Goal: Transaction & Acquisition: Purchase product/service

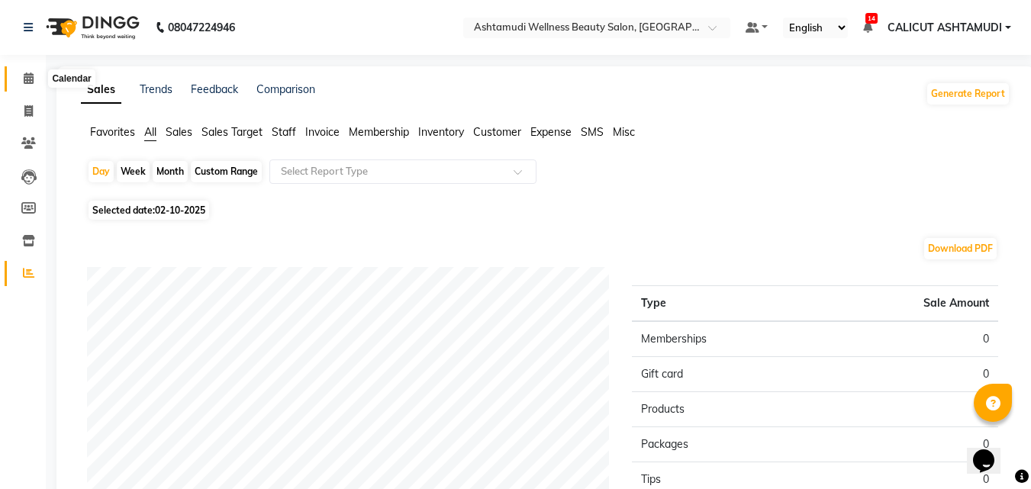
click at [24, 77] on icon at bounding box center [29, 78] width 10 height 11
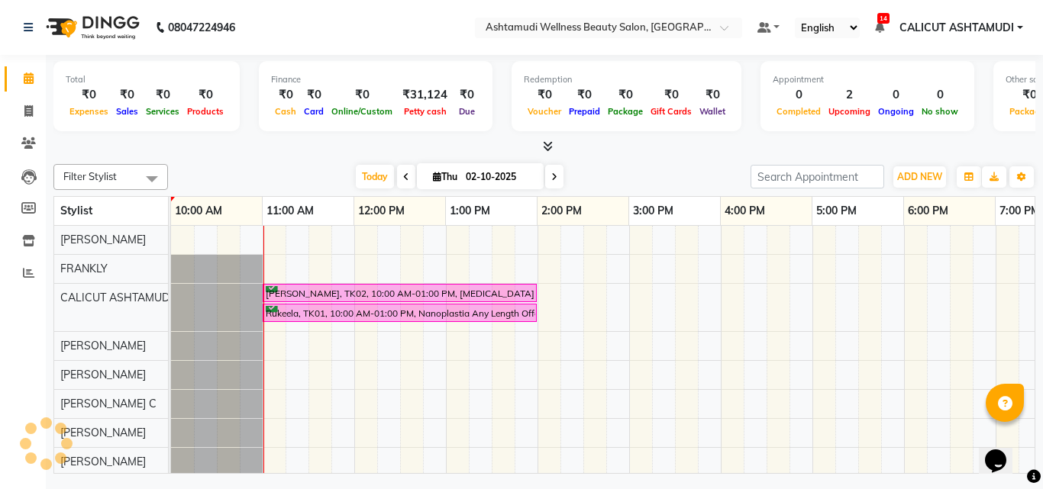
scroll to position [0, 92]
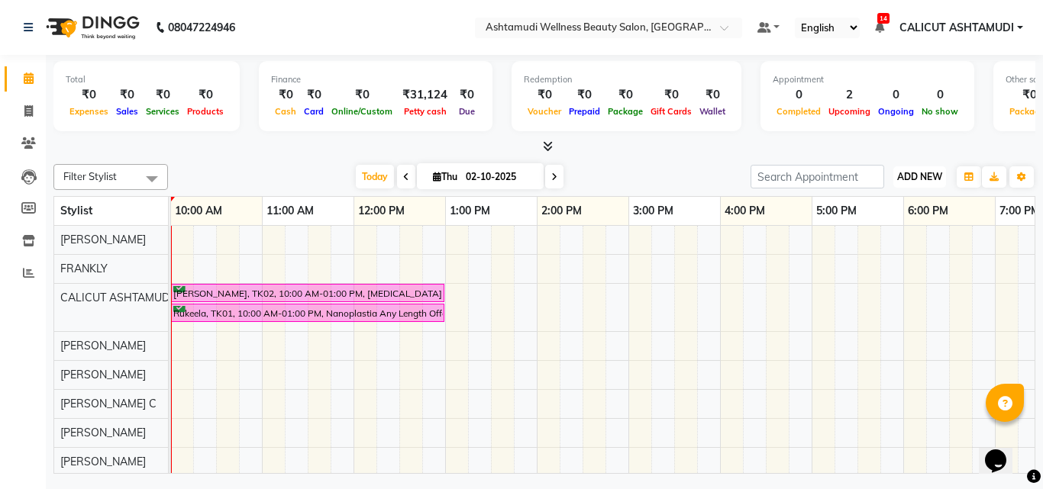
click at [919, 167] on button "ADD NEW Toggle Dropdown" at bounding box center [919, 176] width 53 height 21
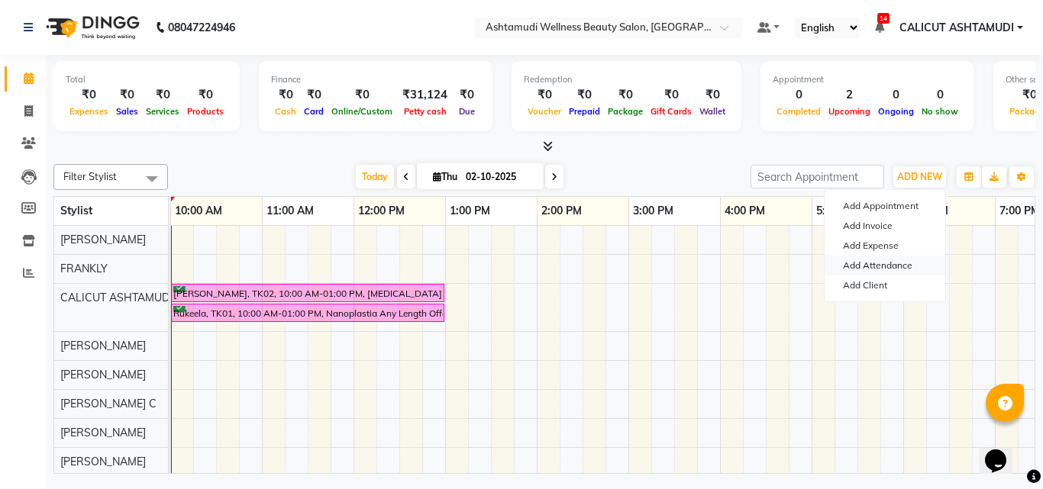
click at [878, 260] on link "Add Attendance" at bounding box center [885, 266] width 121 height 20
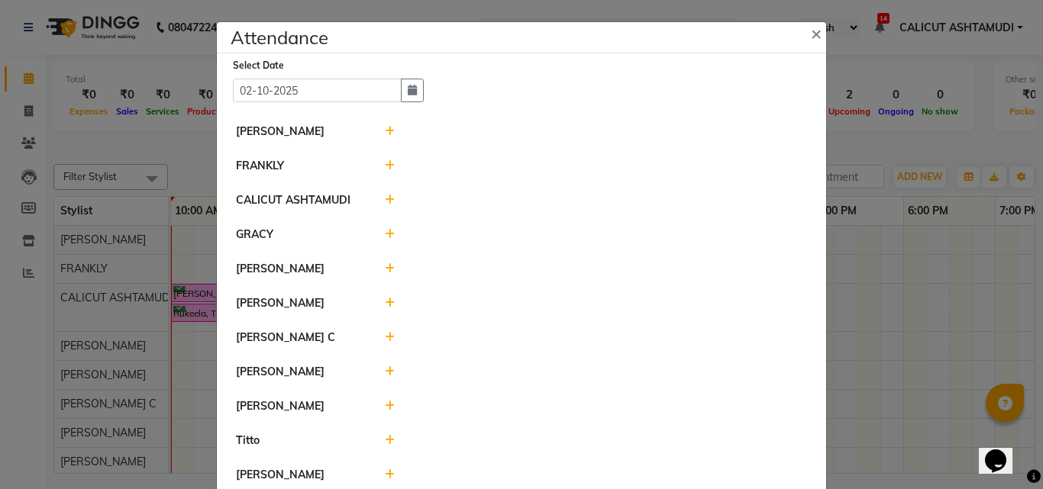
click at [385, 301] on icon at bounding box center [390, 303] width 10 height 11
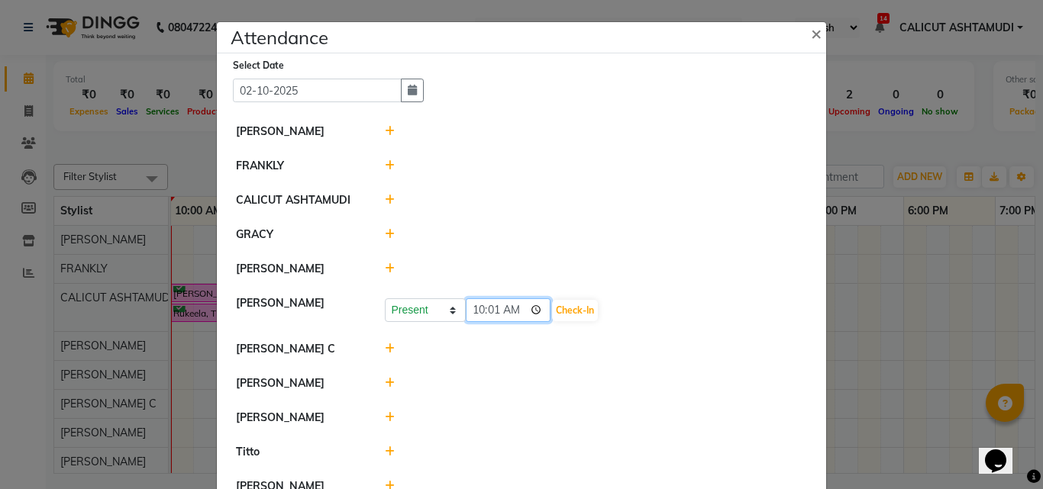
click at [466, 303] on input "10:01" at bounding box center [509, 311] width 86 height 24
type input "09:50"
click at [569, 312] on button "Check-In" at bounding box center [575, 310] width 46 height 21
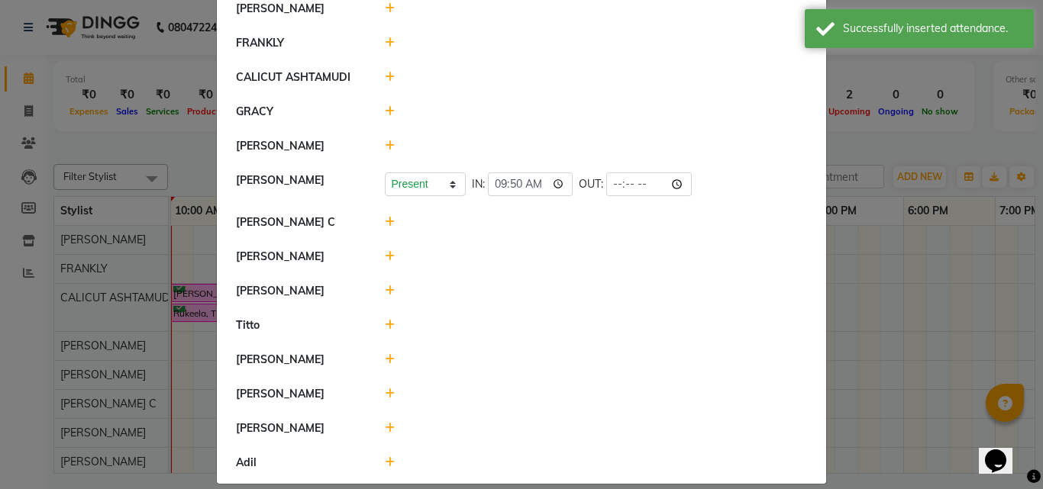
scroll to position [140, 0]
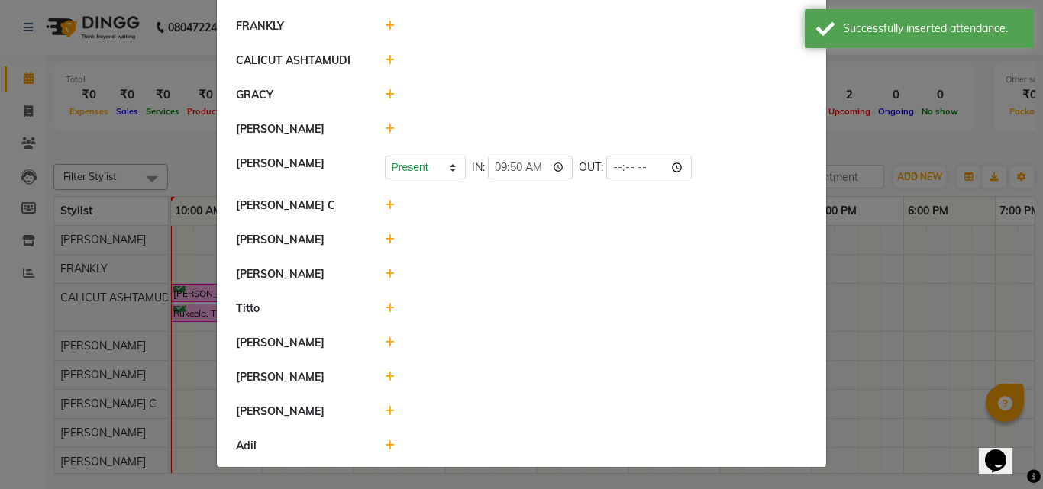
click at [385, 412] on icon at bounding box center [390, 411] width 10 height 11
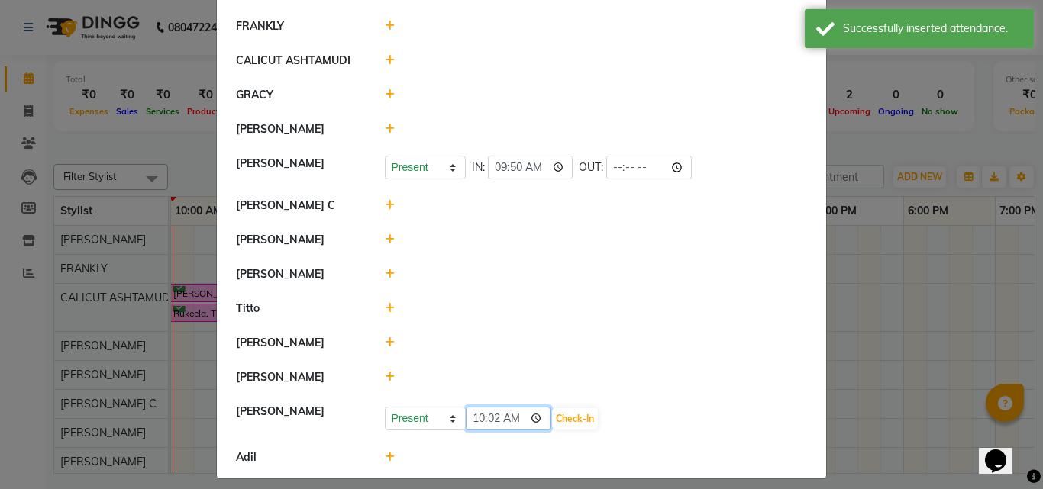
click at [477, 420] on input "10:02" at bounding box center [509, 419] width 86 height 24
type input "09:55"
click at [573, 423] on button "Check-In" at bounding box center [575, 418] width 46 height 21
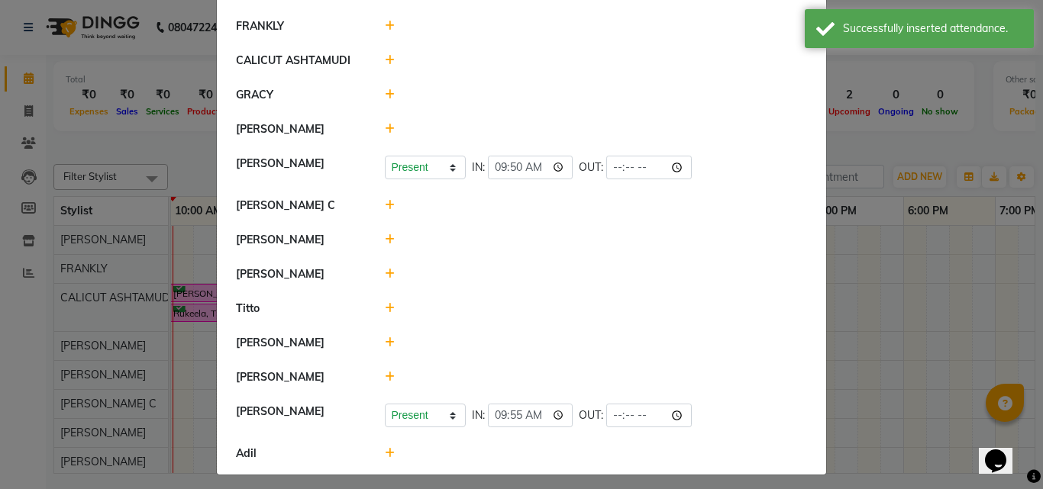
click at [388, 376] on icon at bounding box center [390, 377] width 10 height 11
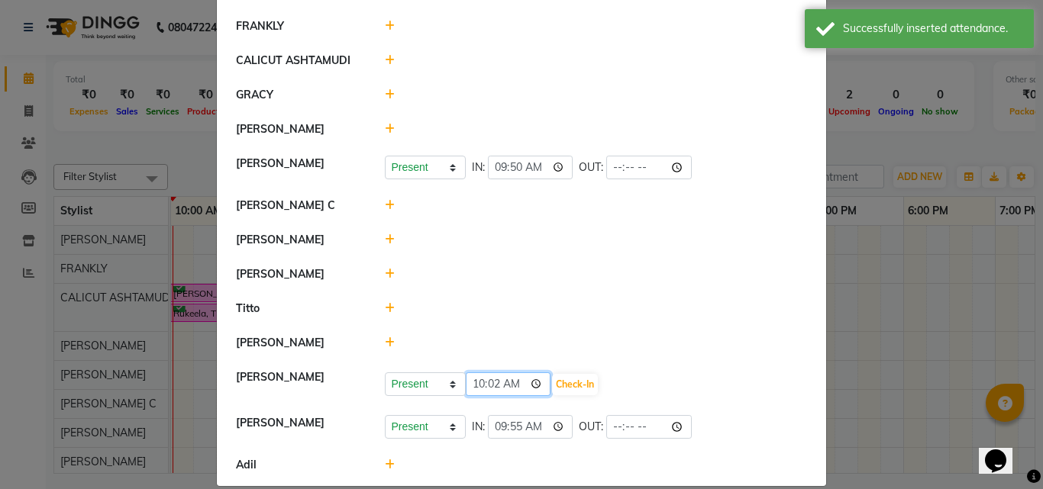
click at [470, 386] on input "10:02" at bounding box center [509, 385] width 86 height 24
type input "09:55"
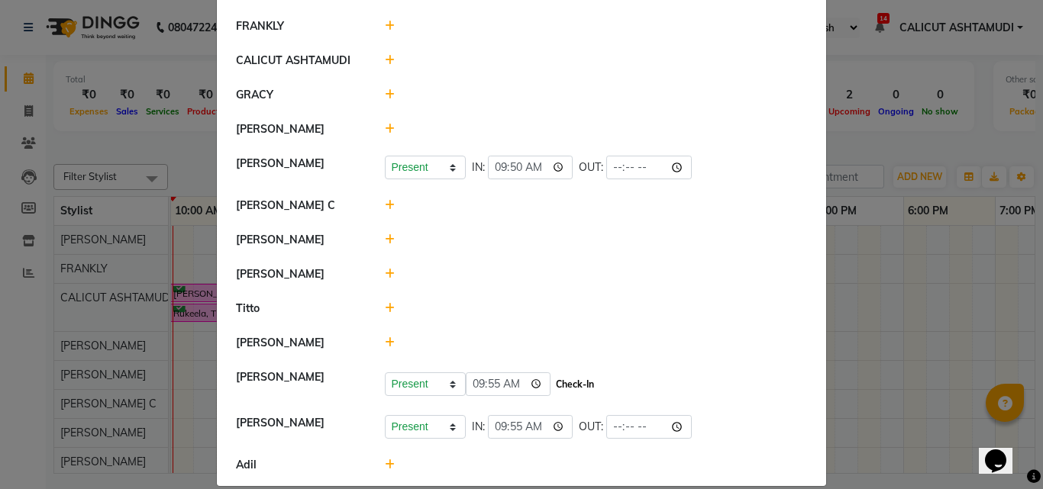
click at [583, 387] on button "Check-In" at bounding box center [575, 384] width 46 height 21
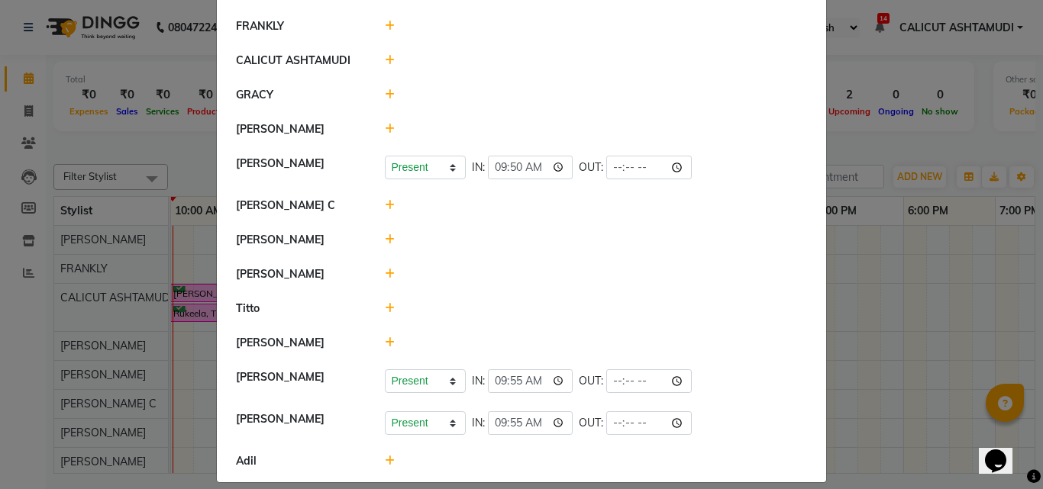
click at [385, 459] on icon at bounding box center [390, 461] width 10 height 11
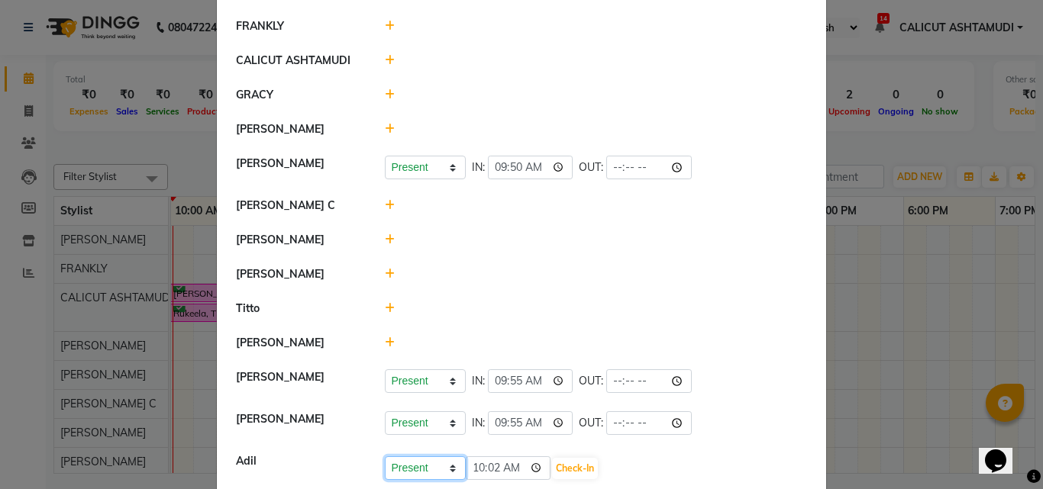
drag, startPoint x: 434, startPoint y: 476, endPoint x: 417, endPoint y: 457, distance: 24.9
click at [434, 476] on select "Present Absent Late Half Day Weekly Off" at bounding box center [425, 469] width 81 height 24
select select "A"
click at [385, 457] on select "Present Absent Late Half Day Weekly Off" at bounding box center [425, 469] width 81 height 24
click at [473, 465] on button "Save" at bounding box center [482, 468] width 30 height 21
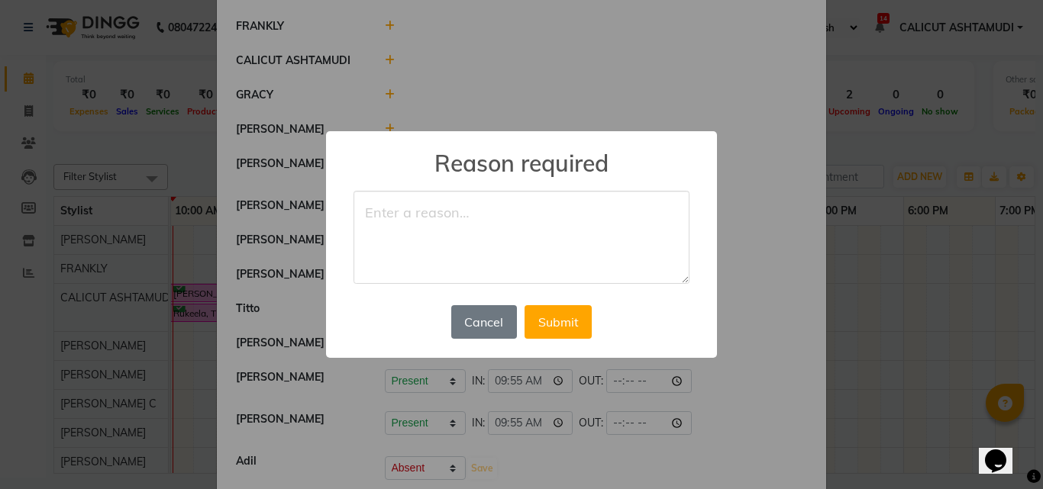
click at [449, 231] on textarea at bounding box center [521, 237] width 336 height 93
type textarea "off day"
click at [557, 322] on button "Submit" at bounding box center [558, 322] width 67 height 34
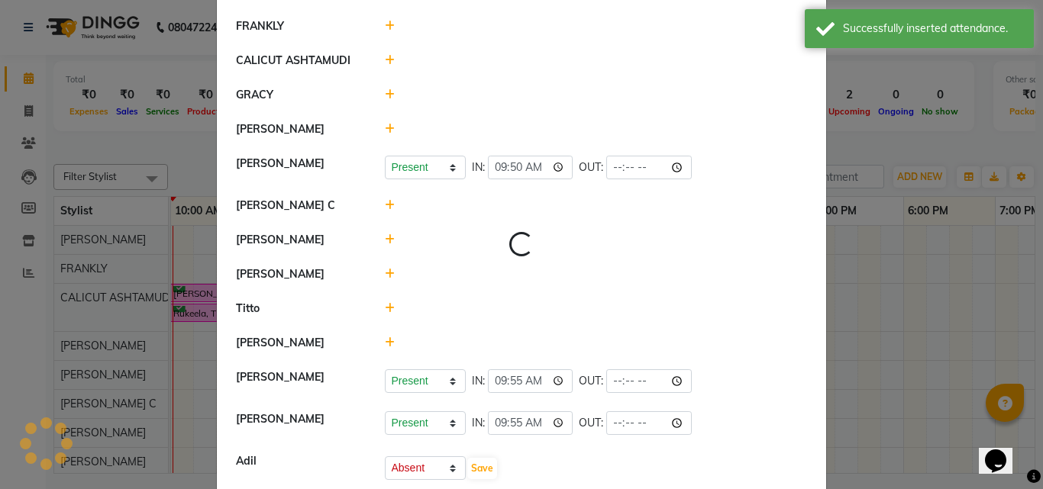
select select "A"
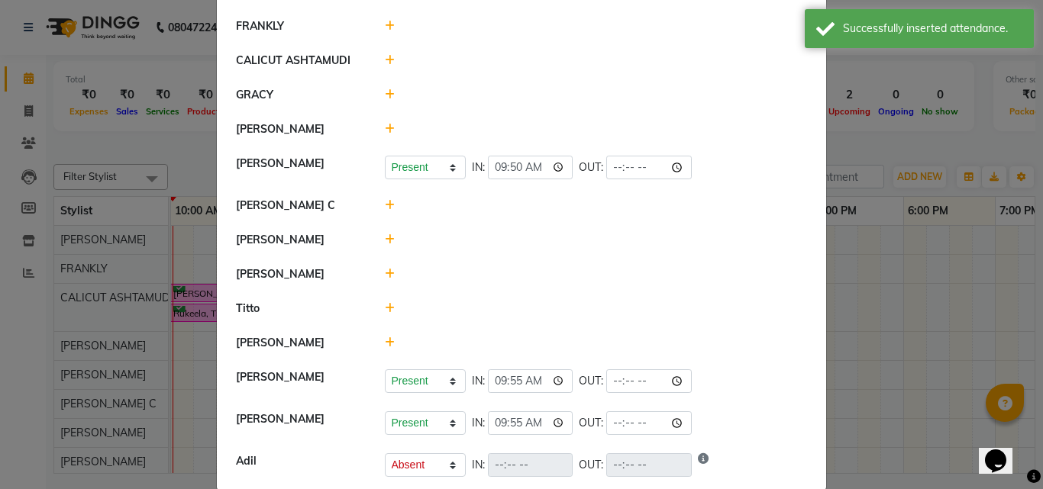
scroll to position [0, 0]
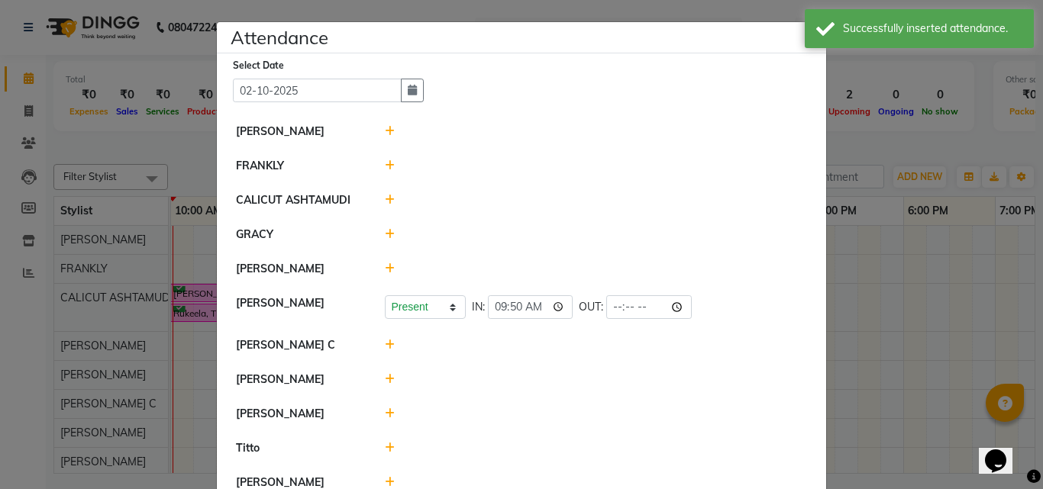
click at [386, 133] on icon at bounding box center [390, 131] width 10 height 11
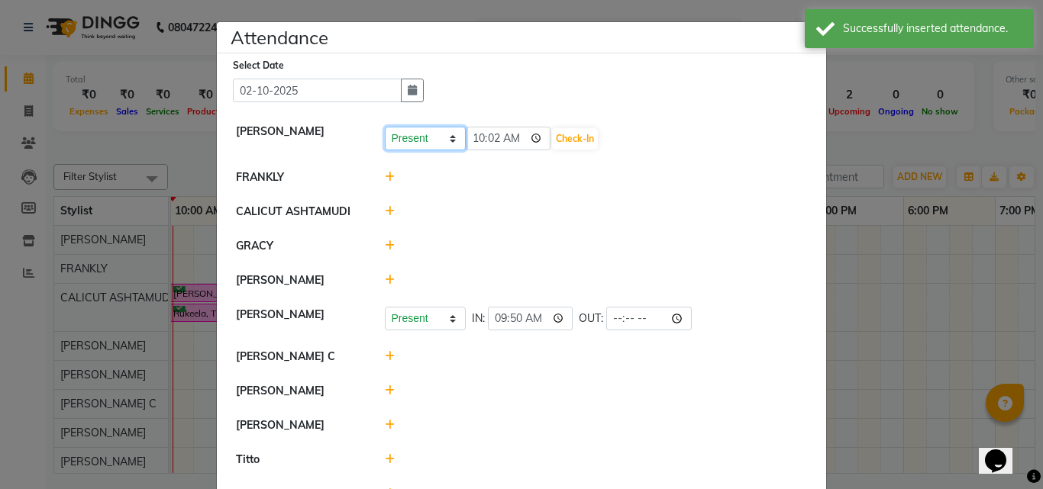
click at [405, 136] on select "Present Absent Late Half Day Weekly Off" at bounding box center [425, 139] width 81 height 24
select select "A"
click at [385, 127] on select "Present Absent Late Half Day Weekly Off" at bounding box center [425, 139] width 81 height 24
click at [480, 140] on button "Save" at bounding box center [482, 138] width 30 height 21
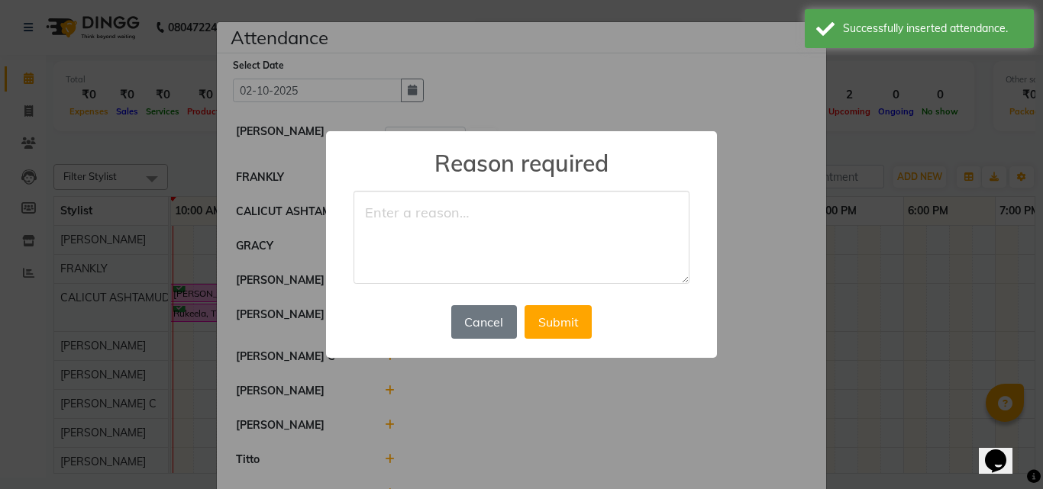
click at [362, 212] on textarea at bounding box center [521, 237] width 336 height 93
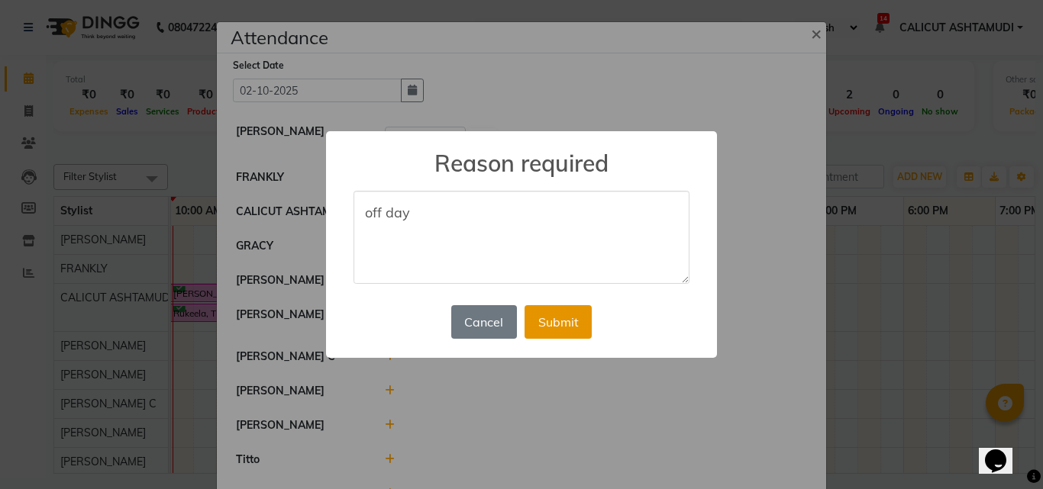
type textarea "off day"
click at [538, 310] on button "Submit" at bounding box center [558, 322] width 67 height 34
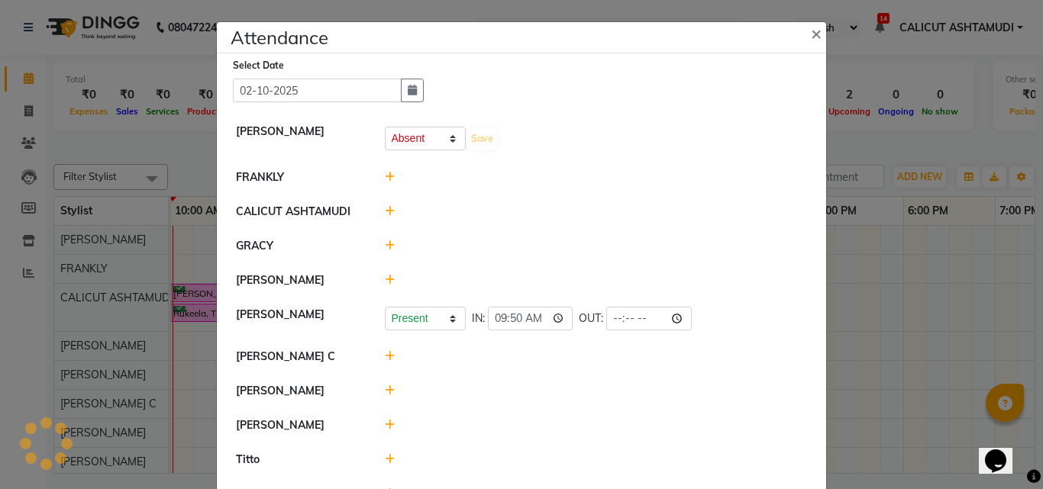
select select "A"
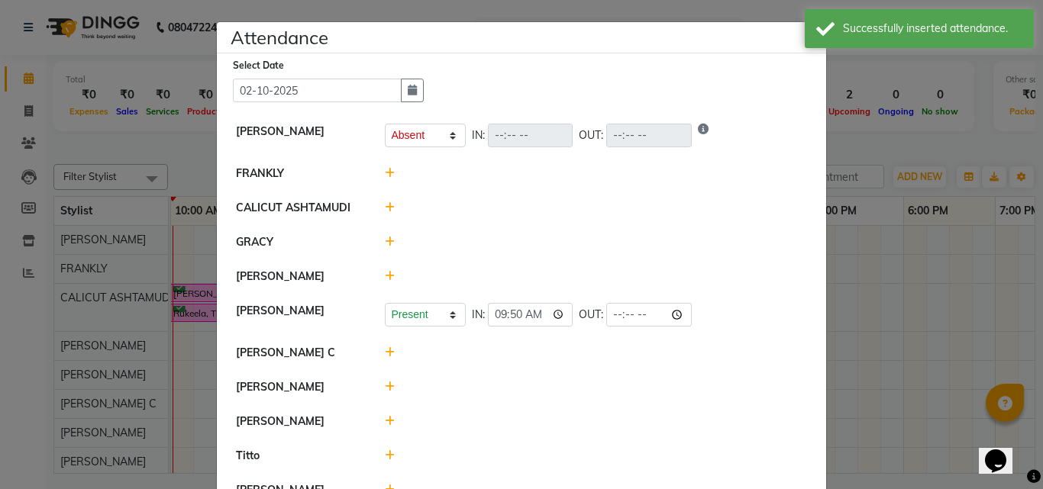
click at [389, 171] on div at bounding box center [596, 174] width 446 height 16
click at [385, 169] on icon at bounding box center [390, 173] width 10 height 11
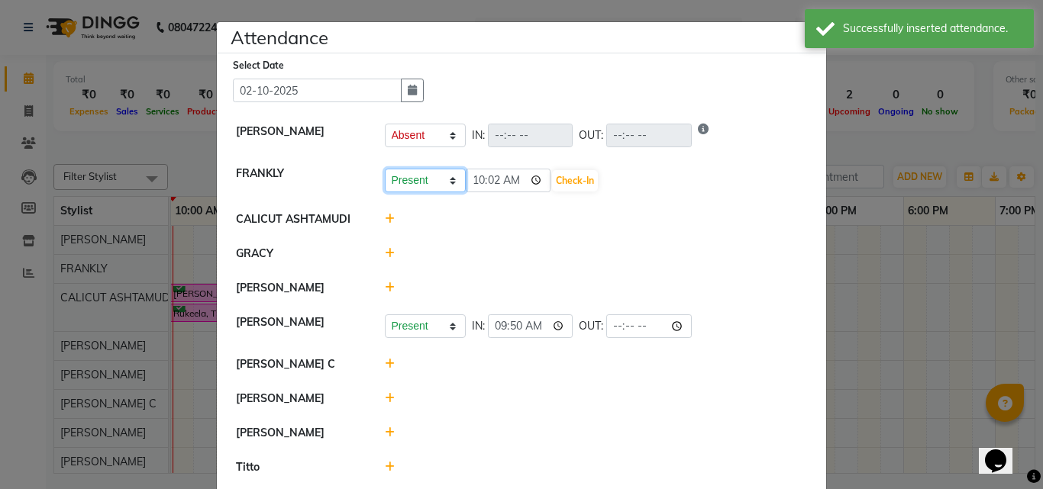
click at [405, 179] on select "Present Absent Late Half Day Weekly Off" at bounding box center [425, 181] width 81 height 24
select select "A"
click at [385, 169] on select "Present Absent Late Half Day Weekly Off" at bounding box center [425, 181] width 81 height 24
click at [467, 174] on button "Save" at bounding box center [482, 180] width 30 height 21
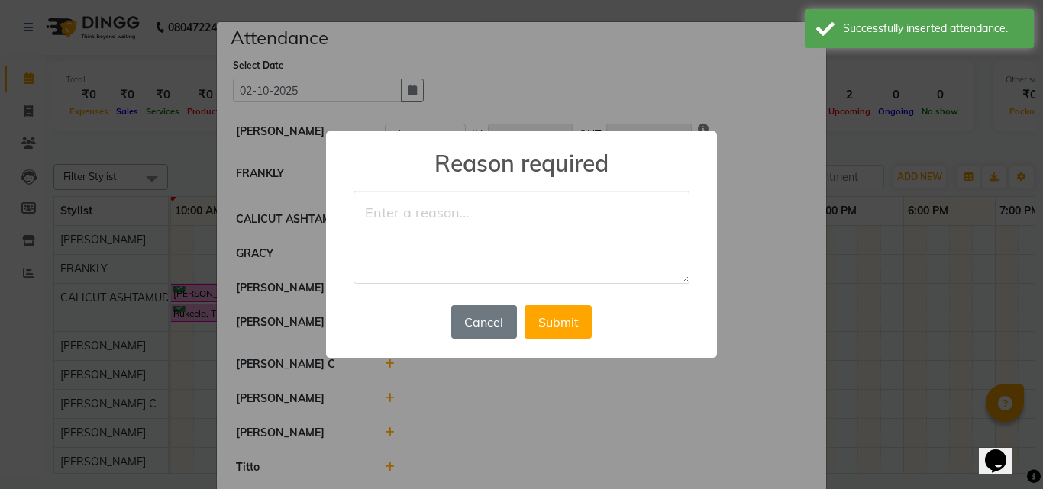
click at [398, 215] on textarea at bounding box center [521, 237] width 336 height 93
type textarea "leave"
click at [560, 317] on button "Submit" at bounding box center [558, 322] width 67 height 34
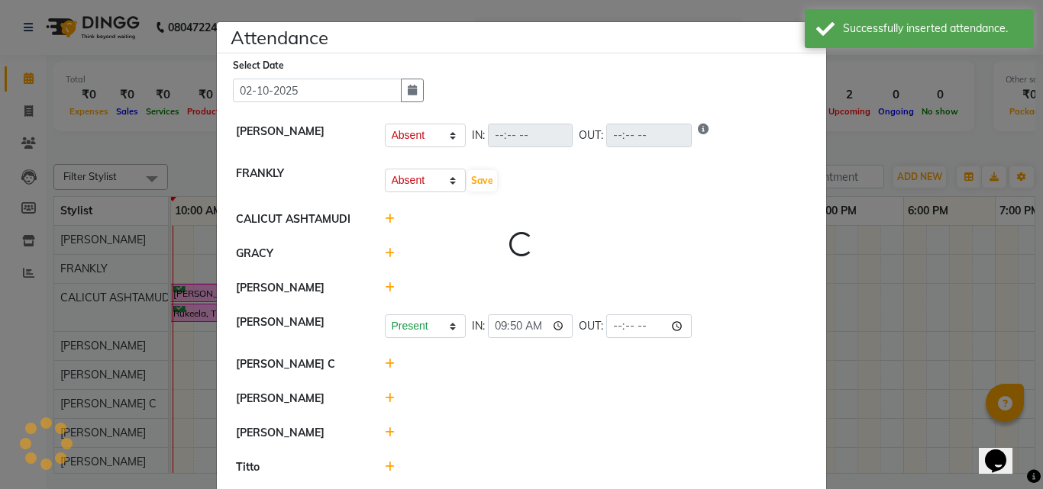
select select "A"
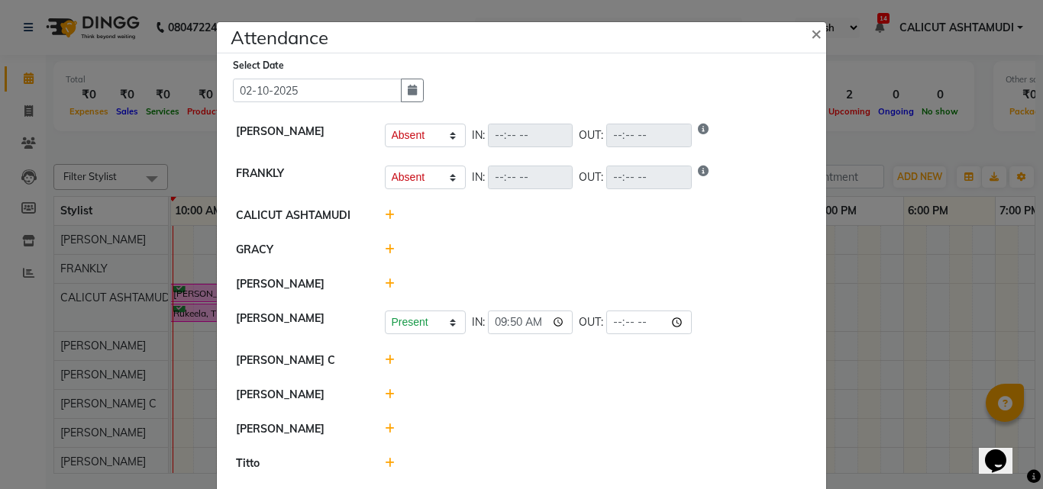
click at [388, 282] on icon at bounding box center [390, 284] width 10 height 11
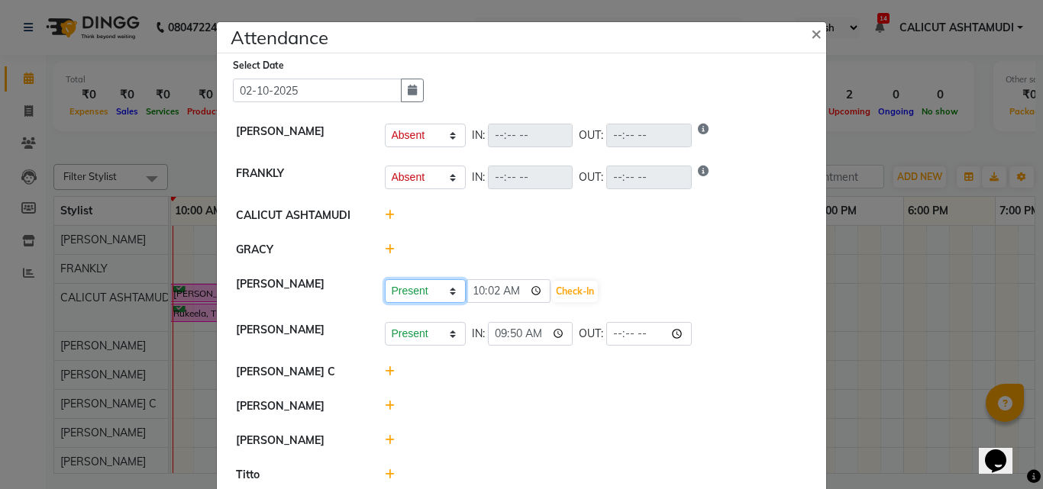
click at [408, 289] on select "Present Absent Late Half Day Weekly Off" at bounding box center [425, 291] width 81 height 24
select select "A"
click at [385, 279] on select "Present Absent Late Half Day Weekly Off" at bounding box center [425, 291] width 81 height 24
click at [476, 296] on button "Save" at bounding box center [482, 291] width 30 height 21
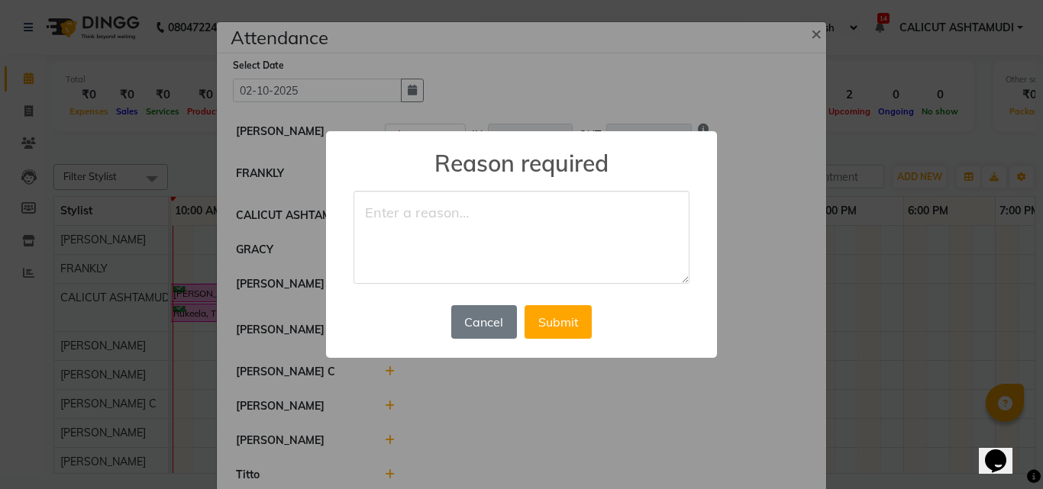
click at [402, 214] on textarea at bounding box center [521, 237] width 336 height 93
type textarea "leave"
click at [550, 325] on button "Submit" at bounding box center [558, 322] width 67 height 34
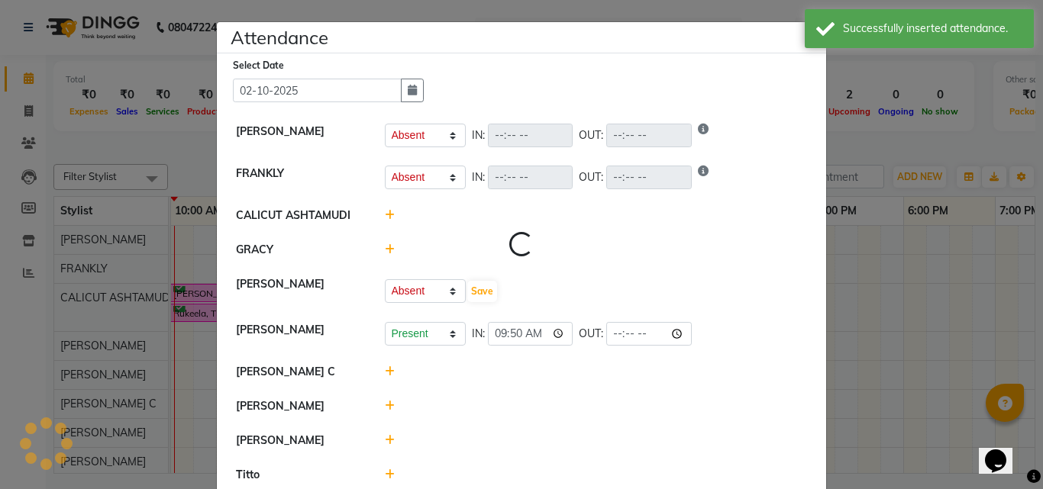
select select "A"
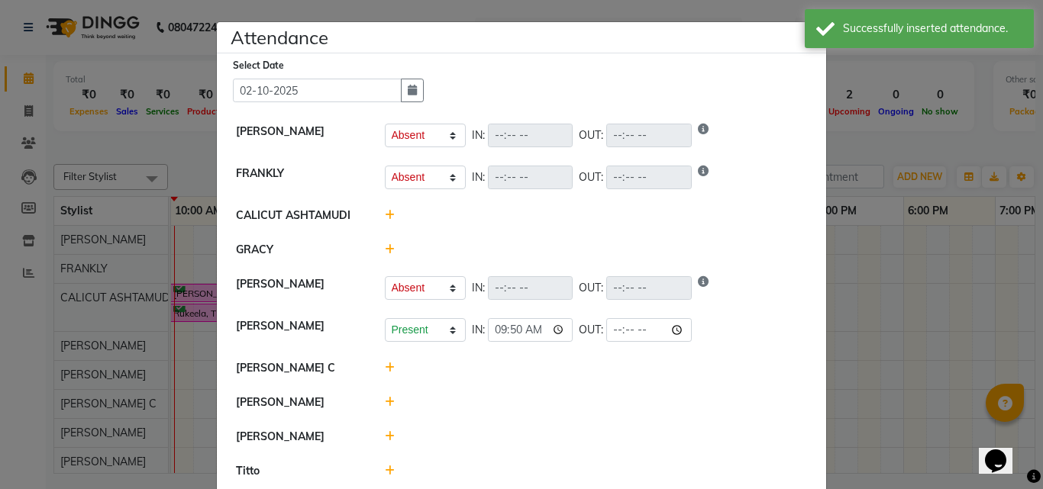
scroll to position [76, 0]
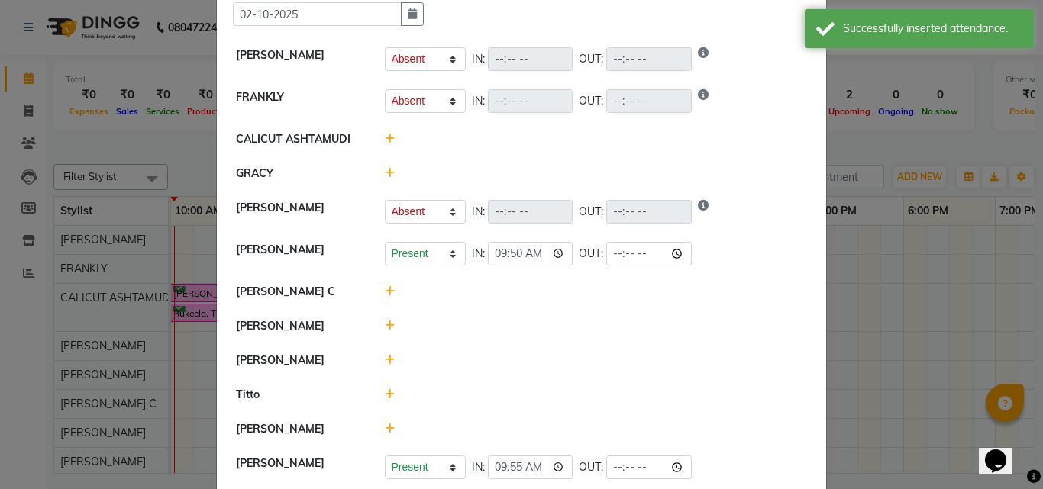
click at [877, 334] on ngb-modal-window "Attendance × Select Date 02-10-2025 ANKITHA Present Absent Late Half Day Weekly…" at bounding box center [521, 244] width 1043 height 489
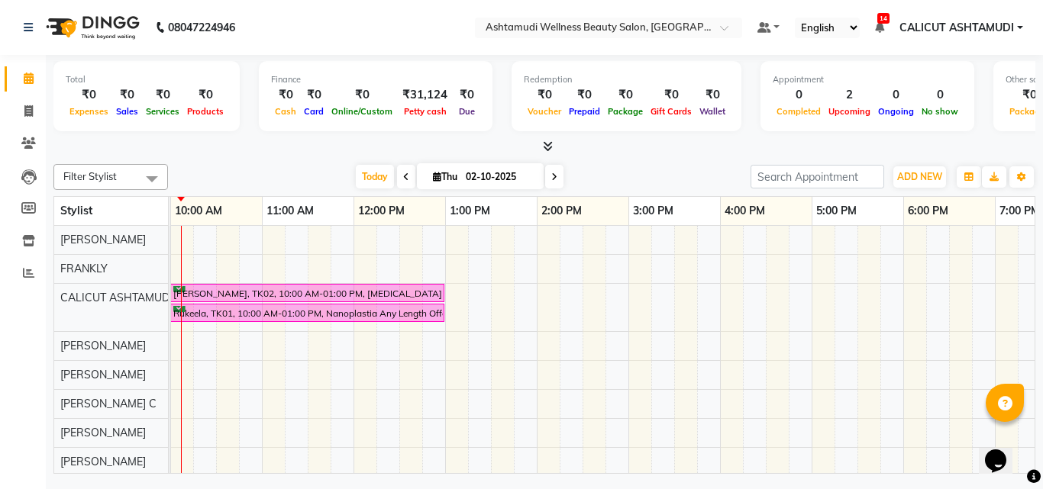
scroll to position [0, 0]
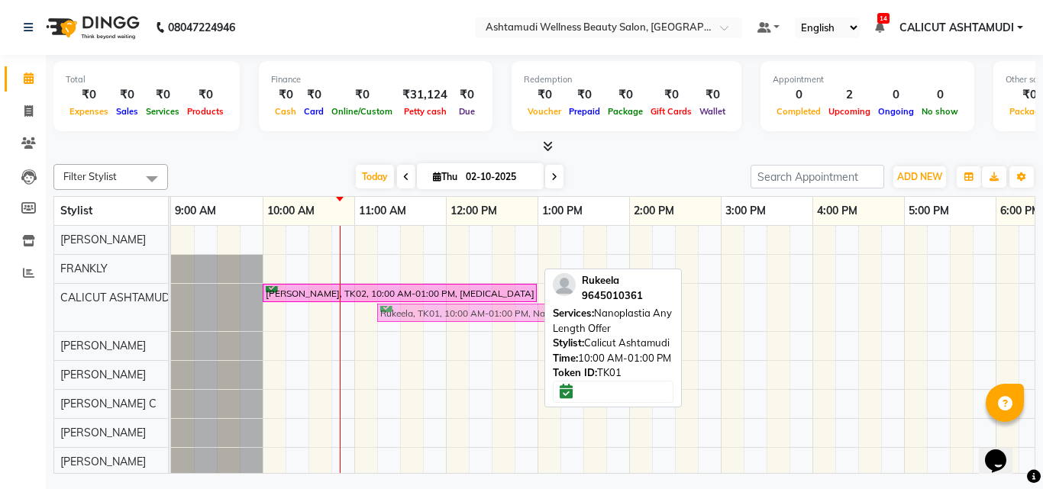
drag, startPoint x: 364, startPoint y: 314, endPoint x: 479, endPoint y: 328, distance: 116.2
click at [479, 328] on div "JISHA, TK02, 10:00 AM-01:00 PM, Botox Any Length Offer Rukeela, TK01, 10:00 AM-…" at bounding box center [858, 423] width 1374 height 395
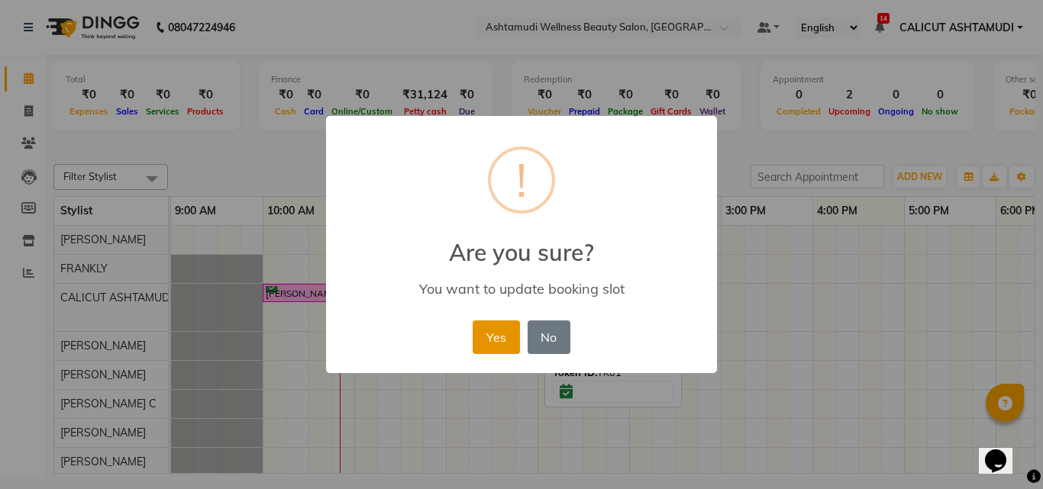
click at [477, 332] on button "Yes" at bounding box center [496, 338] width 47 height 34
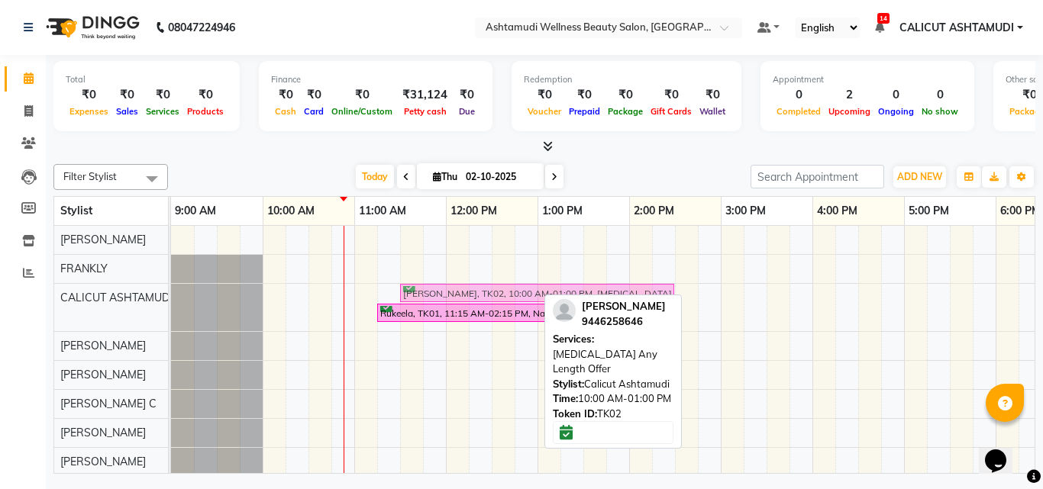
drag, startPoint x: 309, startPoint y: 293, endPoint x: 435, endPoint y: 284, distance: 126.3
click at [171, 284] on div "JISHA, TK02, 10:00 AM-01:00 PM, Botox Any Length Offer Rukeela, TK01, 11:15 AM-…" at bounding box center [171, 307] width 0 height 47
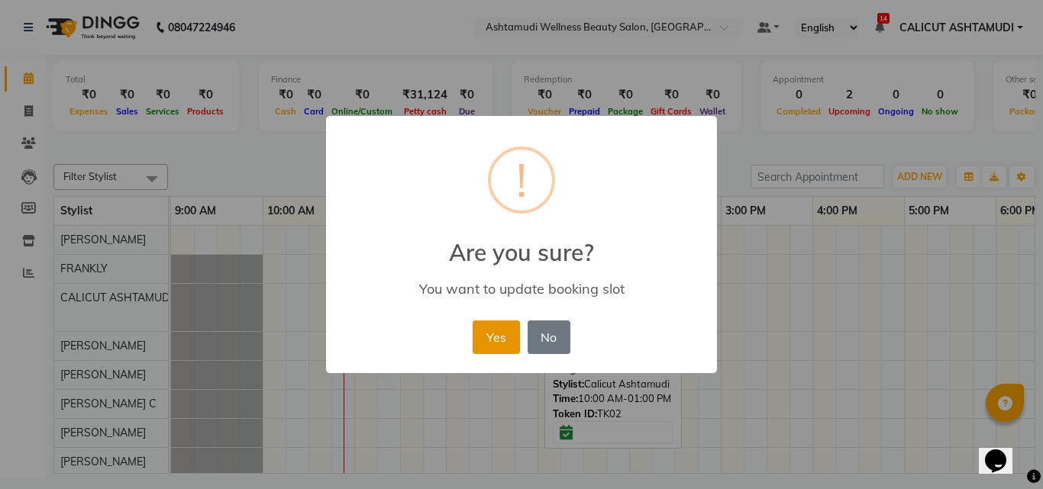
click at [493, 323] on button "Yes" at bounding box center [496, 338] width 47 height 34
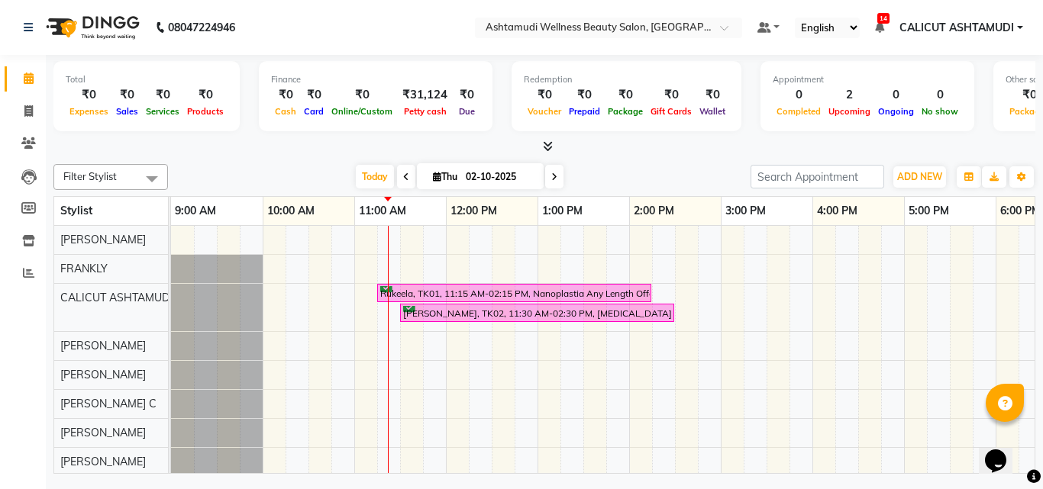
click at [394, 335] on div "Rukeela, TK01, 11:15 AM-02:15 PM, Nanoplastia Any Length Offer JISHA, TK02, 11:…" at bounding box center [858, 423] width 1374 height 395
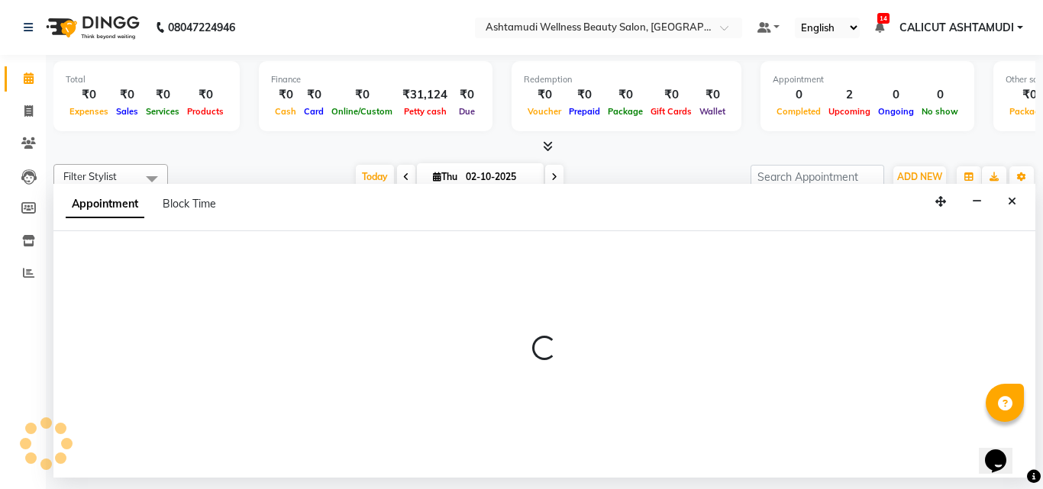
select select "34579"
select select "tentative"
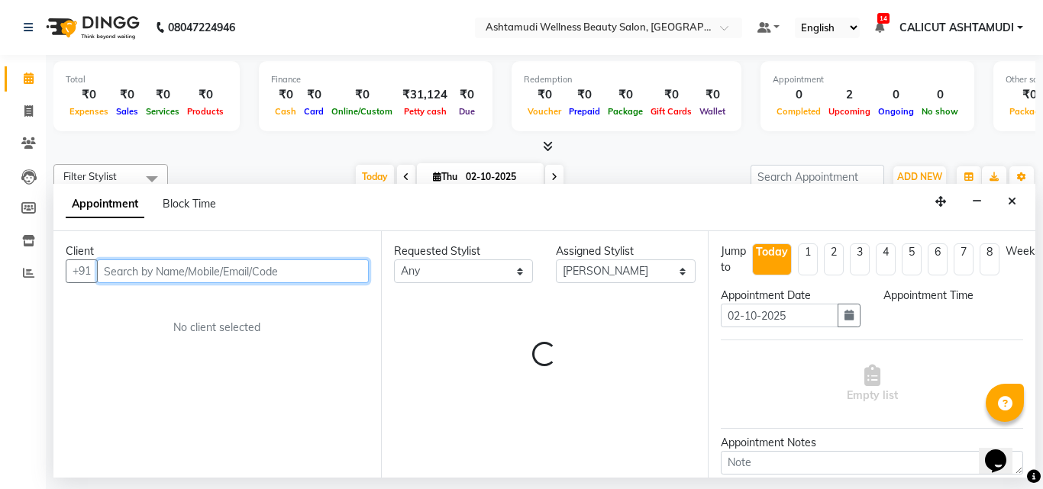
select select "675"
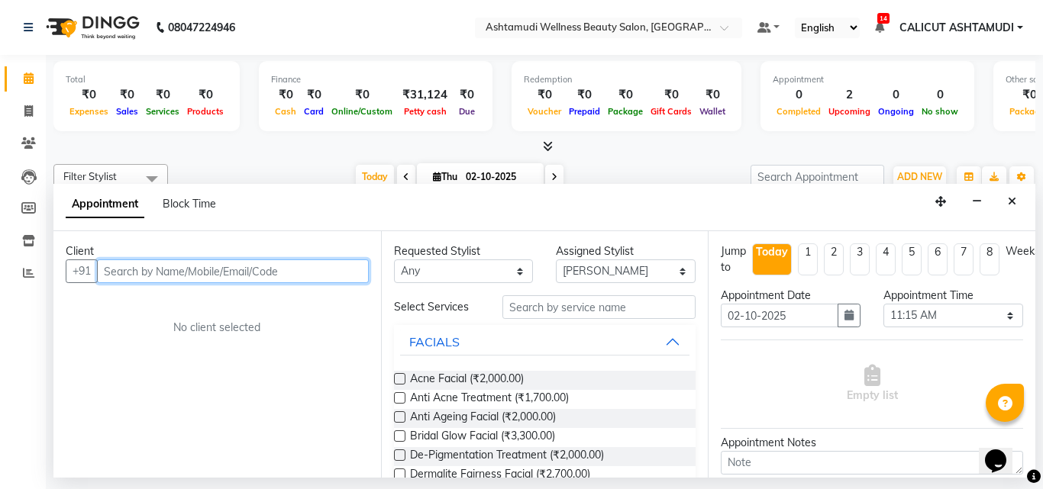
click at [163, 266] on input "text" at bounding box center [233, 272] width 272 height 24
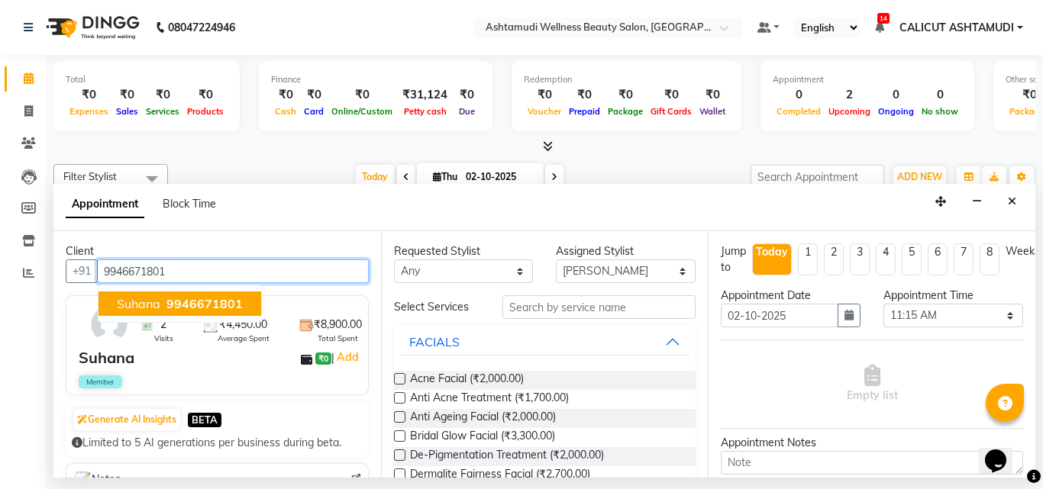
type input "9946671801"
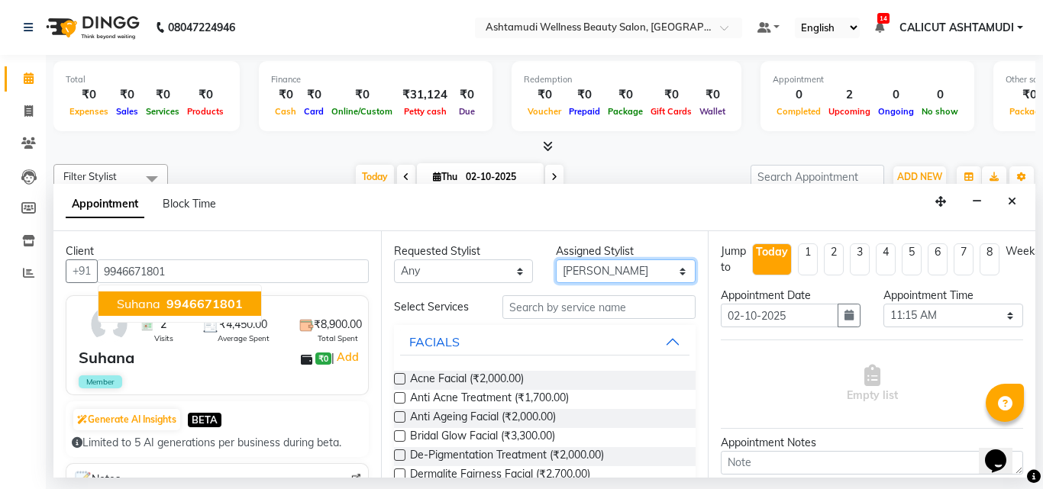
click at [585, 276] on select "Select Adil Amala George AMBILI C ANKITHA CALICUT ASHTAMUDI FRANKLY KRISHNA Nit…" at bounding box center [626, 272] width 140 height 24
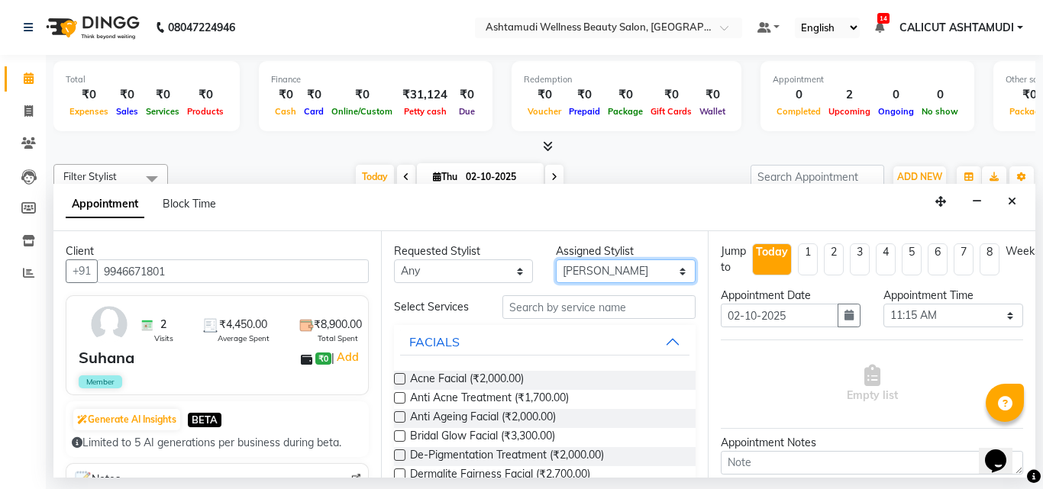
select select "85193"
click at [556, 260] on select "Select Adil Amala George AMBILI C ANKITHA CALICUT ASHTAMUDI FRANKLY KRISHNA Nit…" at bounding box center [626, 272] width 140 height 24
click at [579, 315] on input "text" at bounding box center [599, 307] width 194 height 24
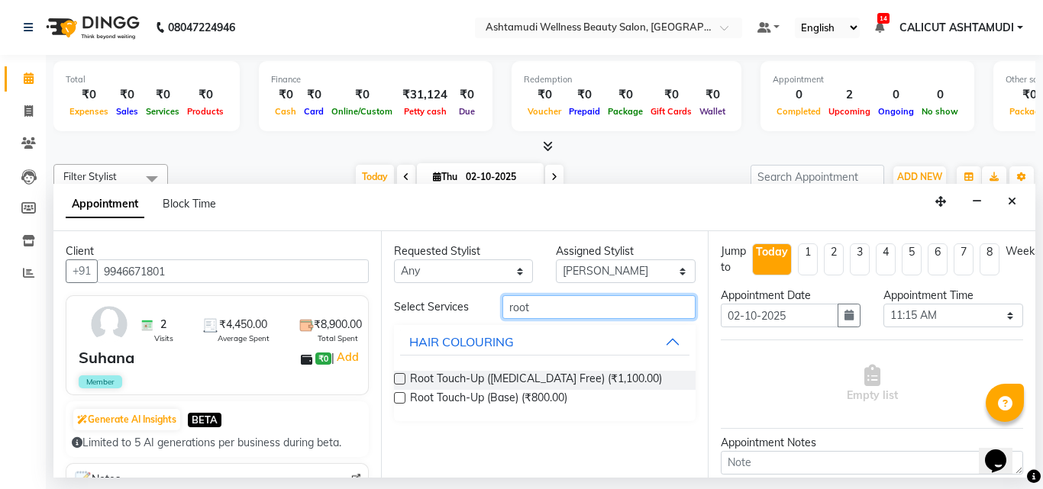
type input "root"
click at [403, 377] on label at bounding box center [399, 378] width 11 height 11
click at [403, 377] on input "checkbox" at bounding box center [399, 381] width 10 height 10
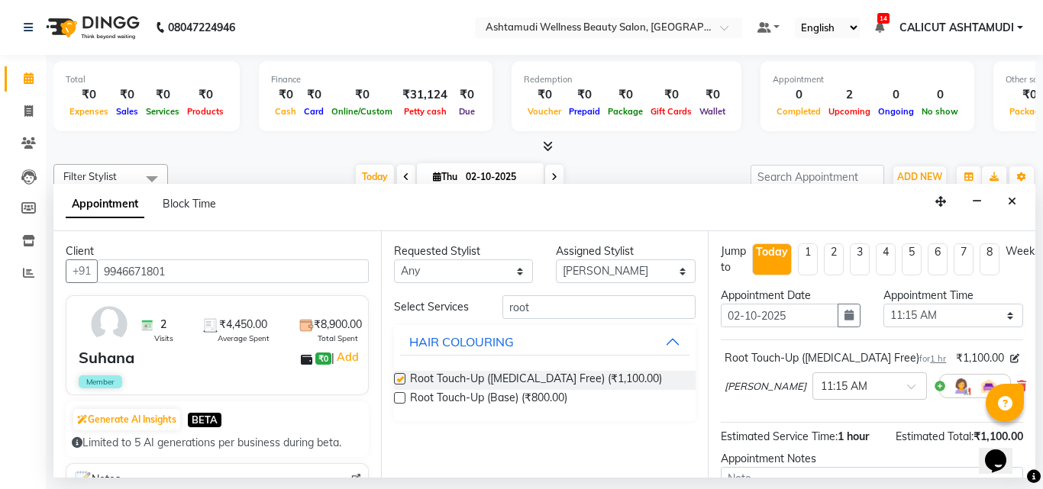
checkbox input "false"
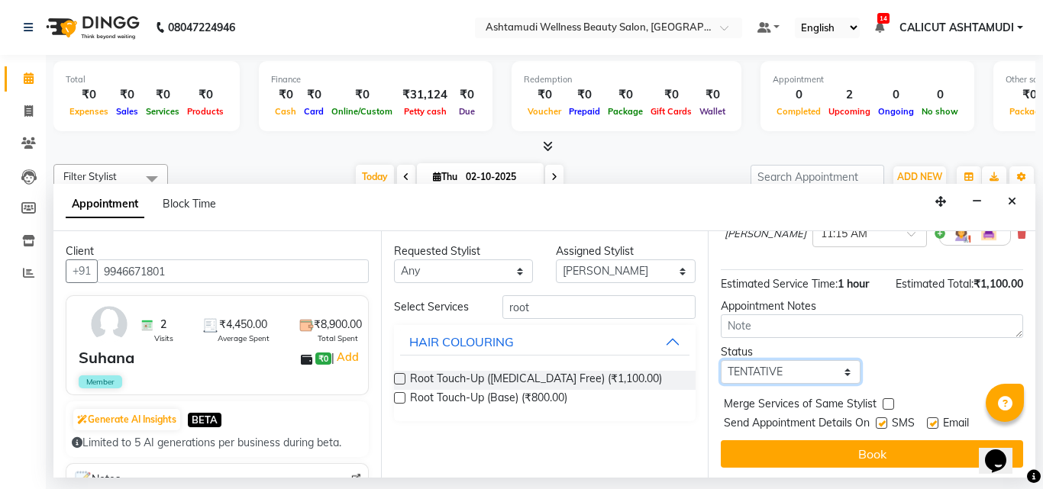
drag, startPoint x: 802, startPoint y: 374, endPoint x: 827, endPoint y: 392, distance: 30.5
click at [802, 374] on select "Select TENTATIVE CONFIRM CHECK-IN UPCOMING" at bounding box center [791, 372] width 140 height 24
click at [802, 376] on select "Select TENTATIVE CONFIRM CHECK-IN UPCOMING" at bounding box center [791, 372] width 140 height 24
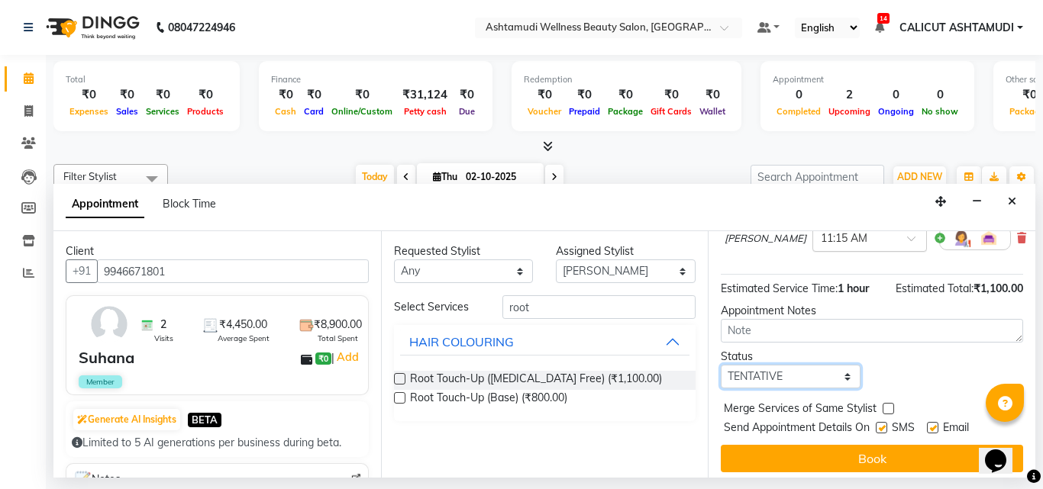
scroll to position [166, 0]
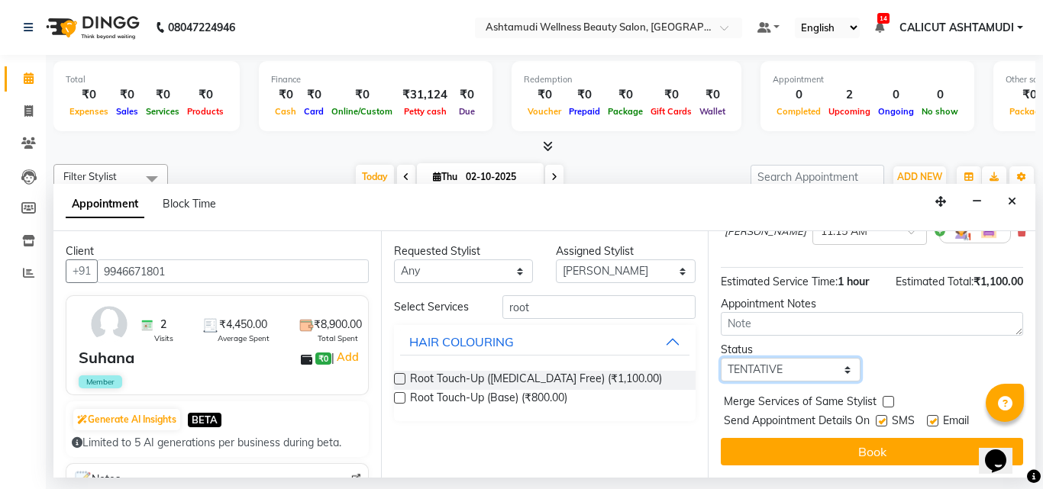
click at [801, 358] on select "Select TENTATIVE CONFIRM CHECK-IN UPCOMING" at bounding box center [791, 370] width 140 height 24
select select "check-in"
click at [721, 358] on select "Select TENTATIVE CONFIRM CHECK-IN UPCOMING" at bounding box center [791, 370] width 140 height 24
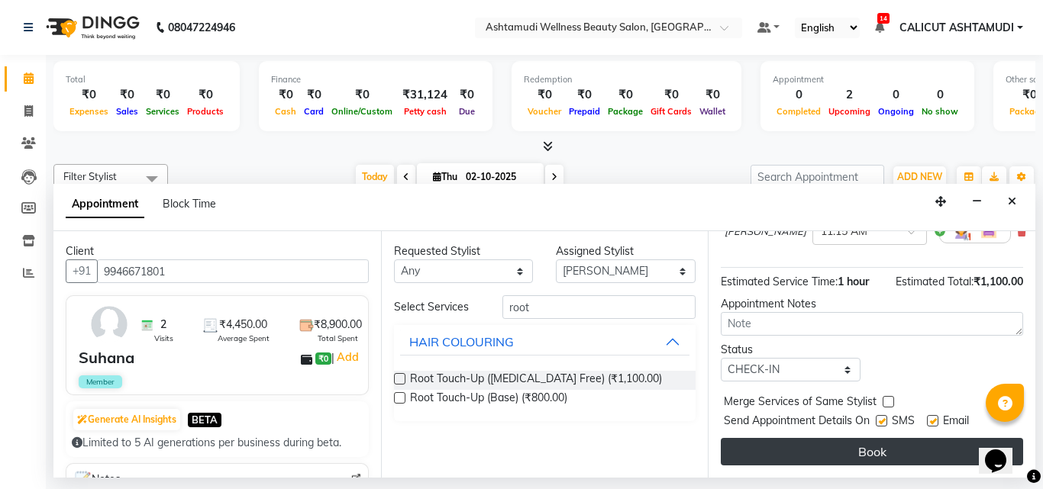
click at [831, 448] on button "Book" at bounding box center [872, 451] width 302 height 27
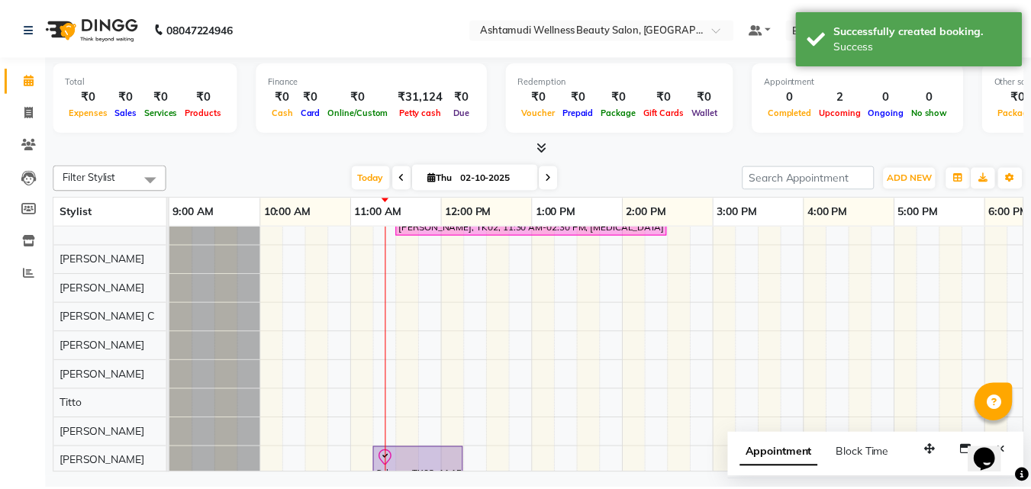
scroll to position [0, 0]
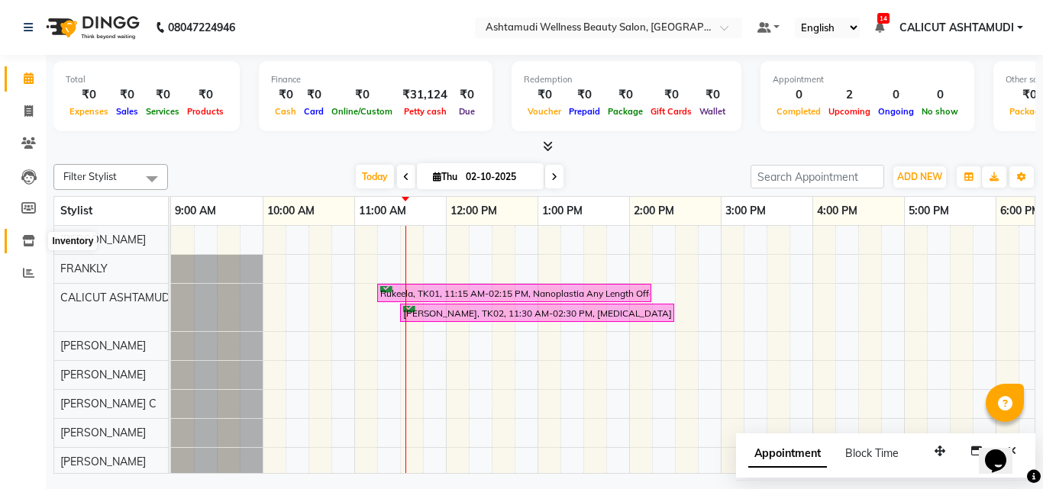
click at [24, 237] on icon at bounding box center [28, 240] width 13 height 11
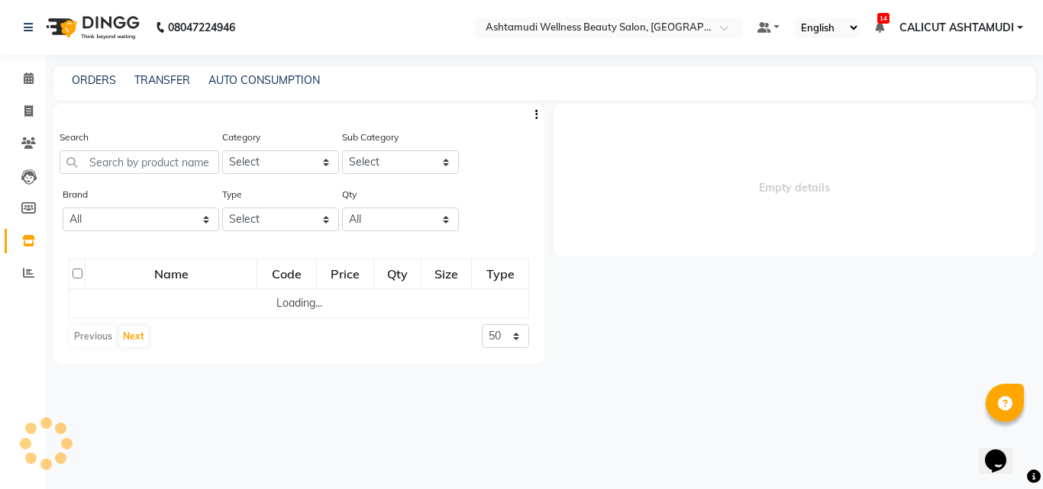
select select
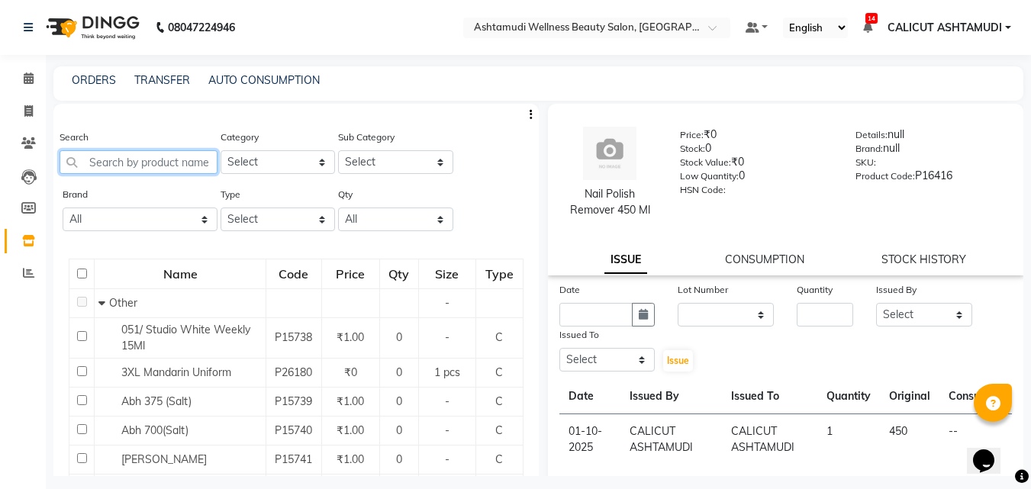
click at [173, 166] on input "text" at bounding box center [139, 162] width 158 height 24
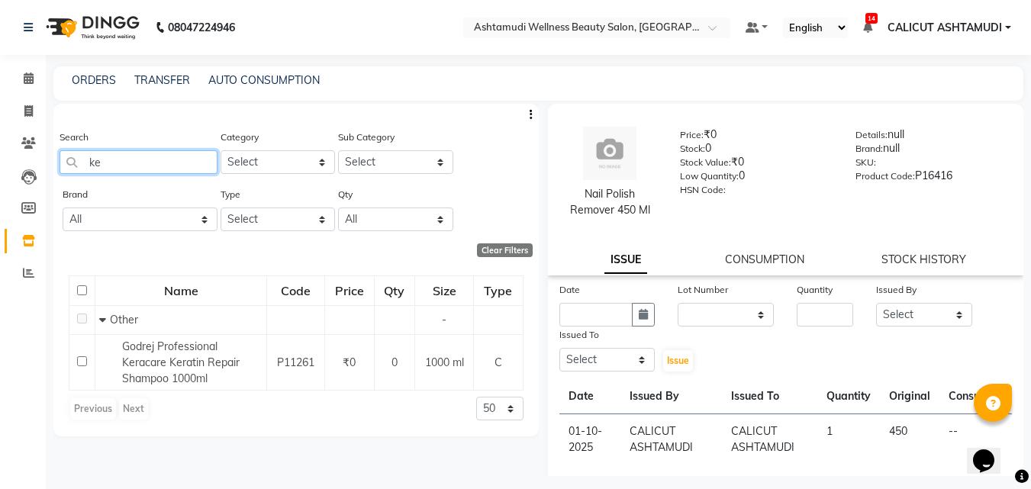
type input "k"
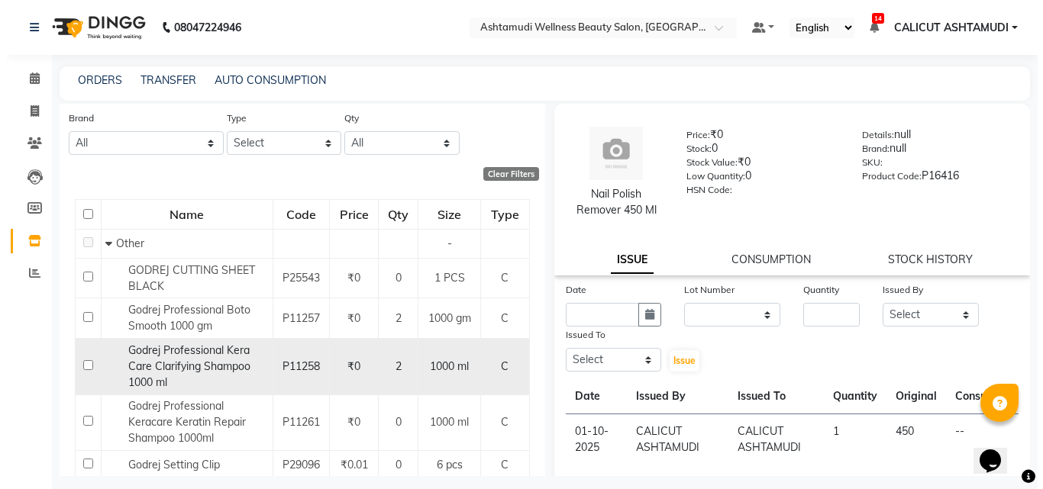
scroll to position [126, 0]
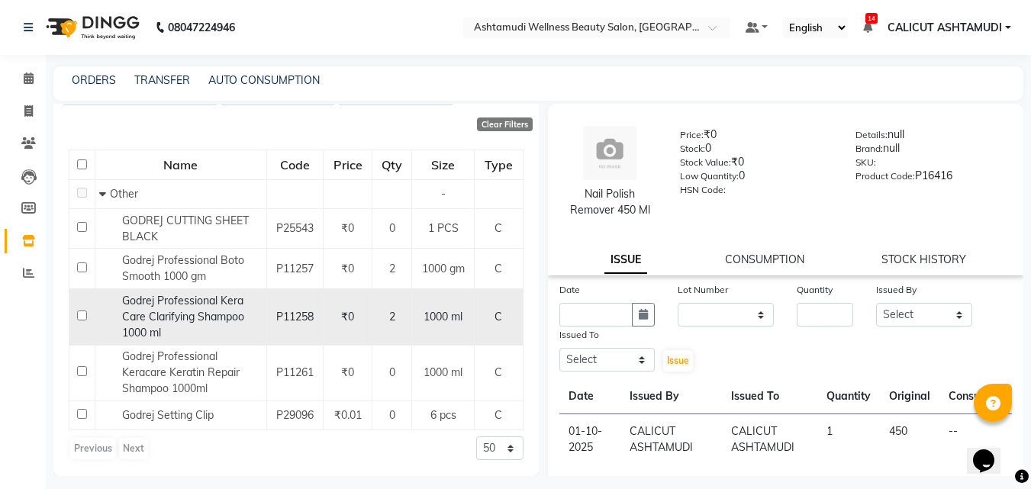
type input "godrej"
click at [82, 316] on input "checkbox" at bounding box center [82, 316] width 10 height 10
checkbox input "true"
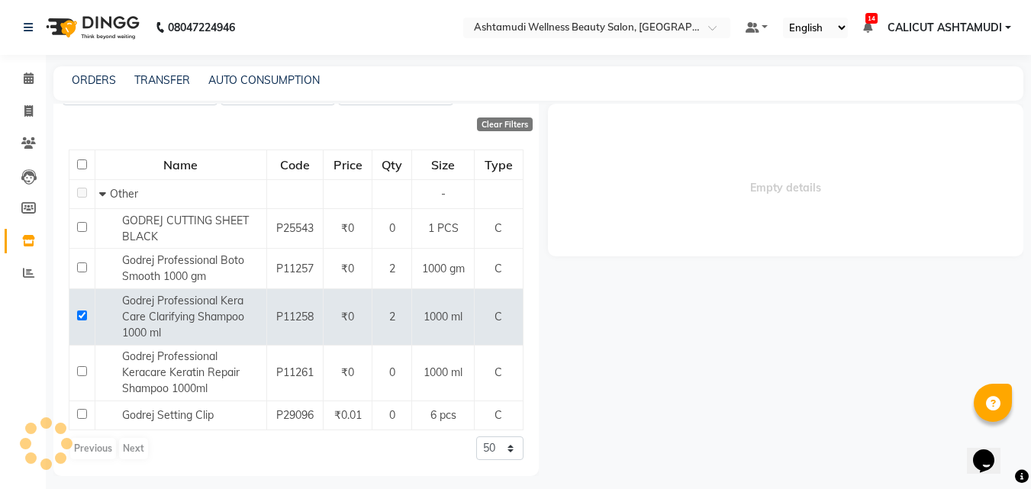
select select
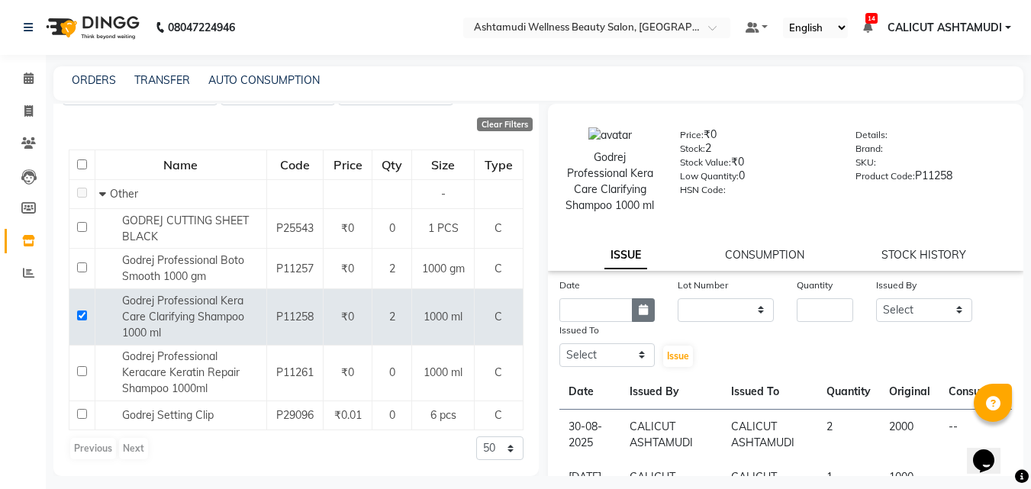
click at [646, 318] on button "button" at bounding box center [643, 311] width 23 height 24
select select "10"
select select "2025"
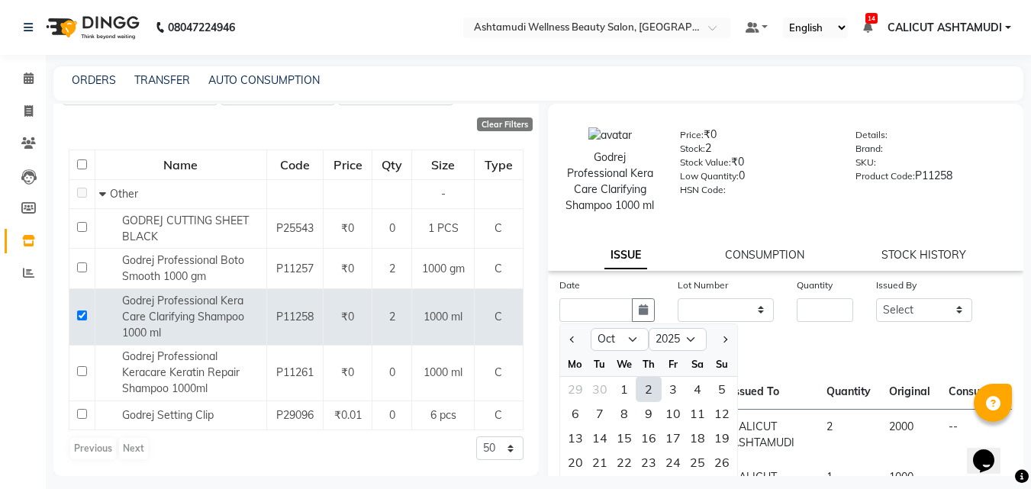
click at [650, 387] on div "2" at bounding box center [649, 389] width 24 height 24
type input "02-10-2025"
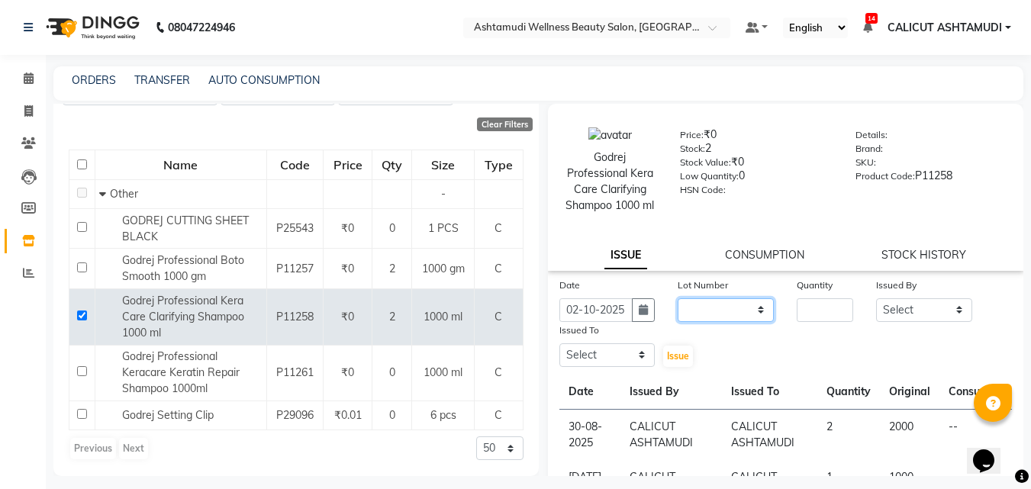
click at [709, 307] on select "None" at bounding box center [726, 311] width 96 height 24
select select "0: null"
click at [678, 299] on select "None" at bounding box center [726, 311] width 96 height 24
click at [831, 305] on input "number" at bounding box center [825, 311] width 56 height 24
type input "1"
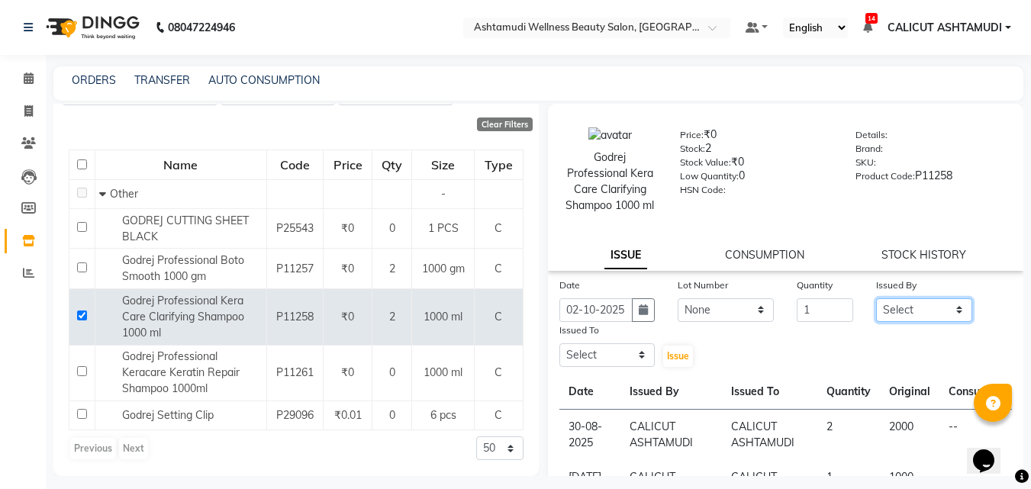
click at [911, 315] on select "Select [PERSON_NAME] [PERSON_NAME] [PERSON_NAME] CALICUT ASHTAMUDI FRANKLY [PER…" at bounding box center [924, 311] width 96 height 24
select select "27314"
click at [876, 299] on select "Select [PERSON_NAME] [PERSON_NAME] [PERSON_NAME] CALICUT ASHTAMUDI FRANKLY [PER…" at bounding box center [924, 311] width 96 height 24
click at [604, 360] on select "Select [PERSON_NAME] [PERSON_NAME] [PERSON_NAME] CALICUT ASHTAMUDI FRANKLY [PER…" at bounding box center [608, 356] width 96 height 24
select select "27314"
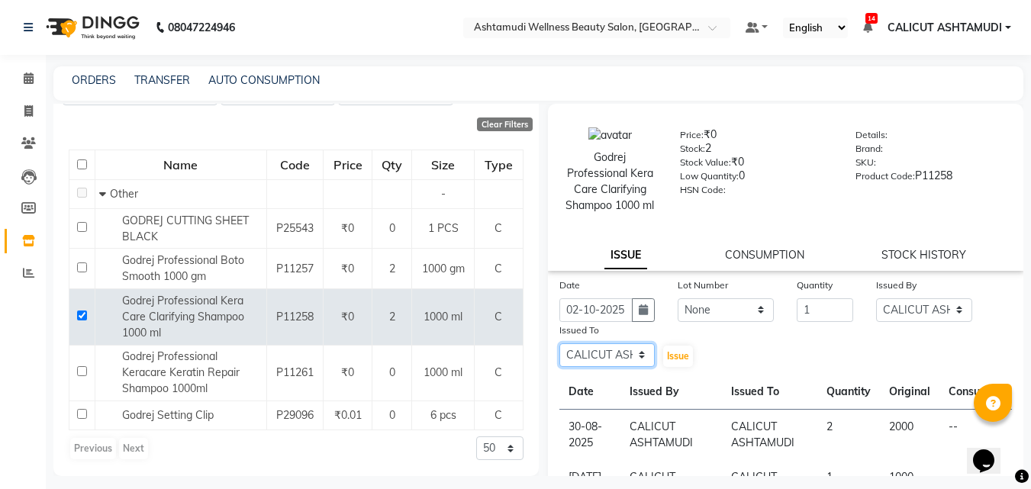
click at [560, 344] on select "Select [PERSON_NAME] [PERSON_NAME] [PERSON_NAME] CALICUT ASHTAMUDI FRANKLY [PER…" at bounding box center [608, 356] width 96 height 24
click at [676, 357] on span "Issue" at bounding box center [678, 355] width 22 height 11
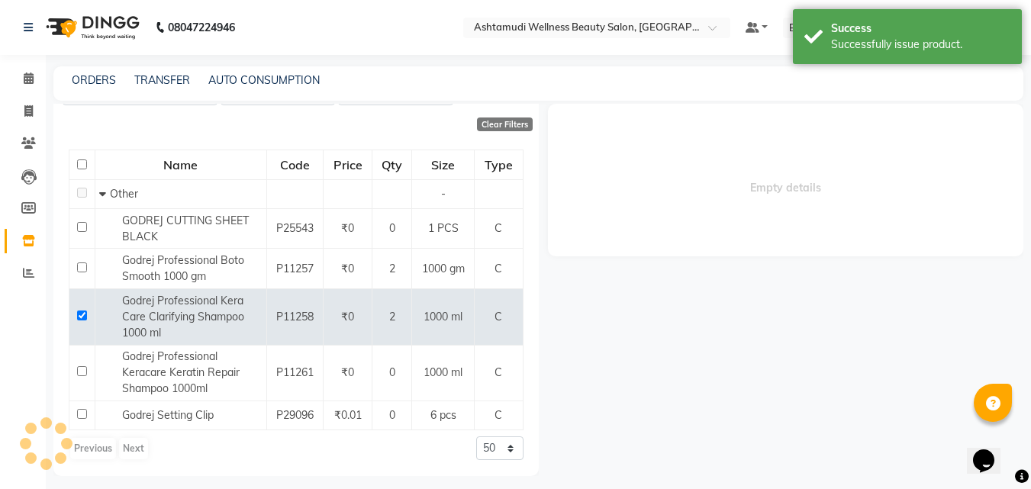
select select
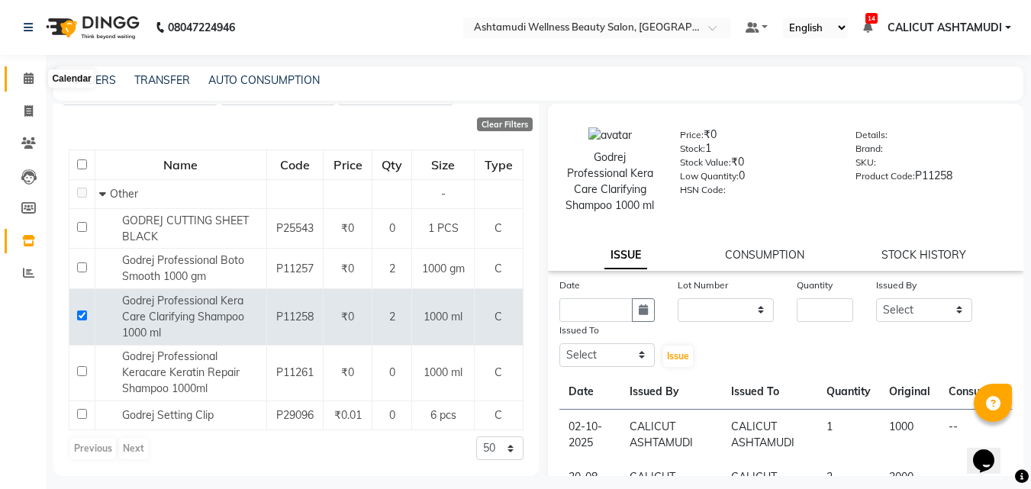
click at [32, 83] on icon at bounding box center [29, 78] width 10 height 11
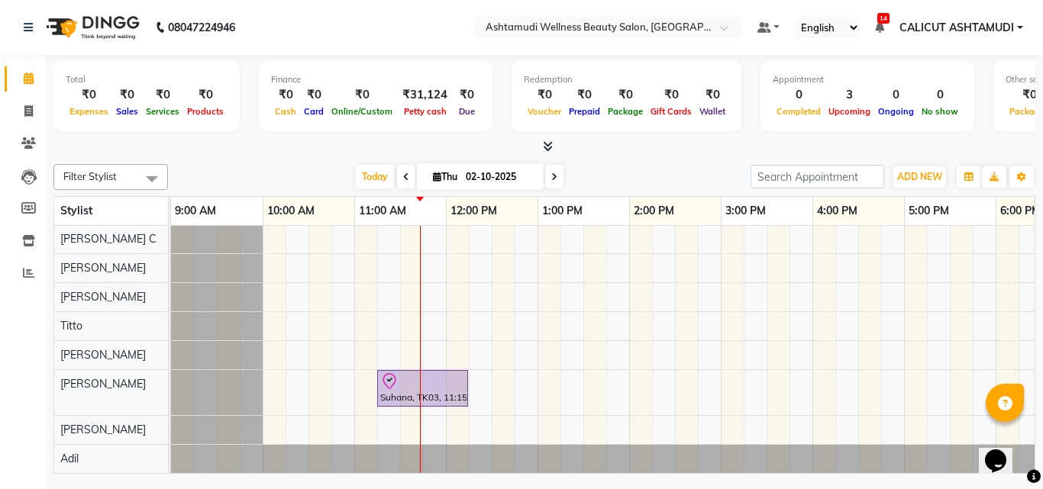
scroll to position [176, 0]
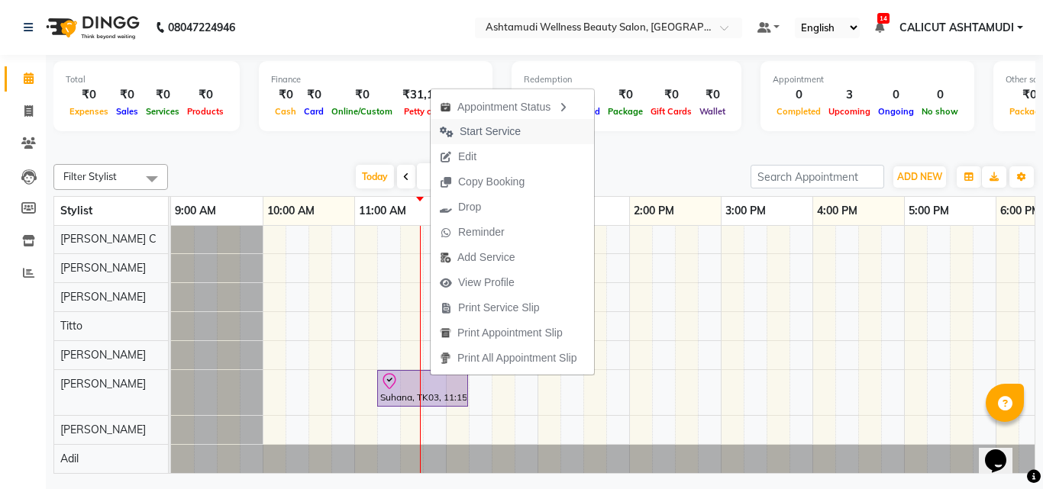
click at [497, 125] on span "Start Service" at bounding box center [490, 132] width 61 height 16
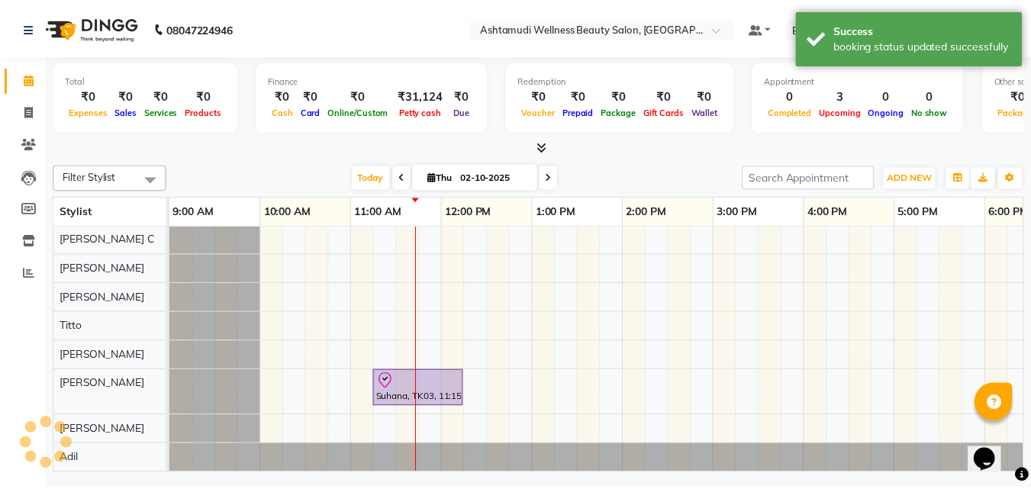
scroll to position [160, 0]
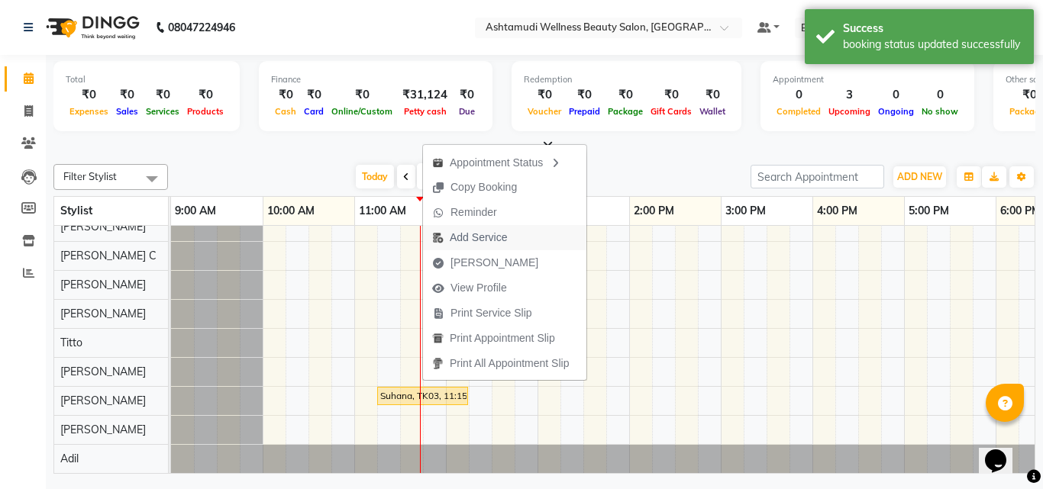
click at [491, 234] on span "Add Service" at bounding box center [478, 238] width 57 height 16
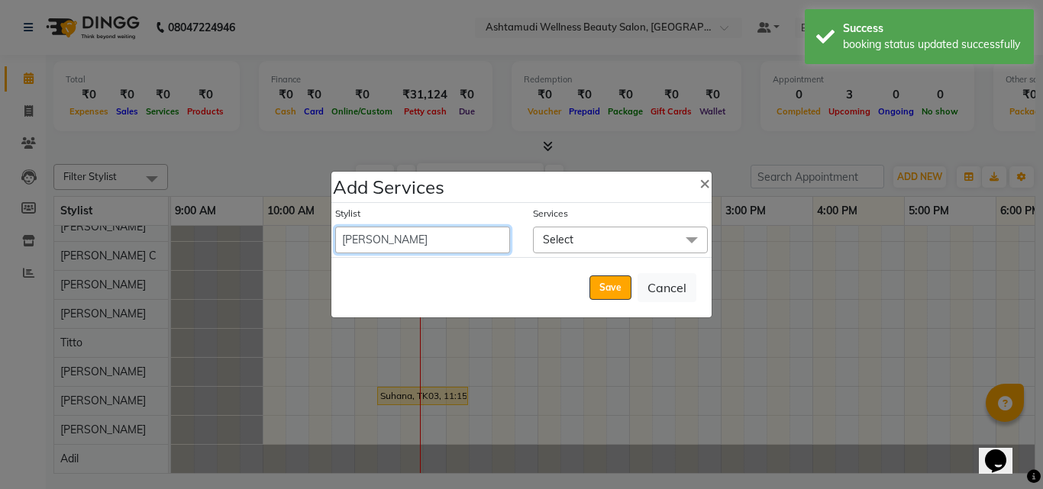
click at [456, 231] on select "Adil Amala George AMBILI C ANKITHA CALICUT ASHTAMUDI FRANKLY GRACY KRISHNA Nite…" at bounding box center [422, 240] width 175 height 27
select select "72440"
click at [335, 227] on select "Adil Amala George AMBILI C ANKITHA CALICUT ASHTAMUDI FRANKLY GRACY KRISHNA Nite…" at bounding box center [422, 240] width 175 height 27
select select "735"
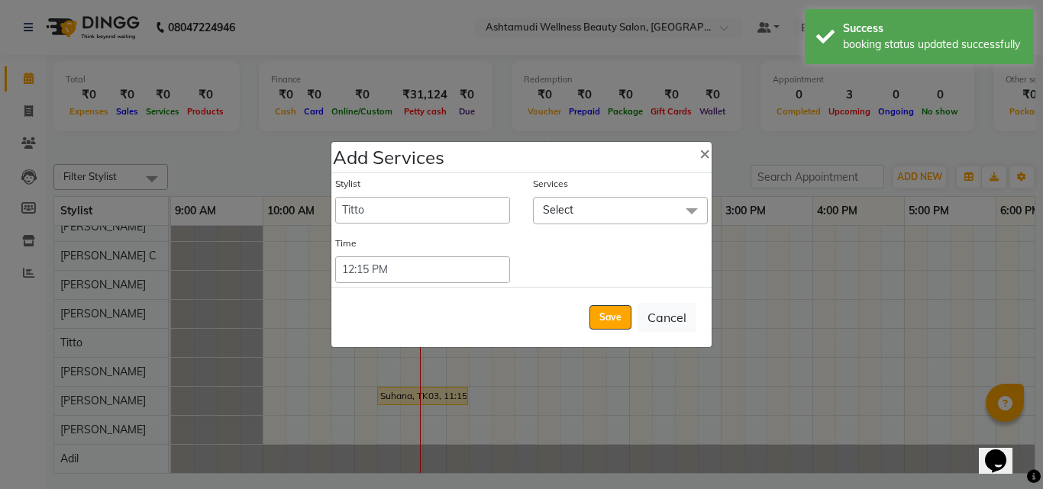
click at [564, 199] on span "Select" at bounding box center [620, 210] width 175 height 27
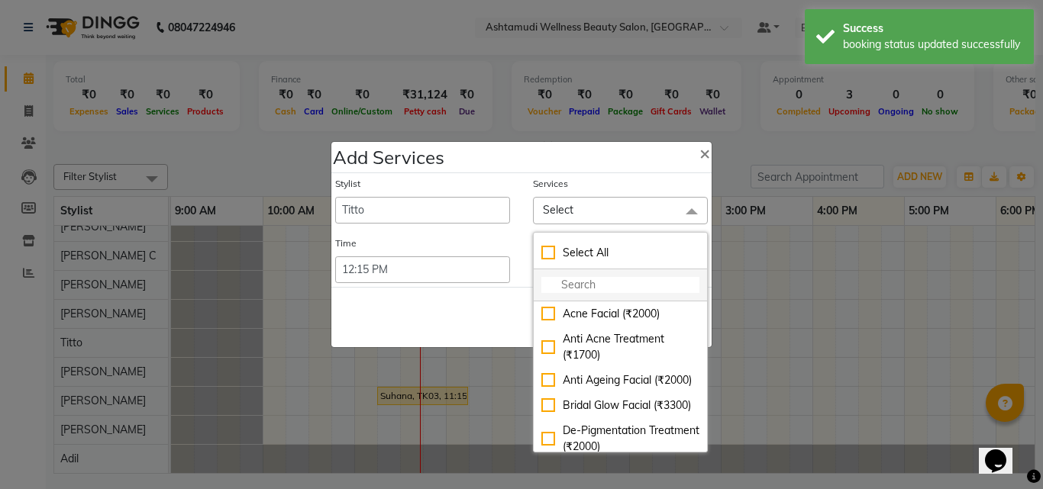
click at [569, 276] on li at bounding box center [620, 286] width 173 height 32
click at [569, 277] on input "multiselect-search" at bounding box center [620, 285] width 158 height 16
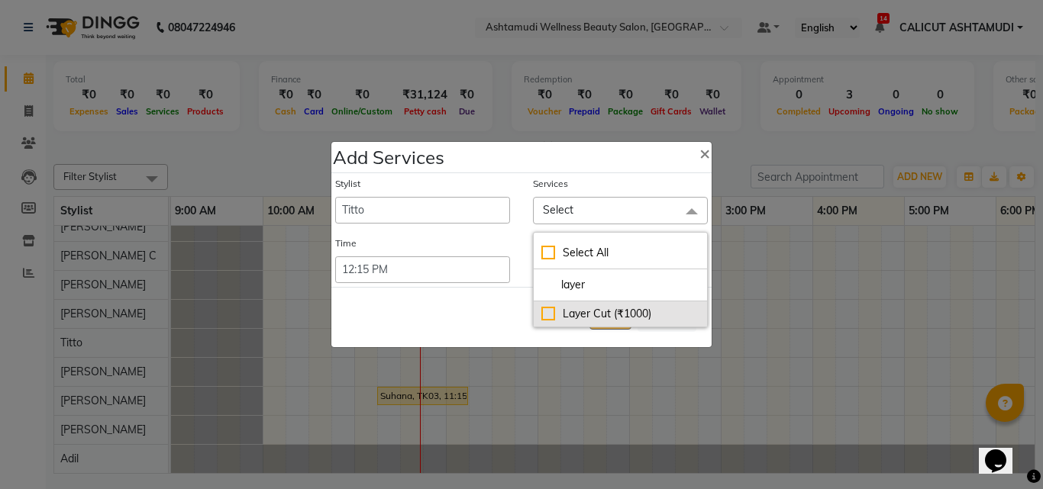
type input "layer"
click at [549, 315] on div "Layer Cut (₹1000)" at bounding box center [620, 314] width 158 height 16
checkbox input "true"
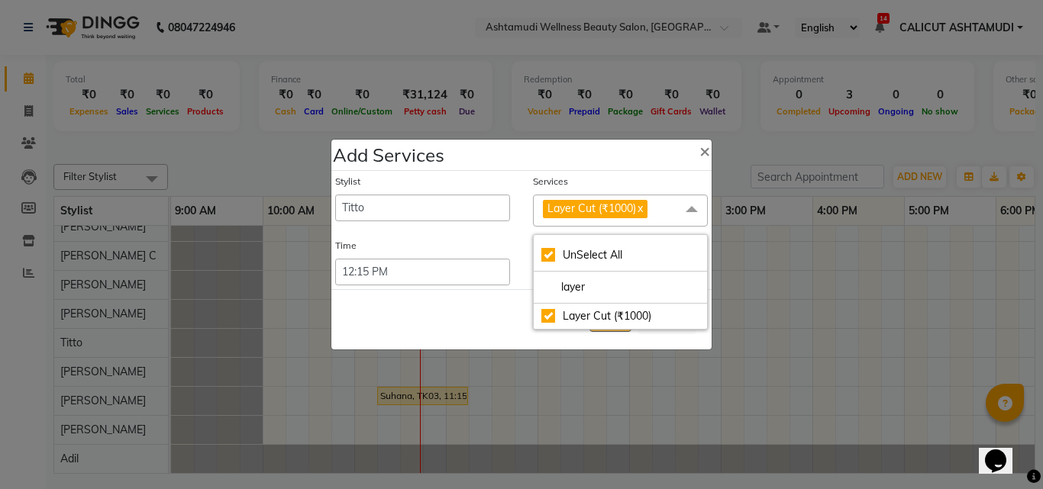
click at [476, 321] on div "Save Cancel" at bounding box center [521, 319] width 380 height 60
click at [789, 375] on ngb-modal-window "Add Services × Stylist Adil Amala George AMBILI C ANKITHA CALICUT ASHTAMUDI FRA…" at bounding box center [521, 244] width 1043 height 489
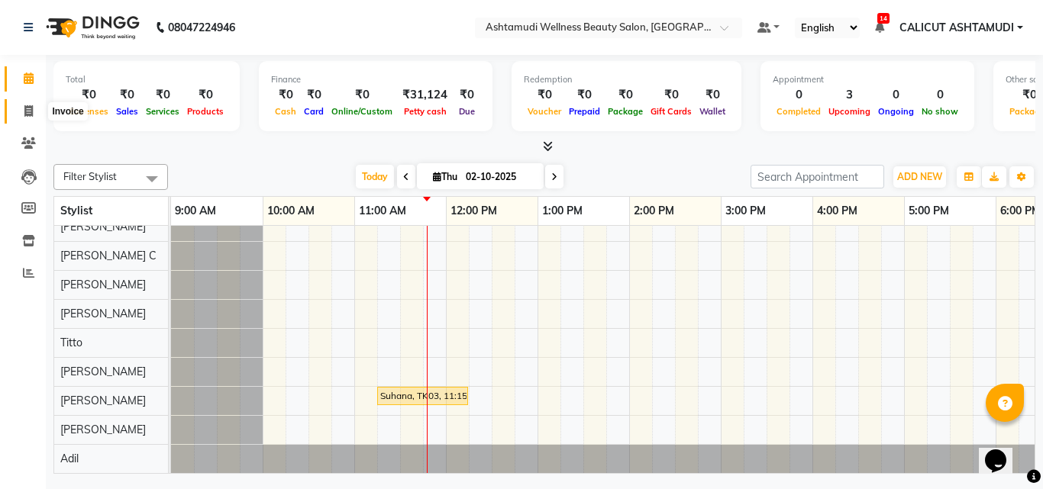
click at [24, 115] on icon at bounding box center [28, 110] width 8 height 11
select select "service"
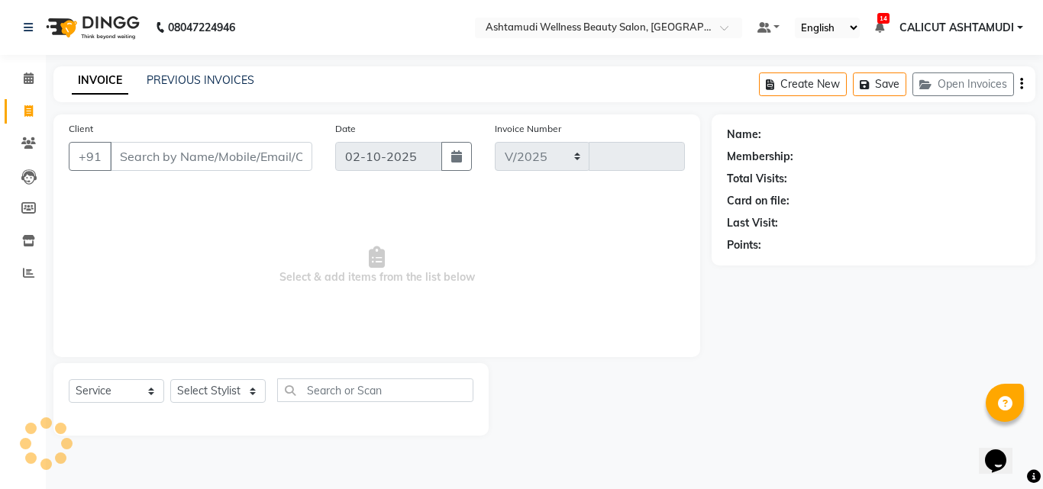
select select "4630"
type input "4873"
click at [205, 389] on select "Select Stylist Adil Amala George AMBILI C ANKITHA CALICUT ASHTAMUDI FRANKLY GRA…" at bounding box center [217, 391] width 95 height 24
select select "85202"
click at [170, 379] on select "Select Stylist Adil Amala George AMBILI C ANKITHA CALICUT ASHTAMUDI FRANKLY GRA…" at bounding box center [217, 391] width 95 height 24
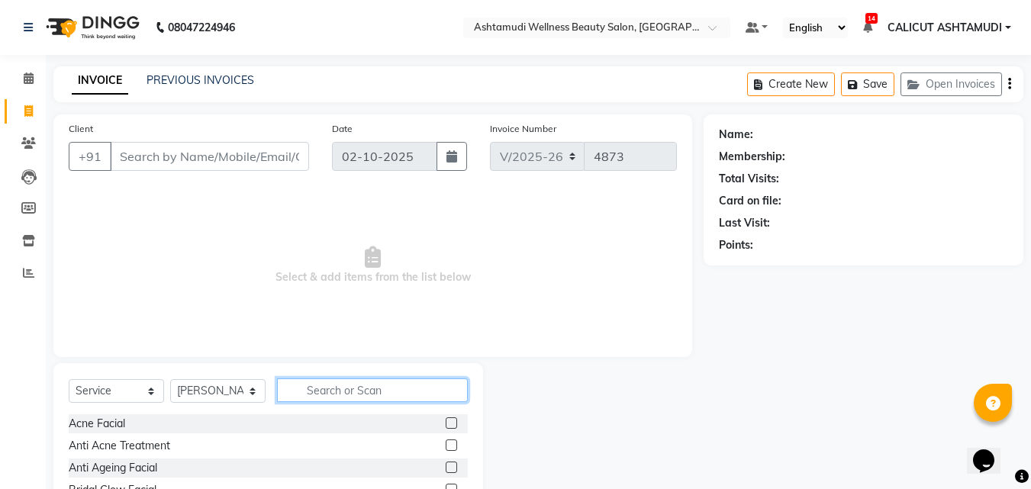
click at [314, 392] on input "text" at bounding box center [372, 391] width 191 height 24
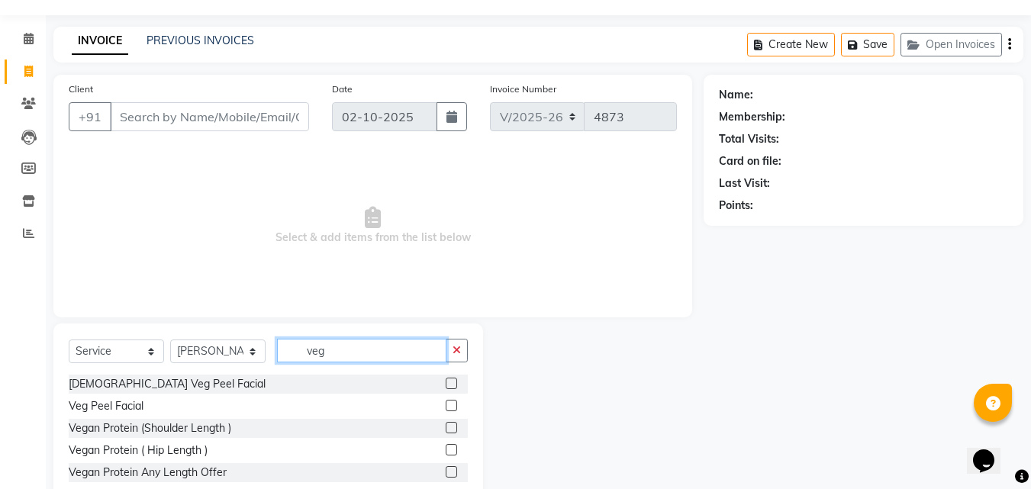
scroll to position [76, 0]
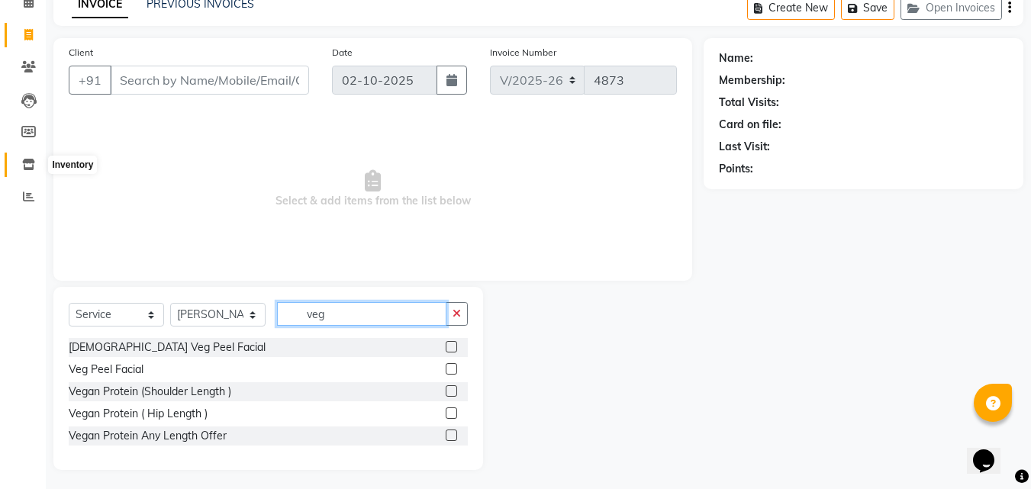
type input "veg"
click at [31, 163] on icon at bounding box center [28, 164] width 13 height 11
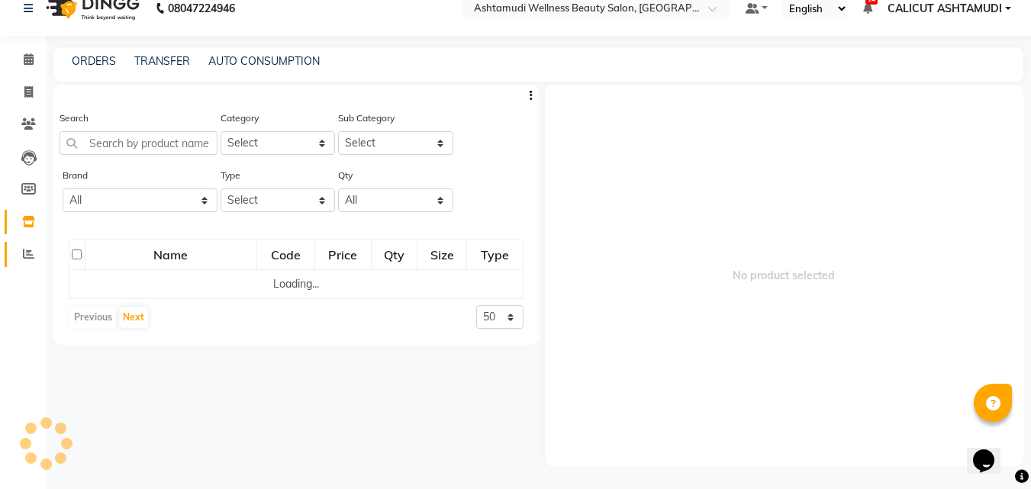
scroll to position [10, 0]
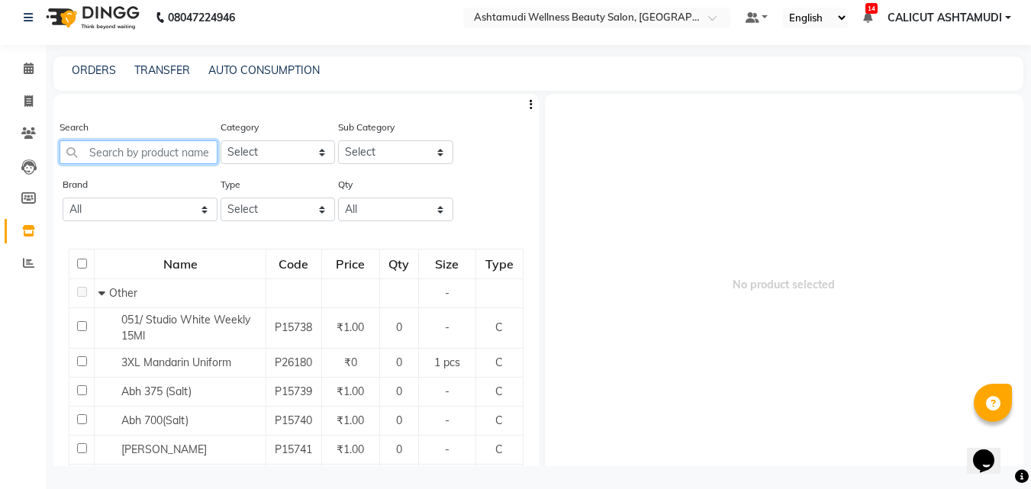
click at [105, 153] on input "text" at bounding box center [139, 152] width 158 height 24
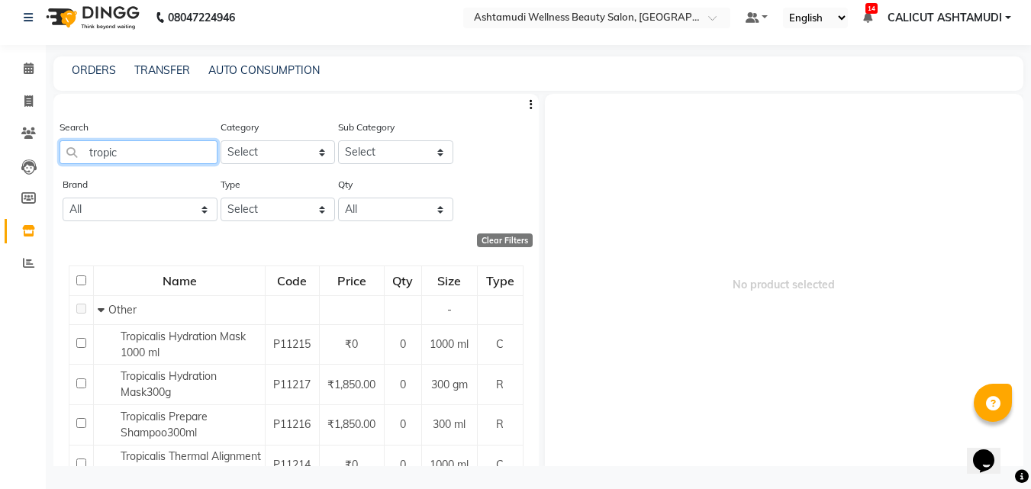
type input "tropic"
click at [34, 73] on icon at bounding box center [29, 68] width 10 height 11
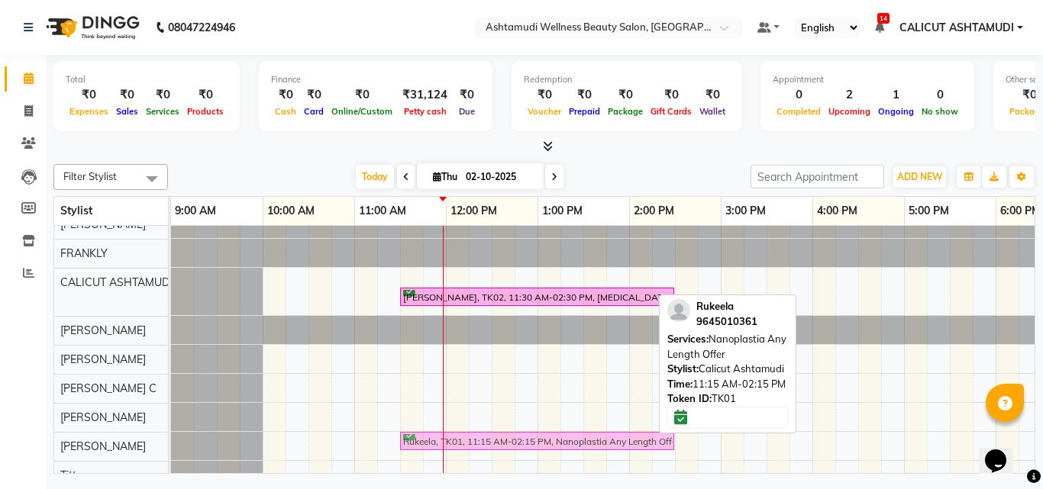
scroll to position [31, 0]
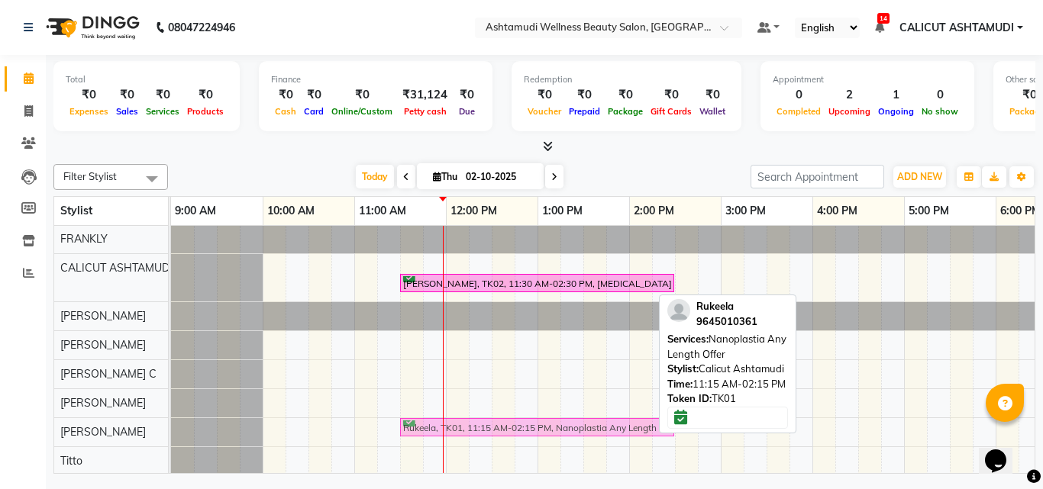
drag, startPoint x: 408, startPoint y: 292, endPoint x: 422, endPoint y: 441, distance: 148.8
click at [422, 441] on div "Rukeela, TK01, 11:15 AM-02:15 PM, Nanoplastia Any Length Offer JISHA, TK02, 11:…" at bounding box center [858, 393] width 1374 height 395
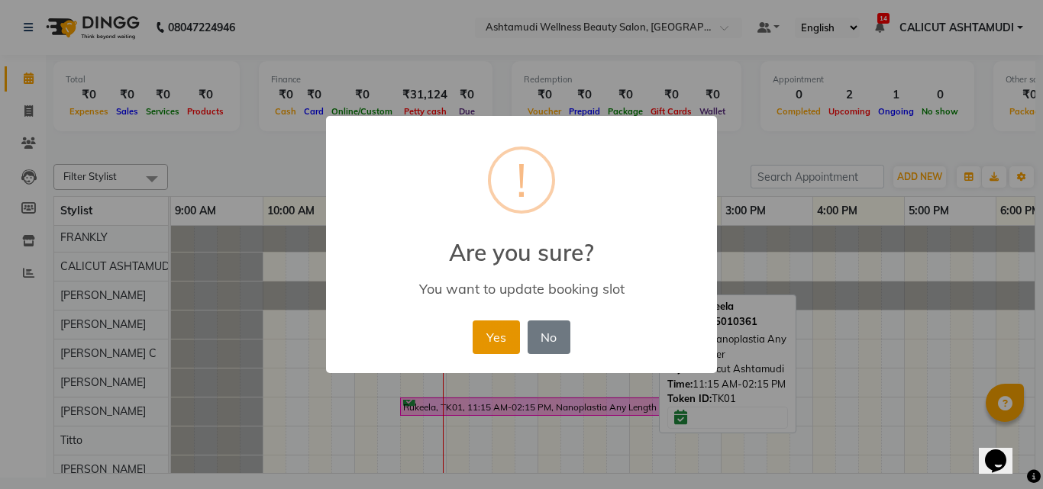
click at [479, 340] on button "Yes" at bounding box center [496, 338] width 47 height 34
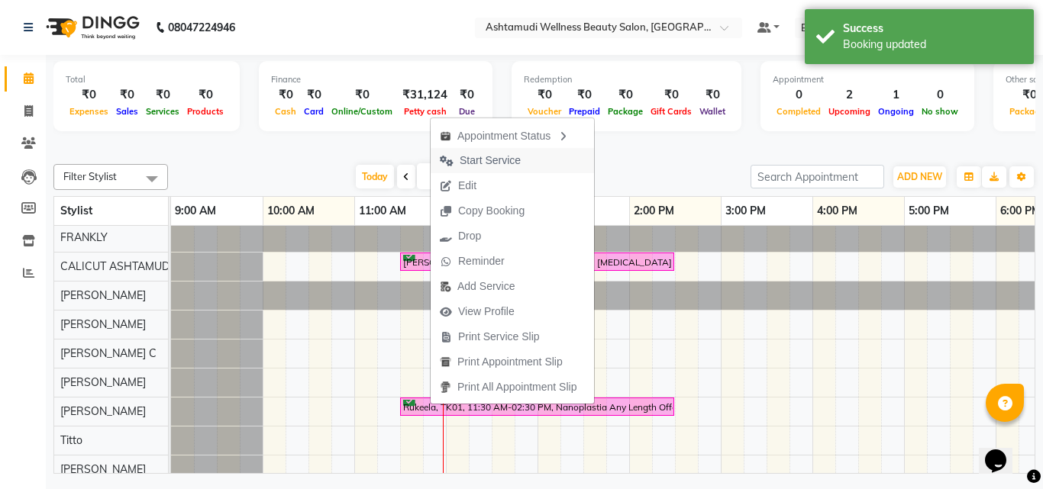
click at [489, 163] on span "Start Service" at bounding box center [490, 161] width 61 height 16
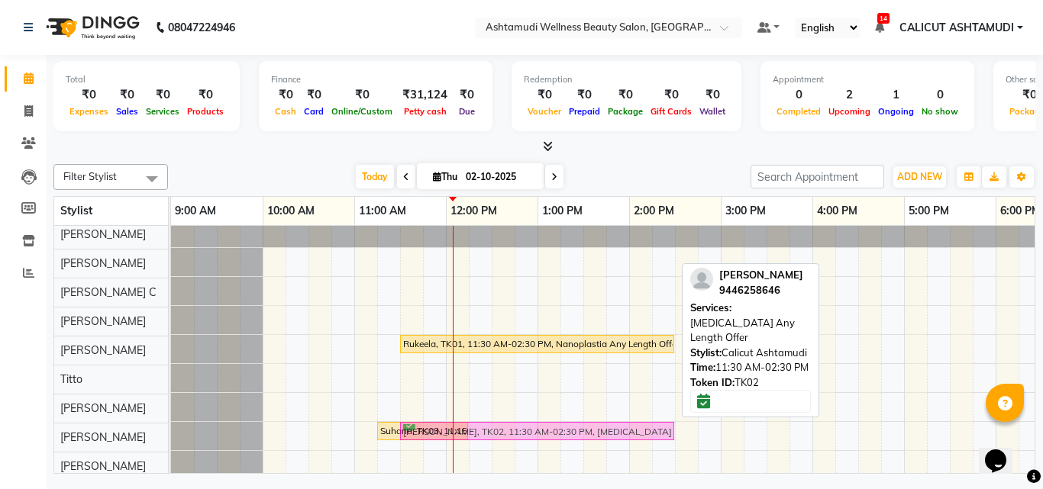
scroll to position [107, 0]
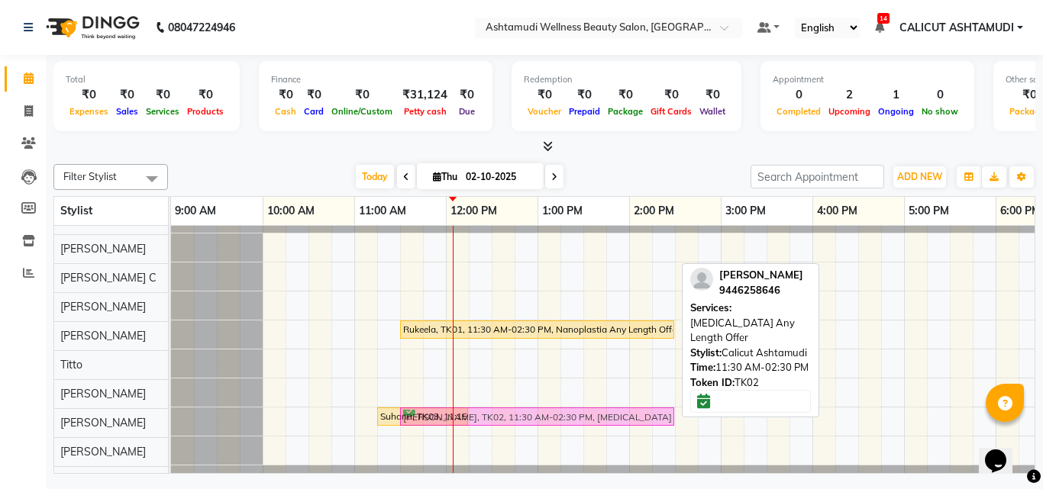
click at [437, 443] on tbody "JISHA, TK02, 11:30 AM-02:30 PM, Botox Any Length Offer Rukeela, TK01, 11:30 AM-…" at bounding box center [858, 306] width 1374 height 376
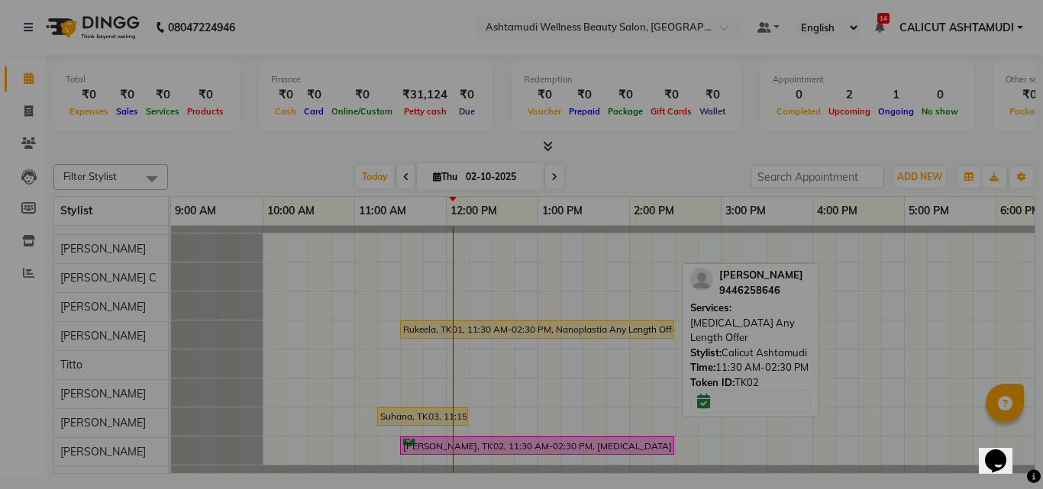
scroll to position [109, 0]
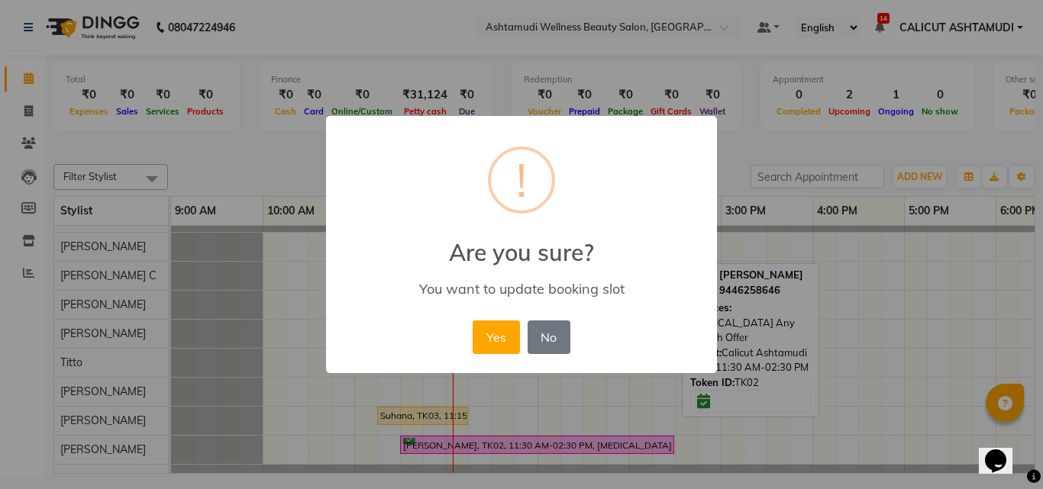
drag, startPoint x: 437, startPoint y: 443, endPoint x: 467, endPoint y: 409, distance: 45.4
click at [467, 409] on div "× ! Are you sure? You want to update booking slot Yes No No" at bounding box center [521, 244] width 1043 height 489
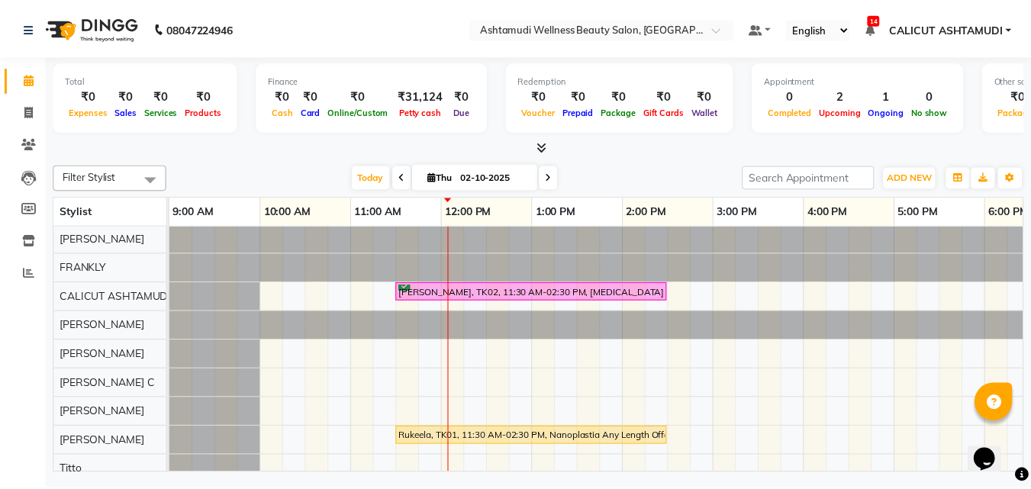
scroll to position [0, 0]
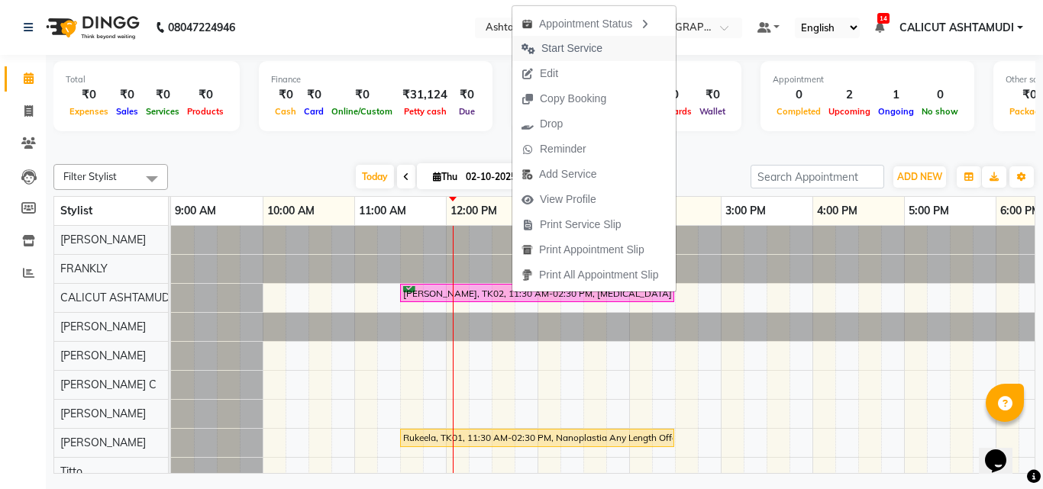
click at [560, 47] on span "Start Service" at bounding box center [571, 48] width 61 height 16
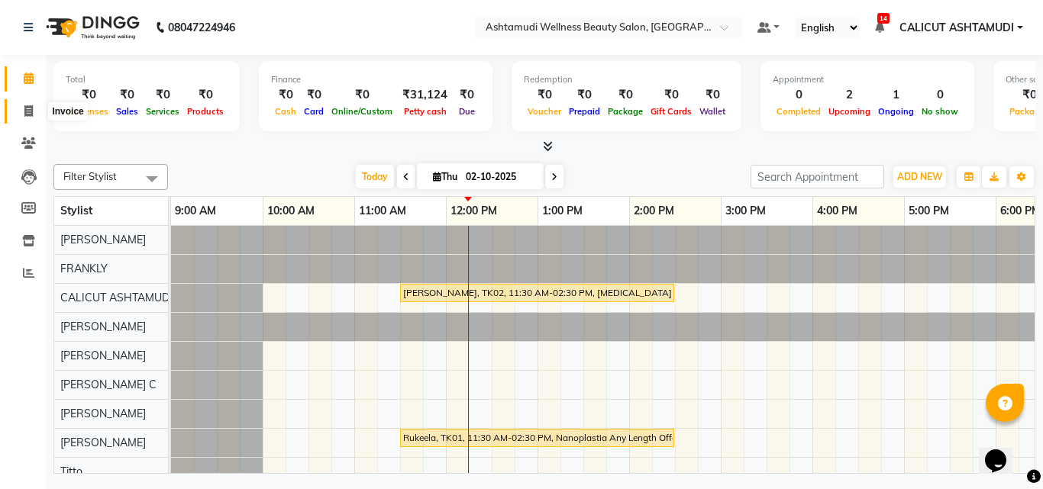
click at [34, 111] on span at bounding box center [28, 112] width 27 height 18
select select "service"
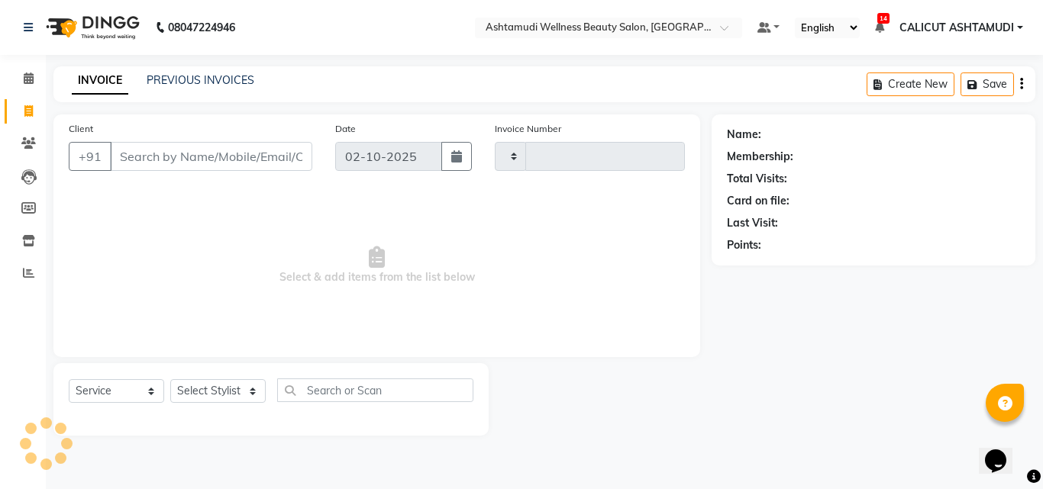
type input "4873"
select select "4630"
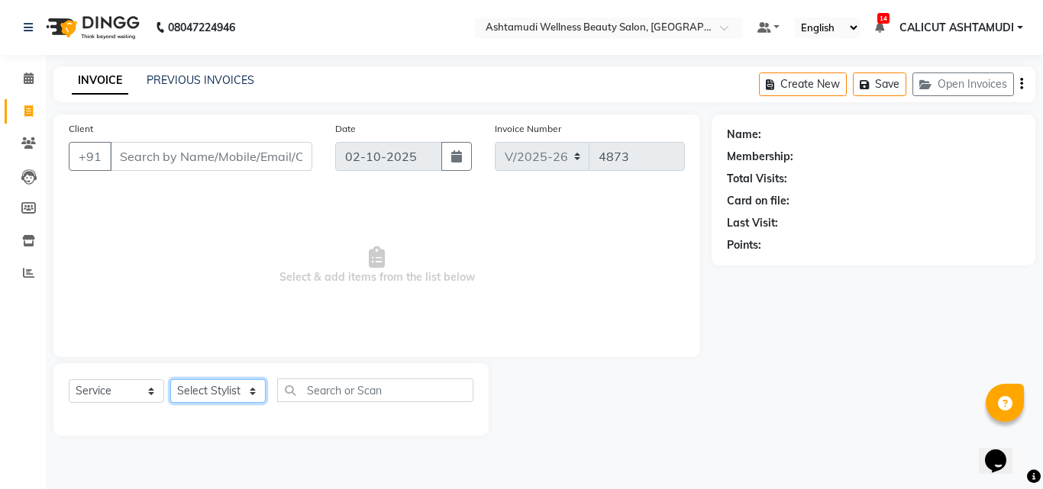
click at [208, 392] on select "Select Stylist" at bounding box center [217, 391] width 95 height 24
click at [210, 389] on select "Select Stylist Adil Amala George AMBILI C ANKITHA CALICUT ASHTAMUDI FRANKLY GRA…" at bounding box center [217, 391] width 95 height 24
select select "85202"
click at [170, 379] on select "Select Stylist Adil Amala George AMBILI C ANKITHA CALICUT ASHTAMUDI FRANKLY GRA…" at bounding box center [217, 391] width 95 height 24
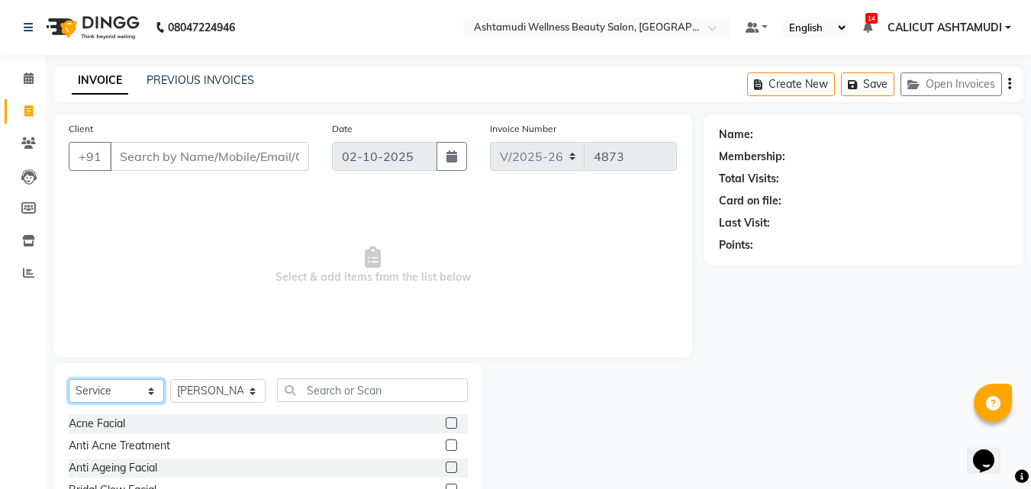
click at [79, 393] on select "Select Service Product Membership Package Voucher Prepaid Gift Card" at bounding box center [116, 391] width 95 height 24
select select "product"
click at [69, 379] on select "Select Service Product Membership Package Voucher Prepaid Gift Card" at bounding box center [116, 391] width 95 height 24
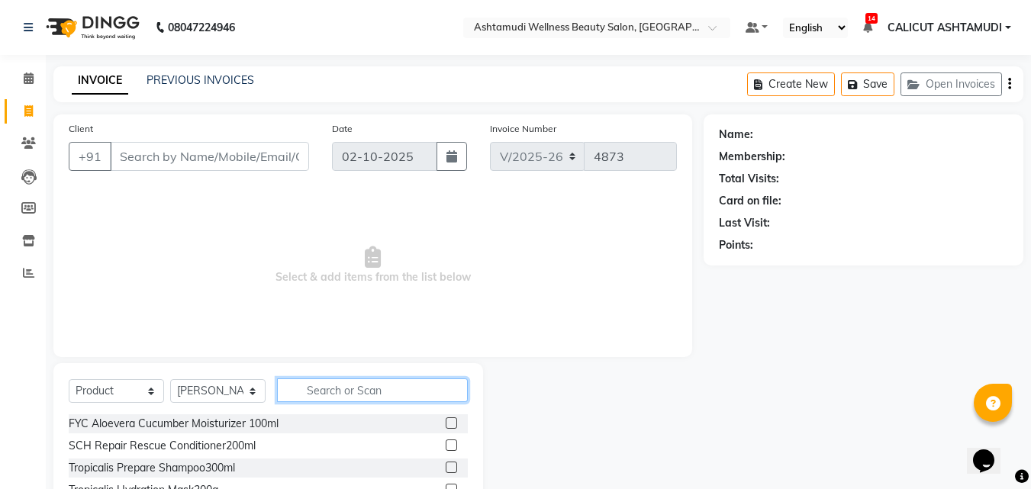
click at [316, 392] on input "text" at bounding box center [372, 391] width 191 height 24
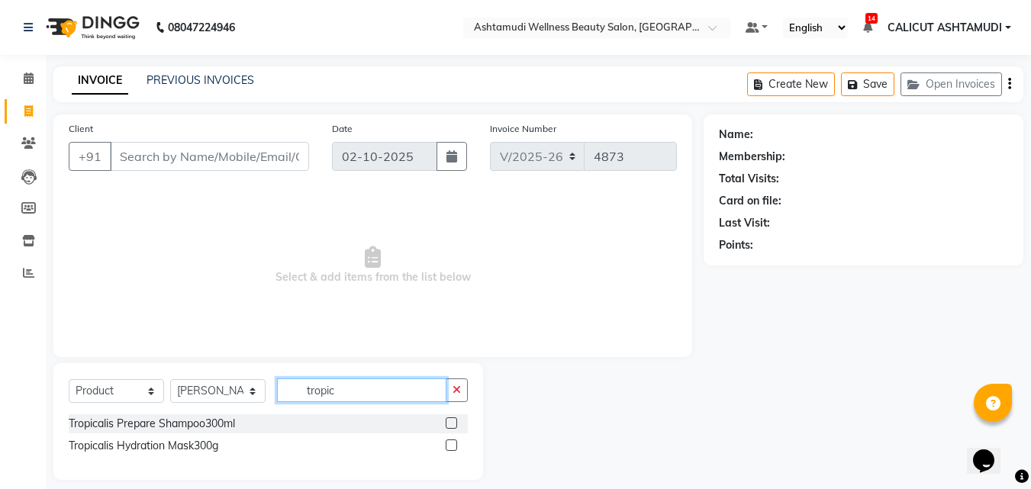
type input "tropic"
click at [454, 424] on label at bounding box center [451, 423] width 11 height 11
click at [454, 424] on input "checkbox" at bounding box center [451, 424] width 10 height 10
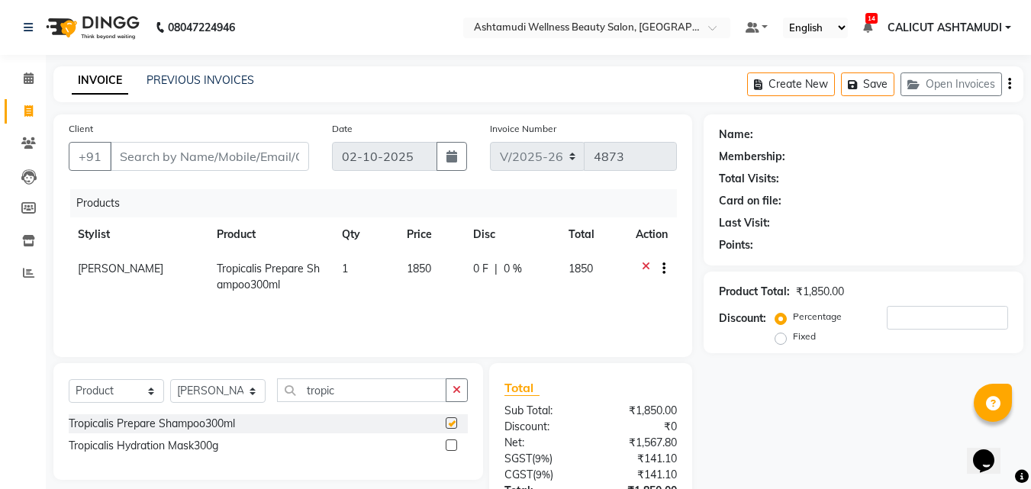
checkbox input "false"
click at [450, 443] on label at bounding box center [451, 445] width 11 height 11
click at [450, 443] on input "checkbox" at bounding box center [451, 446] width 10 height 10
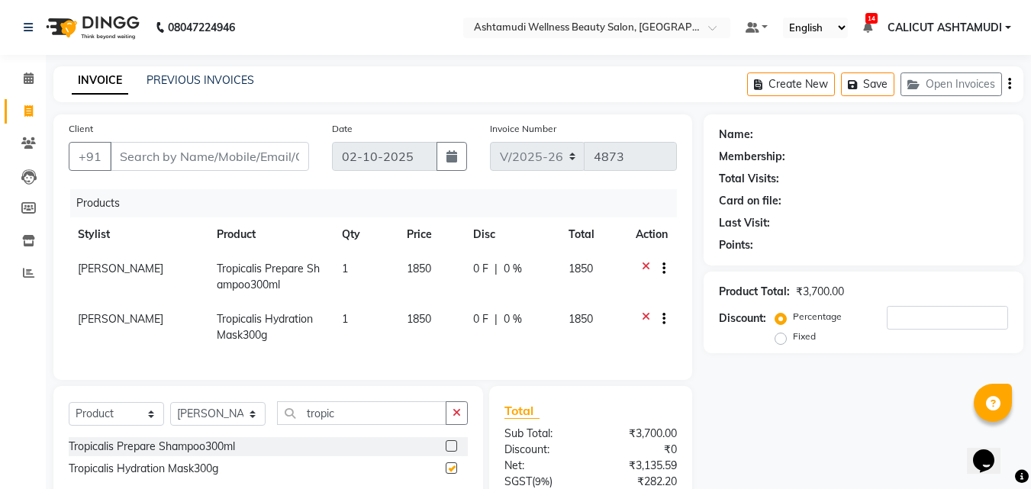
checkbox input "false"
click at [351, 347] on td "1" at bounding box center [365, 327] width 65 height 50
select select "85202"
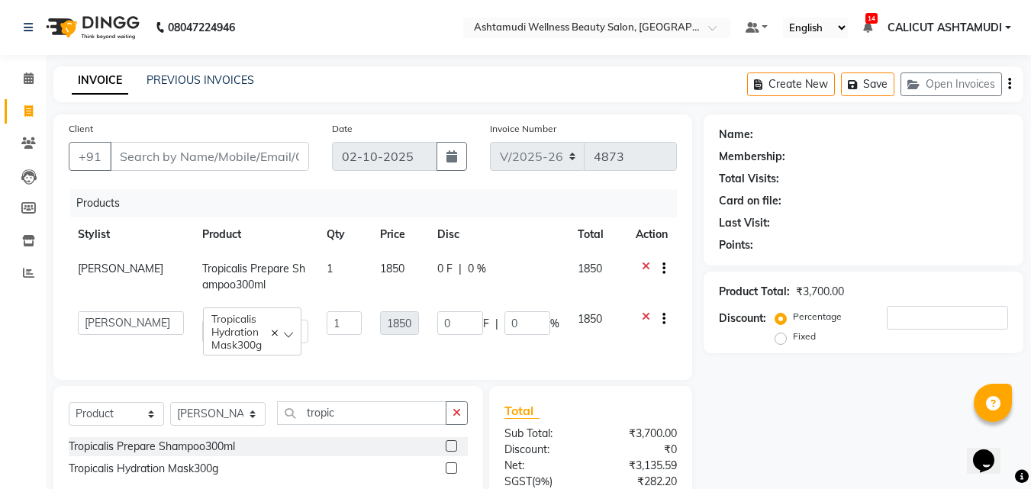
click at [647, 261] on icon at bounding box center [646, 270] width 8 height 19
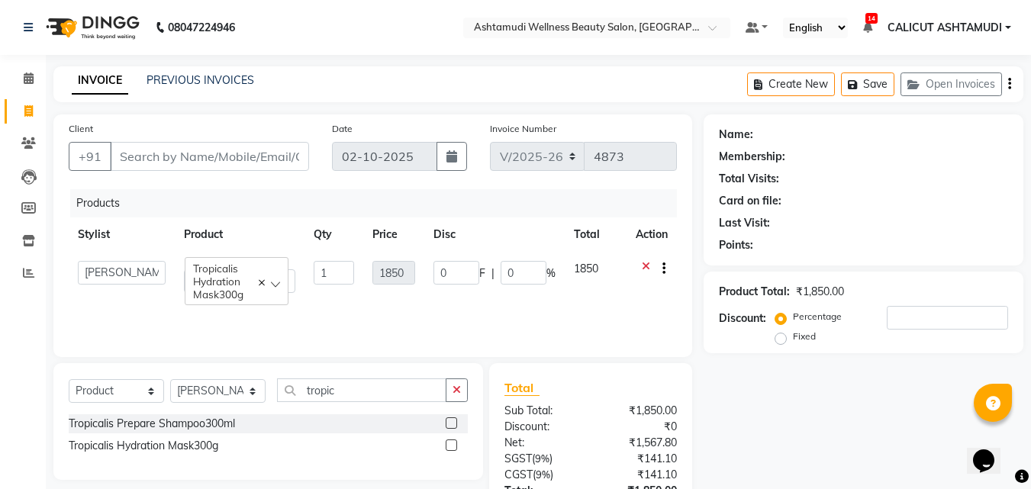
click at [642, 264] on icon at bounding box center [646, 270] width 8 height 19
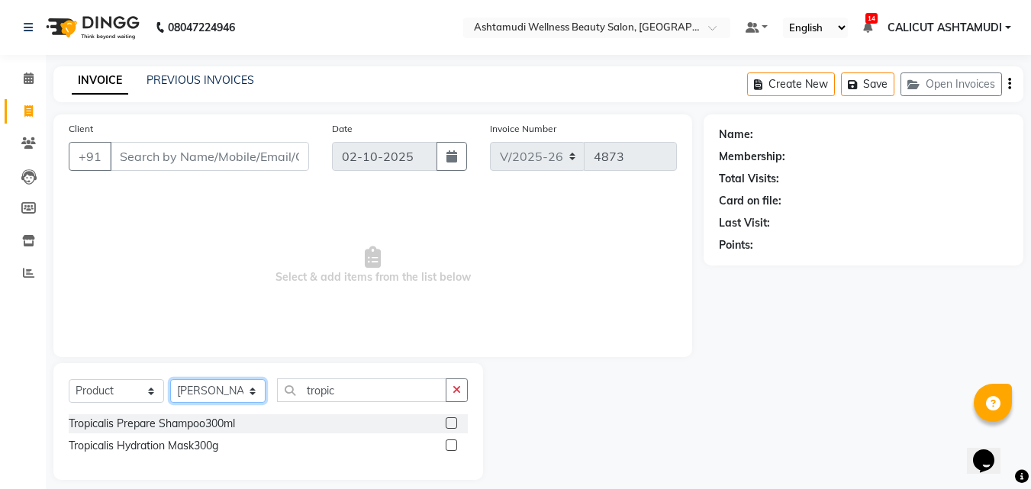
click at [213, 395] on select "Select Stylist Adil Amala George AMBILI C ANKITHA CALICUT ASHTAMUDI FRANKLY GRA…" at bounding box center [217, 391] width 95 height 24
select select "85034"
click at [170, 379] on select "Select Stylist Adil Amala George AMBILI C ANKITHA CALICUT ASHTAMUDI FRANKLY GRA…" at bounding box center [217, 391] width 95 height 24
click at [466, 400] on button "button" at bounding box center [457, 391] width 22 height 24
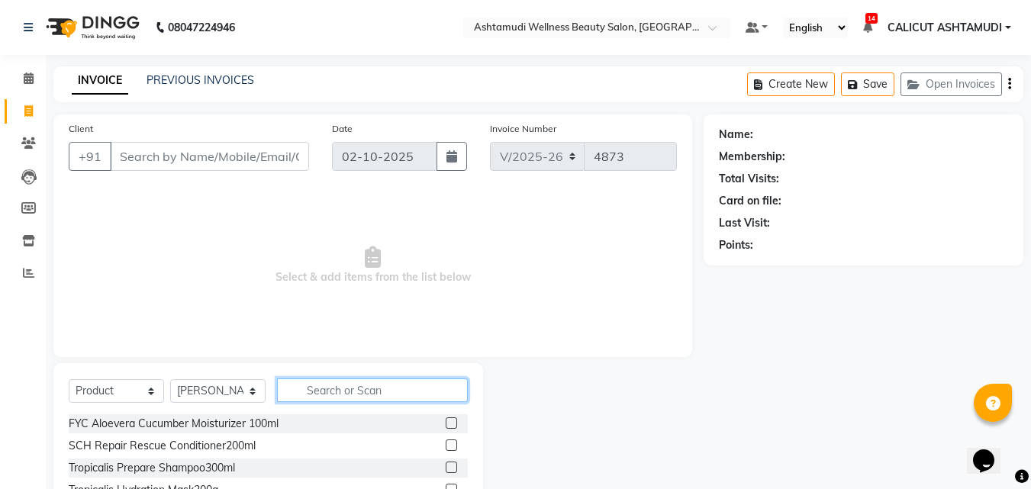
click at [441, 399] on input "text" at bounding box center [372, 391] width 191 height 24
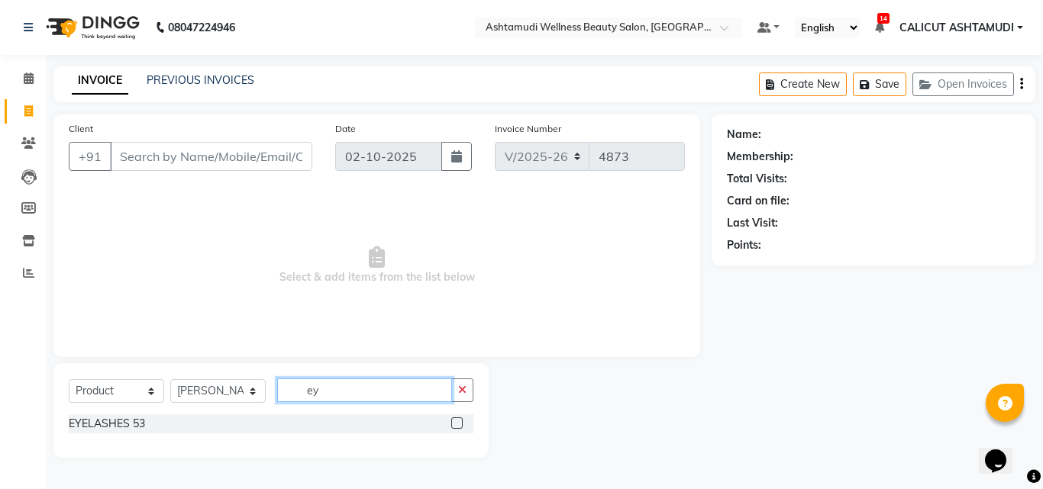
type input "ey"
click at [457, 422] on label at bounding box center [456, 423] width 11 height 11
click at [457, 422] on input "checkbox" at bounding box center [456, 424] width 10 height 10
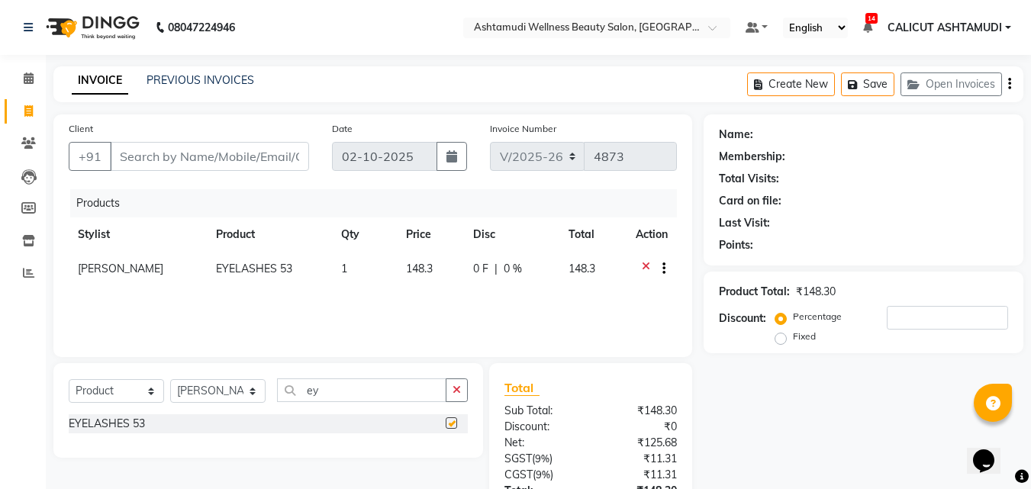
checkbox input "false"
click at [231, 155] on input "Client" at bounding box center [209, 156] width 199 height 29
type input "8"
type input "0"
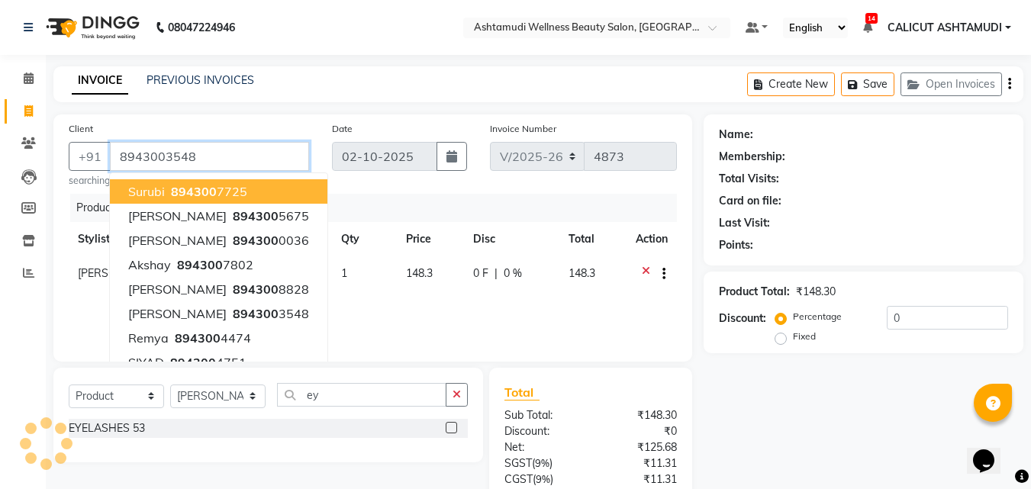
type input "8943003548"
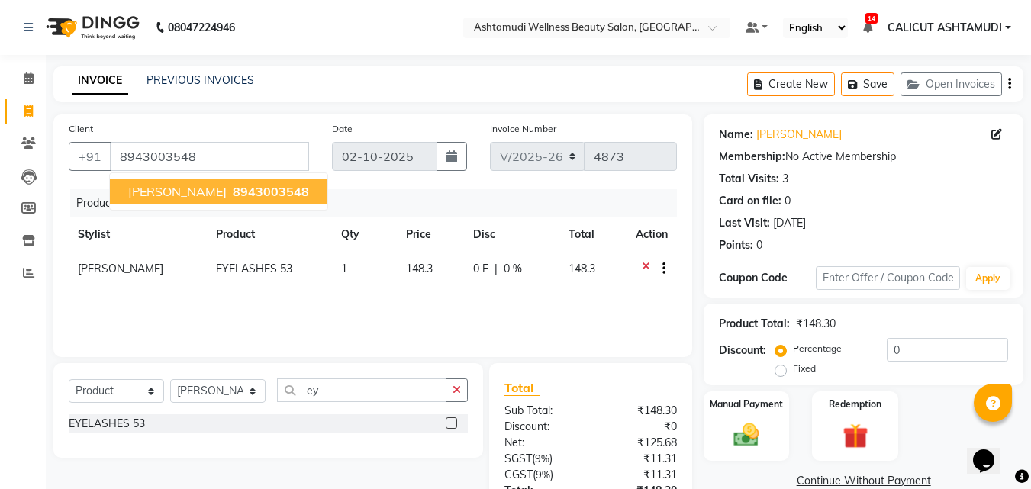
click at [239, 190] on span "8943003548" at bounding box center [271, 191] width 76 height 15
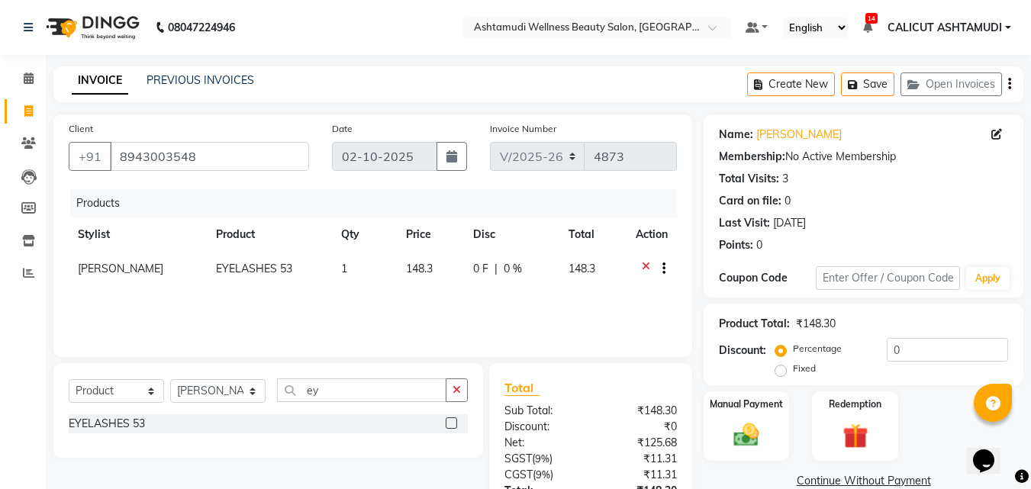
scroll to position [121, 0]
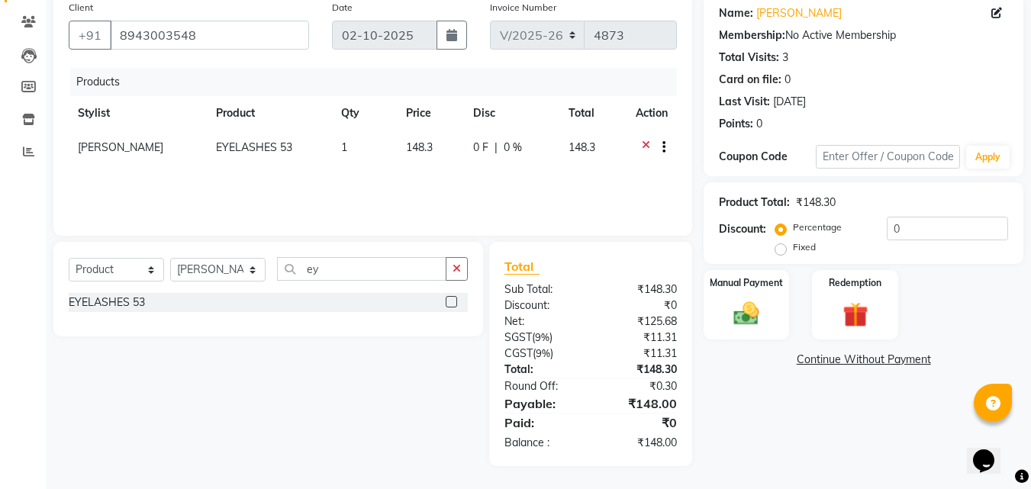
click at [642, 146] on icon at bounding box center [646, 149] width 8 height 19
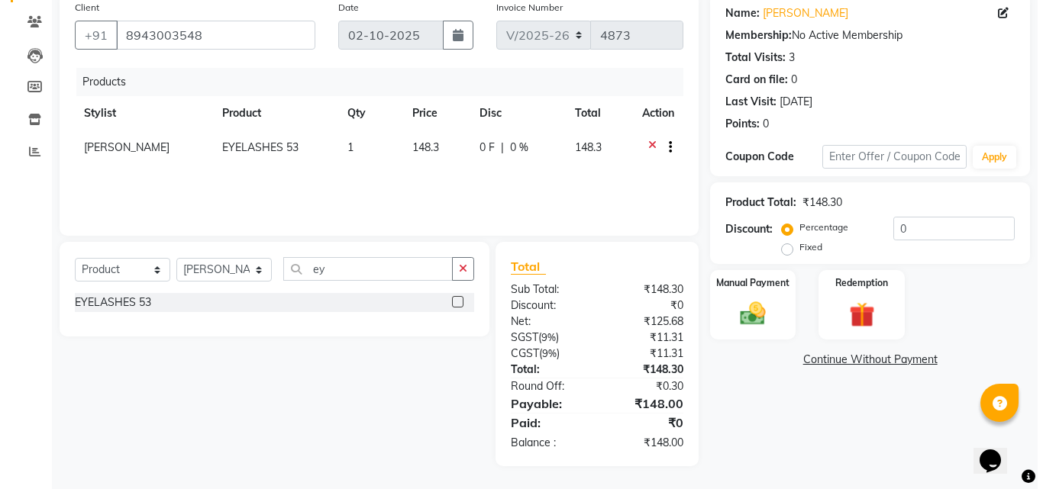
scroll to position [0, 0]
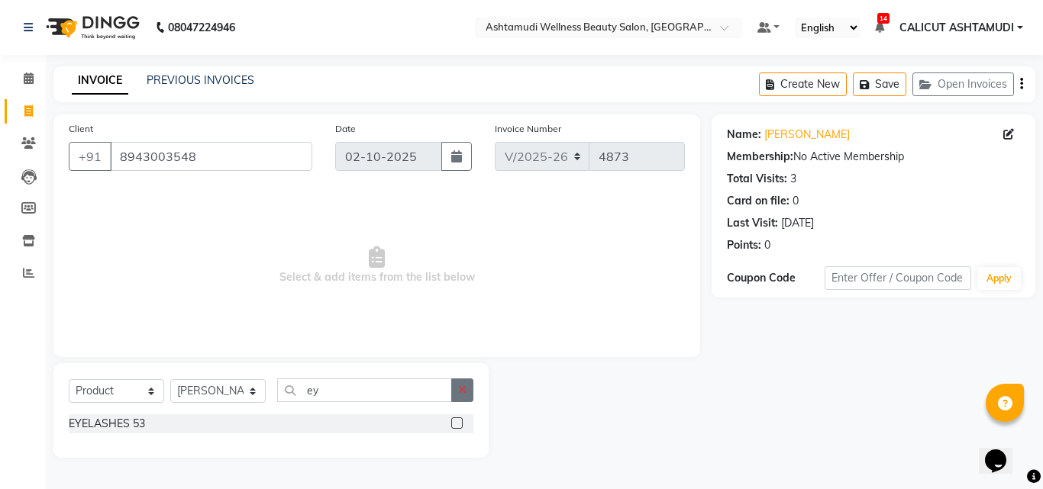
click at [458, 393] on icon "button" at bounding box center [462, 390] width 8 height 11
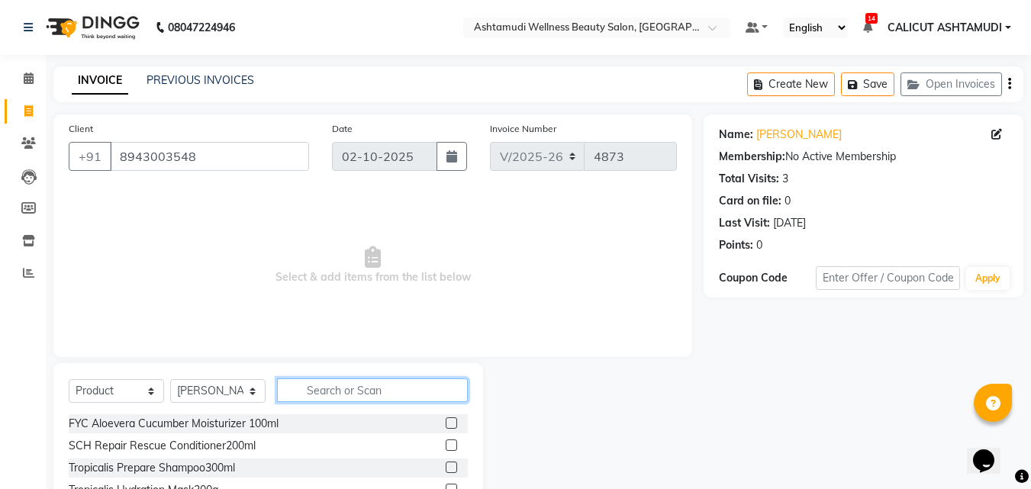
click at [427, 391] on input "text" at bounding box center [372, 391] width 191 height 24
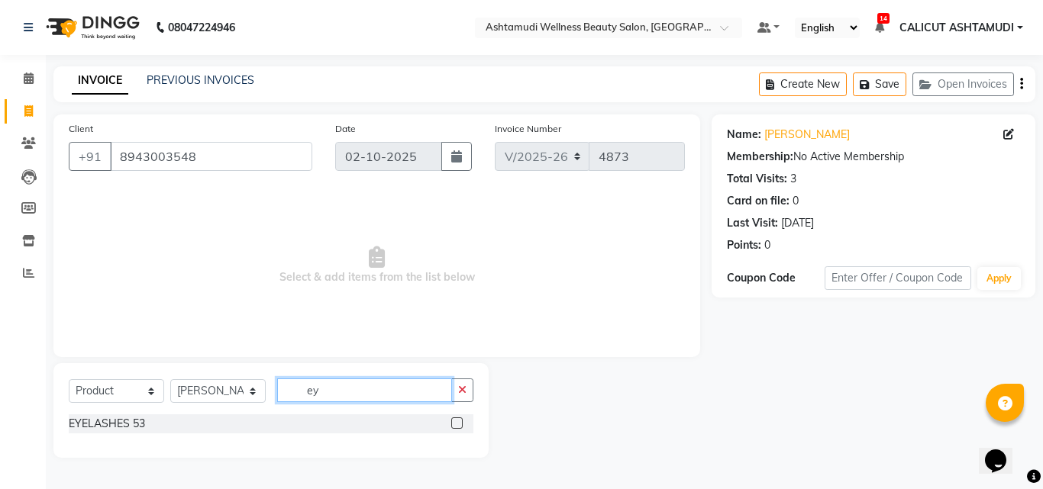
type input "ey"
click at [115, 384] on select "Select Service Product Membership Package Voucher Prepaid Gift Card" at bounding box center [116, 391] width 95 height 24
select select "service"
click at [69, 379] on select "Select Service Product Membership Package Voucher Prepaid Gift Card" at bounding box center [116, 391] width 95 height 24
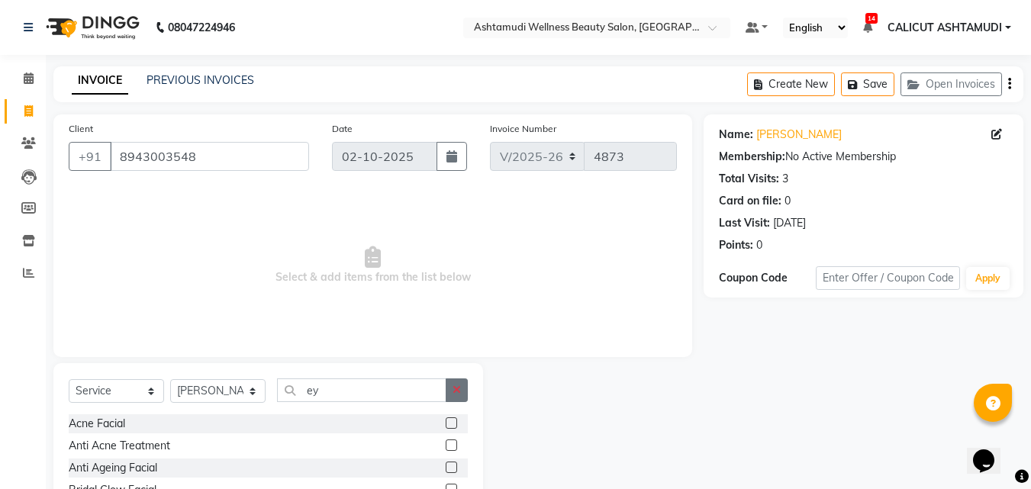
click at [464, 395] on button "button" at bounding box center [457, 391] width 22 height 24
click at [434, 393] on input "text" at bounding box center [372, 391] width 191 height 24
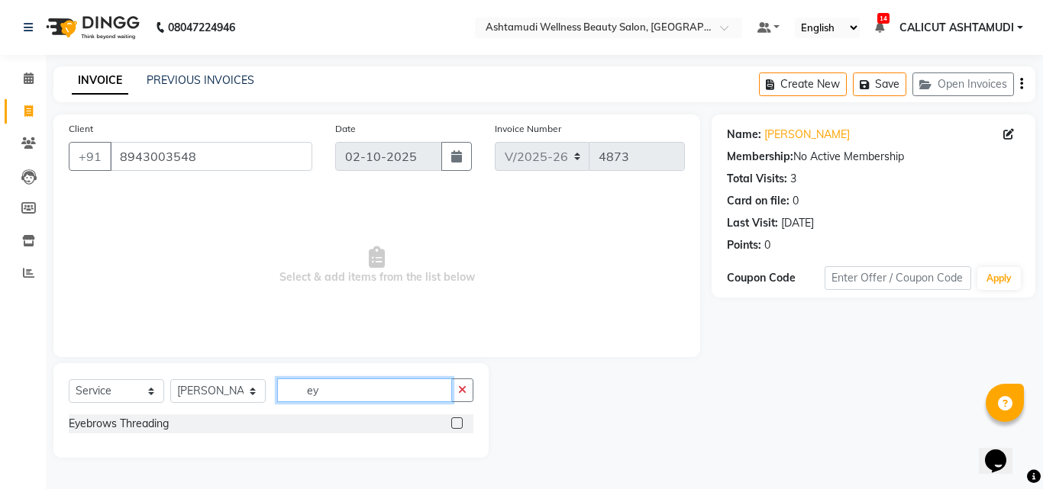
type input "ey"
click at [458, 424] on label at bounding box center [456, 423] width 11 height 11
click at [458, 424] on input "checkbox" at bounding box center [456, 424] width 10 height 10
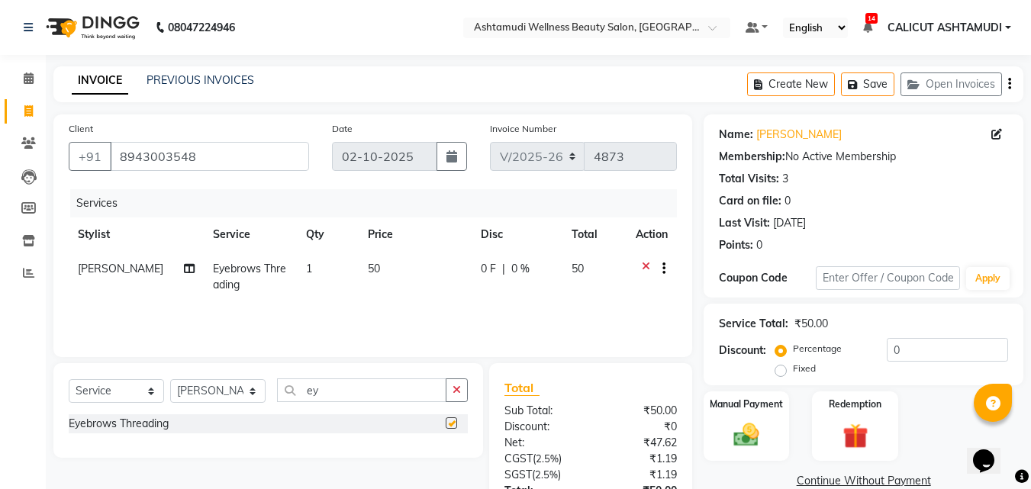
checkbox input "false"
click at [24, 76] on icon at bounding box center [29, 78] width 10 height 11
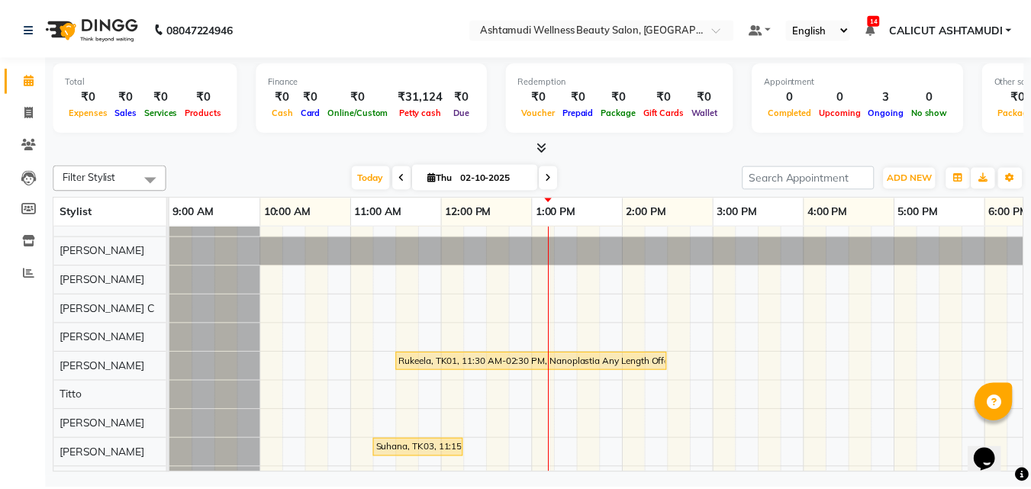
scroll to position [140, 0]
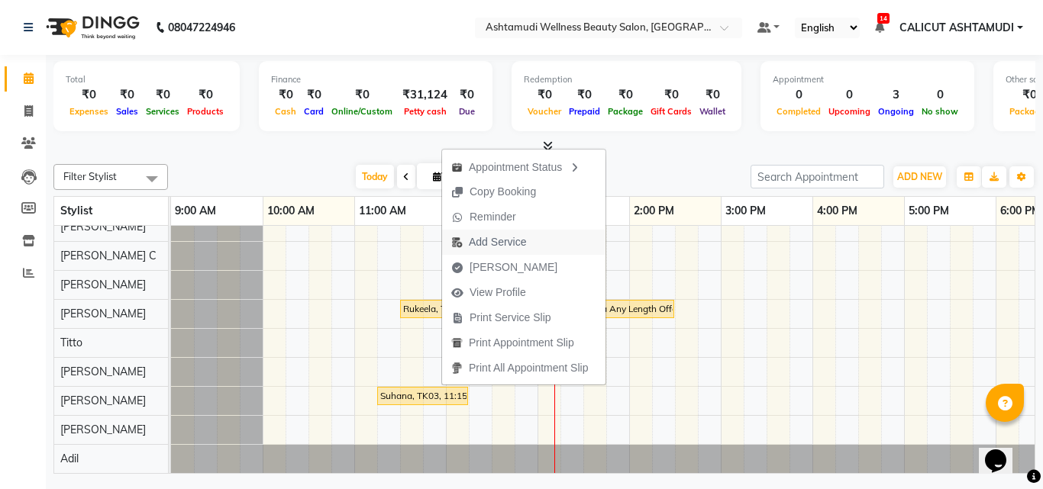
click at [498, 235] on span "Add Service" at bounding box center [497, 242] width 57 height 16
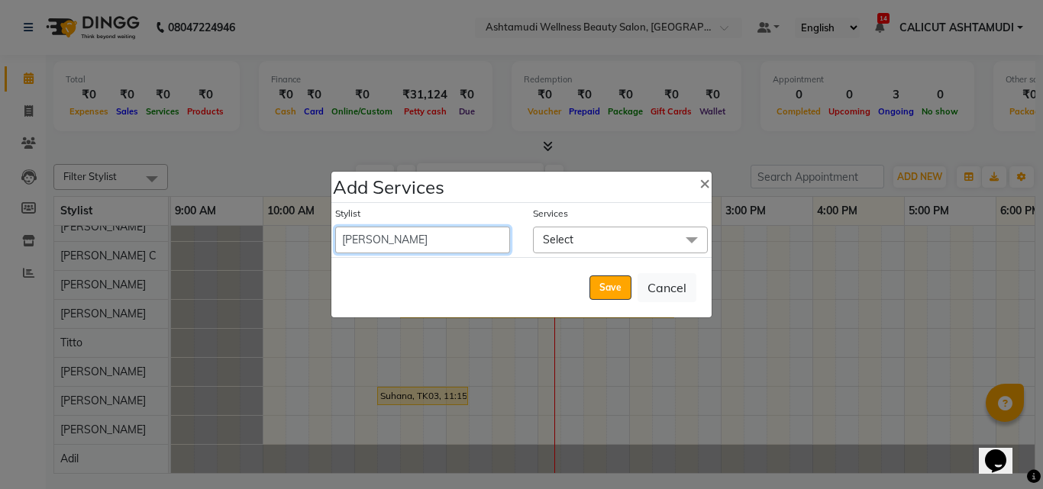
click at [412, 236] on select "Adil Amala George AMBILI C ANKITHA CALICUT ASHTAMUDI FRANKLY GRACY KRISHNA Nite…" at bounding box center [422, 240] width 175 height 27
select select "72440"
click at [335, 227] on select "Adil Amala George AMBILI C ANKITHA CALICUT ASHTAMUDI FRANKLY GRACY KRISHNA Nite…" at bounding box center [422, 240] width 175 height 27
select select "735"
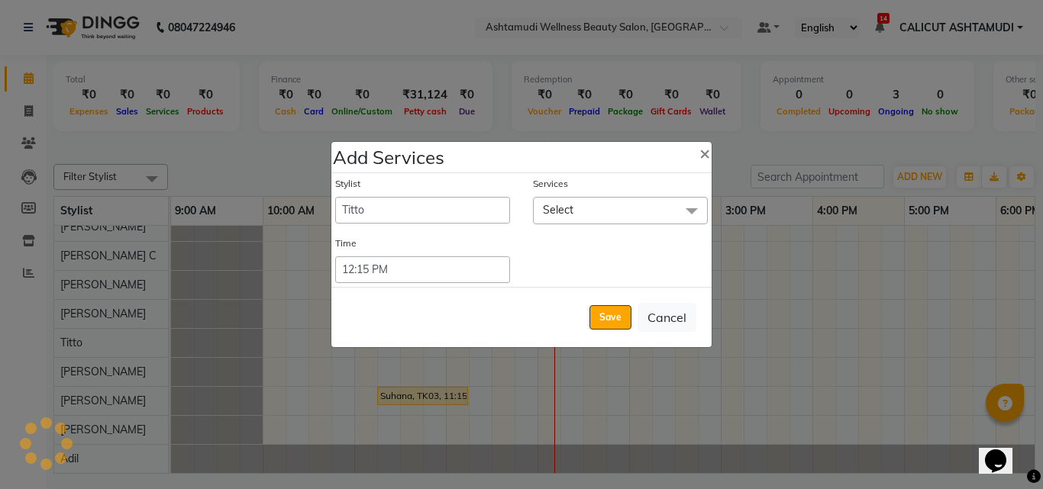
click at [564, 214] on span "Select" at bounding box center [558, 210] width 31 height 14
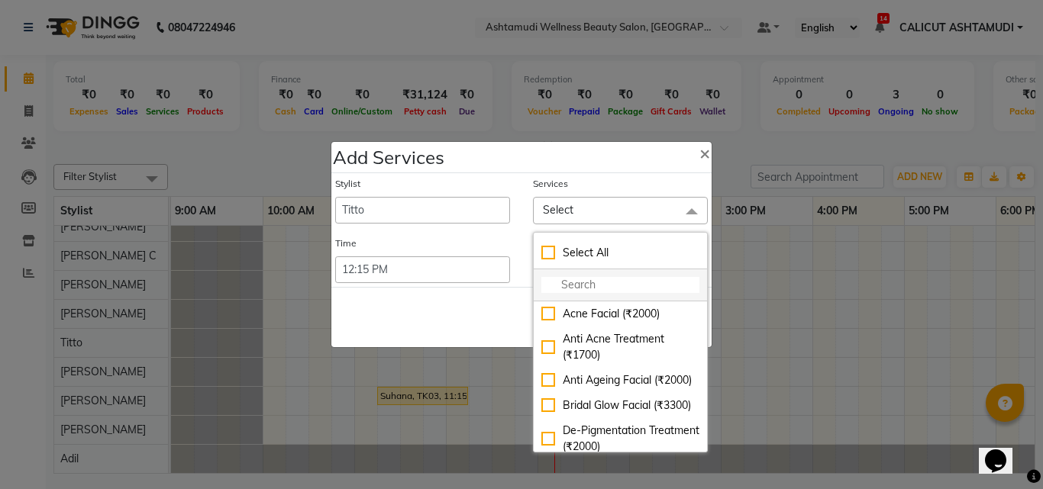
click at [588, 282] on input "multiselect-search" at bounding box center [620, 285] width 158 height 16
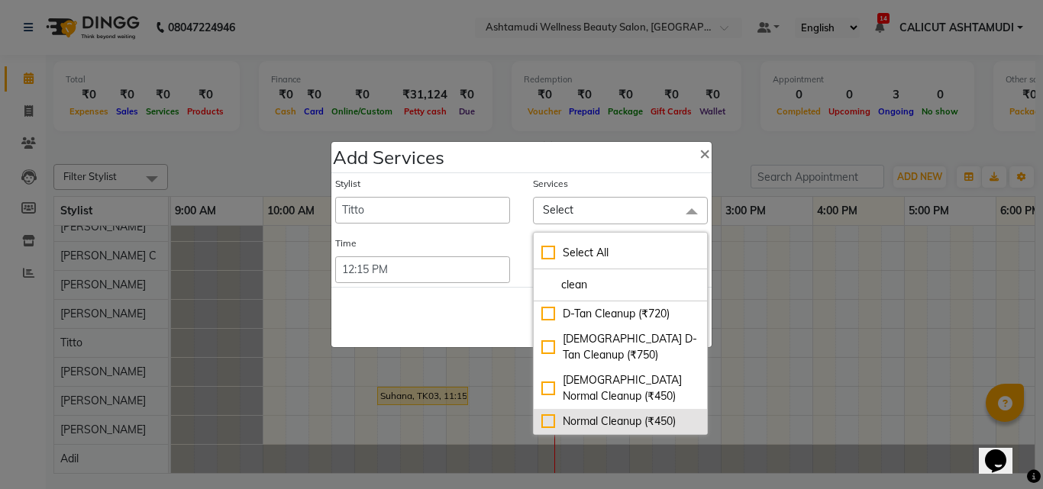
type input "clean"
click at [548, 418] on div "Normal Cleanup (₹450)" at bounding box center [620, 422] width 158 height 16
checkbox input "true"
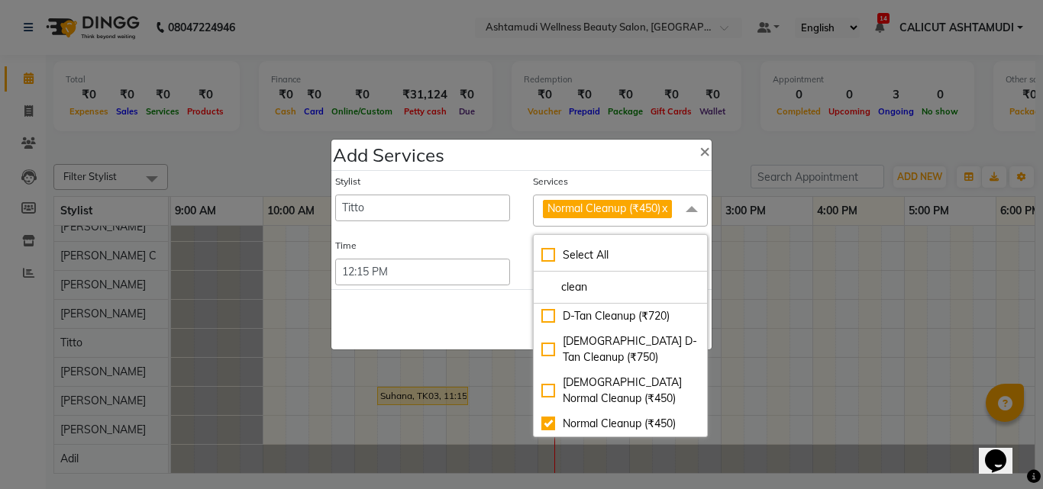
click at [482, 324] on div "Save Cancel" at bounding box center [521, 319] width 380 height 60
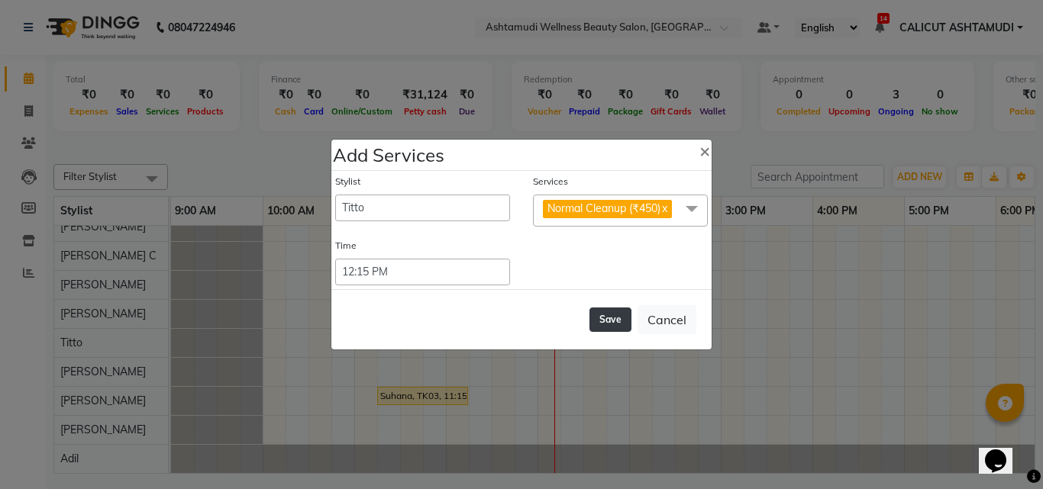
click at [603, 321] on button "Save" at bounding box center [610, 320] width 42 height 24
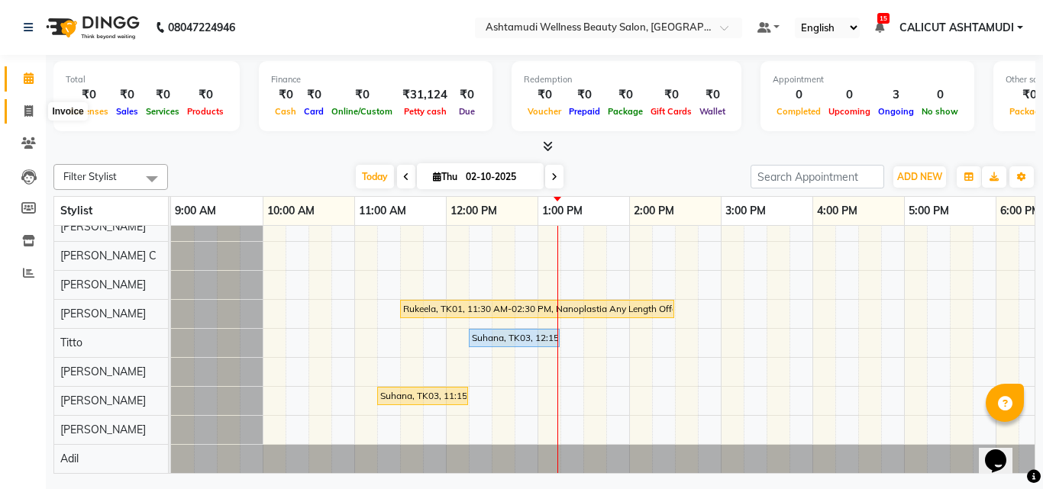
click at [37, 108] on span at bounding box center [28, 112] width 27 height 18
select select "service"
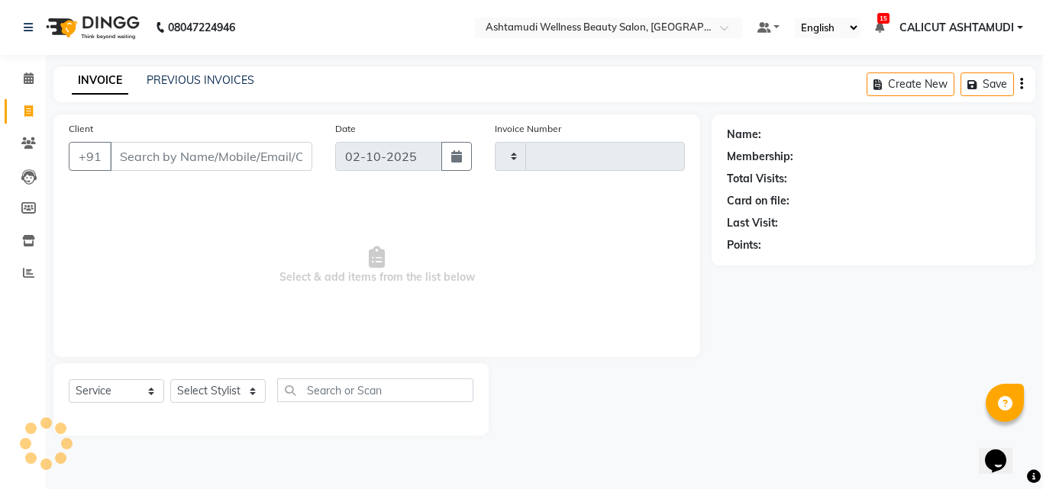
type input "4873"
select select "4630"
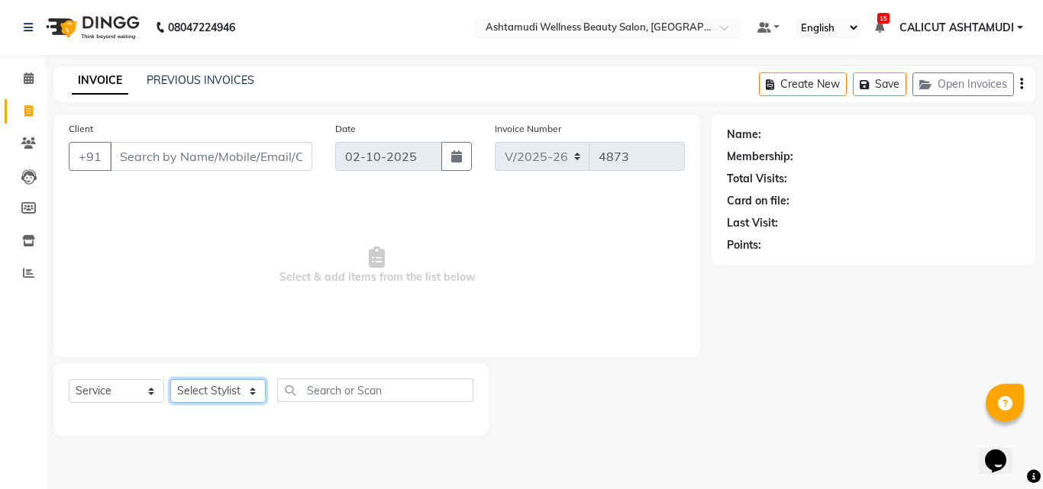
click at [205, 398] on select "Select Stylist" at bounding box center [217, 391] width 95 height 24
select select "85202"
click at [170, 379] on select "Select Stylist Adil Amala George AMBILI C ANKITHA CALICUT ASHTAMUDI FRANKLY GRA…" at bounding box center [217, 391] width 95 height 24
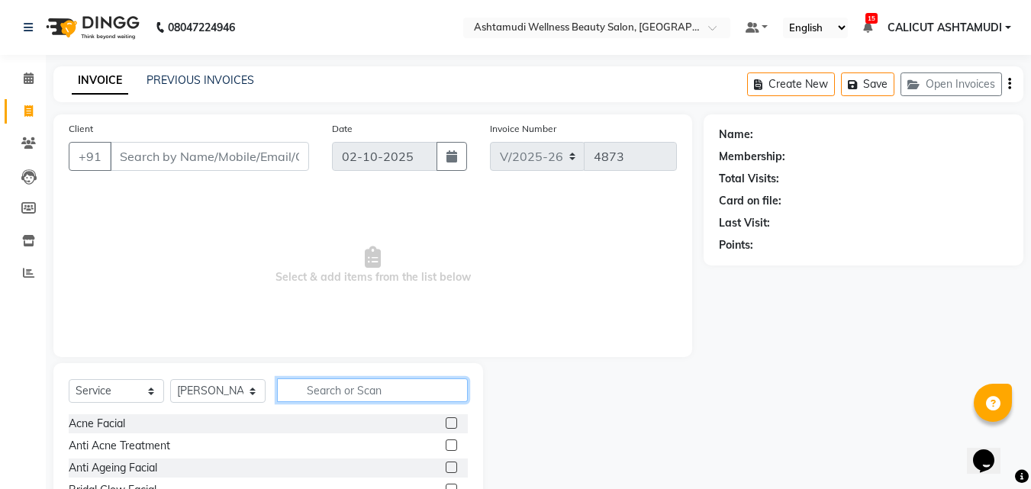
click at [324, 399] on input "text" at bounding box center [372, 391] width 191 height 24
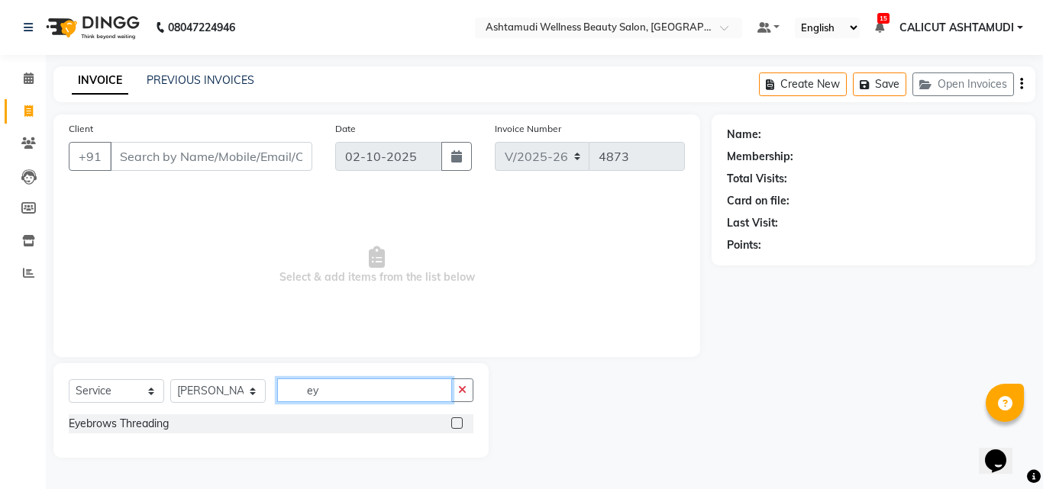
type input "ey"
click at [453, 422] on label at bounding box center [456, 423] width 11 height 11
click at [453, 422] on input "checkbox" at bounding box center [456, 424] width 10 height 10
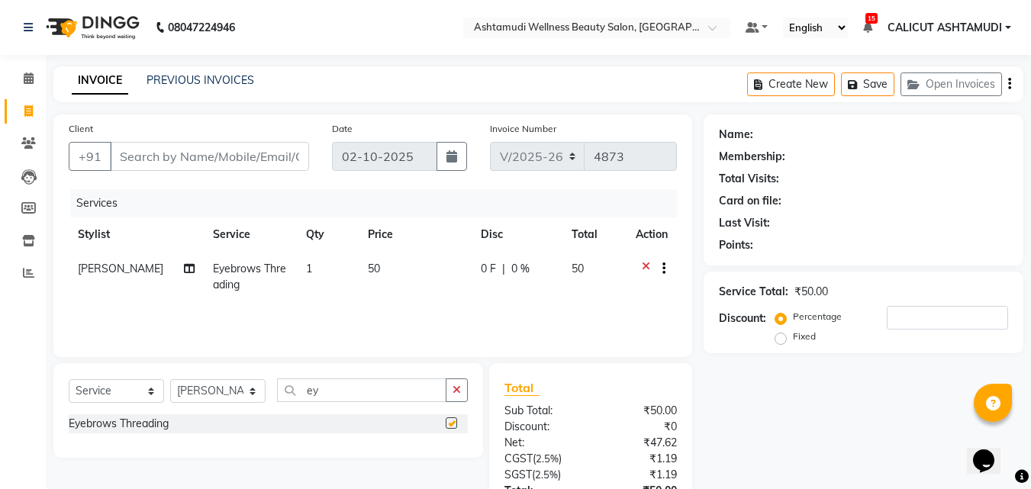
checkbox input "false"
click at [195, 165] on input "Client" at bounding box center [209, 156] width 199 height 29
type input "8"
type input "0"
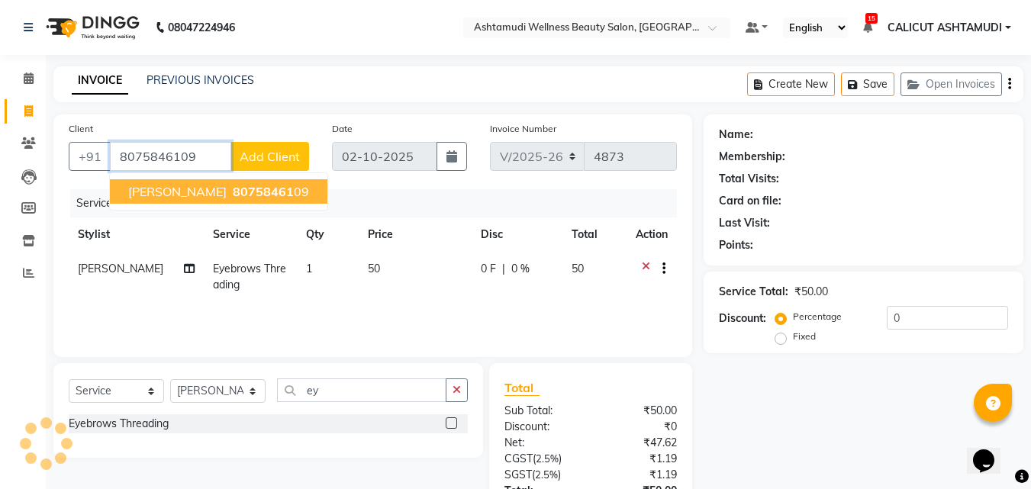
type input "8075846109"
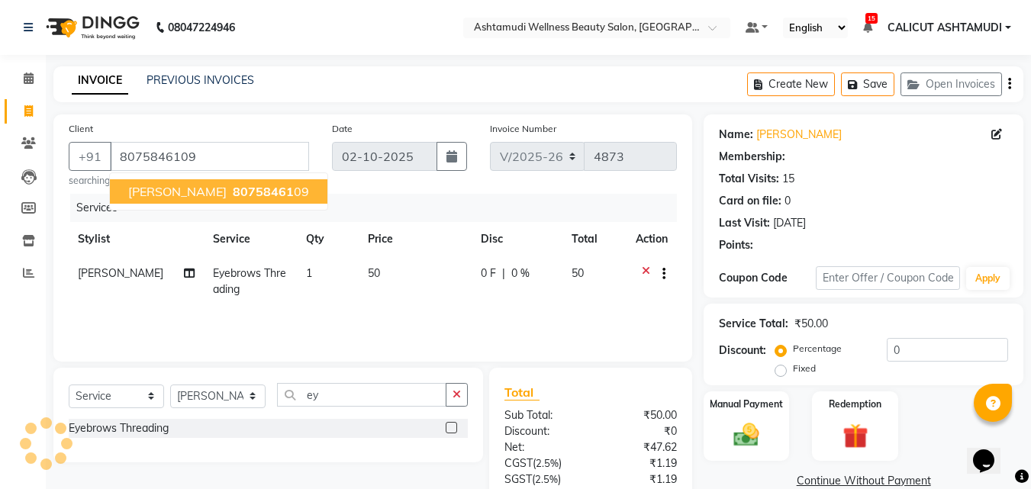
select select "1: Object"
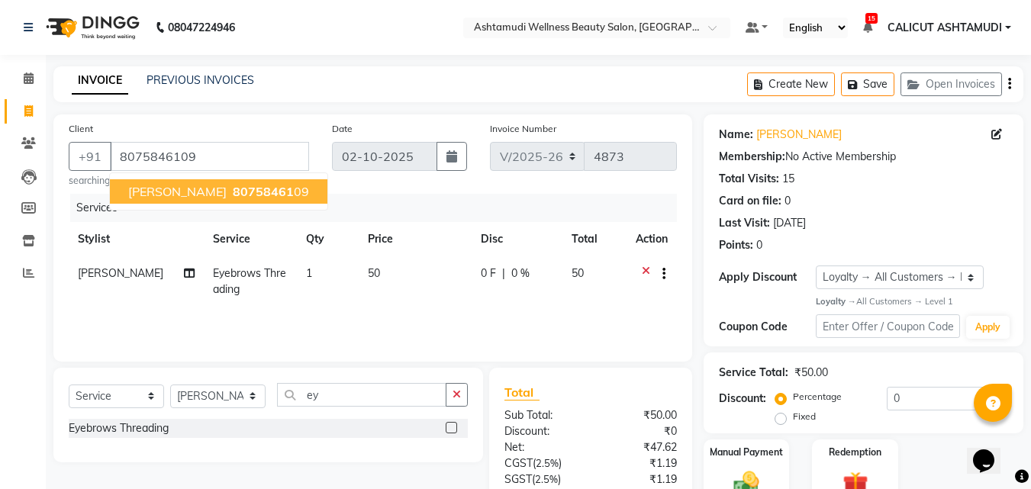
click at [226, 182] on button "bilna 80758461 09" at bounding box center [219, 191] width 218 height 24
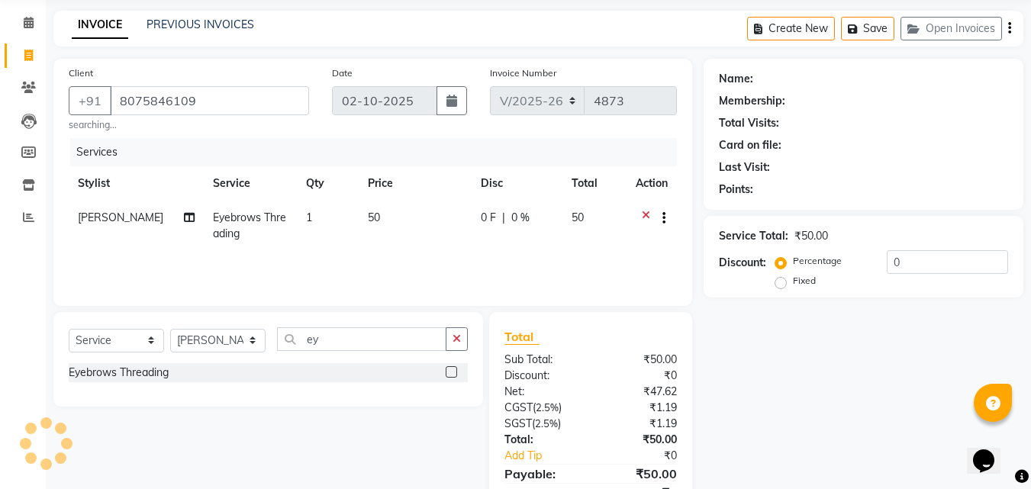
scroll to position [126, 0]
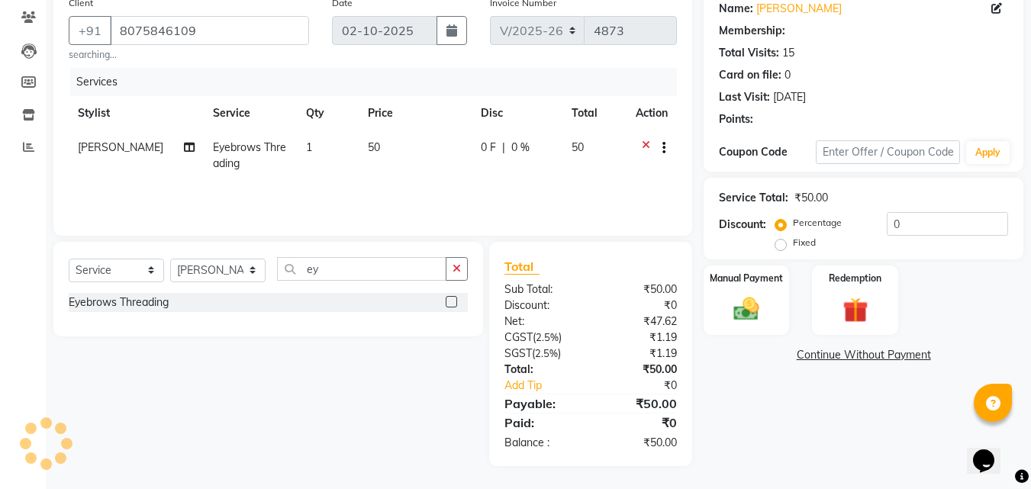
select select "1: Object"
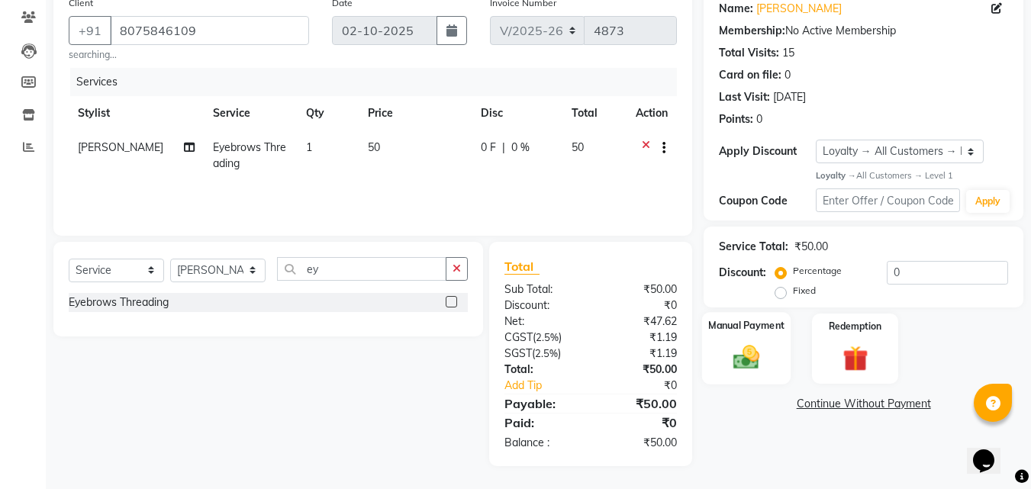
click at [766, 363] on img at bounding box center [746, 358] width 43 height 31
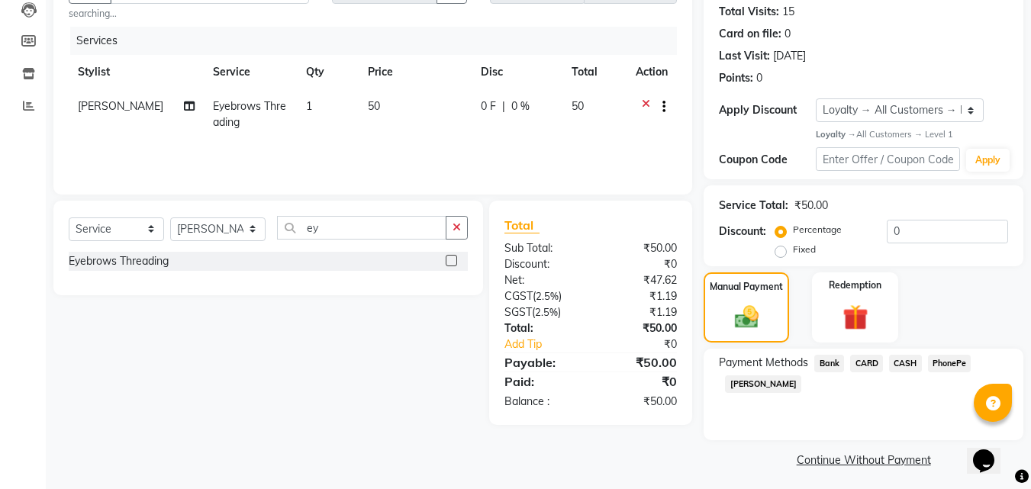
scroll to position [173, 0]
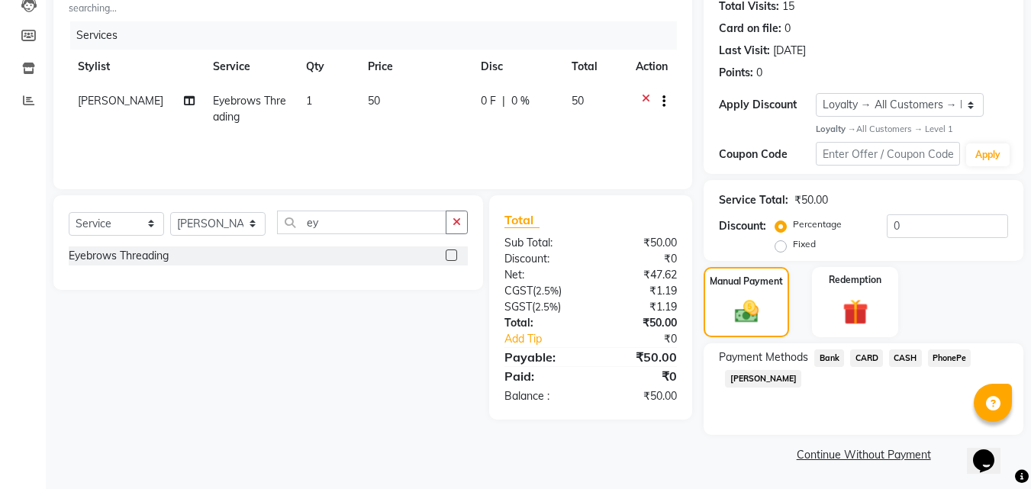
click at [909, 355] on span "CASH" at bounding box center [905, 359] width 33 height 18
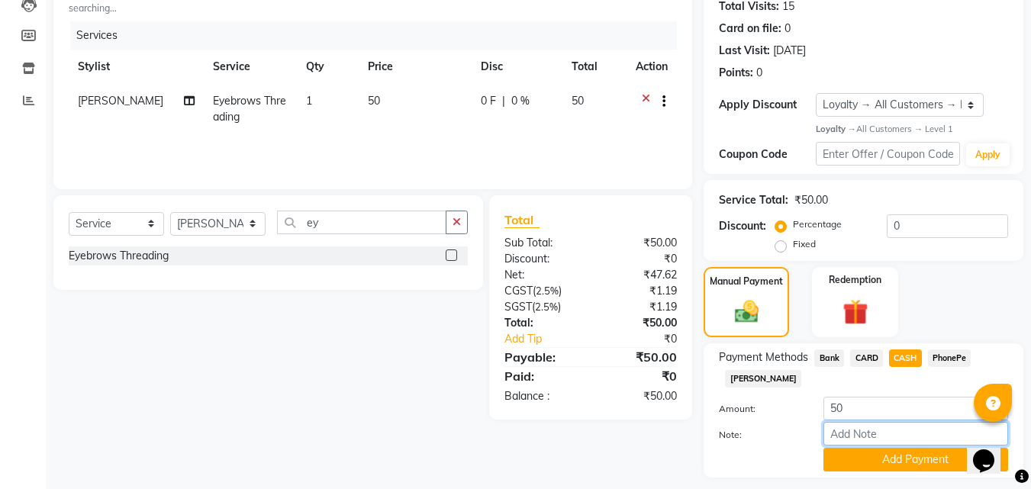
drag, startPoint x: 879, startPoint y: 434, endPoint x: 889, endPoint y: 427, distance: 12.1
click at [879, 434] on input "Note:" at bounding box center [916, 434] width 185 height 24
type input "suhana"
click at [903, 454] on button "Add Payment" at bounding box center [916, 460] width 185 height 24
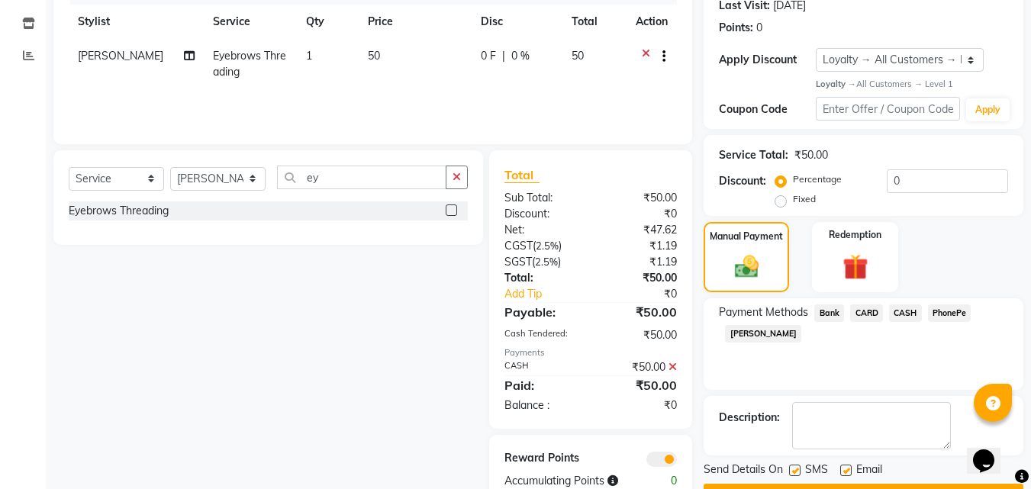
scroll to position [259, 0]
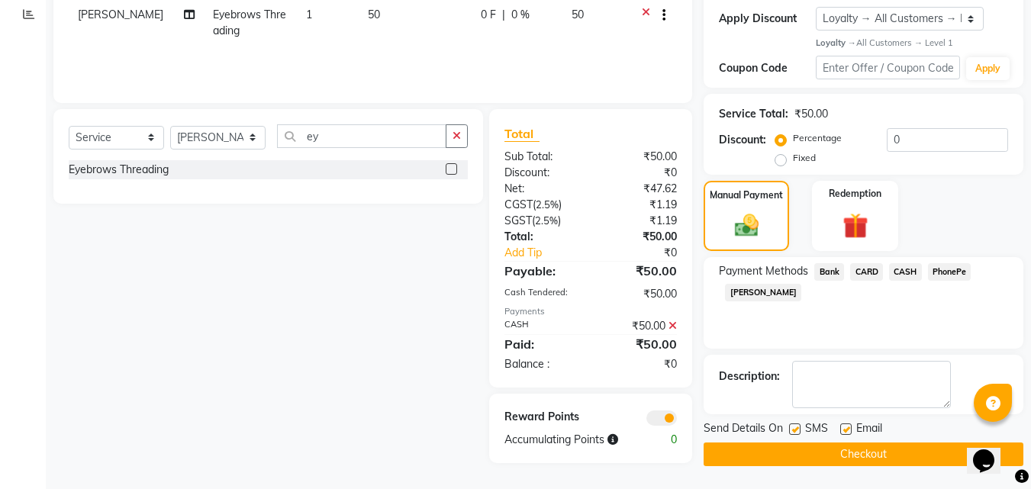
click at [898, 456] on button "Checkout" at bounding box center [864, 455] width 320 height 24
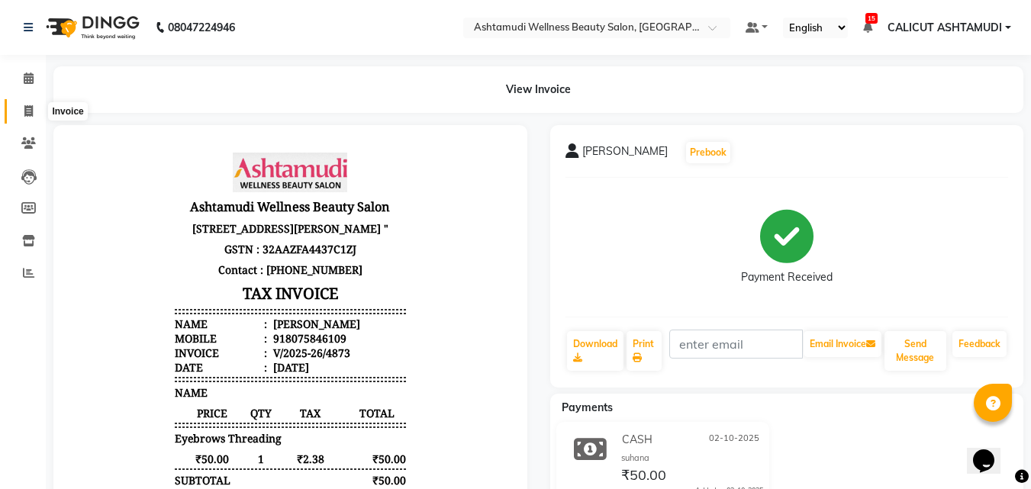
click at [22, 114] on span at bounding box center [28, 112] width 27 height 18
select select "service"
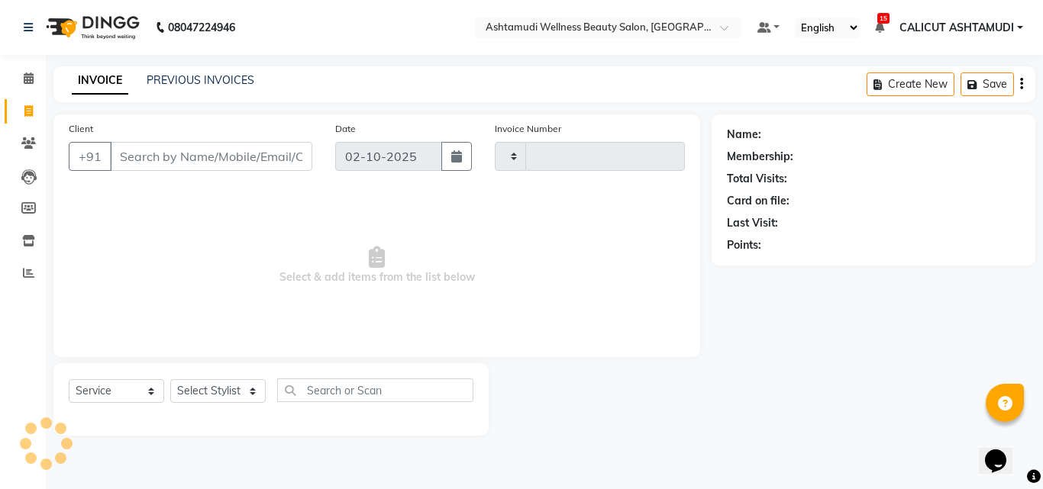
type input "4874"
select select "4630"
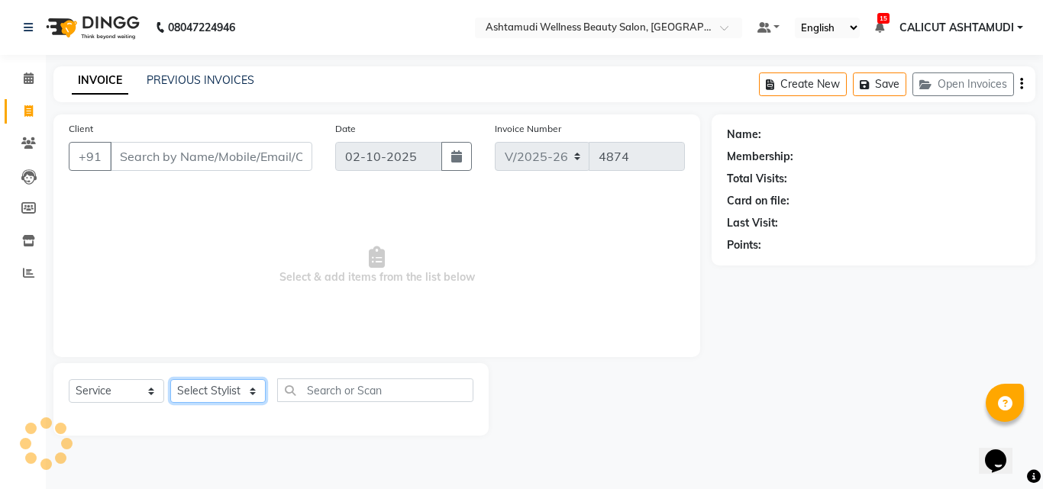
click at [197, 394] on select "Select Stylist" at bounding box center [217, 391] width 95 height 24
select select "85193"
click at [170, 379] on select "Select Stylist Adil Amala George AMBILI C ANKITHA CALICUT ASHTAMUDI FRANKLY GRA…" at bounding box center [217, 391] width 95 height 24
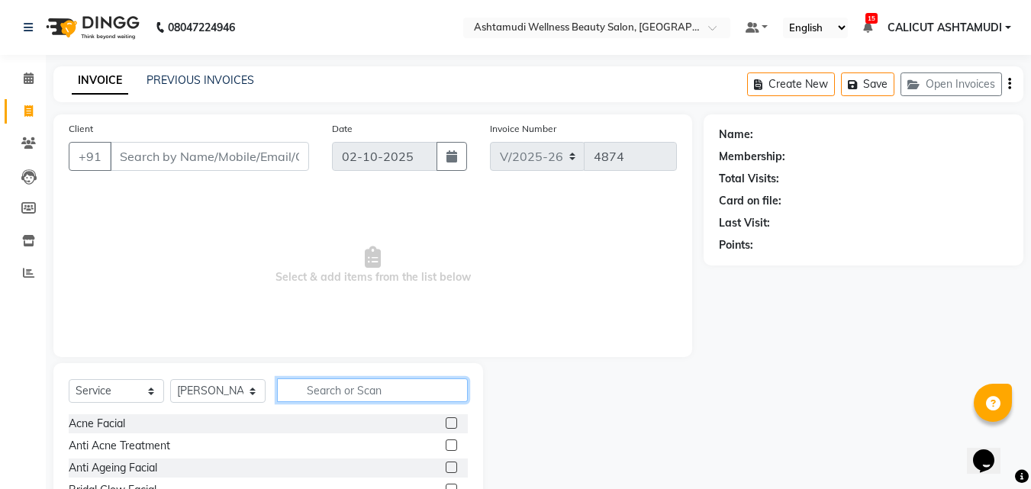
click at [441, 394] on input "text" at bounding box center [372, 391] width 191 height 24
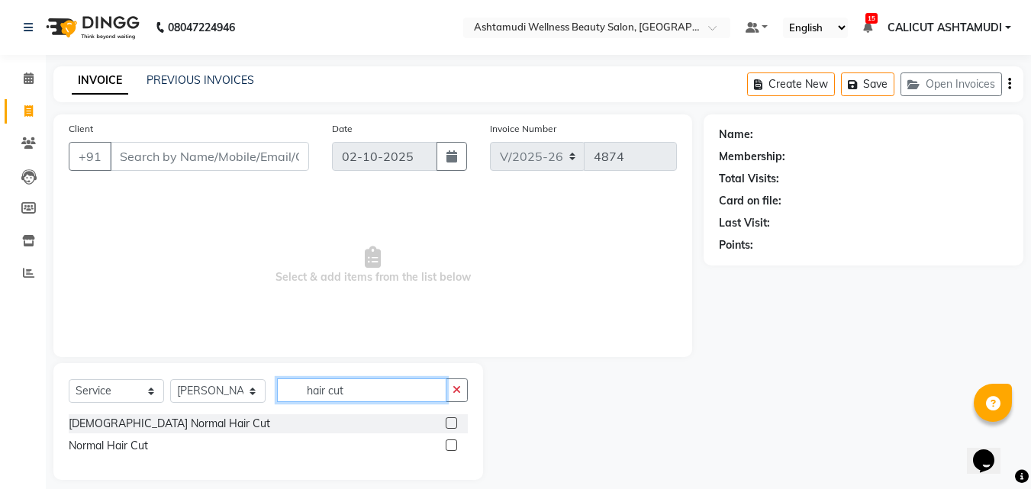
type input "hair cut"
click at [453, 426] on label at bounding box center [451, 423] width 11 height 11
click at [453, 426] on input "checkbox" at bounding box center [451, 424] width 10 height 10
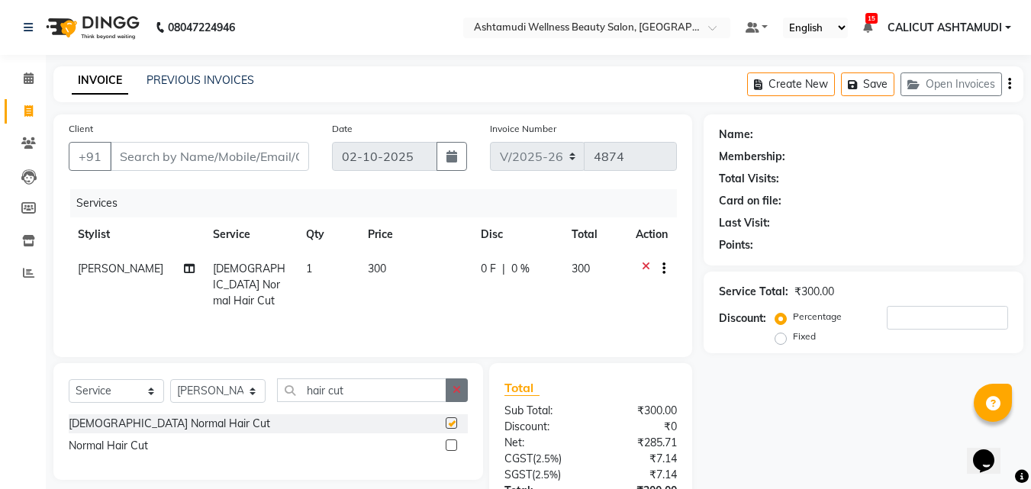
checkbox input "false"
click at [451, 392] on button "button" at bounding box center [457, 391] width 22 height 24
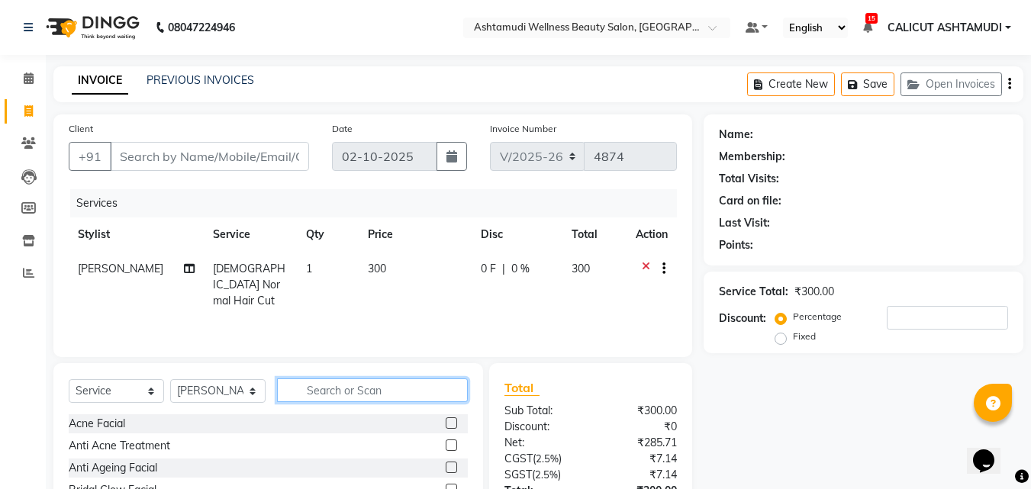
click at [415, 387] on input "text" at bounding box center [372, 391] width 191 height 24
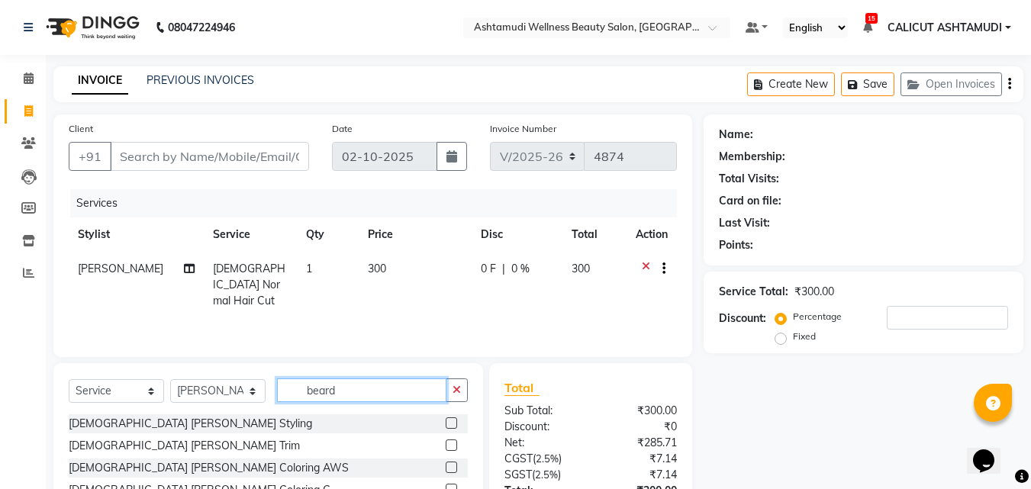
type input "beard"
click at [450, 417] on div at bounding box center [457, 424] width 22 height 19
click at [452, 422] on label at bounding box center [451, 423] width 11 height 11
click at [452, 422] on input "checkbox" at bounding box center [451, 424] width 10 height 10
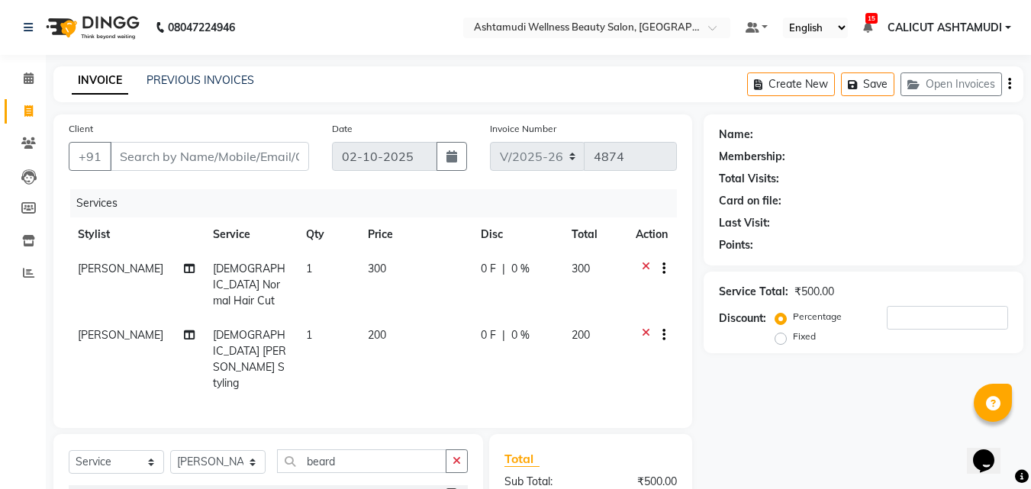
checkbox input "false"
click at [193, 167] on input "Client" at bounding box center [209, 156] width 199 height 29
type input "9"
type input "0"
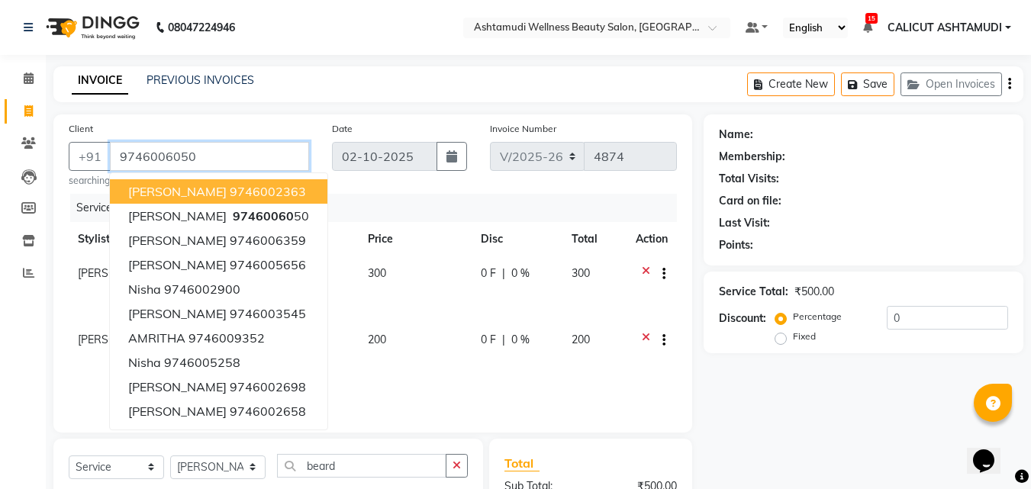
type input "9746006050"
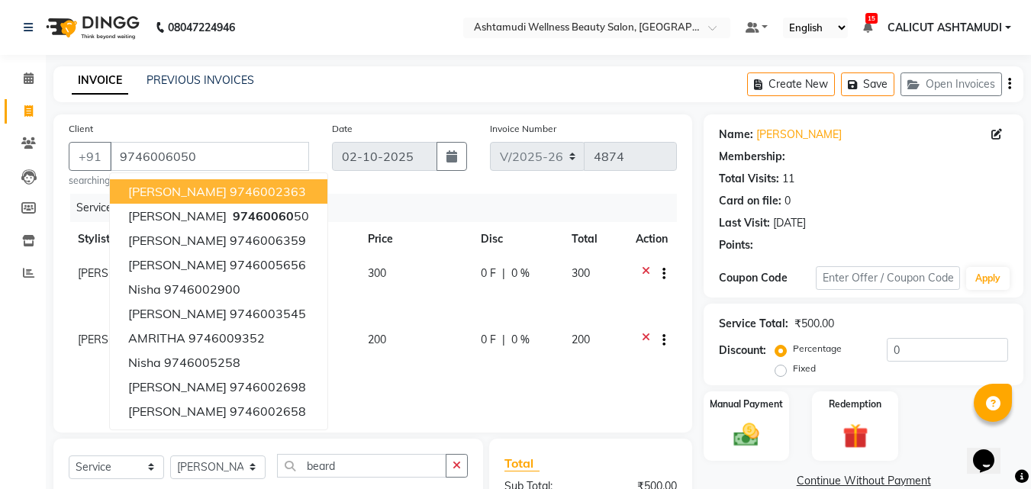
select select "2: Object"
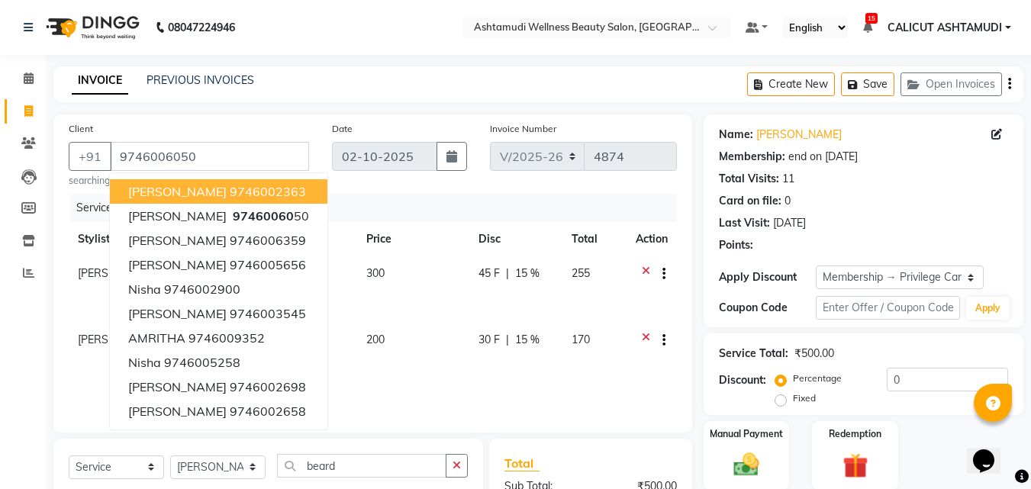
type input "15"
click at [359, 184] on div "Date 02-10-2025" at bounding box center [400, 154] width 158 height 67
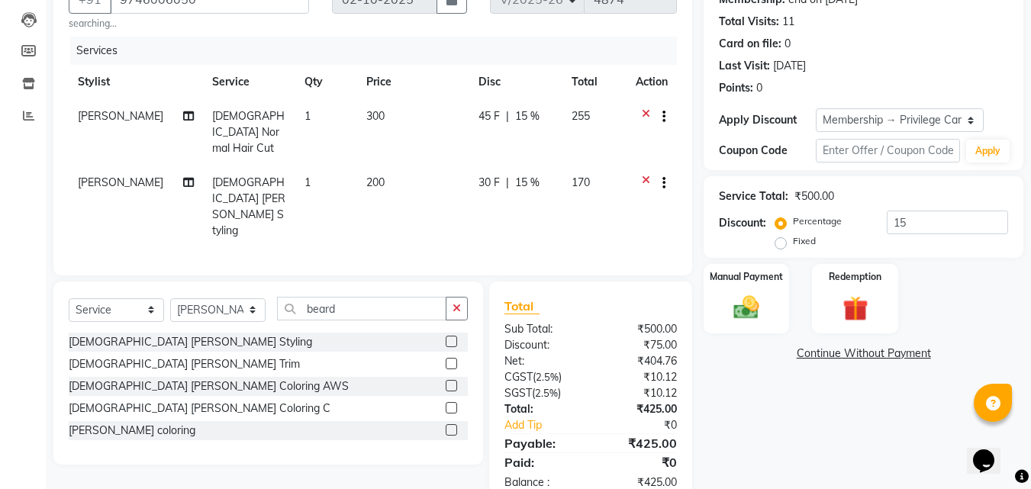
scroll to position [160, 0]
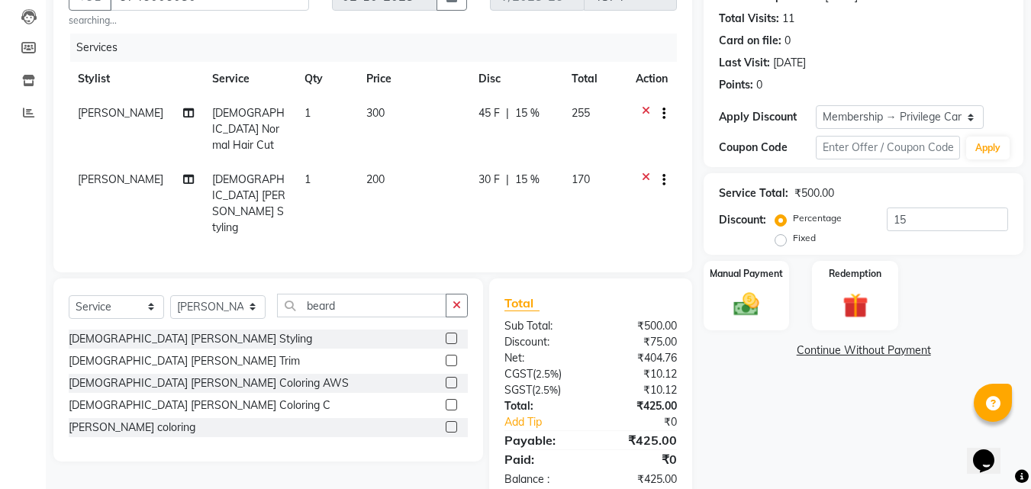
click at [775, 328] on div "Manual Payment" at bounding box center [746, 296] width 89 height 73
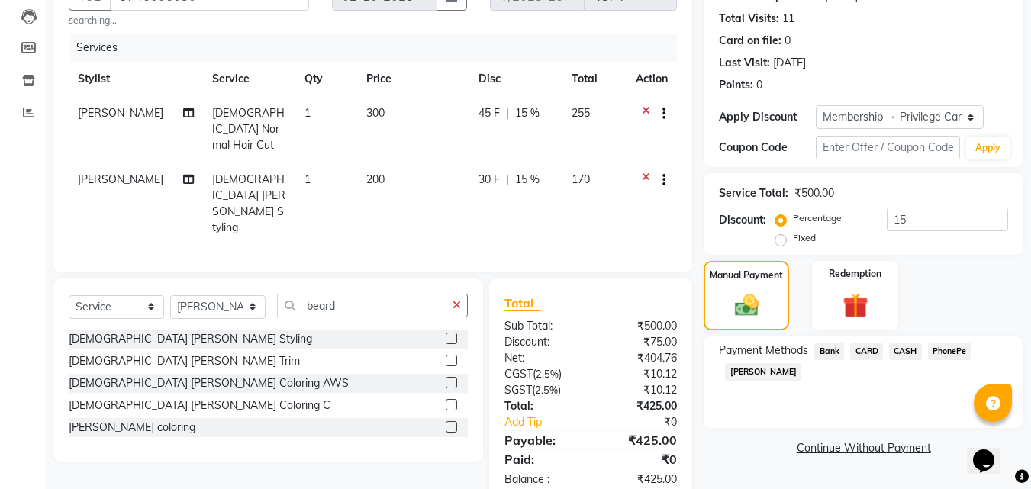
click at [909, 354] on span "CASH" at bounding box center [905, 352] width 33 height 18
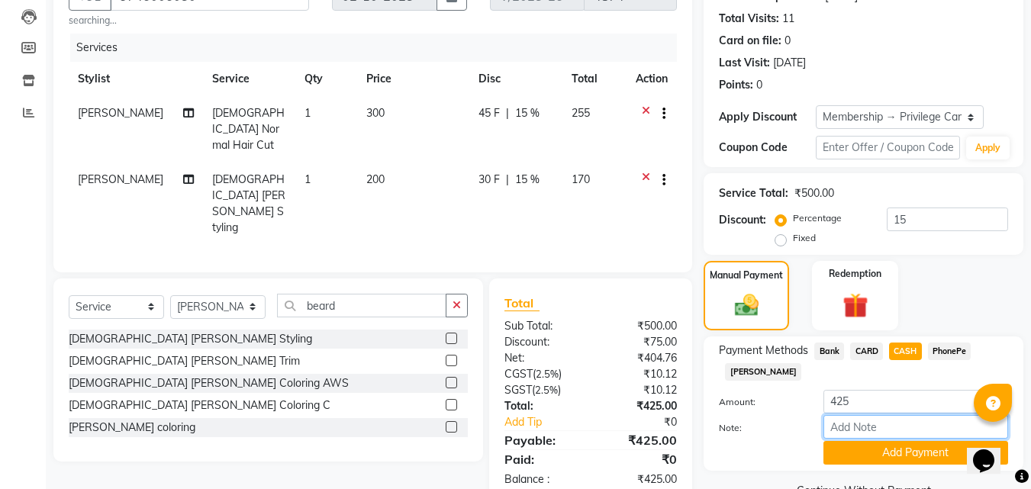
click at [875, 423] on input "Note:" at bounding box center [916, 427] width 185 height 24
type input "suhana"
click at [925, 453] on button "Add Payment" at bounding box center [916, 453] width 185 height 24
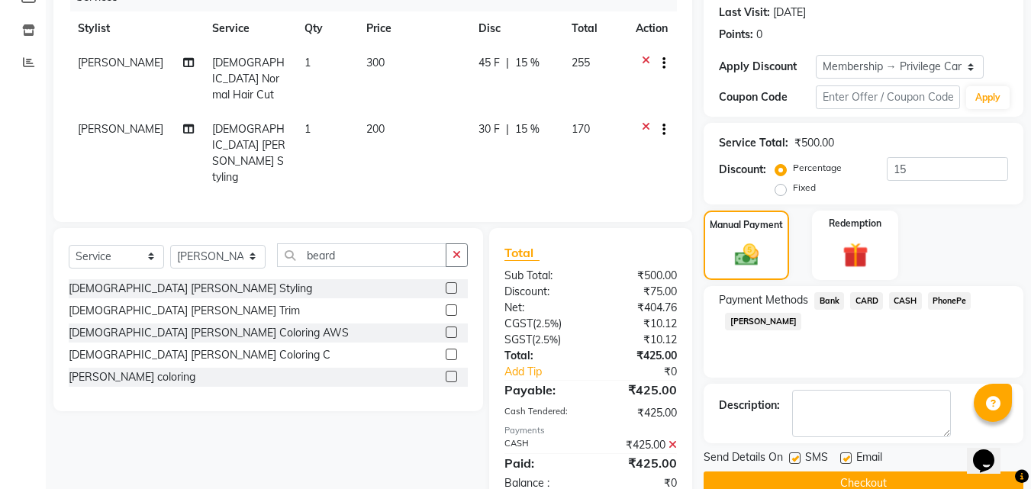
scroll to position [268, 0]
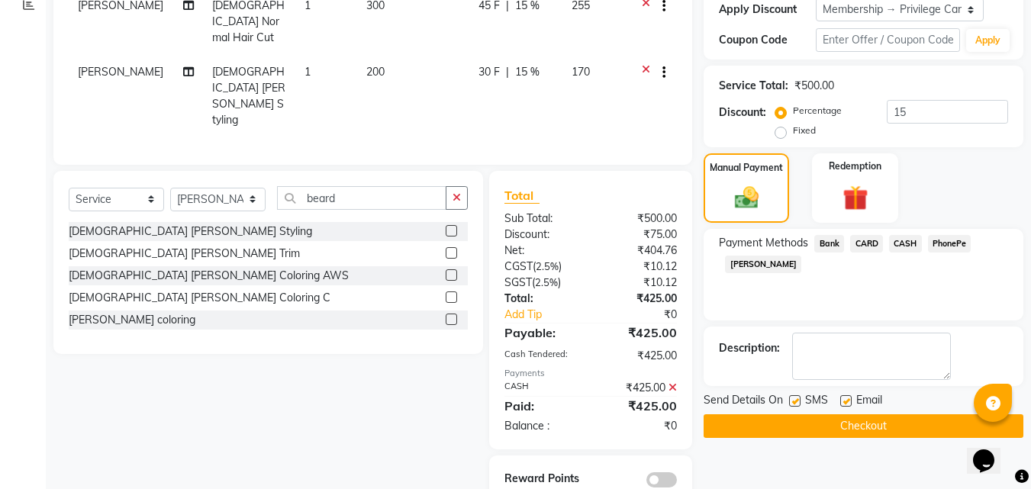
click at [918, 426] on button "Checkout" at bounding box center [864, 427] width 320 height 24
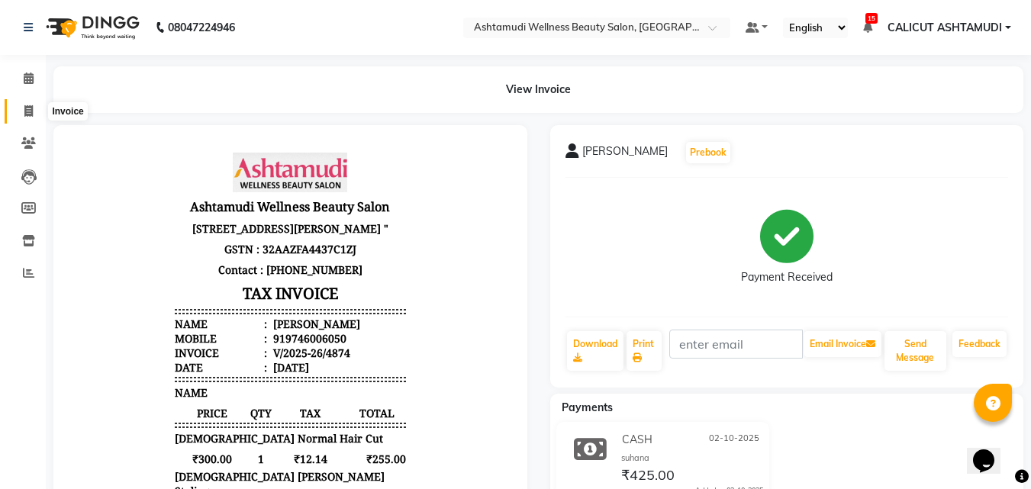
click at [30, 103] on span at bounding box center [28, 112] width 27 height 18
select select "service"
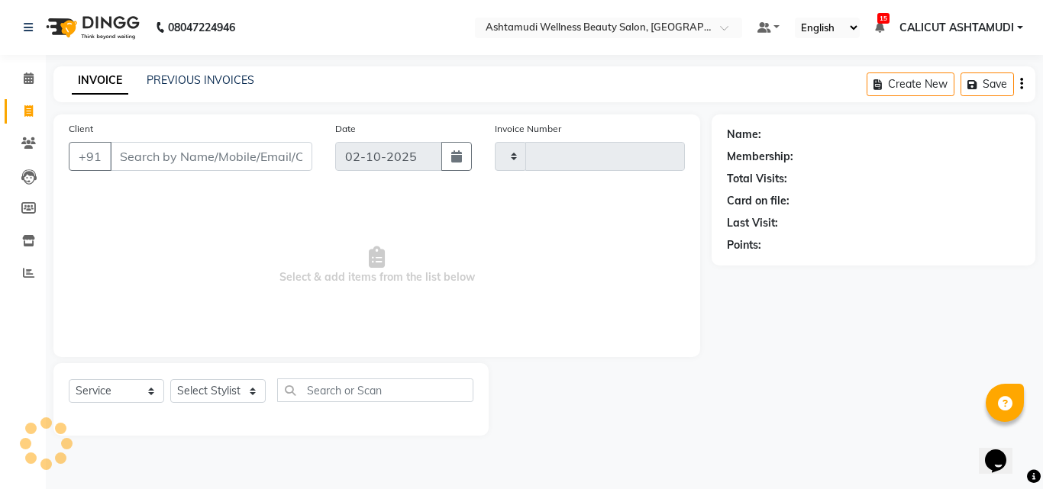
type input "4875"
select select "4630"
click at [208, 153] on input "Client" at bounding box center [211, 156] width 202 height 29
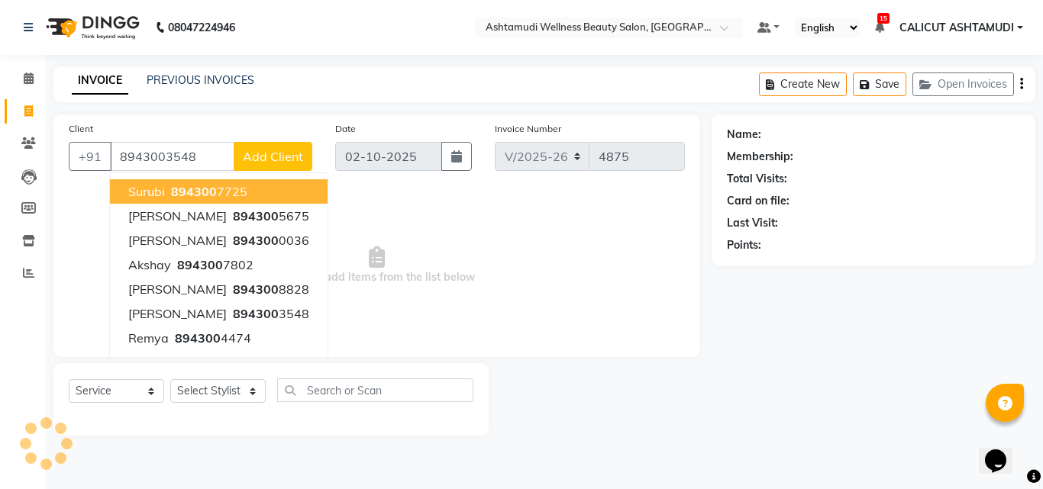
type input "8943003548"
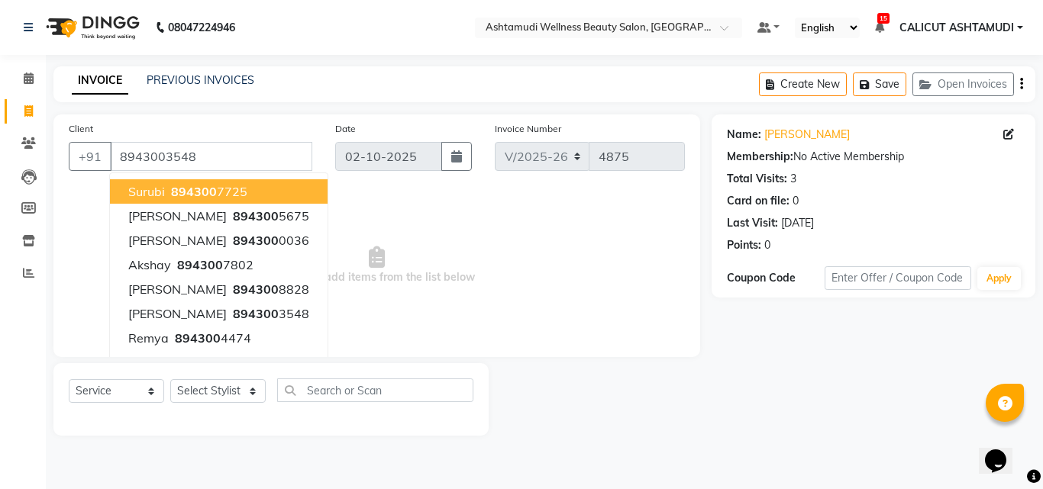
click at [303, 183] on div "Client +91 8943003548 Surubi 894300 7725 sheethal 894300 5675 Niyas 894300 0036…" at bounding box center [376, 236] width 647 height 243
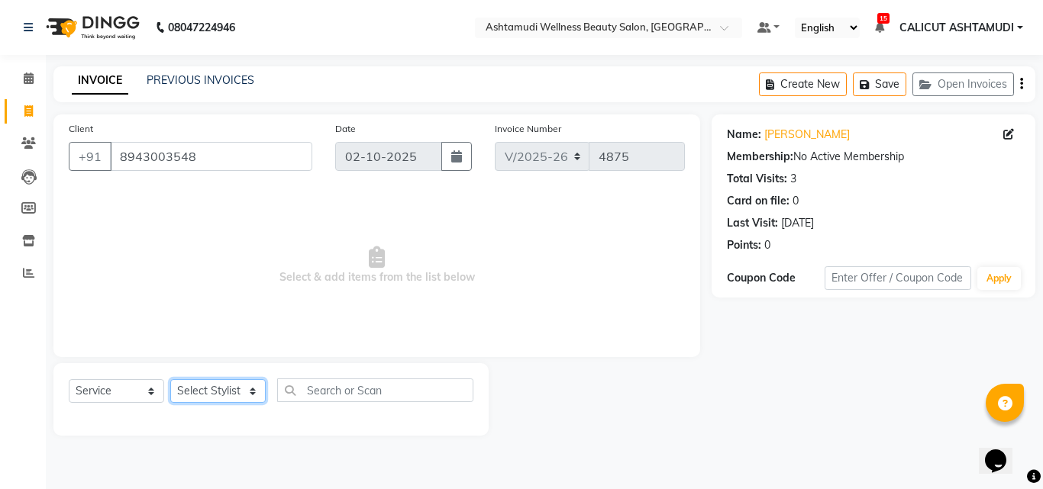
click at [218, 389] on select "Select Stylist Adil Amala George AMBILI C ANKITHA CALICUT ASHTAMUDI FRANKLY GRA…" at bounding box center [217, 391] width 95 height 24
select select "85034"
click at [170, 379] on select "Select Stylist Adil Amala George AMBILI C ANKITHA CALICUT ASHTAMUDI FRANKLY GRA…" at bounding box center [217, 391] width 95 height 24
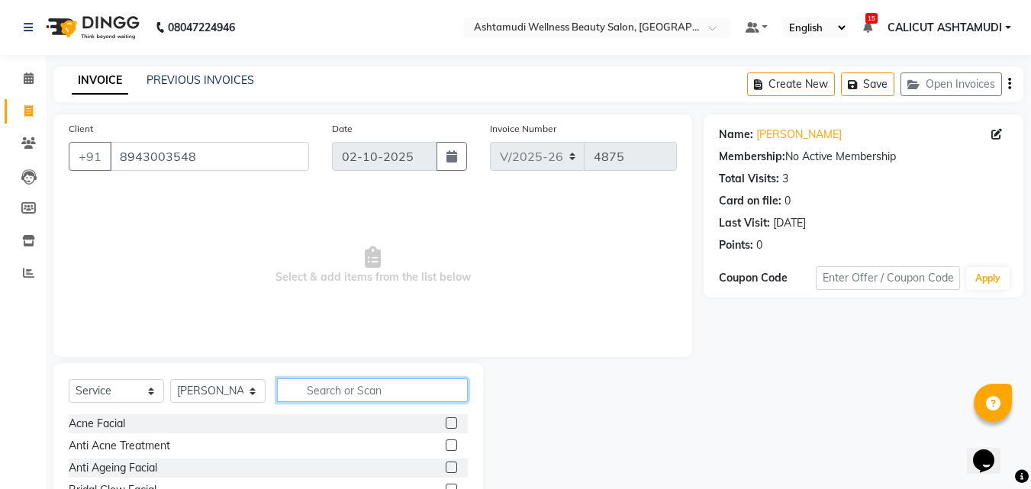
click at [346, 385] on input "text" at bounding box center [372, 391] width 191 height 24
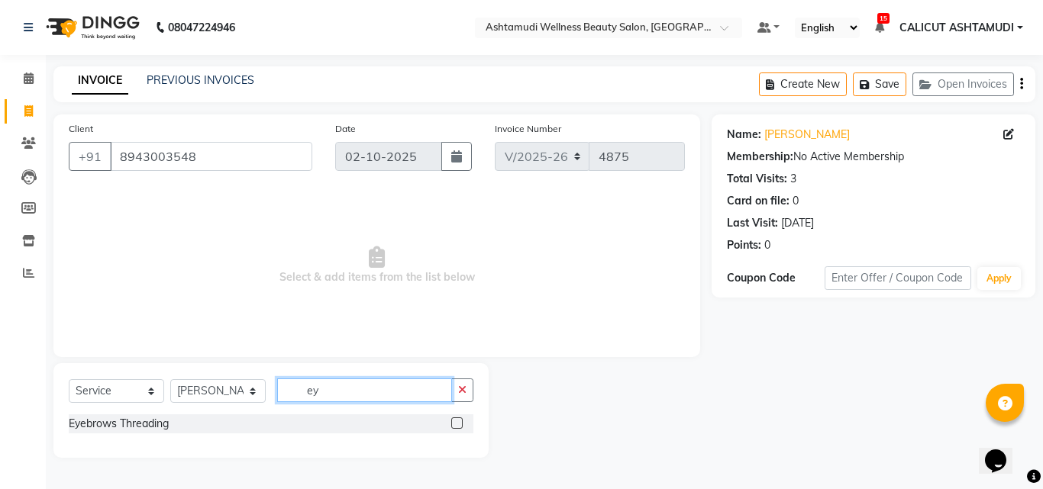
type input "ey"
click at [457, 425] on label at bounding box center [456, 423] width 11 height 11
click at [457, 425] on input "checkbox" at bounding box center [456, 424] width 10 height 10
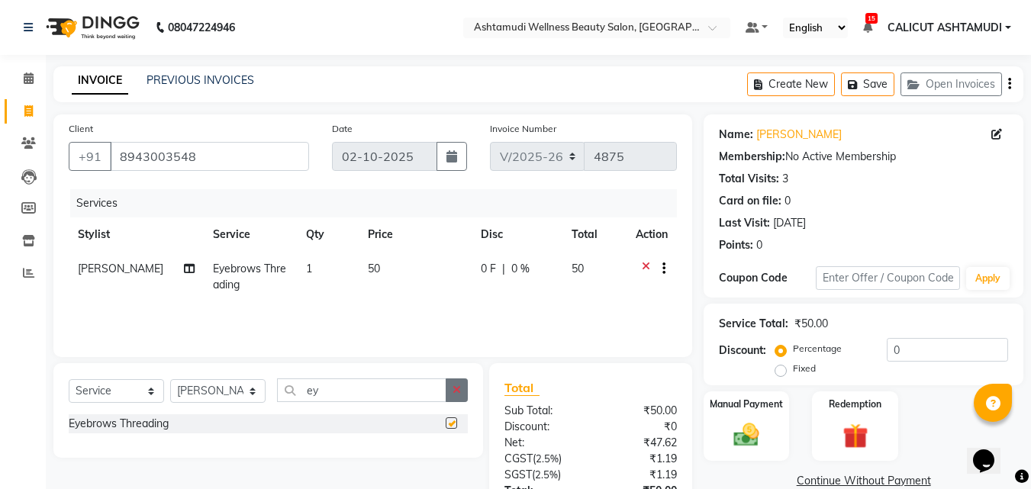
checkbox input "false"
click at [459, 393] on icon "button" at bounding box center [457, 390] width 8 height 11
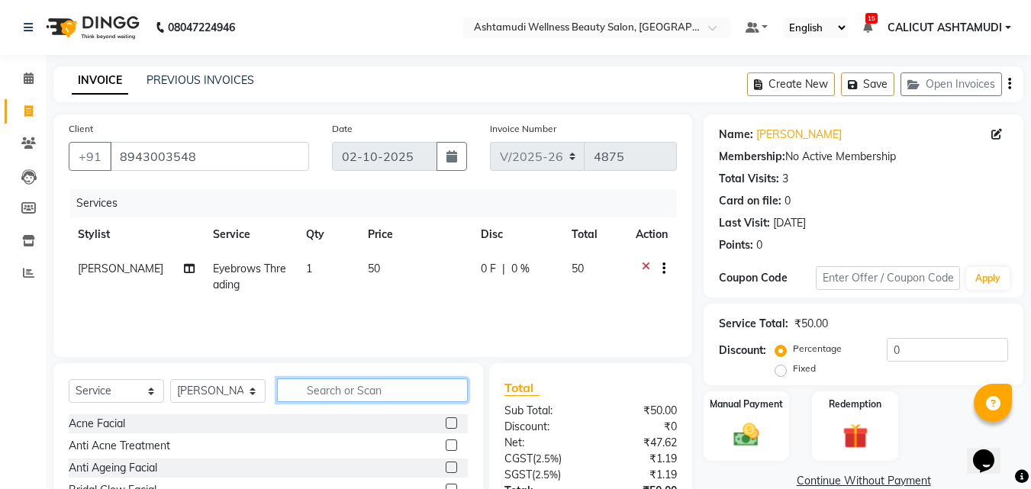
click at [384, 379] on input "text" at bounding box center [372, 391] width 191 height 24
type input "pack"
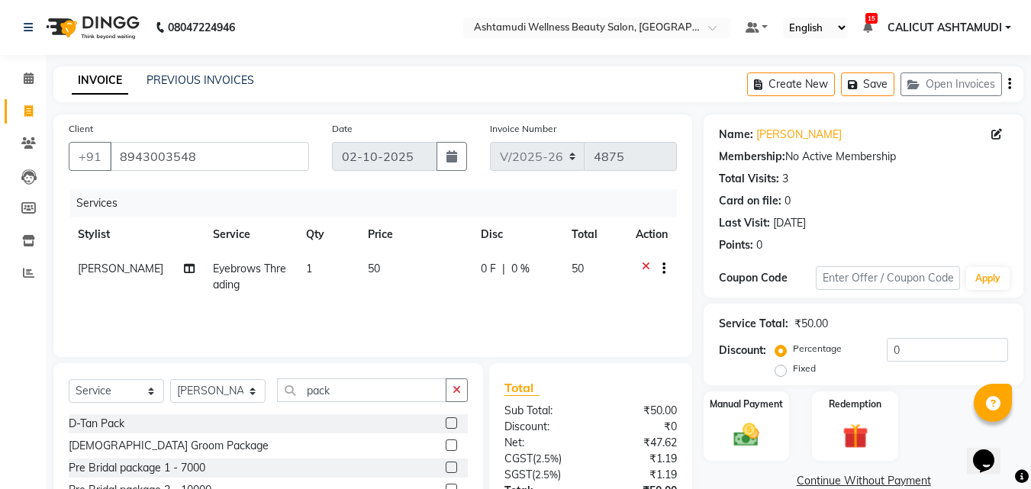
click at [446, 421] on label at bounding box center [451, 423] width 11 height 11
click at [446, 421] on input "checkbox" at bounding box center [451, 424] width 10 height 10
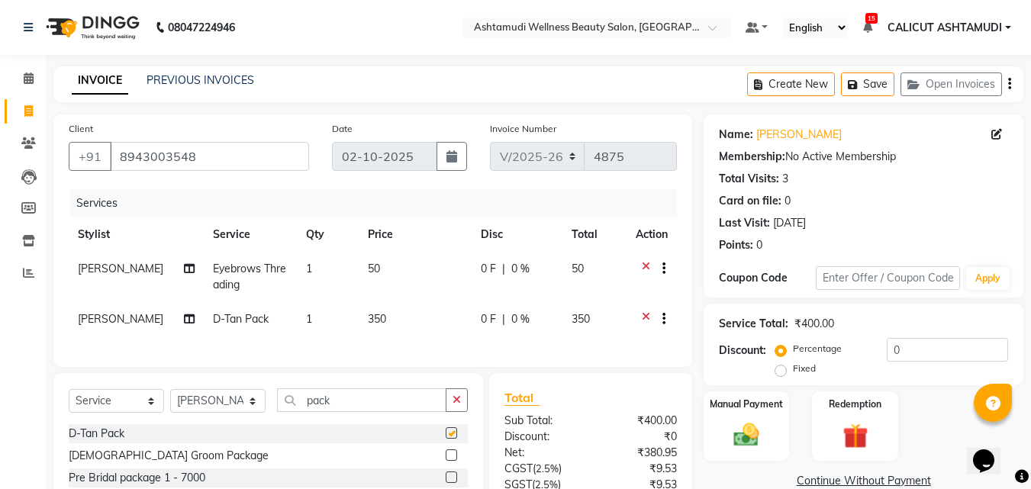
checkbox input "false"
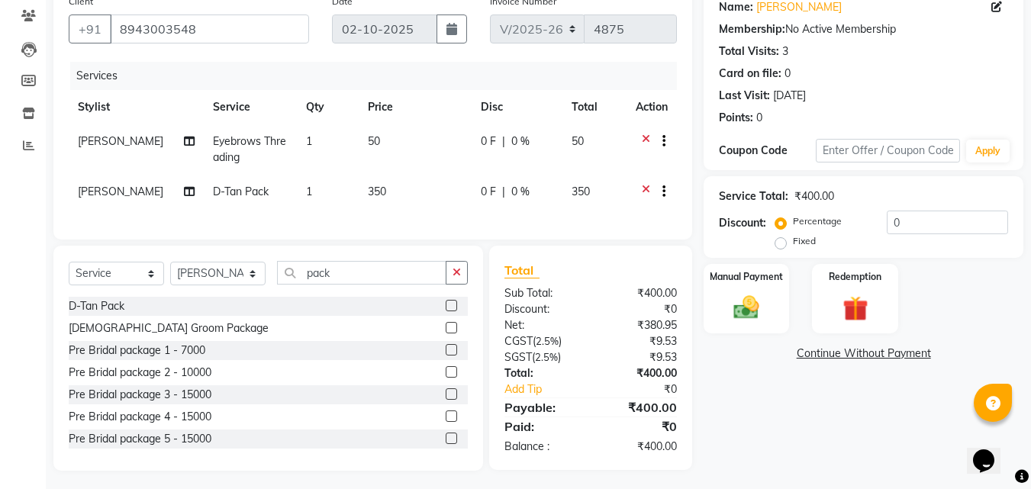
scroll to position [144, 0]
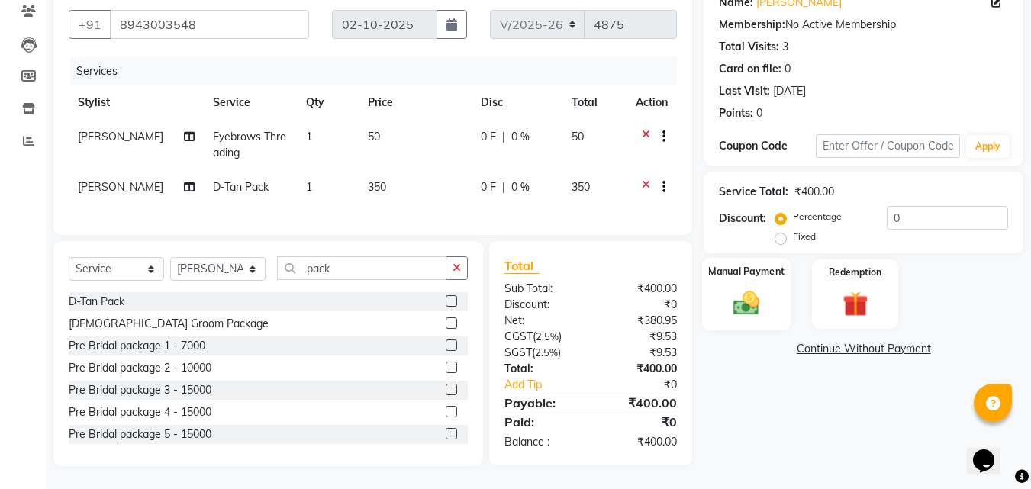
click at [756, 288] on img at bounding box center [746, 303] width 43 height 31
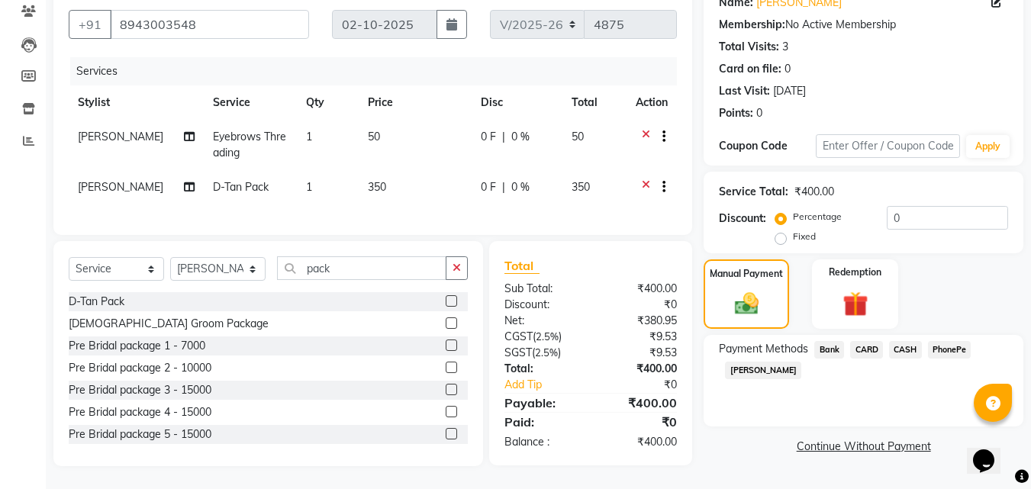
click at [906, 341] on span "CASH" at bounding box center [905, 350] width 33 height 18
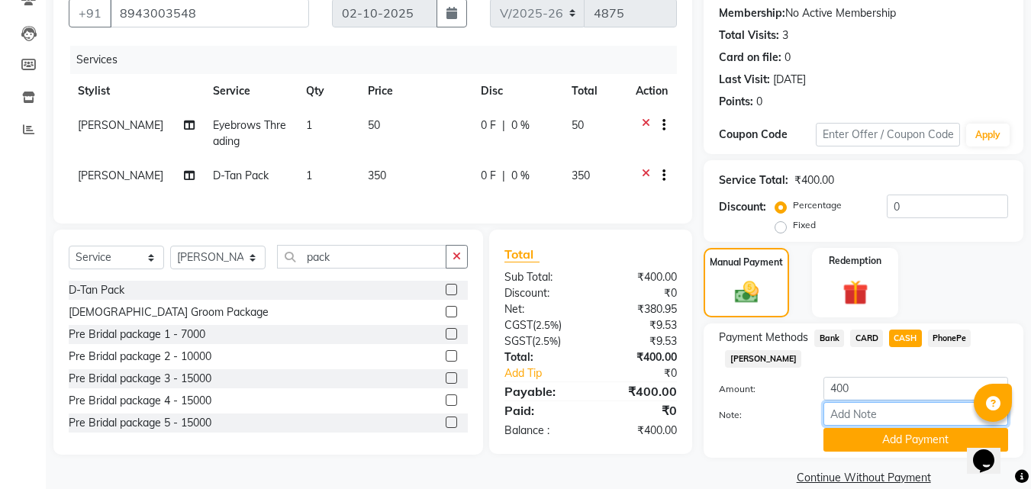
click at [891, 411] on input "Note:" at bounding box center [916, 414] width 185 height 24
type input "suhana"
click at [922, 441] on button "Add Payment" at bounding box center [916, 440] width 185 height 24
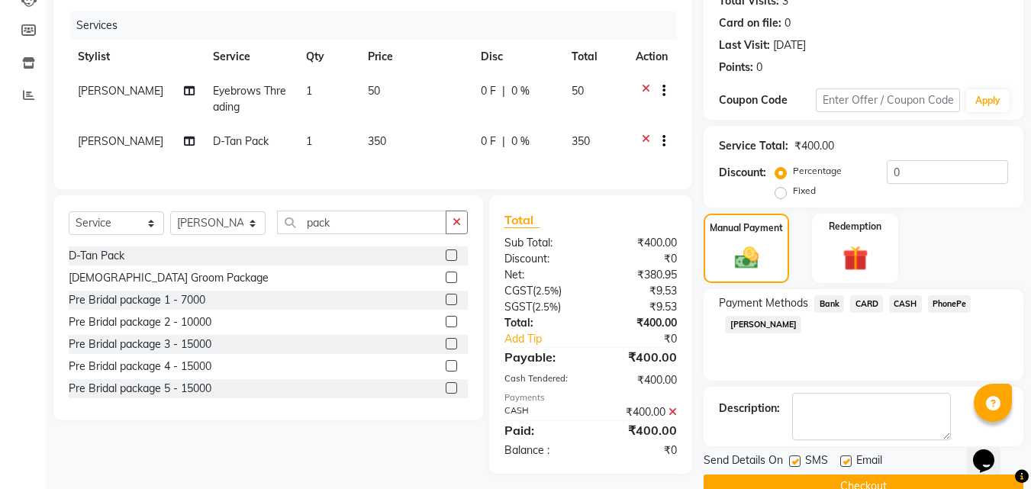
scroll to position [210, 0]
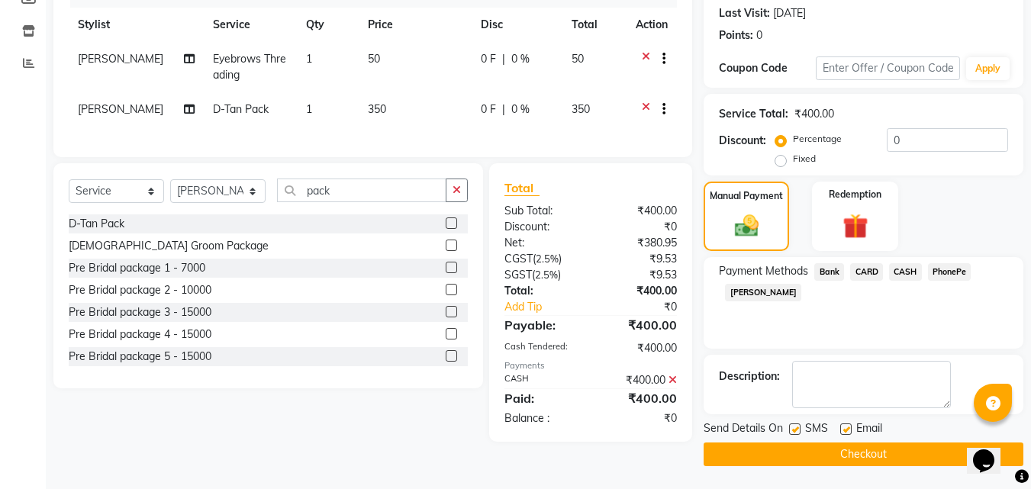
click at [891, 450] on button "Checkout" at bounding box center [864, 455] width 320 height 24
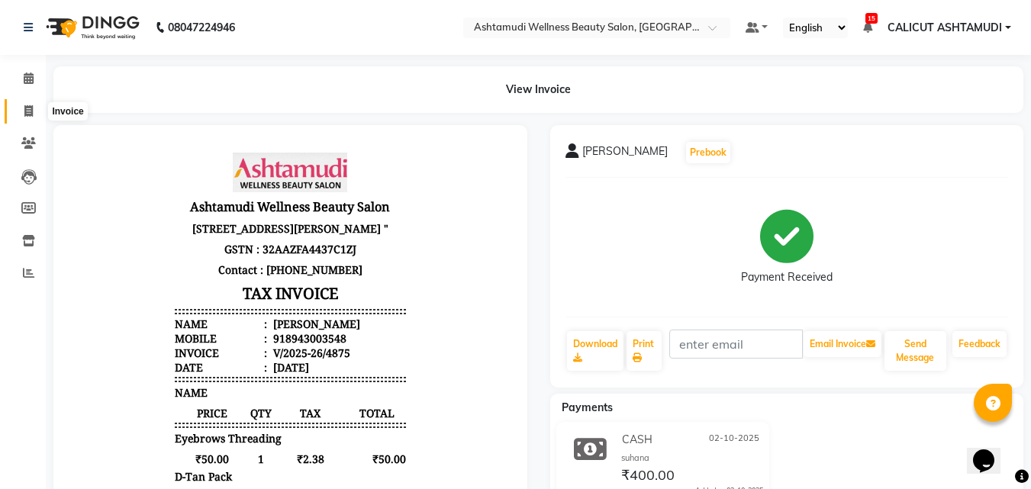
click at [22, 111] on span at bounding box center [28, 112] width 27 height 18
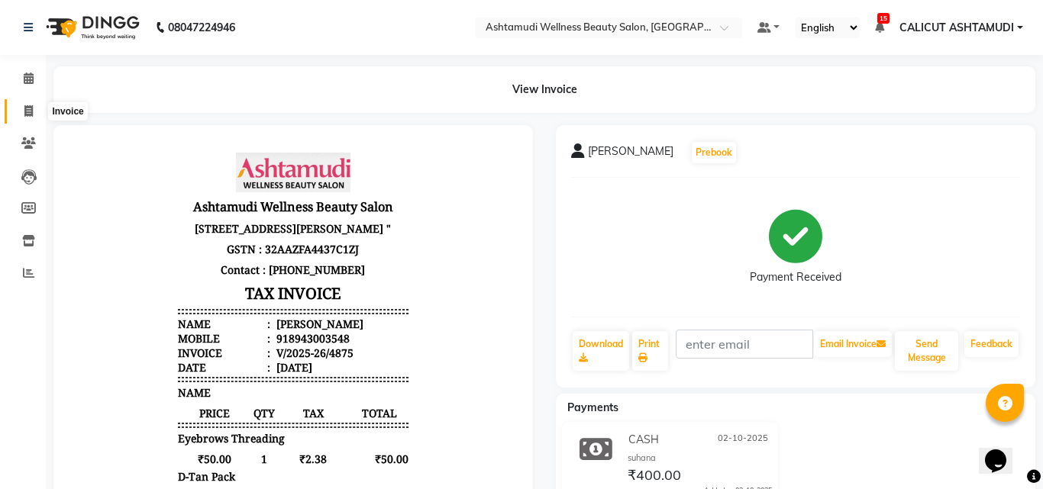
select select "service"
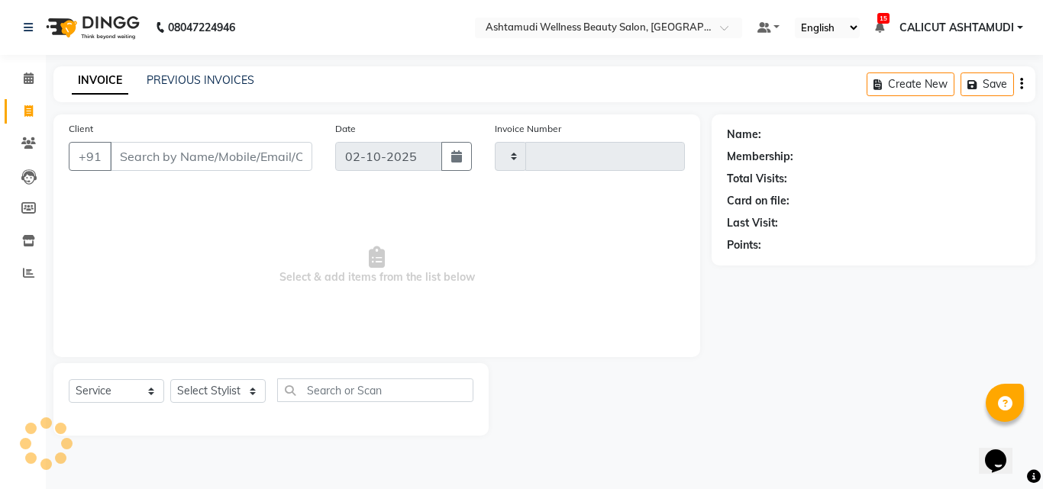
type input "4876"
select select "4630"
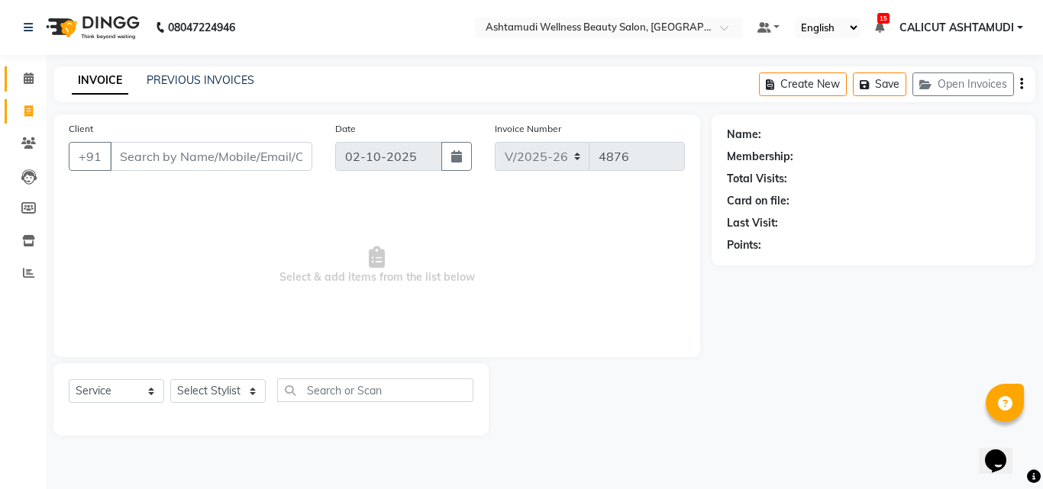
click at [24, 89] on link "Calendar" at bounding box center [23, 78] width 37 height 25
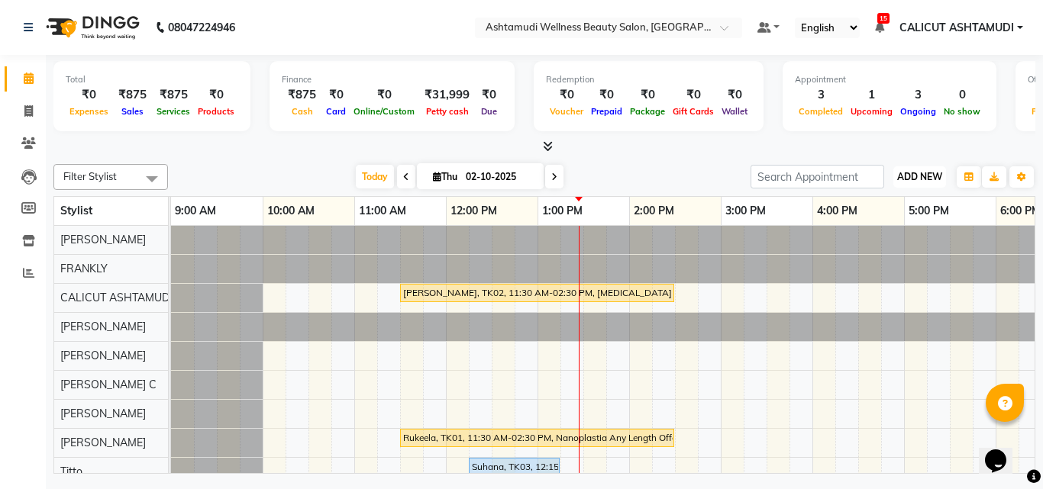
click at [902, 176] on span "ADD NEW" at bounding box center [919, 176] width 45 height 11
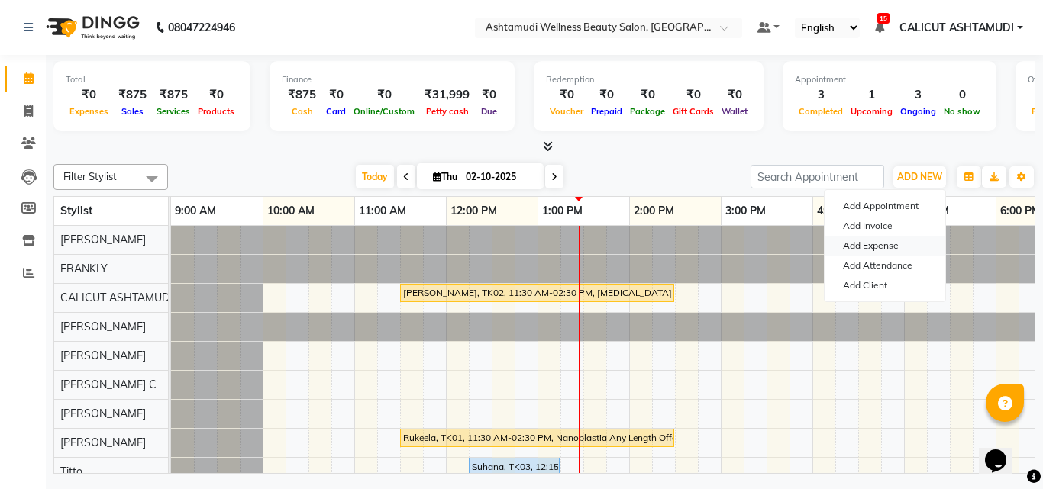
click at [886, 247] on link "Add Expense" at bounding box center [885, 246] width 121 height 20
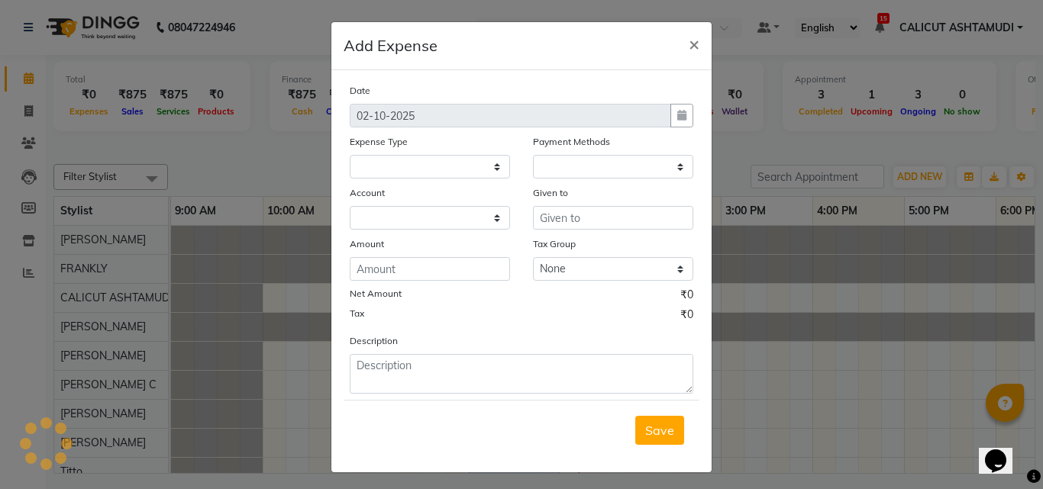
select select
select select "1"
select select "3461"
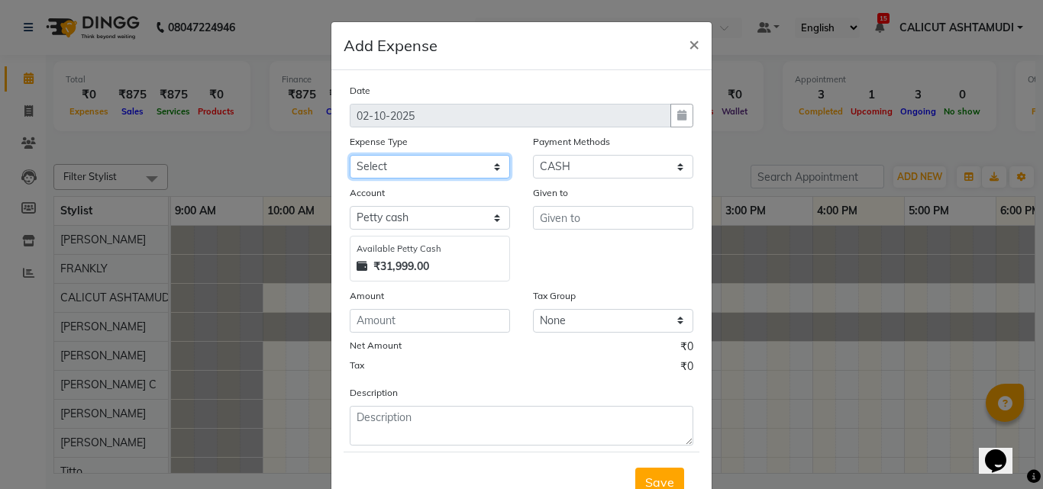
drag, startPoint x: 405, startPoint y: 166, endPoint x: 408, endPoint y: 175, distance: 8.9
click at [405, 166] on select "Select ACCOMODATION EXPENSES ADVERTISEMENT SALES PROMOTIONAL EXPENSES Bonus BRI…" at bounding box center [430, 167] width 160 height 24
select select "6226"
click at [350, 155] on select "Select ACCOMODATION EXPENSES ADVERTISEMENT SALES PROMOTIONAL EXPENSES Bonus BRI…" at bounding box center [430, 167] width 160 height 24
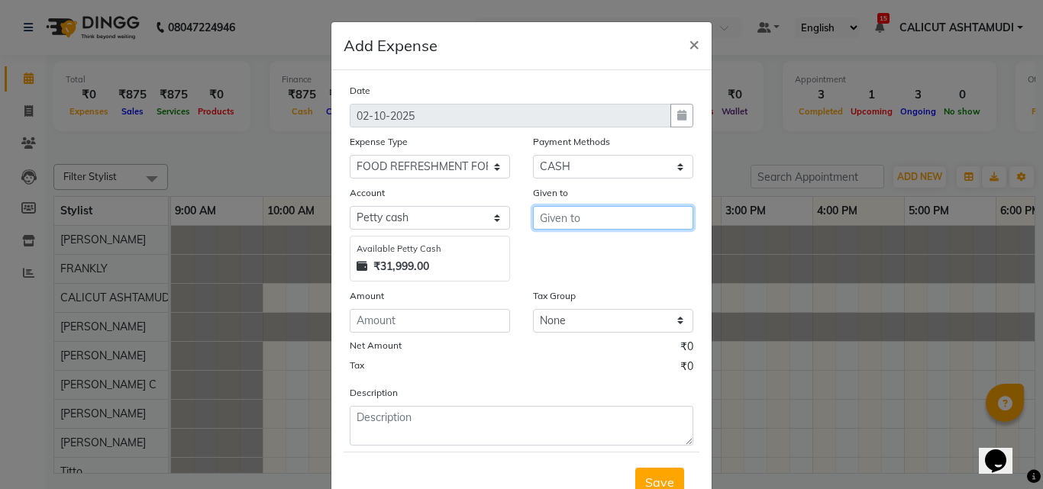
click at [557, 218] on input "text" at bounding box center [613, 218] width 160 height 24
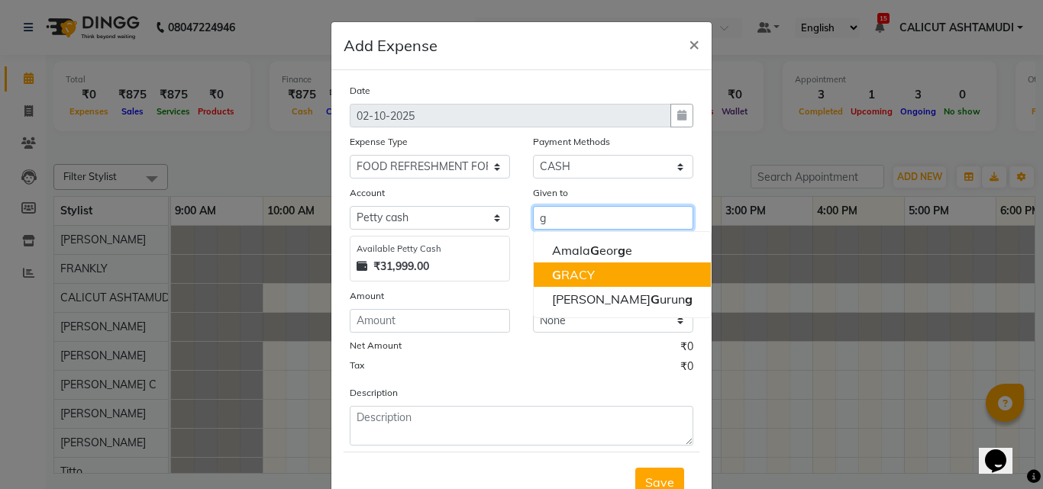
click at [579, 279] on ngb-highlight "G RACY" at bounding box center [573, 274] width 43 height 15
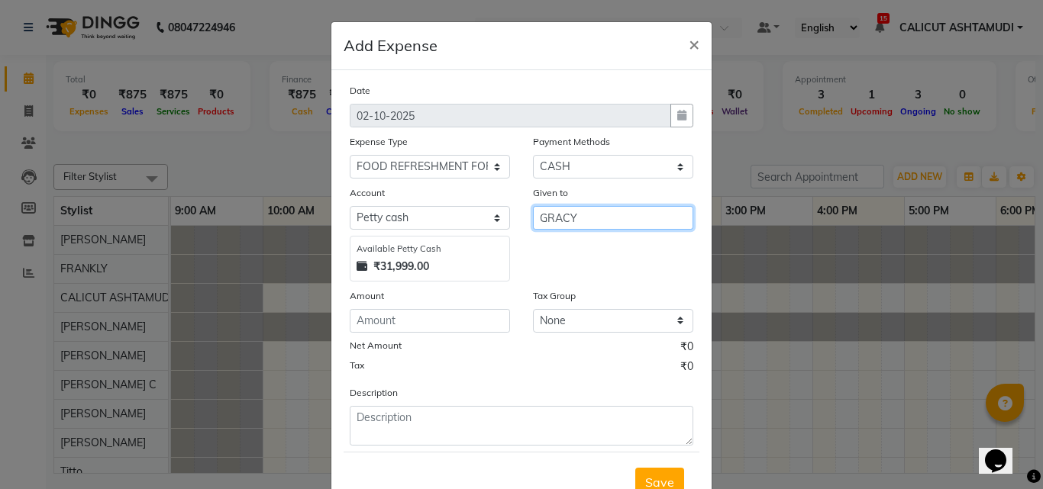
type input "GRACY"
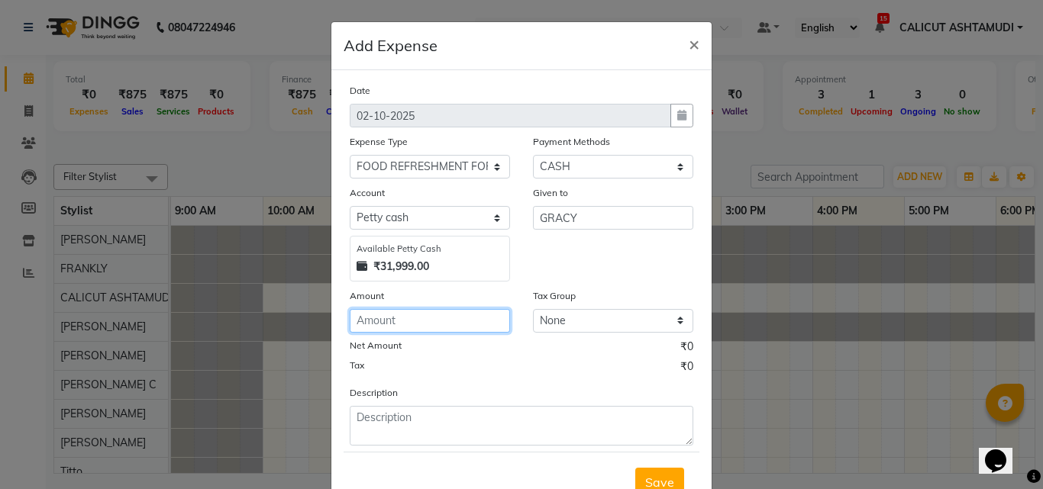
click at [423, 322] on input "number" at bounding box center [430, 321] width 160 height 24
type input "112"
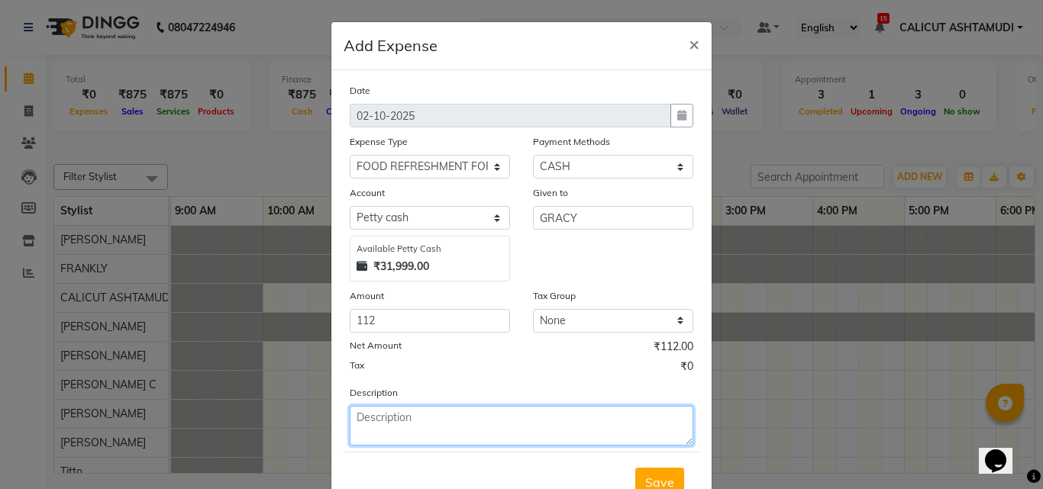
click at [400, 415] on textarea at bounding box center [522, 426] width 344 height 40
type textarea "milk"
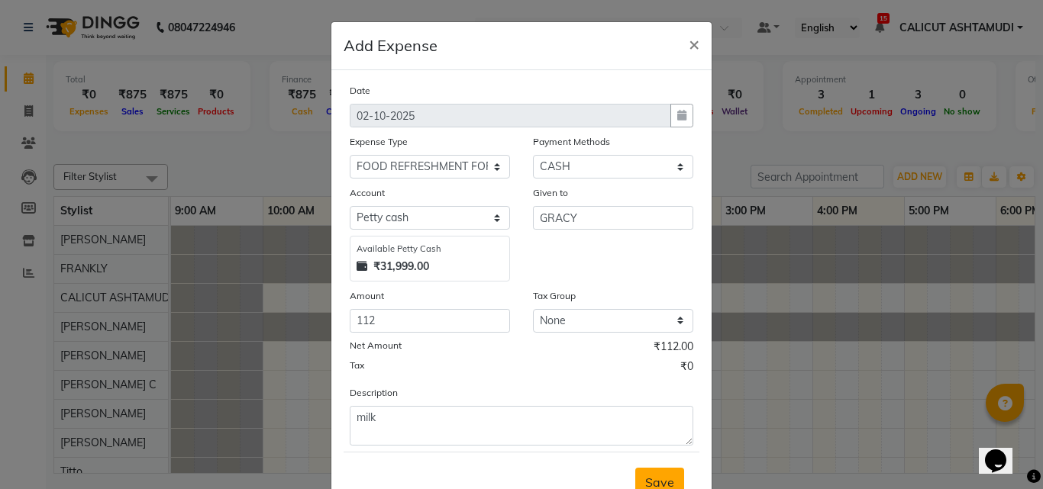
click at [657, 476] on span "Save" at bounding box center [659, 482] width 29 height 15
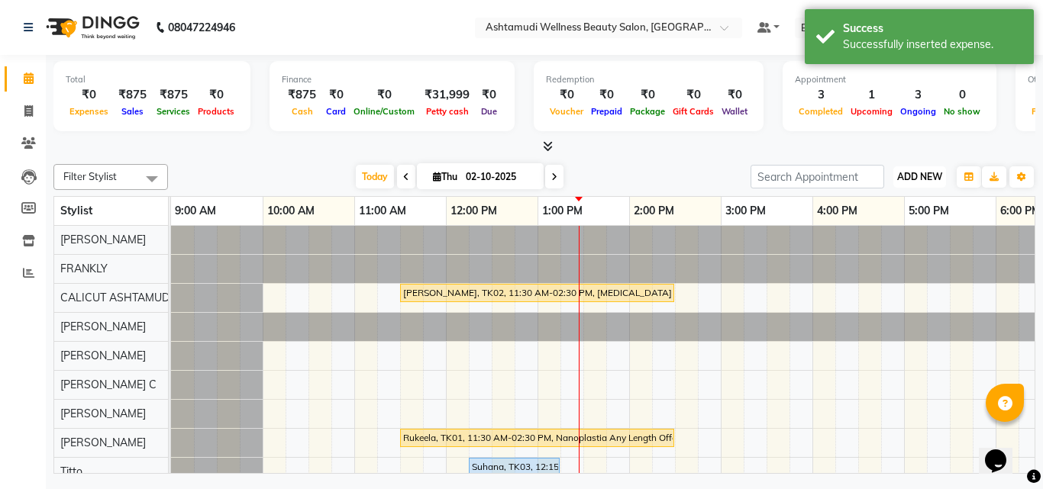
click at [908, 173] on span "ADD NEW" at bounding box center [919, 176] width 45 height 11
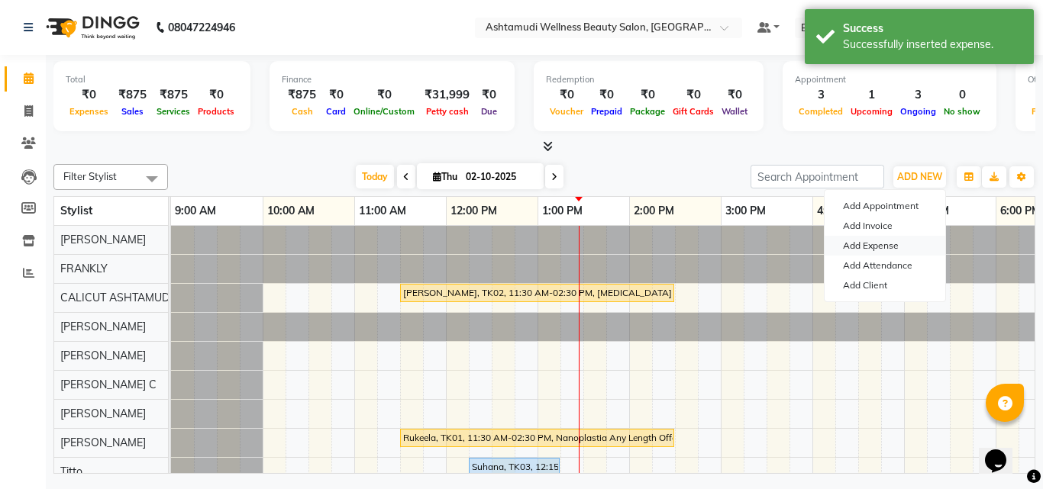
click at [870, 248] on link "Add Expense" at bounding box center [885, 246] width 121 height 20
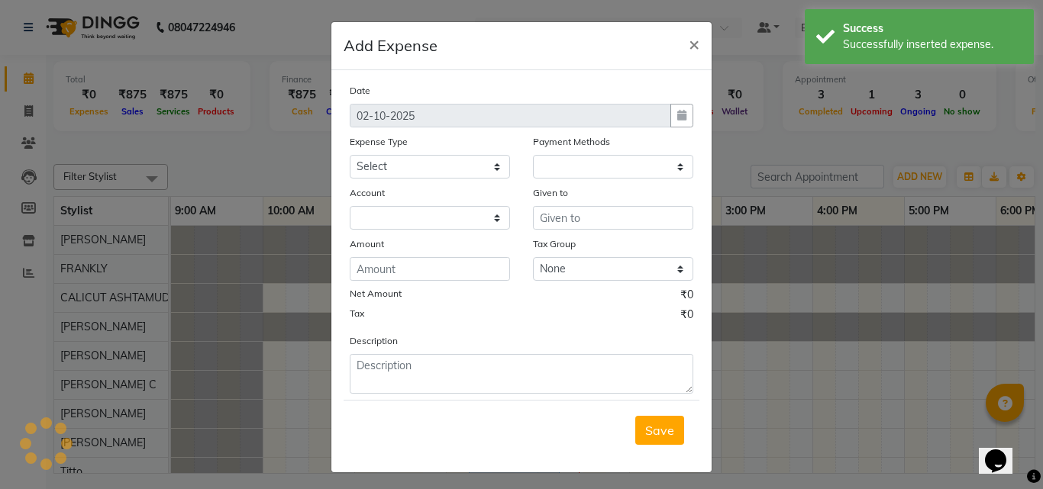
select select "1"
select select "3461"
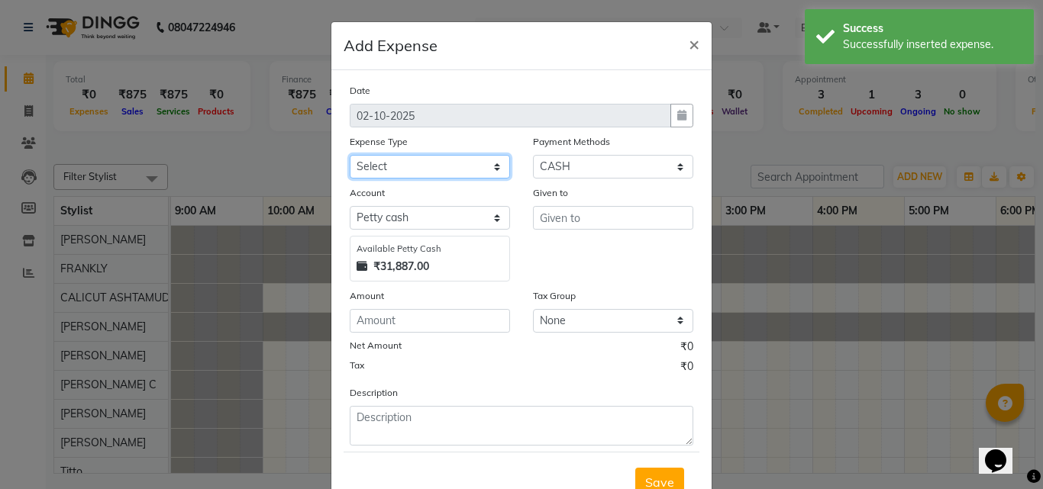
click at [389, 166] on select "Select ACCOMODATION EXPENSES ADVERTISEMENT SALES PROMOTIONAL EXPENSES Bonus BRI…" at bounding box center [430, 167] width 160 height 24
select select "6175"
click at [388, 169] on select "Select ACCOMODATION EXPENSES ADVERTISEMENT SALES PROMOTIONAL EXPENSES Bonus BRI…" at bounding box center [430, 167] width 160 height 24
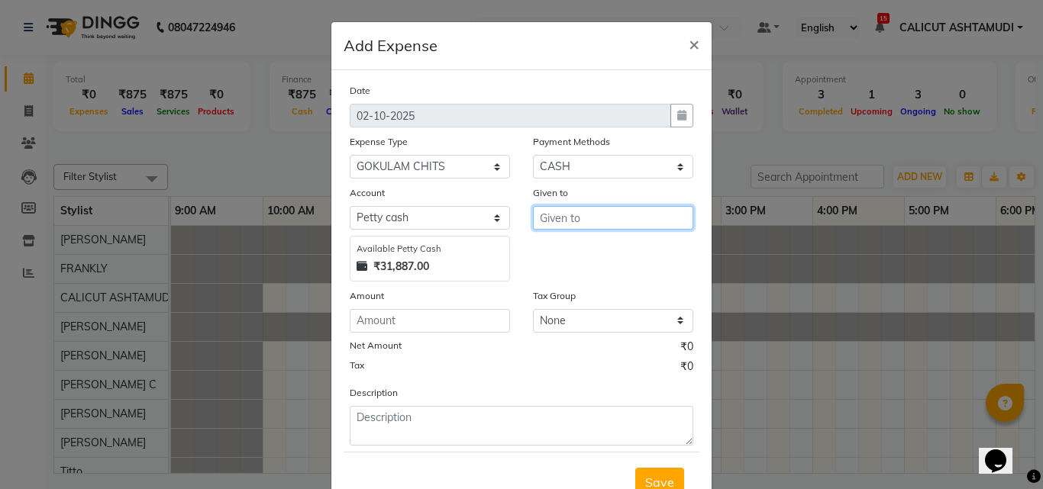
click at [553, 222] on input "text" at bounding box center [613, 218] width 160 height 24
click at [573, 218] on input "text" at bounding box center [613, 218] width 160 height 24
type input "gokulam"
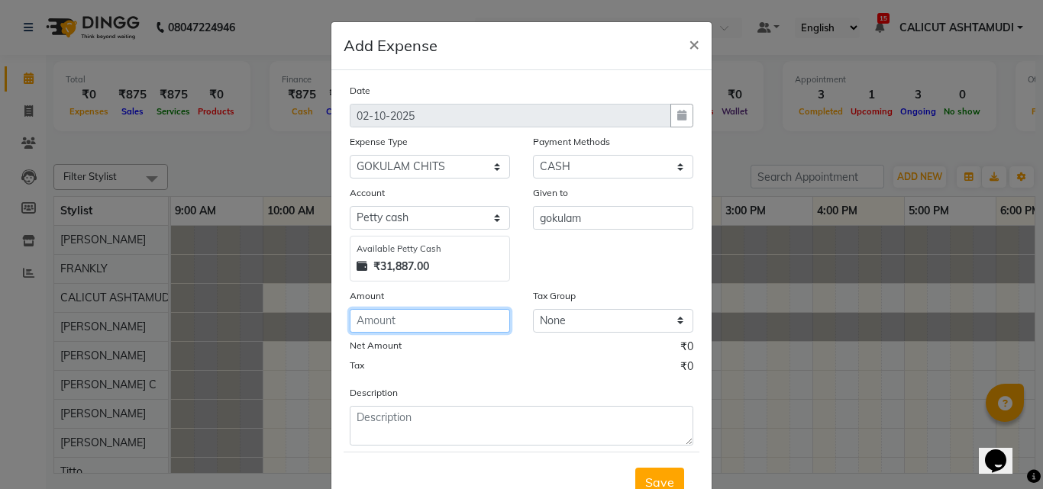
click at [463, 324] on input "number" at bounding box center [430, 321] width 160 height 24
type input "1500"
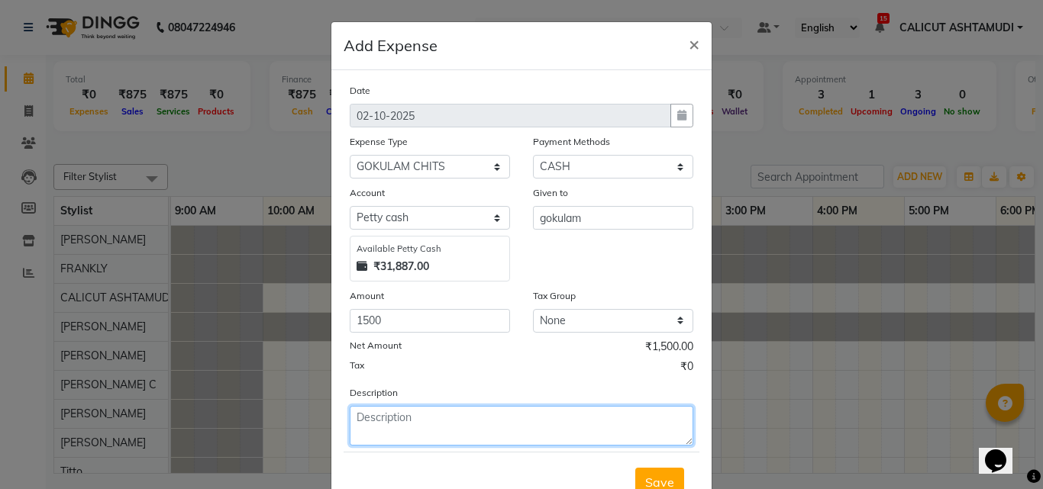
click at [438, 434] on textarea at bounding box center [522, 426] width 344 height 40
type textarea "m"
type textarea "gokulam"
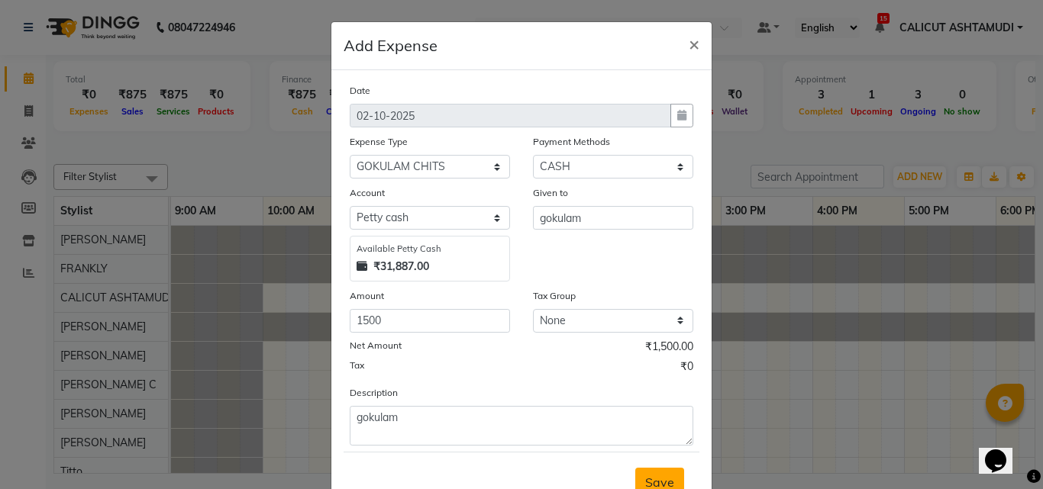
click at [658, 476] on span "Save" at bounding box center [659, 482] width 29 height 15
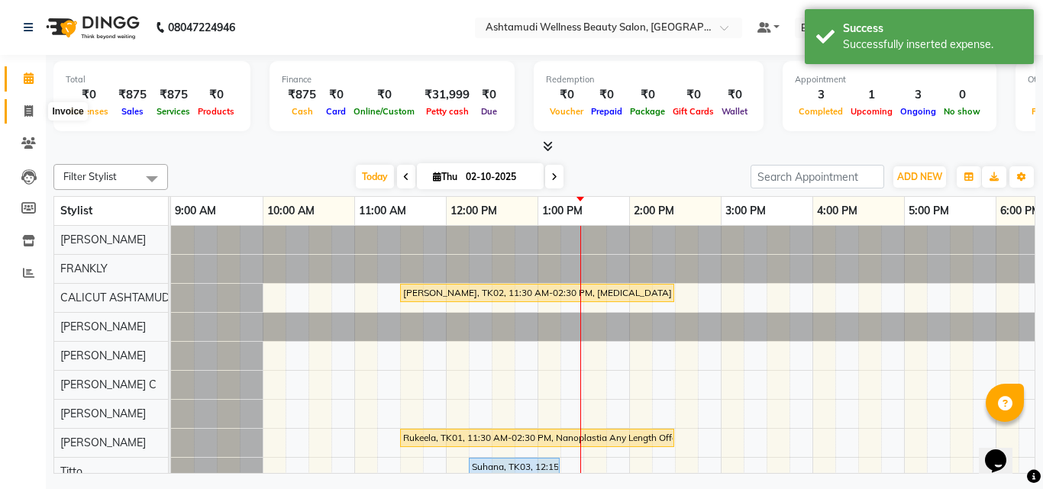
click at [29, 109] on icon at bounding box center [28, 110] width 8 height 11
select select "4630"
select select "service"
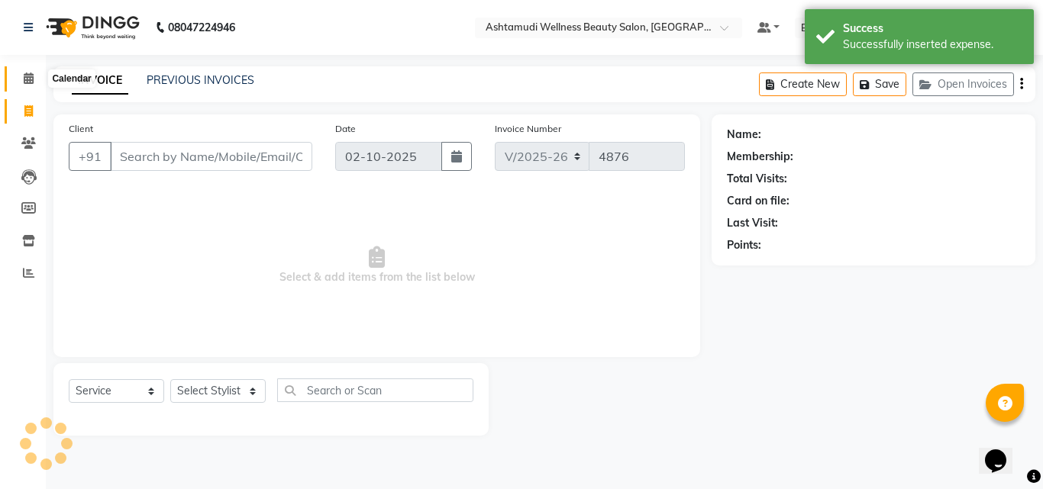
click at [26, 83] on icon at bounding box center [29, 78] width 10 height 11
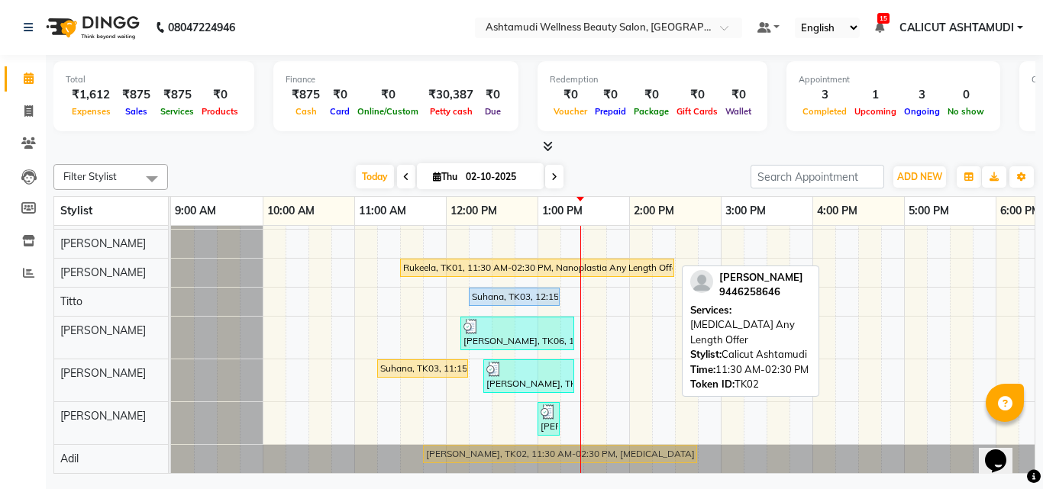
drag, startPoint x: 470, startPoint y: 260, endPoint x: 485, endPoint y: 442, distance: 183.0
click at [485, 442] on tbody "JISHA, TK02, 11:30 AM-02:30 PM, Botox Any Length Offer Rukeela, TK01, 11:30 AM-…" at bounding box center [858, 265] width 1374 height 418
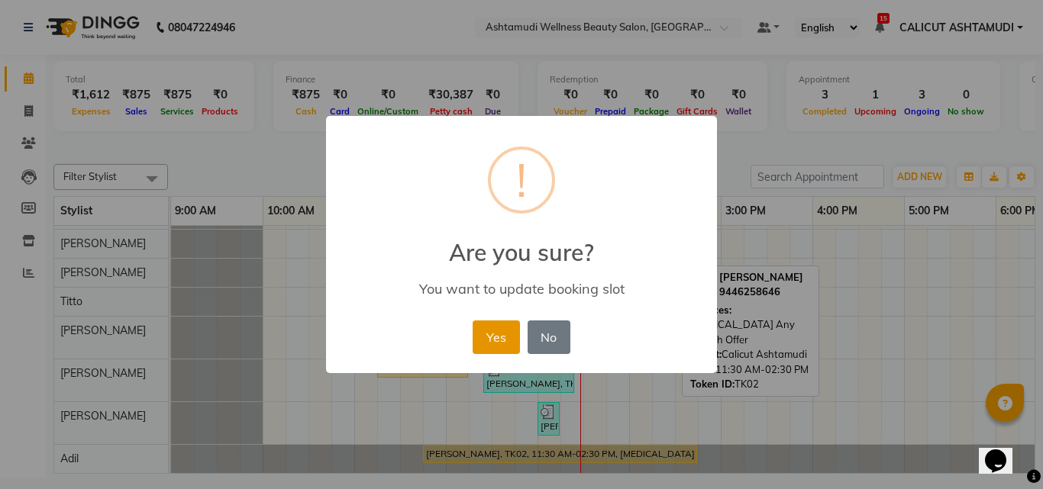
click at [485, 348] on button "Yes" at bounding box center [496, 338] width 47 height 34
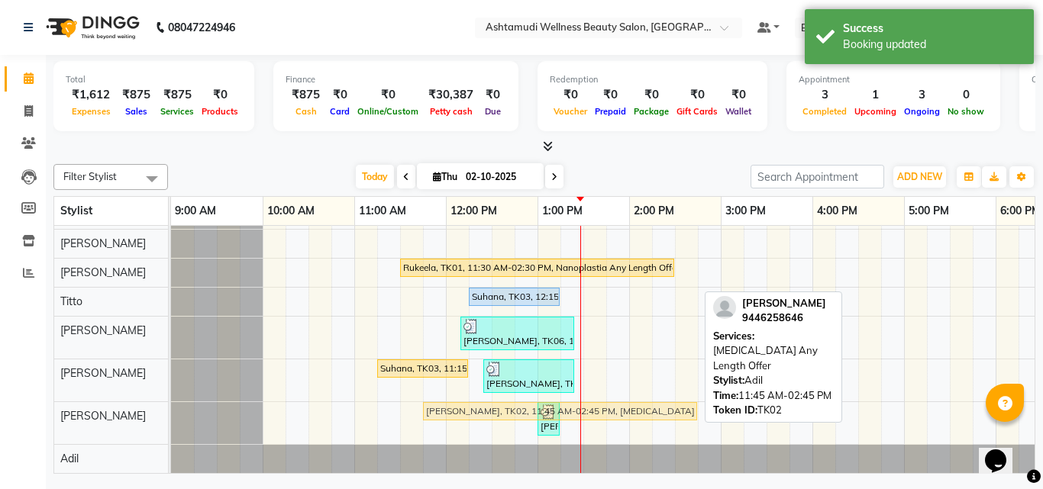
drag, startPoint x: 474, startPoint y: 437, endPoint x: 476, endPoint y: 425, distance: 11.7
click at [476, 425] on div "Rukeela, TK01, 11:30 AM-02:30 PM, Nanoplastia Any Length Offer Suhana, TK03, 12…" at bounding box center [858, 265] width 1374 height 418
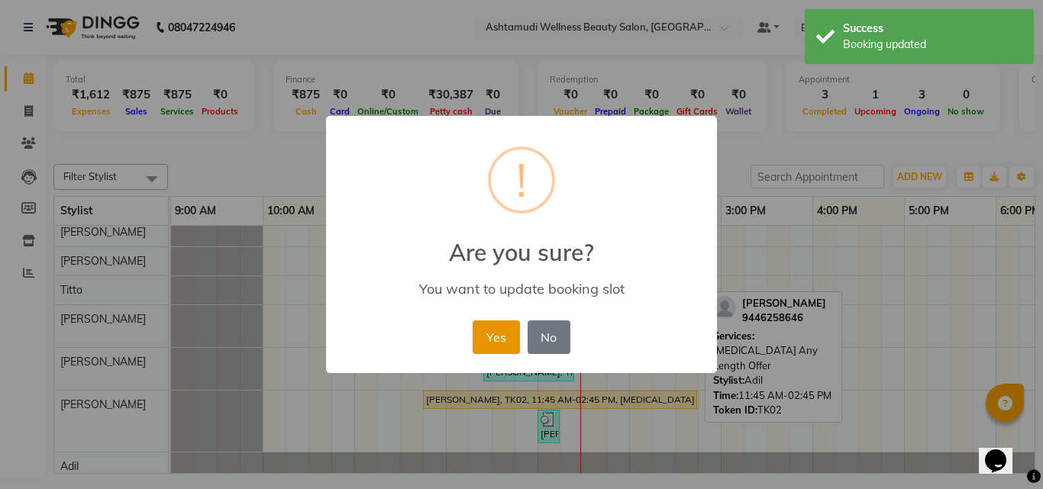
click at [492, 340] on button "Yes" at bounding box center [496, 338] width 47 height 34
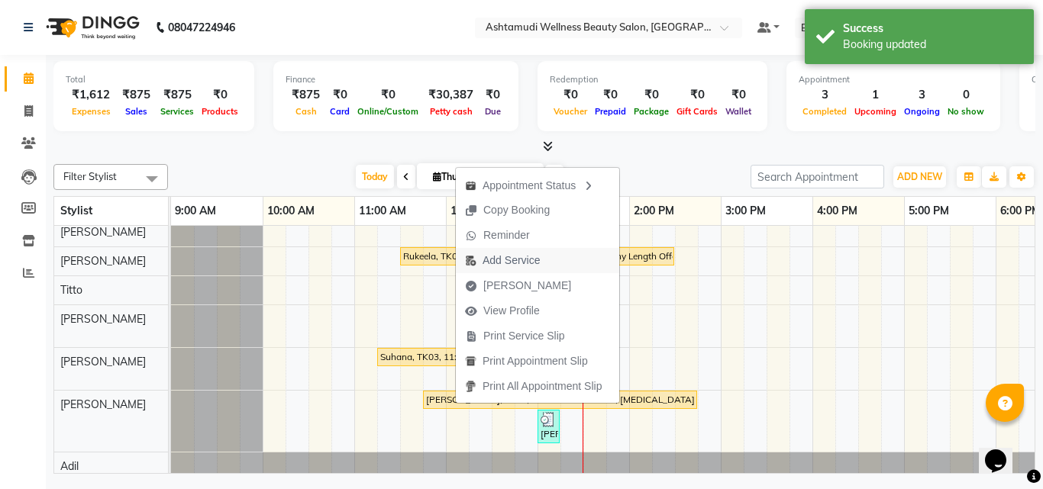
click at [515, 261] on span "Add Service" at bounding box center [511, 261] width 57 height 16
select select "85202"
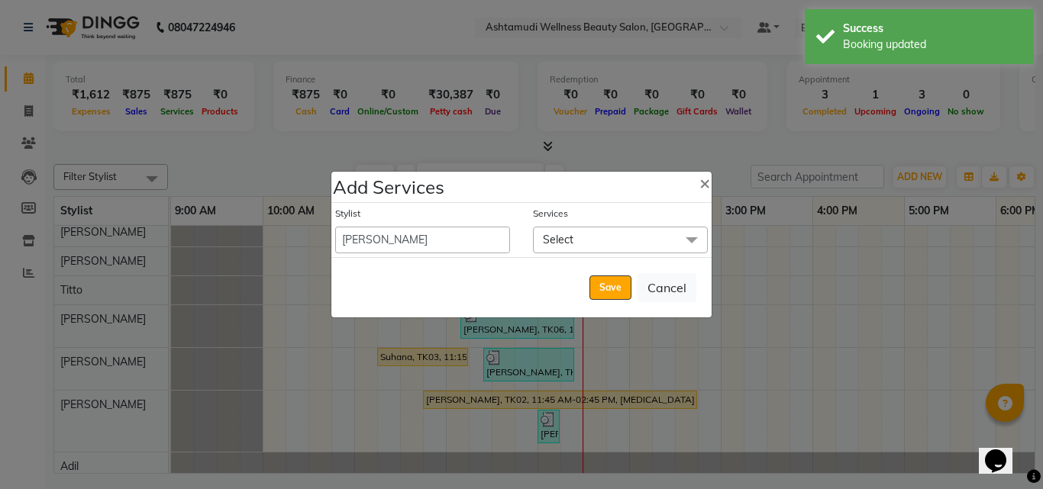
click at [590, 240] on span "Select" at bounding box center [620, 240] width 175 height 27
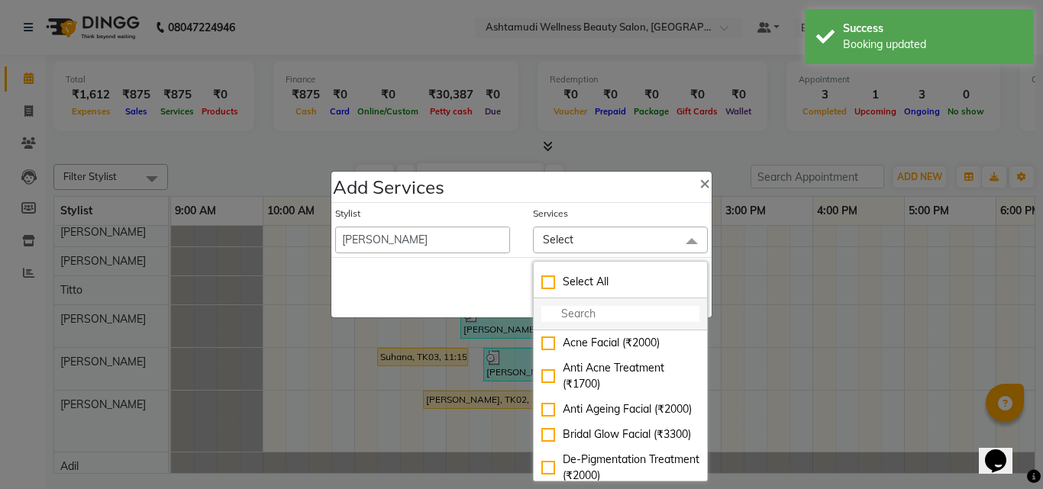
click at [574, 312] on input "multiselect-search" at bounding box center [620, 314] width 158 height 16
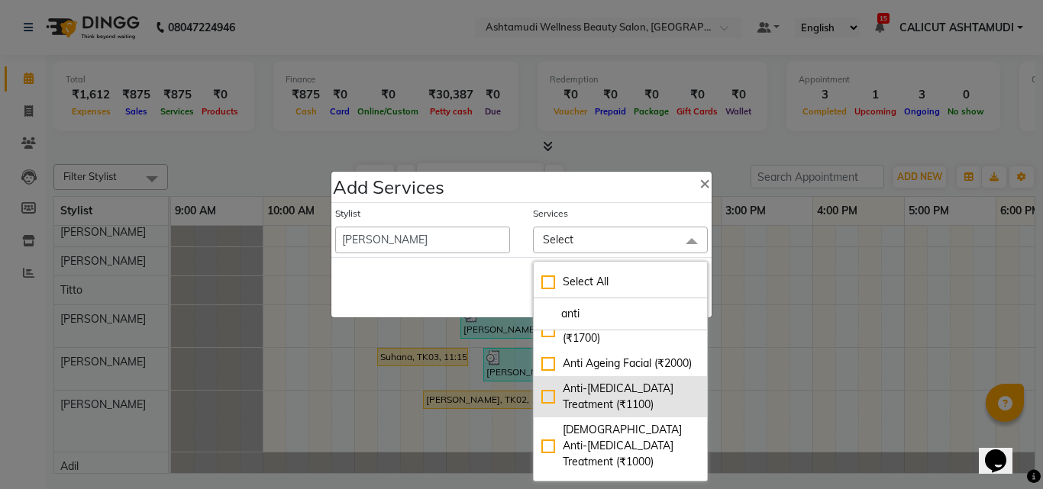
type input "anti"
click at [541, 413] on div "Anti-Dandruff Treatment (₹1100)" at bounding box center [620, 397] width 158 height 32
checkbox input "true"
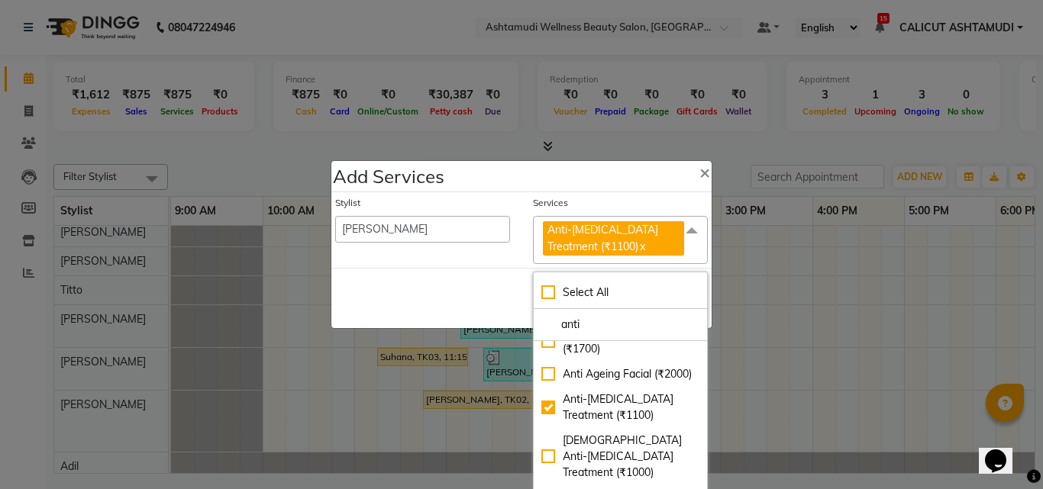
click at [466, 307] on div "Save Cancel" at bounding box center [521, 298] width 380 height 60
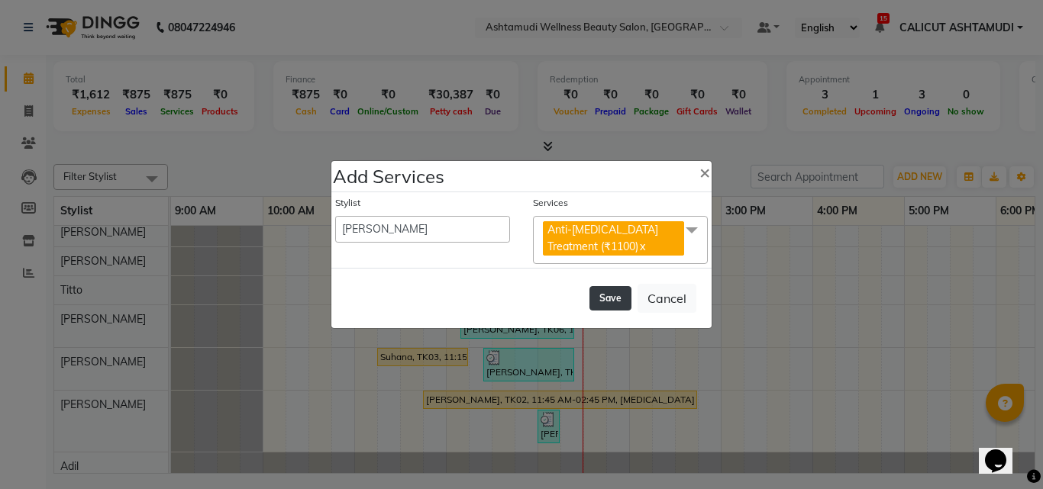
click at [610, 293] on button "Save" at bounding box center [610, 298] width 42 height 24
select select "91855"
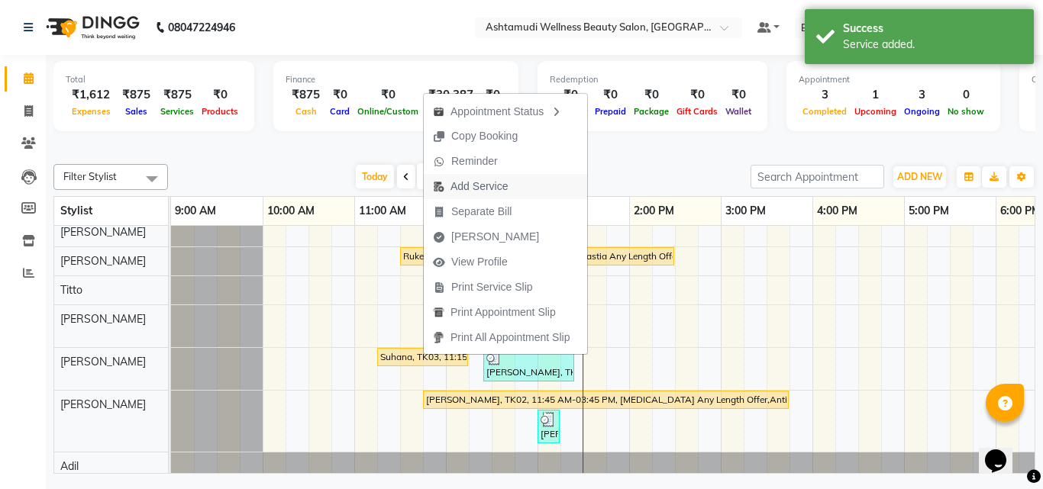
click at [489, 182] on span "Add Service" at bounding box center [478, 187] width 57 height 16
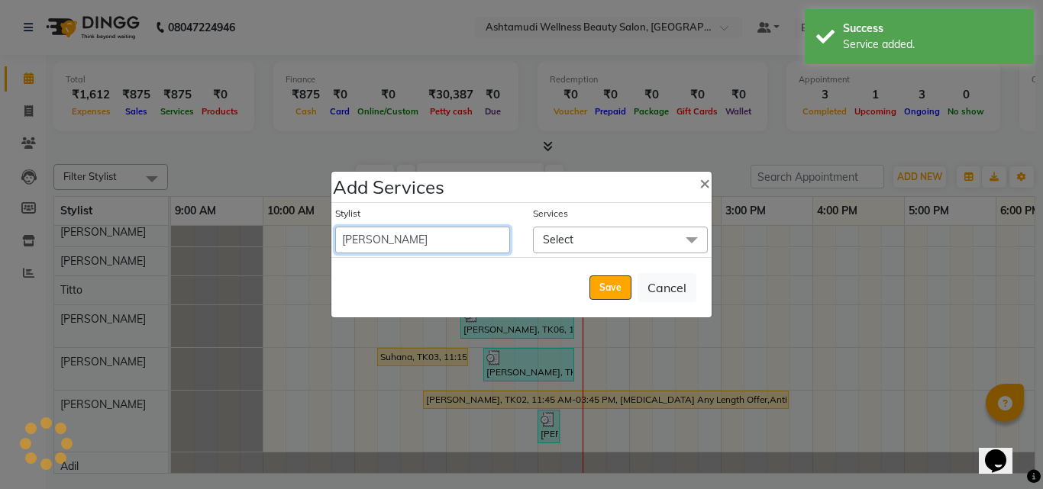
click at [476, 237] on select "Adil Amala George AMBILI C ANKITHA CALICUT ASHTAMUDI FRANKLY GRACY KRISHNA Nite…" at bounding box center [422, 240] width 175 height 27
select select "54081"
click at [335, 227] on select "Adil Amala George AMBILI C ANKITHA CALICUT ASHTAMUDI FRANKLY GRACY KRISHNA Nite…" at bounding box center [422, 240] width 175 height 27
select select "735"
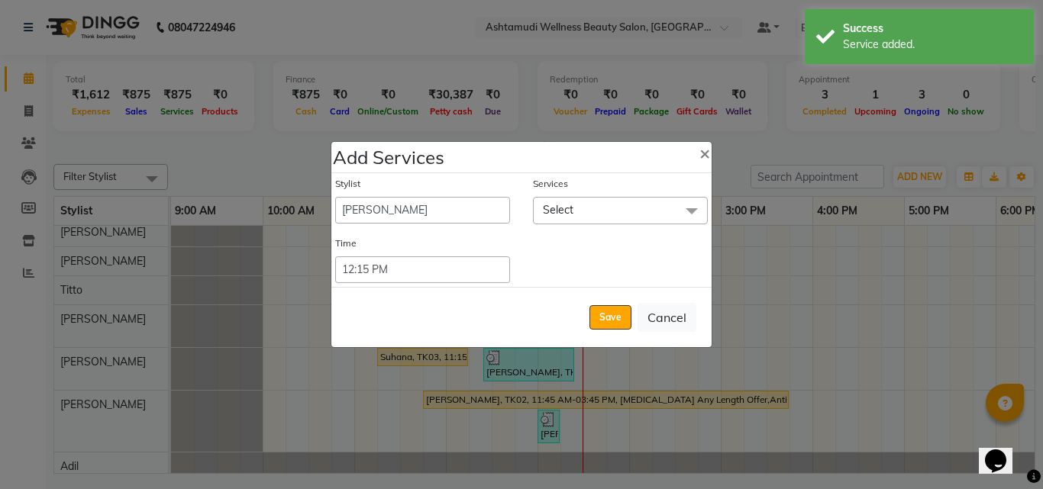
click at [567, 212] on span "Select" at bounding box center [558, 210] width 31 height 14
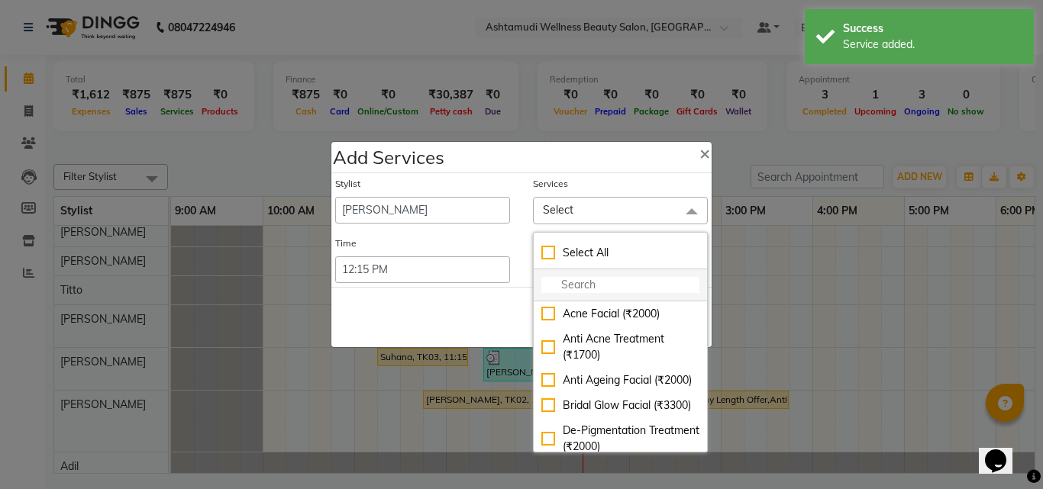
click at [585, 277] on input "multiselect-search" at bounding box center [620, 285] width 158 height 16
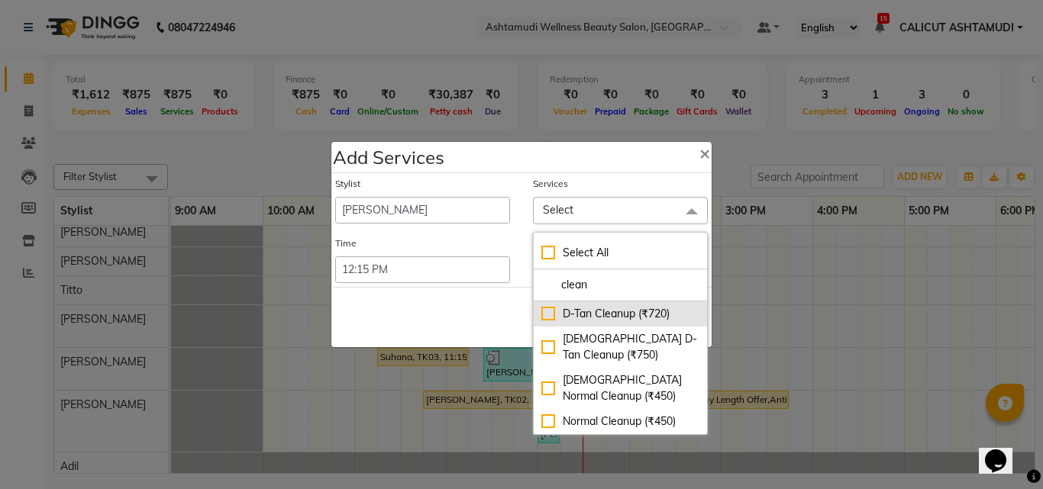
type input "clean"
click at [544, 311] on div "D-Tan Cleanup (₹720)" at bounding box center [620, 314] width 158 height 16
checkbox input "true"
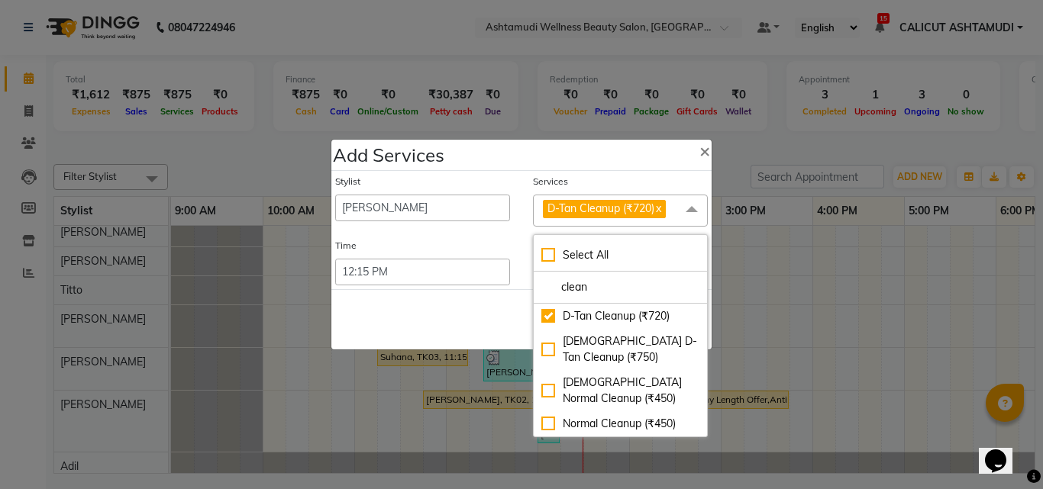
click at [447, 308] on div "Save Cancel" at bounding box center [521, 319] width 380 height 60
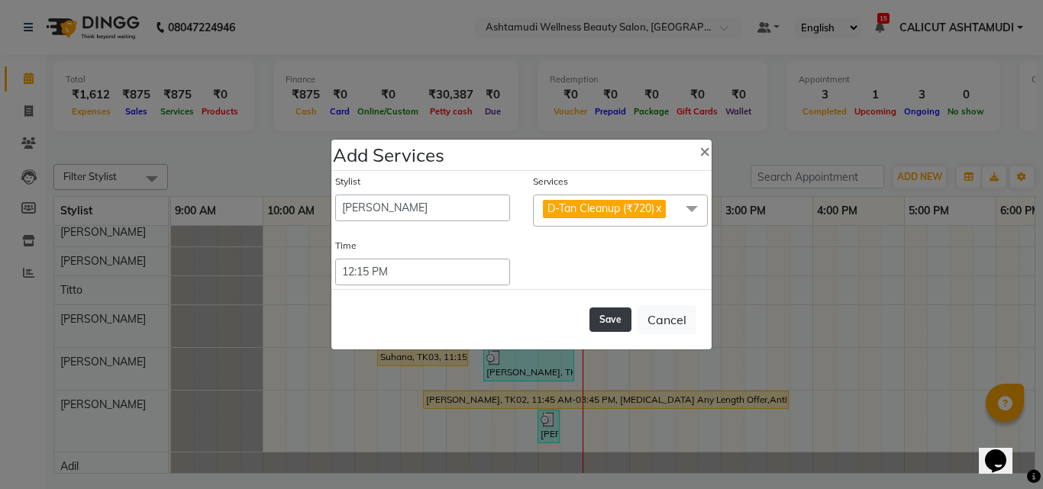
click at [600, 318] on button "Save" at bounding box center [610, 320] width 42 height 24
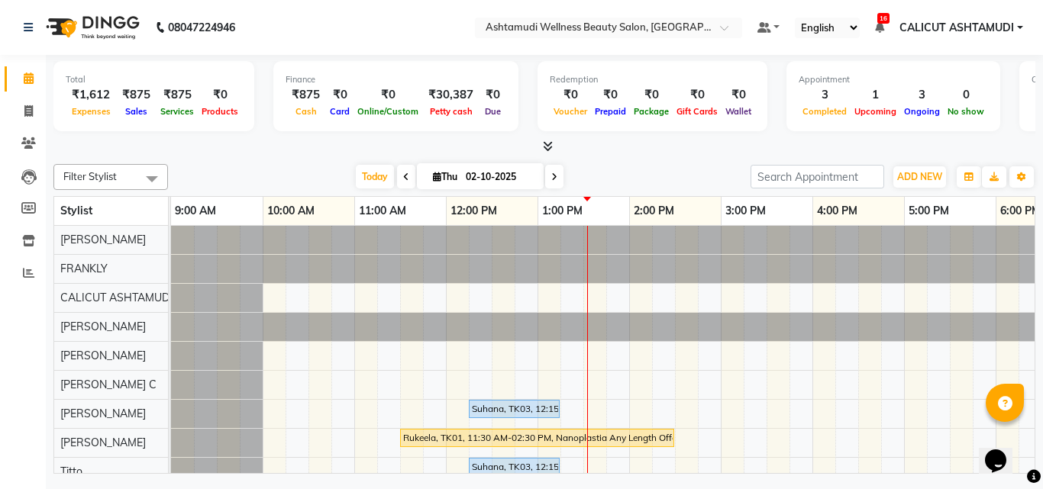
click at [171, 331] on div at bounding box center [171, 327] width 0 height 28
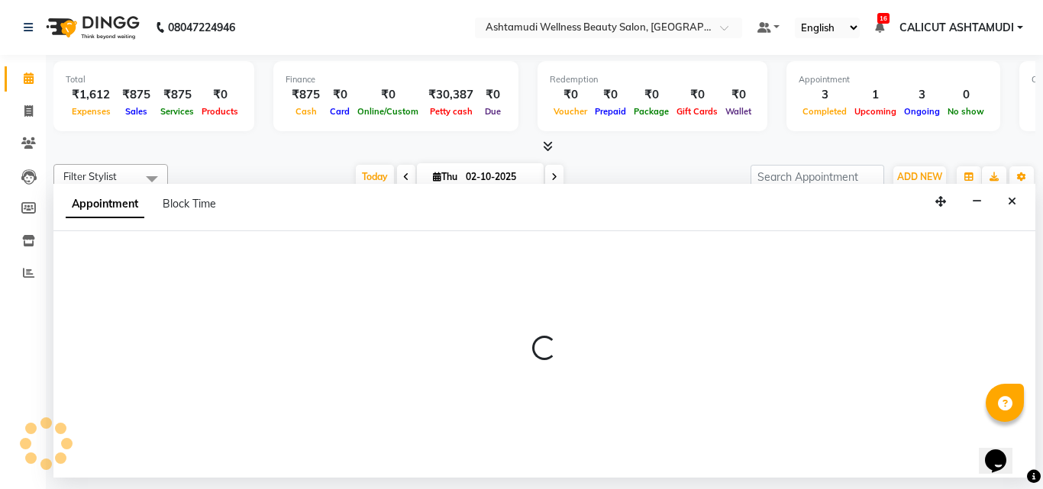
select select "34579"
select select "tentative"
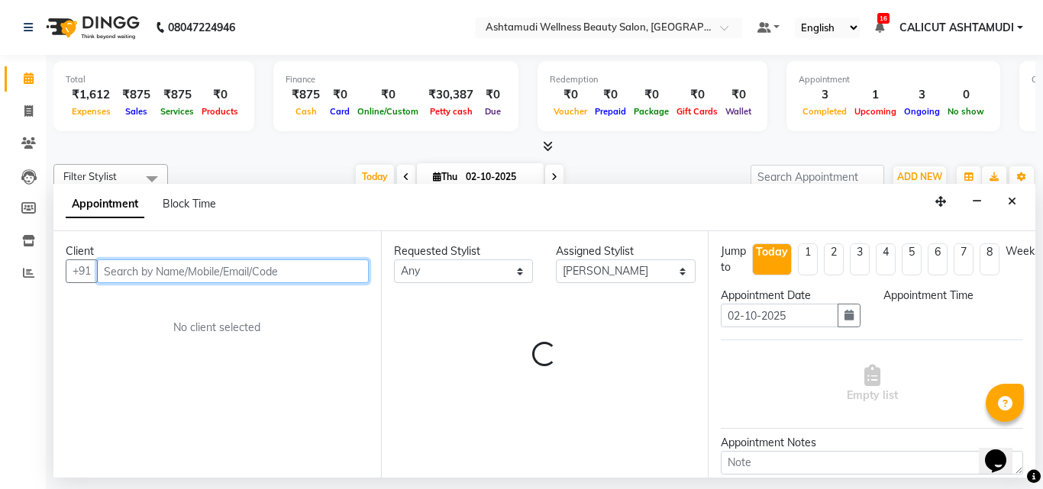
select select "810"
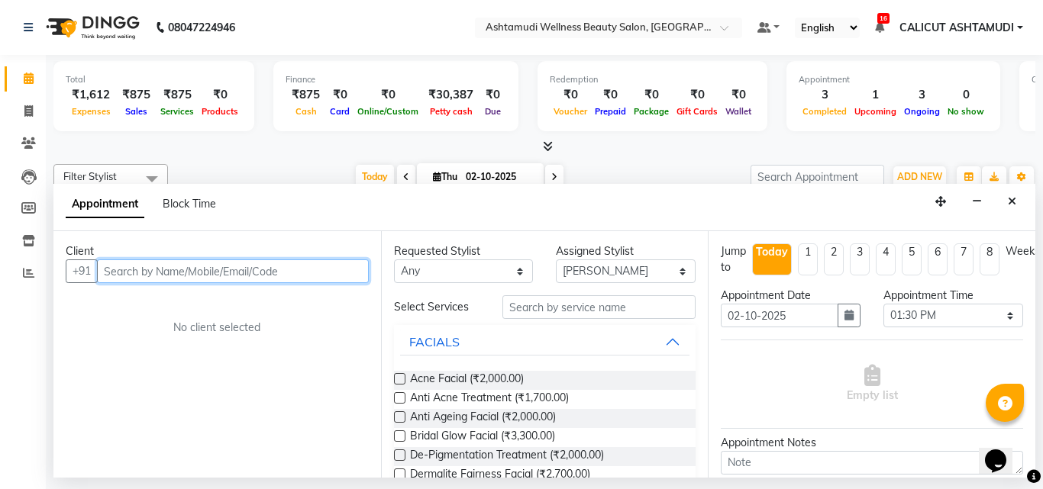
click at [166, 277] on input "text" at bounding box center [233, 272] width 272 height 24
type input "8075463139"
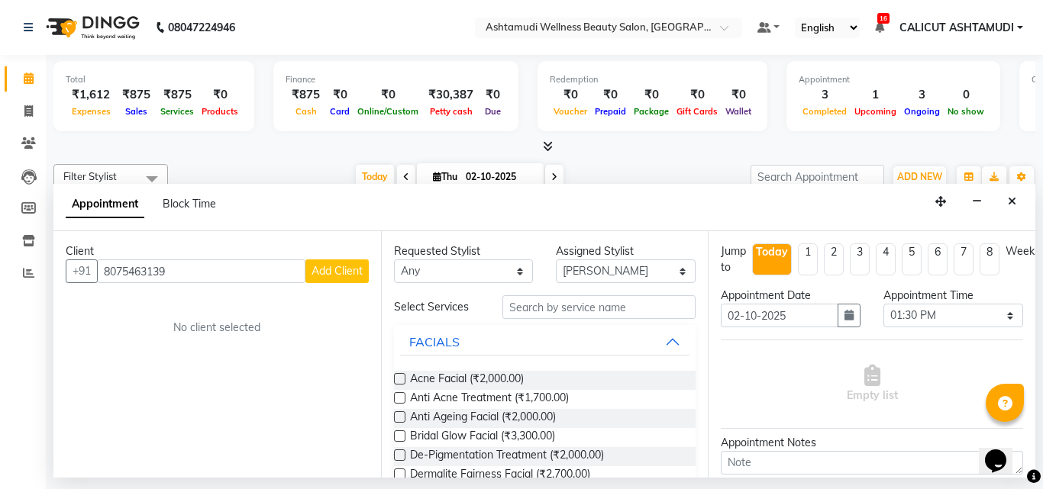
click at [327, 274] on span "Add Client" at bounding box center [337, 271] width 51 height 14
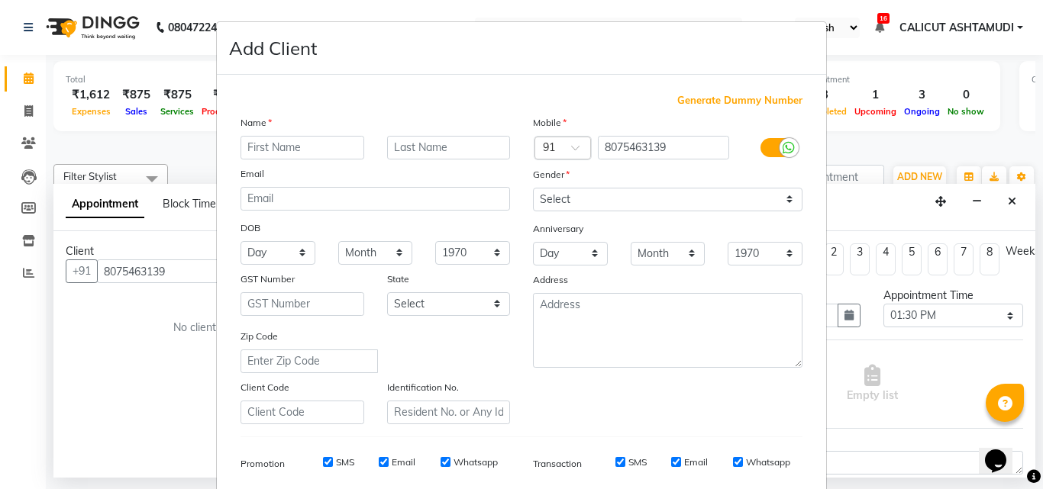
click at [276, 152] on input "text" at bounding box center [302, 148] width 124 height 24
type input "ruksana"
click at [596, 202] on select "Select Male Female Other Prefer Not To Say" at bounding box center [668, 200] width 270 height 24
select select "female"
click at [533, 188] on select "Select Male Female Other Prefer Not To Say" at bounding box center [668, 200] width 270 height 24
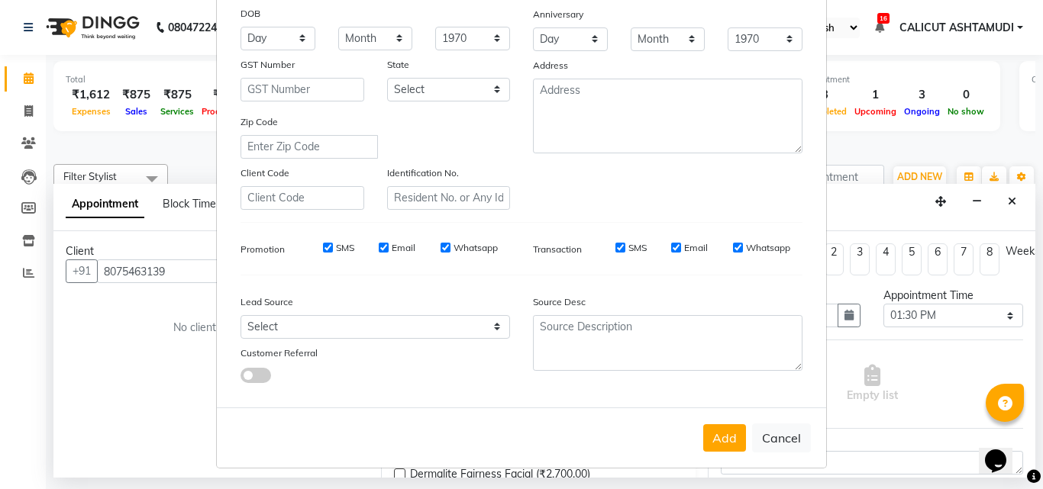
scroll to position [215, 0]
click at [328, 330] on select "Select Walk-in Referral Internet Friend Word of Mouth Advertisement Facebook Ju…" at bounding box center [375, 327] width 270 height 24
select select "31336"
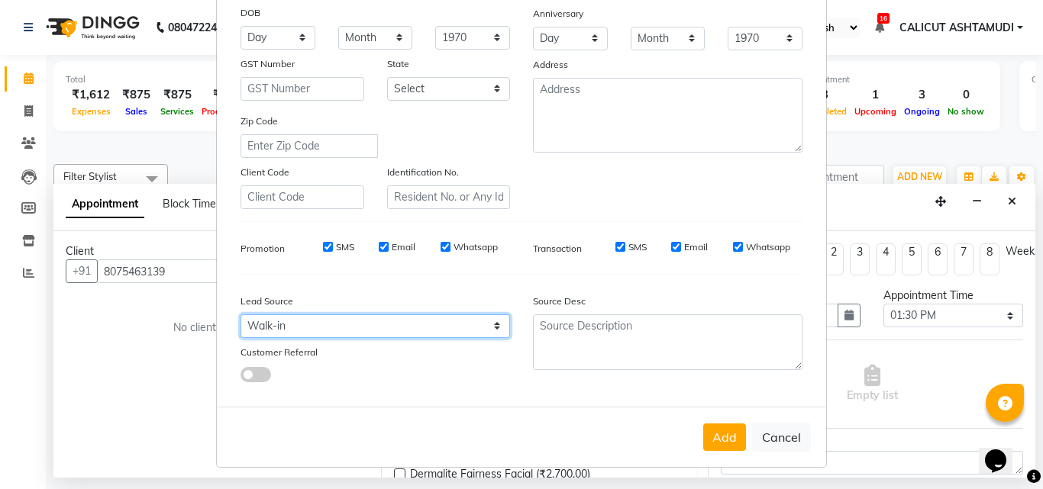
click at [240, 315] on select "Select Walk-in Referral Internet Friend Word of Mouth Advertisement Facebook Ju…" at bounding box center [375, 327] width 270 height 24
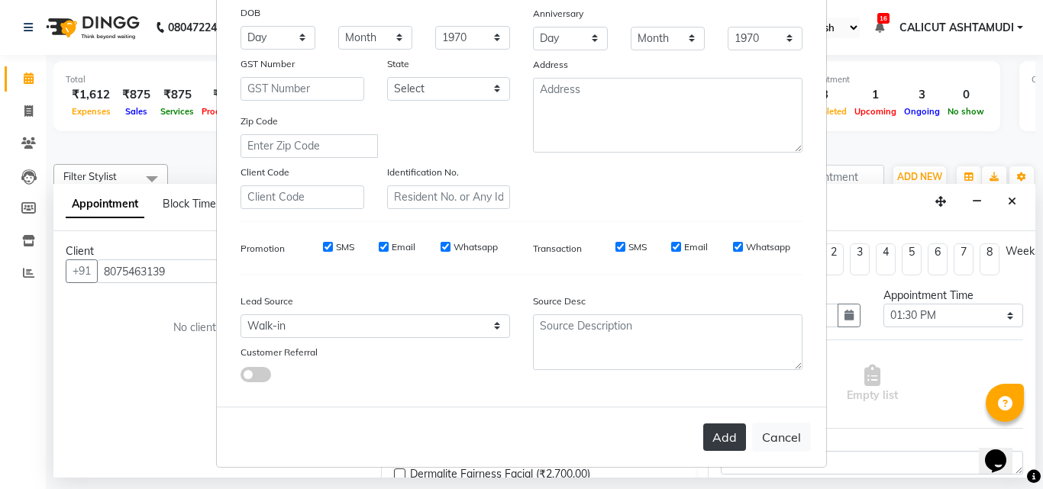
click at [703, 425] on button "Add" at bounding box center [724, 437] width 43 height 27
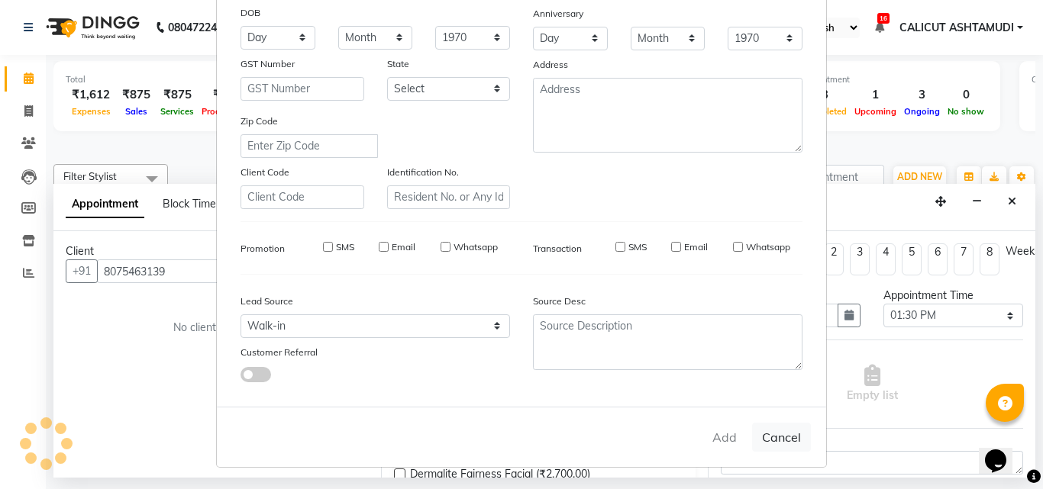
select select
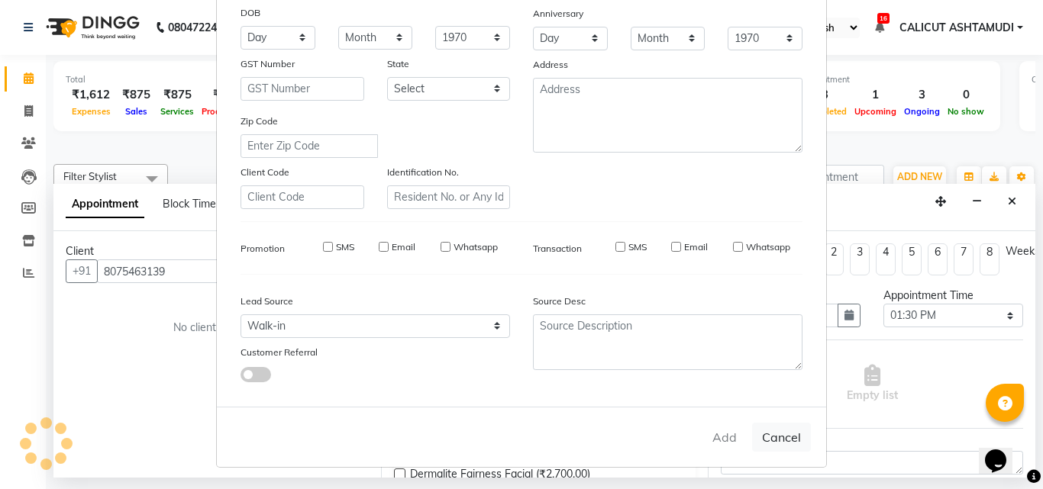
select select
checkbox input "false"
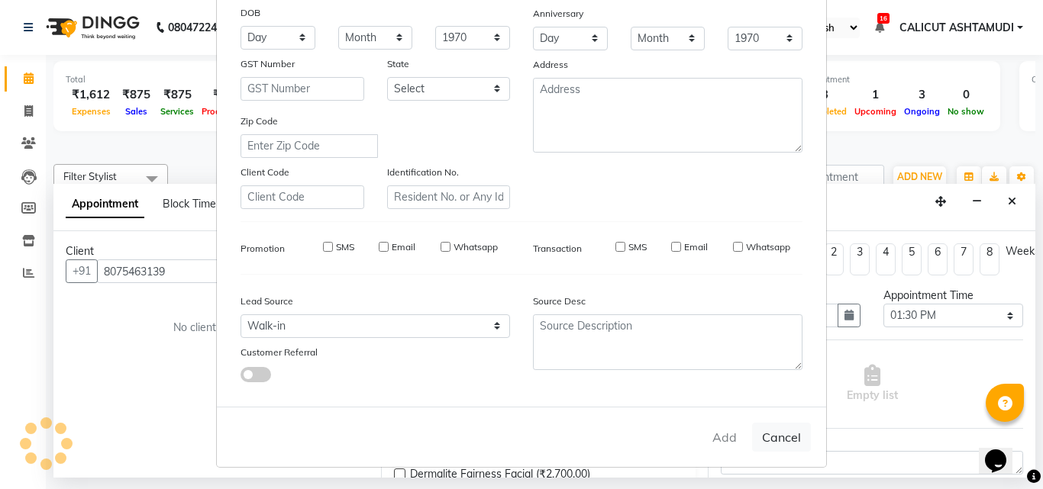
checkbox input "false"
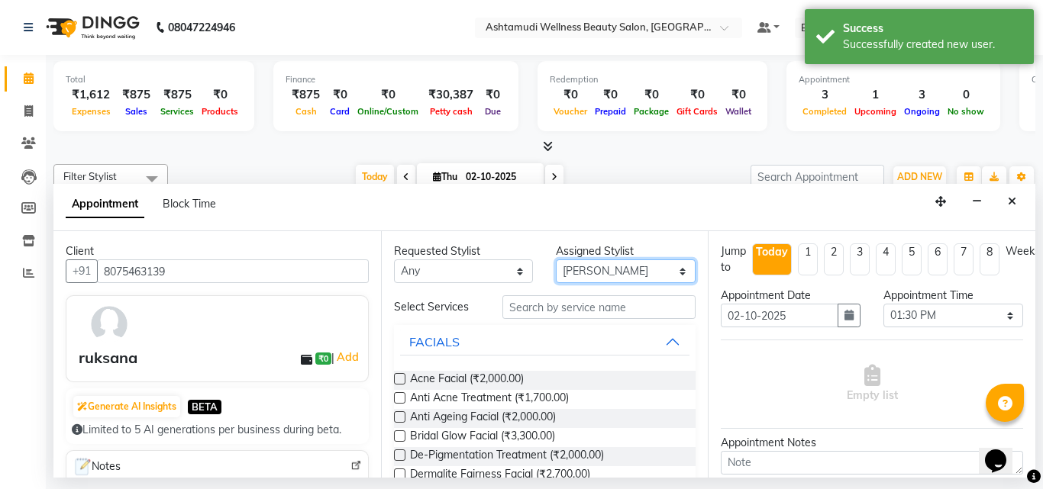
click at [615, 273] on select "Select Adil Amala George AMBILI C ANKITHA CALICUT ASHTAMUDI FRANKLY KRISHNA Nit…" at bounding box center [626, 272] width 140 height 24
select select "54081"
click at [556, 260] on select "Select Adil Amala George AMBILI C ANKITHA CALICUT ASHTAMUDI FRANKLY KRISHNA Nit…" at bounding box center [626, 272] width 140 height 24
click at [585, 304] on input "text" at bounding box center [599, 307] width 194 height 24
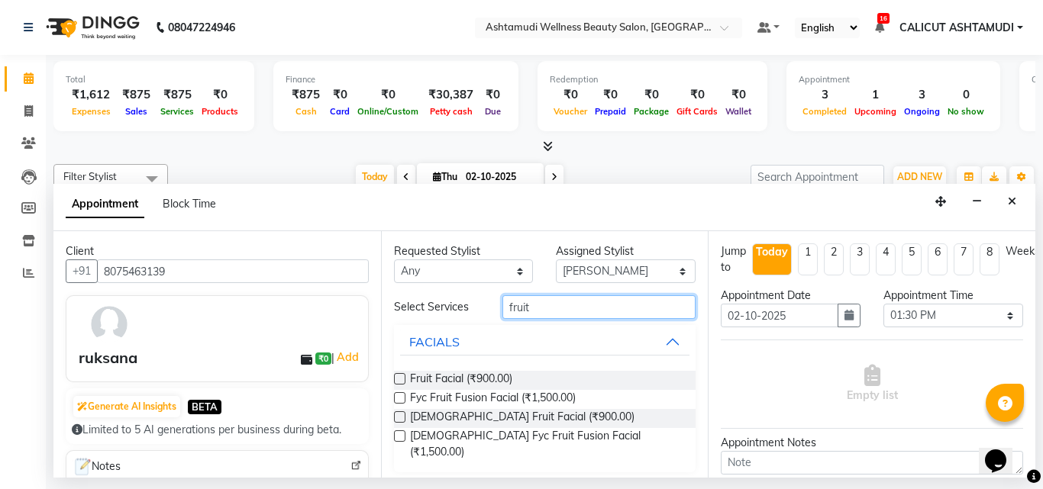
type input "fruit"
click at [403, 379] on label at bounding box center [399, 378] width 11 height 11
click at [403, 379] on input "checkbox" at bounding box center [399, 381] width 10 height 10
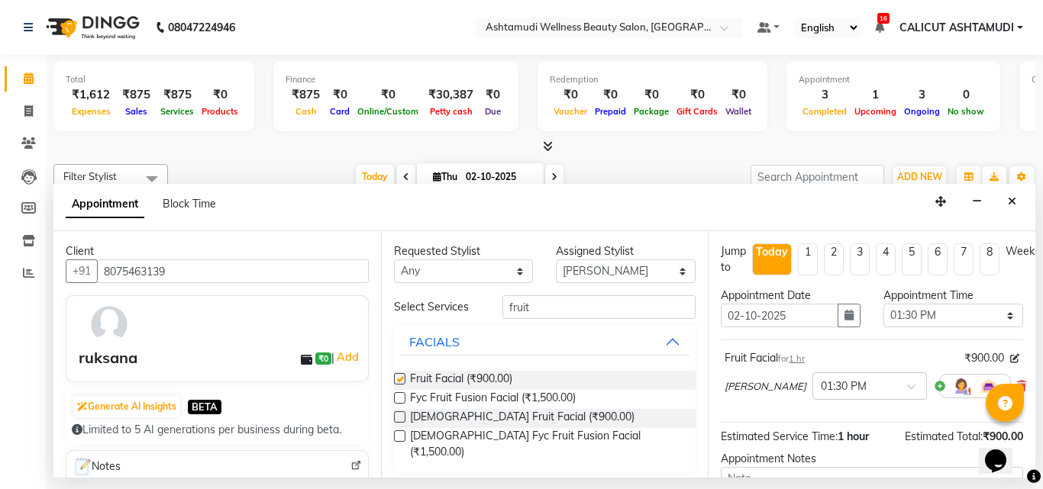
checkbox input "false"
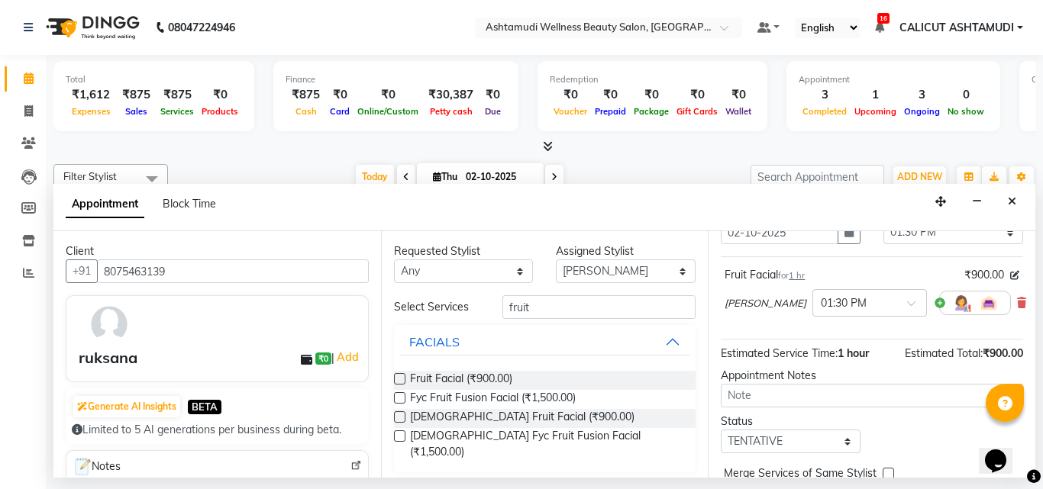
scroll to position [169, 0]
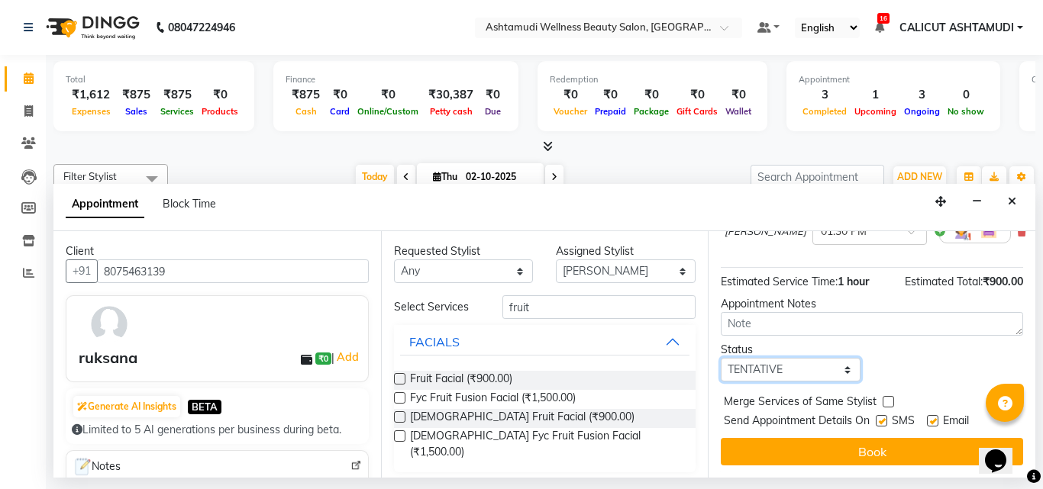
click at [780, 360] on select "Select TENTATIVE CONFIRM CHECK-IN UPCOMING" at bounding box center [791, 370] width 140 height 24
select select "check-in"
click at [721, 358] on select "Select TENTATIVE CONFIRM CHECK-IN UPCOMING" at bounding box center [791, 370] width 140 height 24
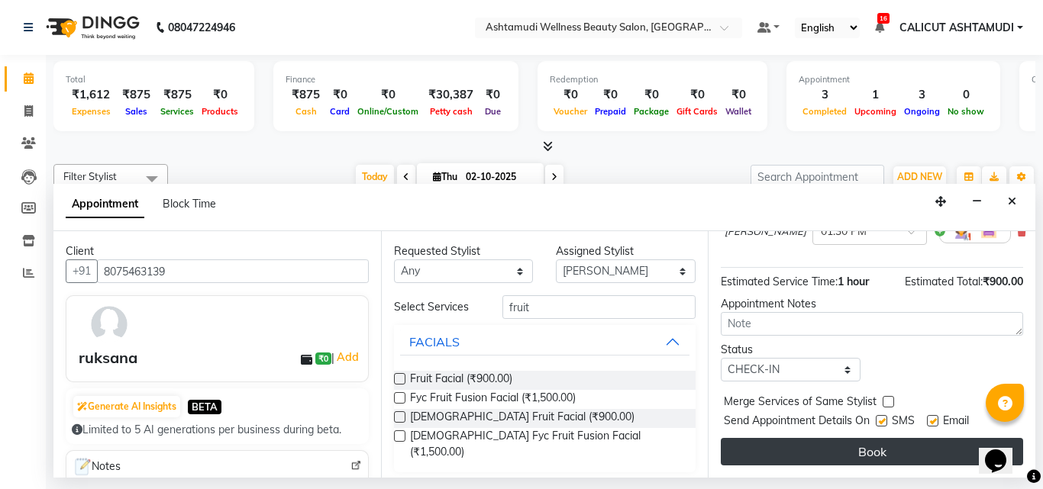
click at [778, 440] on button "Book" at bounding box center [872, 451] width 302 height 27
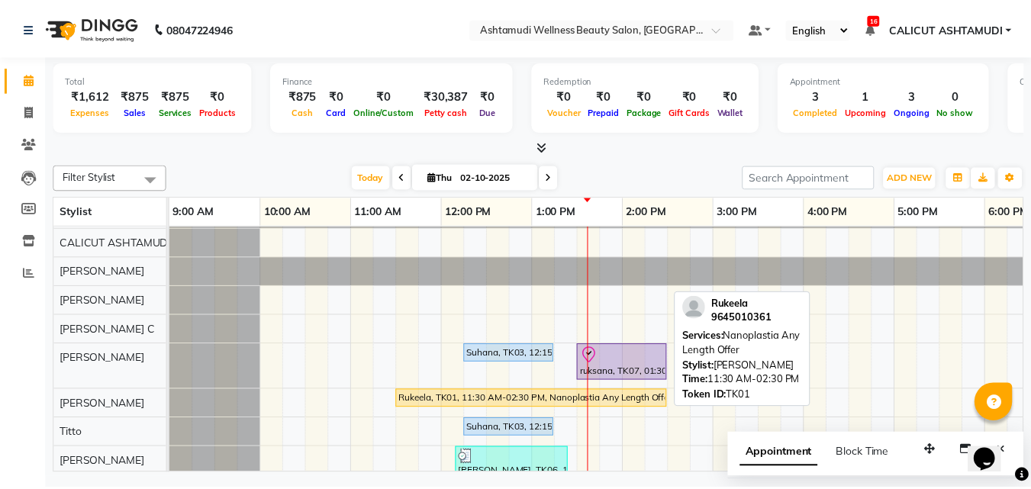
scroll to position [76, 0]
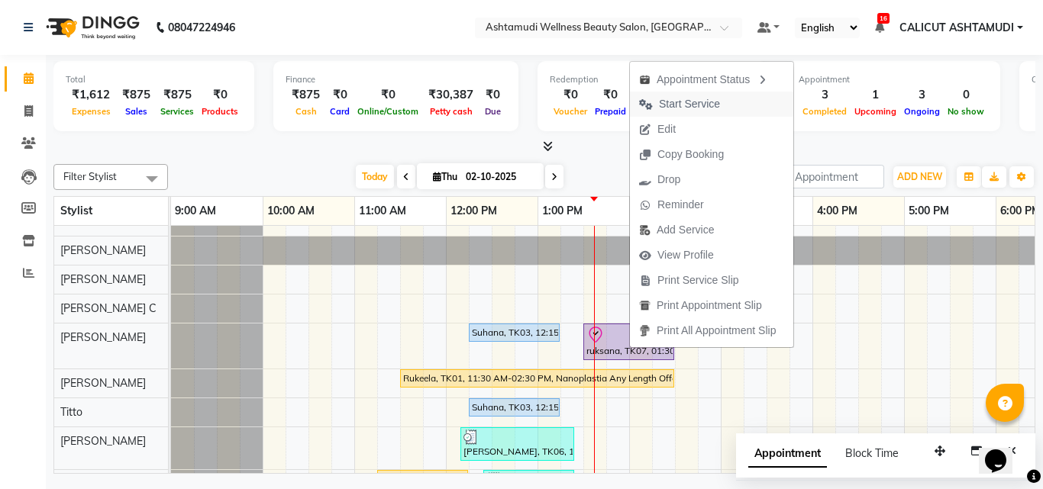
click at [670, 107] on span "Start Service" at bounding box center [689, 104] width 61 height 16
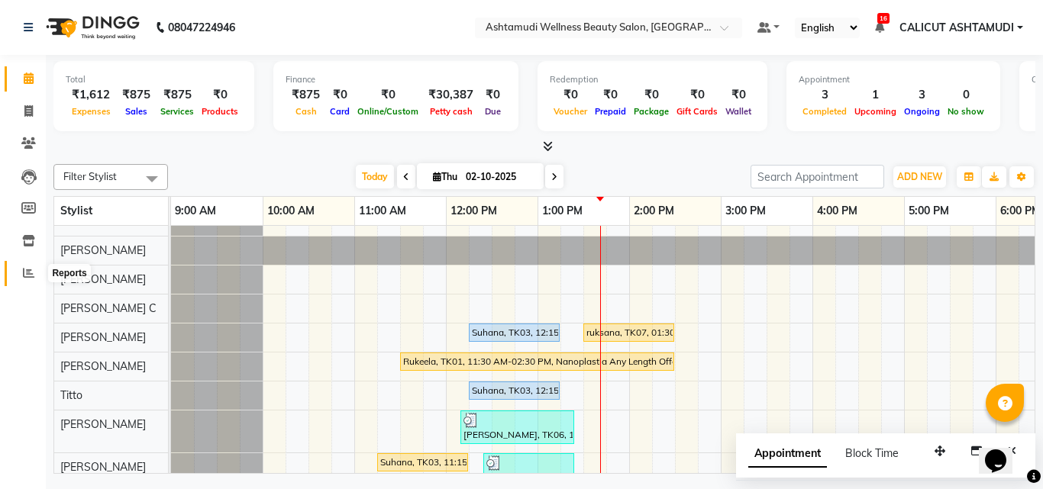
click at [21, 266] on span at bounding box center [28, 274] width 27 height 18
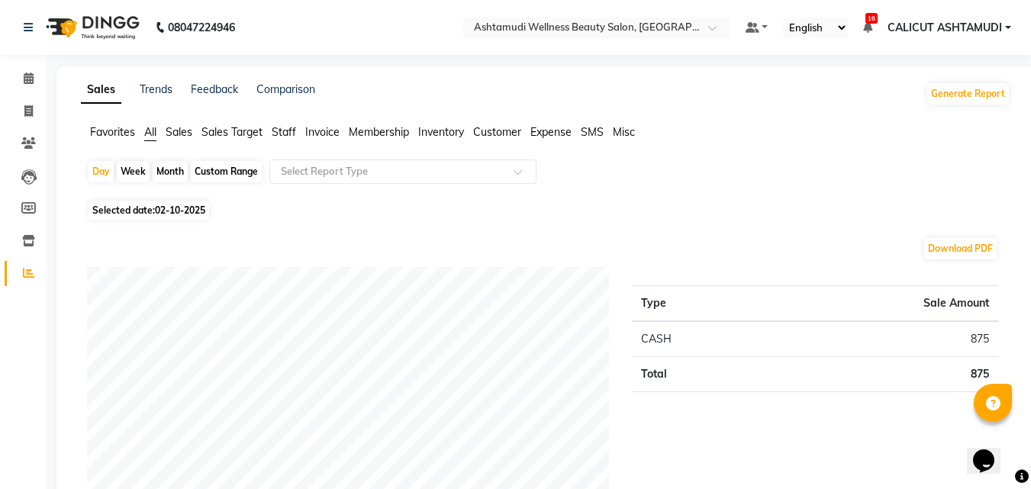
click at [283, 136] on span "Staff" at bounding box center [284, 132] width 24 height 14
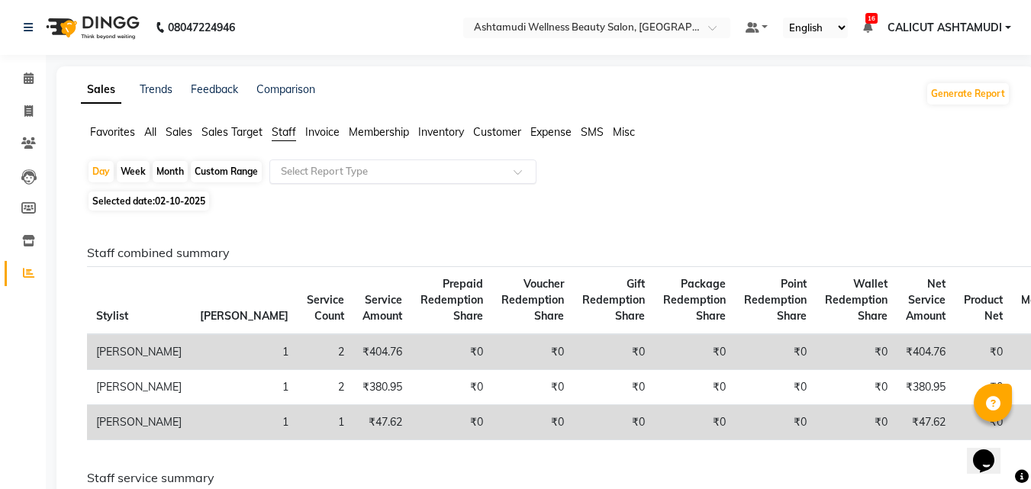
click at [342, 166] on input "text" at bounding box center [388, 171] width 220 height 15
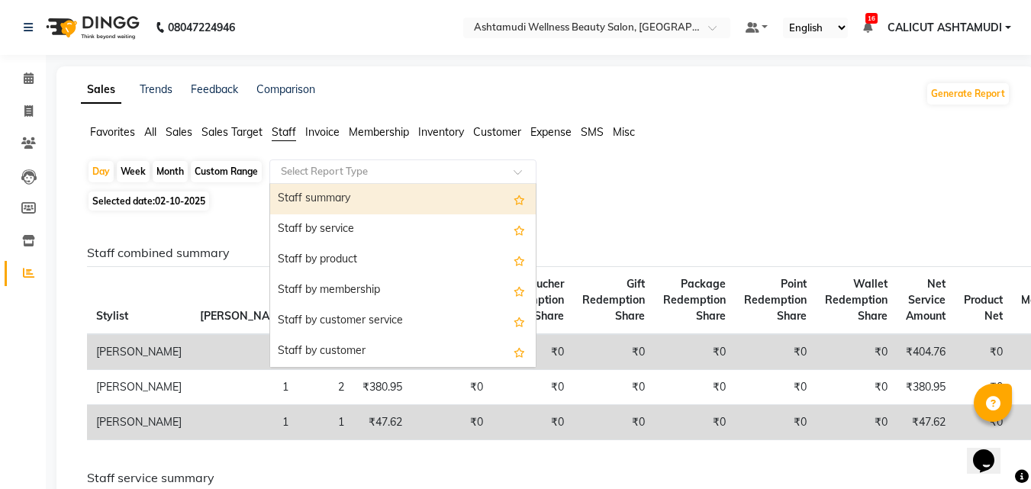
click at [199, 195] on span "02-10-2025" at bounding box center [180, 200] width 50 height 11
select select "10"
select select "2025"
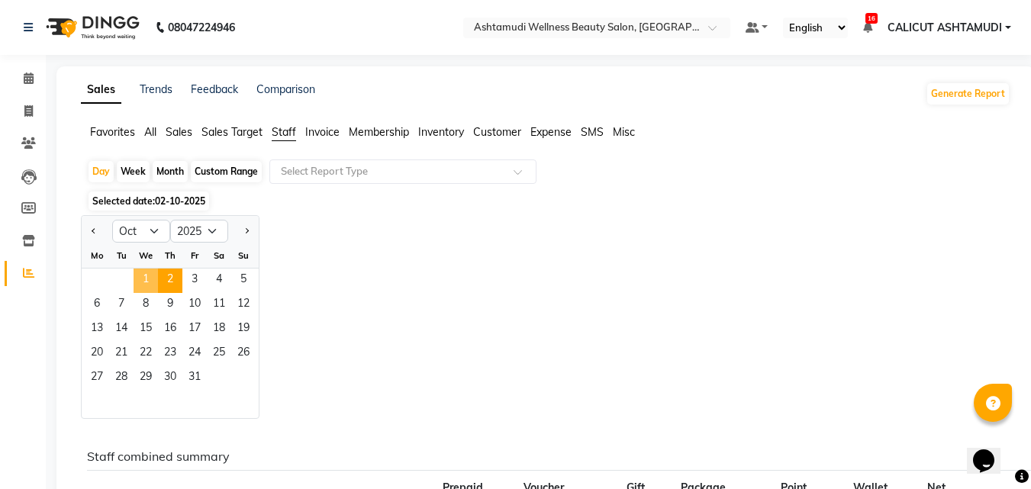
click at [151, 281] on span "1" at bounding box center [146, 281] width 24 height 24
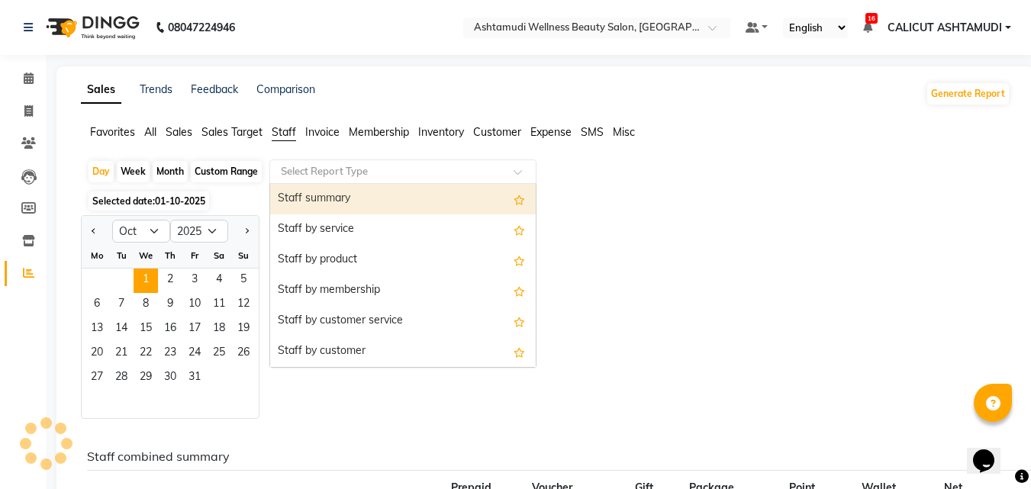
click at [306, 170] on input "text" at bounding box center [388, 171] width 220 height 15
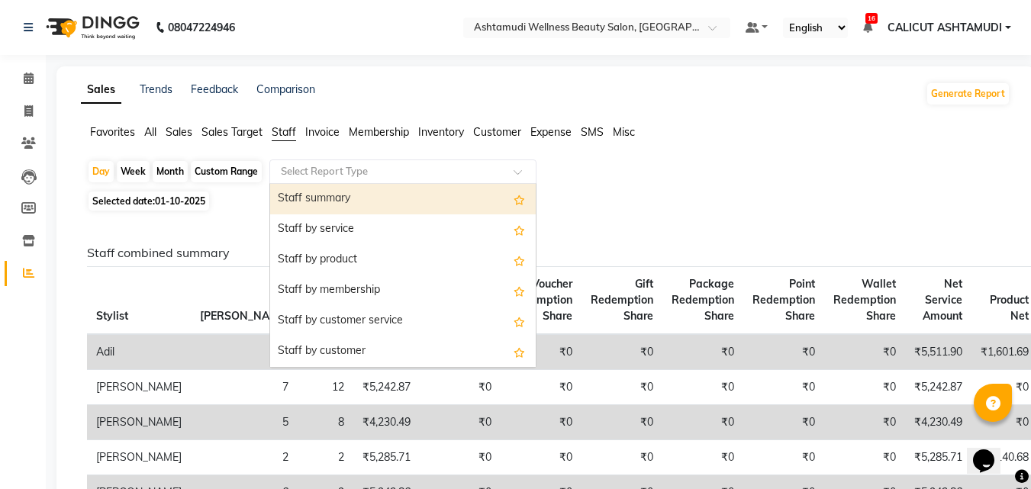
click at [328, 199] on div "Staff summary" at bounding box center [403, 199] width 266 height 31
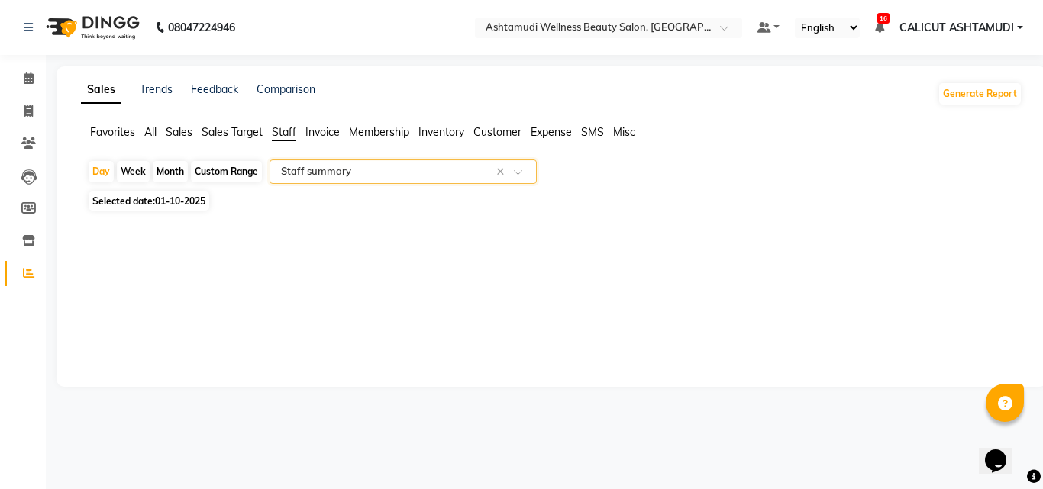
select select "full_report"
select select "csv"
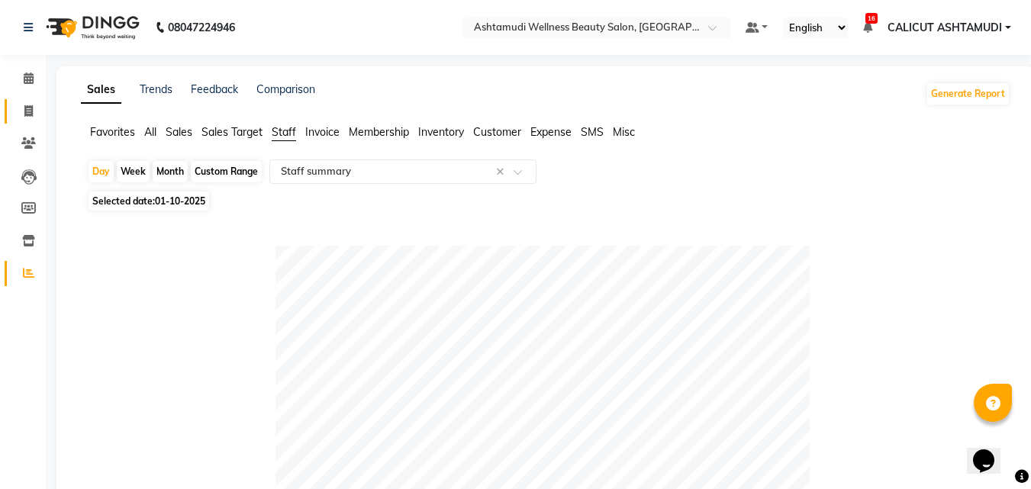
click at [29, 101] on link "Invoice" at bounding box center [23, 111] width 37 height 25
select select "4630"
select select "service"
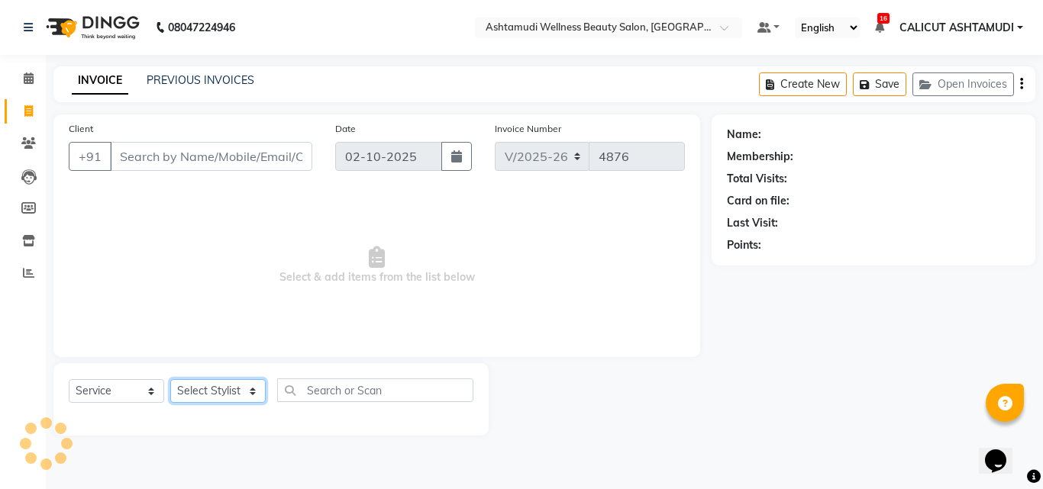
click at [223, 398] on select "Select Stylist" at bounding box center [217, 391] width 95 height 24
select select "85202"
click at [170, 379] on select "Select Stylist Adil Amala George AMBILI C ANKITHA CALICUT ASHTAMUDI FRANKLY GRA…" at bounding box center [217, 391] width 95 height 24
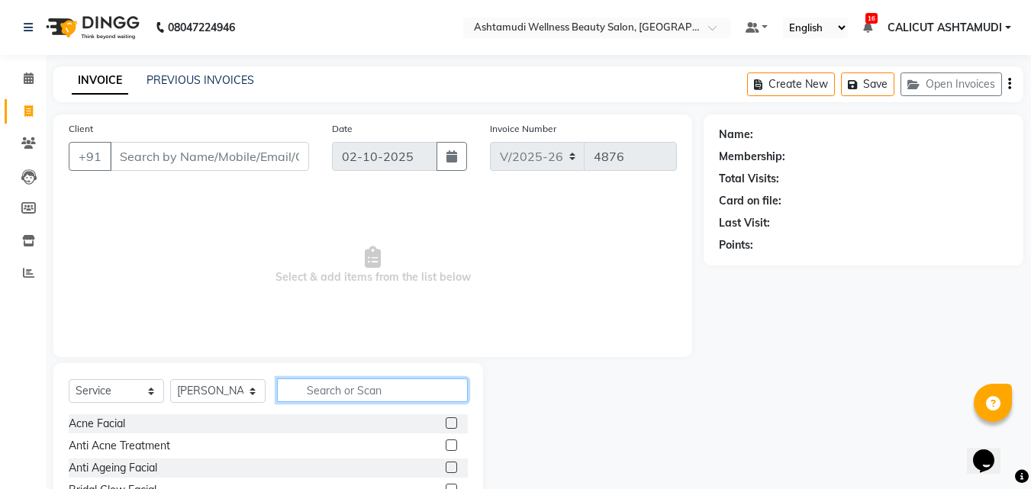
click at [316, 389] on input "text" at bounding box center [372, 391] width 191 height 24
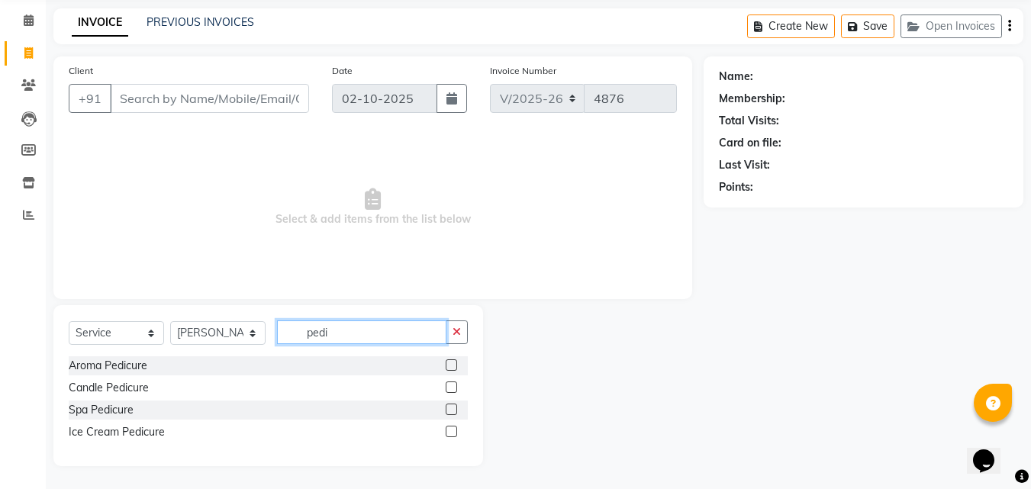
type input "pedi"
click at [456, 431] on label at bounding box center [451, 431] width 11 height 11
click at [456, 431] on input "checkbox" at bounding box center [451, 433] width 10 height 10
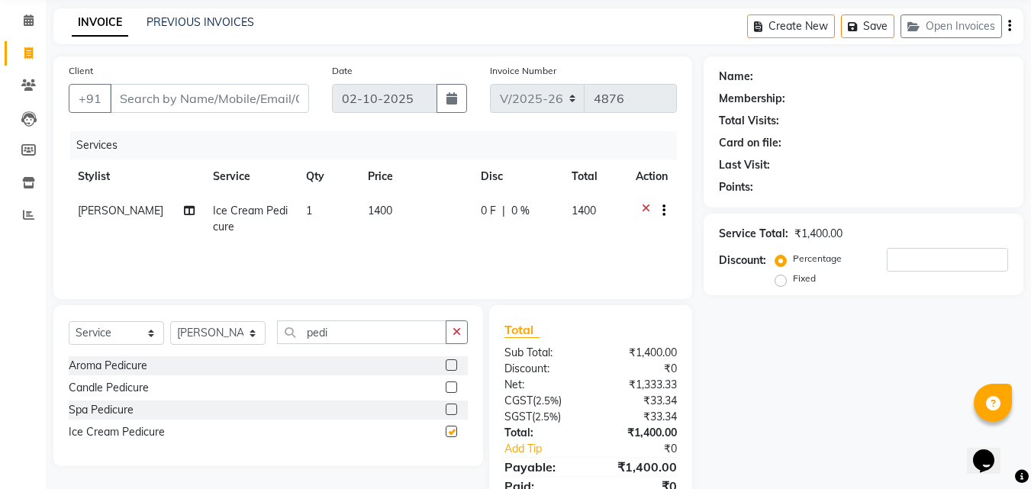
checkbox input "false"
click at [454, 328] on icon "button" at bounding box center [457, 332] width 8 height 11
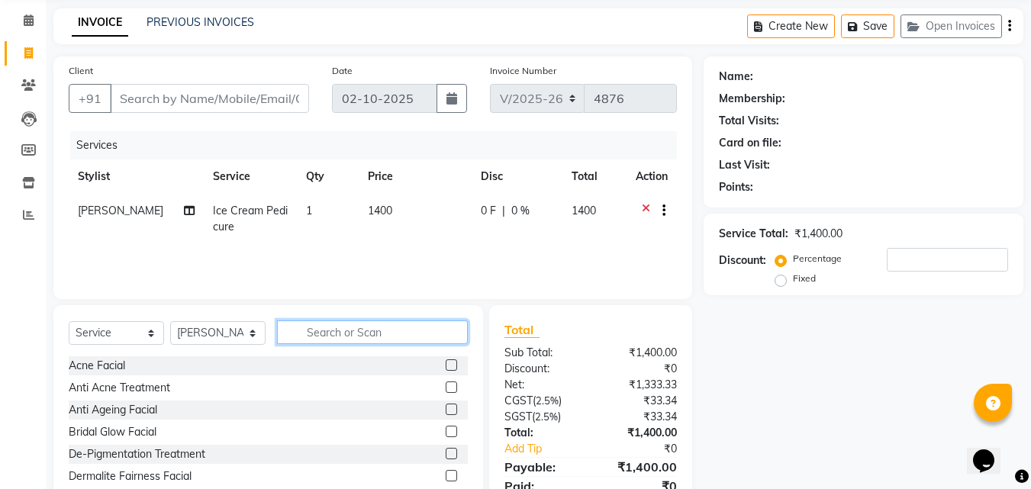
click at [437, 334] on input "text" at bounding box center [372, 333] width 191 height 24
type input "mani"
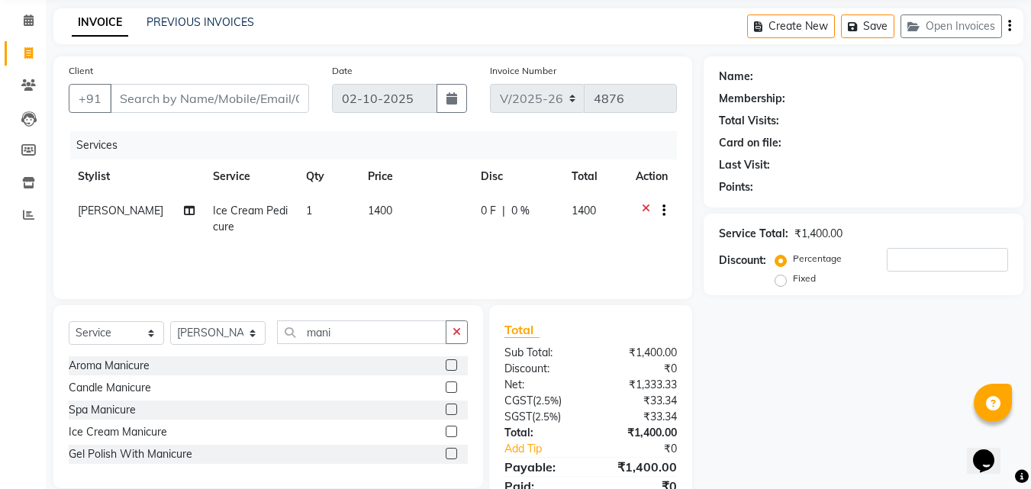
click at [453, 430] on label at bounding box center [451, 431] width 11 height 11
click at [453, 430] on input "checkbox" at bounding box center [451, 433] width 10 height 10
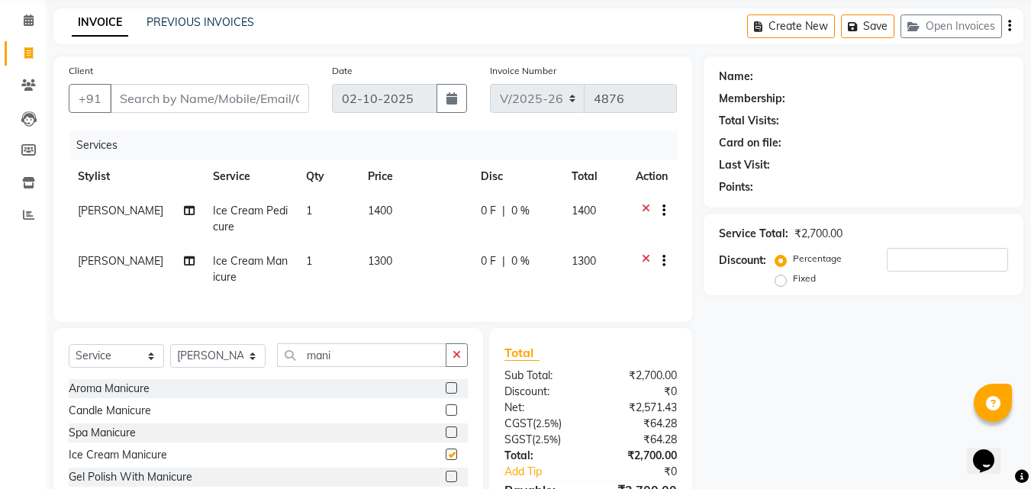
checkbox input "false"
click at [448, 363] on button "button" at bounding box center [457, 356] width 22 height 24
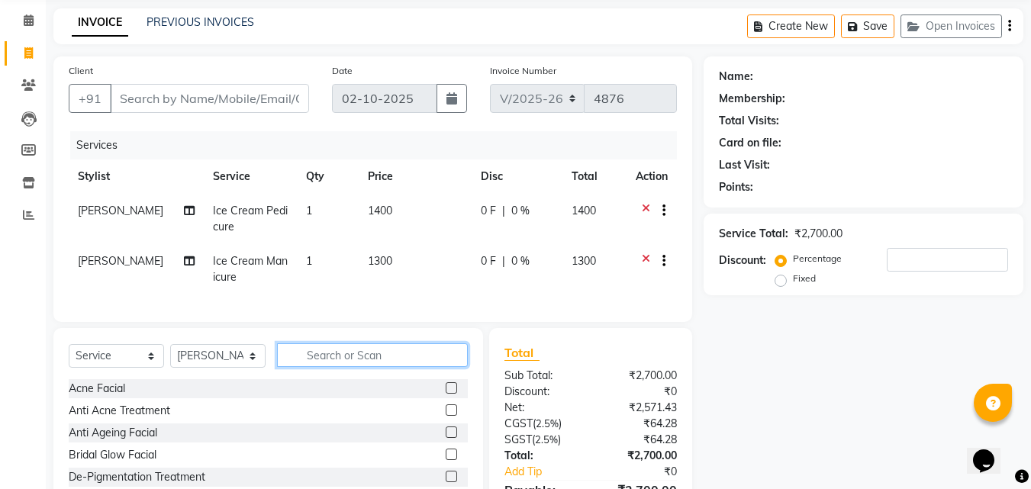
click at [395, 367] on input "text" at bounding box center [372, 356] width 191 height 24
type input "mani"
click at [447, 394] on label at bounding box center [451, 388] width 11 height 11
click at [447, 394] on input "checkbox" at bounding box center [451, 389] width 10 height 10
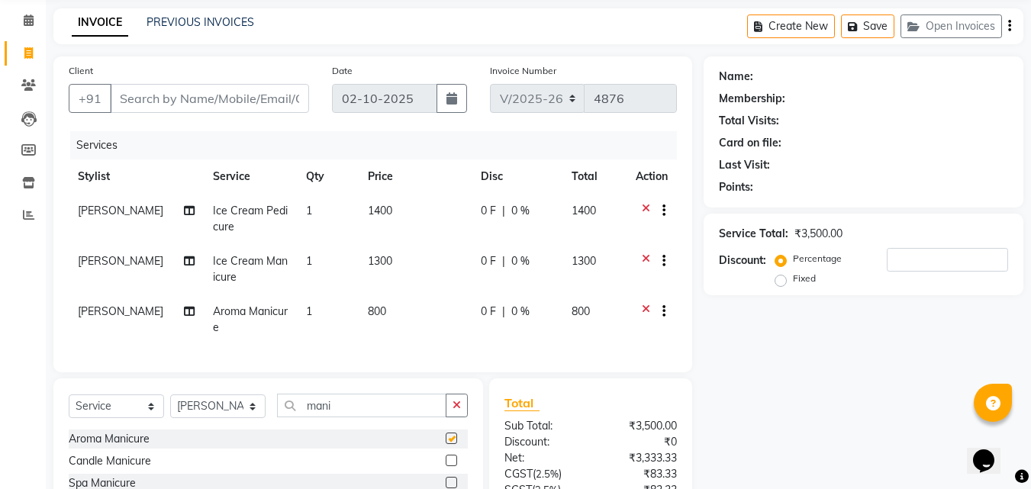
checkbox input "false"
click at [643, 211] on icon at bounding box center [646, 212] width 8 height 19
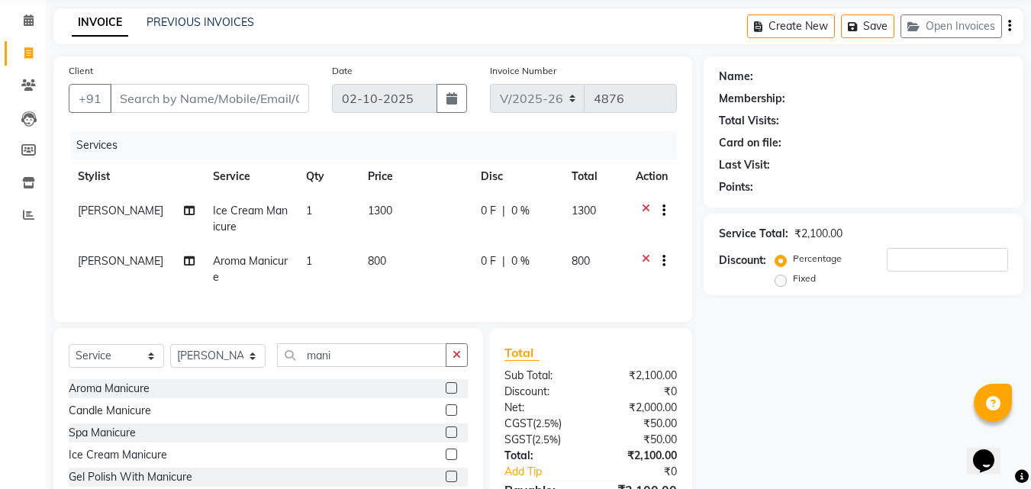
click at [644, 258] on icon at bounding box center [646, 262] width 8 height 19
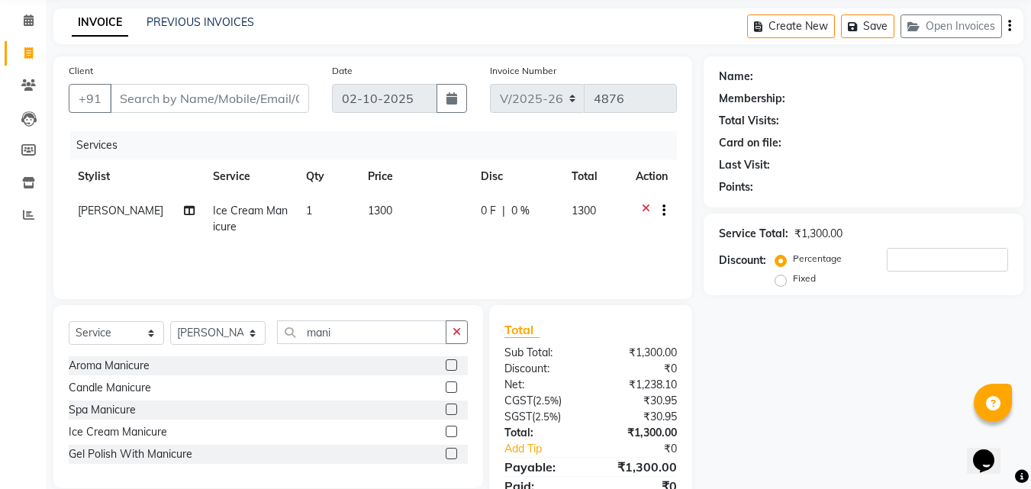
click at [646, 208] on icon at bounding box center [646, 212] width 8 height 19
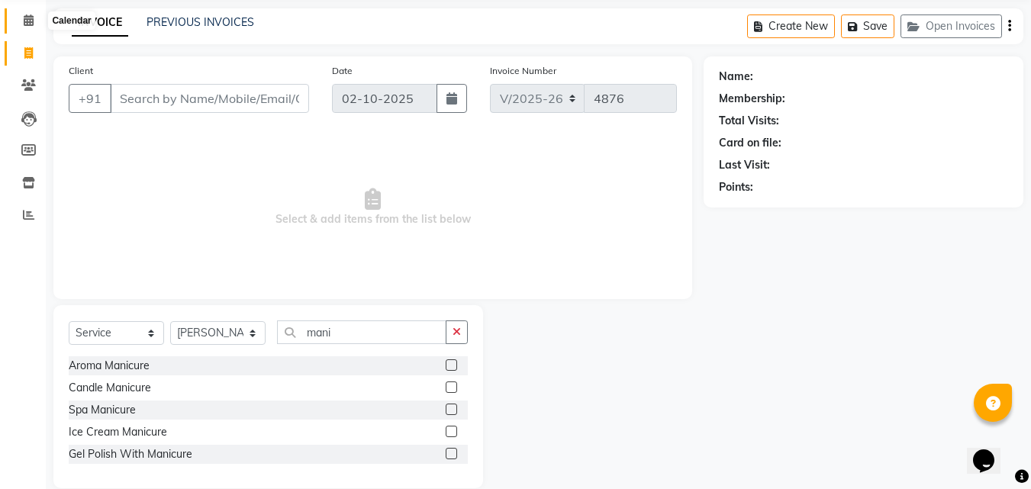
click at [36, 15] on span at bounding box center [28, 21] width 27 height 18
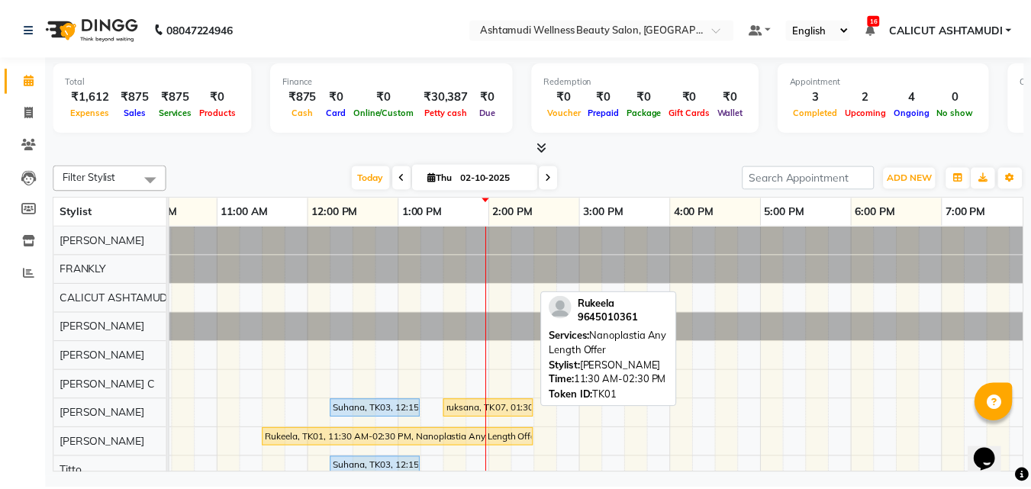
scroll to position [153, 0]
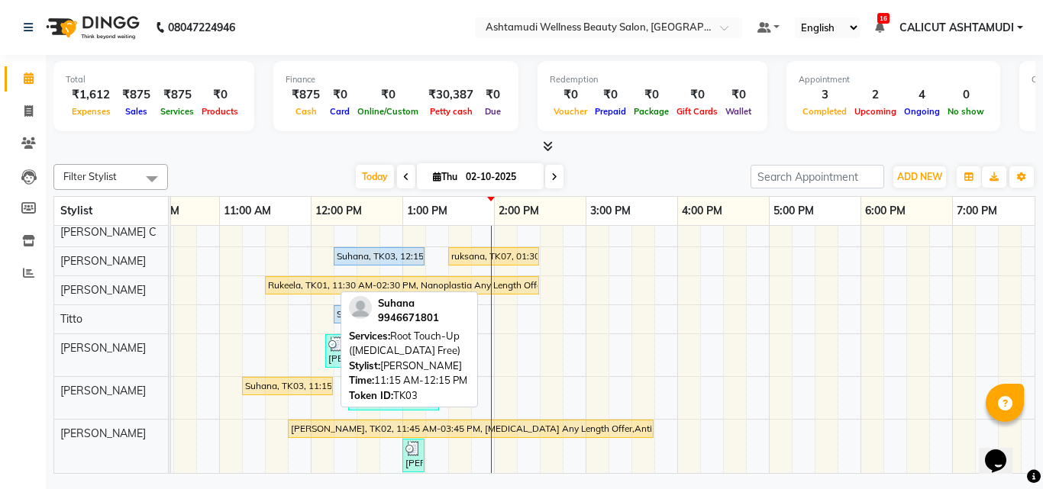
click at [297, 380] on div "Suhana, TK03, 11:15 AM-12:15 PM, Root Touch-Up ([MEDICAL_DATA] Free)" at bounding box center [288, 386] width 88 height 14
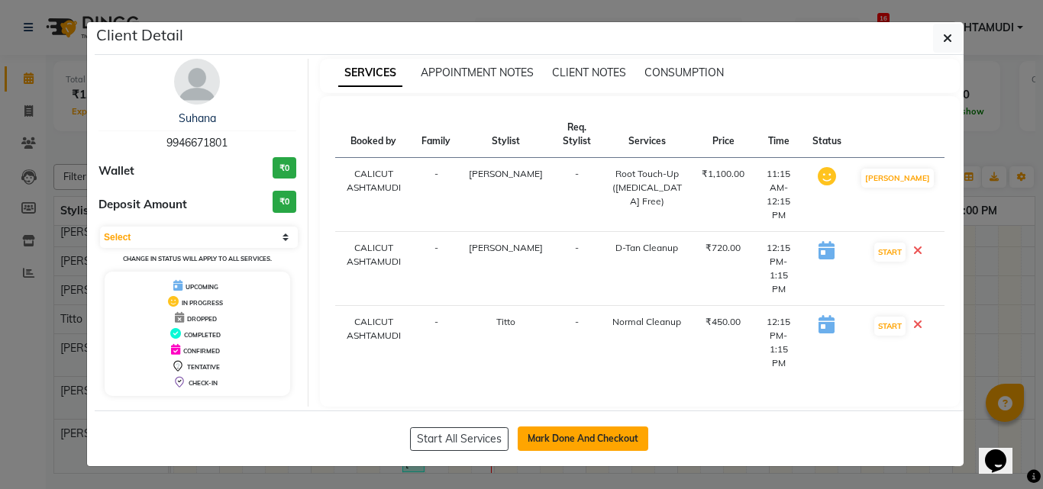
click at [557, 428] on button "Mark Done And Checkout" at bounding box center [583, 439] width 131 height 24
select select "4630"
select select "service"
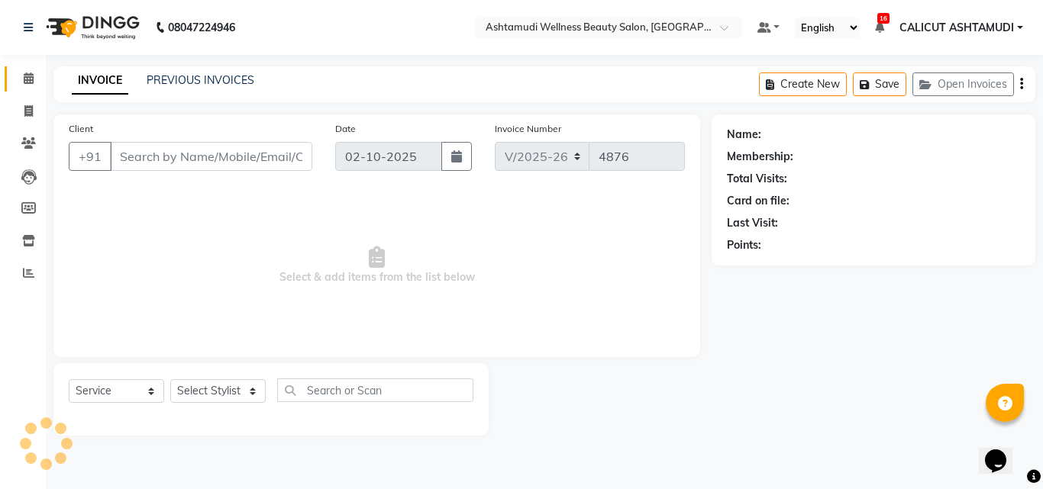
type input "9946671801"
select select "54081"
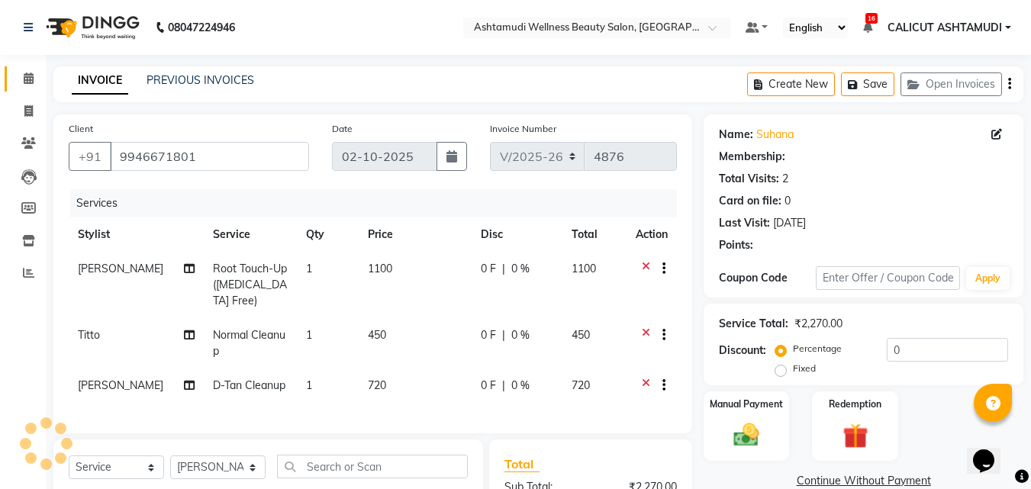
type input "15"
select select "1: Object"
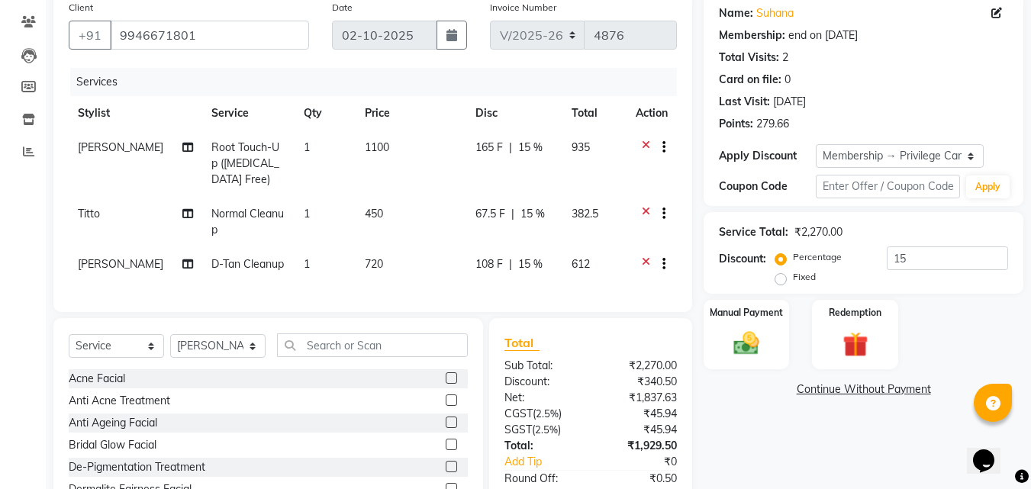
scroll to position [153, 0]
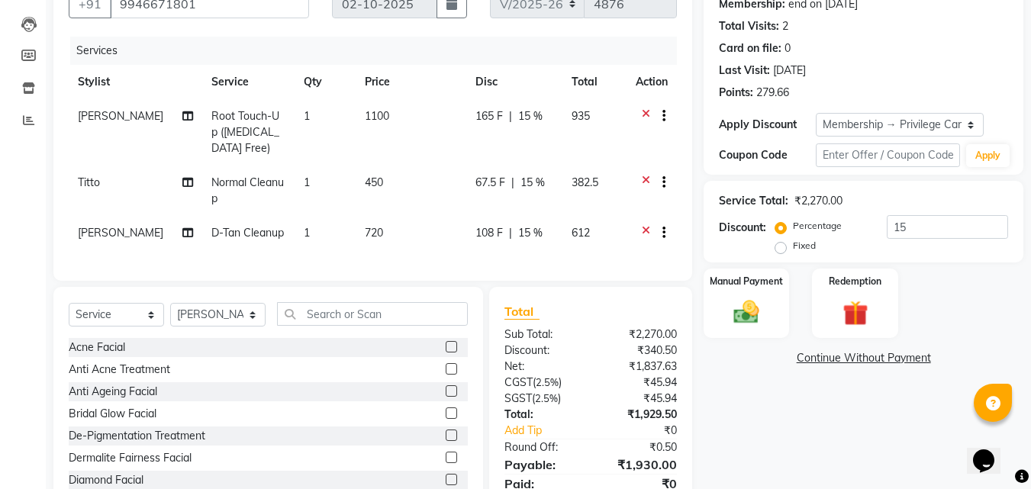
click at [218, 111] on span "Root Touch-Up (Ammonia Free)" at bounding box center [245, 132] width 68 height 46
select select "85193"
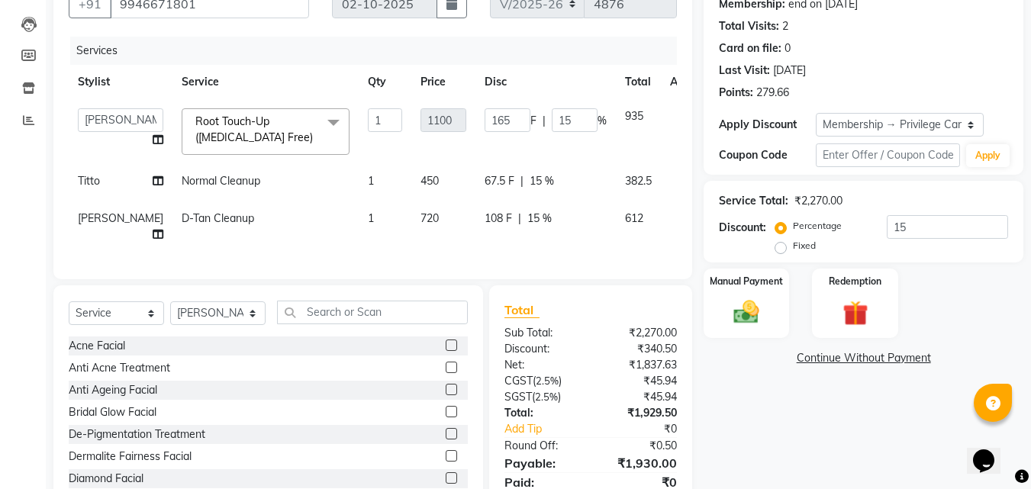
click at [227, 122] on span "Root Touch-Up (Ammonia Free) x" at bounding box center [259, 130] width 134 height 33
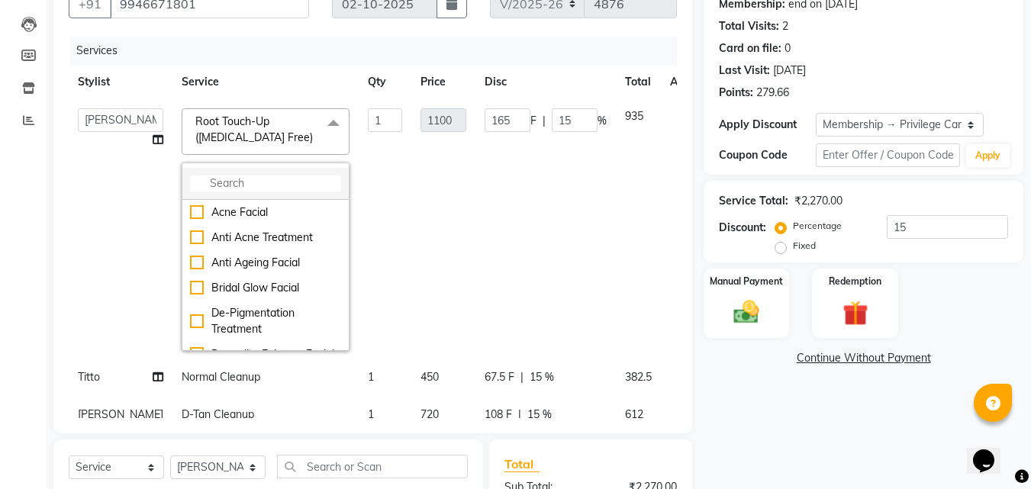
click at [231, 179] on input "multiselect-search" at bounding box center [265, 184] width 151 height 16
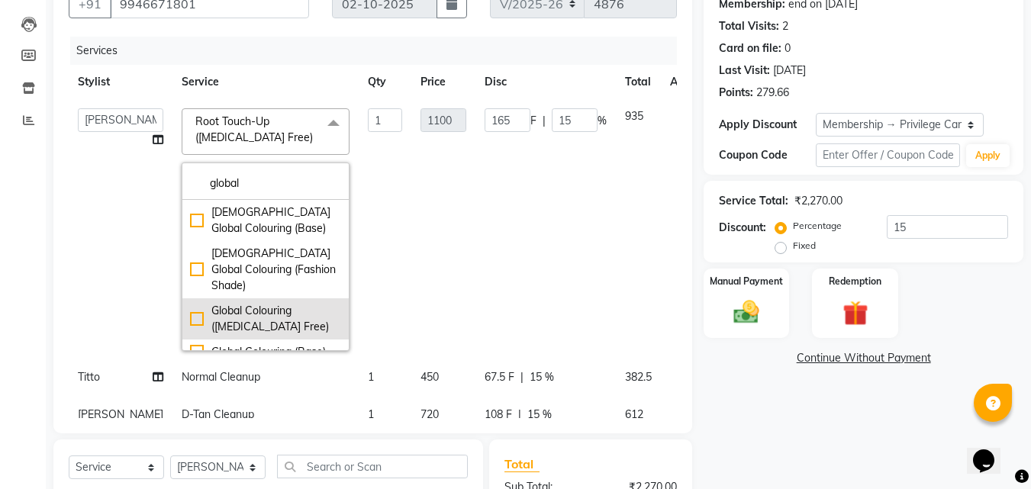
type input "global"
click at [190, 303] on div "Global Colouring (Ammonia Free)" at bounding box center [265, 319] width 151 height 32
checkbox input "true"
type input "2800"
type input "420"
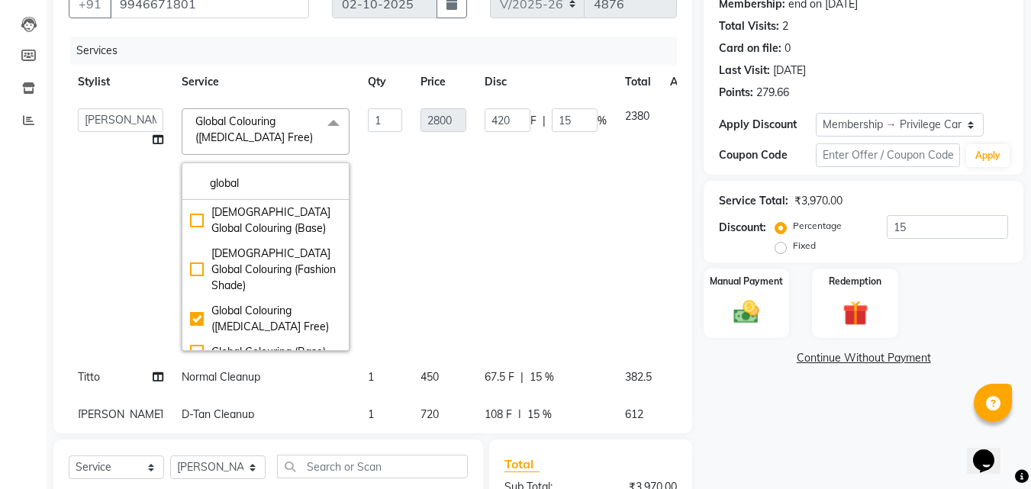
click at [476, 258] on td "420 F | 15 %" at bounding box center [546, 229] width 140 height 261
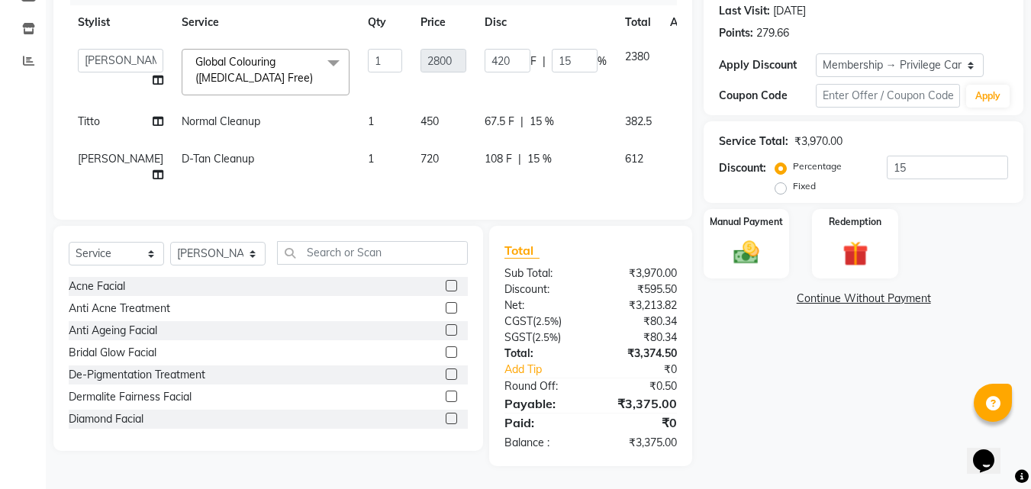
scroll to position [240, 0]
click at [182, 115] on span "Normal Cleanup" at bounding box center [221, 122] width 79 height 14
select select "72440"
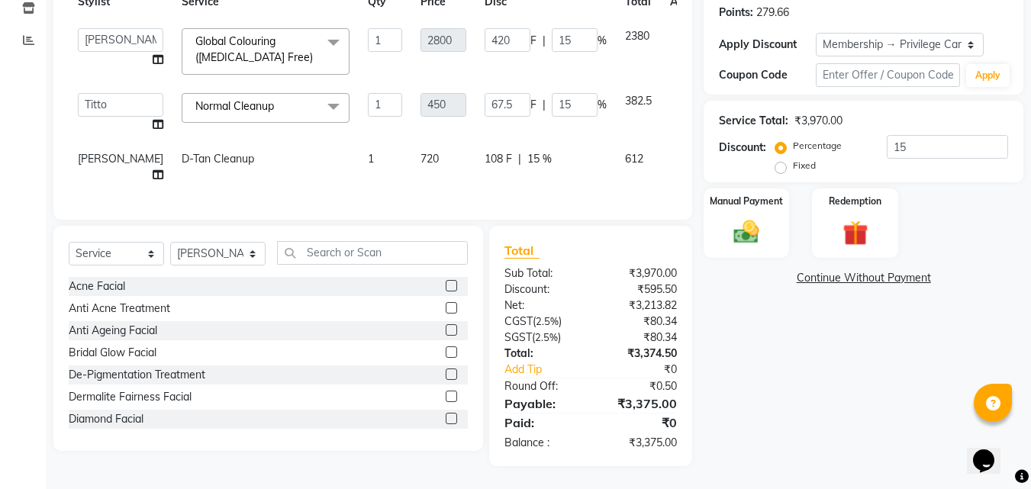
click at [195, 101] on span "Normal Cleanup" at bounding box center [234, 106] width 79 height 14
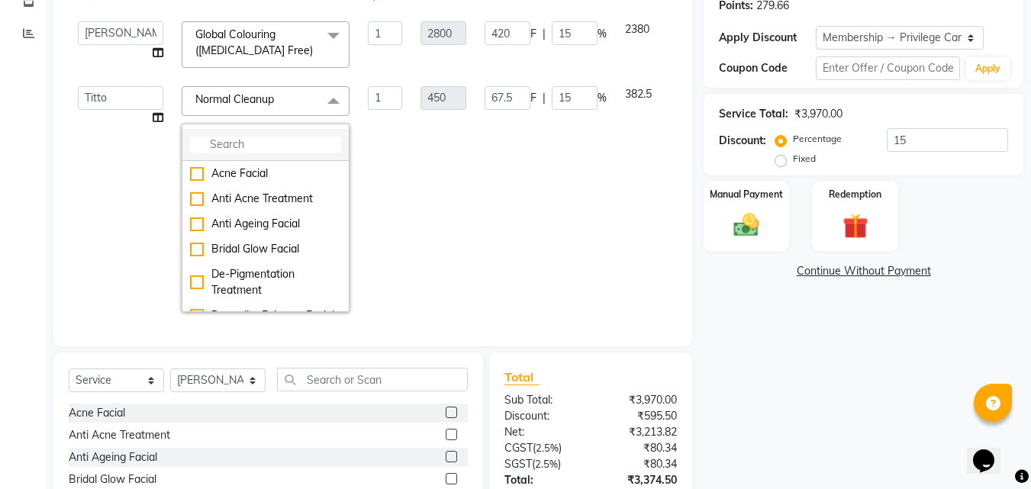
click at [194, 140] on input "multiselect-search" at bounding box center [265, 145] width 151 height 16
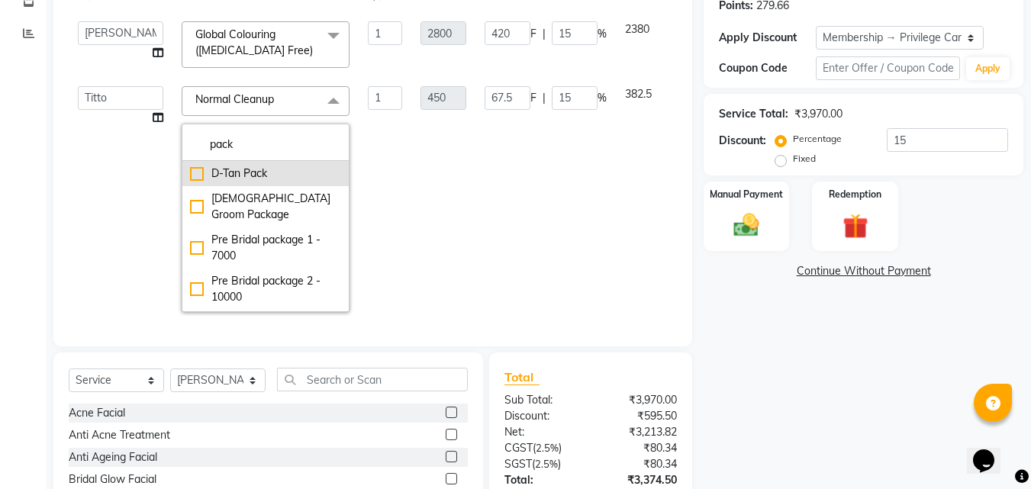
type input "pack"
click at [190, 171] on div "D-Tan Pack" at bounding box center [265, 174] width 151 height 16
checkbox input "true"
type input "350"
type input "52.5"
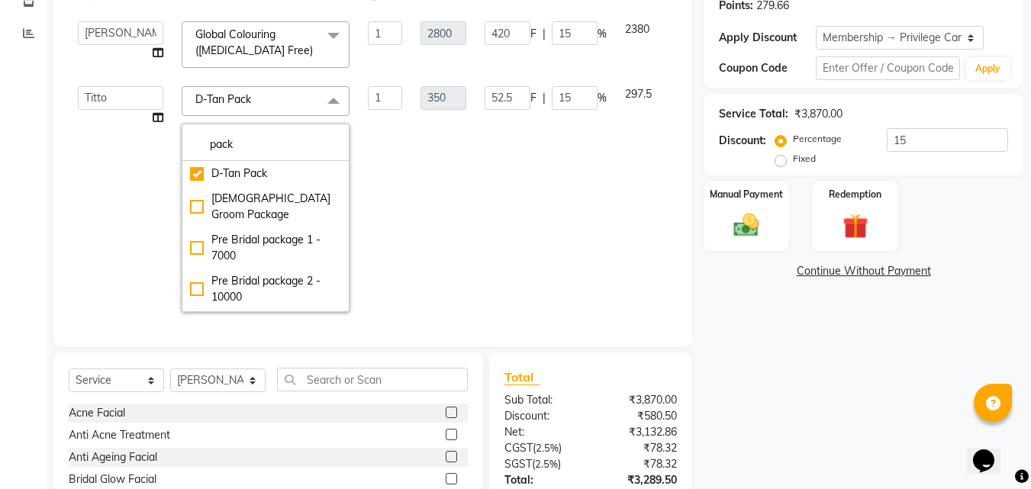
click at [412, 200] on td "350" at bounding box center [444, 199] width 64 height 244
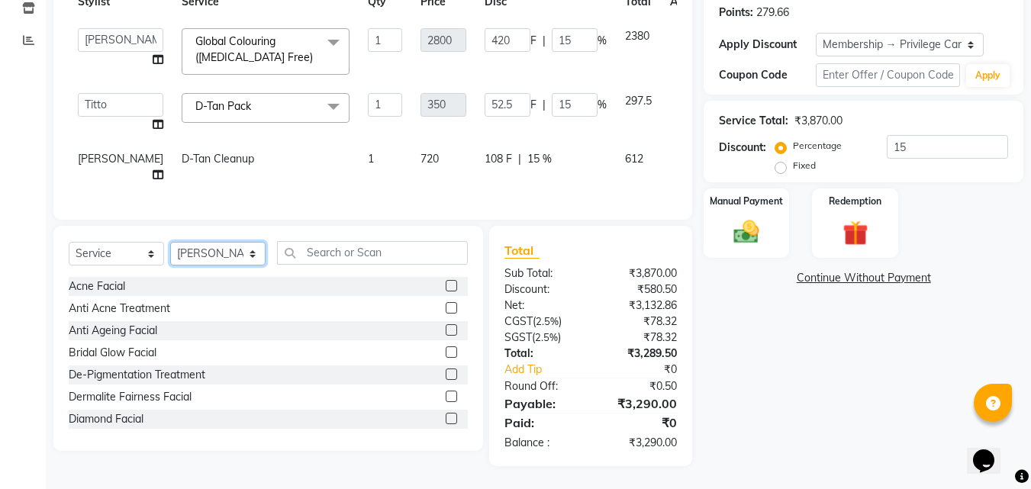
click at [212, 266] on select "Select Stylist Adil Amala George AMBILI C ANKITHA CALICUT ASHTAMUDI FRANKLY GRA…" at bounding box center [217, 254] width 95 height 24
select select "72440"
click at [170, 263] on select "Select Stylist Adil Amala George AMBILI C ANKITHA CALICUT ASHTAMUDI FRANKLY GRA…" at bounding box center [217, 254] width 95 height 24
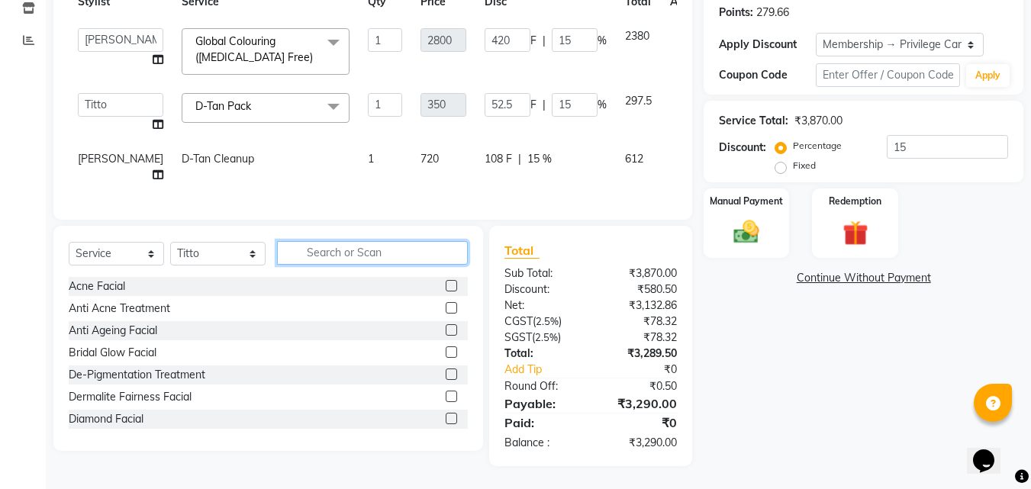
click at [334, 265] on input "text" at bounding box center [372, 253] width 191 height 24
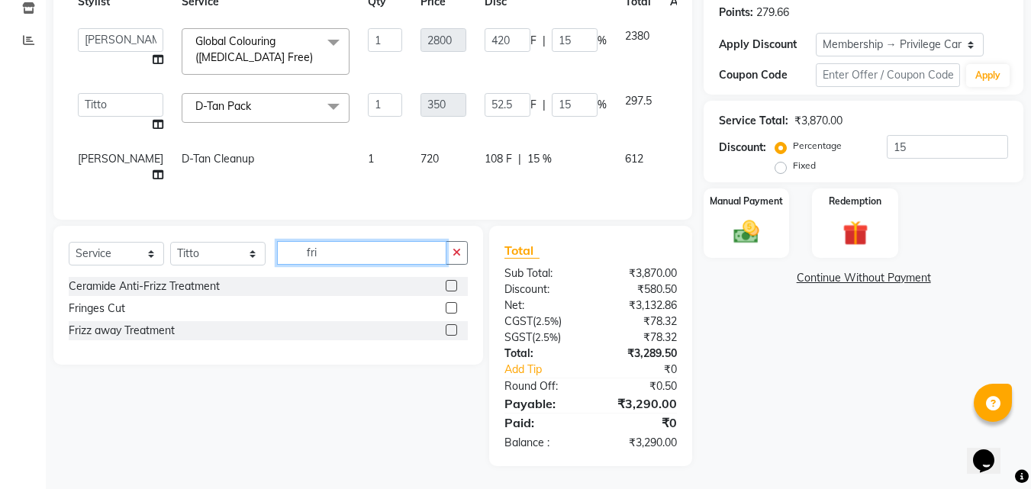
type input "fri"
click at [460, 318] on div at bounding box center [457, 308] width 22 height 19
click at [454, 314] on label at bounding box center [451, 307] width 11 height 11
click at [454, 314] on input "checkbox" at bounding box center [451, 309] width 10 height 10
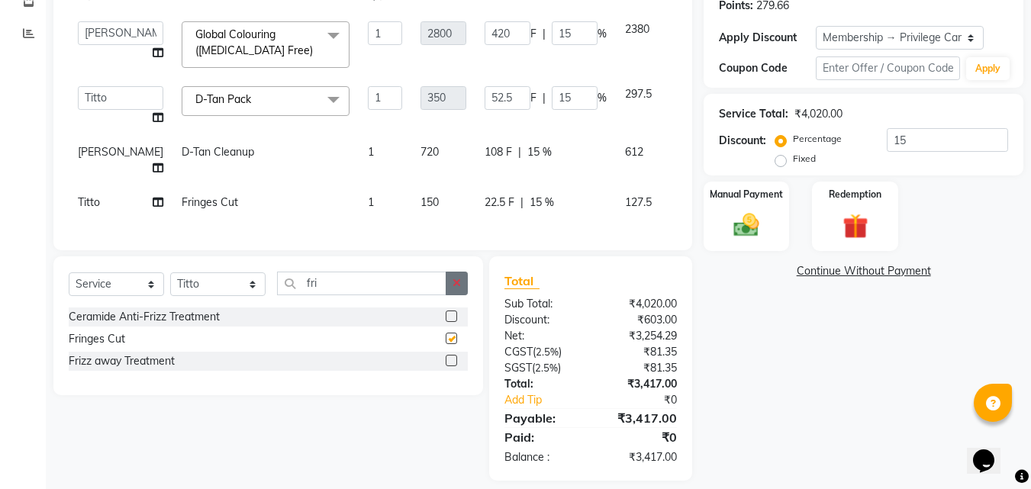
checkbox input "false"
click at [454, 295] on button "button" at bounding box center [457, 284] width 22 height 24
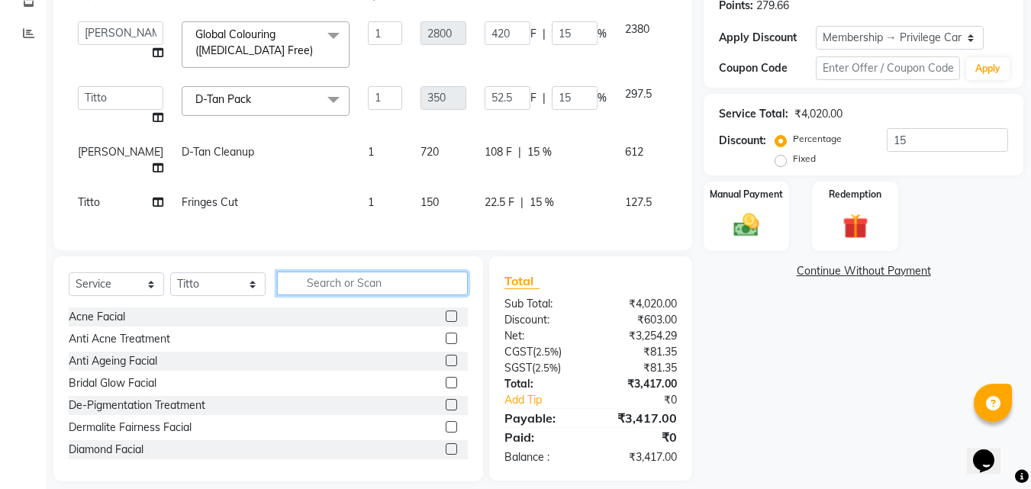
click at [421, 295] on input "text" at bounding box center [372, 284] width 191 height 24
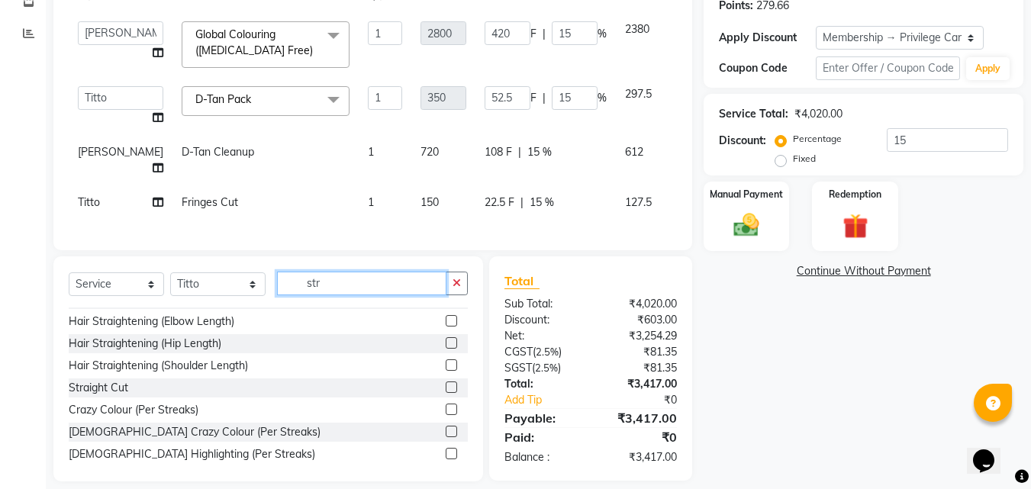
scroll to position [47, 0]
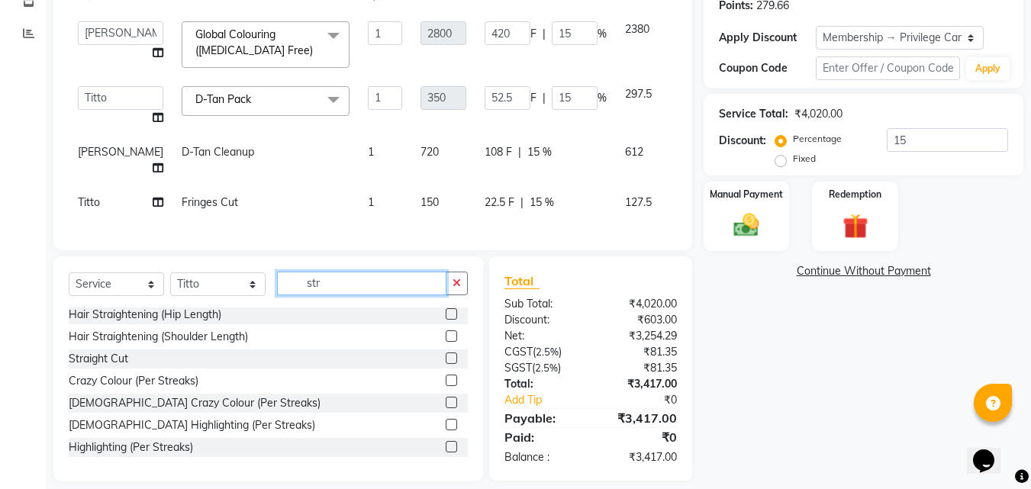
type input "str"
click at [446, 364] on label at bounding box center [451, 358] width 11 height 11
click at [446, 364] on input "checkbox" at bounding box center [451, 359] width 10 height 10
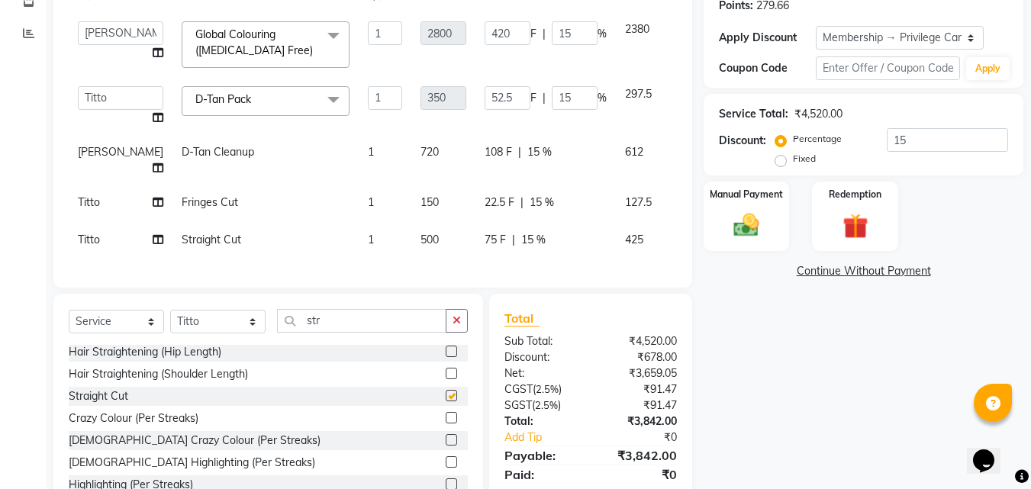
checkbox input "false"
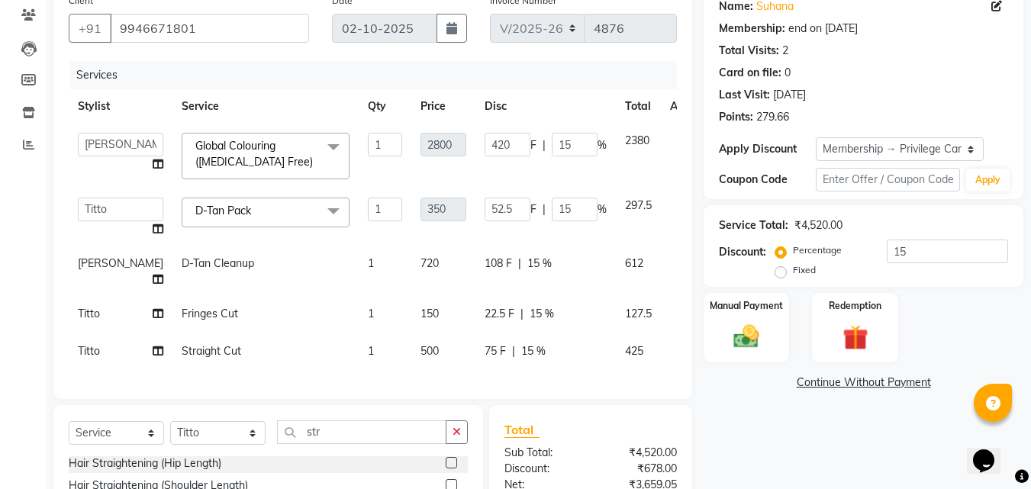
scroll to position [163, 0]
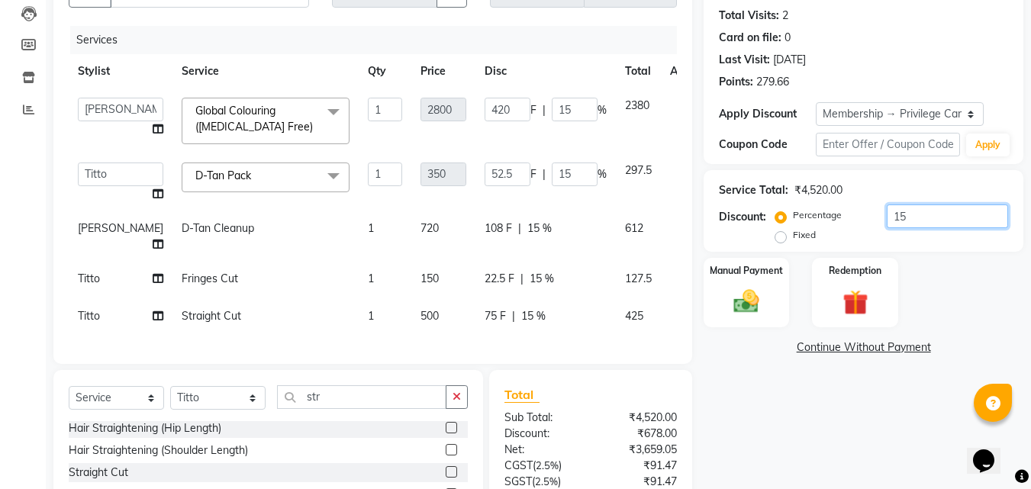
click at [931, 222] on input "15" at bounding box center [947, 217] width 121 height 24
click at [515, 20] on div "Client +91 9946671801 Date 02-10-2025 Invoice Number V/2025 V/2025-26 4876 Serv…" at bounding box center [372, 157] width 639 height 413
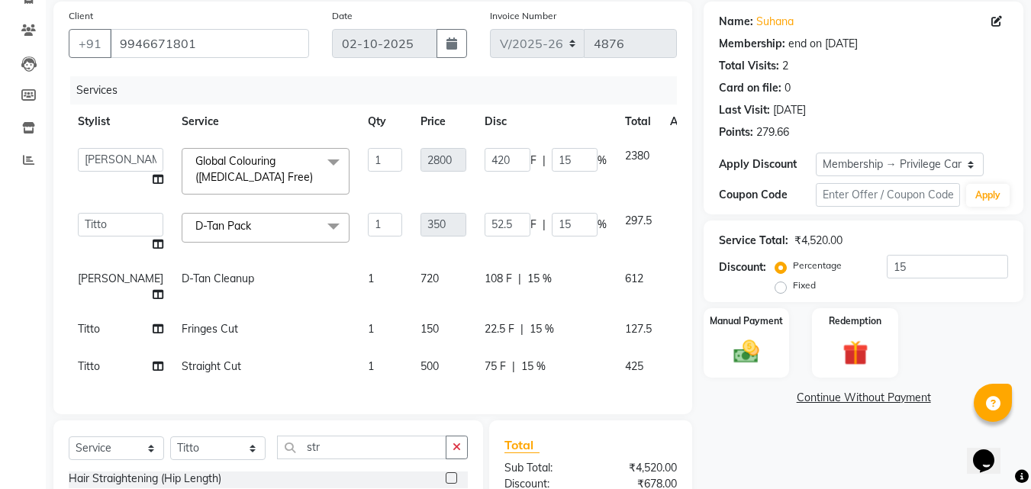
scroll to position [87, 0]
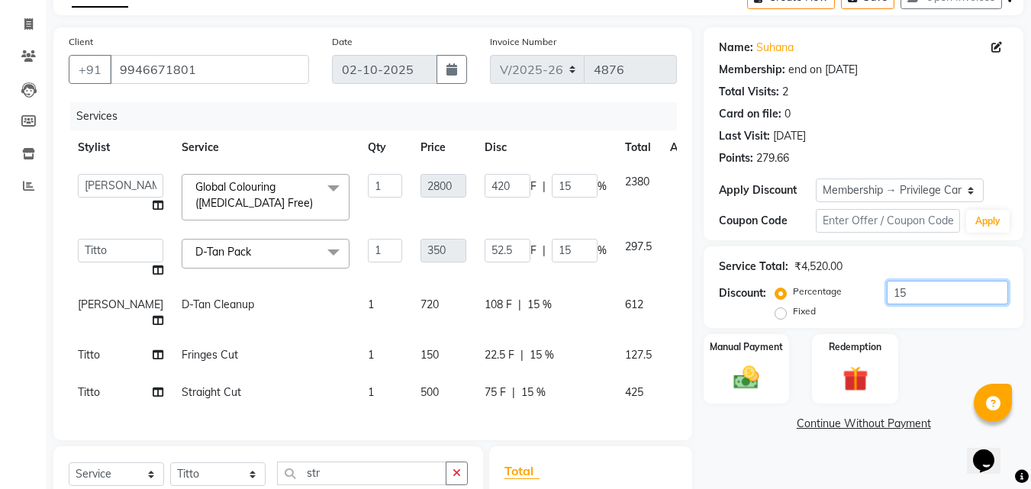
click at [926, 292] on input "15" at bounding box center [947, 293] width 121 height 24
type input "1"
type input "28"
type input "1"
click at [323, 98] on div "Client +91 9946671801 Date 02-10-2025 Invoice Number V/2025 V/2025-26 4876 Serv…" at bounding box center [372, 233] width 639 height 413
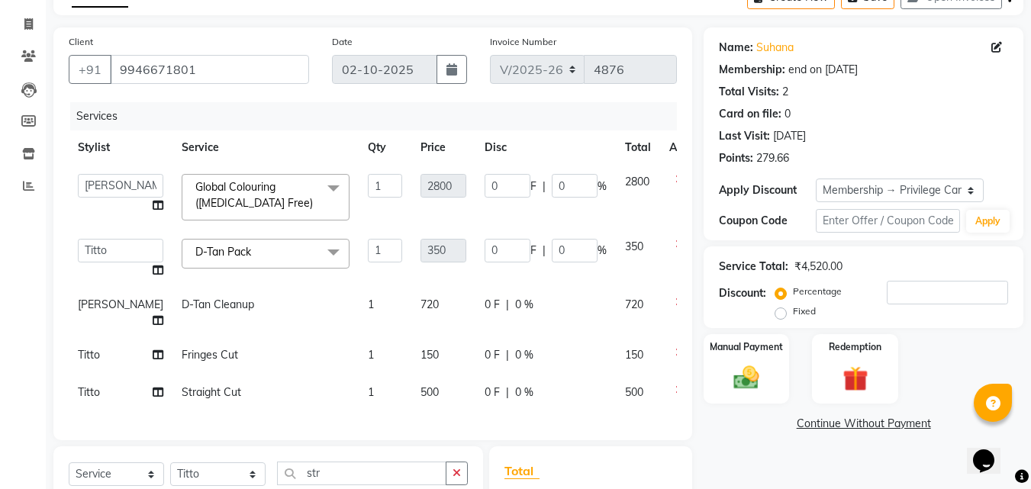
click at [550, 121] on div "Services" at bounding box center [379, 116] width 618 height 28
click at [548, 135] on th "Disc" at bounding box center [546, 148] width 140 height 34
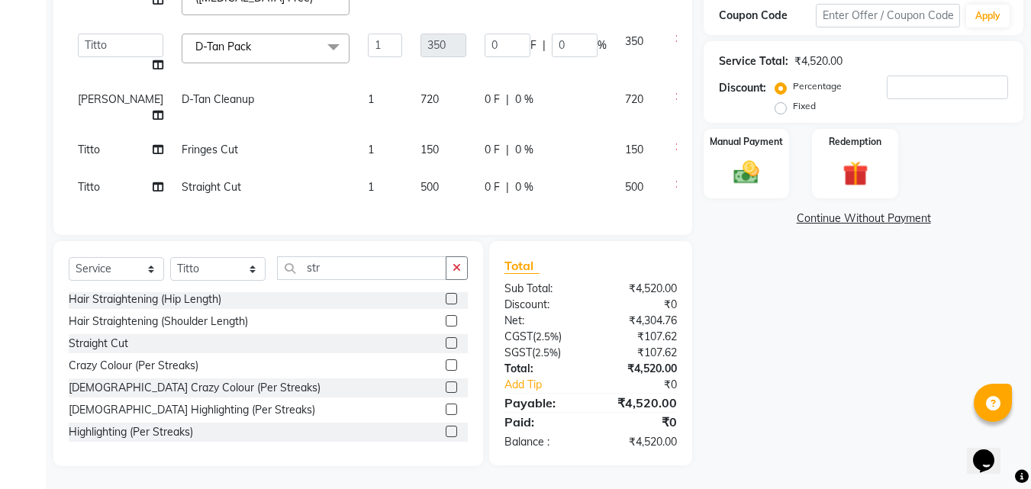
scroll to position [320, 0]
click at [762, 160] on img at bounding box center [746, 172] width 43 height 31
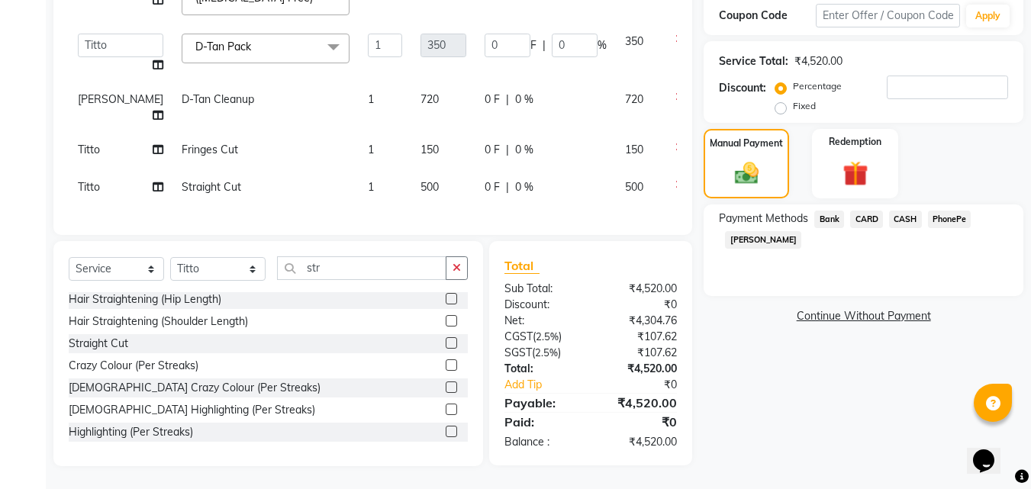
click at [937, 211] on span "PhonePe" at bounding box center [950, 220] width 44 height 18
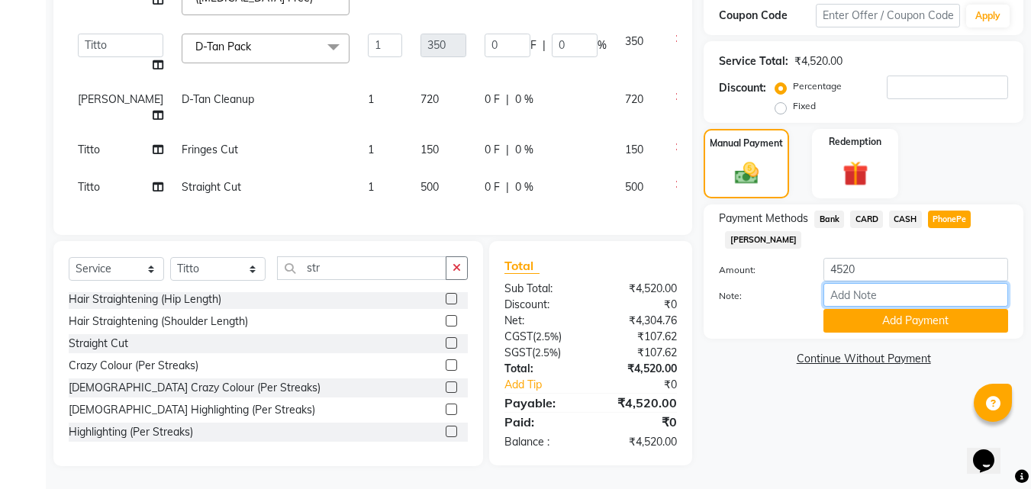
click at [901, 283] on input "Note:" at bounding box center [916, 295] width 185 height 24
click at [927, 309] on button "Add Payment" at bounding box center [916, 321] width 185 height 24
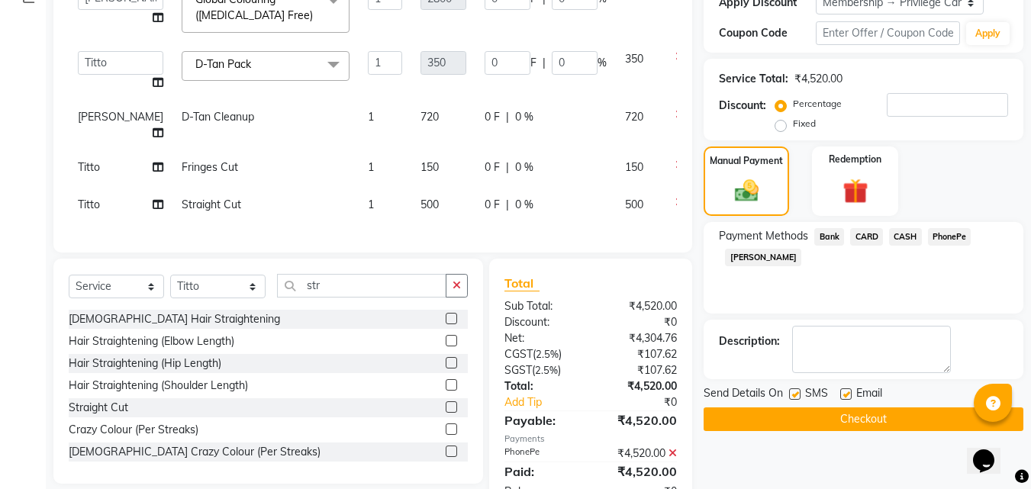
scroll to position [351, 0]
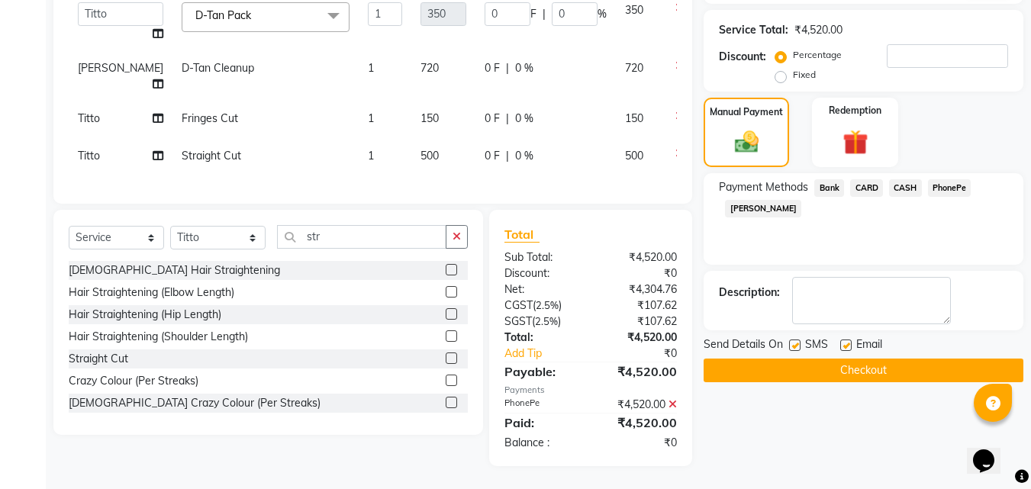
click at [851, 359] on button "Checkout" at bounding box center [864, 371] width 320 height 24
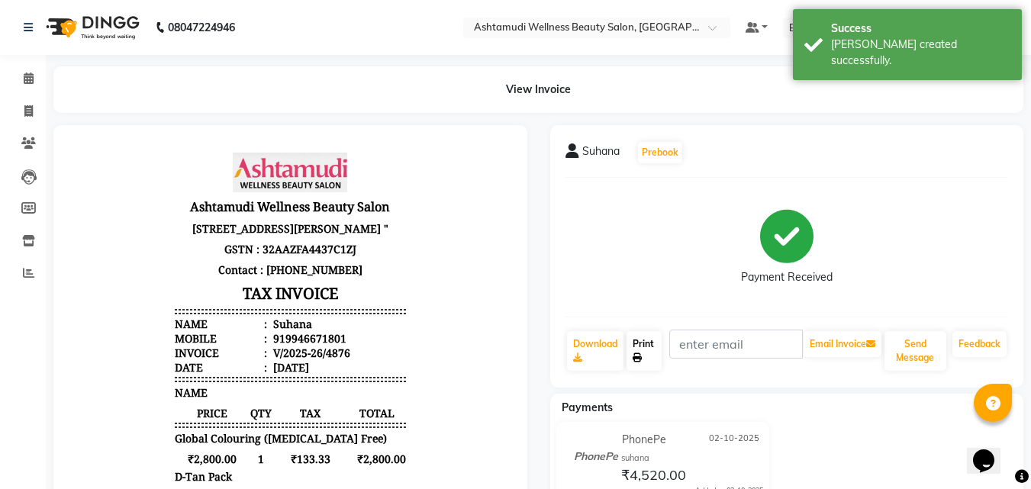
click at [650, 350] on link "Print" at bounding box center [644, 351] width 35 height 40
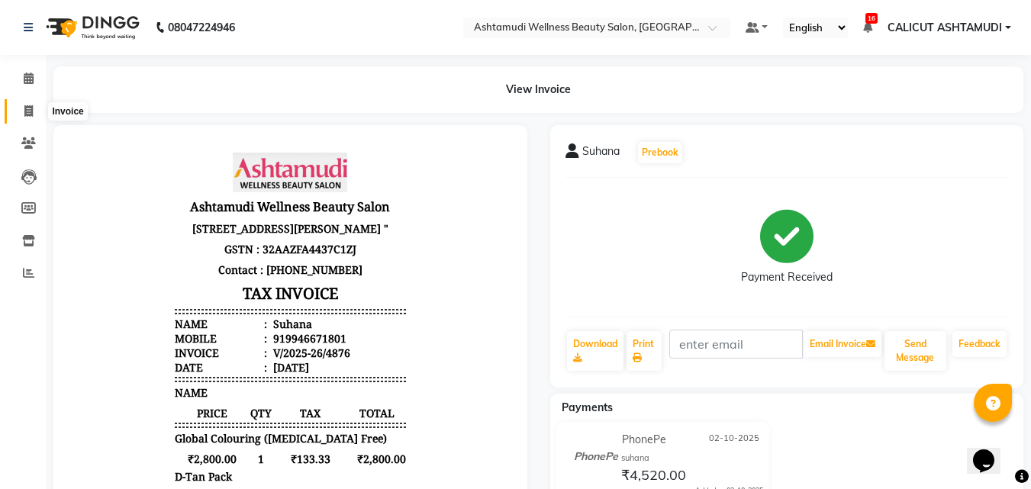
click at [23, 110] on span at bounding box center [28, 112] width 27 height 18
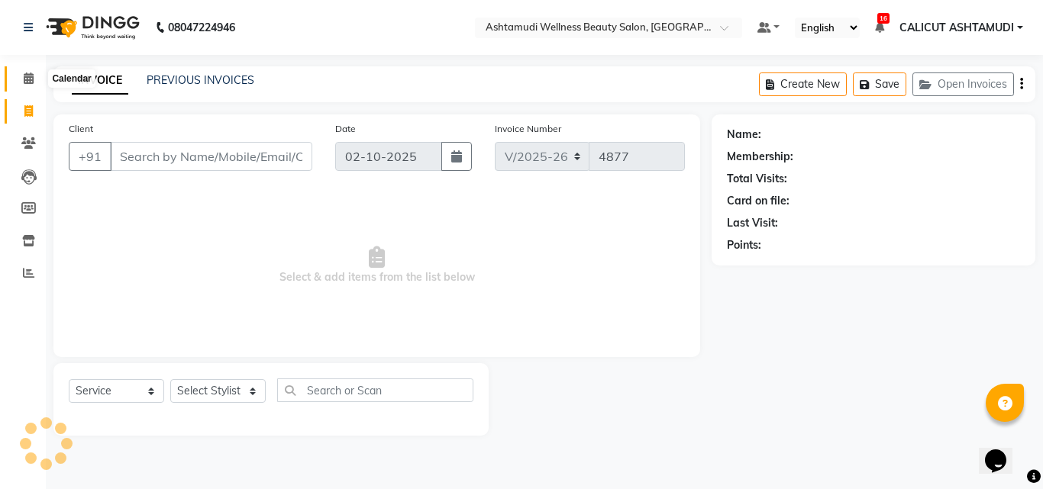
click at [25, 83] on icon at bounding box center [29, 78] width 10 height 11
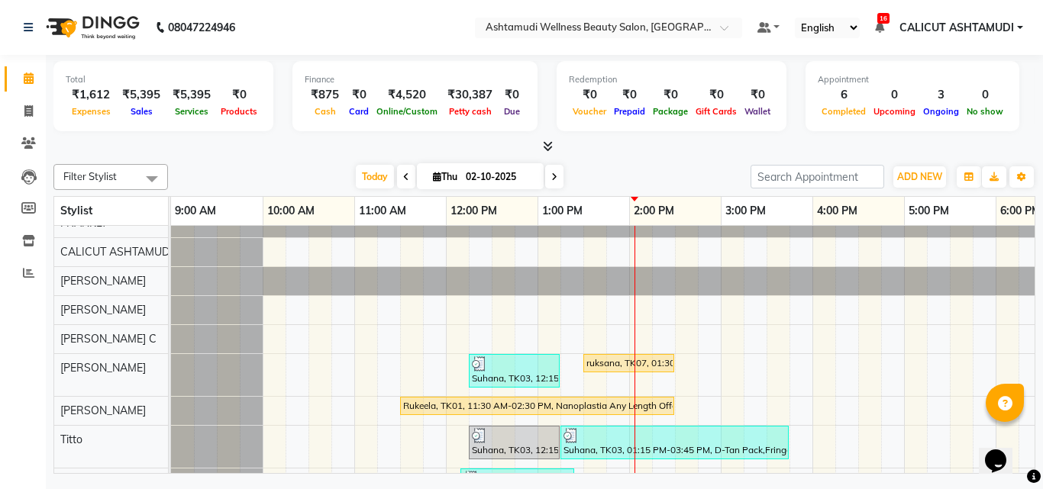
scroll to position [76, 0]
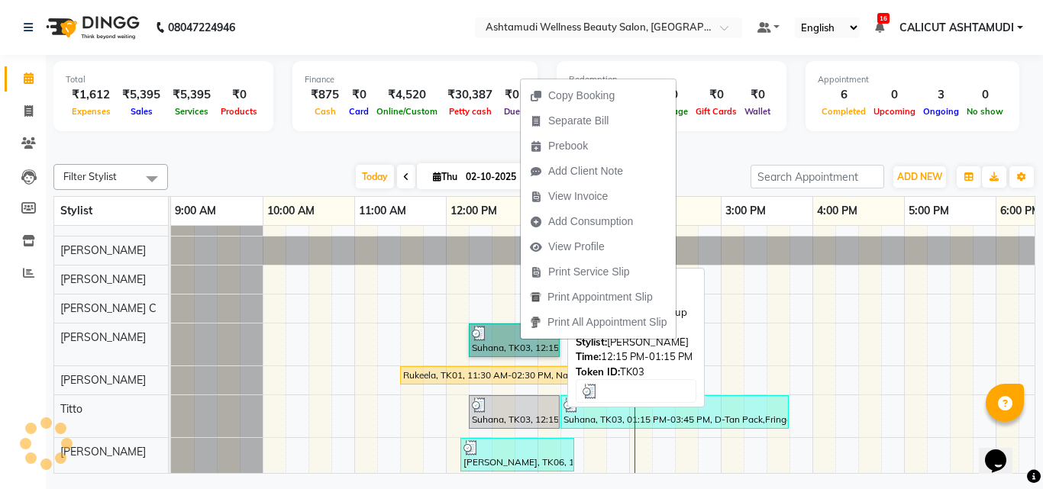
click at [493, 344] on link "Suhana, TK03, 12:15 PM-01:15 PM, D-Tan Cleanup (₹720)" at bounding box center [514, 341] width 91 height 34
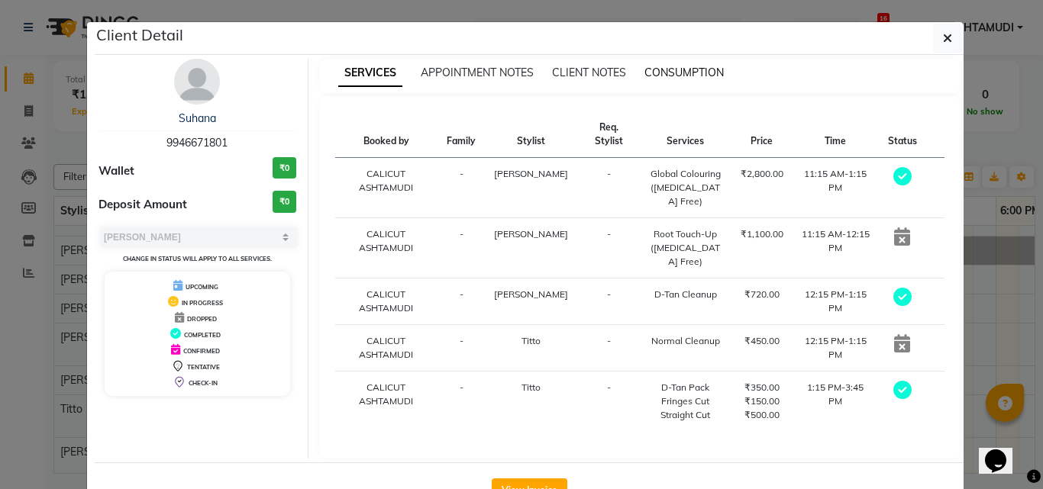
click at [660, 73] on span "CONSUMPTION" at bounding box center [683, 73] width 79 height 14
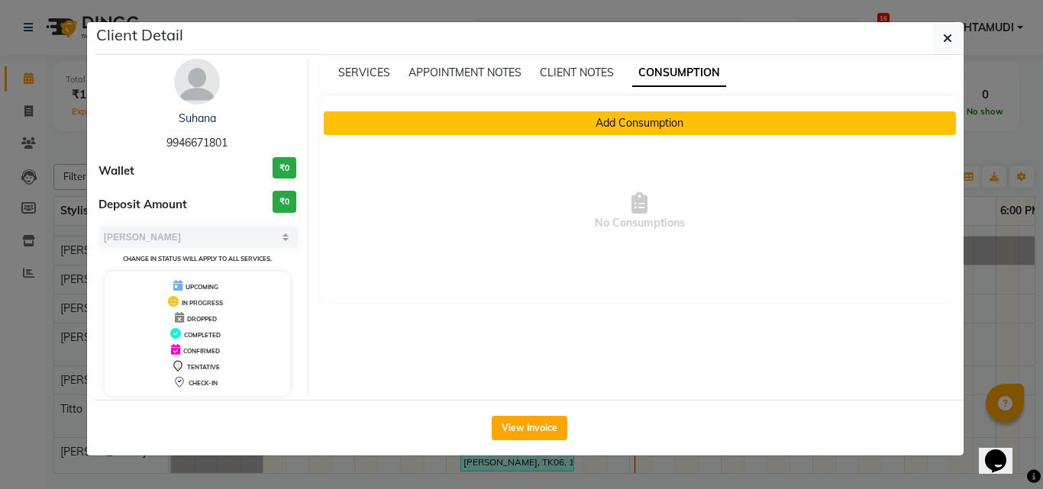
click at [614, 128] on button "Add Consumption" at bounding box center [640, 123] width 633 height 24
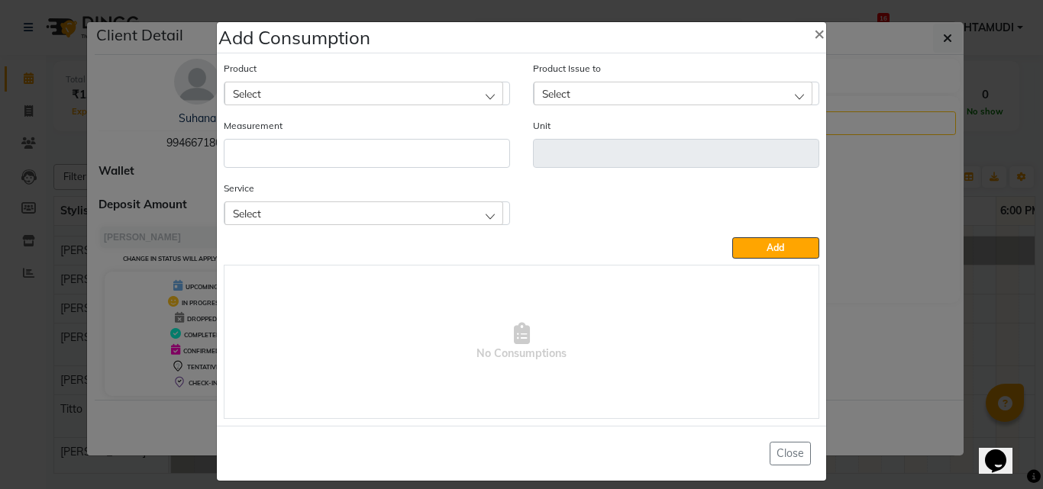
click at [370, 212] on div "Select" at bounding box center [363, 213] width 279 height 23
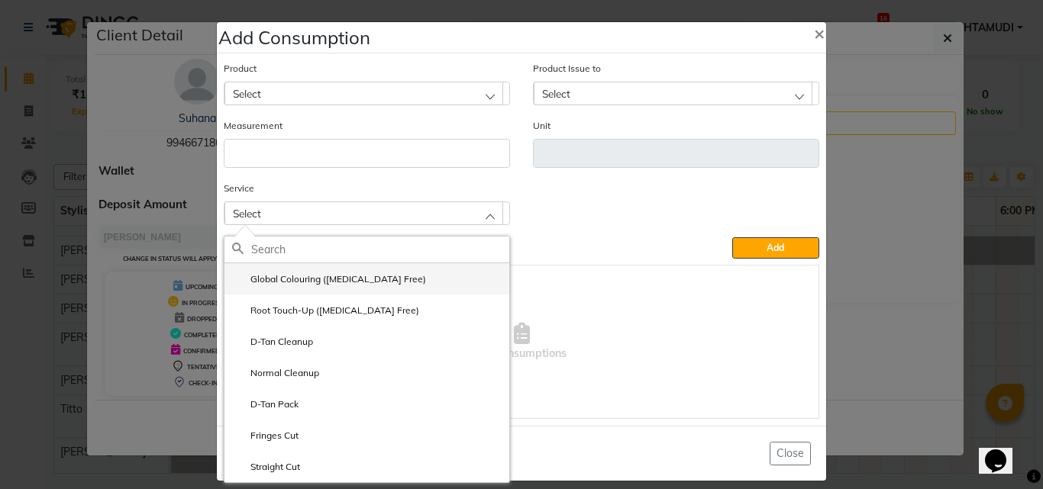
click at [360, 285] on label "Global Colouring (Ammonia Free)" at bounding box center [329, 280] width 194 height 14
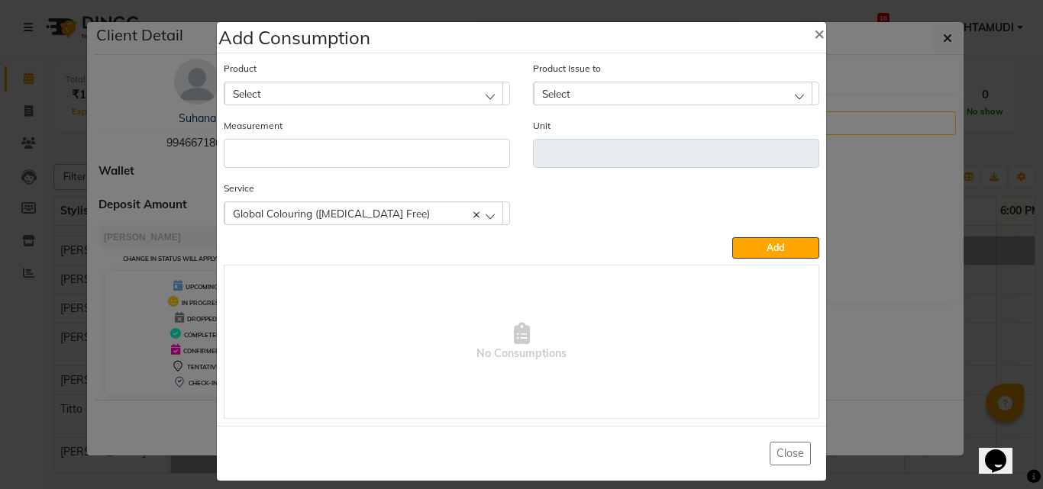
click at [292, 96] on div "Select" at bounding box center [363, 93] width 279 height 23
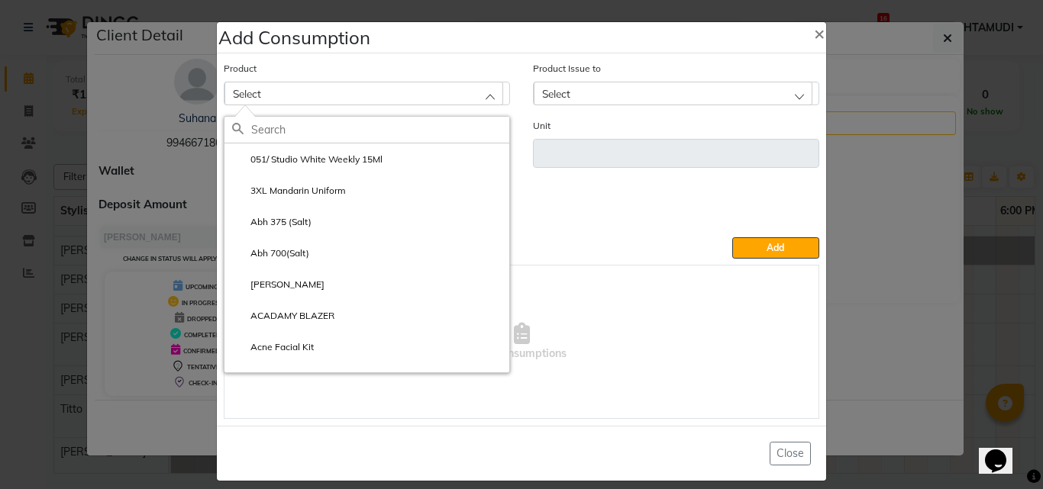
click at [289, 91] on div "Select" at bounding box center [363, 93] width 279 height 23
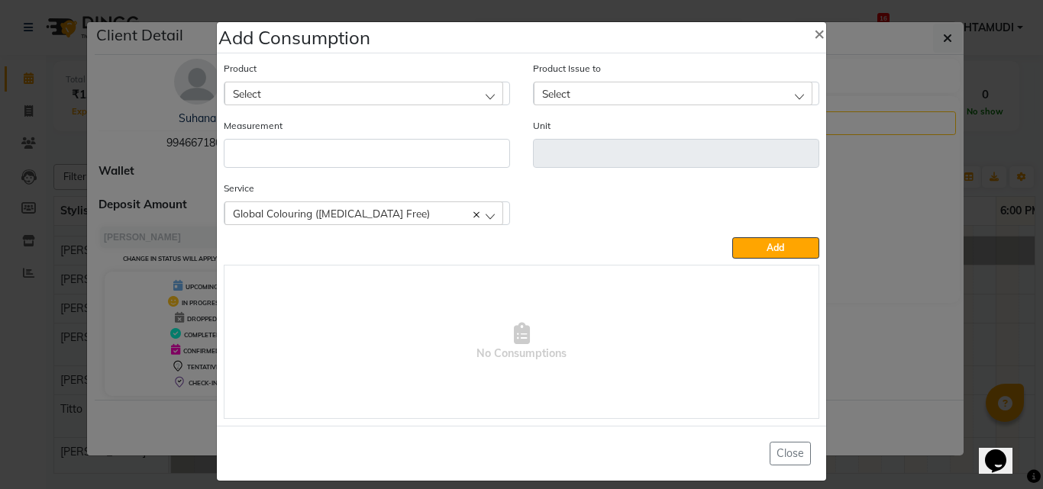
click at [305, 91] on div "Select" at bounding box center [363, 93] width 279 height 23
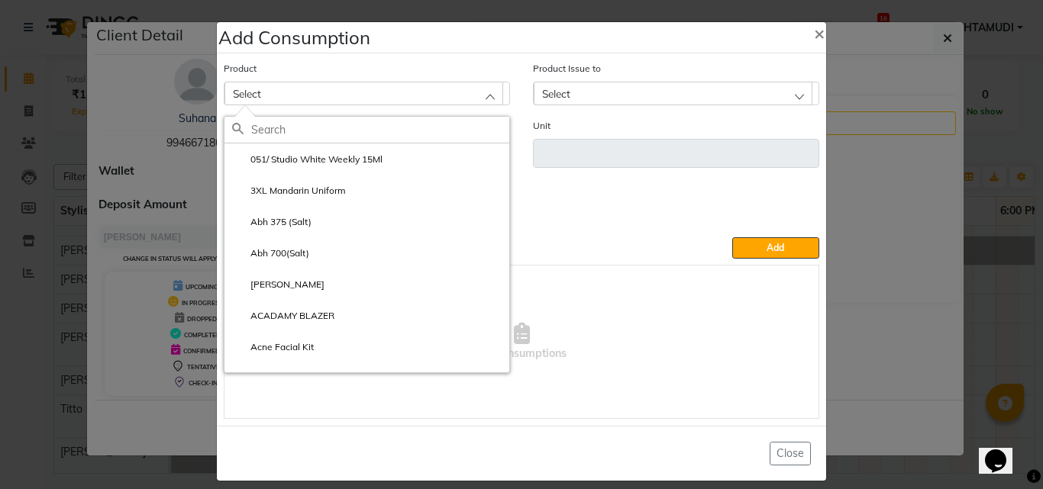
click at [310, 137] on input "text" at bounding box center [380, 130] width 258 height 26
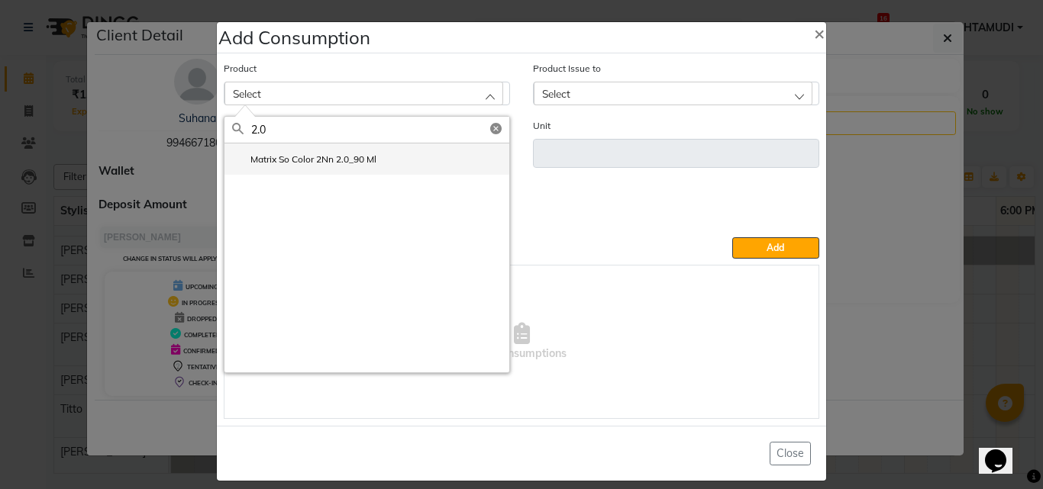
click at [317, 160] on label "Matrix So Color 2Nn 2.0_90 Ml" at bounding box center [304, 160] width 144 height 14
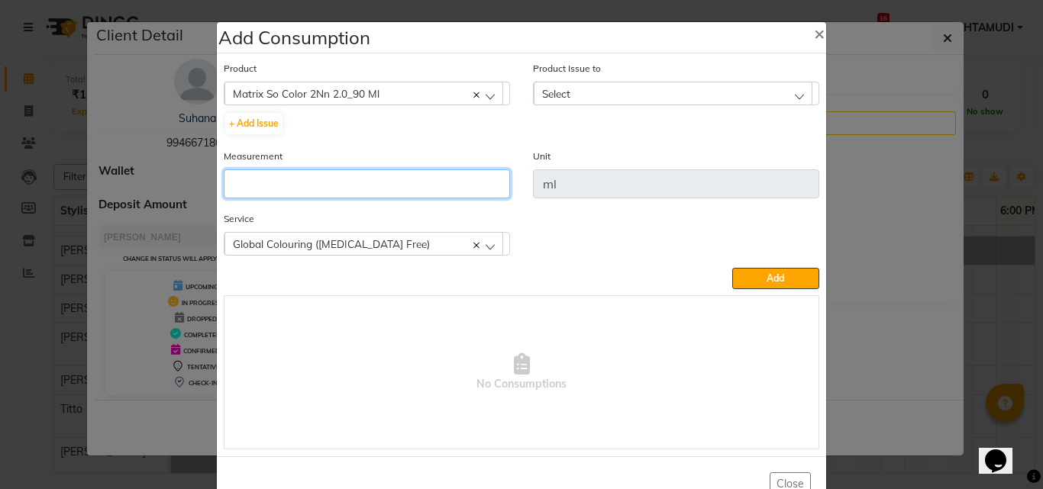
click at [326, 182] on input "number" at bounding box center [367, 183] width 286 height 29
click at [547, 93] on span "Select" at bounding box center [556, 93] width 28 height 13
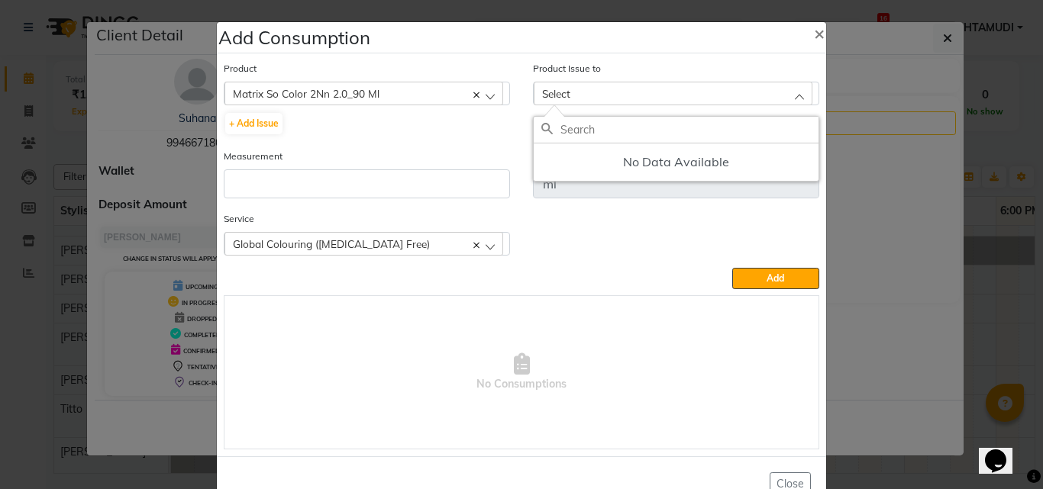
click at [363, 140] on div "Product Matrix So Color 2Nn 2.0_90 Ml 051/ Studio White Weekly 15Ml + Add Issue" at bounding box center [366, 104] width 309 height 88
click at [896, 287] on ngb-modal-window "Add Consumption × Product Matrix So Color 2Nn 2.0_90 Ml 051/ Studio White Weekl…" at bounding box center [521, 244] width 1043 height 489
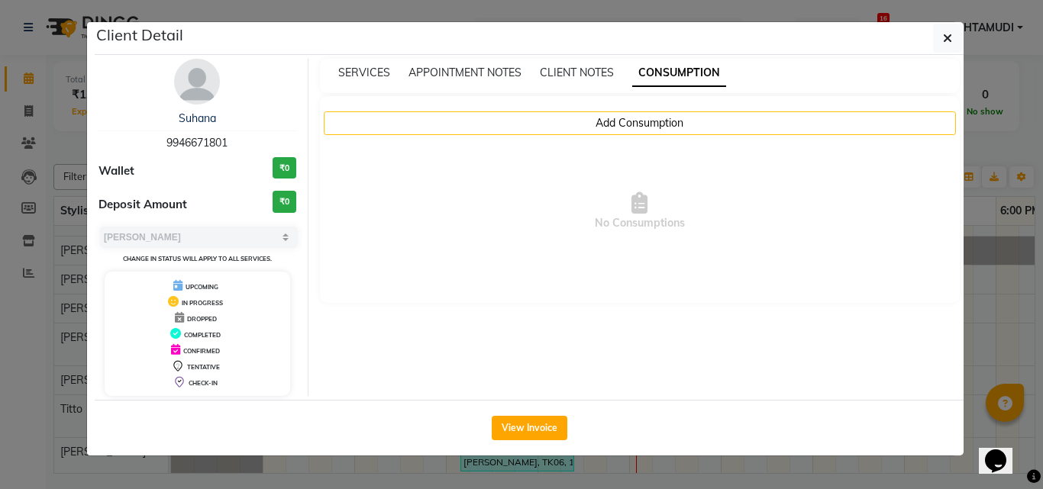
click at [967, 305] on div "SERVICES APPOINTMENT NOTES CLIENT NOTES CONSUMPTION Add Consumption No Consumpt…" at bounding box center [639, 227] width 663 height 337
click at [997, 315] on ngb-modal-window "Client Detail Suhana 9946671801 Wallet ₹0 Deposit Amount ₹0 Select MARK DONE UP…" at bounding box center [521, 244] width 1043 height 489
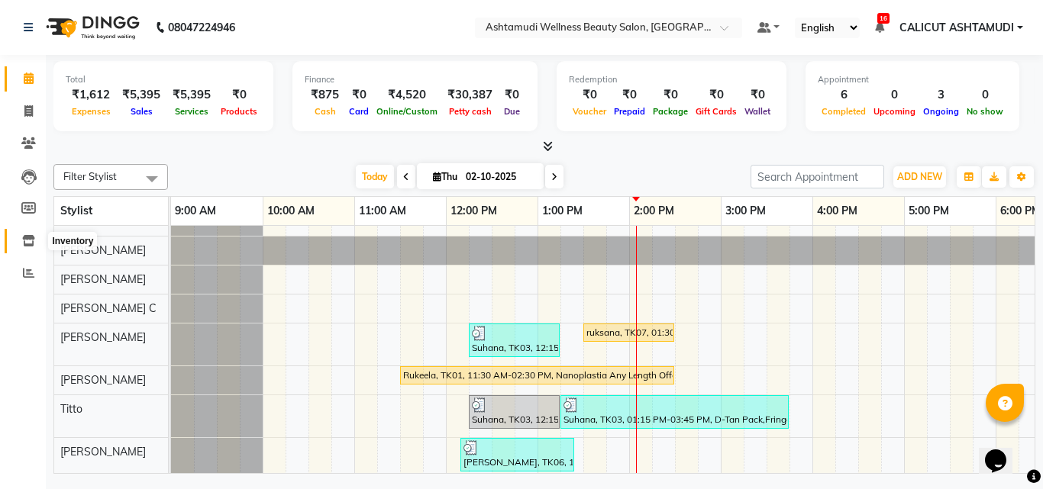
click at [24, 243] on icon at bounding box center [28, 240] width 13 height 11
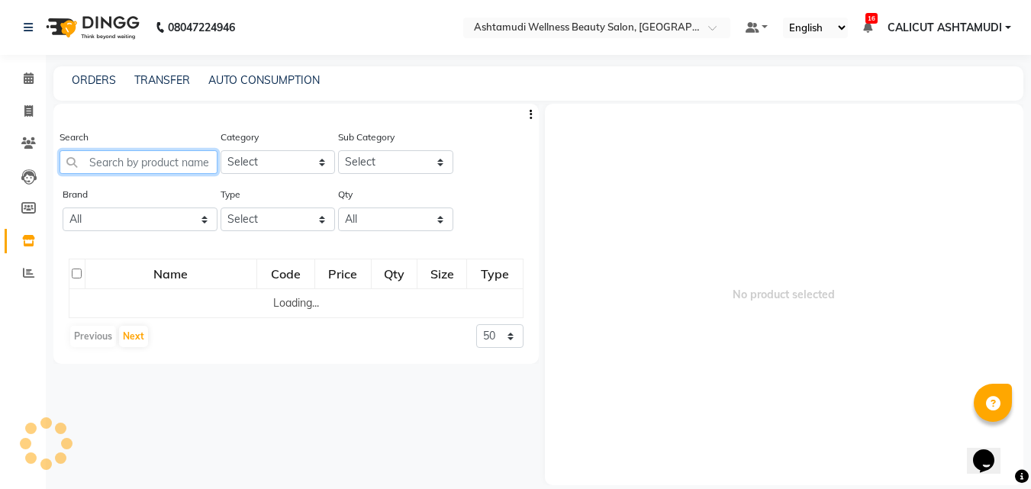
click at [131, 164] on input "text" at bounding box center [139, 162] width 158 height 24
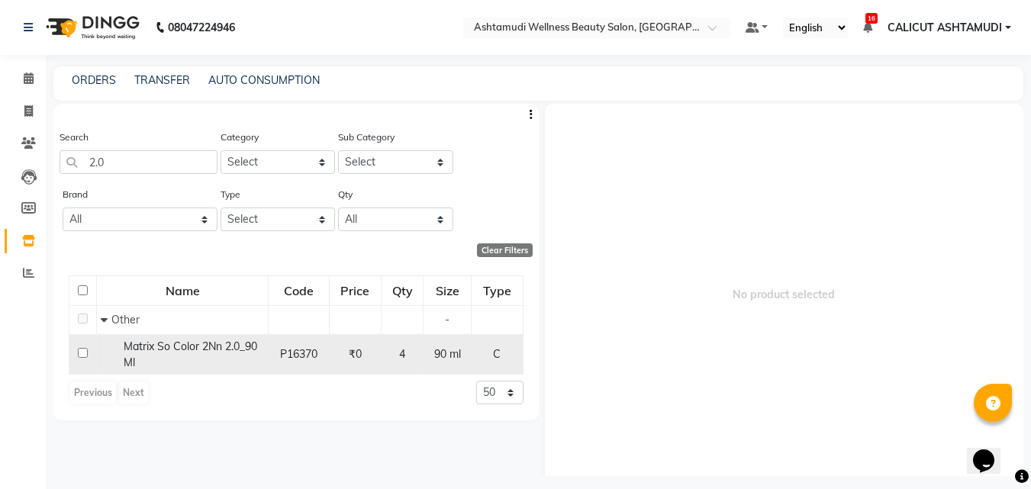
click at [81, 350] on input "checkbox" at bounding box center [83, 353] width 10 height 10
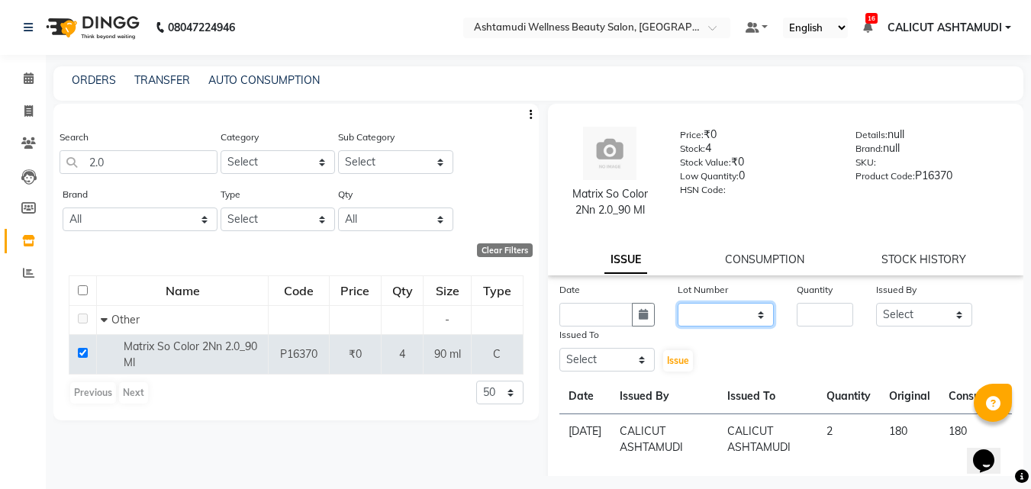
click at [727, 312] on select "None" at bounding box center [726, 315] width 96 height 24
click at [649, 311] on button "button" at bounding box center [643, 315] width 23 height 24
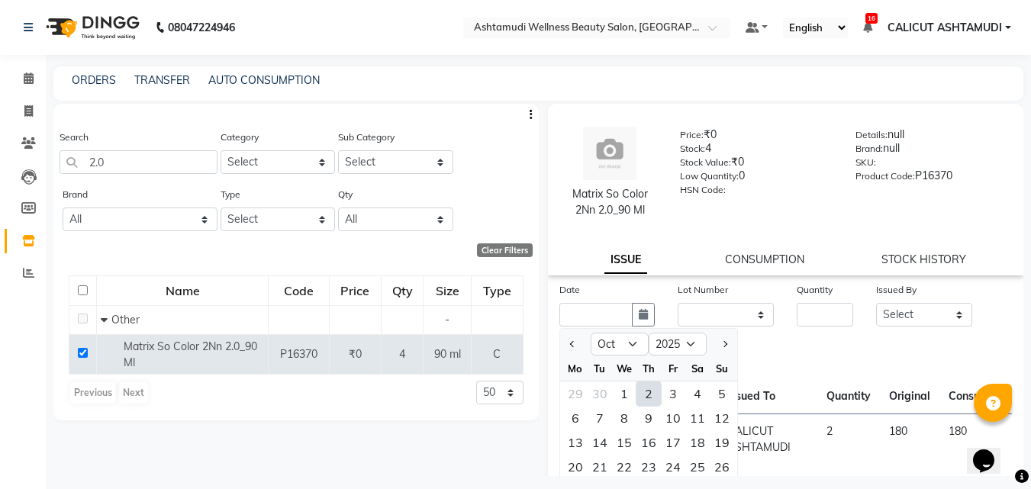
click at [646, 395] on div "2" at bounding box center [649, 394] width 24 height 24
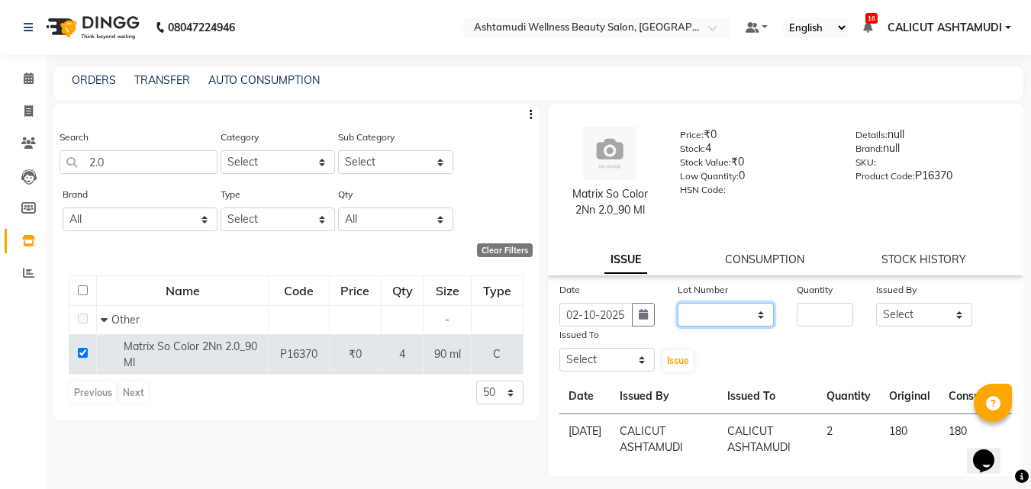
click at [709, 310] on select "None" at bounding box center [726, 315] width 96 height 24
click at [678, 303] on select "None" at bounding box center [726, 315] width 96 height 24
click at [818, 314] on input "number" at bounding box center [825, 315] width 56 height 24
drag, startPoint x: 887, startPoint y: 315, endPoint x: 895, endPoint y: 305, distance: 13.1
click at [887, 315] on select "Select [PERSON_NAME] [PERSON_NAME] [PERSON_NAME] CALICUT ASHTAMUDI FRANKLY [PER…" at bounding box center [924, 315] width 96 height 24
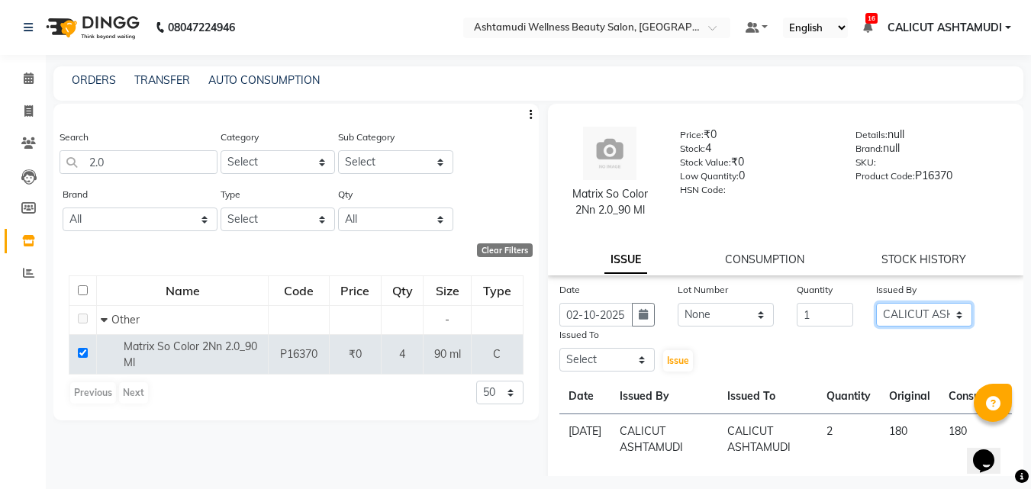
click at [876, 303] on select "Select [PERSON_NAME] [PERSON_NAME] [PERSON_NAME] CALICUT ASHTAMUDI FRANKLY [PER…" at bounding box center [924, 315] width 96 height 24
click at [615, 355] on select "Select [PERSON_NAME] [PERSON_NAME] [PERSON_NAME] CALICUT ASHTAMUDI FRANKLY [PER…" at bounding box center [608, 360] width 96 height 24
click at [560, 348] on select "Select [PERSON_NAME] [PERSON_NAME] [PERSON_NAME] CALICUT ASHTAMUDI FRANKLY [PER…" at bounding box center [608, 360] width 96 height 24
click at [667, 357] on span "Issue" at bounding box center [678, 360] width 22 height 11
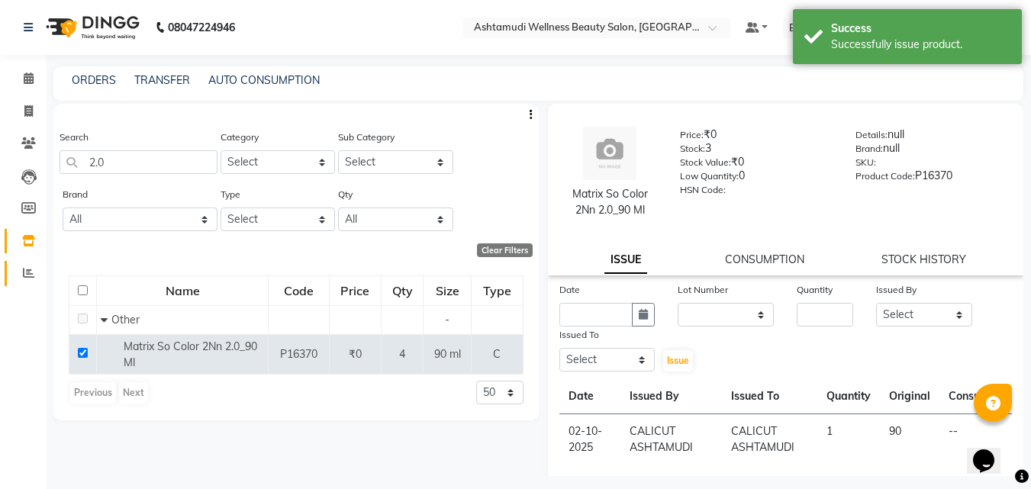
click at [31, 279] on span at bounding box center [28, 274] width 27 height 18
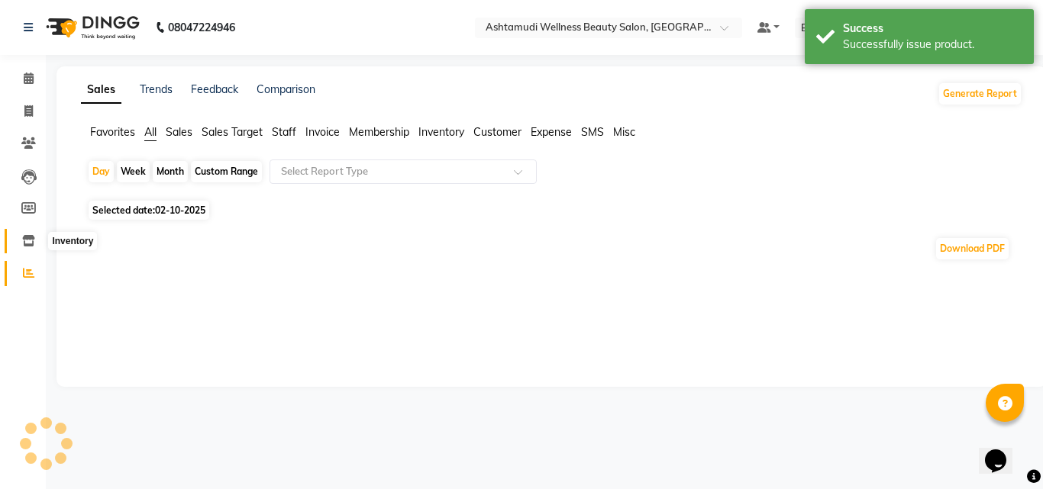
click at [38, 247] on span at bounding box center [28, 242] width 27 height 18
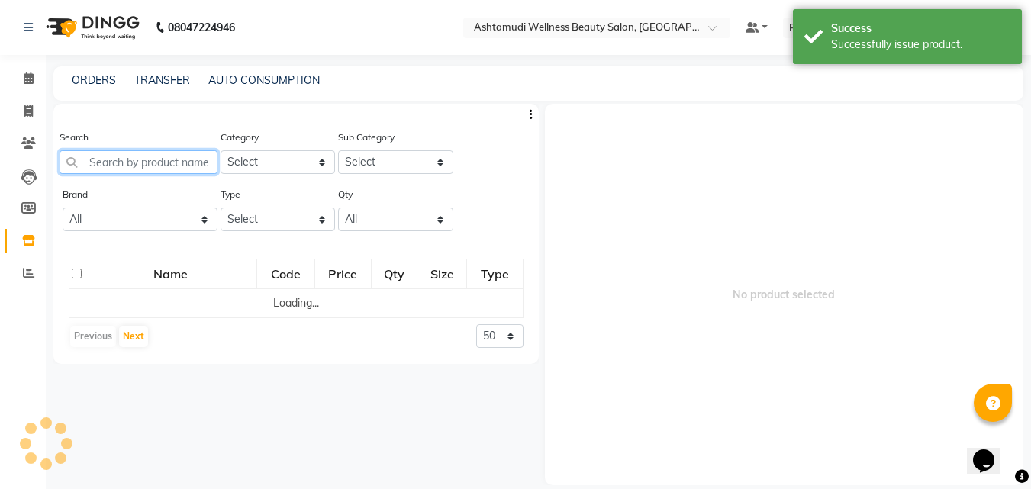
click at [126, 161] on input "text" at bounding box center [139, 162] width 158 height 24
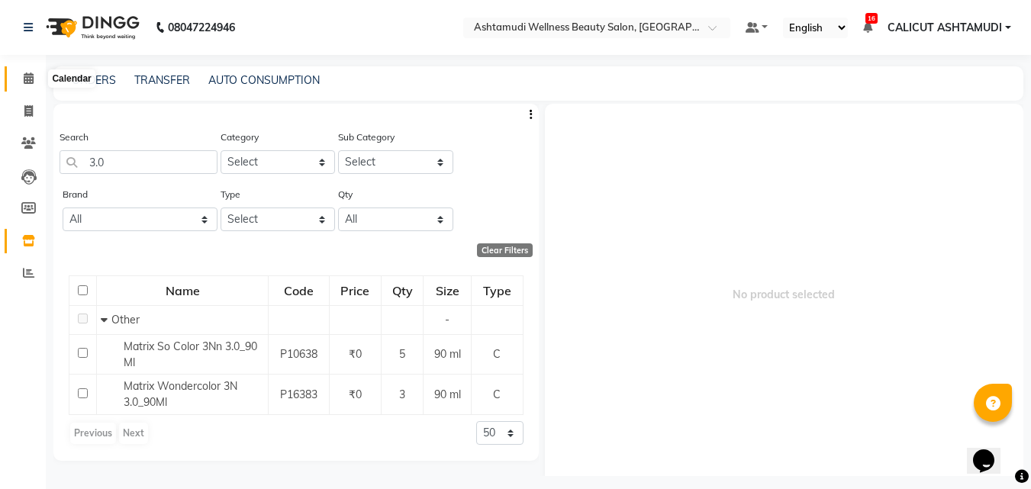
click at [18, 84] on span at bounding box center [28, 79] width 27 height 18
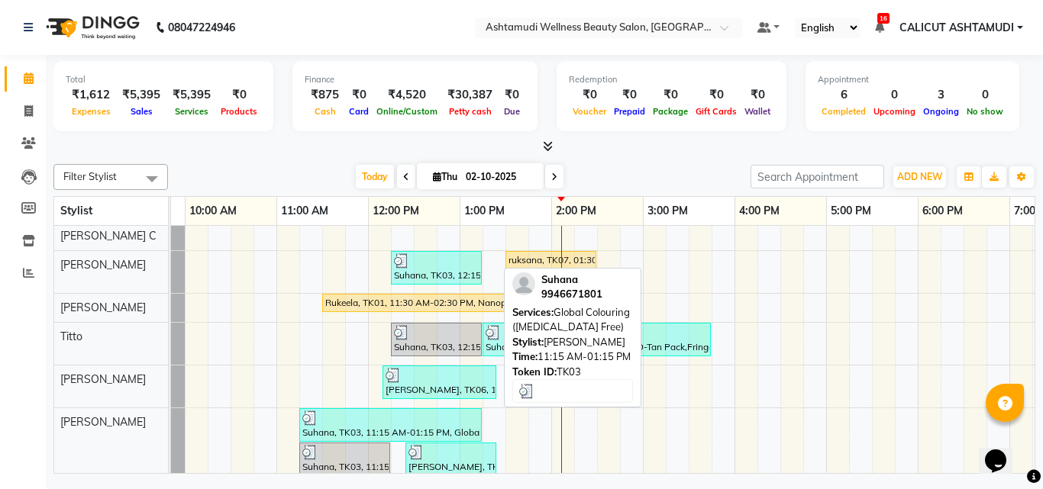
scroll to position [229, 0]
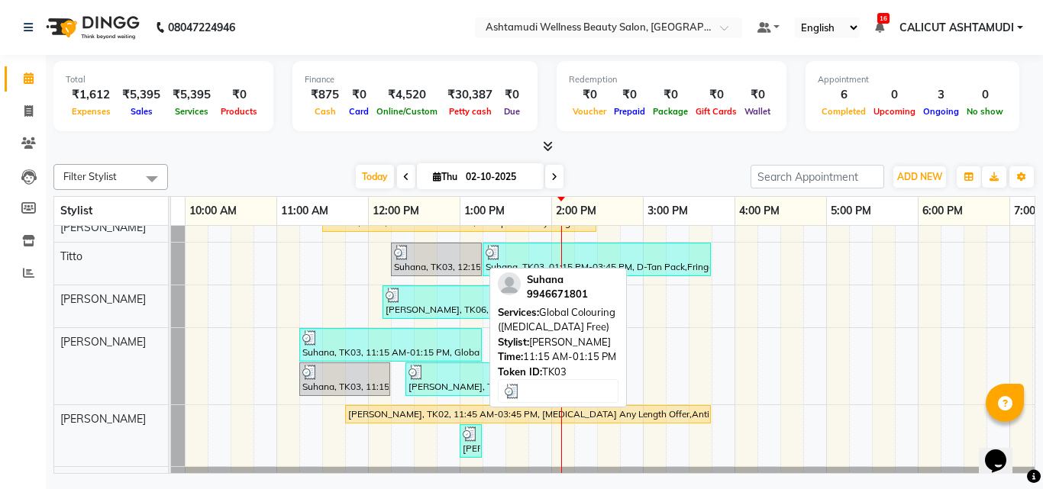
click at [407, 337] on div at bounding box center [390, 338] width 176 height 15
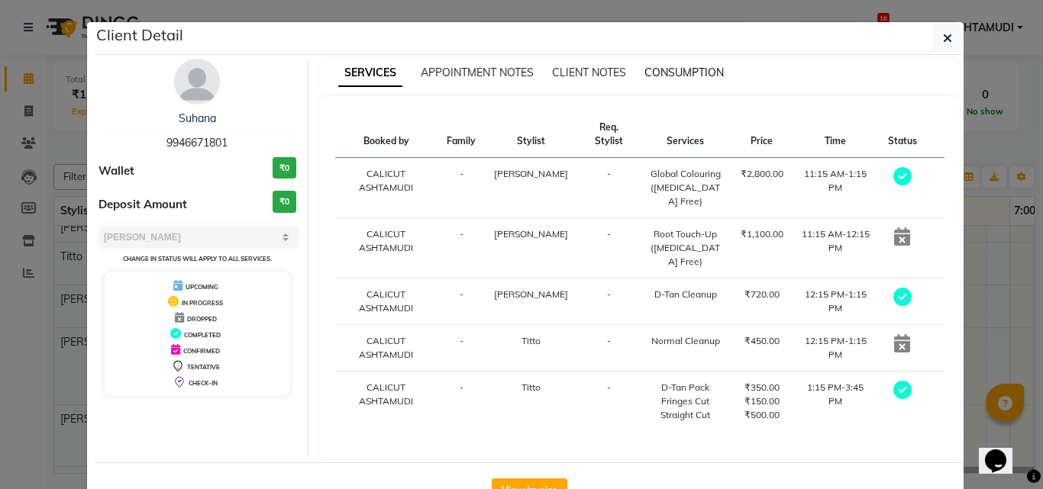
click at [678, 75] on span "CONSUMPTION" at bounding box center [683, 73] width 79 height 14
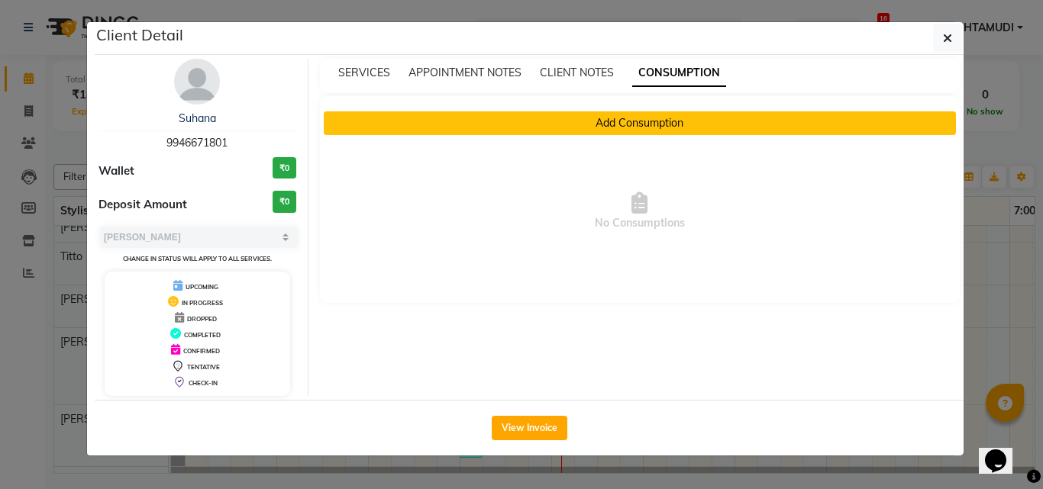
click at [474, 111] on button "Add Consumption" at bounding box center [640, 123] width 633 height 24
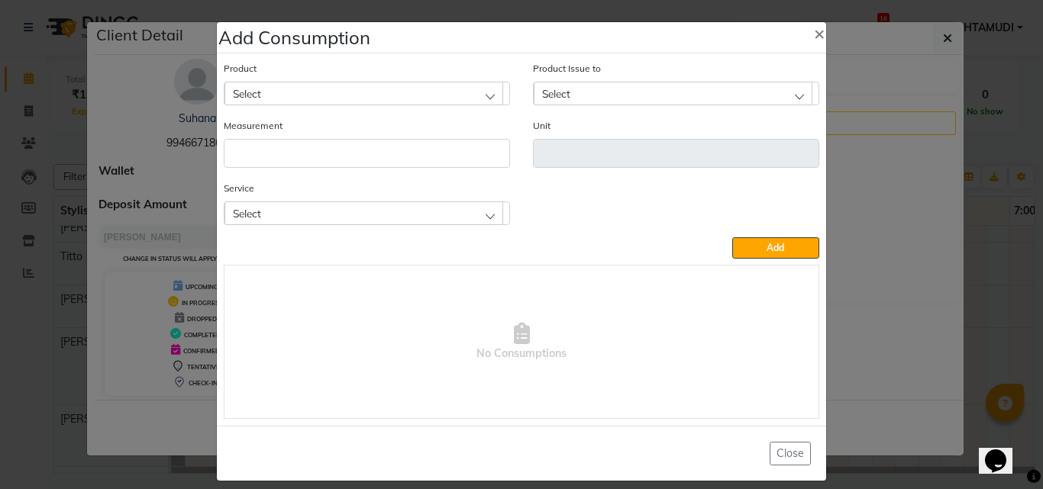
click at [279, 203] on div "Select" at bounding box center [363, 213] width 279 height 23
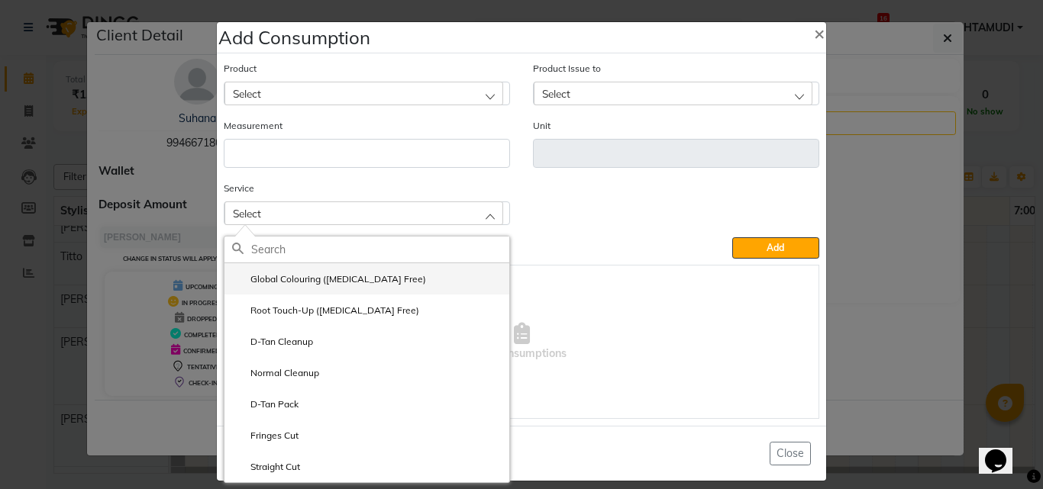
click at [307, 276] on label "Global Colouring (Ammonia Free)" at bounding box center [329, 280] width 194 height 14
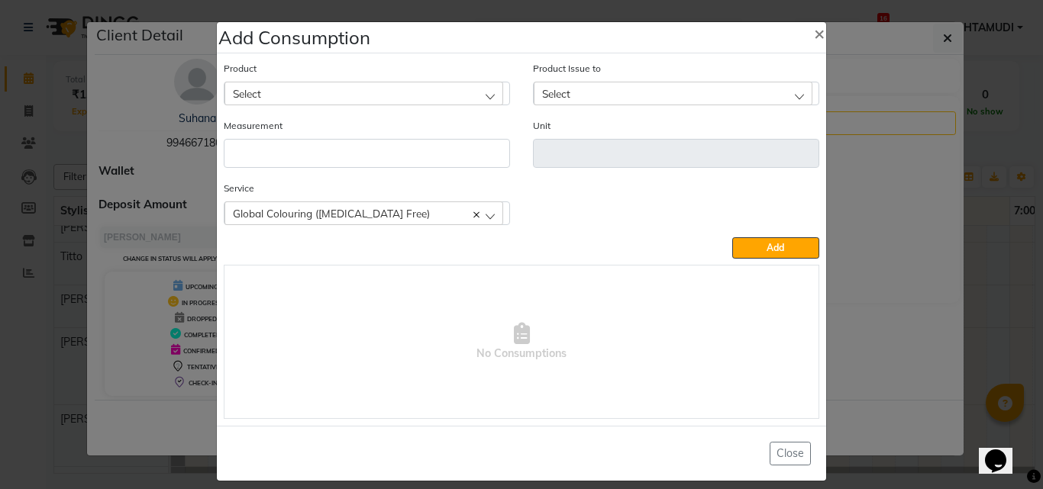
click at [342, 94] on div "Select" at bounding box center [363, 93] width 279 height 23
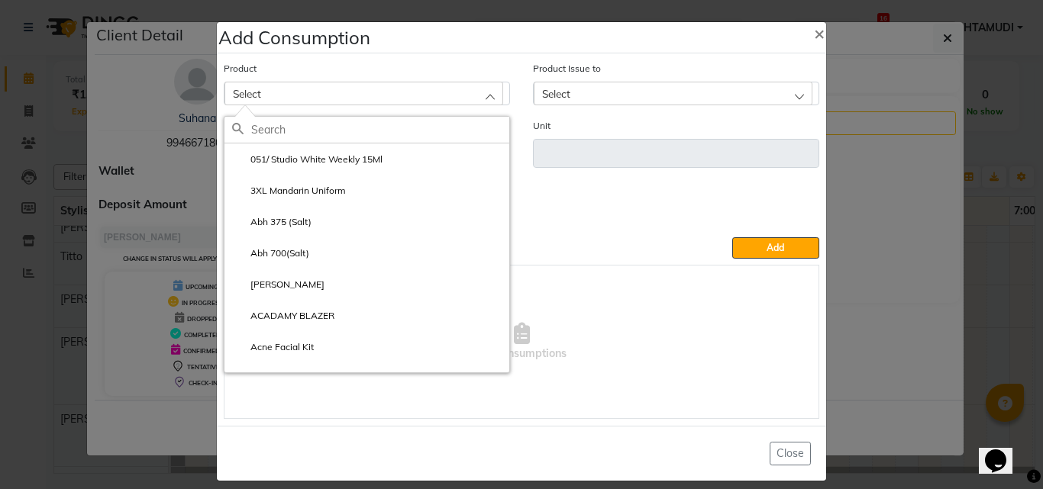
click at [344, 140] on input "text" at bounding box center [380, 130] width 258 height 26
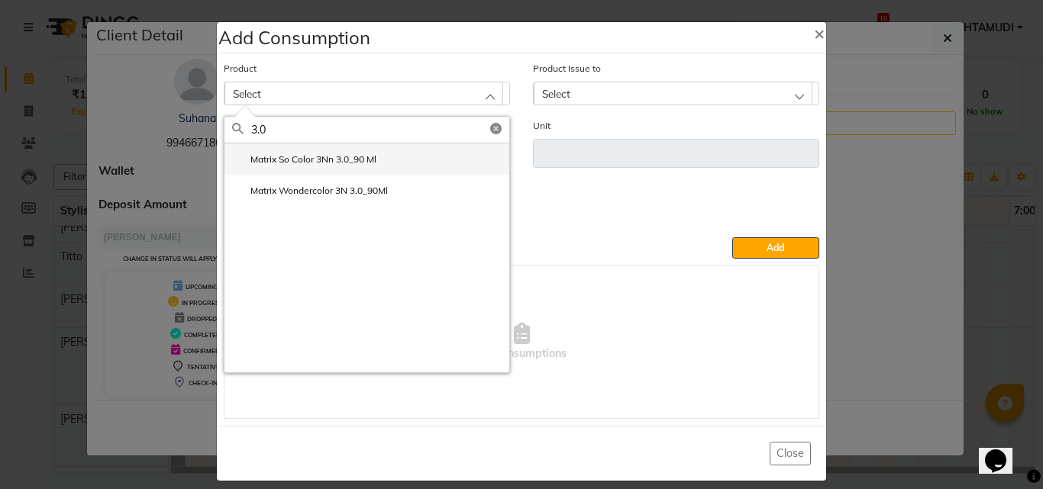
click at [389, 157] on li "Matrix So Color 3Nn 3.0_90 Ml" at bounding box center [366, 159] width 285 height 31
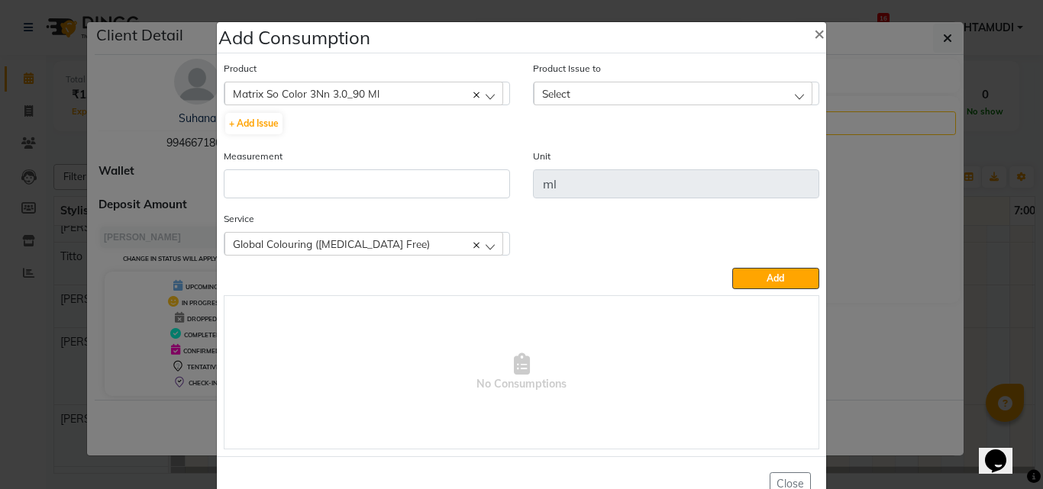
click at [563, 89] on span "Select" at bounding box center [556, 93] width 28 height 13
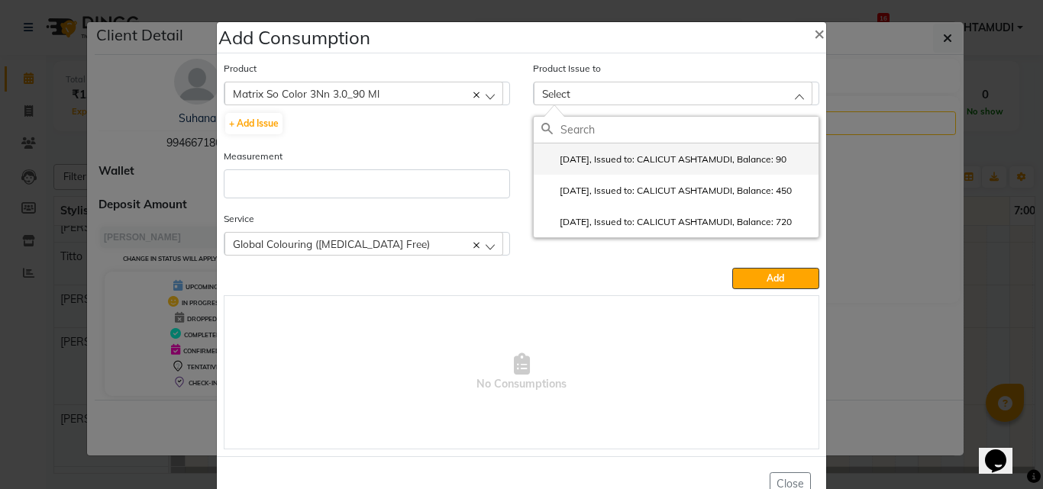
click at [586, 160] on label "2025-09-18, Issued to: CALICUT ASHTAMUDI, Balance: 90" at bounding box center [663, 160] width 245 height 14
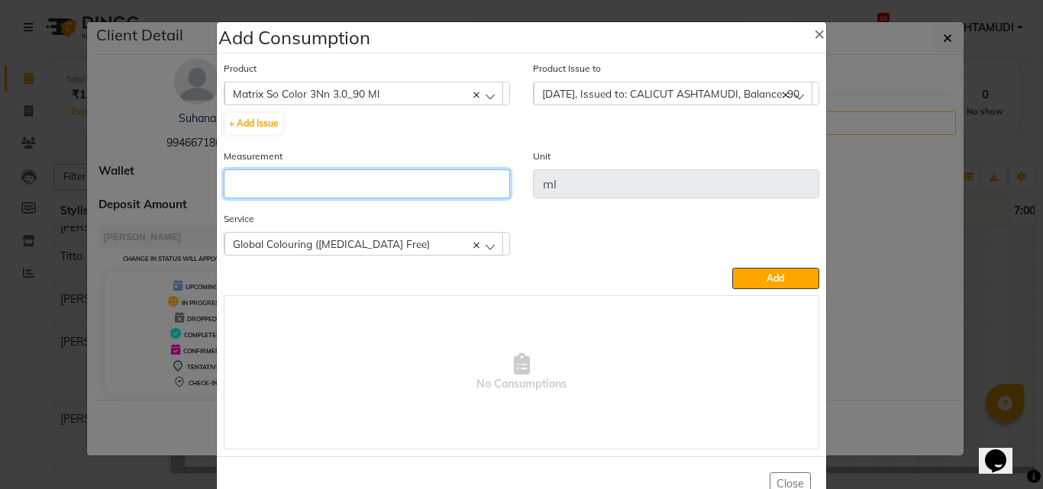
click at [361, 181] on input "number" at bounding box center [367, 183] width 286 height 29
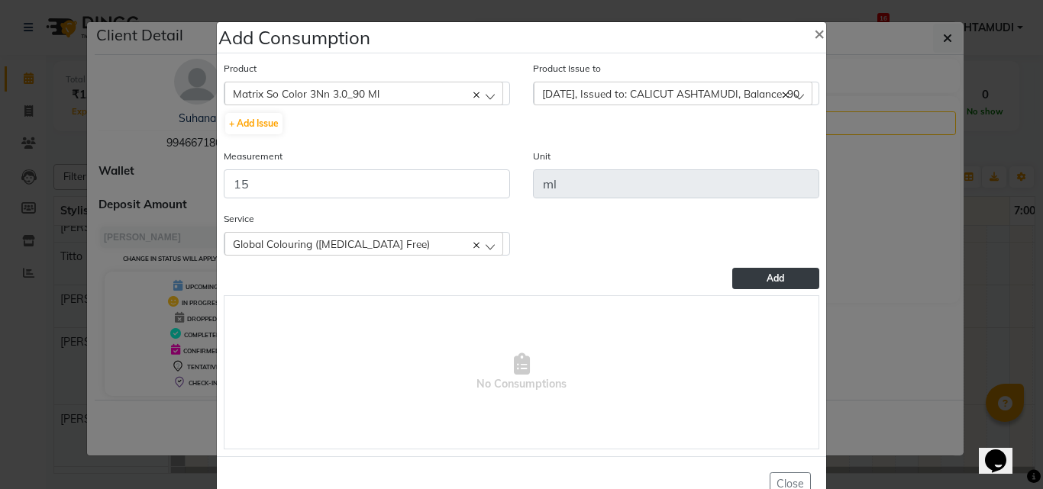
click at [785, 277] on button "Add" at bounding box center [775, 278] width 87 height 21
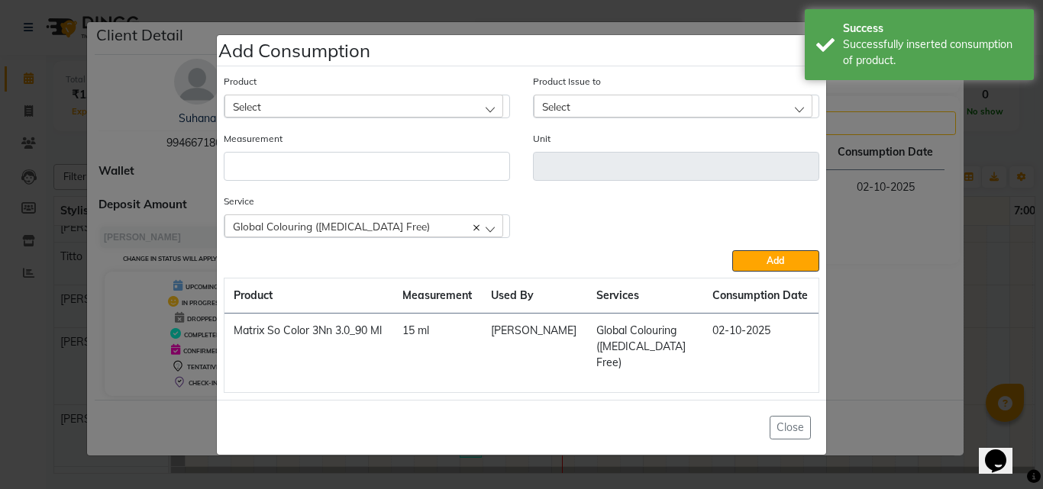
click at [370, 113] on div "Select" at bounding box center [363, 106] width 279 height 23
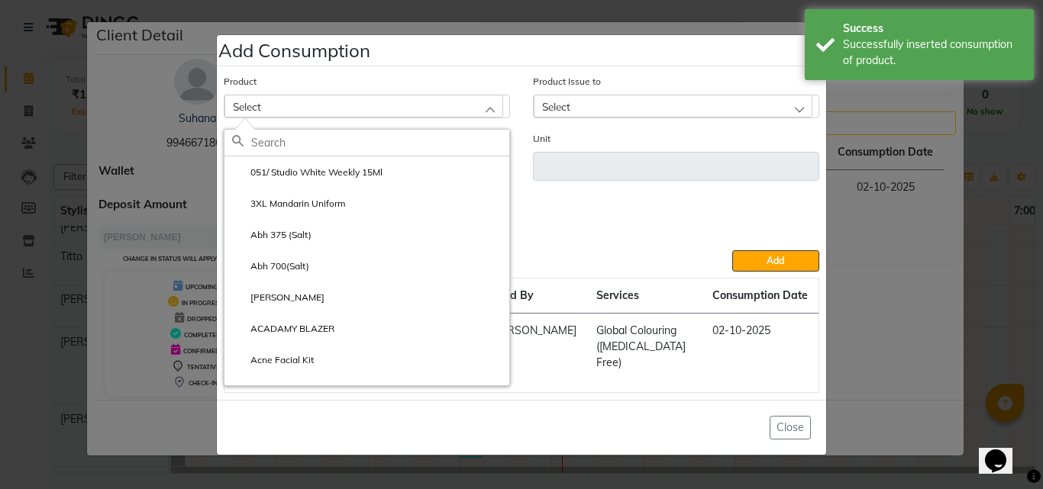
click at [357, 149] on input "text" at bounding box center [380, 143] width 258 height 26
click at [526, 220] on div "Service Global Colouring (Ammonia Free) Global Colouring (Ammonia Free) Root To…" at bounding box center [521, 221] width 618 height 57
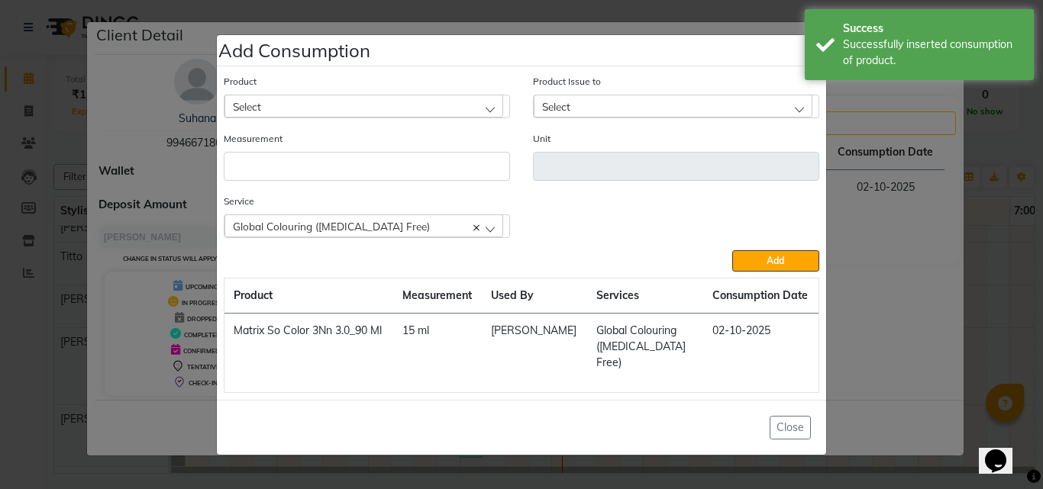
click at [363, 118] on div "Select" at bounding box center [363, 106] width 279 height 23
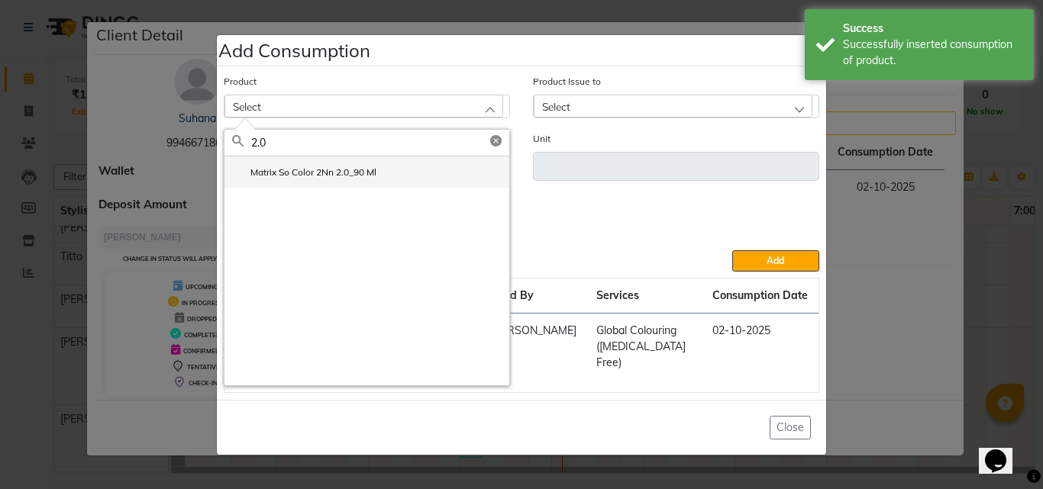
click at [332, 179] on label "Matrix So Color 2Nn 2.0_90 Ml" at bounding box center [304, 173] width 144 height 14
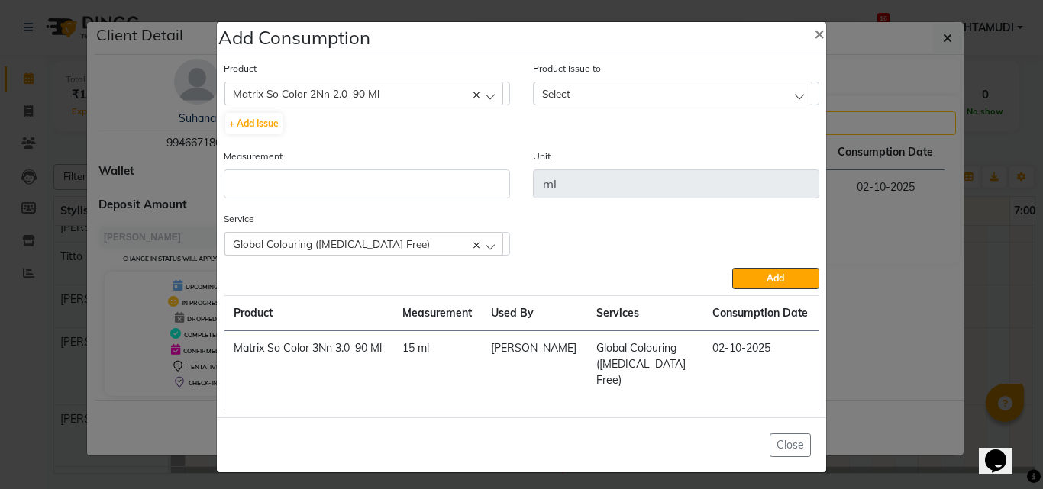
click at [560, 99] on span "Select" at bounding box center [556, 93] width 28 height 13
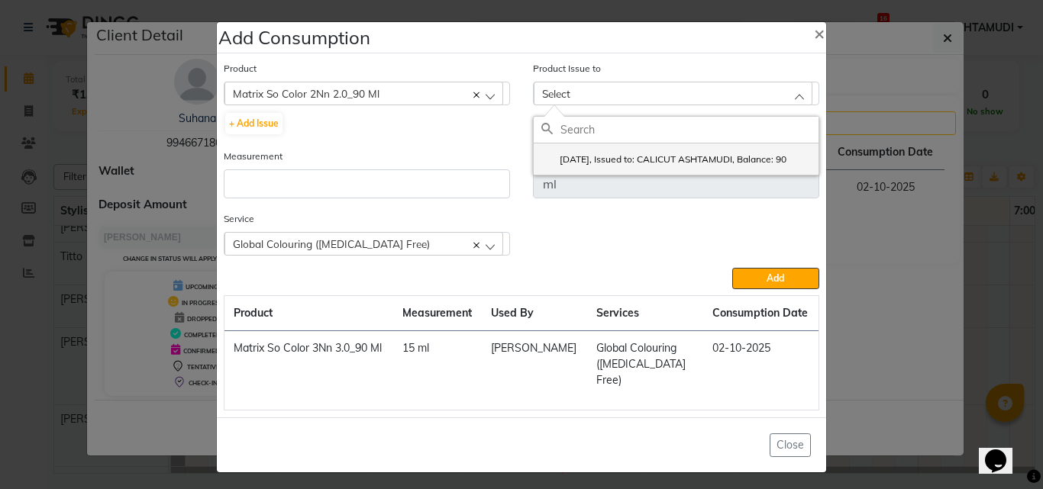
click at [572, 166] on label "2025-10-02, Issued to: CALICUT ASHTAMUDI, Balance: 90" at bounding box center [663, 160] width 245 height 14
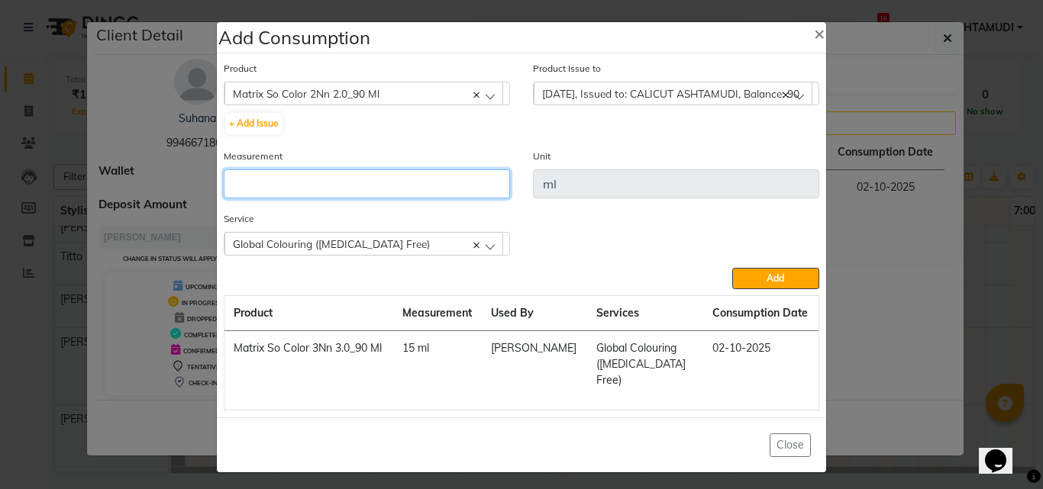
click at [380, 190] on input "number" at bounding box center [367, 183] width 286 height 29
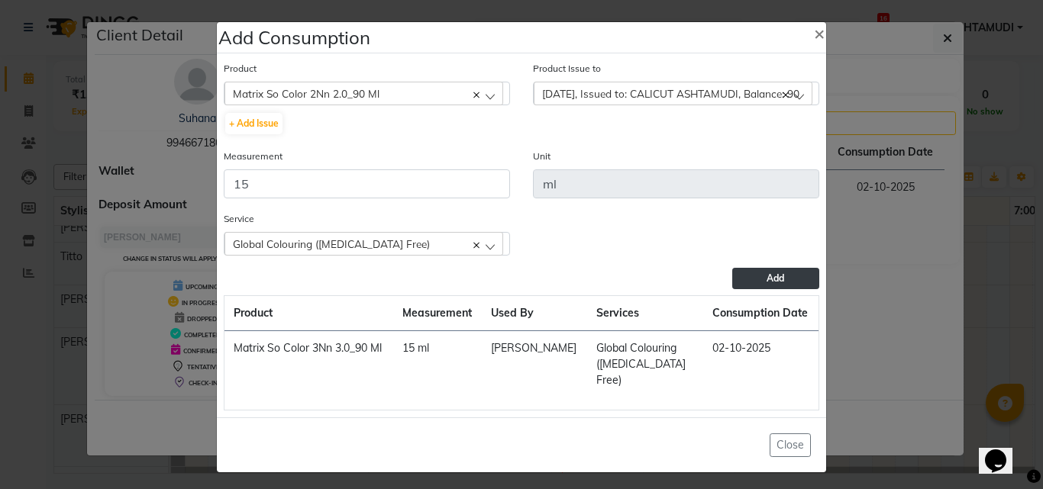
click at [789, 280] on button "Add" at bounding box center [775, 278] width 87 height 21
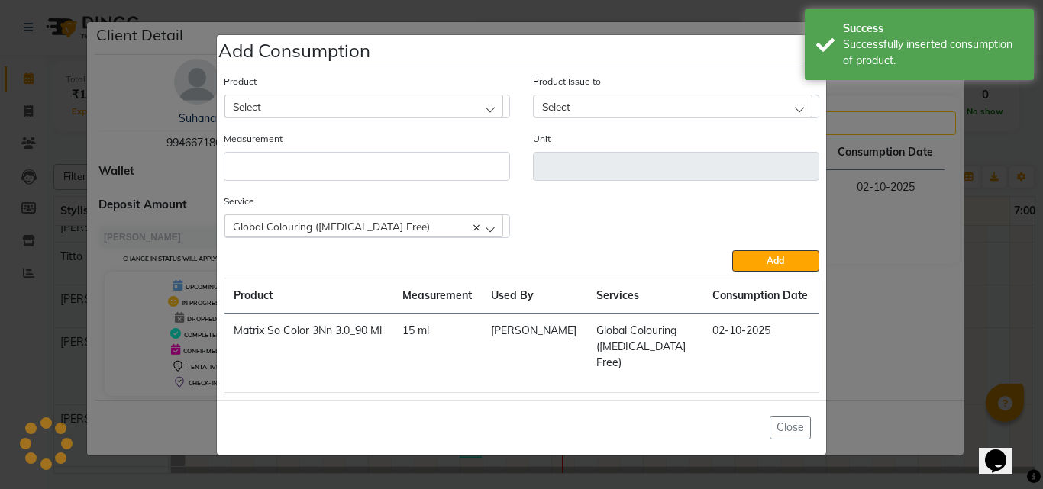
click at [347, 110] on div "Select" at bounding box center [363, 106] width 279 height 23
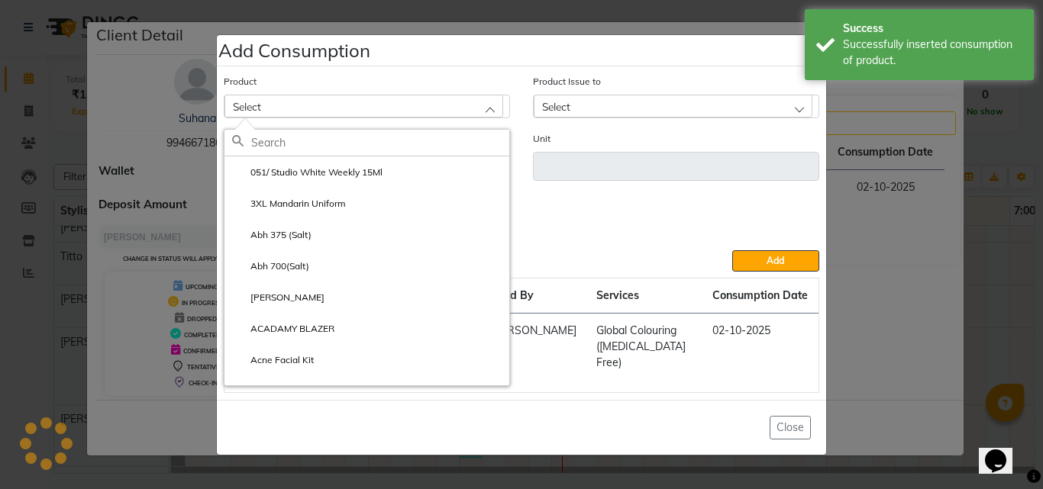
click at [340, 152] on input "text" at bounding box center [380, 143] width 258 height 26
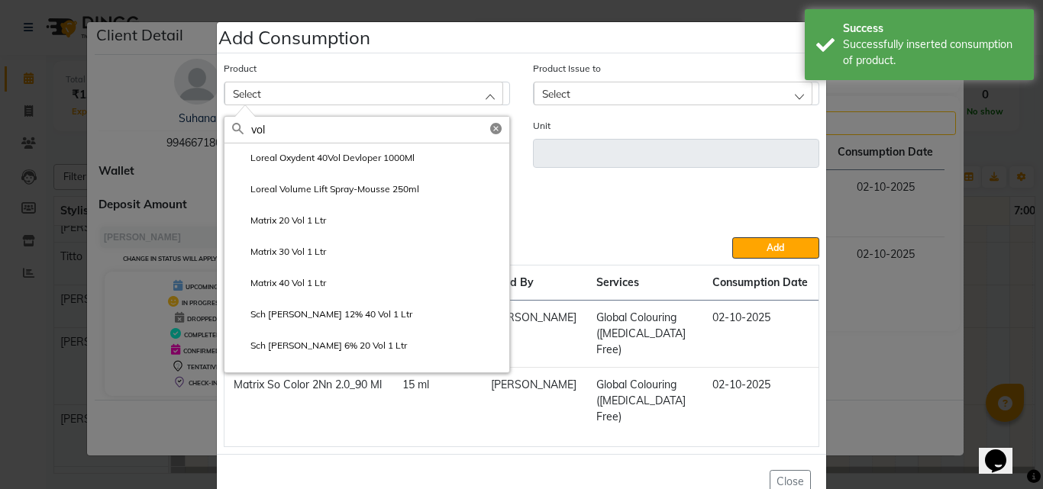
scroll to position [272, 0]
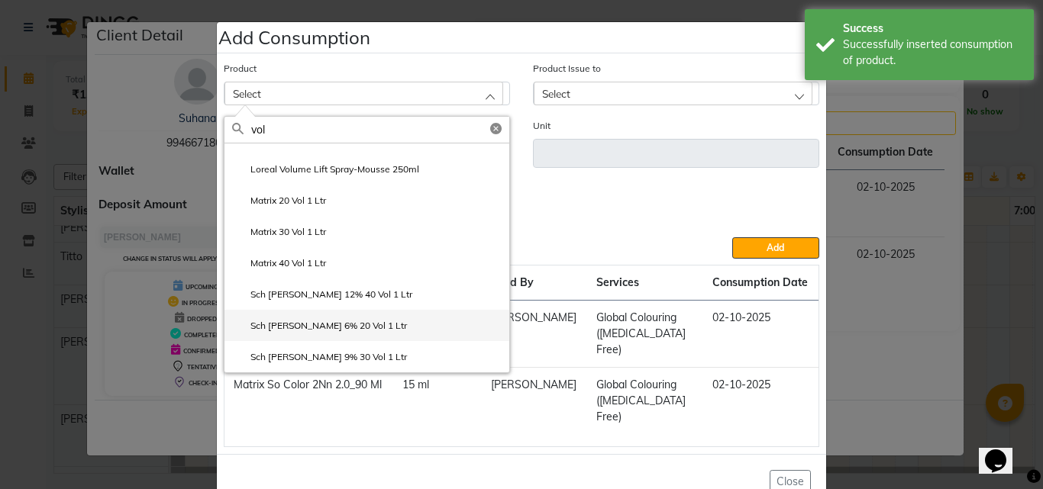
click at [327, 328] on label "Sch Igora 6% 20 Vol 1 Ltr" at bounding box center [319, 326] width 175 height 14
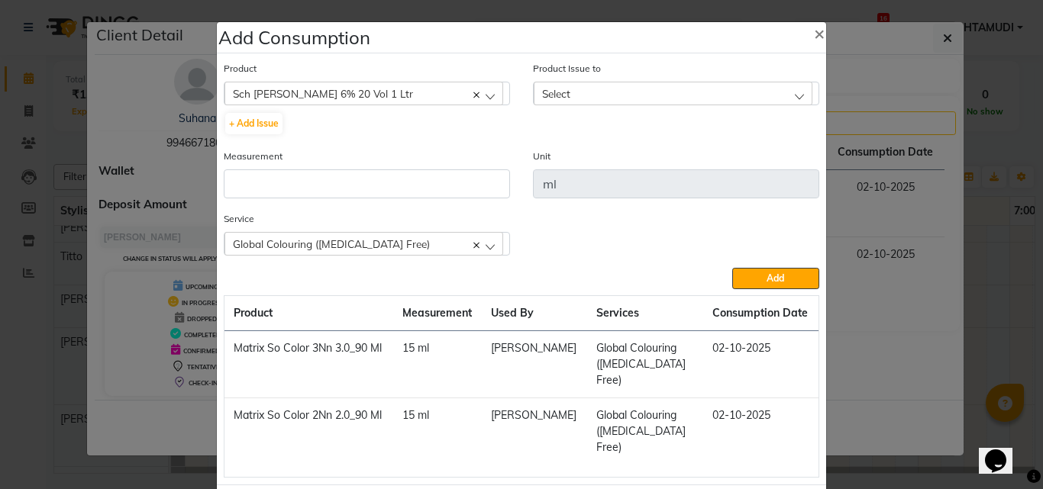
click at [589, 95] on div "Select" at bounding box center [673, 93] width 279 height 23
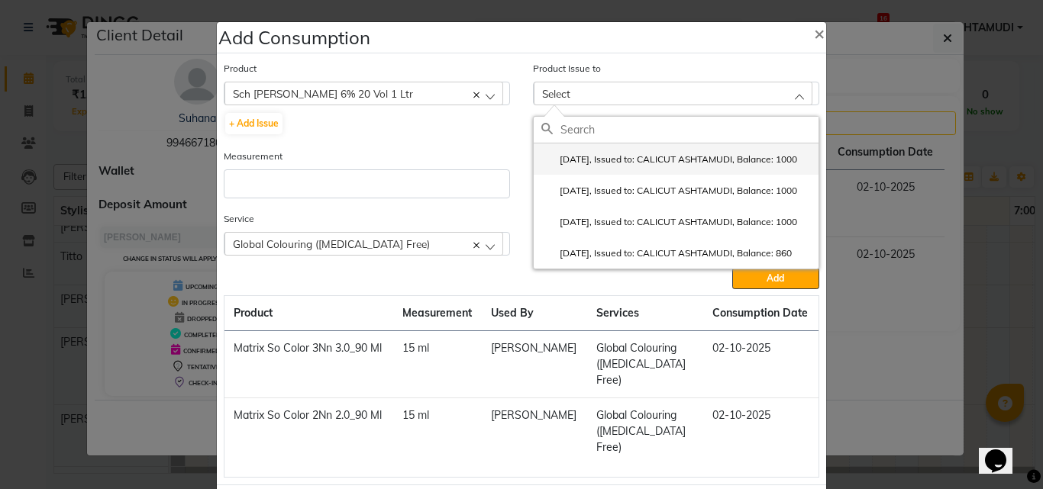
click at [581, 158] on label "2025-09-24, Issued to: CALICUT ASHTAMUDI, Balance: 1000" at bounding box center [669, 160] width 256 height 14
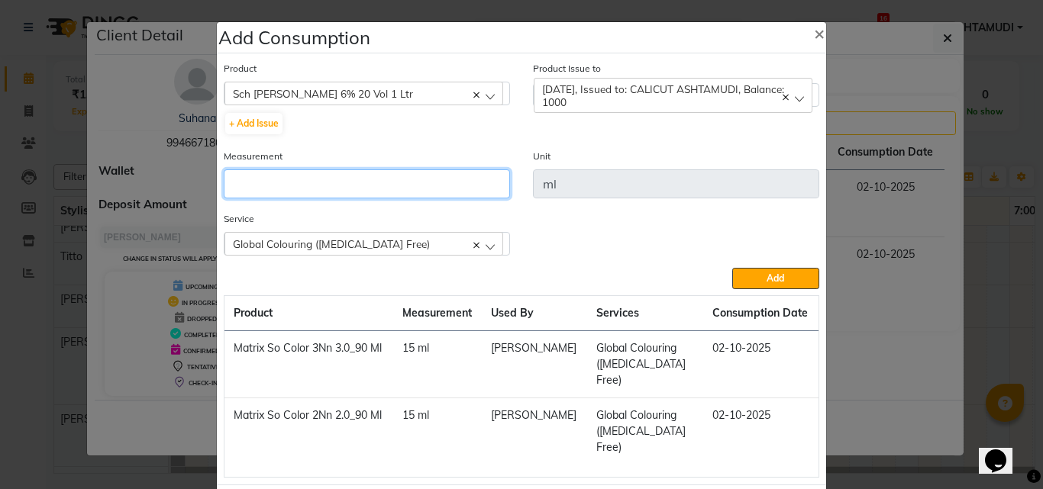
click at [399, 183] on input "number" at bounding box center [367, 183] width 286 height 29
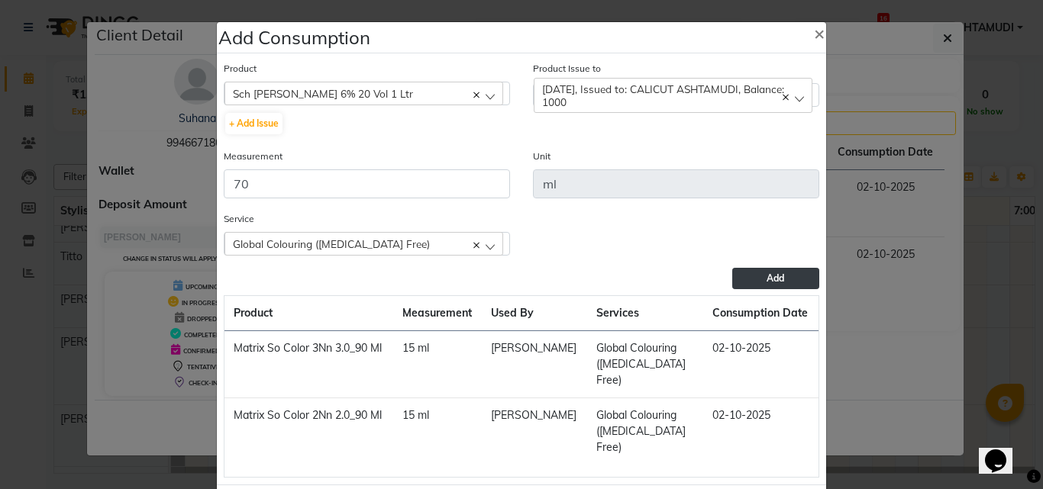
click at [768, 276] on span "Add" at bounding box center [776, 278] width 18 height 11
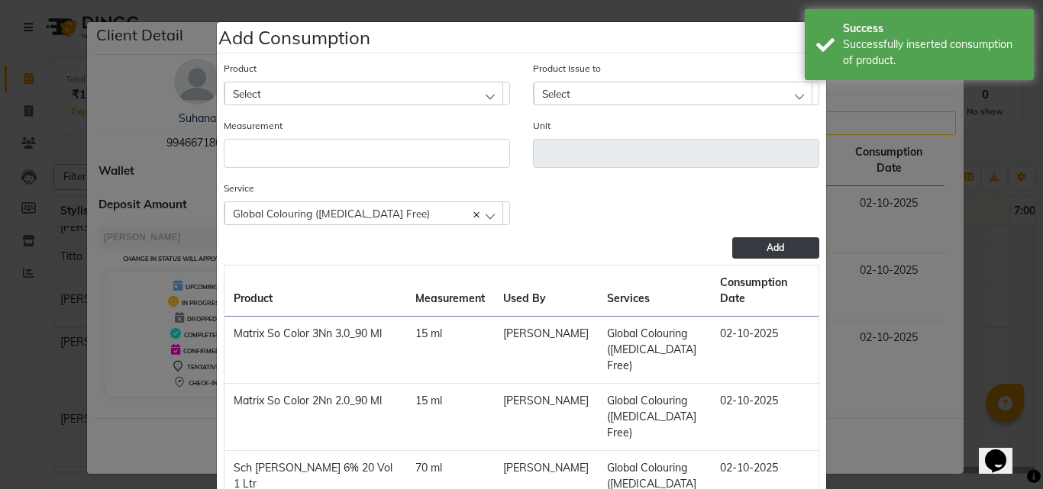
click at [897, 346] on ngb-modal-window "Add Consumption × Product Select 051/ Studio White Weekly 15Ml Product Issue to…" at bounding box center [521, 244] width 1043 height 489
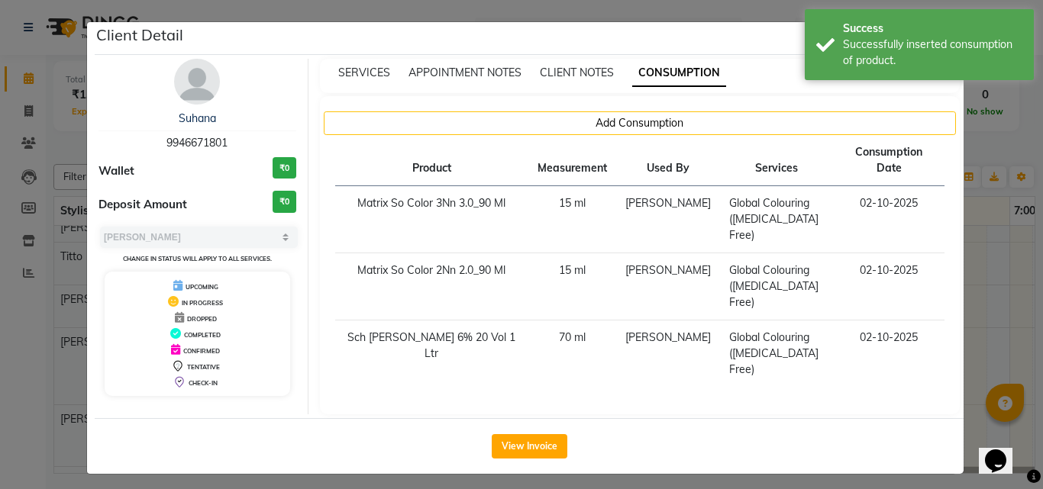
click at [707, 70] on span "CONSUMPTION" at bounding box center [679, 73] width 94 height 27
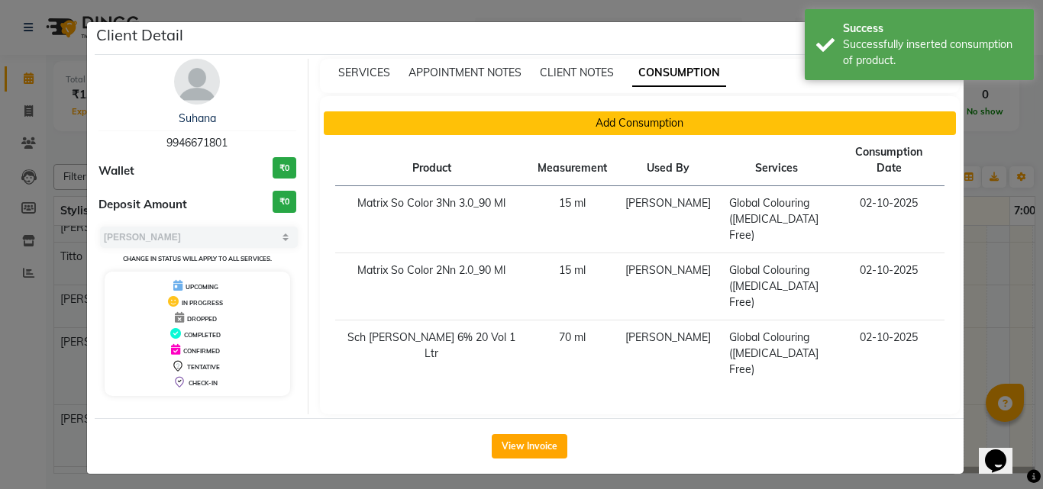
click at [492, 122] on button "Add Consumption" at bounding box center [640, 123] width 633 height 24
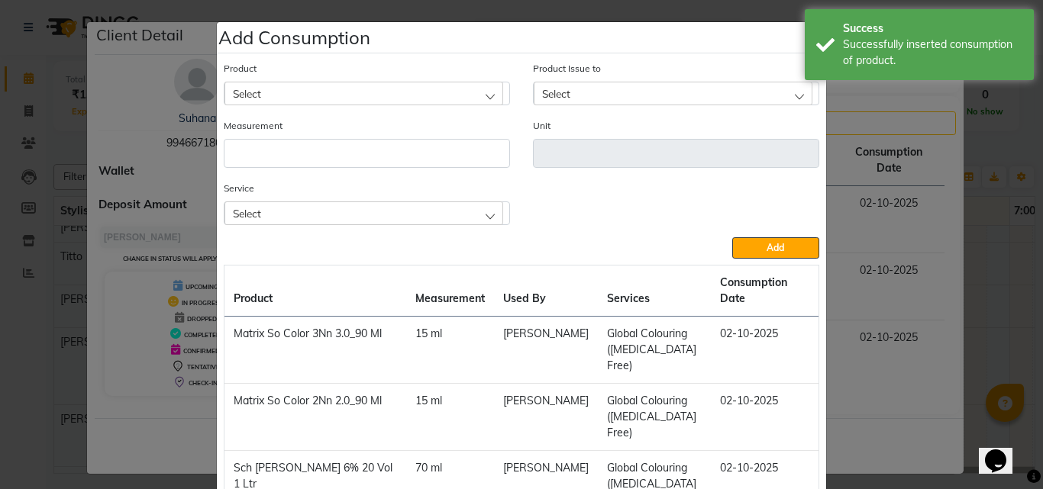
click at [350, 215] on div "Select" at bounding box center [363, 213] width 279 height 23
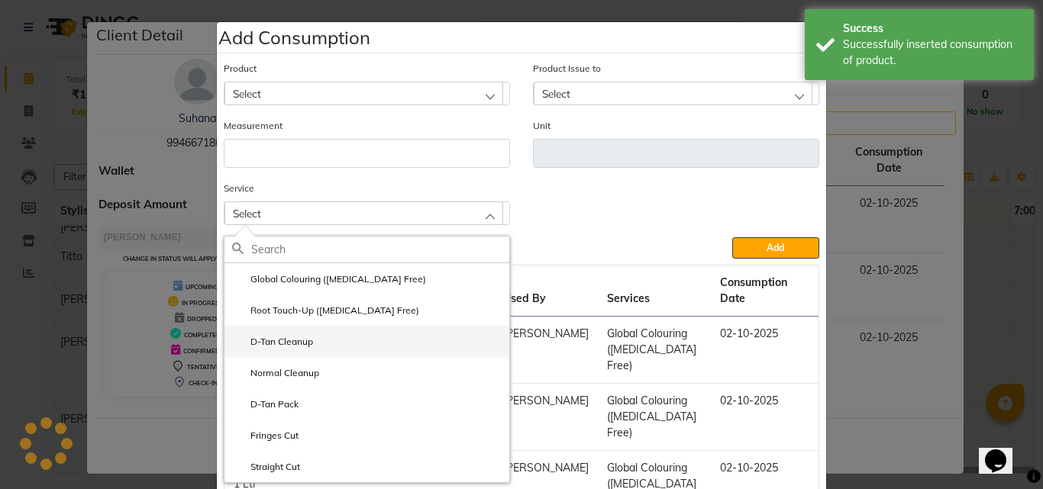
click at [296, 341] on label "D-Tan Cleanup" at bounding box center [272, 342] width 81 height 14
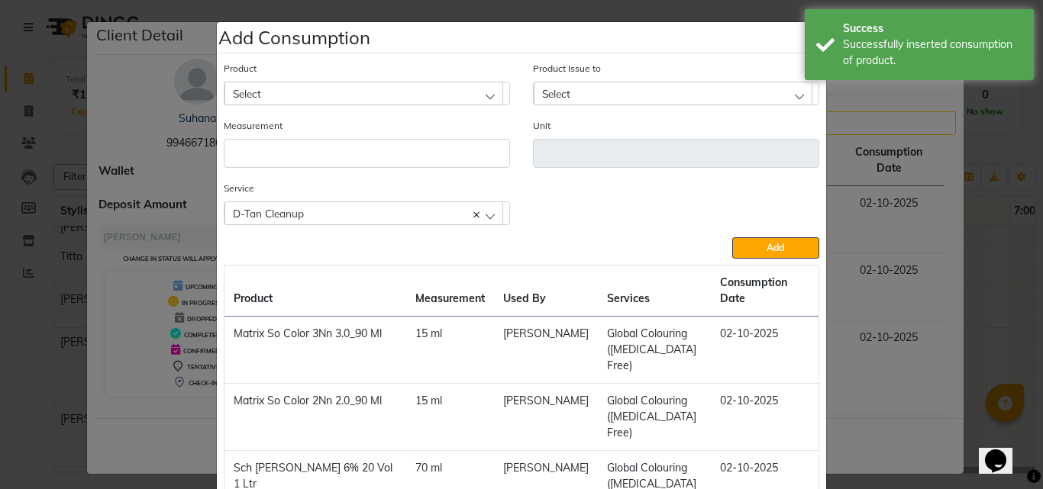
click at [338, 85] on div "Select" at bounding box center [363, 93] width 279 height 23
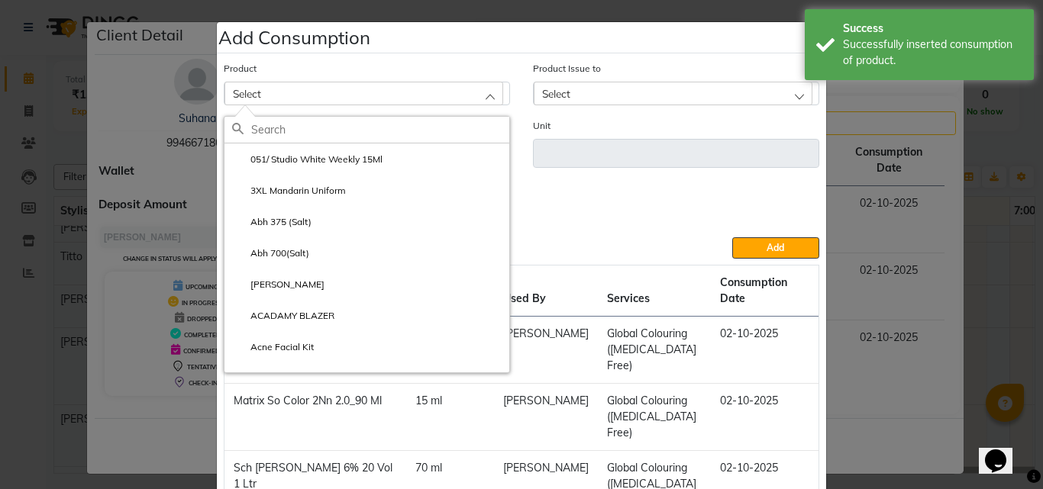
click at [335, 128] on input "text" at bounding box center [380, 130] width 258 height 26
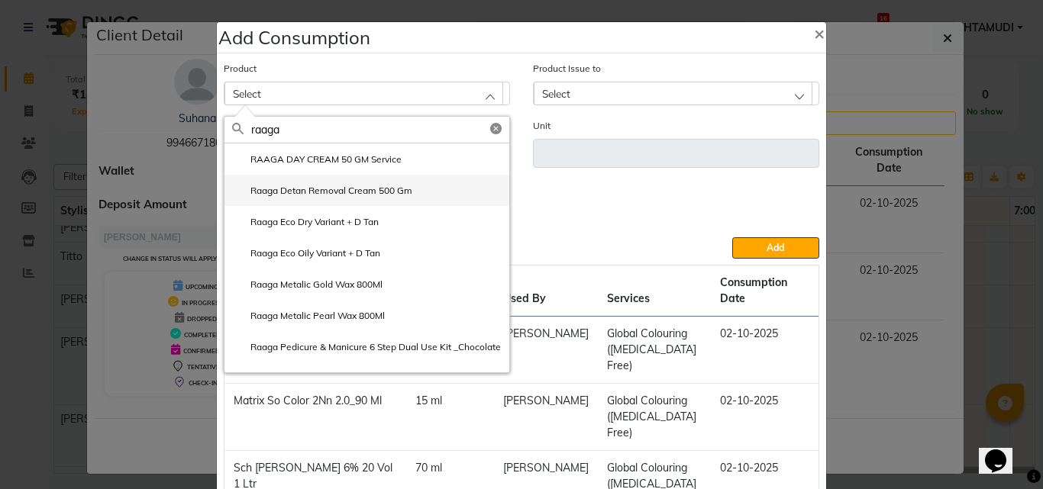
click at [341, 192] on label "Raaga Detan Removal Cream 500 Gm" at bounding box center [322, 191] width 180 height 14
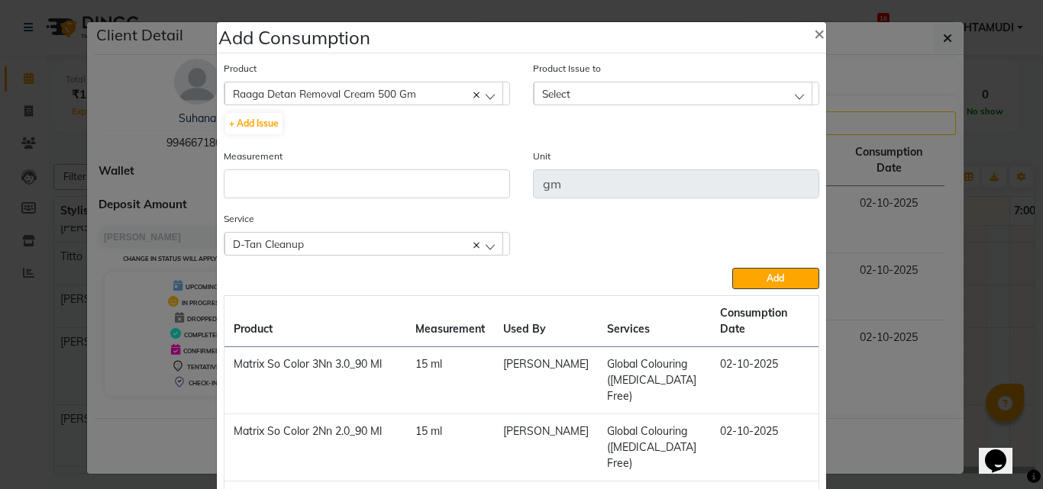
click at [570, 101] on div "Select" at bounding box center [673, 93] width 279 height 23
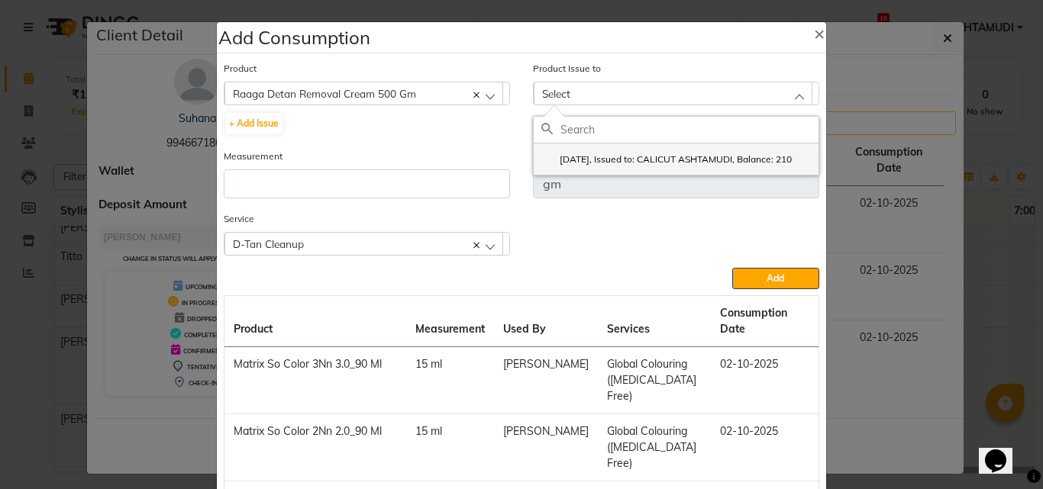
click at [586, 166] on label "2025-05-23, Issued to: CALICUT ASHTAMUDI, Balance: 210" at bounding box center [666, 160] width 250 height 14
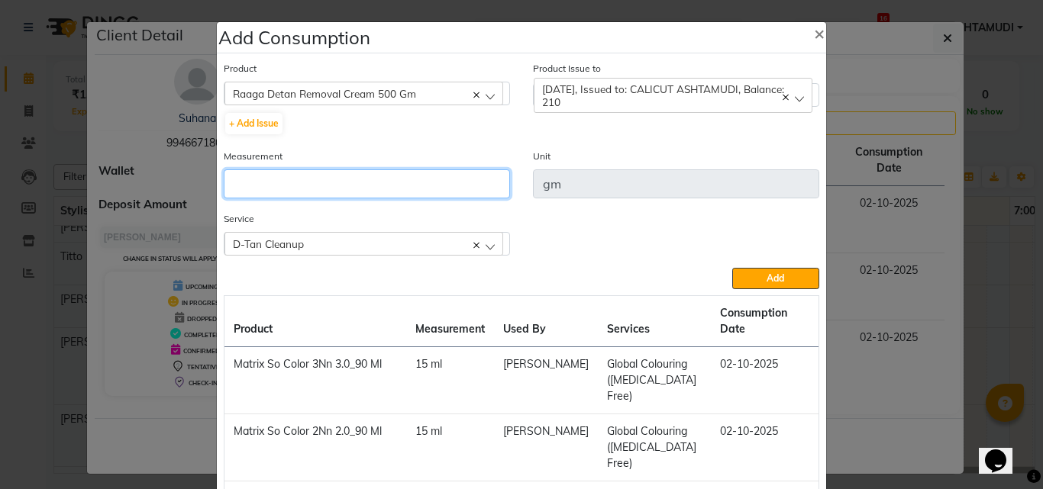
click at [416, 180] on input "number" at bounding box center [367, 183] width 286 height 29
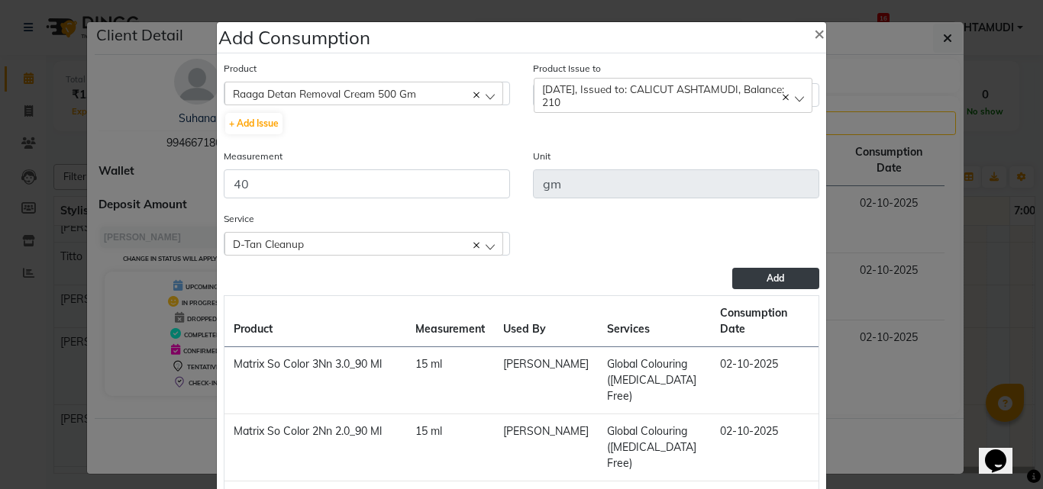
click at [797, 282] on button "Add" at bounding box center [775, 278] width 87 height 21
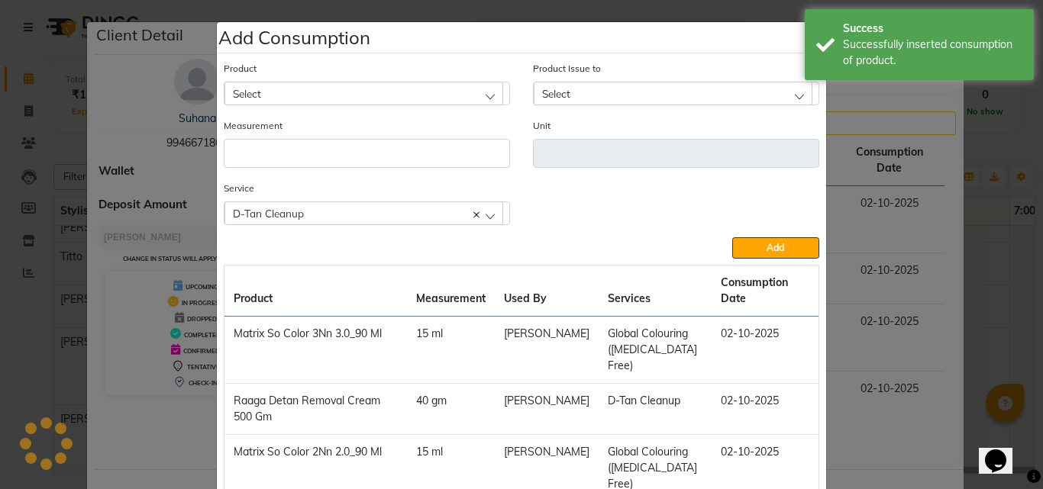
click at [877, 339] on ngb-modal-window "Add Consumption × Product Select 051/ Studio White Weekly 15Ml Product Issue to…" at bounding box center [521, 244] width 1043 height 489
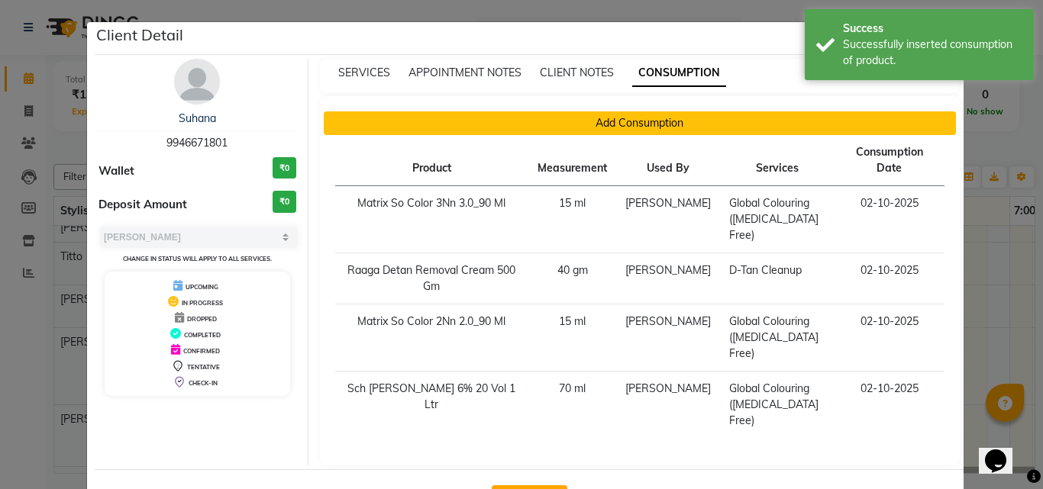
click at [445, 118] on button "Add Consumption" at bounding box center [640, 123] width 633 height 24
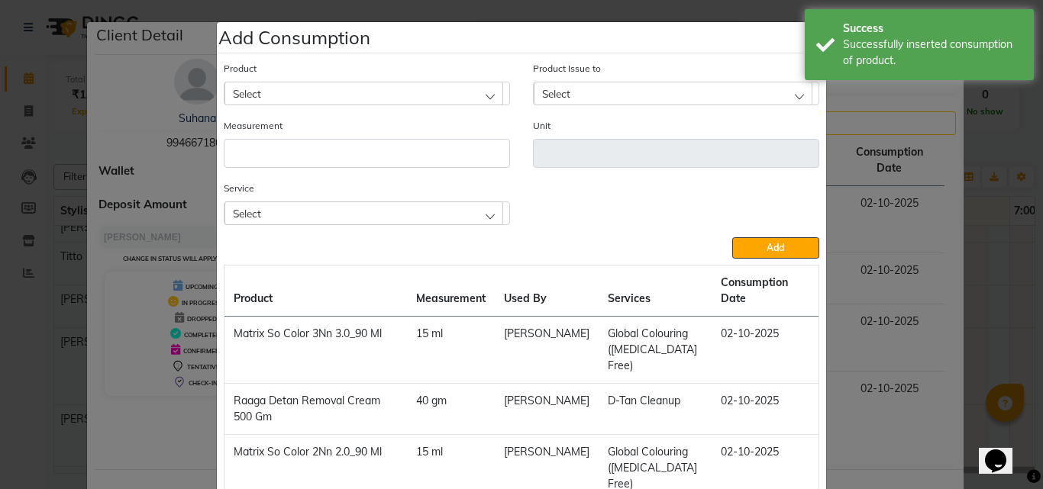
click at [302, 218] on div "Select" at bounding box center [363, 213] width 279 height 23
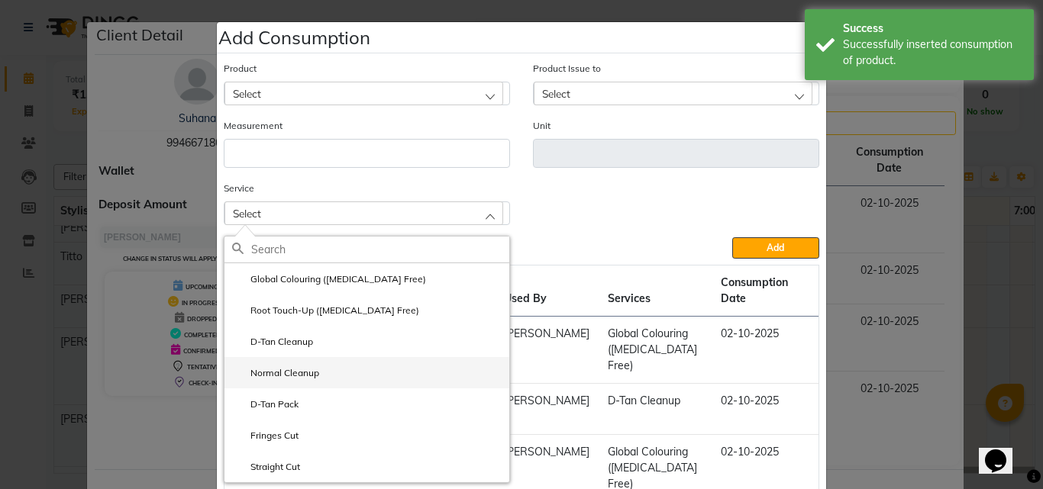
click at [299, 383] on li "Normal Cleanup" at bounding box center [366, 372] width 285 height 31
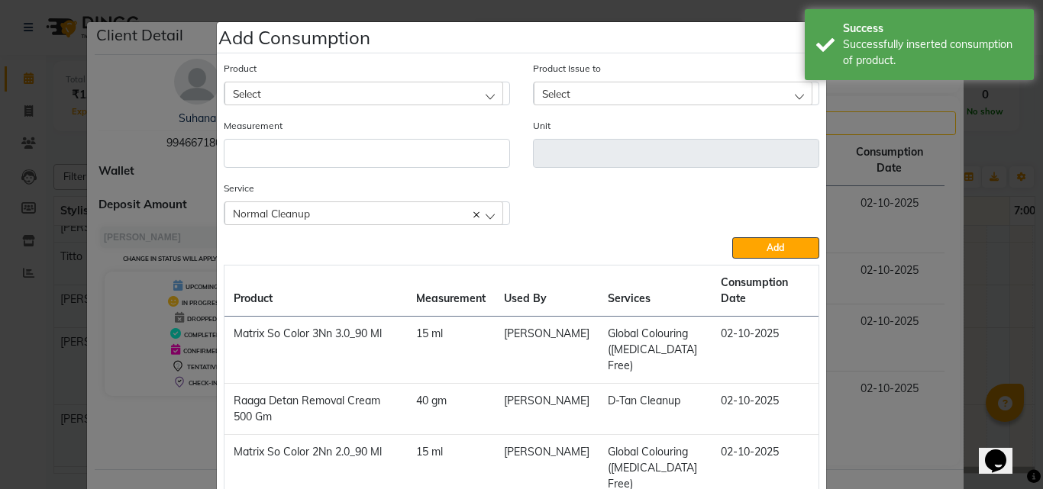
click at [305, 96] on div "Select" at bounding box center [363, 93] width 279 height 23
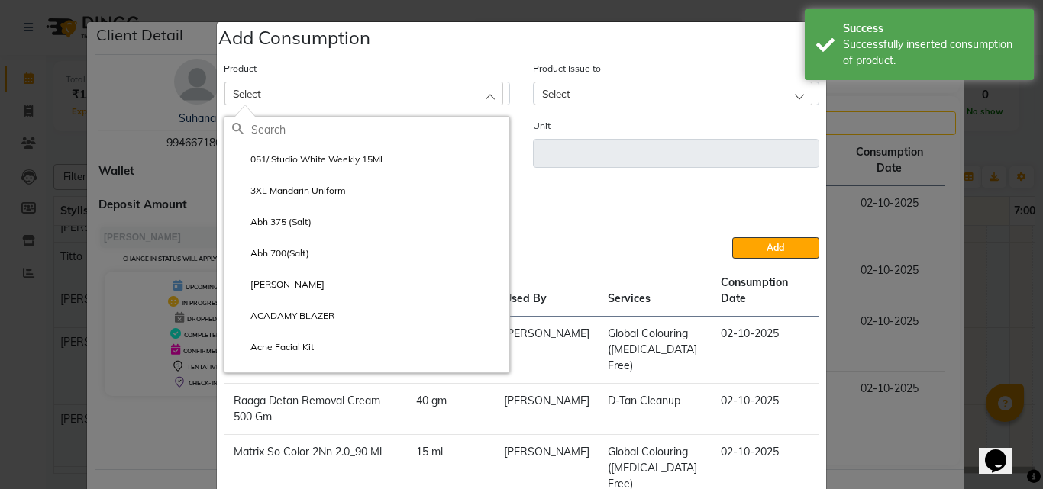
click at [315, 132] on input "text" at bounding box center [380, 130] width 258 height 26
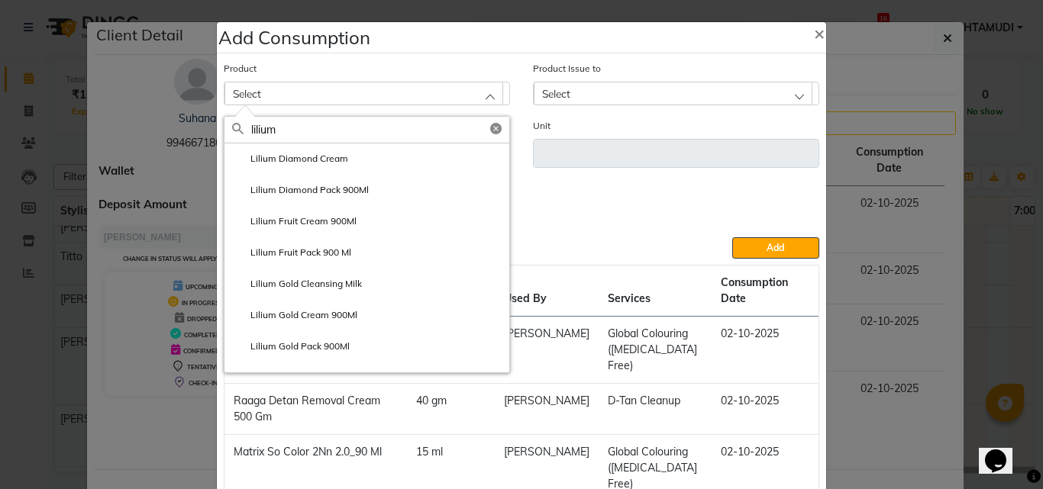
scroll to position [305, 0]
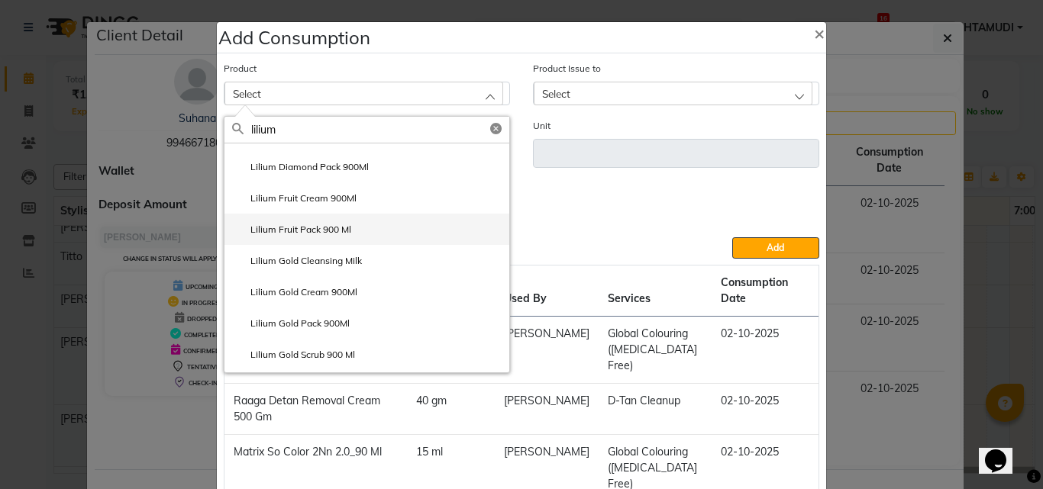
click at [295, 228] on label "Lilium Fruit Pack 900 Ml" at bounding box center [291, 230] width 119 height 14
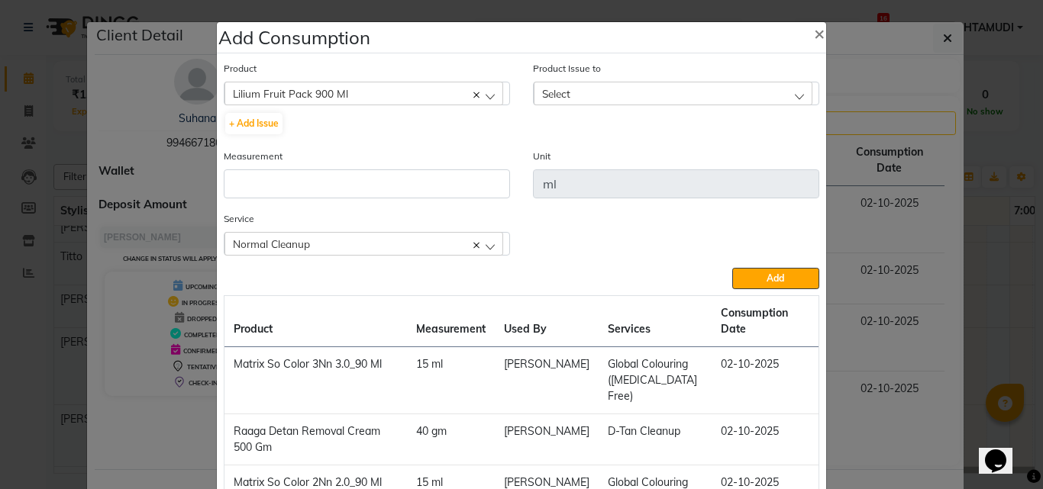
click at [621, 84] on div "Select" at bounding box center [673, 93] width 279 height 23
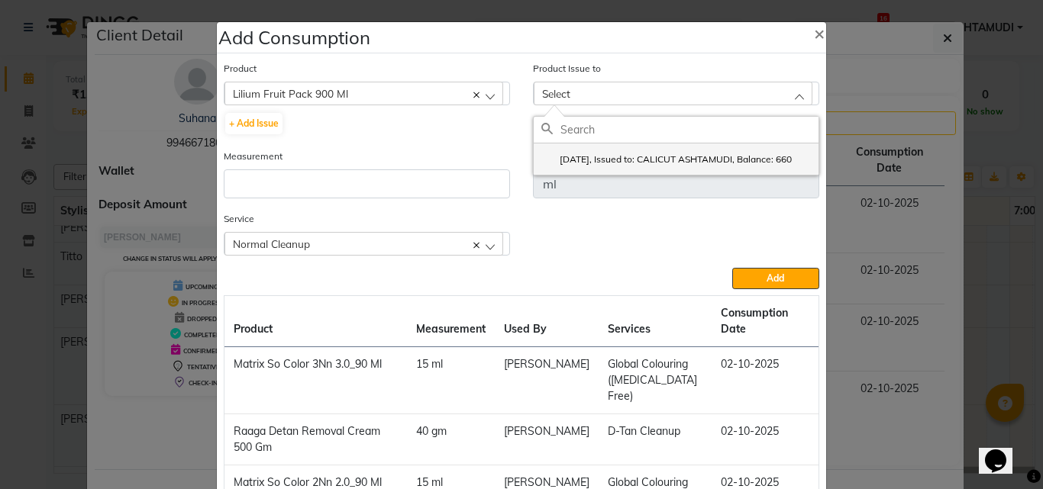
click at [603, 157] on label "2025-04-02, Issued to: CALICUT ASHTAMUDI, Balance: 660" at bounding box center [666, 160] width 250 height 14
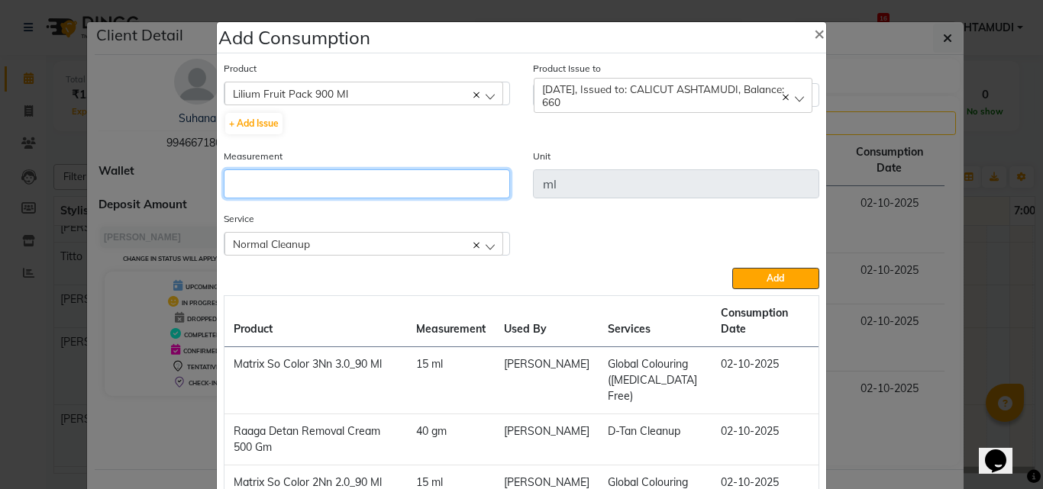
click at [412, 182] on input "number" at bounding box center [367, 183] width 286 height 29
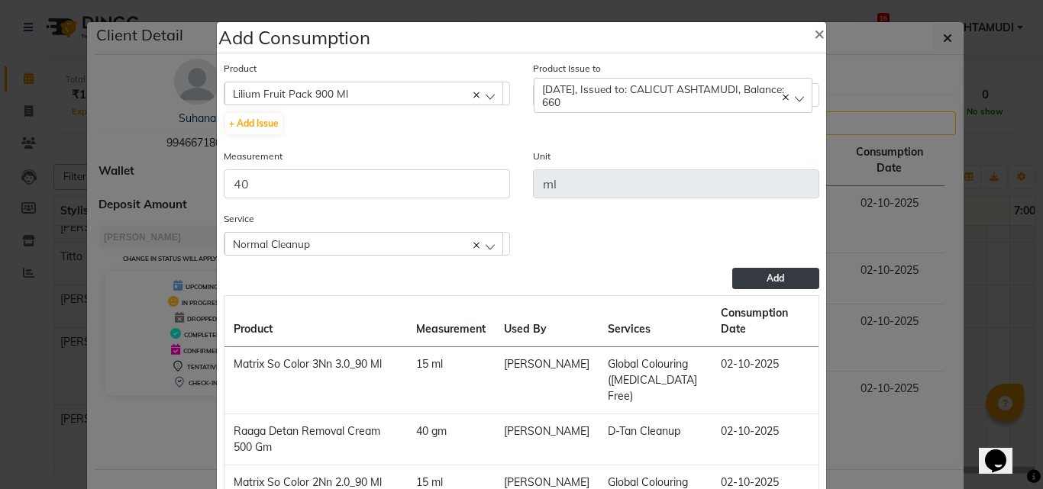
click at [732, 273] on button "Add" at bounding box center [775, 278] width 87 height 21
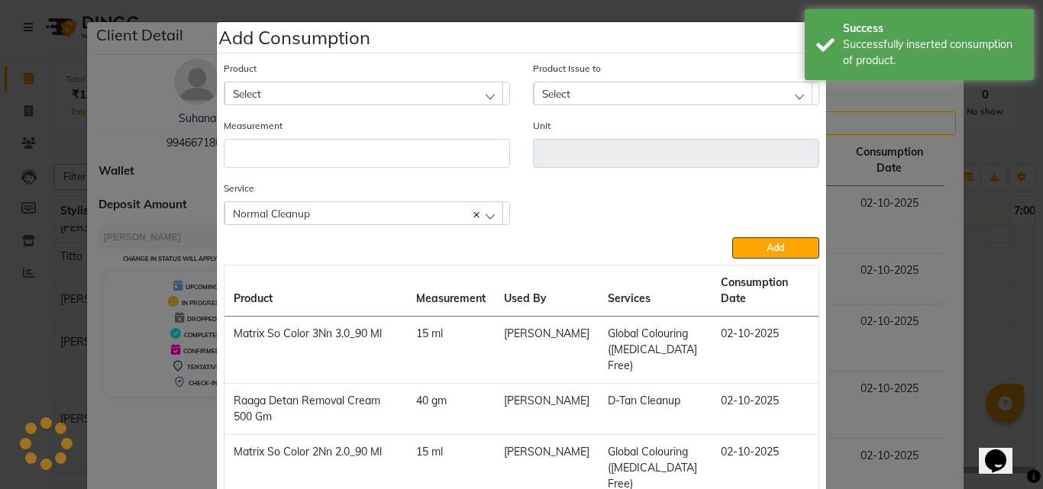
click at [915, 428] on ngb-modal-window "Add Consumption × Product Select 051/ Studio White Weekly 15Ml Product Issue to…" at bounding box center [521, 244] width 1043 height 489
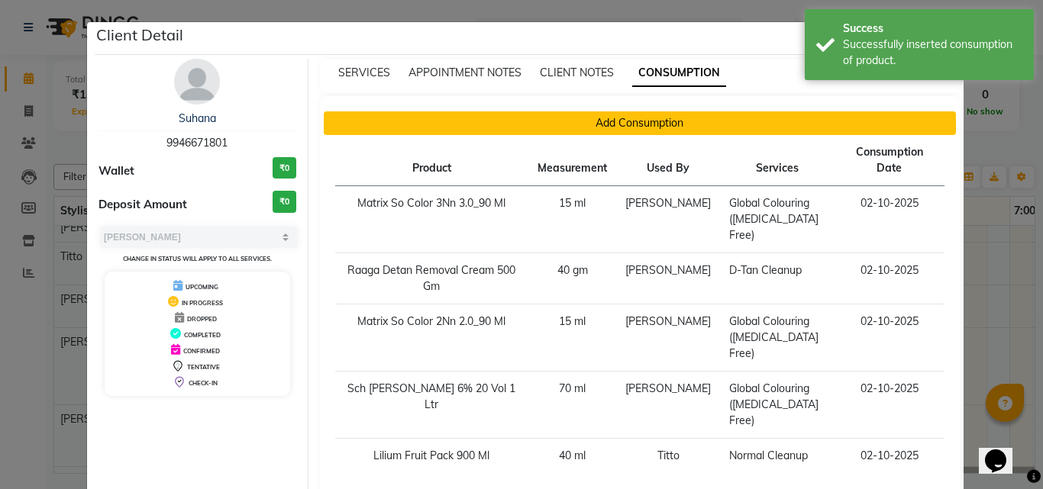
click at [348, 120] on button "Add Consumption" at bounding box center [640, 123] width 633 height 24
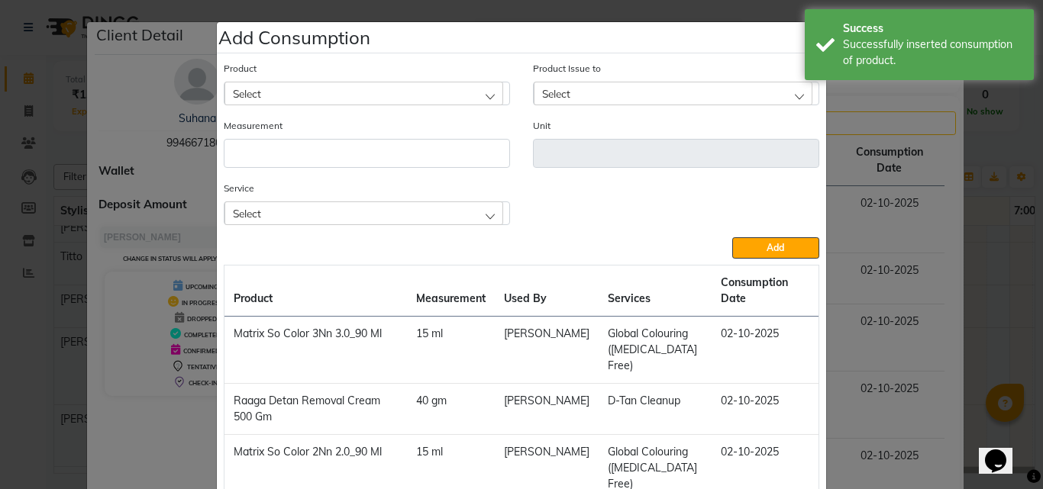
click at [349, 209] on div "Select" at bounding box center [363, 213] width 279 height 23
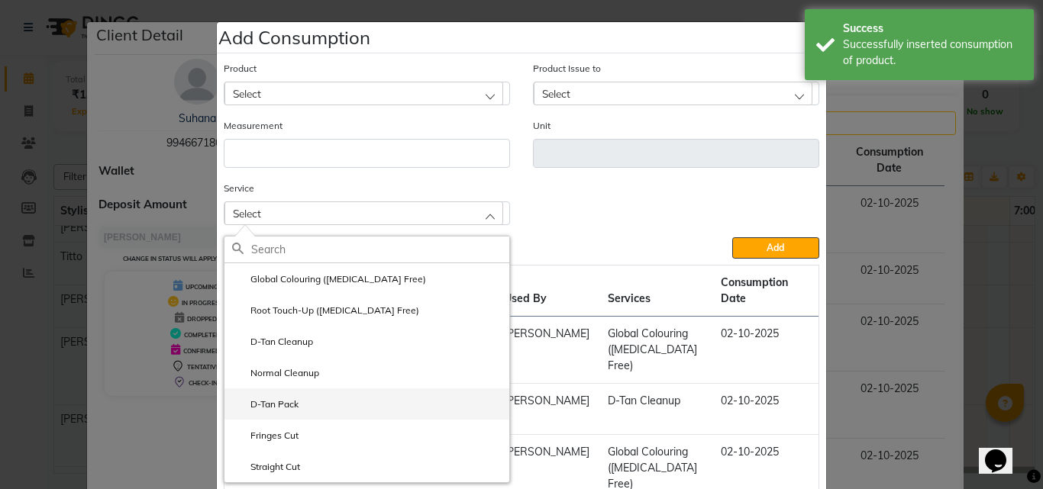
scroll to position [76, 0]
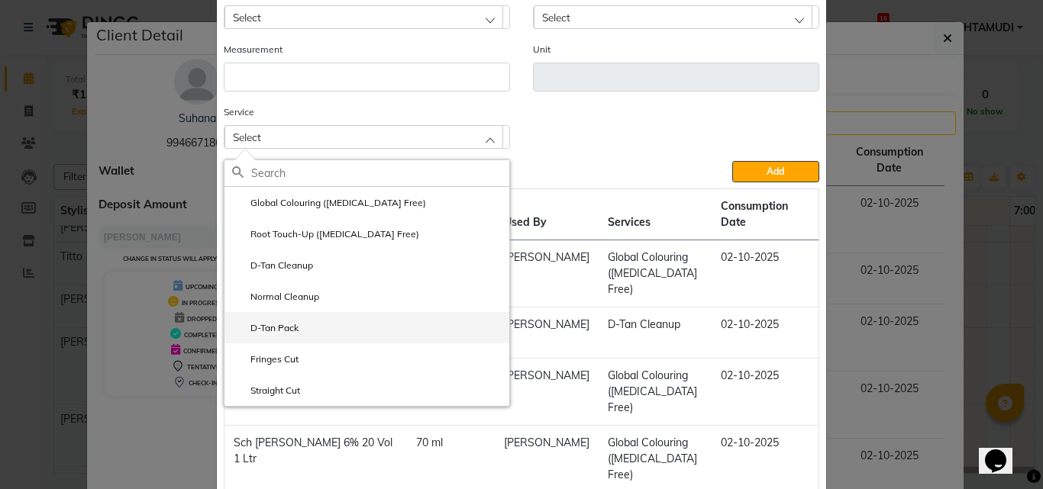
click at [279, 325] on label "D-Tan Pack" at bounding box center [265, 328] width 66 height 14
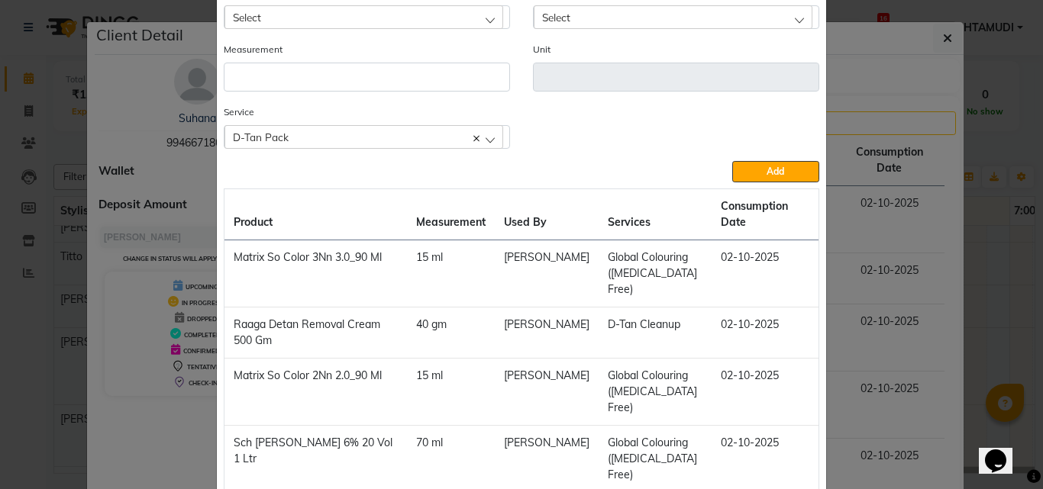
click at [321, 15] on div "Select" at bounding box center [363, 16] width 279 height 23
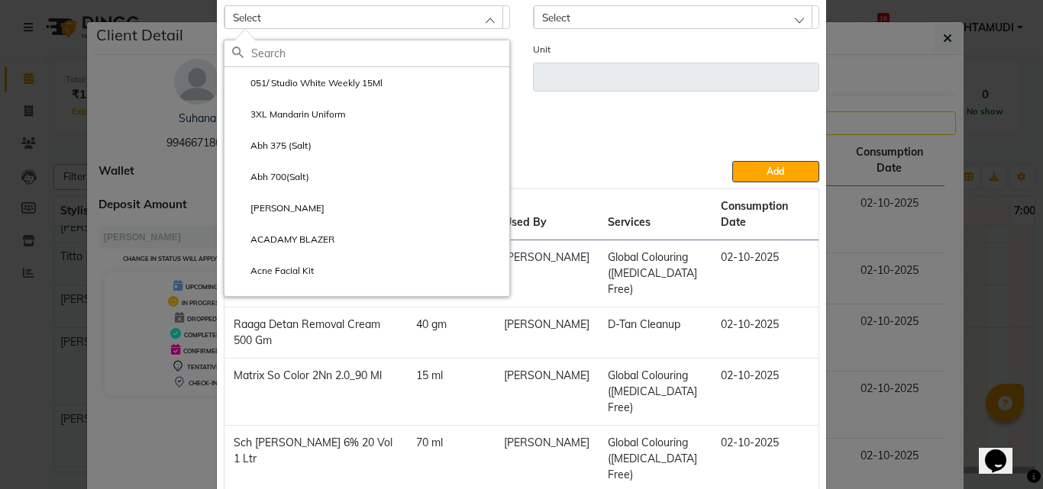
click at [340, 51] on input "text" at bounding box center [380, 53] width 258 height 26
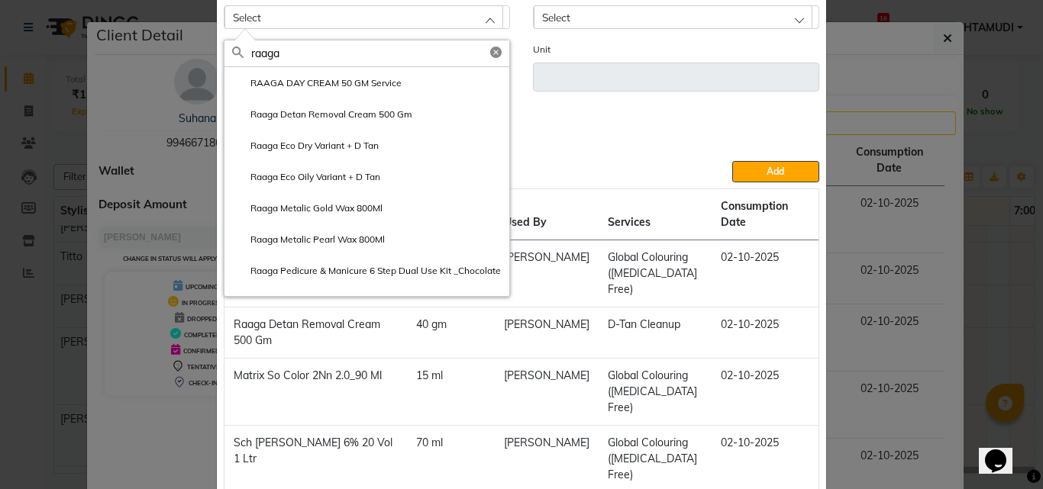
click at [344, 110] on label "Raaga Detan Removal Cream 500 Gm" at bounding box center [322, 115] width 180 height 14
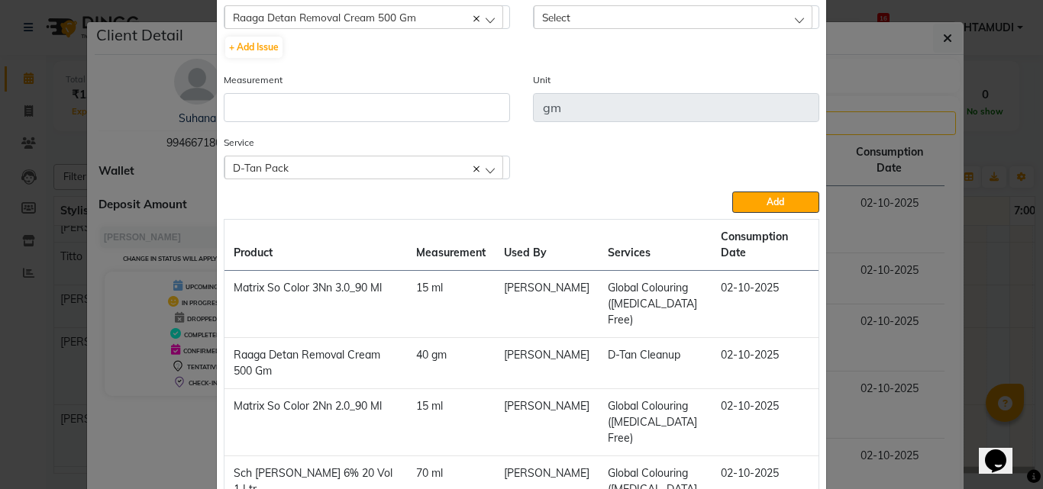
click at [576, 15] on div "Select" at bounding box center [673, 16] width 279 height 23
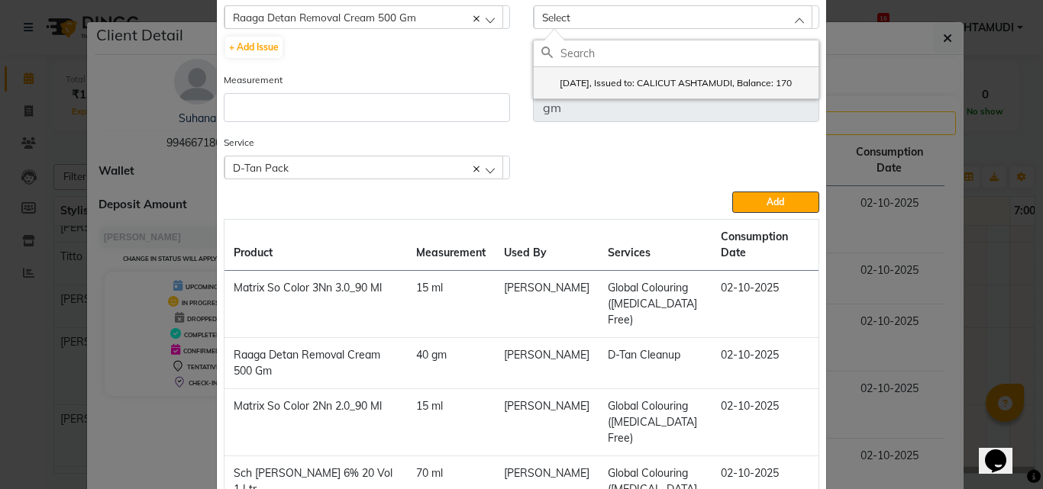
click at [596, 90] on label "2025-05-23, Issued to: CALICUT ASHTAMUDI, Balance: 170" at bounding box center [666, 83] width 250 height 14
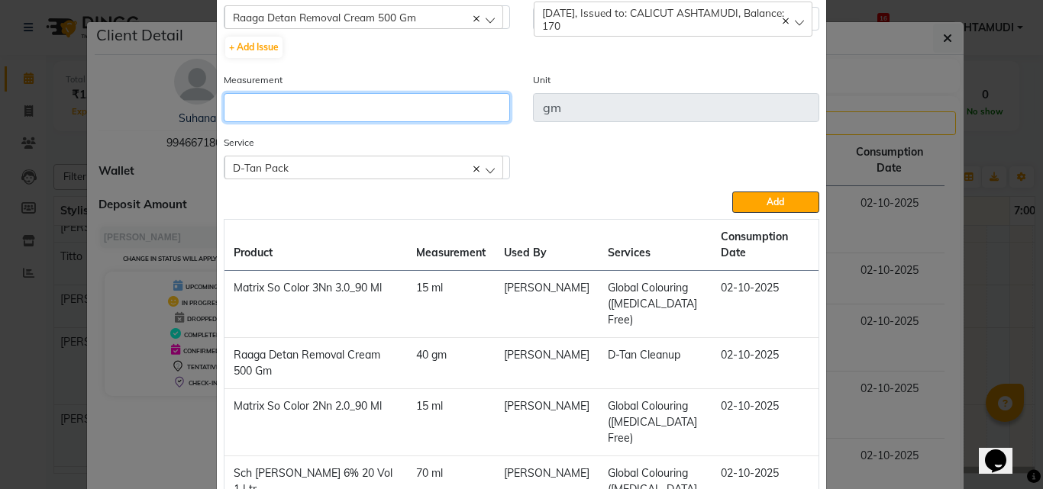
click at [379, 98] on input "number" at bounding box center [367, 107] width 286 height 29
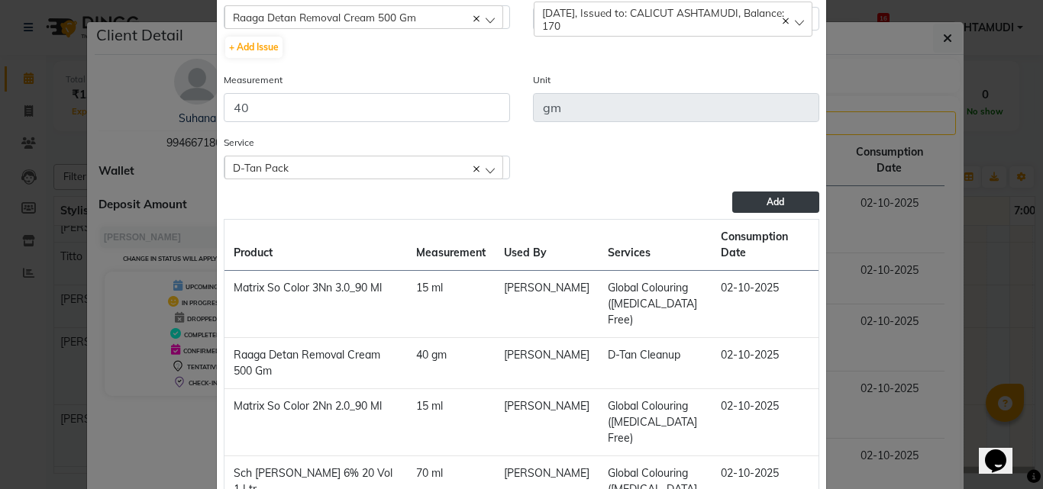
click at [737, 202] on button "Add" at bounding box center [775, 202] width 87 height 21
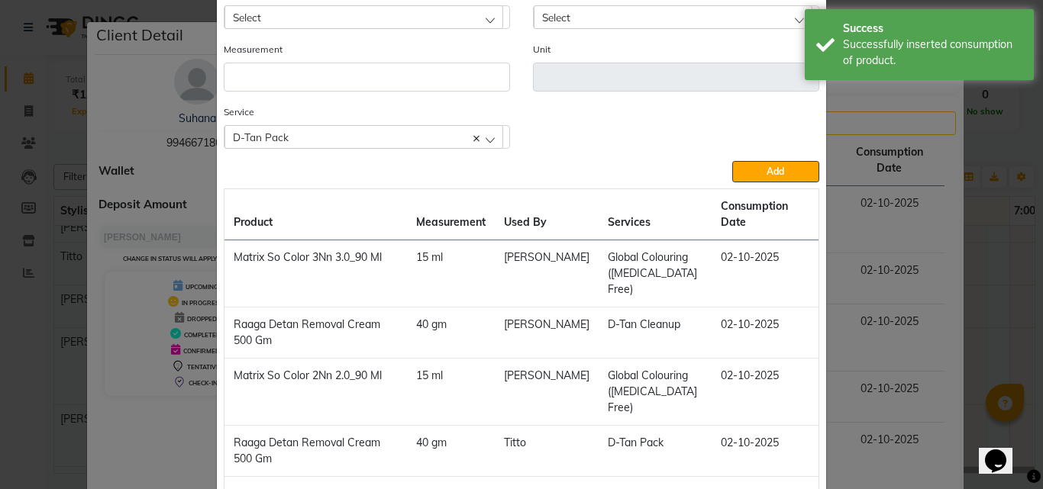
click at [258, 131] on span "D-Tan Pack" at bounding box center [261, 137] width 56 height 13
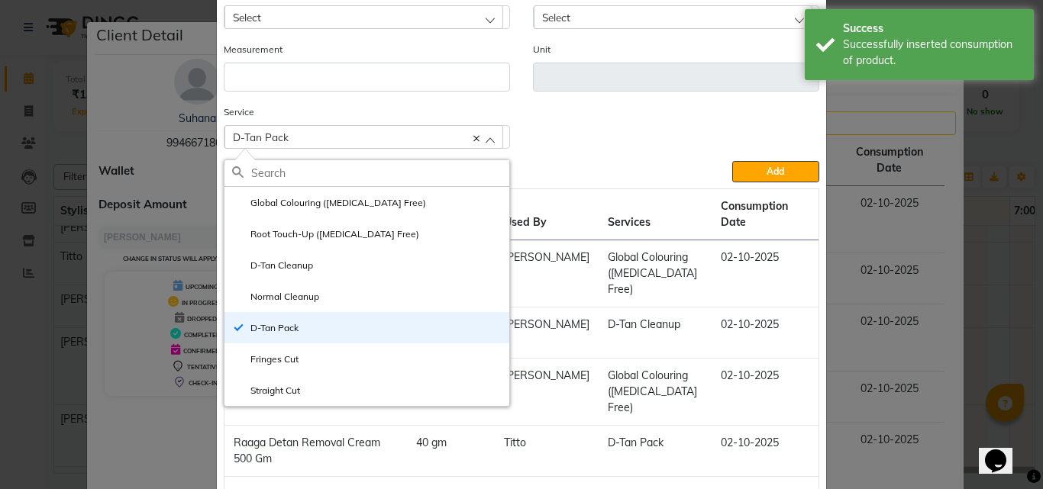
click at [949, 395] on ngb-modal-window "Add Consumption × Product Select 051/ Studio White Weekly 15Ml Product Issue to…" at bounding box center [521, 244] width 1043 height 489
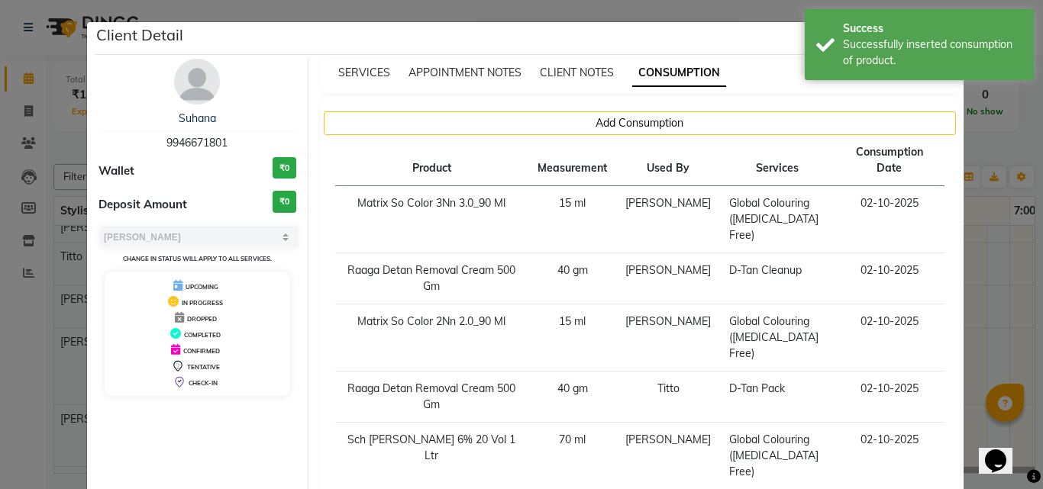
click at [983, 293] on ngb-modal-window "Client Detail Suhana 9946671801 Wallet ₹0 Deposit Amount ₹0 Select MARK DONE UP…" at bounding box center [521, 244] width 1043 height 489
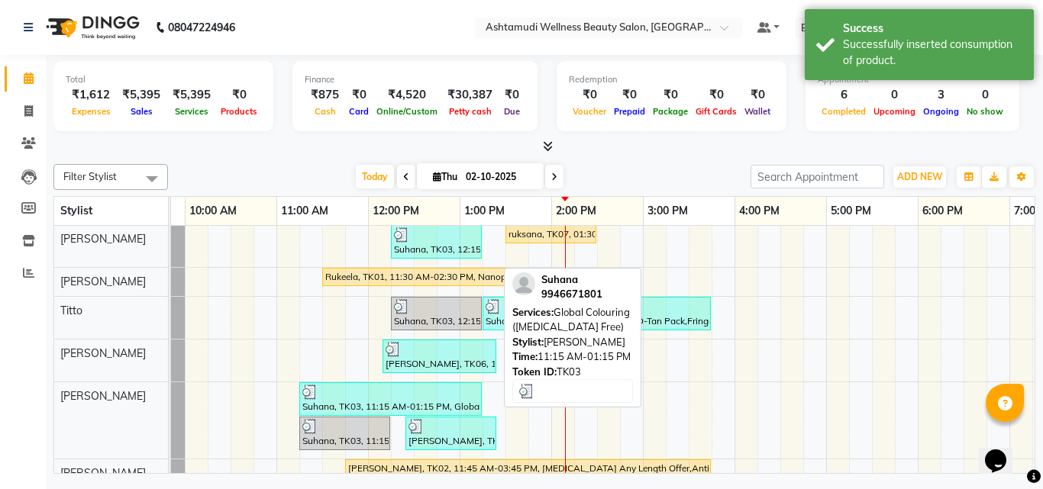
scroll to position [229, 0]
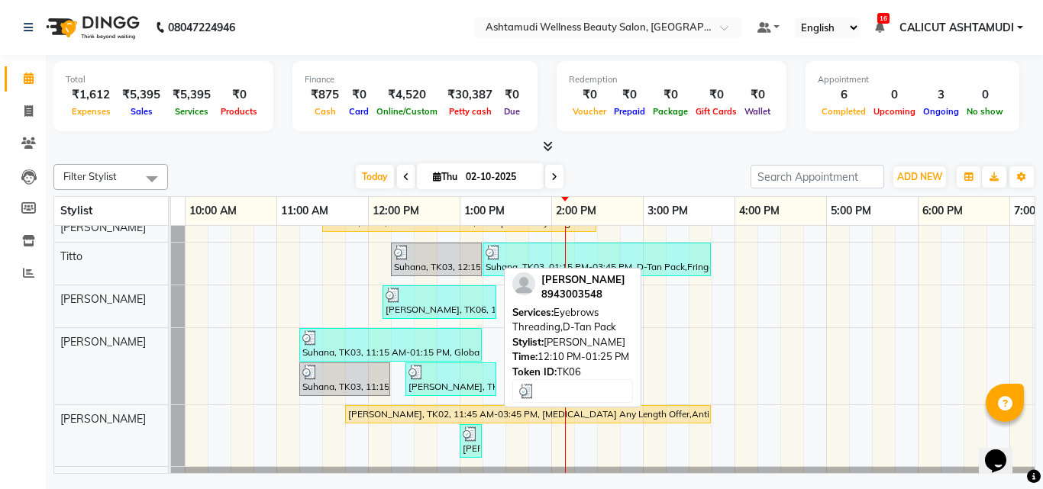
click at [460, 299] on div at bounding box center [440, 295] width 108 height 15
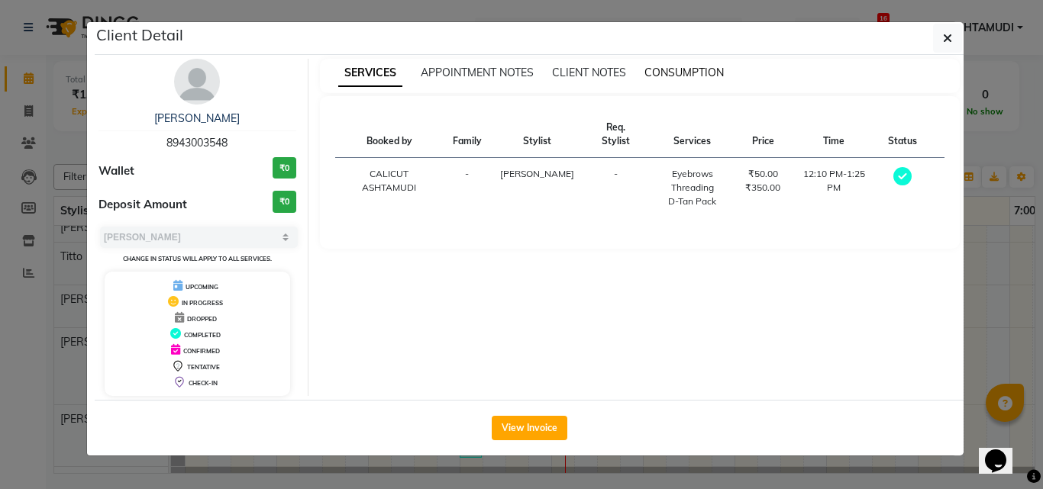
click at [680, 70] on span "CONSUMPTION" at bounding box center [683, 73] width 79 height 14
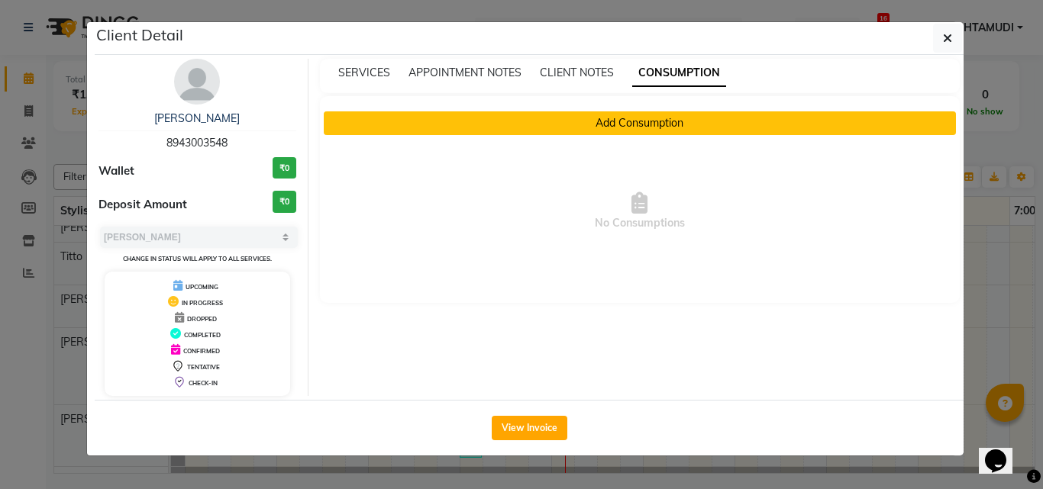
click at [658, 126] on button "Add Consumption" at bounding box center [640, 123] width 633 height 24
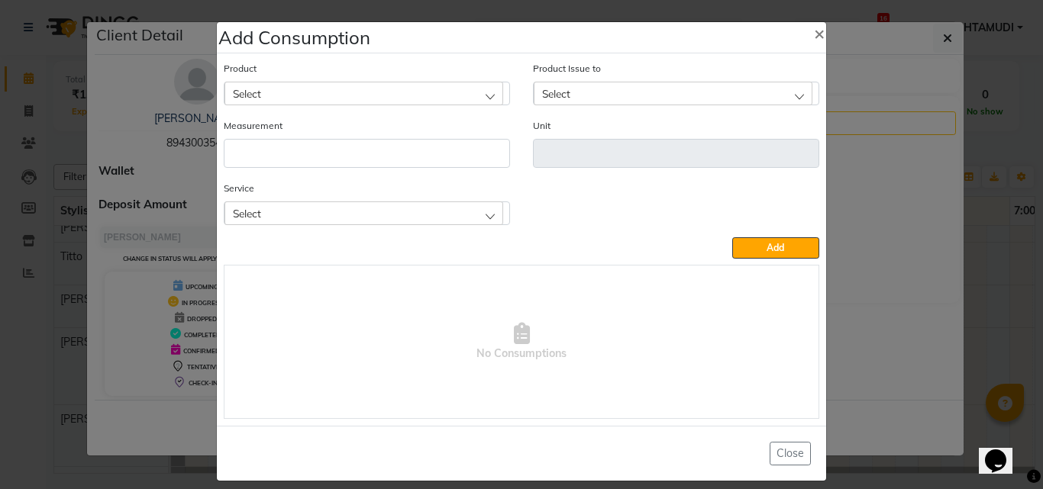
click at [370, 95] on div "Select" at bounding box center [363, 93] width 279 height 23
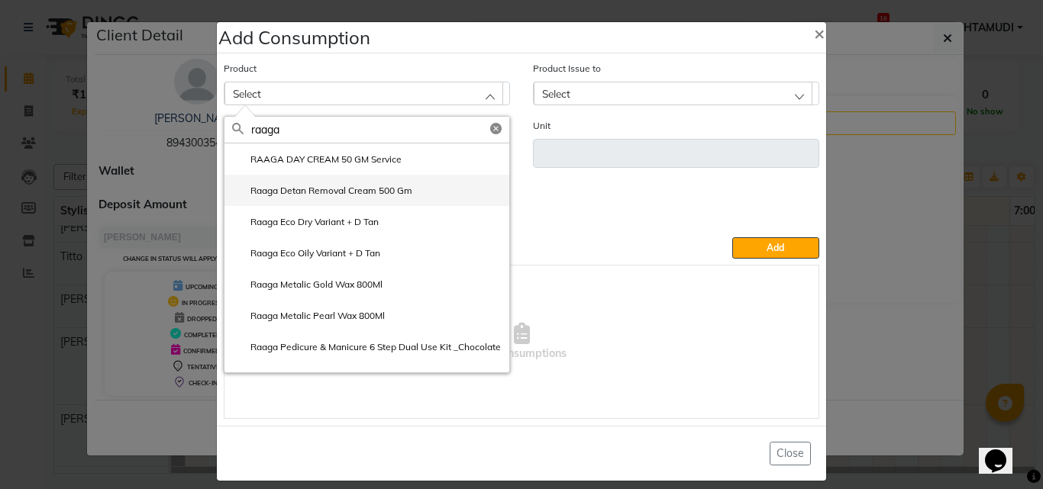
click at [347, 190] on label "Raaga Detan Removal Cream 500 Gm" at bounding box center [322, 191] width 180 height 14
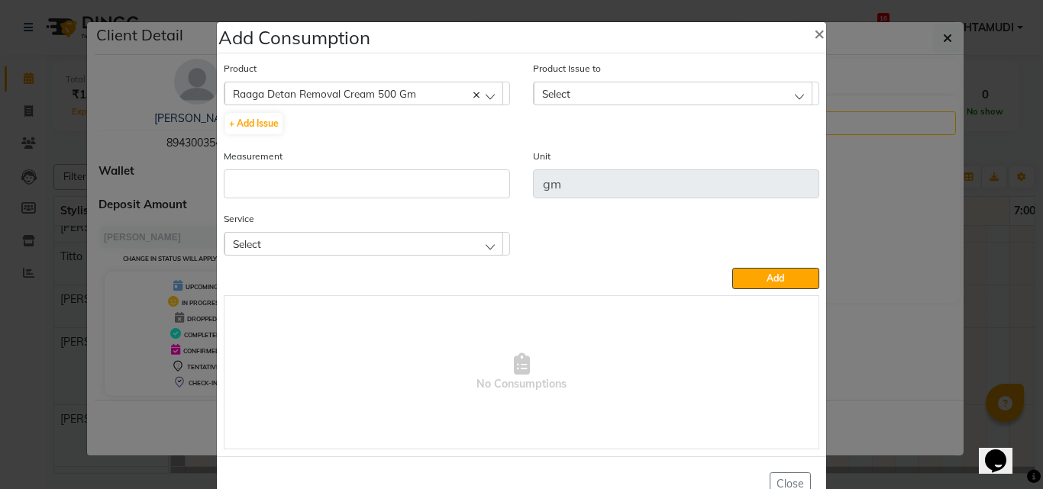
click at [573, 108] on div "Product Issue to Select 2025-05-23, Issued to: CALICUT ASHTAMUDI, Balance: 130" at bounding box center [675, 104] width 309 height 88
click at [578, 101] on div "Select" at bounding box center [673, 93] width 279 height 23
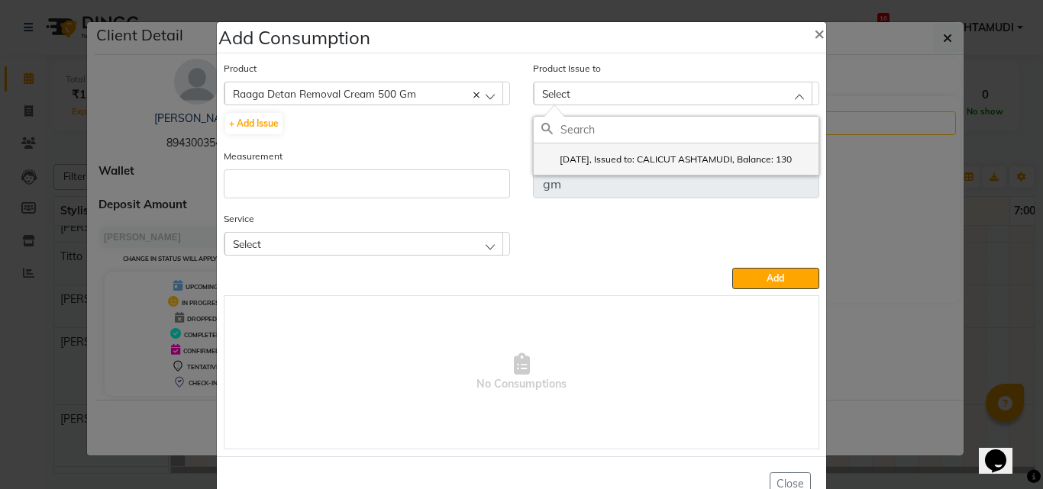
click at [579, 166] on label "2025-05-23, Issued to: CALICUT ASHTAMUDI, Balance: 130" at bounding box center [666, 160] width 250 height 14
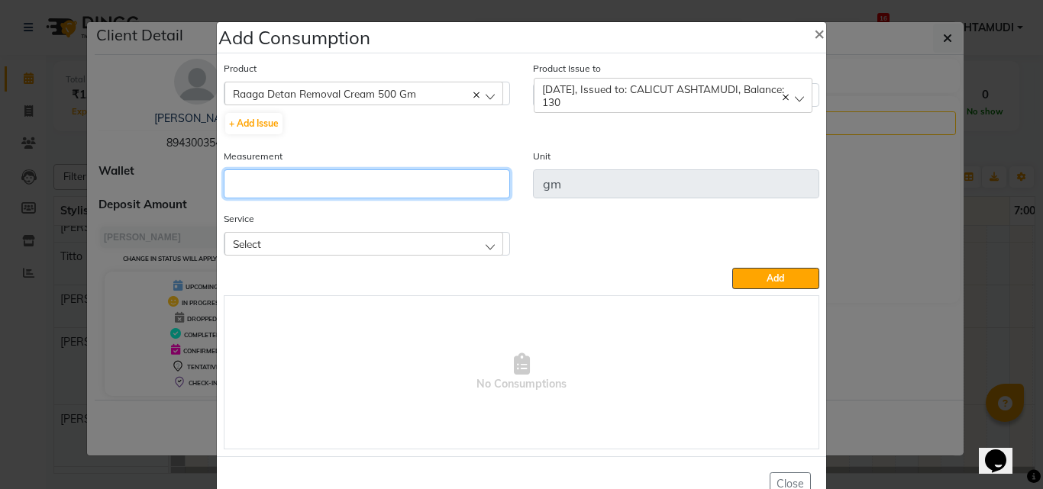
click at [395, 188] on input "number" at bounding box center [367, 183] width 286 height 29
click at [387, 245] on div "Select" at bounding box center [363, 243] width 279 height 23
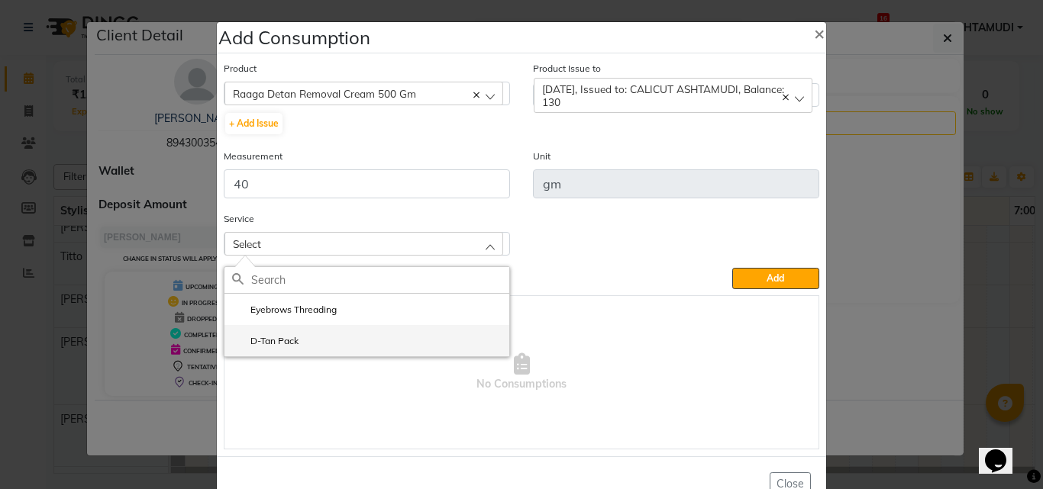
click at [387, 333] on li "D-Tan Pack" at bounding box center [366, 340] width 285 height 31
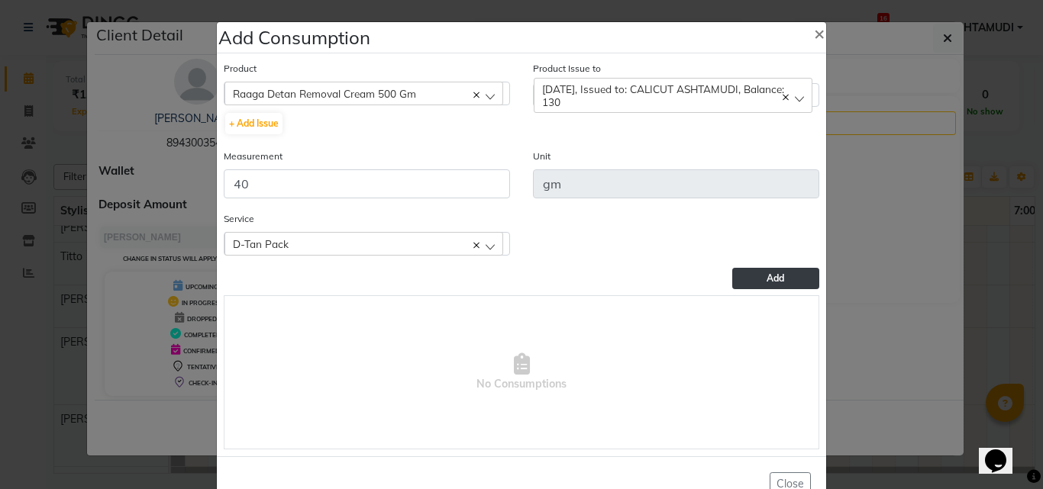
click at [759, 276] on button "Add" at bounding box center [775, 278] width 87 height 21
click at [931, 317] on ngb-modal-window "Add Consumption × Product Raaga Detan Removal Cream 500 Gm 051/ Studio White We…" at bounding box center [521, 244] width 1043 height 489
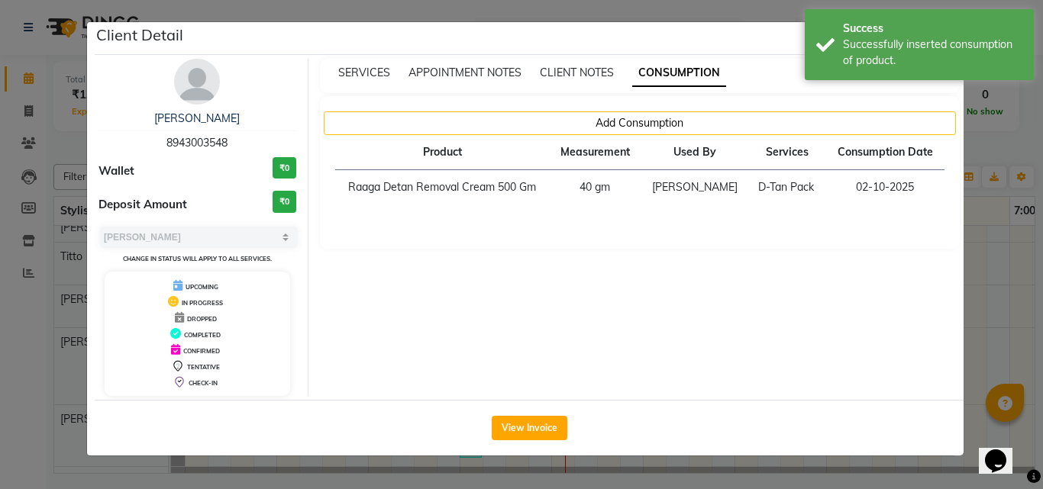
click at [1022, 339] on ngb-modal-window "Client Detail jyothi 8943003548 Wallet ₹0 Deposit Amount ₹0 Select MARK DONE UP…" at bounding box center [521, 244] width 1043 height 489
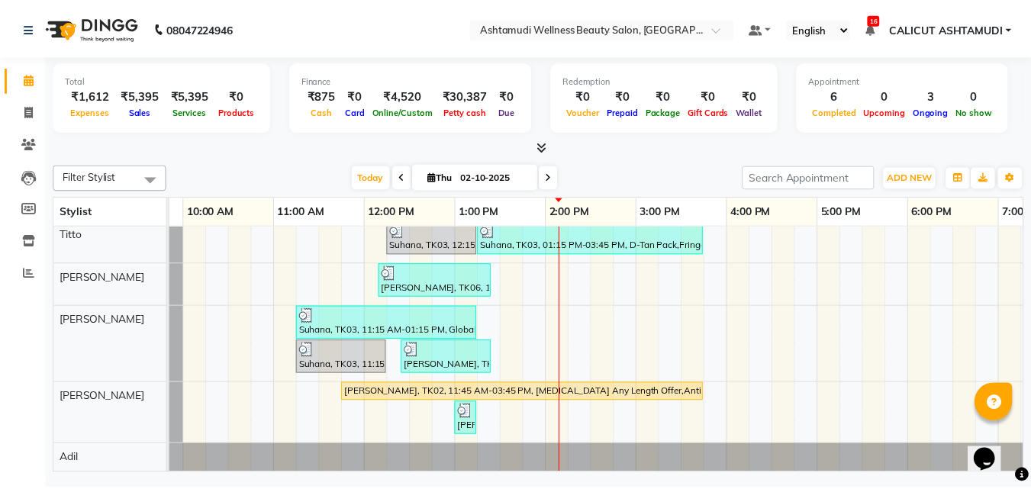
scroll to position [0, 0]
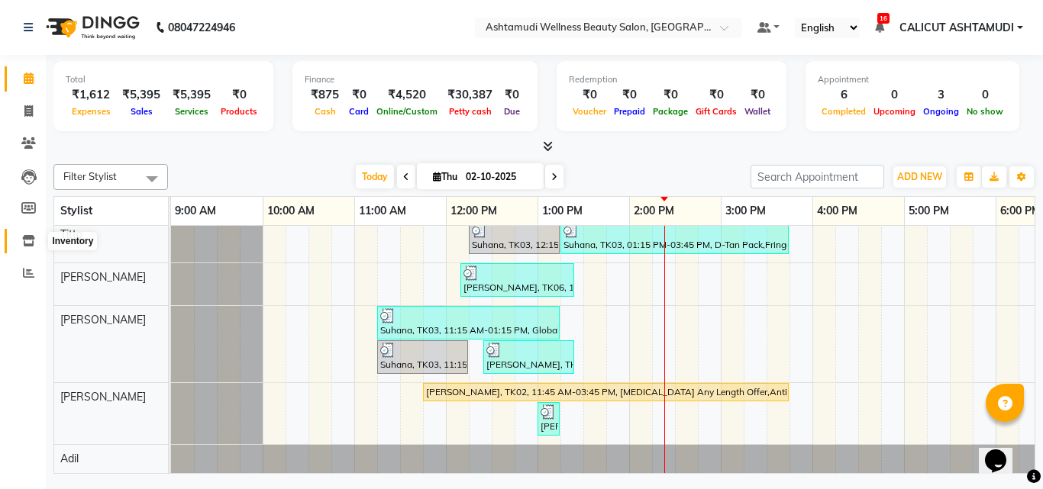
click at [38, 243] on span at bounding box center [28, 242] width 27 height 18
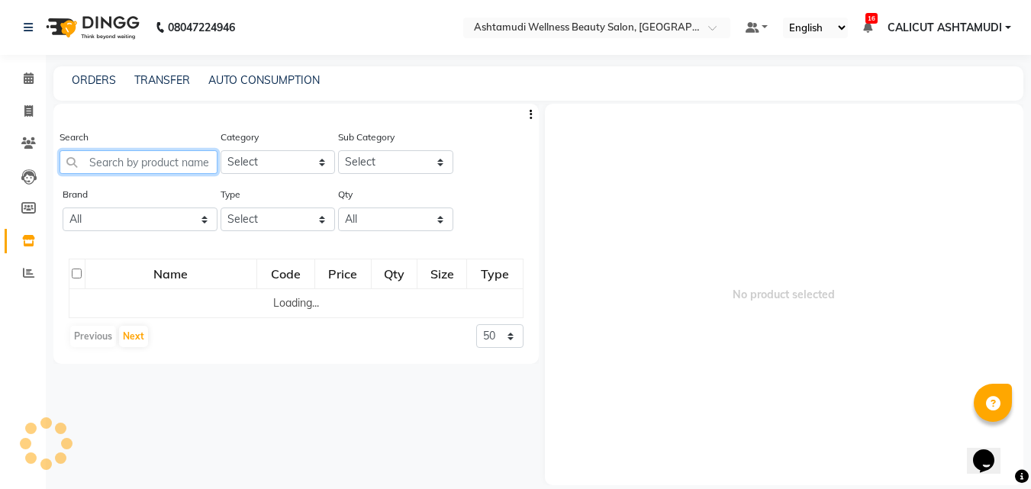
click at [124, 165] on input "text" at bounding box center [139, 162] width 158 height 24
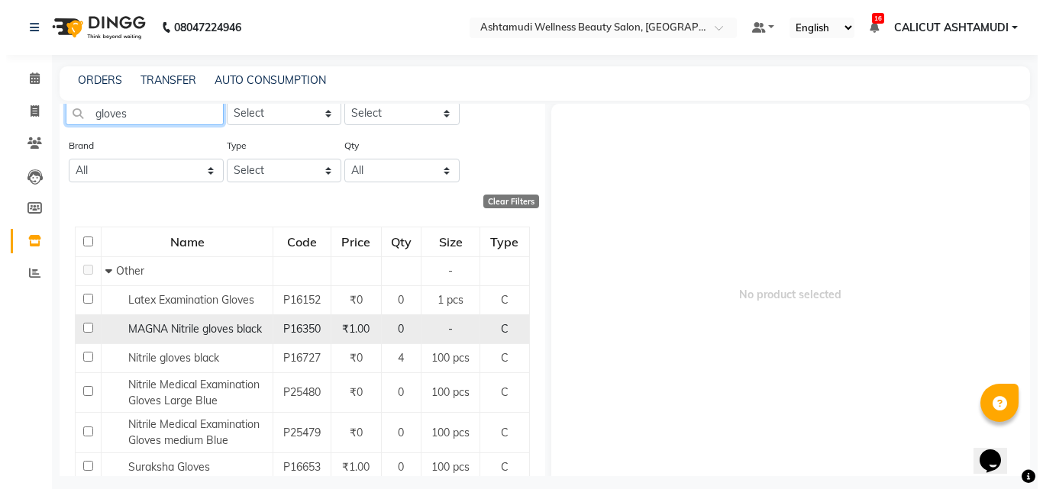
scroll to position [76, 0]
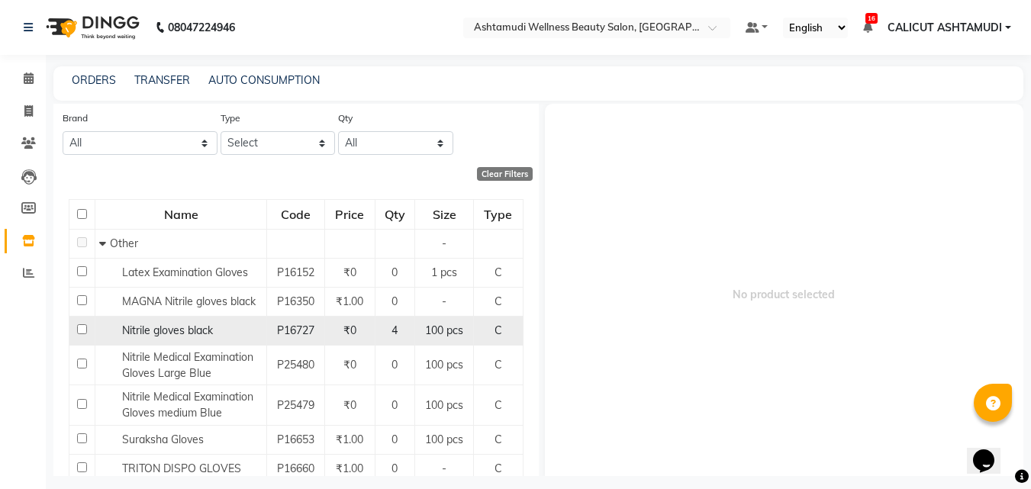
click at [82, 329] on input "checkbox" at bounding box center [82, 329] width 10 height 10
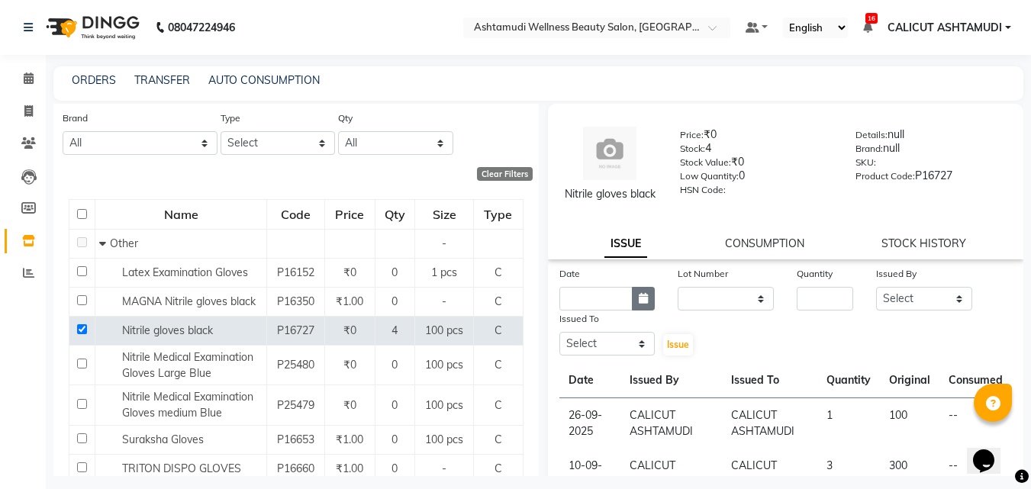
click at [632, 311] on button "button" at bounding box center [643, 299] width 23 height 24
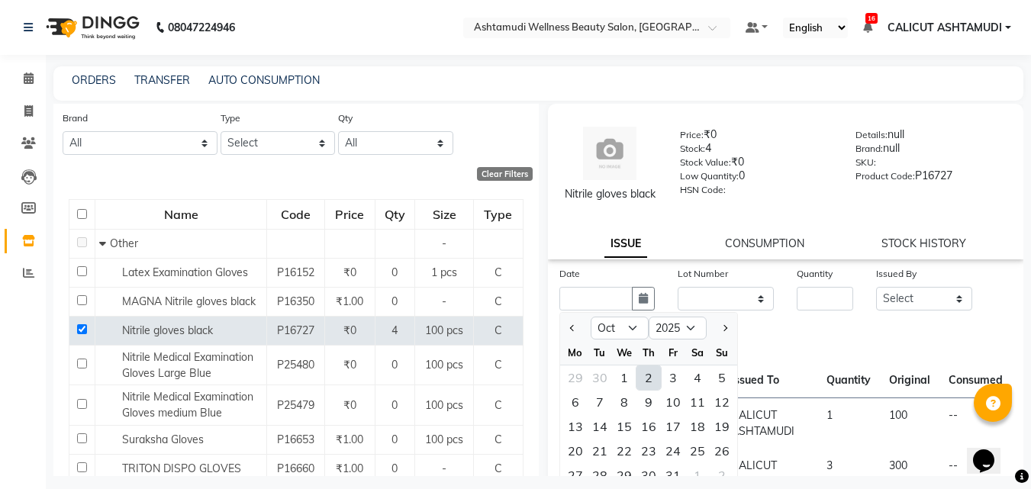
click at [647, 390] on div "2" at bounding box center [649, 378] width 24 height 24
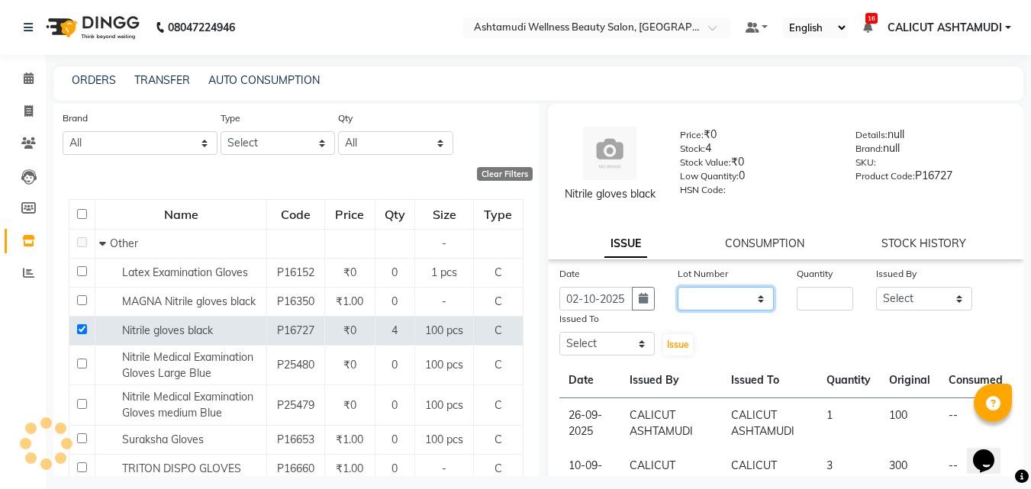
click at [725, 311] on select "None" at bounding box center [726, 299] width 96 height 24
click at [678, 303] on select "None" at bounding box center [726, 299] width 96 height 24
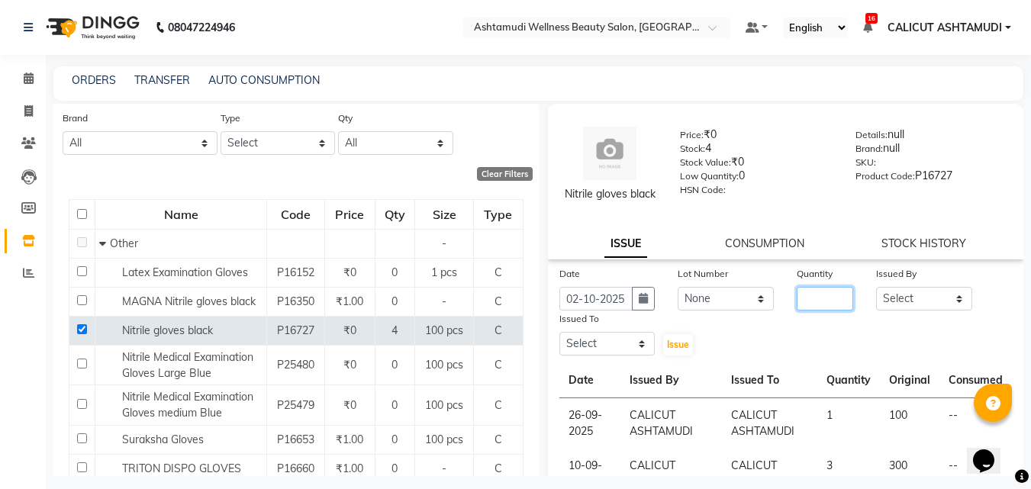
click at [805, 311] on input "number" at bounding box center [825, 299] width 56 height 24
drag, startPoint x: 900, startPoint y: 315, endPoint x: 898, endPoint y: 303, distance: 11.7
click at [900, 311] on select "Select [PERSON_NAME] [PERSON_NAME] [PERSON_NAME] CALICUT ASHTAMUDI FRANKLY [PER…" at bounding box center [924, 299] width 96 height 24
click at [876, 303] on select "Select [PERSON_NAME] [PERSON_NAME] [PERSON_NAME] CALICUT ASHTAMUDI FRANKLY [PER…" at bounding box center [924, 299] width 96 height 24
click at [621, 356] on select "Select [PERSON_NAME] [PERSON_NAME] [PERSON_NAME] CALICUT ASHTAMUDI FRANKLY [PER…" at bounding box center [608, 344] width 96 height 24
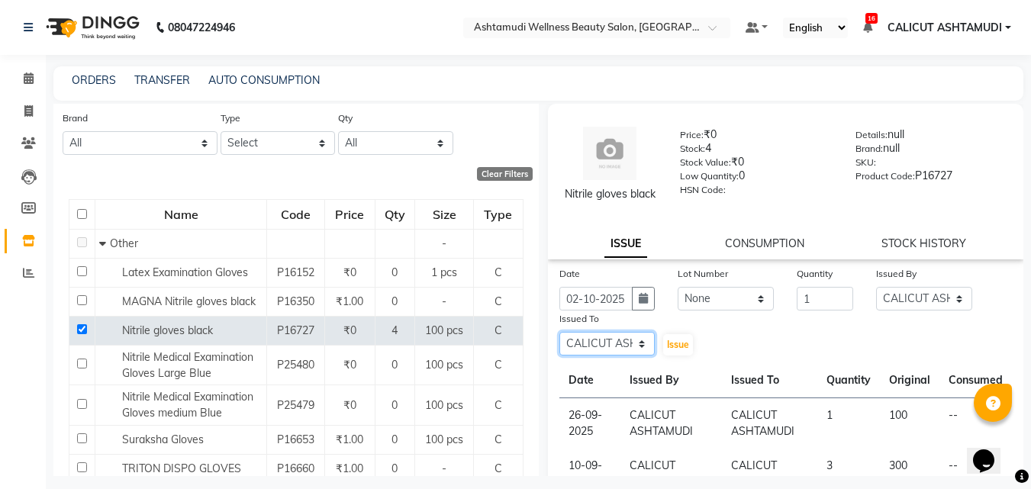
click at [560, 348] on select "Select [PERSON_NAME] [PERSON_NAME] [PERSON_NAME] CALICUT ASHTAMUDI FRANKLY [PER…" at bounding box center [608, 344] width 96 height 24
click at [673, 350] on span "Issue" at bounding box center [678, 344] width 22 height 11
click at [25, 76] on icon at bounding box center [29, 78] width 10 height 11
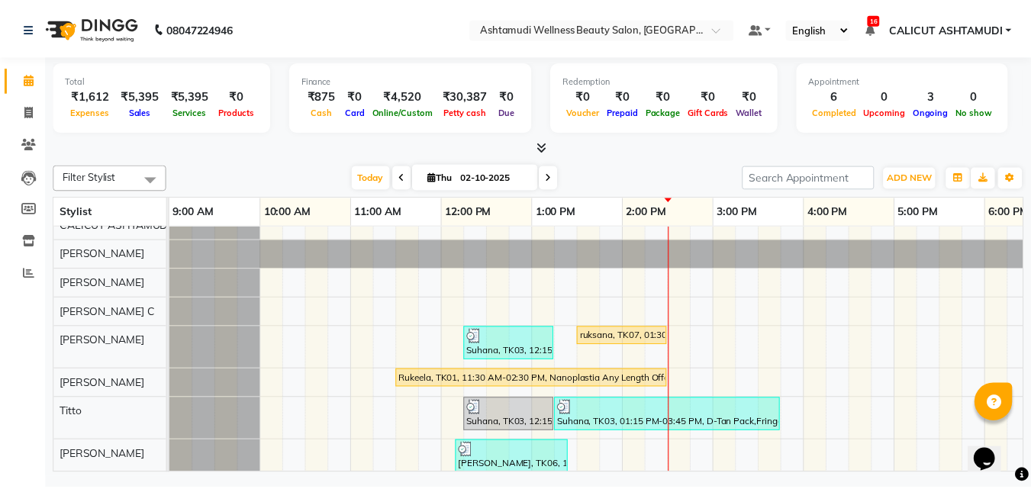
scroll to position [34, 0]
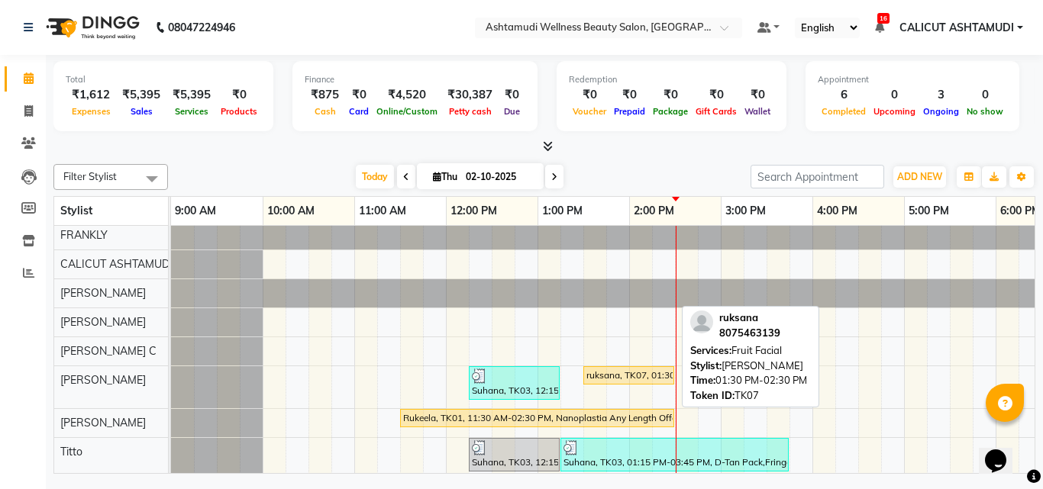
click at [596, 376] on div "ruksana, TK07, 01:30 PM-02:30 PM, Fruit Facial" at bounding box center [629, 376] width 88 height 14
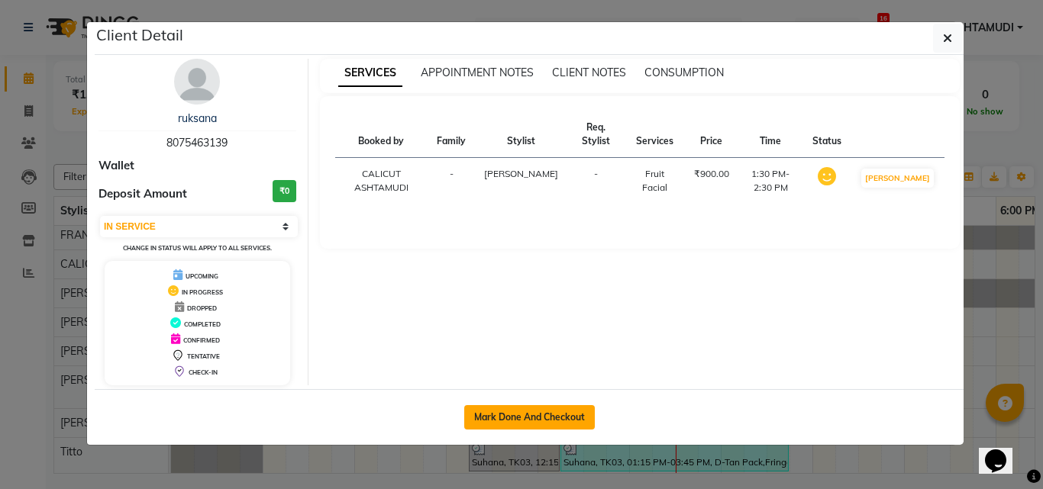
click at [518, 418] on button "Mark Done And Checkout" at bounding box center [529, 417] width 131 height 24
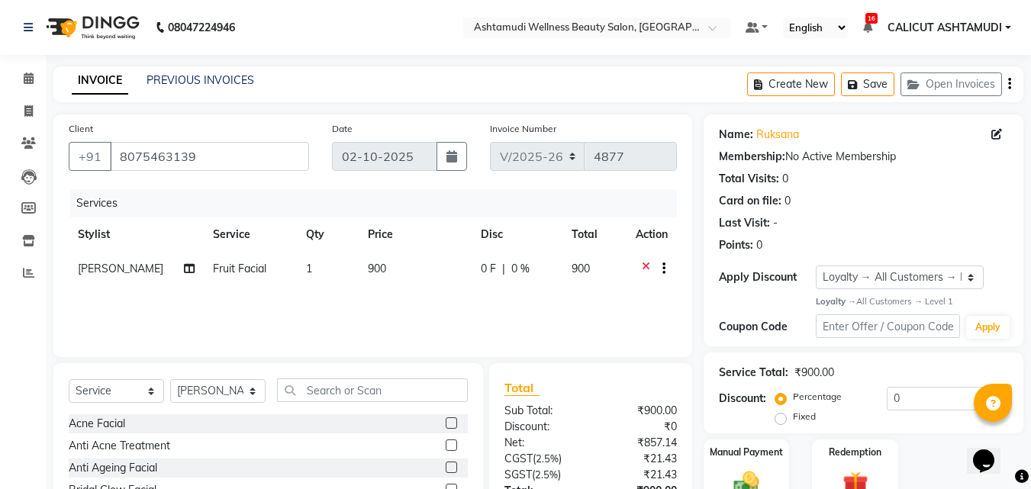
click at [245, 270] on span "Fruit Facial" at bounding box center [239, 269] width 53 height 14
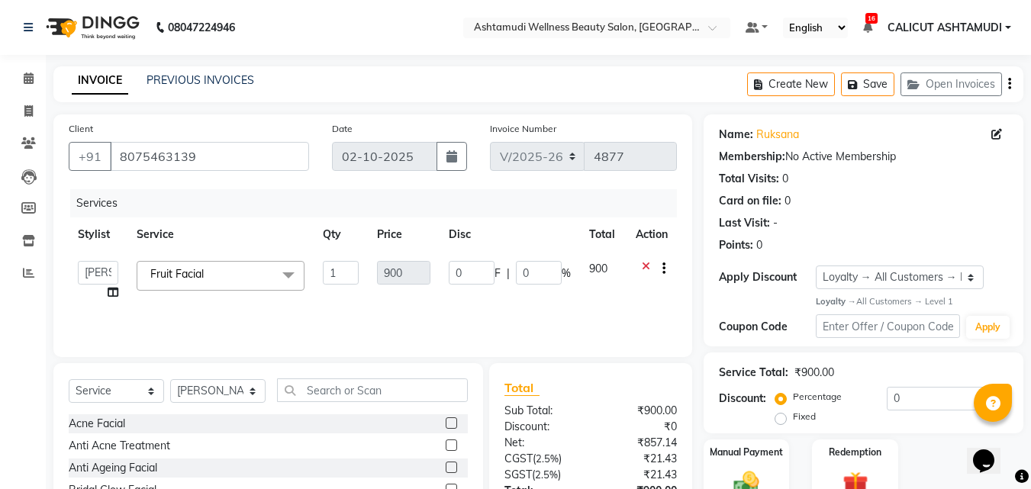
click at [241, 281] on span "Fruit Facial x" at bounding box center [221, 276] width 168 height 30
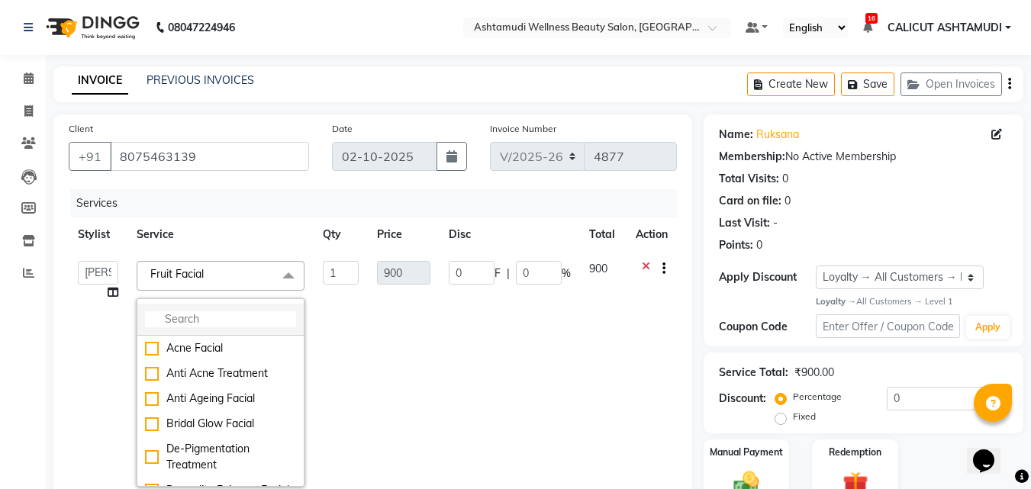
click at [221, 309] on li at bounding box center [220, 320] width 166 height 32
click at [206, 321] on input "multiselect-search" at bounding box center [220, 320] width 151 height 16
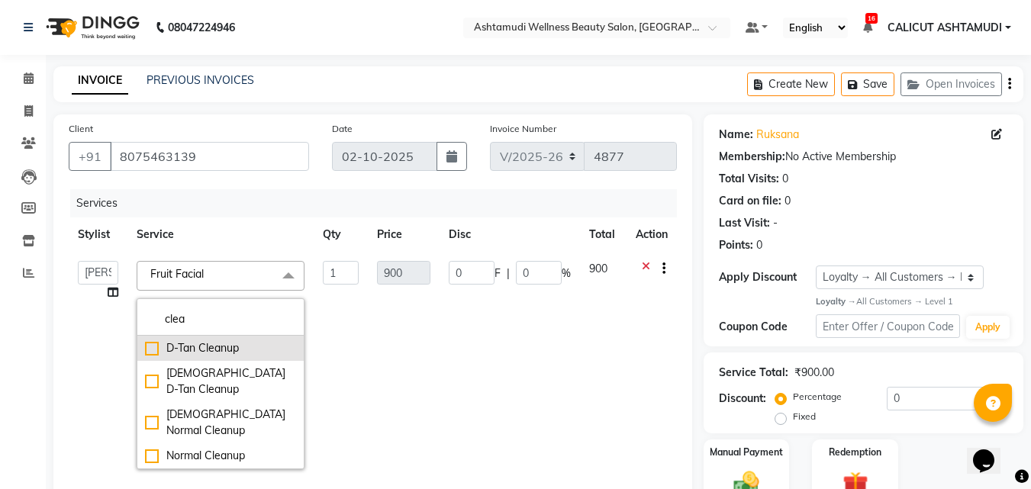
click at [150, 349] on div "D-Tan Cleanup" at bounding box center [220, 349] width 151 height 16
click at [99, 270] on select "Adil Amala George AMBILI C ANKITHA CALICUT ASHTAMUDI FRANKLY GRACY KRISHNA Nite…" at bounding box center [98, 273] width 40 height 24
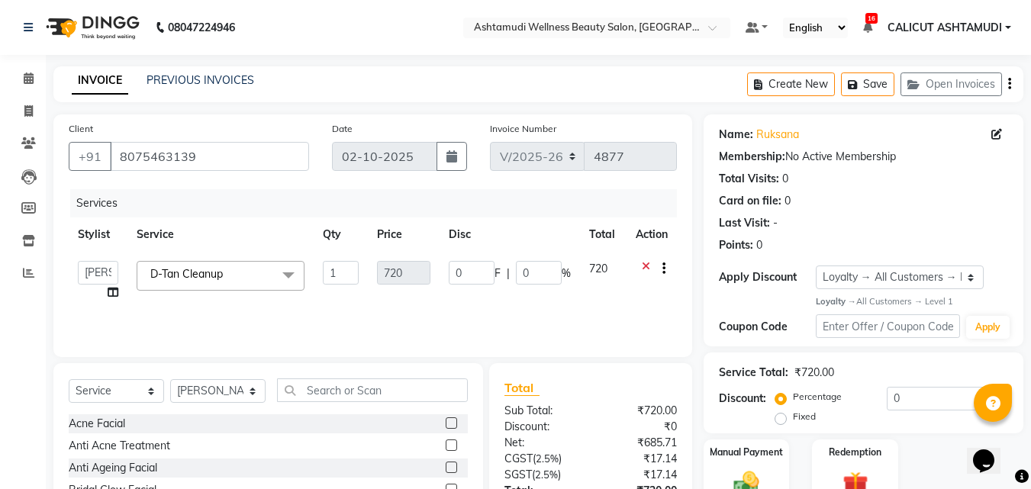
click at [147, 309] on td "D-Tan Cleanup x Acne Facial Anti Acne Treatment Anti Ageing Facial Bridal Glow …" at bounding box center [221, 281] width 186 height 58
click at [228, 392] on select "Select Stylist Adil Amala George AMBILI C ANKITHA CALICUT ASHTAMUDI FRANKLY GRA…" at bounding box center [217, 391] width 95 height 24
click at [170, 379] on select "Select Stylist Adil Amala George AMBILI C ANKITHA CALICUT ASHTAMUDI FRANKLY GRA…" at bounding box center [217, 391] width 95 height 24
click at [332, 393] on input "text" at bounding box center [372, 391] width 191 height 24
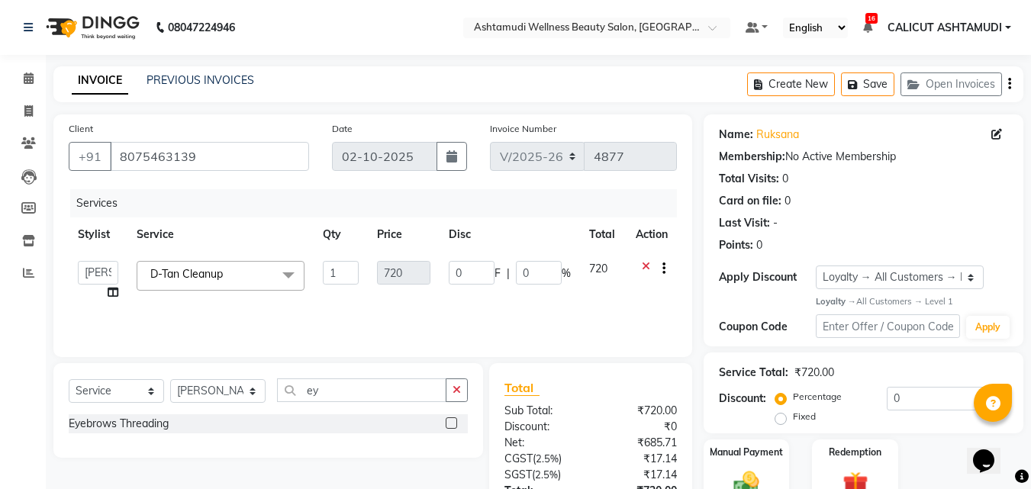
click at [450, 424] on label at bounding box center [451, 423] width 11 height 11
click at [450, 424] on input "checkbox" at bounding box center [451, 424] width 10 height 10
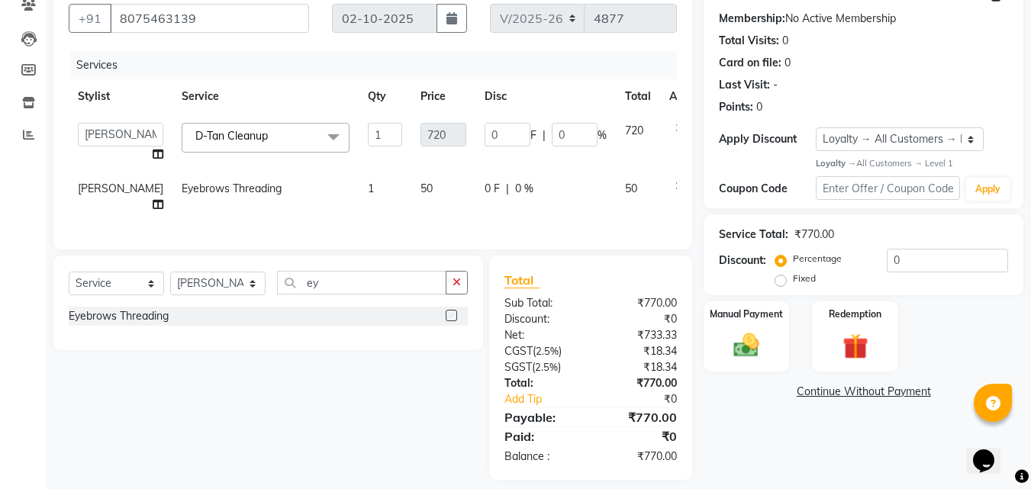
scroll to position [179, 0]
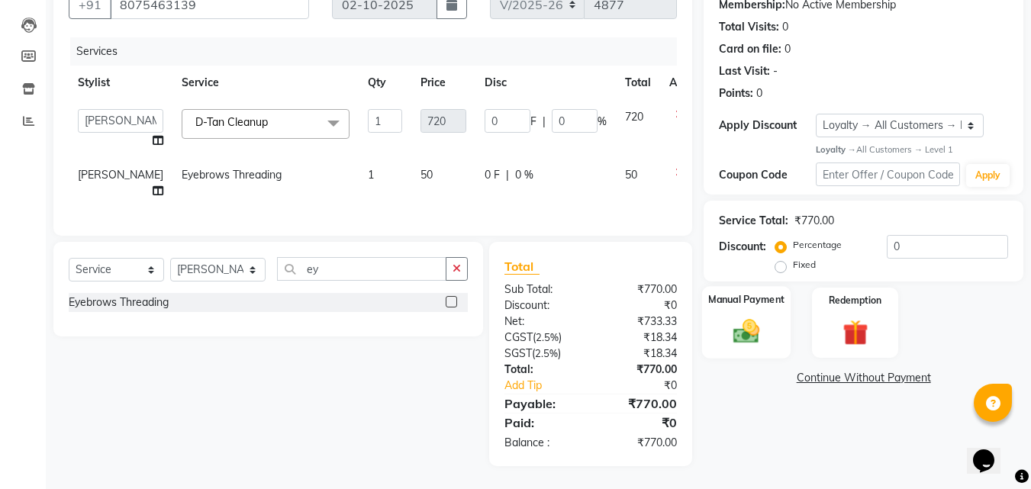
click at [770, 292] on div "Manual Payment" at bounding box center [746, 322] width 89 height 73
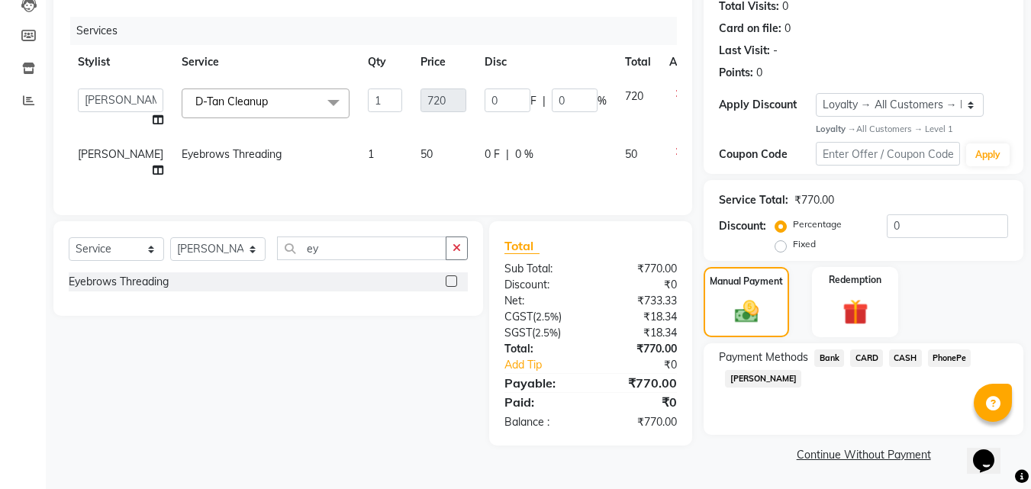
click at [939, 352] on span "PhonePe" at bounding box center [950, 359] width 44 height 18
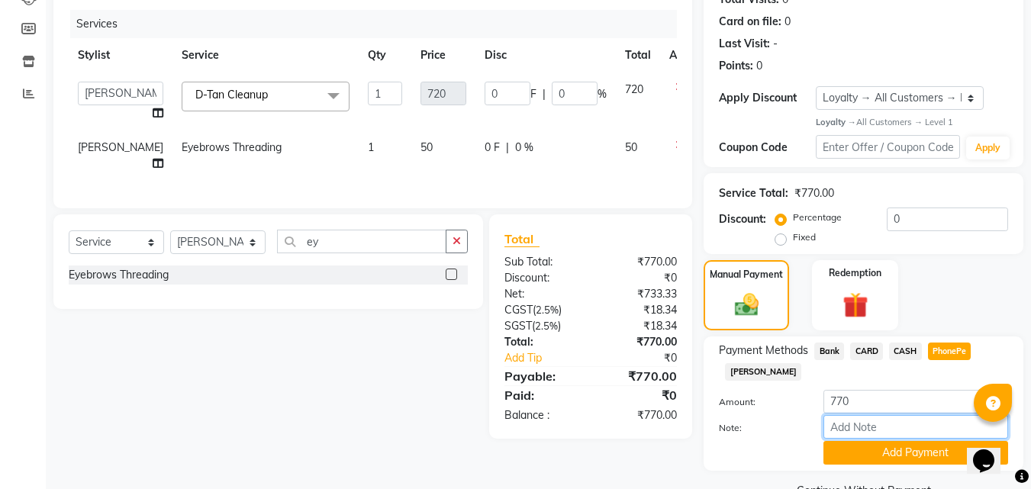
click at [885, 427] on input "Note:" at bounding box center [916, 427] width 185 height 24
click at [911, 446] on button "Add Payment" at bounding box center [916, 453] width 185 height 24
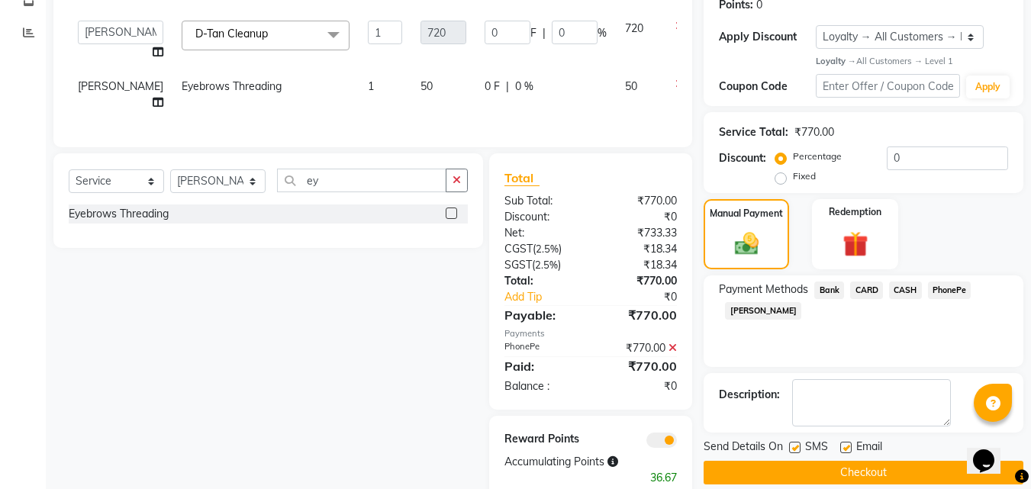
scroll to position [303, 0]
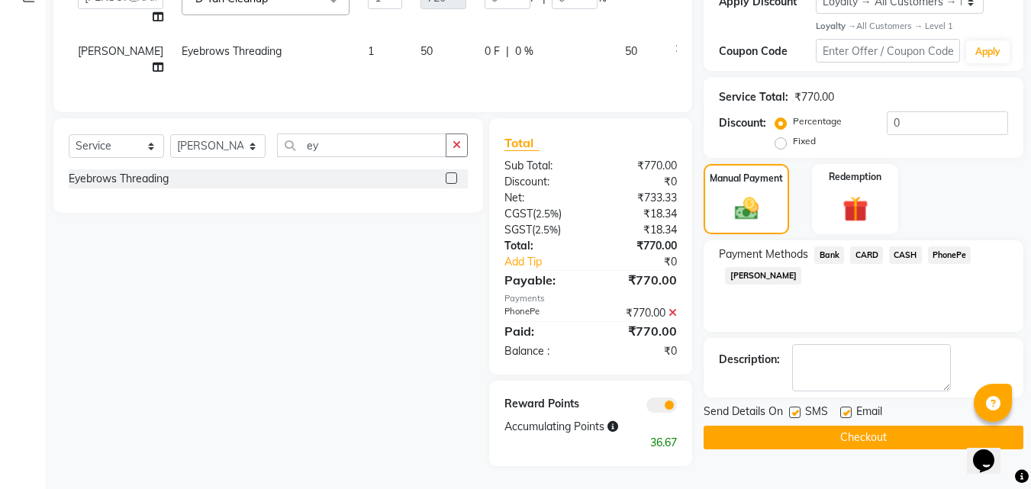
click at [907, 426] on button "Checkout" at bounding box center [864, 438] width 320 height 24
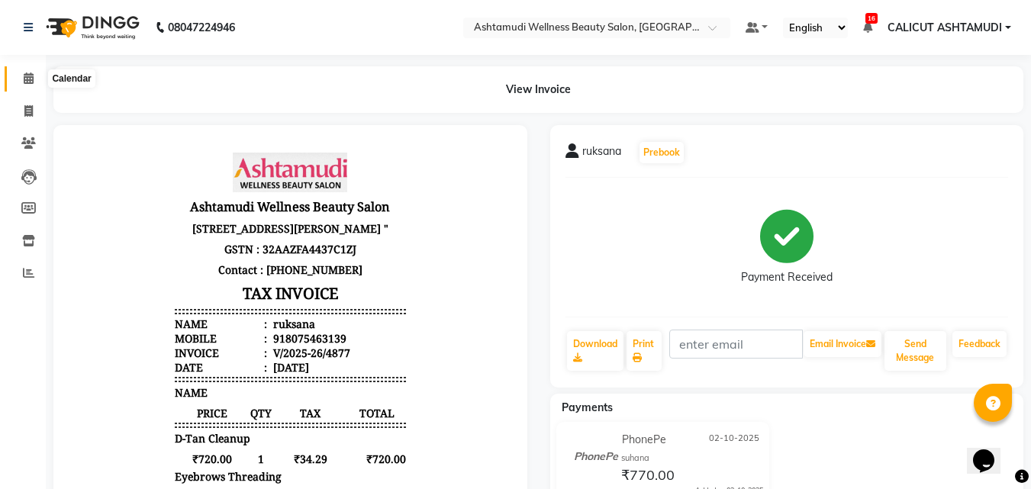
click at [24, 76] on icon at bounding box center [29, 78] width 10 height 11
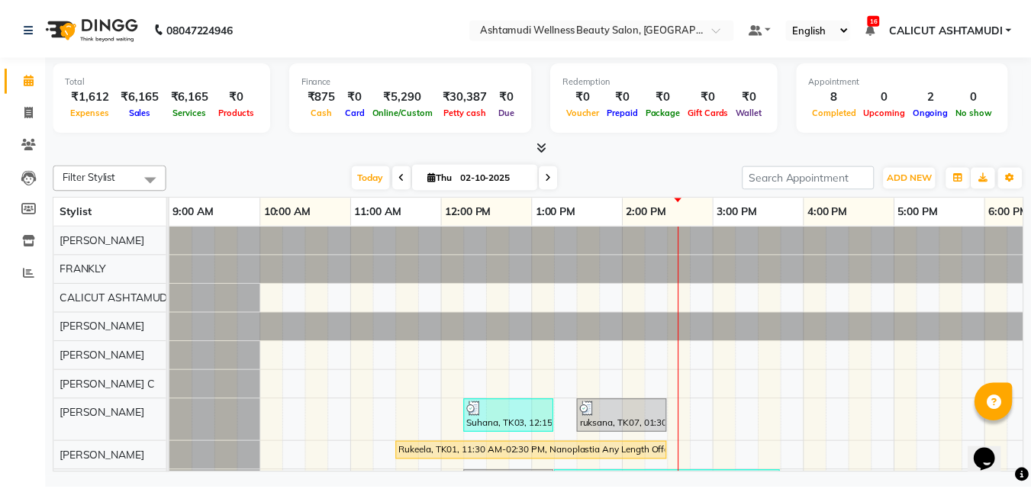
scroll to position [153, 0]
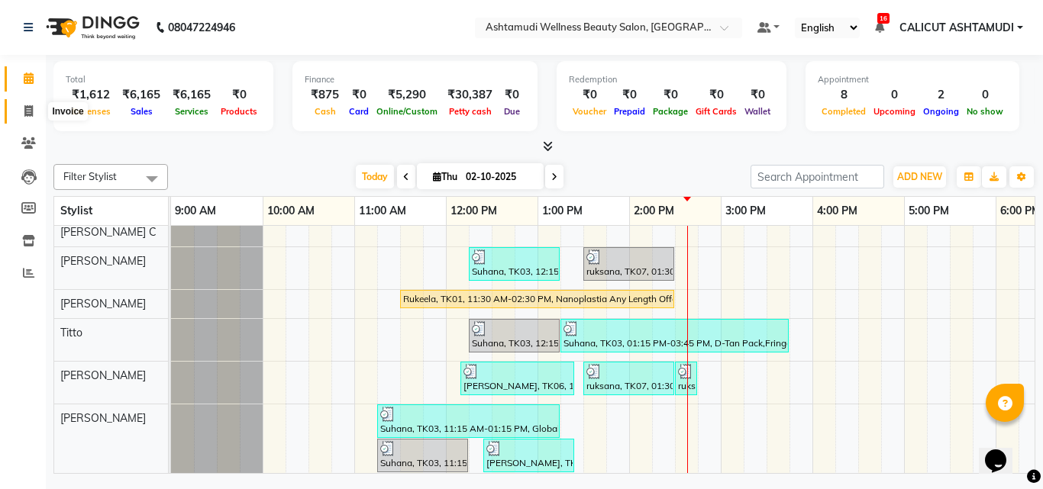
click at [34, 111] on span at bounding box center [28, 112] width 27 height 18
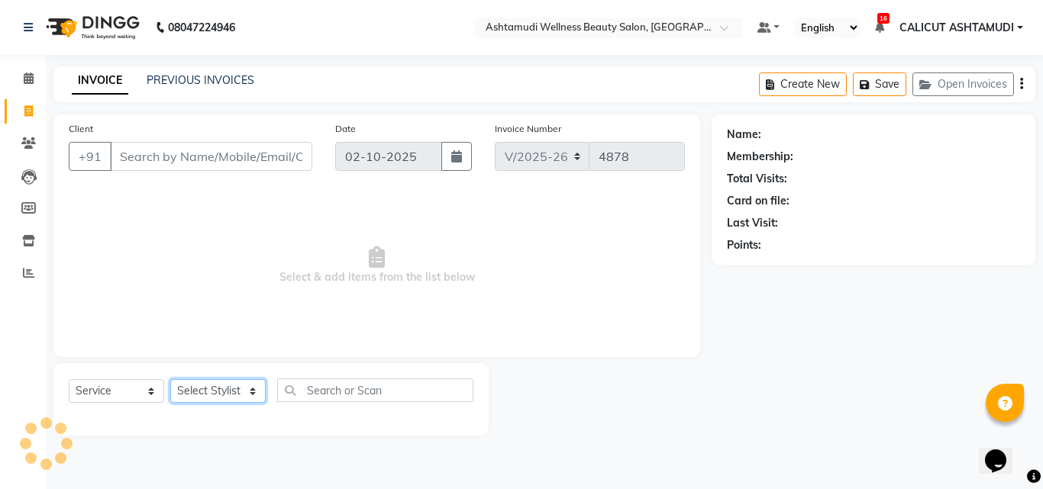
drag, startPoint x: 197, startPoint y: 391, endPoint x: 200, endPoint y: 383, distance: 8.2
click at [197, 391] on select "Select Stylist" at bounding box center [217, 391] width 95 height 24
click at [170, 379] on select "Select Stylist Adil Amala George AMBILI C ANKITHA CALICUT ASHTAMUDI FRANKLY GRA…" at bounding box center [217, 391] width 95 height 24
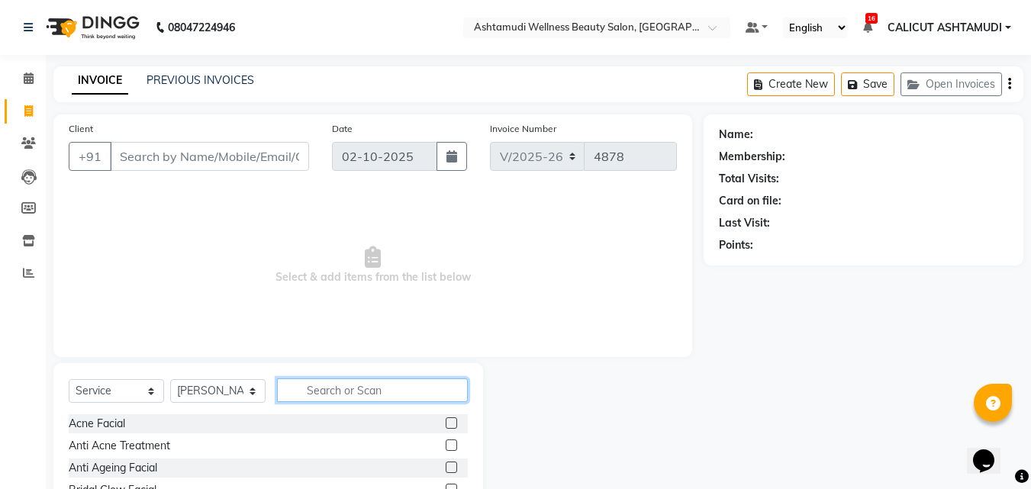
click at [328, 392] on input "text" at bounding box center [372, 391] width 191 height 24
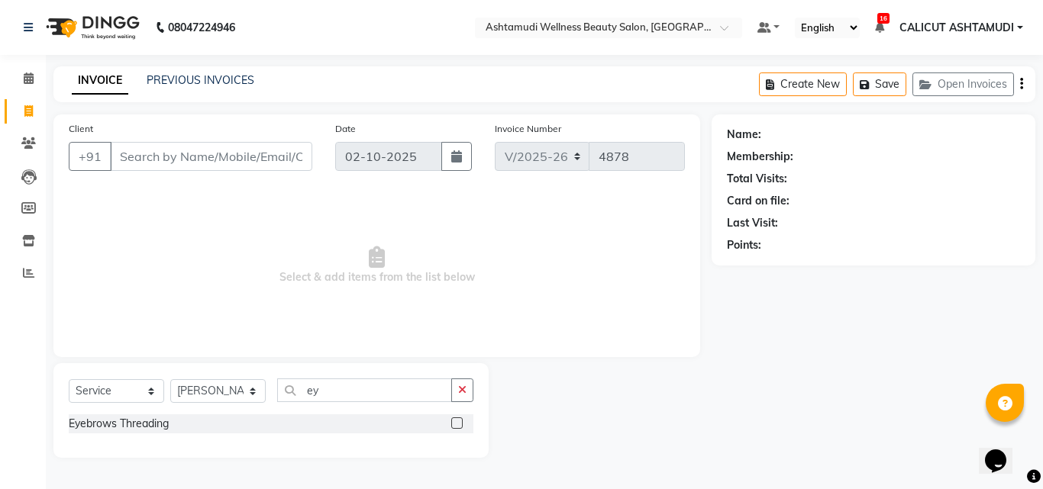
click at [454, 424] on label at bounding box center [456, 423] width 11 height 11
click at [454, 424] on input "checkbox" at bounding box center [456, 424] width 10 height 10
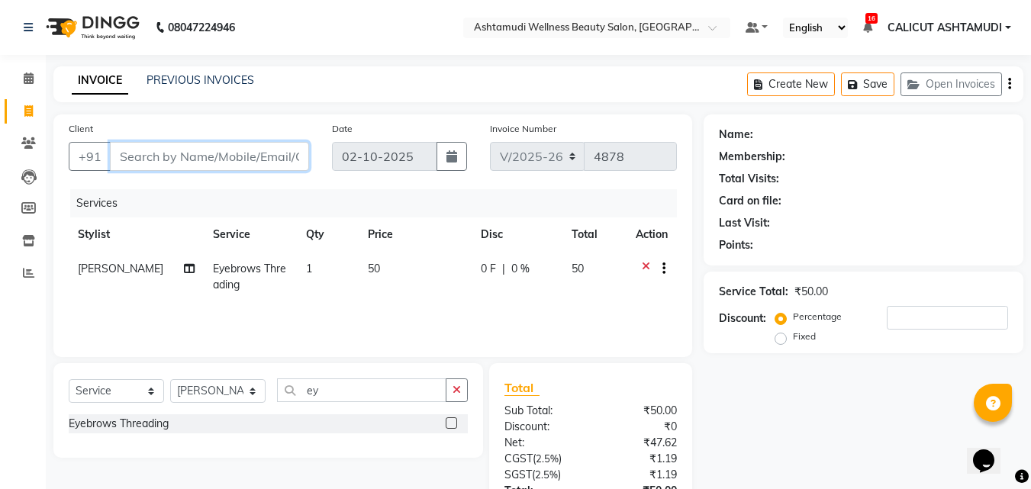
click at [165, 161] on input "Client" at bounding box center [209, 156] width 199 height 29
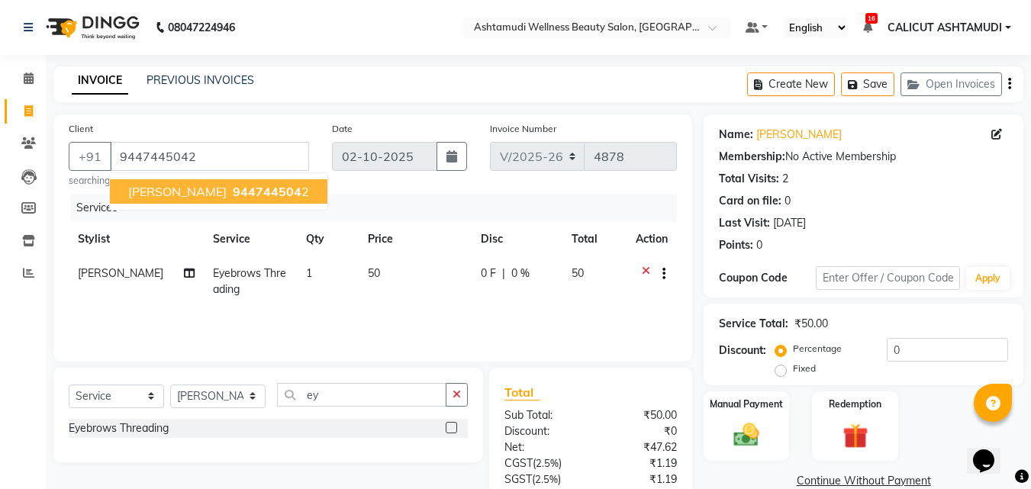
click at [319, 186] on div "Client +91 9447445042 Febin 944744504 2 searching..." at bounding box center [188, 154] width 263 height 67
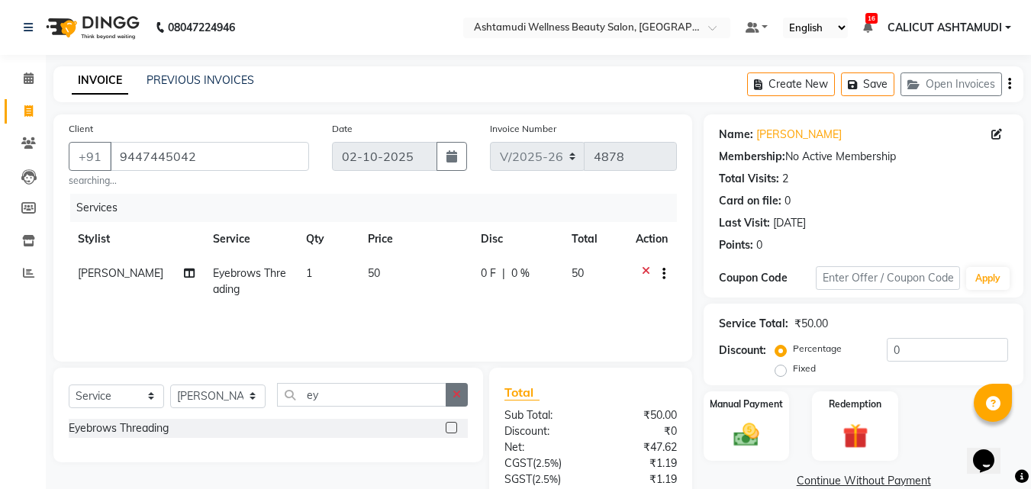
click at [464, 399] on button "button" at bounding box center [457, 395] width 22 height 24
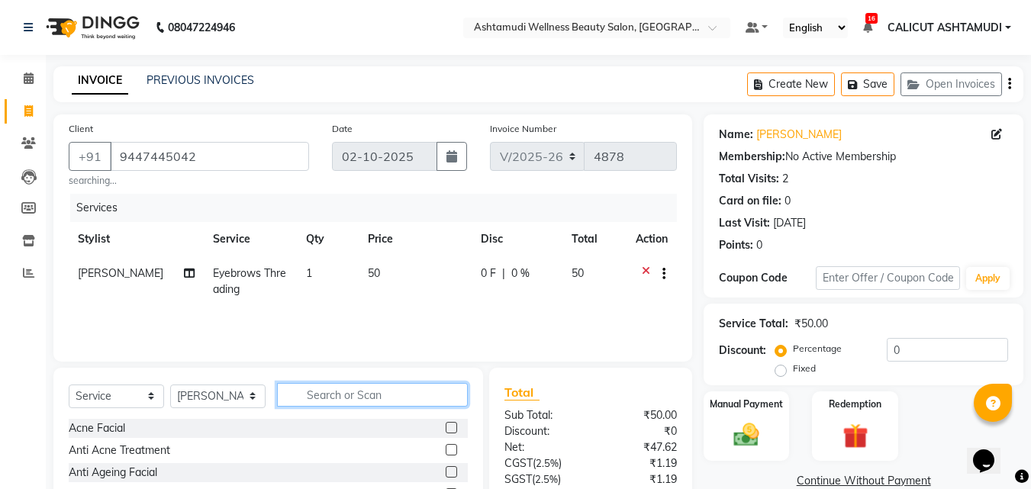
click at [403, 401] on input "text" at bounding box center [372, 395] width 191 height 24
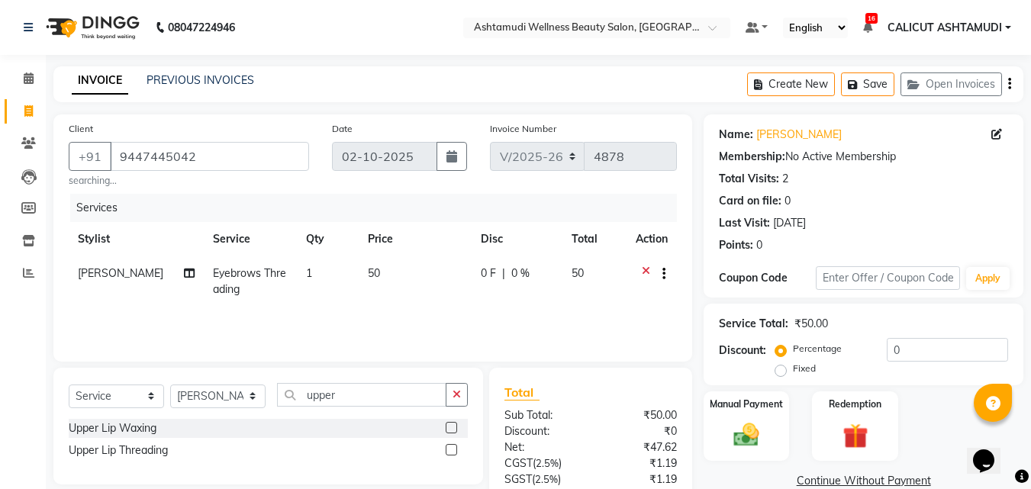
click at [451, 447] on label at bounding box center [451, 449] width 11 height 11
click at [451, 447] on input "checkbox" at bounding box center [451, 451] width 10 height 10
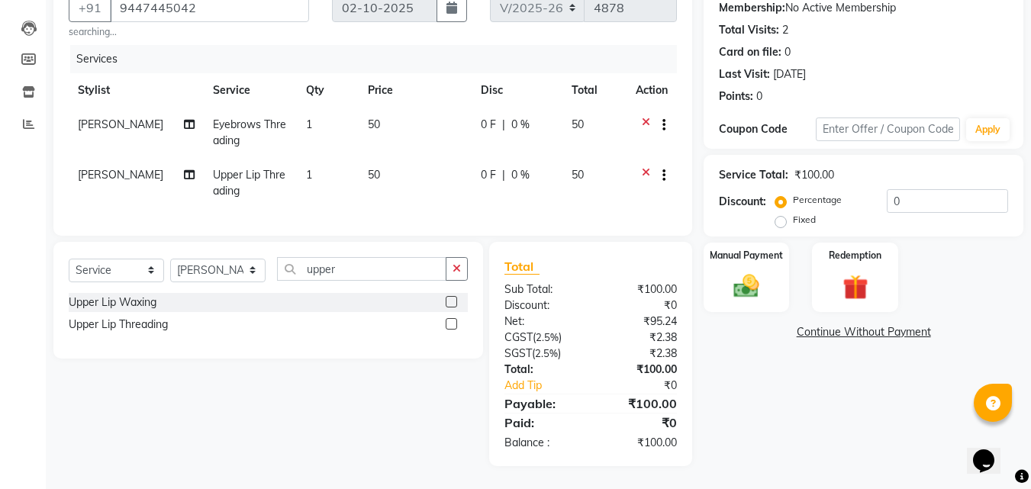
scroll to position [160, 0]
click at [774, 266] on div "Manual Payment" at bounding box center [746, 277] width 89 height 73
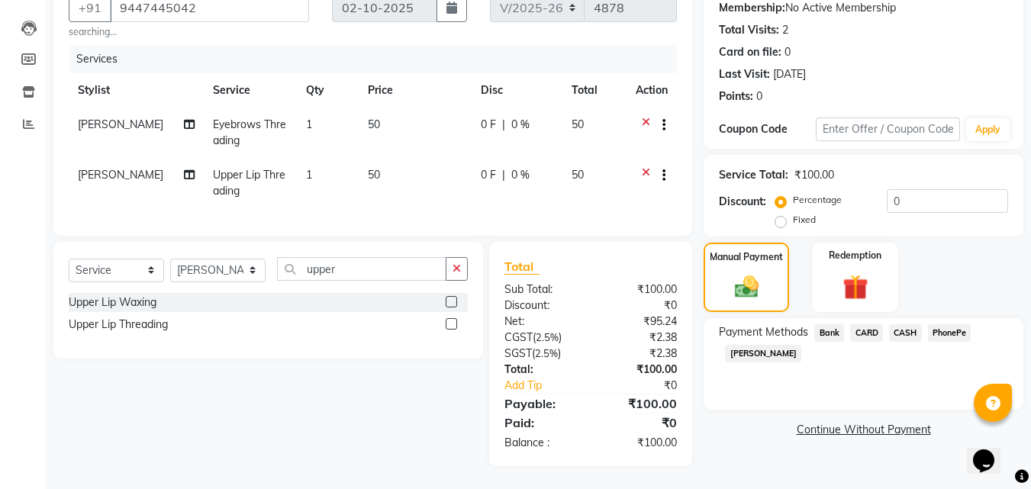
click at [942, 324] on span "PhonePe" at bounding box center [950, 333] width 44 height 18
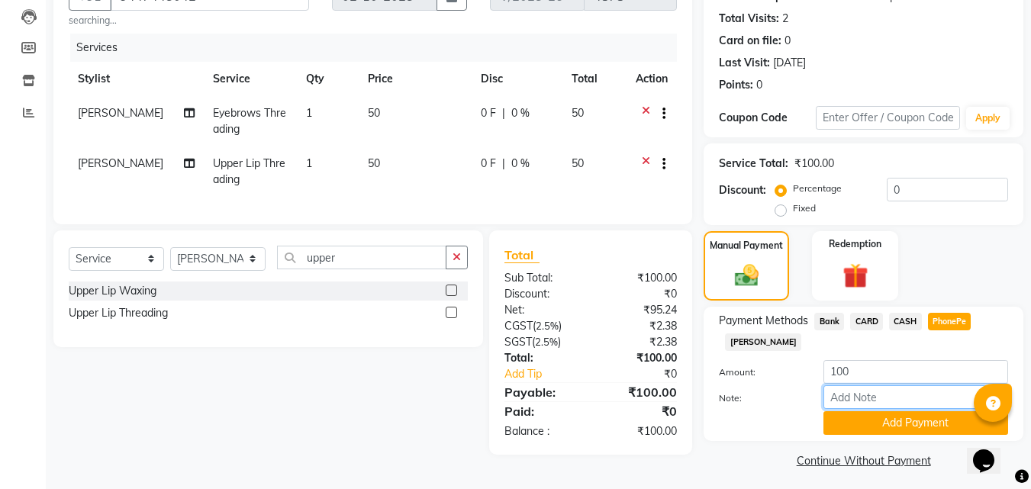
drag, startPoint x: 876, startPoint y: 395, endPoint x: 889, endPoint y: 399, distance: 13.5
click at [876, 395] on input "Note:" at bounding box center [916, 398] width 185 height 24
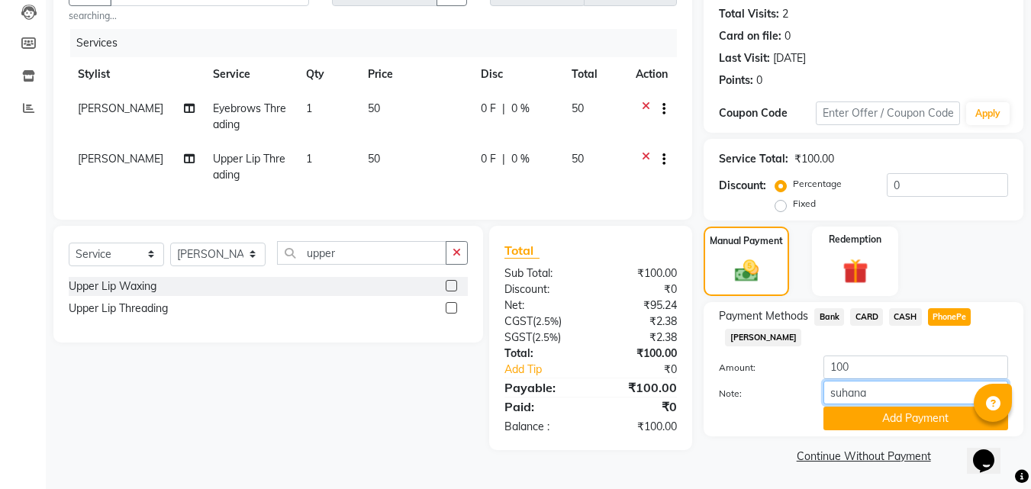
scroll to position [166, 0]
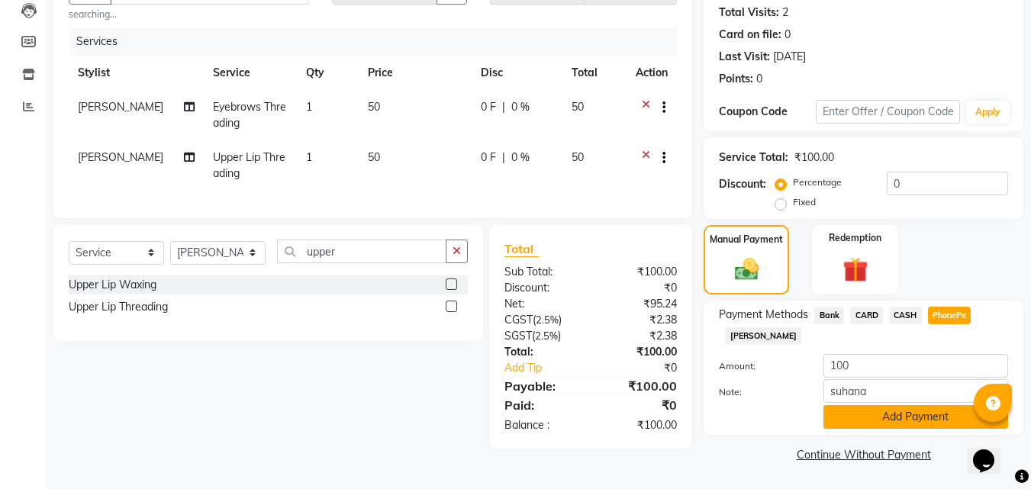
click at [909, 418] on button "Add Payment" at bounding box center [916, 417] width 185 height 24
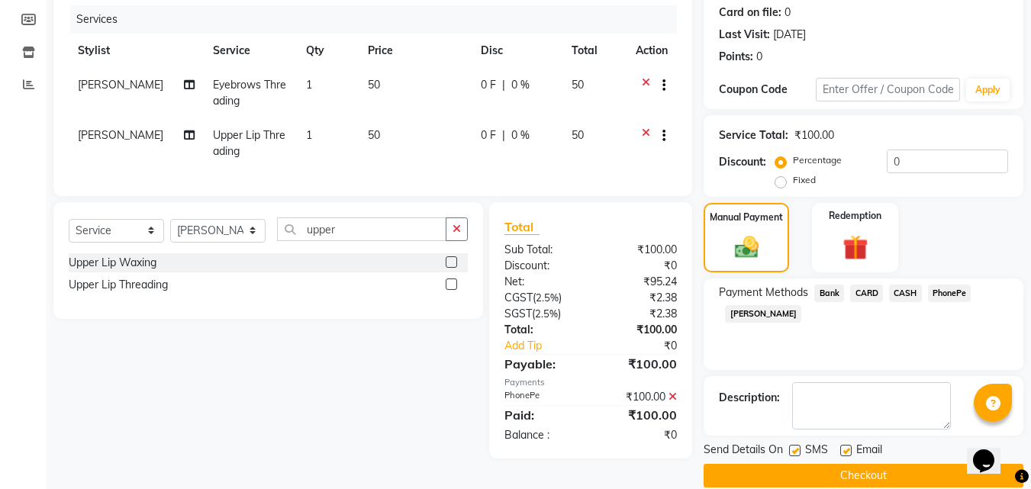
scroll to position [210, 0]
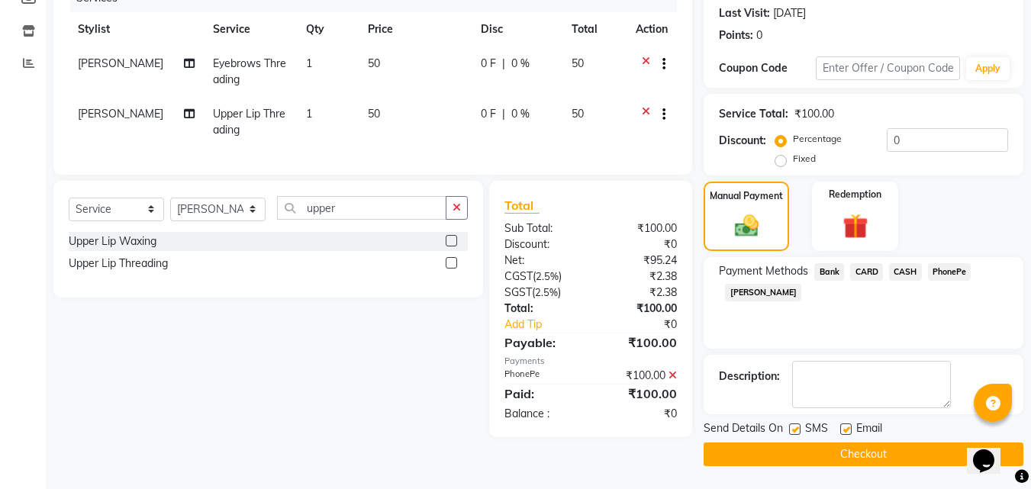
click at [886, 457] on button "Checkout" at bounding box center [864, 455] width 320 height 24
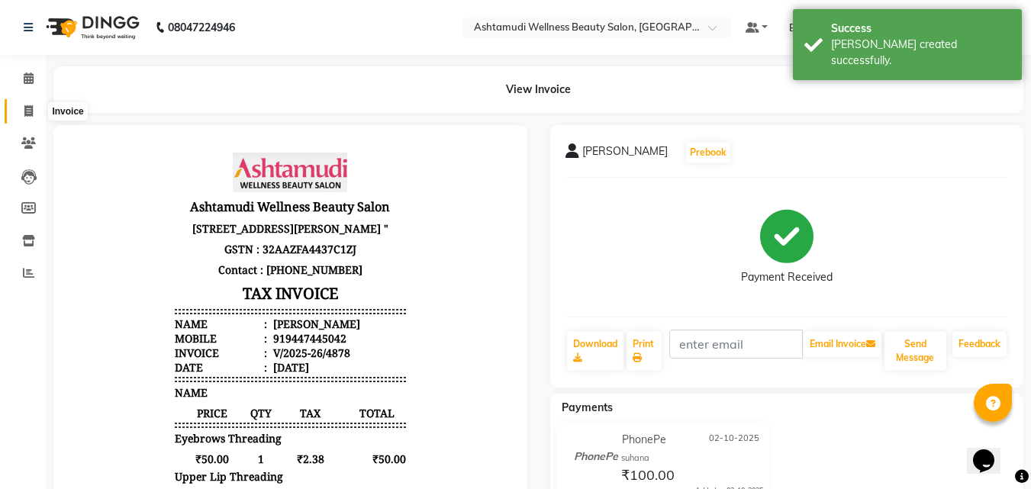
click at [31, 104] on span at bounding box center [28, 112] width 27 height 18
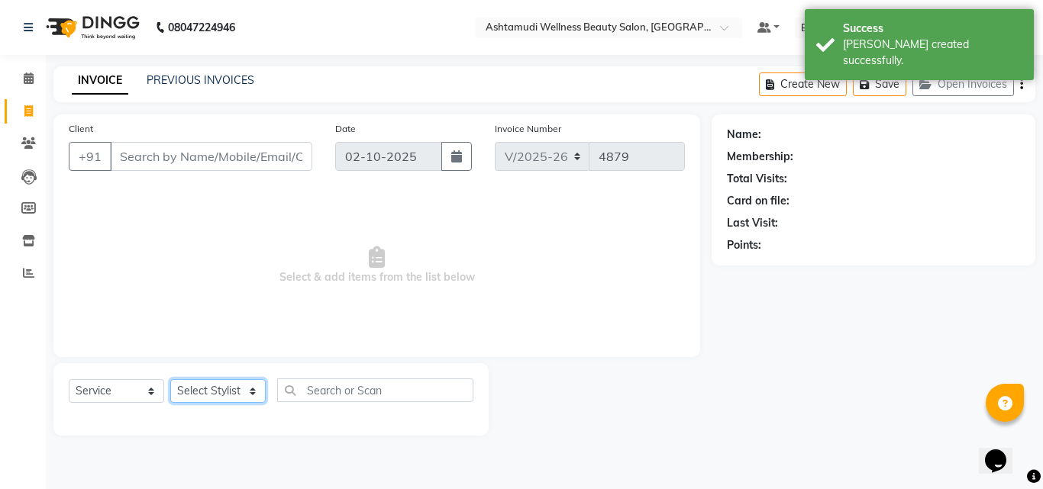
click at [215, 393] on select "Select Stylist Adil Amala George AMBILI C ANKITHA CALICUT ASHTAMUDI FRANKLY GRA…" at bounding box center [217, 391] width 95 height 24
click at [170, 379] on select "Select Stylist Adil Amala George AMBILI C ANKITHA CALICUT ASHTAMUDI FRANKLY GRA…" at bounding box center [217, 391] width 95 height 24
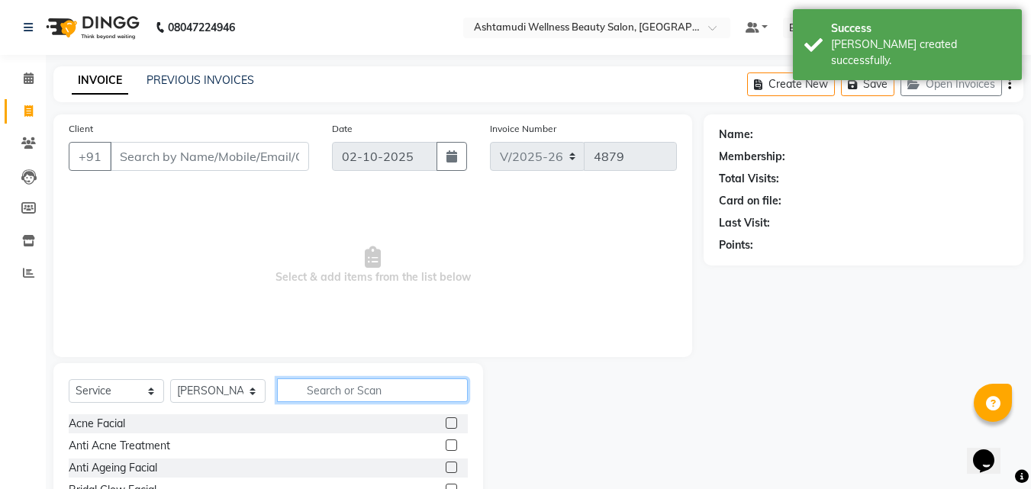
click at [328, 395] on input "text" at bounding box center [372, 391] width 191 height 24
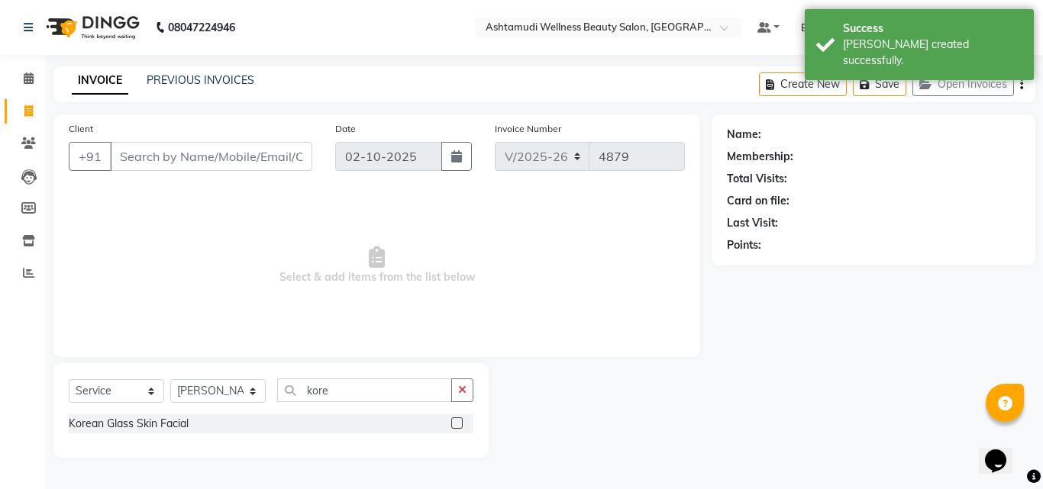
click at [454, 422] on label at bounding box center [456, 423] width 11 height 11
click at [454, 422] on input "checkbox" at bounding box center [456, 424] width 10 height 10
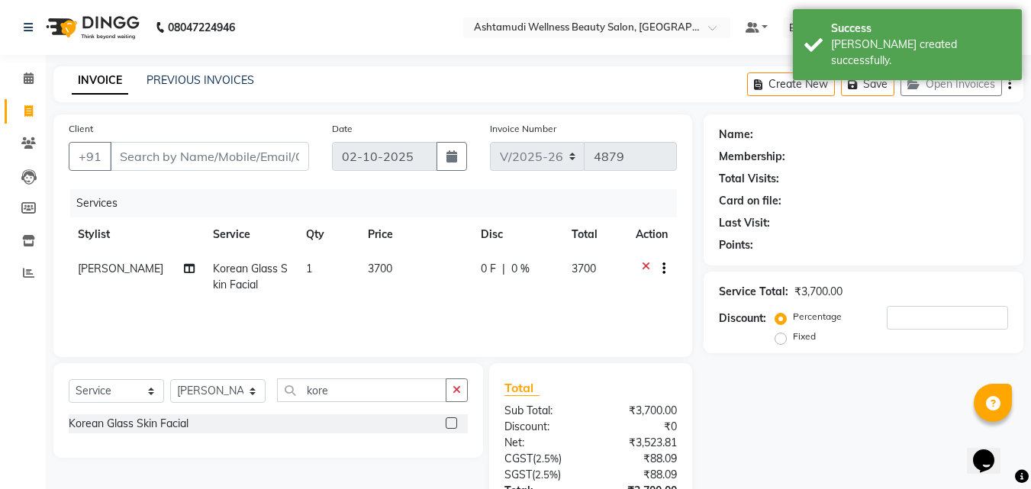
click at [452, 319] on div "Services Stylist Service Qty Price Disc Total Action Sheela Korean Glass Skin F…" at bounding box center [373, 265] width 609 height 153
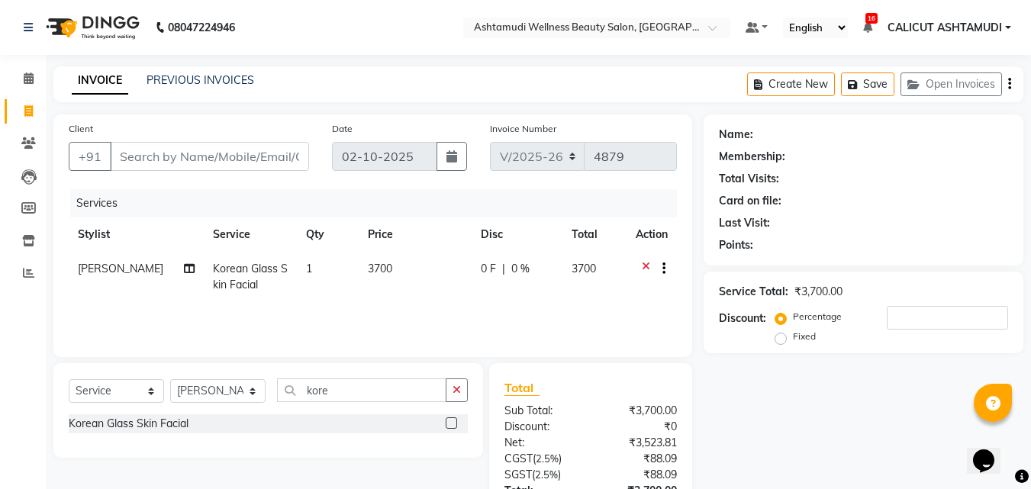
click at [646, 266] on icon at bounding box center [646, 270] width 8 height 19
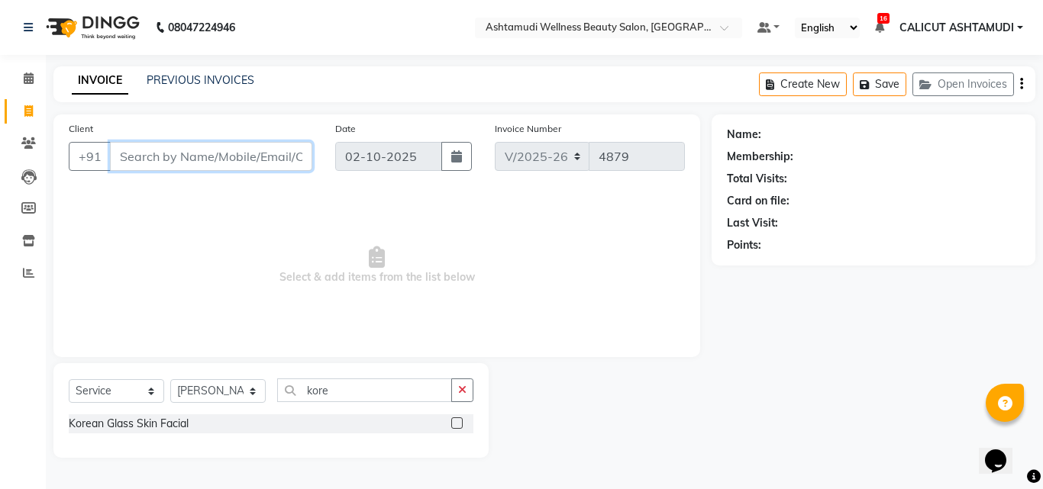
click at [189, 162] on input "Client" at bounding box center [211, 156] width 202 height 29
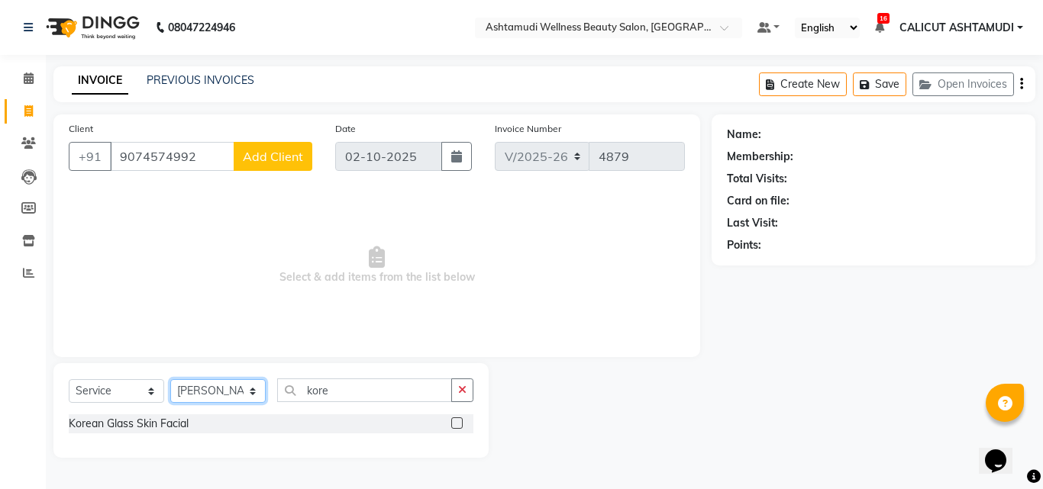
click at [209, 385] on select "Select Stylist Adil Amala George AMBILI C ANKITHA CALICUT ASHTAMUDI FRANKLY GRA…" at bounding box center [217, 391] width 95 height 24
click at [170, 379] on select "Select Stylist Adil Amala George AMBILI C ANKITHA CALICUT ASHTAMUDI FRANKLY GRA…" at bounding box center [217, 391] width 95 height 24
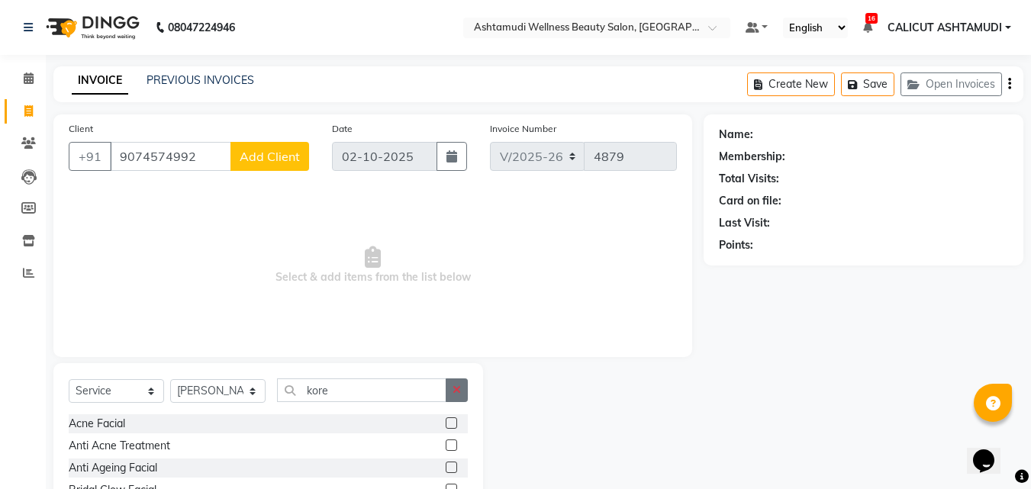
click at [457, 386] on icon "button" at bounding box center [457, 390] width 8 height 11
click at [401, 395] on input "text" at bounding box center [372, 391] width 191 height 24
click at [448, 420] on label at bounding box center [451, 423] width 11 height 11
click at [448, 420] on input "checkbox" at bounding box center [451, 424] width 10 height 10
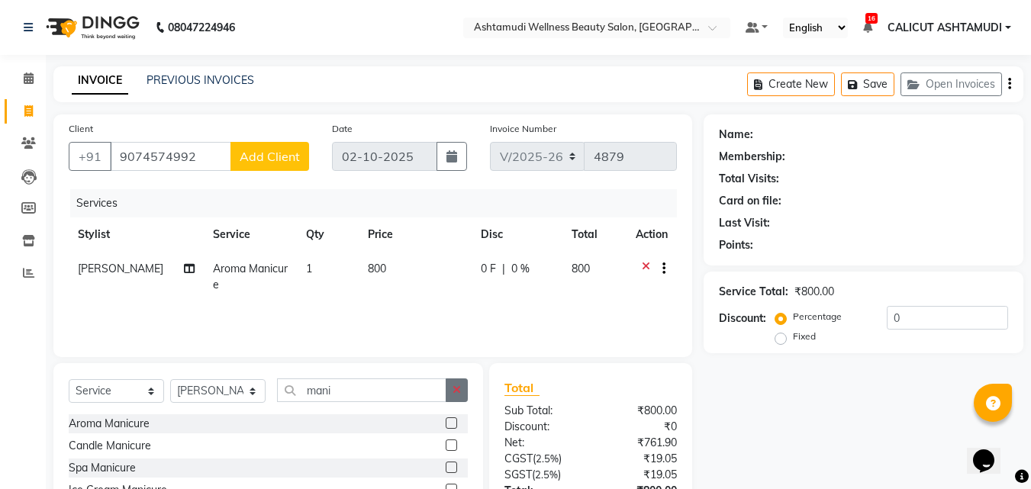
click at [460, 401] on button "button" at bounding box center [457, 391] width 22 height 24
click at [428, 396] on input "text" at bounding box center [372, 391] width 191 height 24
click at [451, 426] on label at bounding box center [451, 423] width 11 height 11
click at [451, 426] on input "checkbox" at bounding box center [451, 424] width 10 height 10
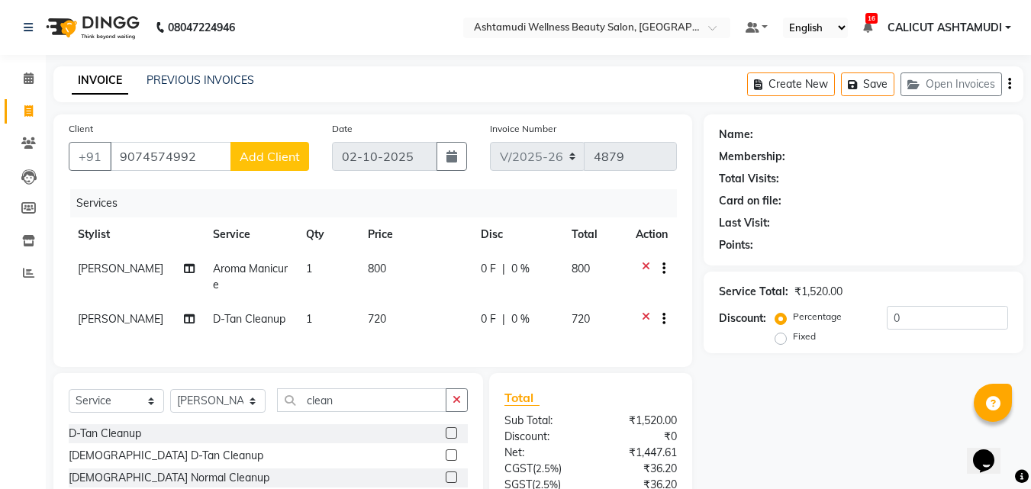
click at [272, 162] on span "Add Client" at bounding box center [270, 156] width 60 height 15
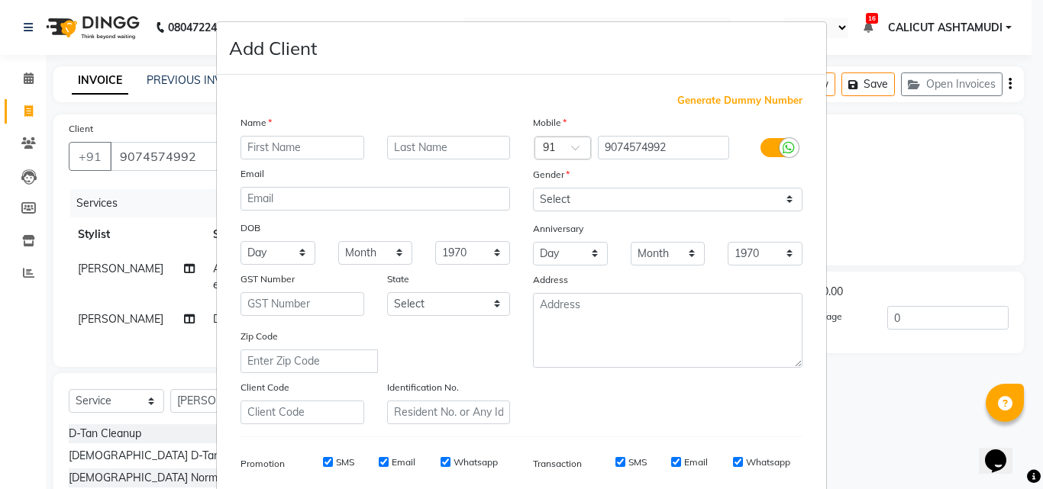
click at [270, 150] on input "text" at bounding box center [302, 148] width 124 height 24
drag, startPoint x: 616, startPoint y: 196, endPoint x: 616, endPoint y: 210, distance: 13.7
click at [616, 196] on select "Select Male Female Other Prefer Not To Say" at bounding box center [668, 200] width 270 height 24
click at [533, 188] on select "Select Male Female Other Prefer Not To Say" at bounding box center [668, 200] width 270 height 24
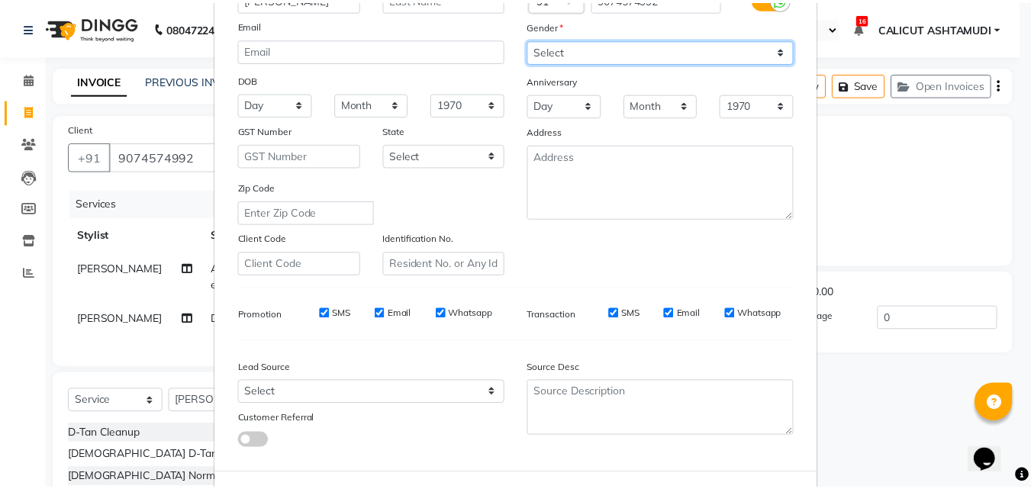
scroll to position [215, 0]
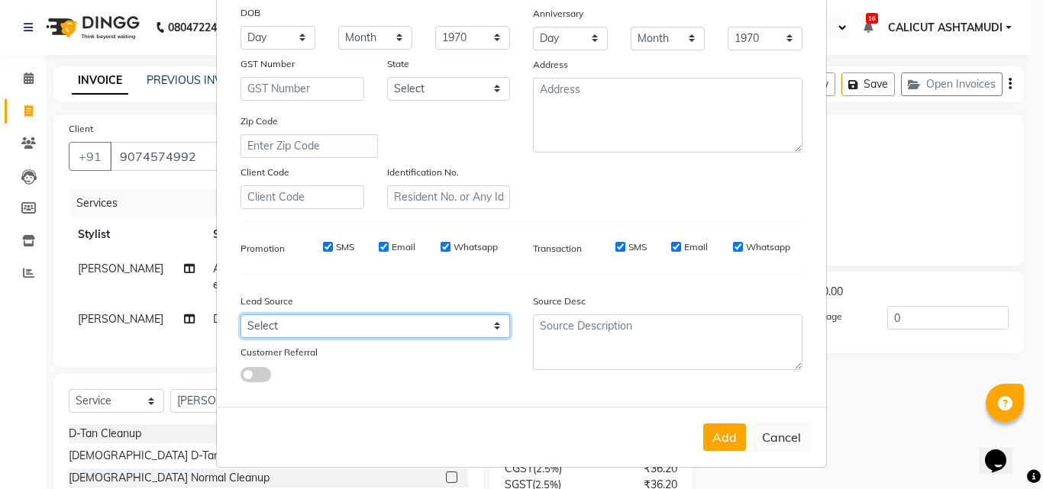
click at [386, 322] on select "Select Walk-in Referral Internet Friend Word of Mouth Advertisement Facebook Ju…" at bounding box center [375, 327] width 270 height 24
click at [240, 315] on select "Select Walk-in Referral Internet Friend Word of Mouth Advertisement Facebook Ju…" at bounding box center [375, 327] width 270 height 24
drag, startPoint x: 363, startPoint y: 329, endPoint x: 366, endPoint y: 321, distance: 8.0
click at [363, 329] on select "Select Walk-in Referral Internet Friend Word of Mouth Advertisement Facebook Ju…" at bounding box center [375, 327] width 270 height 24
click at [240, 315] on select "Select Walk-in Referral Internet Friend Word of Mouth Advertisement Facebook Ju…" at bounding box center [375, 327] width 270 height 24
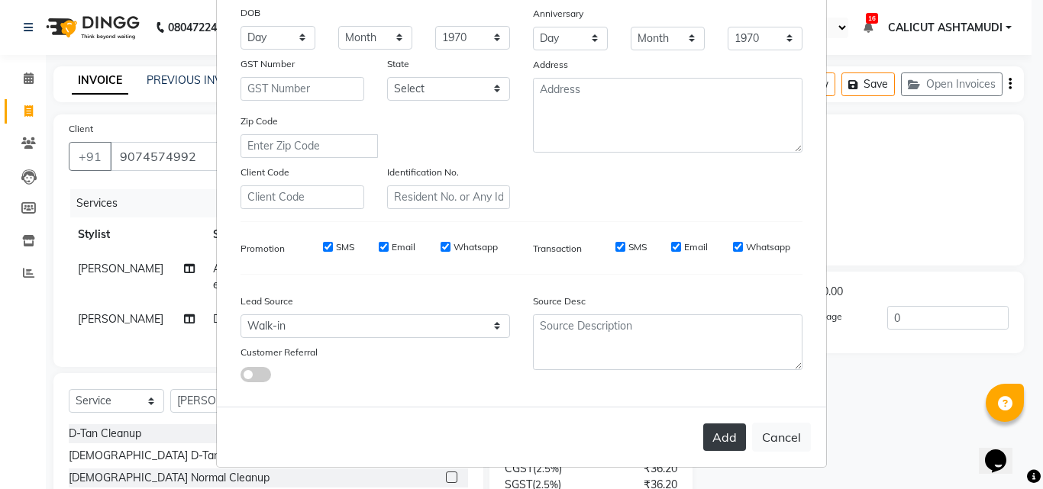
click at [727, 436] on button "Add" at bounding box center [724, 437] width 43 height 27
click at [854, 388] on ngb-modal-window "Add Client Generate Dummy Number Name maneesha Email DOB Day 01 02 03 04 05 06 …" at bounding box center [521, 244] width 1043 height 489
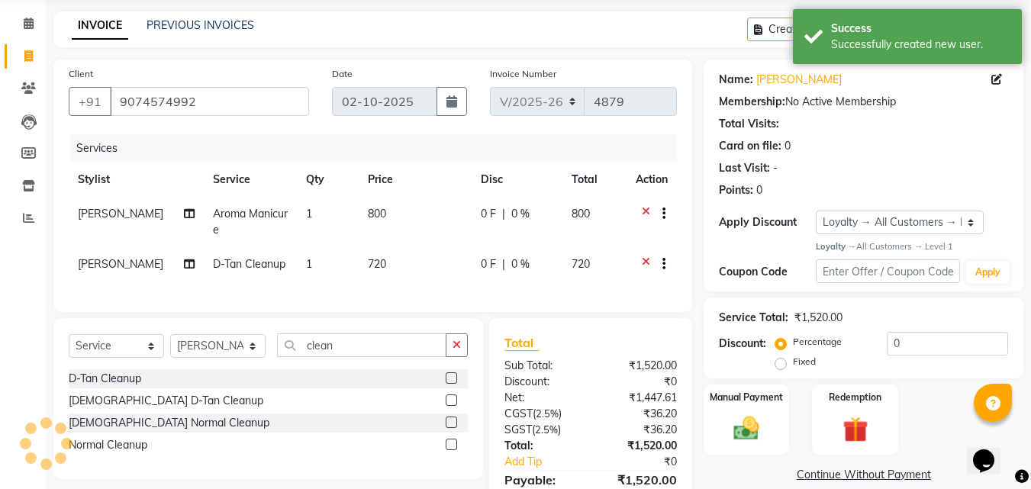
scroll to position [143, 0]
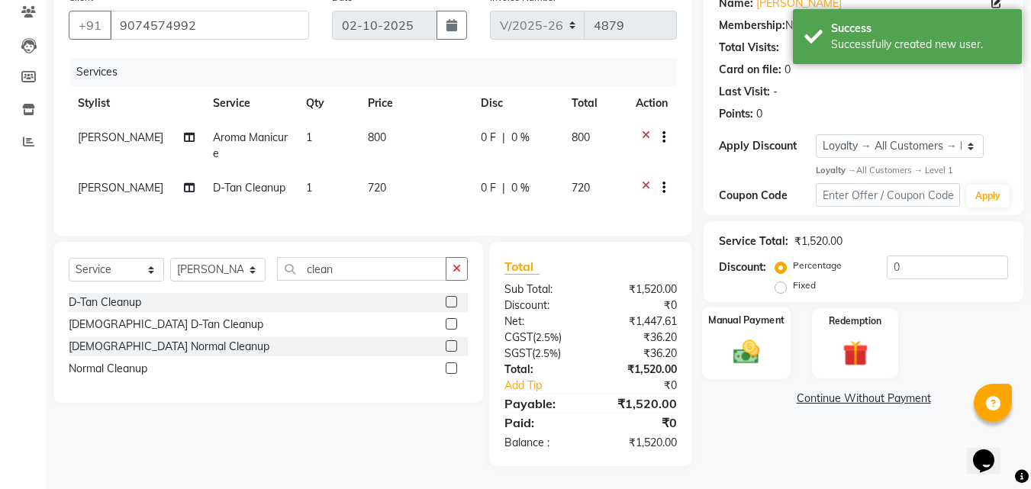
click at [755, 347] on img at bounding box center [746, 352] width 43 height 31
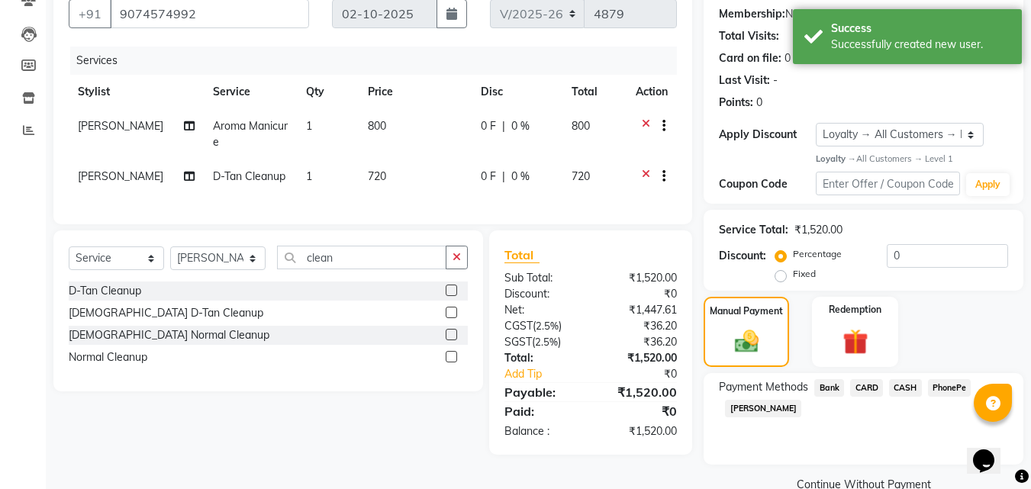
click at [946, 386] on span "PhonePe" at bounding box center [950, 388] width 44 height 18
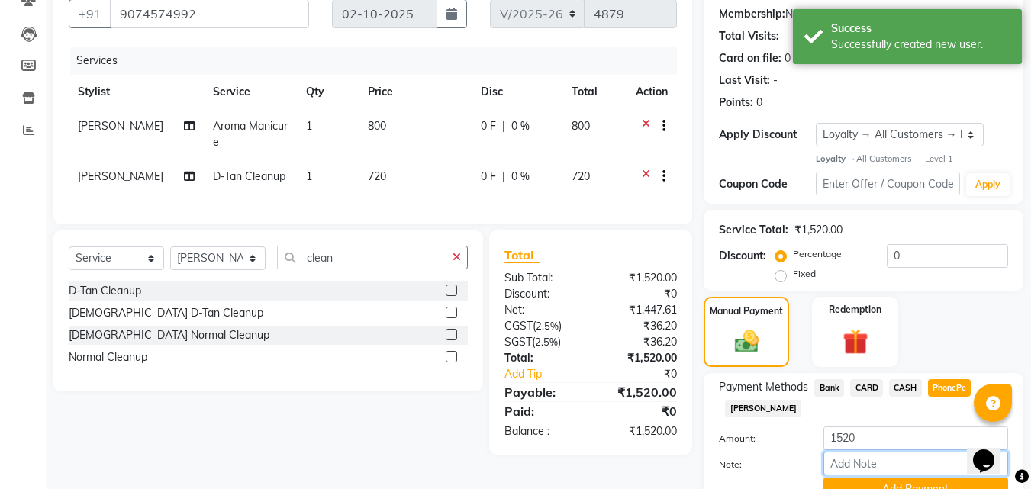
click at [885, 463] on input "Note:" at bounding box center [916, 464] width 185 height 24
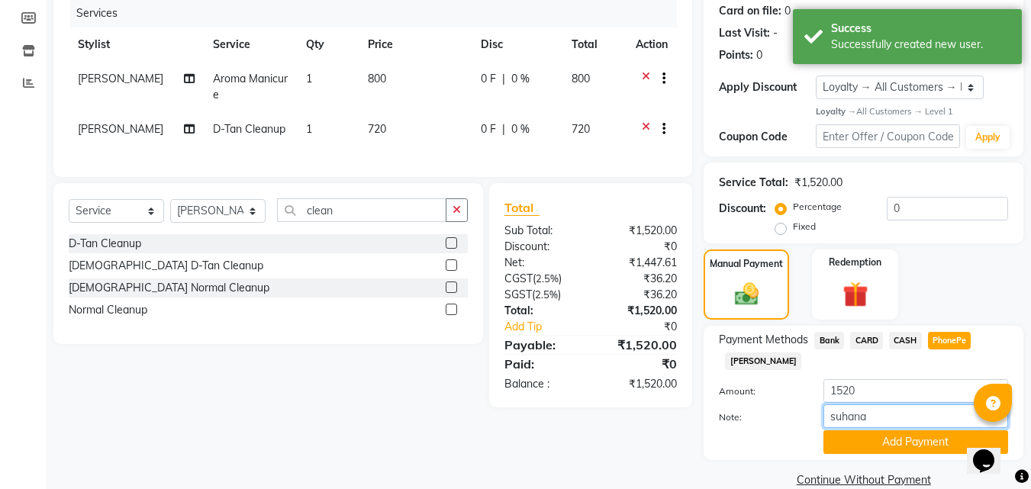
scroll to position [215, 0]
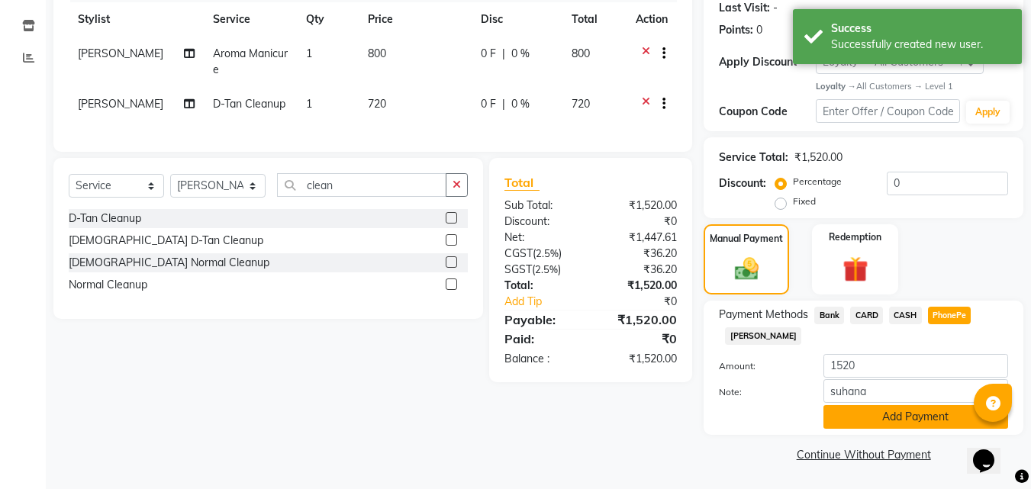
click at [925, 421] on button "Add Payment" at bounding box center [916, 417] width 185 height 24
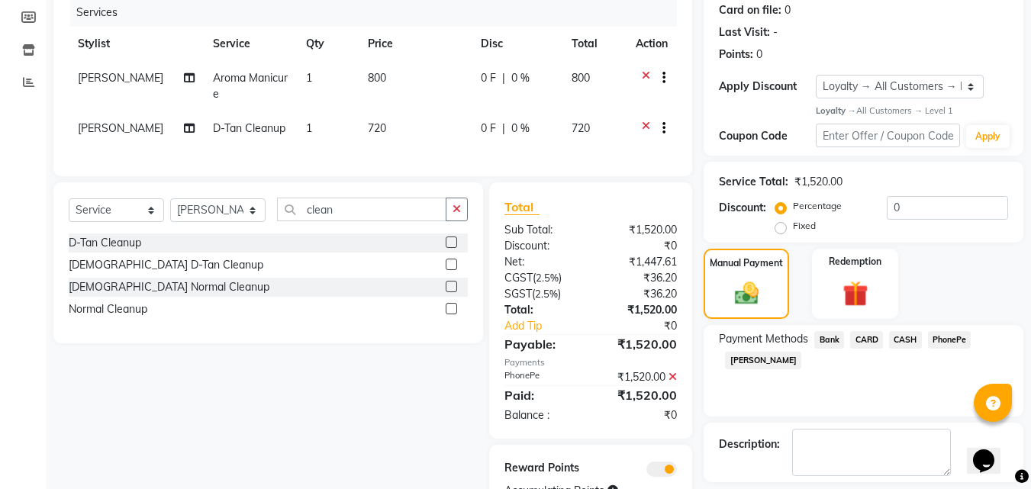
scroll to position [266, 0]
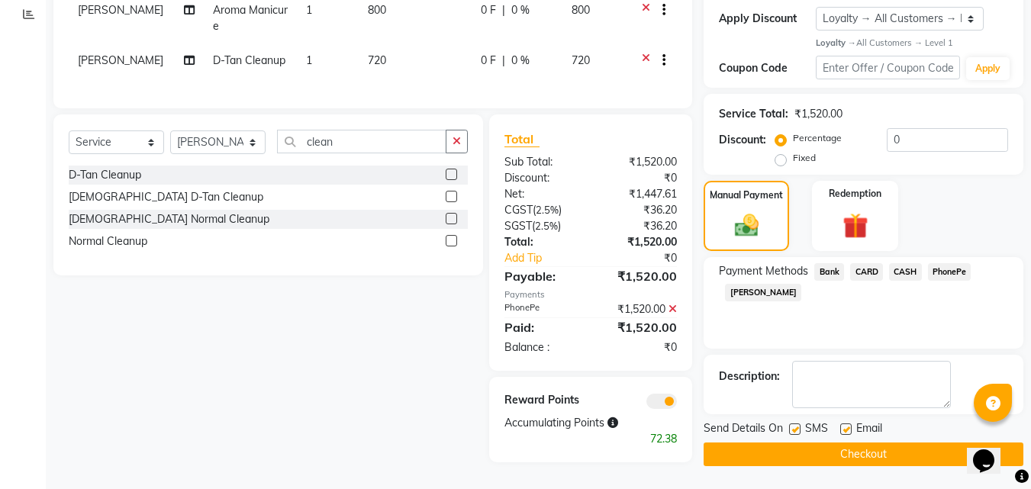
click at [855, 443] on button "Checkout" at bounding box center [864, 455] width 320 height 24
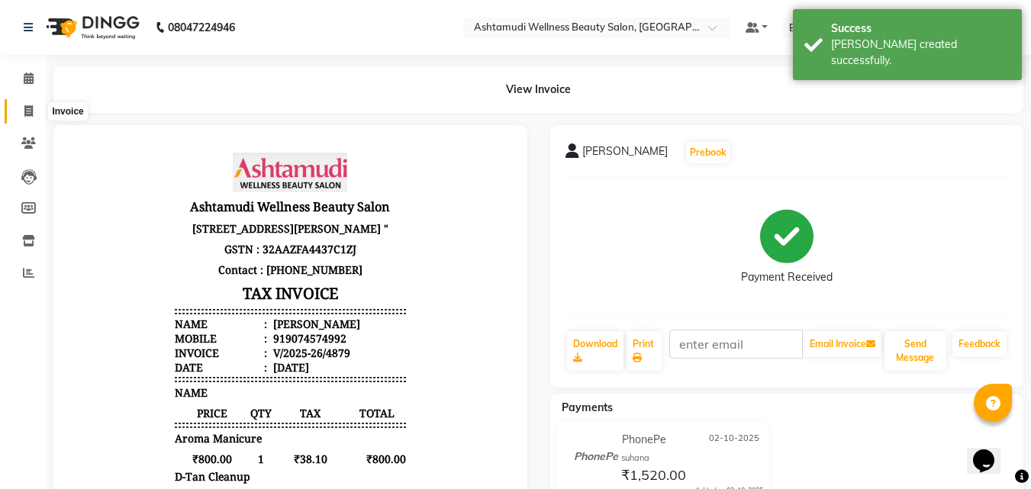
click at [29, 107] on icon at bounding box center [28, 110] width 8 height 11
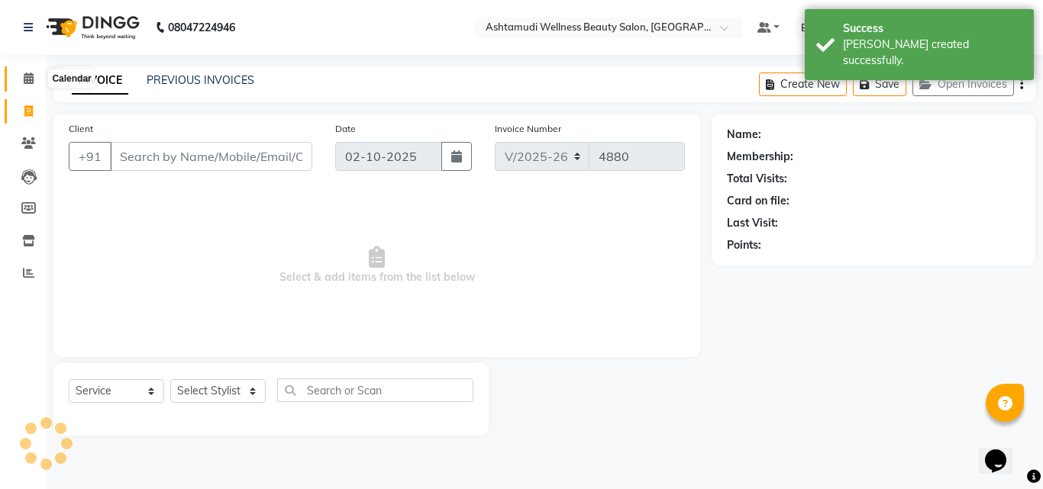
click at [26, 73] on icon at bounding box center [29, 78] width 10 height 11
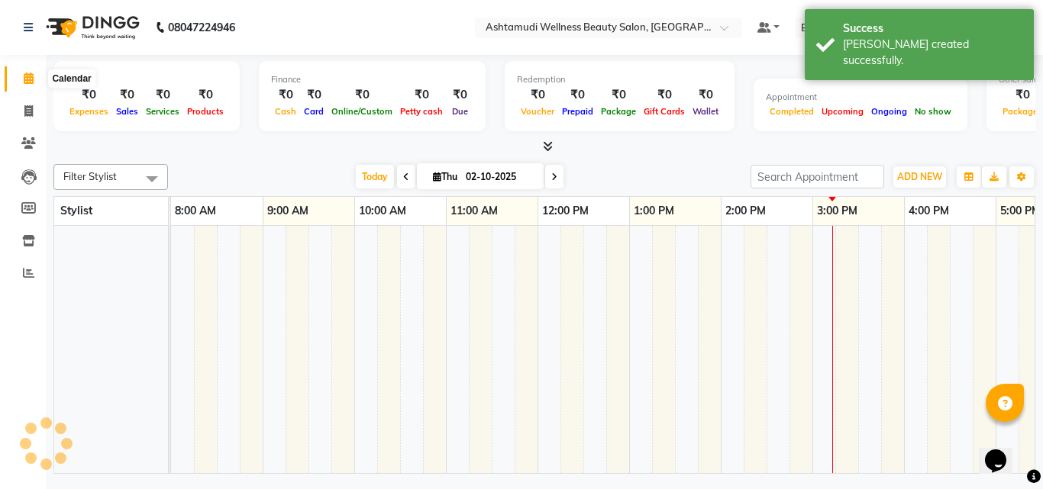
click at [25, 82] on icon at bounding box center [29, 78] width 10 height 11
click at [27, 106] on icon at bounding box center [28, 110] width 8 height 11
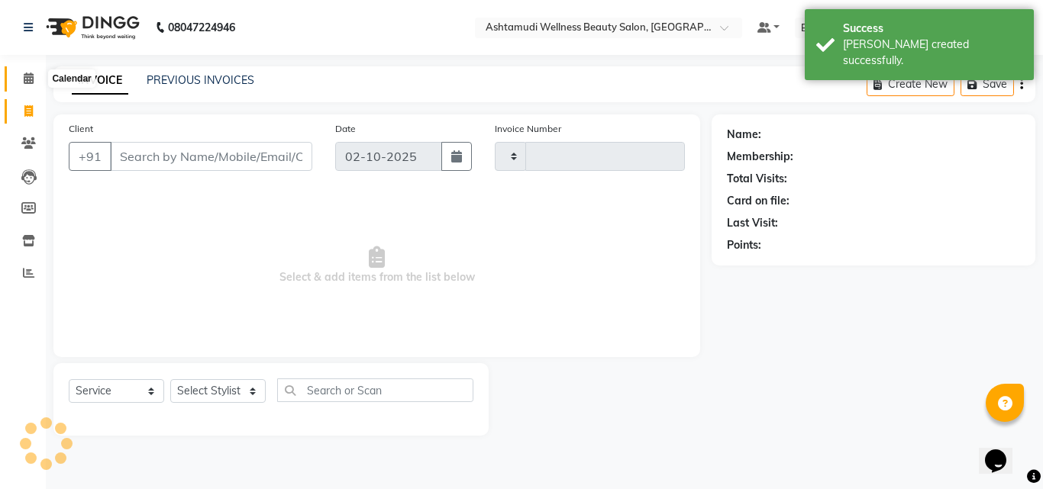
click at [34, 74] on icon at bounding box center [29, 78] width 10 height 11
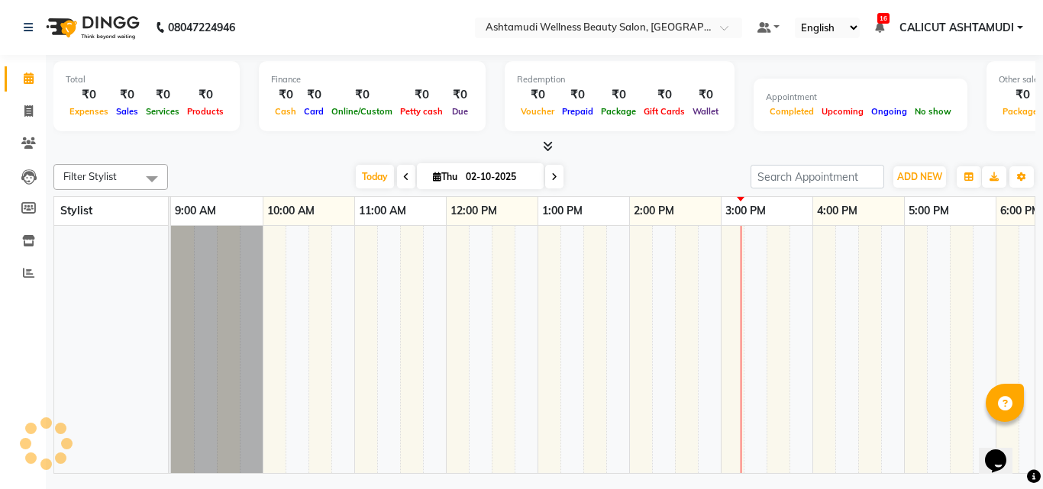
click at [680, 350] on td at bounding box center [686, 349] width 23 height 247
click at [33, 112] on icon at bounding box center [28, 110] width 8 height 11
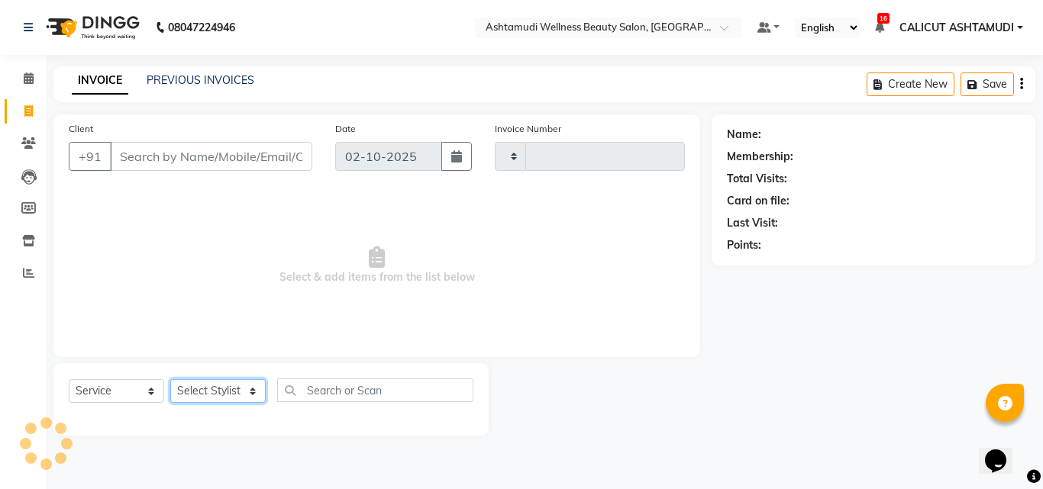
click at [207, 386] on select "Select Stylist" at bounding box center [217, 391] width 95 height 24
click at [206, 397] on select "Select Stylist" at bounding box center [217, 391] width 95 height 24
click at [269, 285] on span "Select & add items from the list below" at bounding box center [377, 265] width 616 height 153
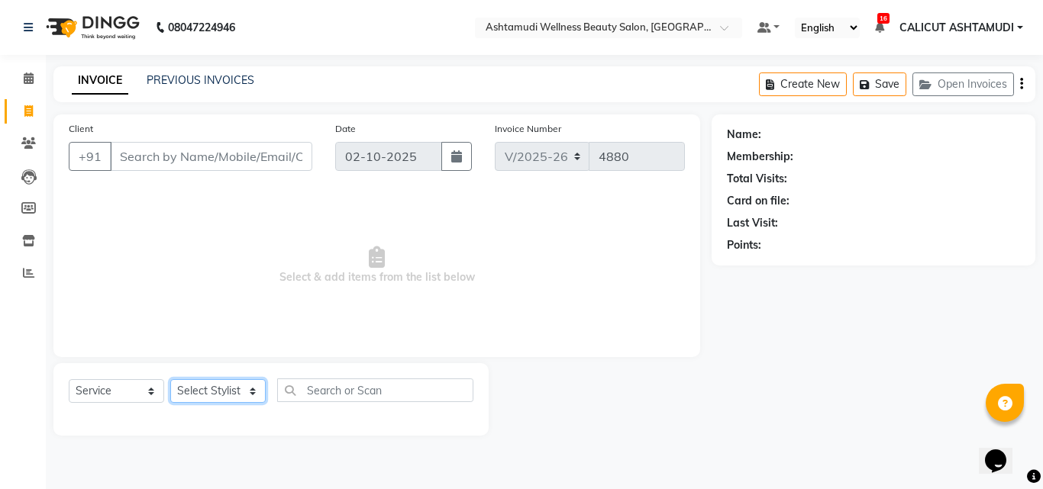
click at [200, 394] on select "Select Stylist Adil Amala George AMBILI C ANKITHA CALICUT ASHTAMUDI FRANKLY GRA…" at bounding box center [217, 391] width 95 height 24
click at [170, 379] on select "Select Stylist Adil Amala George AMBILI C ANKITHA CALICUT ASHTAMUDI FRANKLY GRA…" at bounding box center [217, 391] width 95 height 24
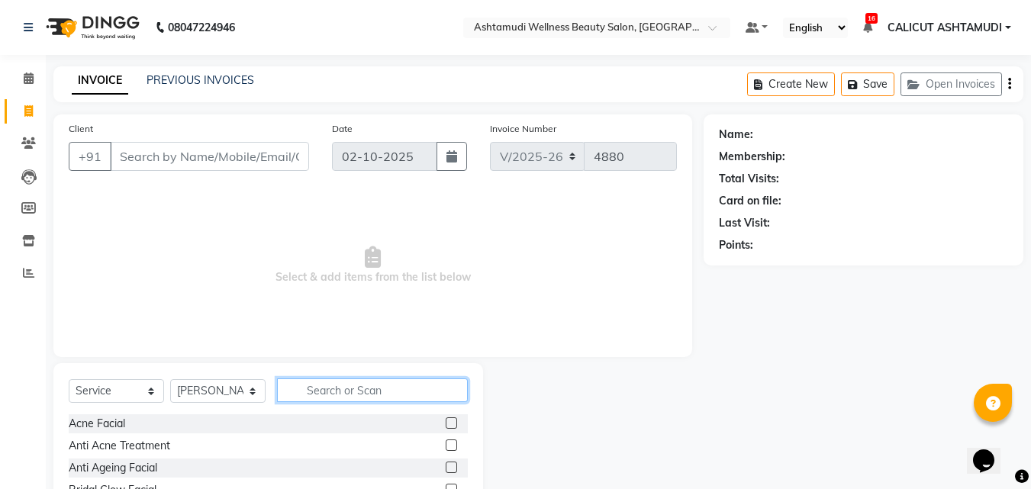
click at [369, 390] on input "text" at bounding box center [372, 391] width 191 height 24
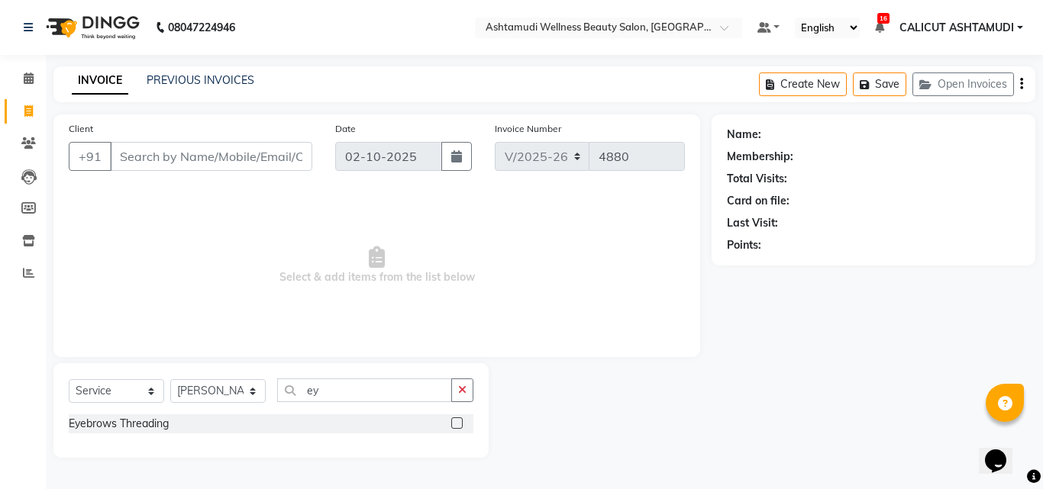
click at [460, 425] on label at bounding box center [456, 423] width 11 height 11
click at [460, 425] on input "checkbox" at bounding box center [456, 424] width 10 height 10
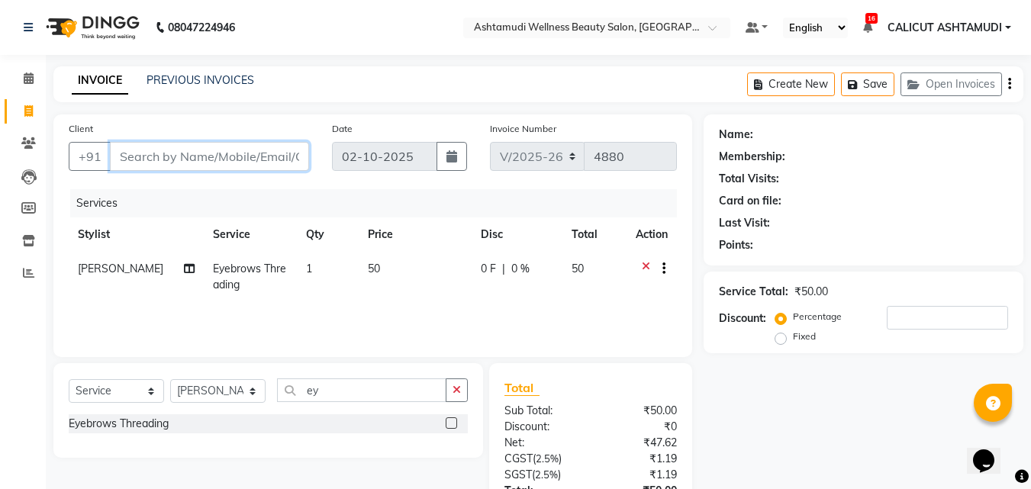
click at [223, 157] on input "Client" at bounding box center [209, 156] width 199 height 29
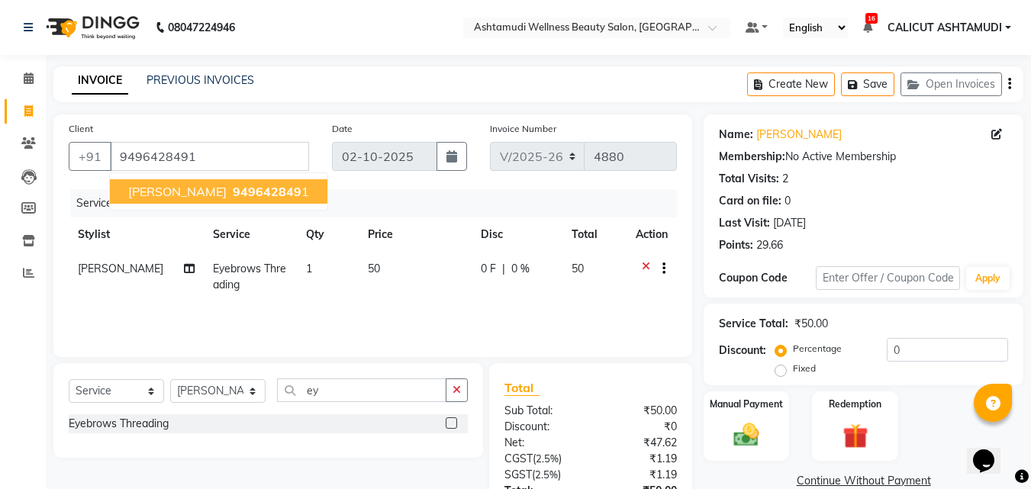
click at [366, 184] on div "Client +91 9496428491 Anakha 949642849 1 Date 02-10-2025 Invoice Number V/2025 …" at bounding box center [372, 236] width 639 height 243
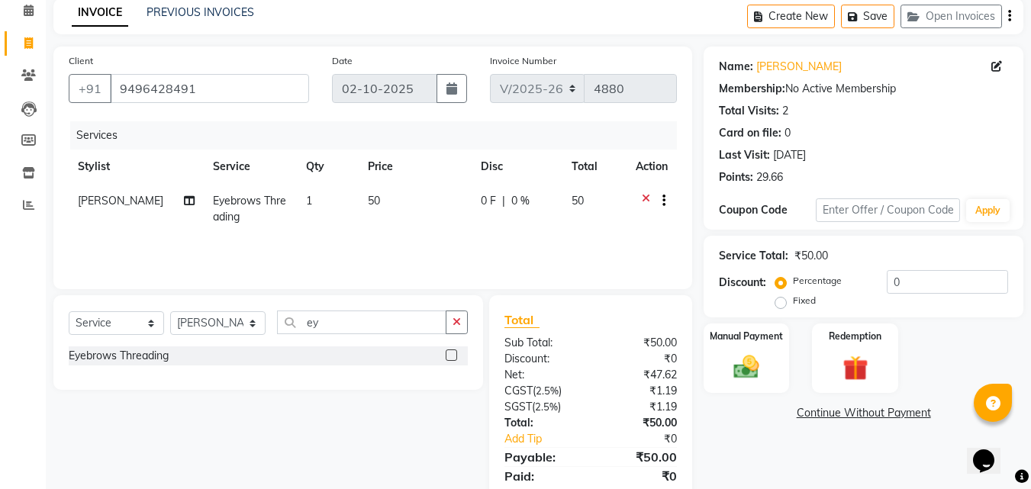
scroll to position [121, 0]
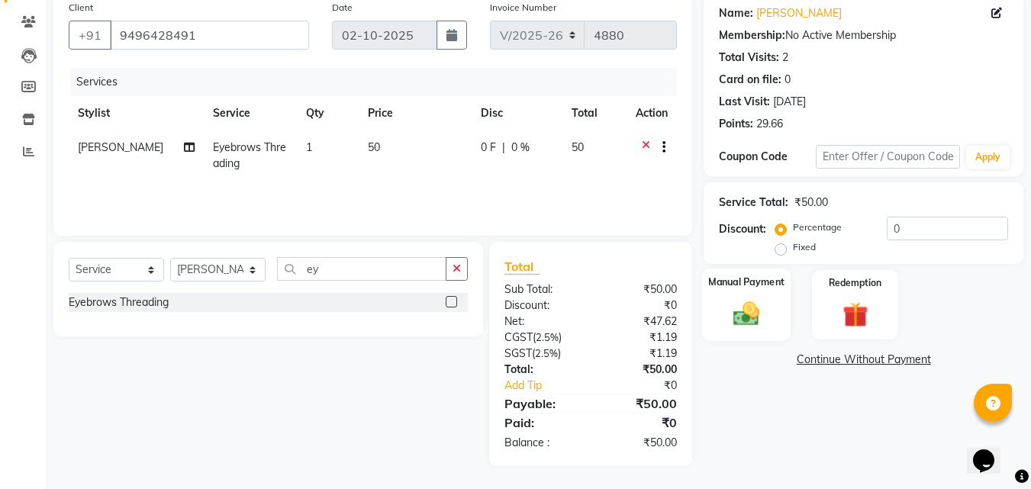
click at [734, 303] on img at bounding box center [746, 314] width 43 height 31
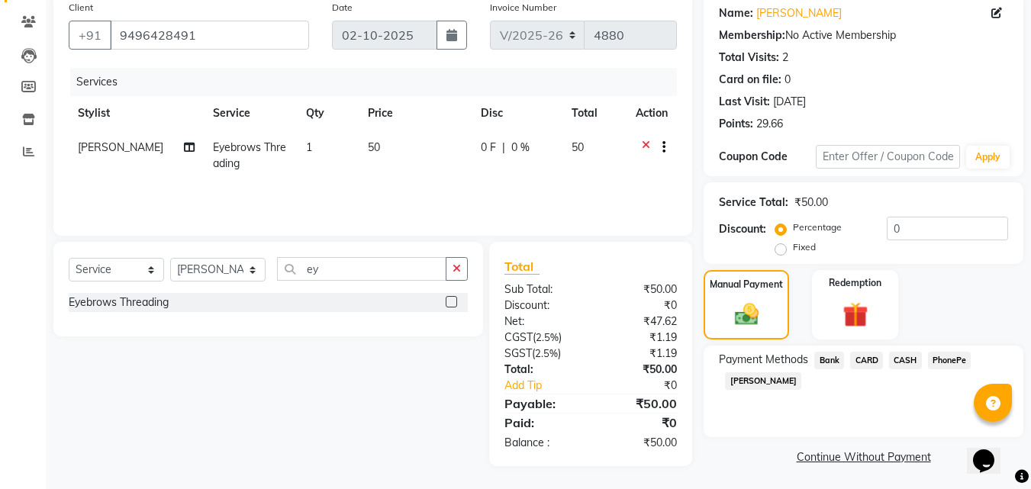
click at [952, 359] on span "PhonePe" at bounding box center [950, 361] width 44 height 18
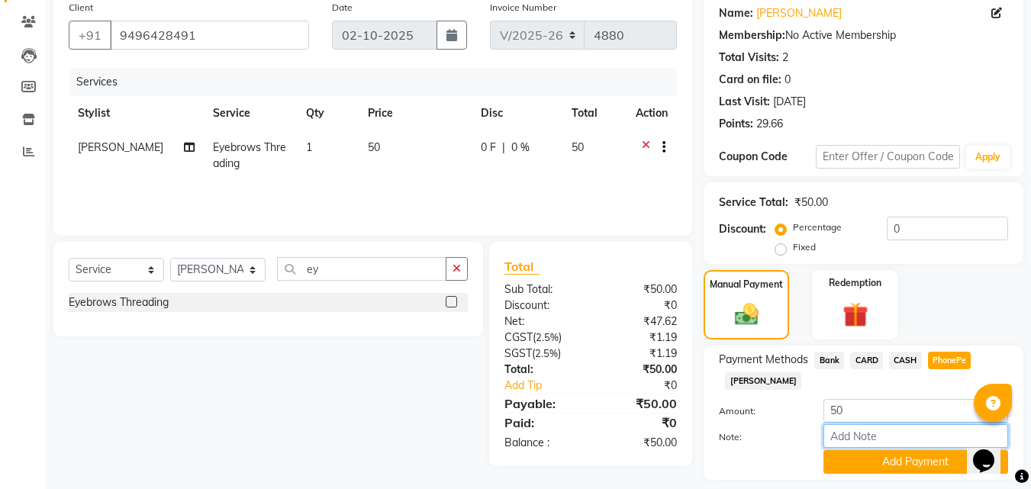
click at [875, 443] on input "Note:" at bounding box center [916, 437] width 185 height 24
click at [912, 463] on button "Add Payment" at bounding box center [916, 462] width 185 height 24
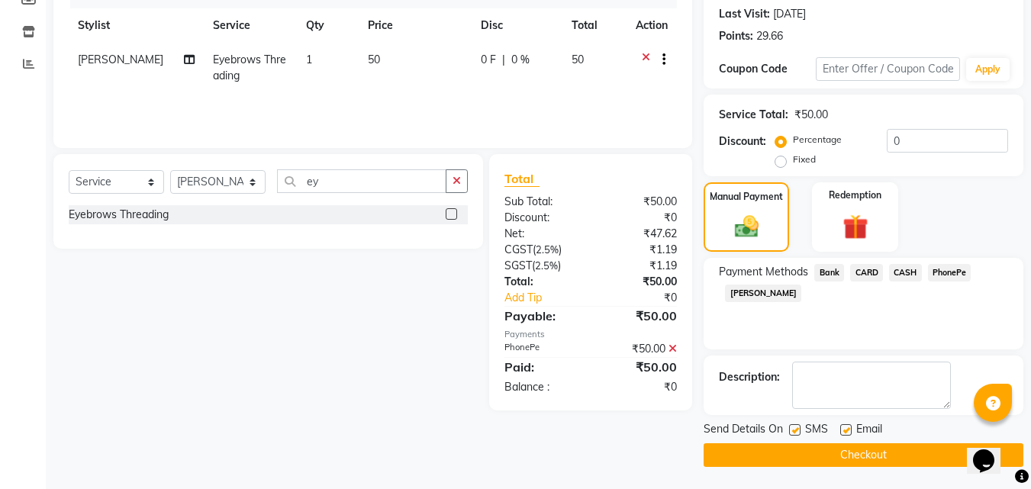
scroll to position [210, 0]
click at [911, 458] on button "Checkout" at bounding box center [864, 455] width 320 height 24
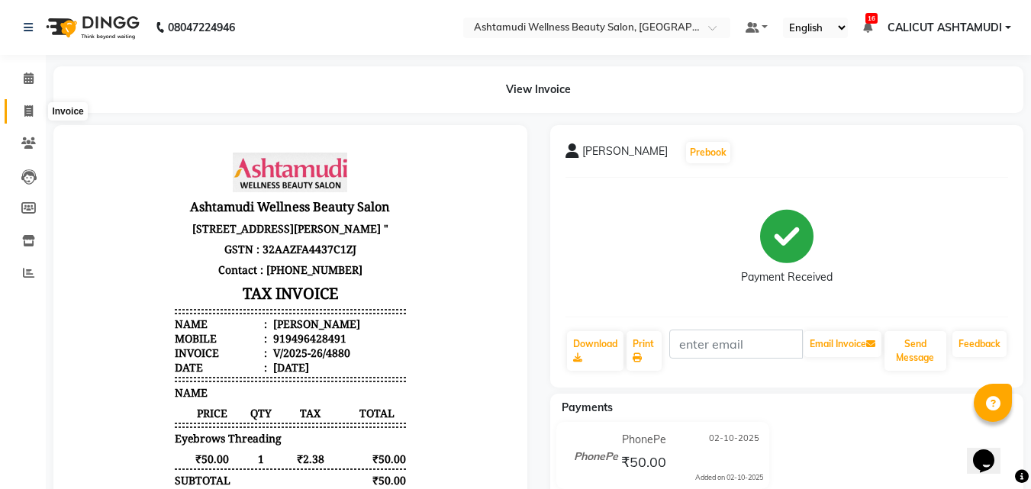
click at [22, 108] on span at bounding box center [28, 112] width 27 height 18
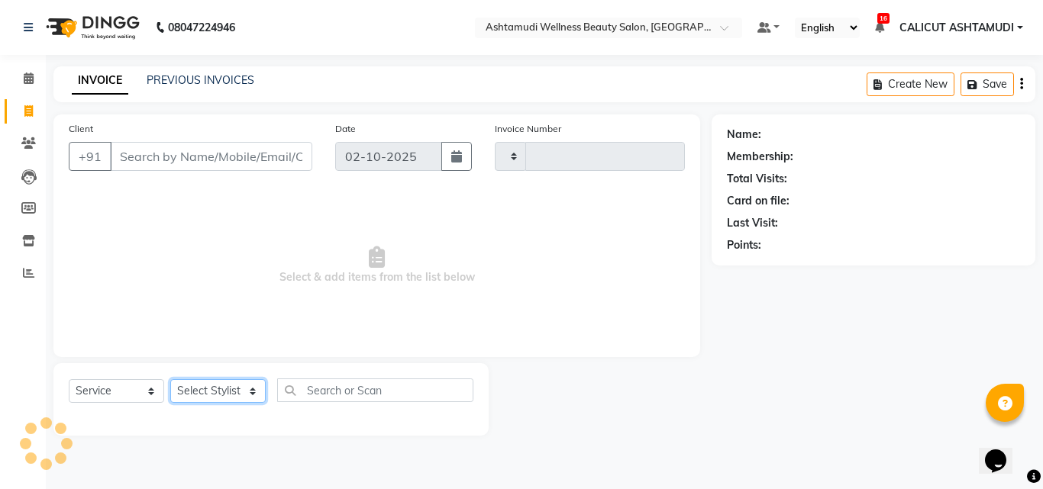
click at [223, 387] on select "Select Stylist" at bounding box center [217, 391] width 95 height 24
click at [170, 379] on select "Select Stylist" at bounding box center [217, 391] width 95 height 24
click at [205, 392] on select "Select Stylist" at bounding box center [217, 391] width 95 height 24
click at [212, 397] on select "Select Stylist" at bounding box center [217, 391] width 95 height 24
click at [251, 386] on select "Select Stylist" at bounding box center [217, 391] width 95 height 24
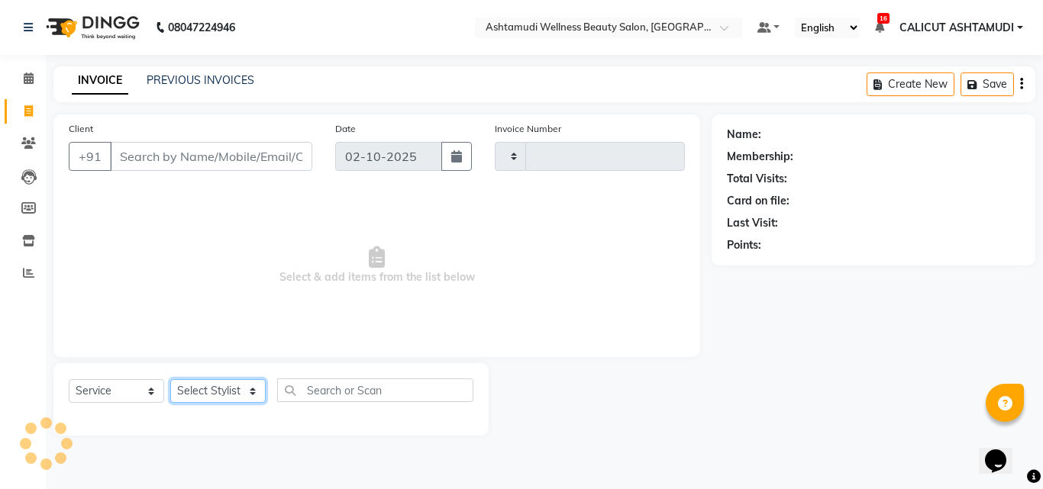
click at [170, 379] on select "Select Stylist" at bounding box center [217, 391] width 95 height 24
drag, startPoint x: 237, startPoint y: 383, endPoint x: 221, endPoint y: 390, distance: 17.8
click at [221, 390] on select "Select Stylist" at bounding box center [217, 391] width 95 height 24
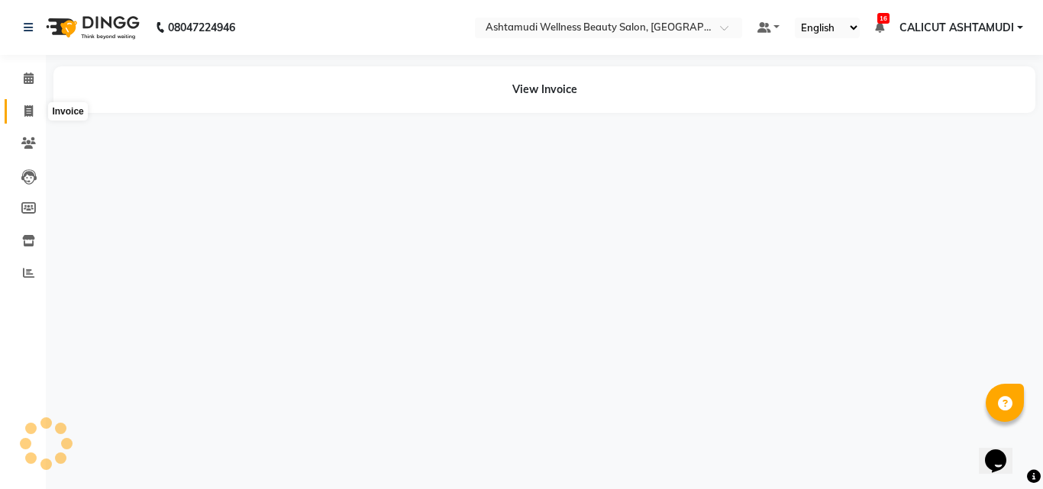
click at [24, 104] on span at bounding box center [28, 112] width 27 height 18
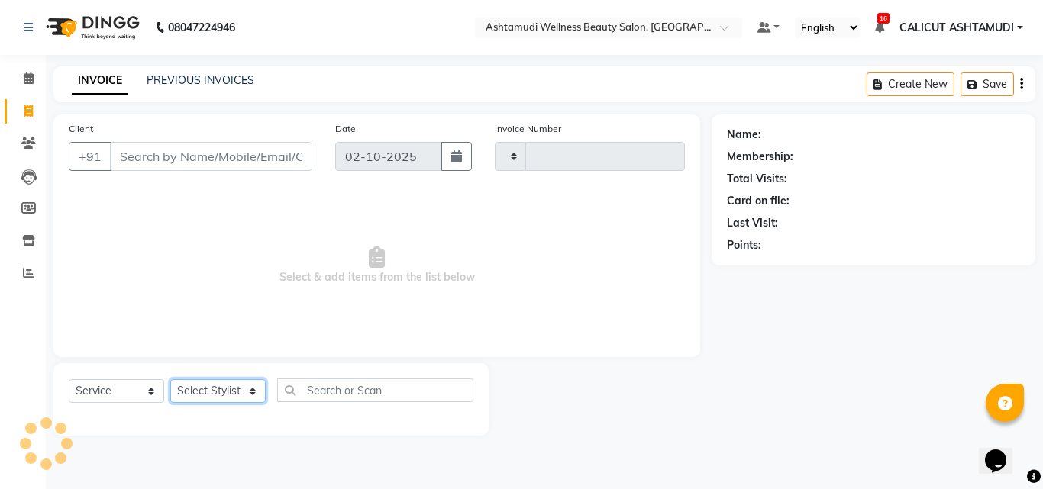
click at [233, 386] on select "Select Stylist" at bounding box center [217, 391] width 95 height 24
click at [170, 379] on select "Select Stylist" at bounding box center [217, 391] width 95 height 24
click at [250, 390] on select "Select Stylist" at bounding box center [217, 391] width 95 height 24
click at [170, 379] on select "Select Stylist" at bounding box center [217, 391] width 95 height 24
drag, startPoint x: 249, startPoint y: 397, endPoint x: 154, endPoint y: 311, distance: 128.1
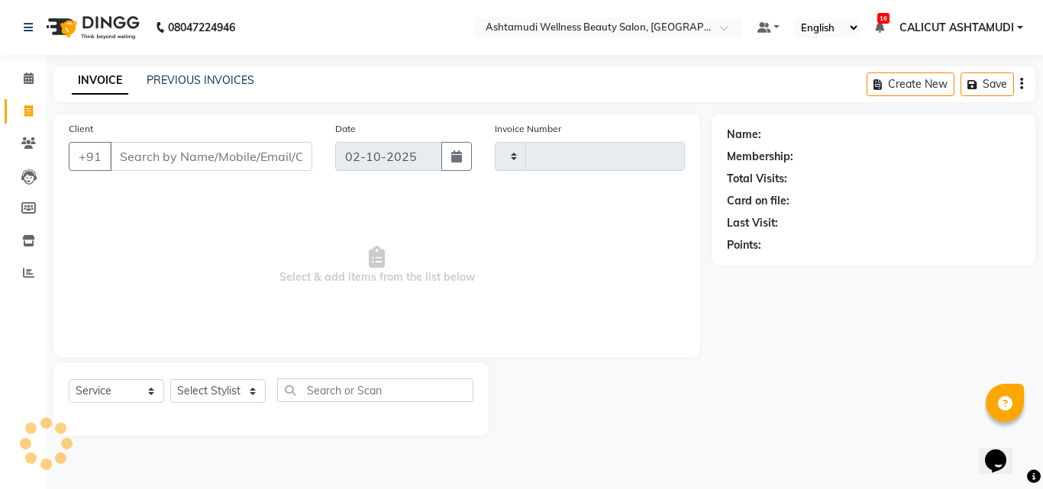
click at [154, 311] on span "Select & add items from the list below" at bounding box center [377, 265] width 616 height 153
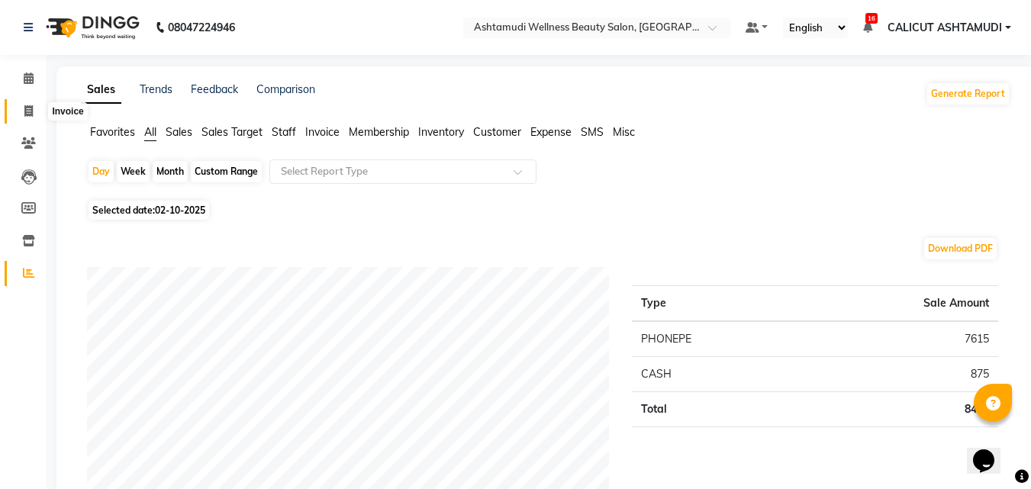
click at [39, 116] on span at bounding box center [28, 112] width 27 height 18
select select "service"
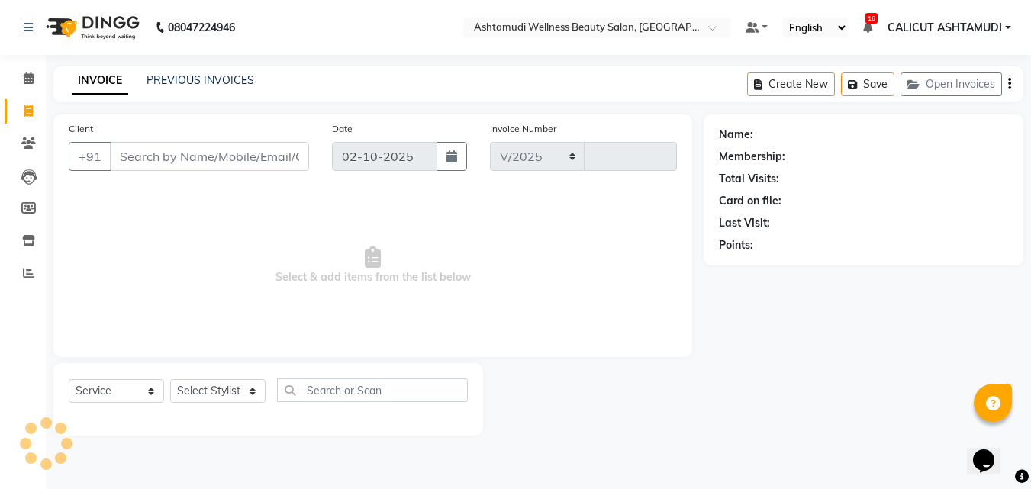
select select "4630"
type input "4882"
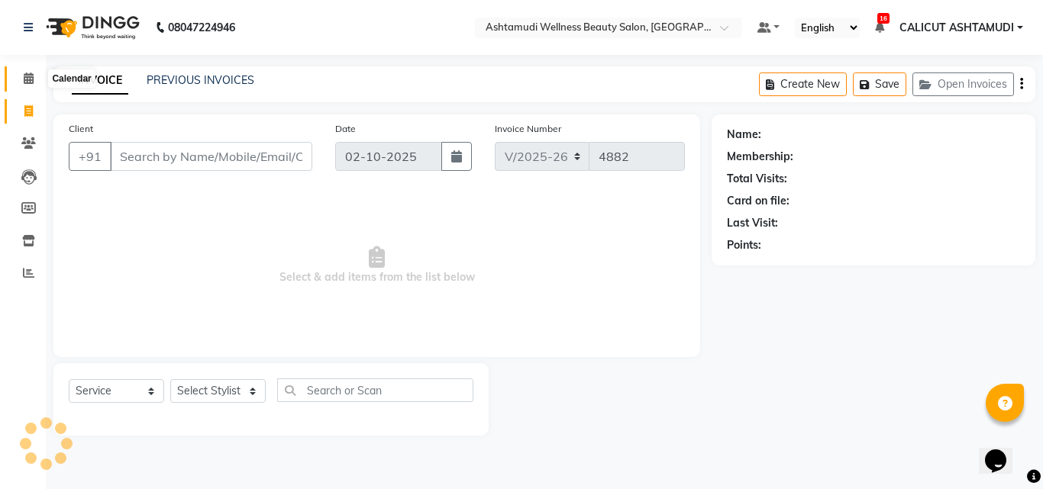
click at [25, 74] on icon at bounding box center [29, 78] width 10 height 11
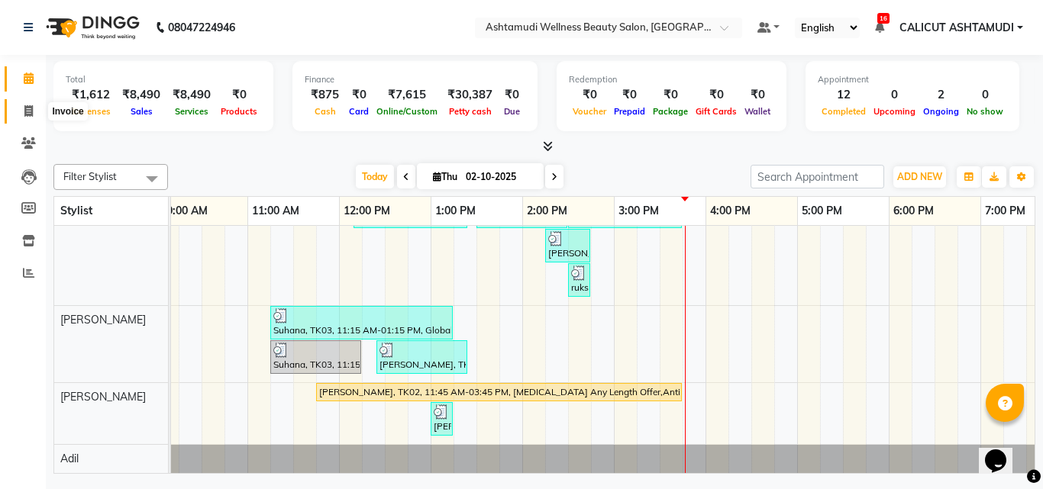
click at [29, 111] on icon at bounding box center [28, 110] width 8 height 11
select select "service"
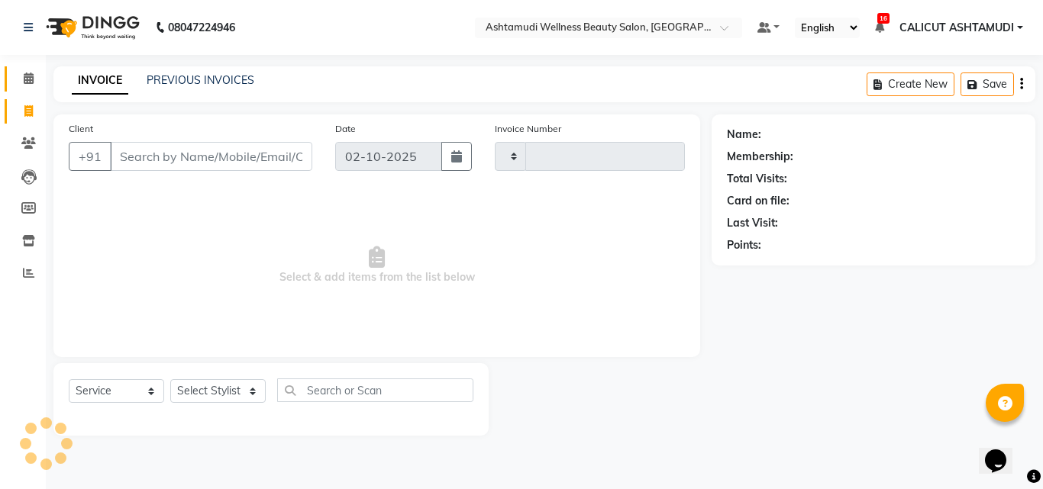
type input "4882"
select select "4630"
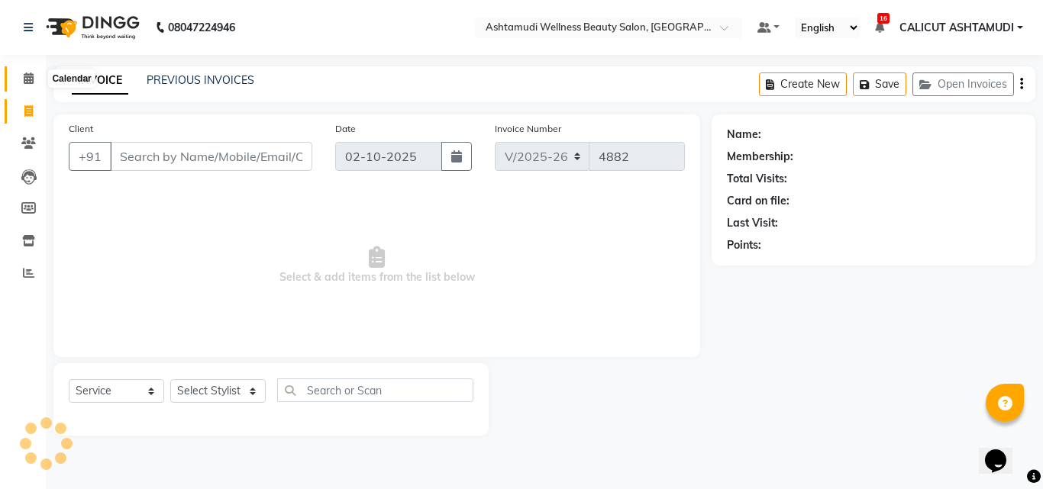
click at [22, 82] on span at bounding box center [28, 79] width 27 height 18
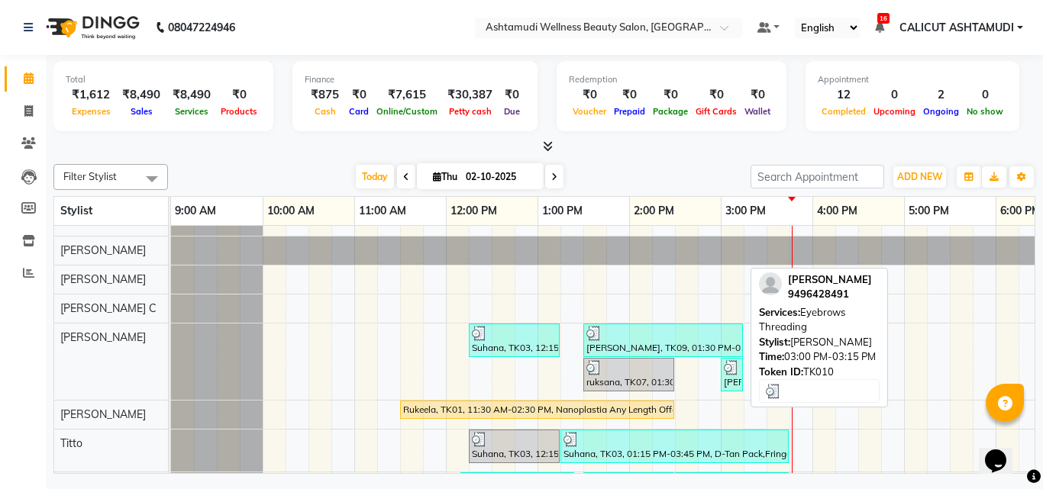
click at [734, 381] on div "[PERSON_NAME], TK10, 03:00 PM-03:15 PM, Eyebrows Threading" at bounding box center [731, 374] width 19 height 29
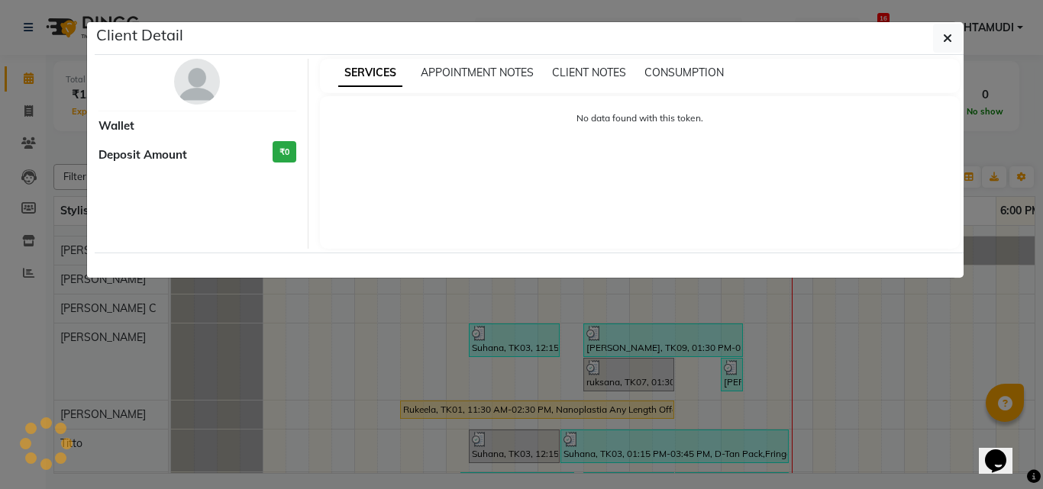
select select "3"
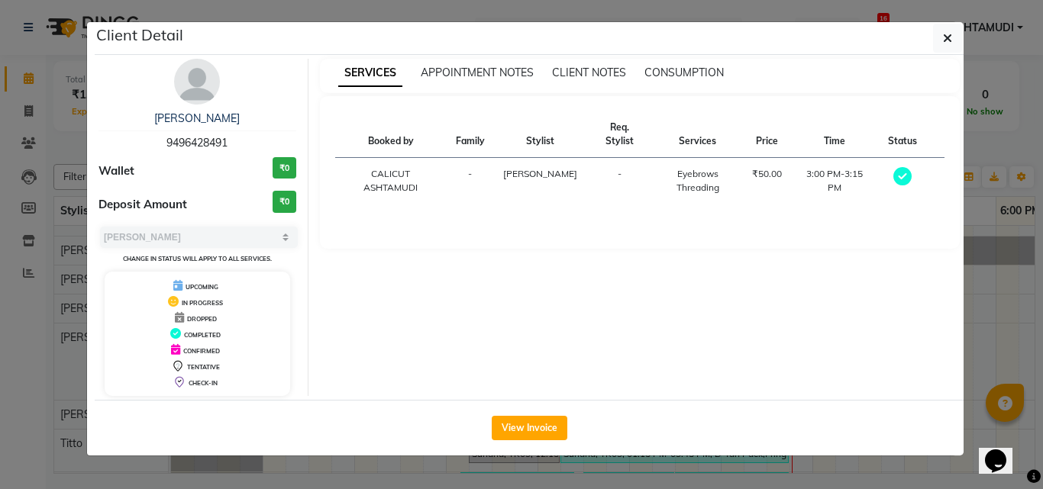
click at [1001, 316] on ngb-modal-window "Client Detail Anakha 9496428491 Wallet ₹0 Deposit Amount ₹0 Select MARK DONE UP…" at bounding box center [521, 244] width 1043 height 489
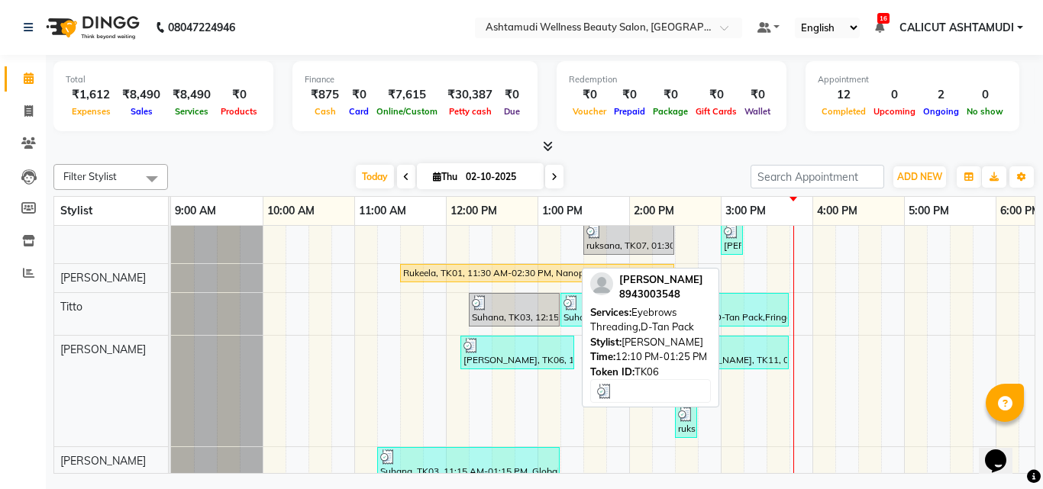
click at [550, 358] on div "[PERSON_NAME], TK06, 12:10 PM-01:25 PM, Eyebrows Threading,D-Tan Pack" at bounding box center [517, 352] width 111 height 29
select select "3"
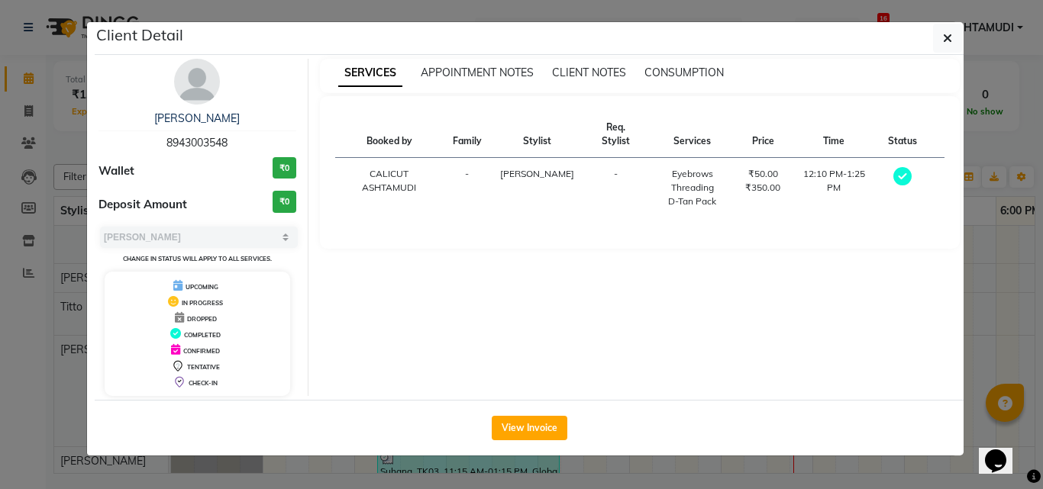
click at [989, 302] on ngb-modal-window "Client Detail jyothi 8943003548 Wallet ₹0 Deposit Amount ₹0 Select MARK DONE UP…" at bounding box center [521, 244] width 1043 height 489
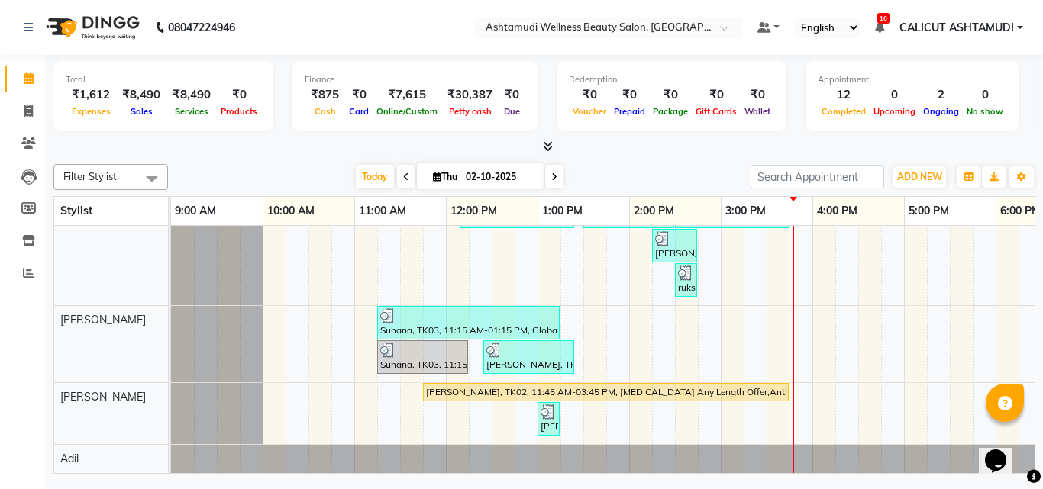
scroll to position [139, 0]
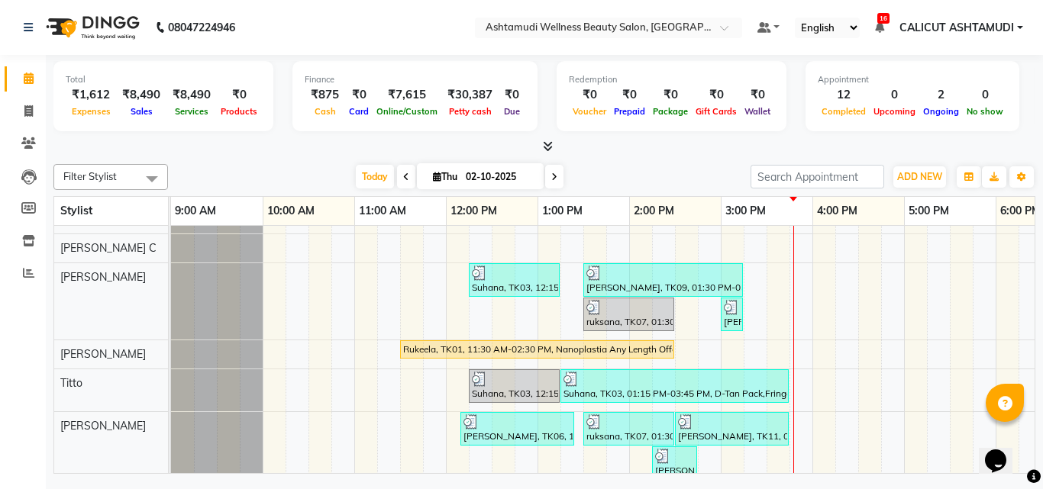
click at [260, 291] on div at bounding box center [217, 301] width 92 height 76
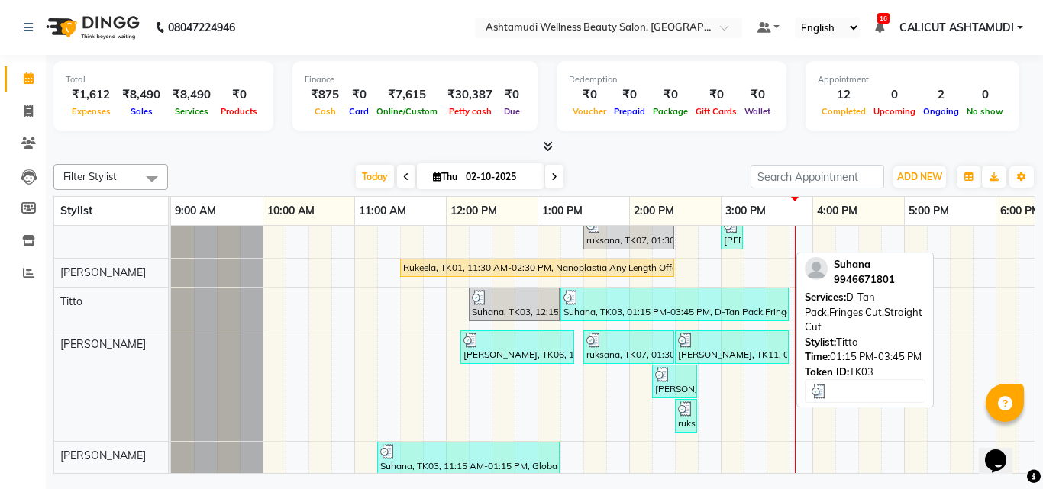
scroll to position [213, 0]
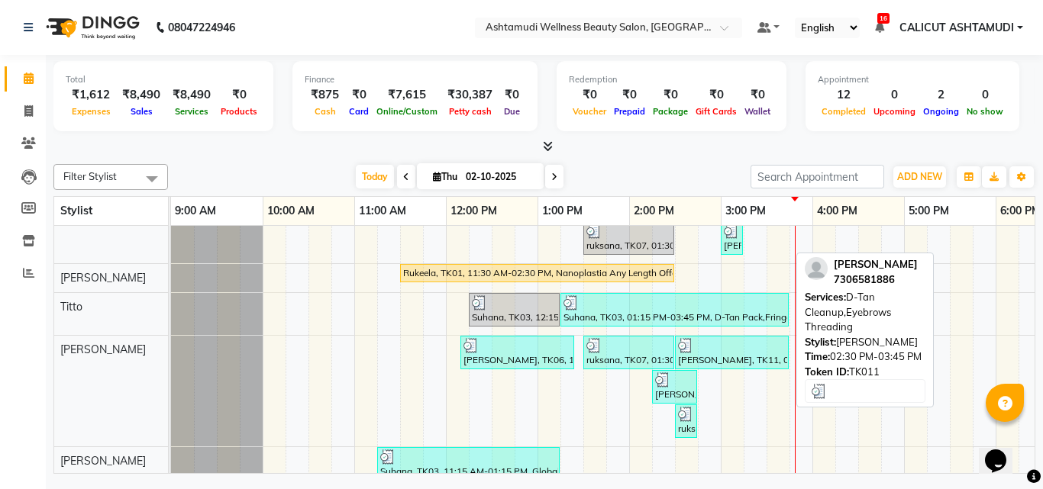
click at [717, 356] on div "[PERSON_NAME], TK11, 02:30 PM-03:45 PM, D-Tan Cleanup,Eyebrows Threading" at bounding box center [731, 352] width 111 height 29
select select "3"
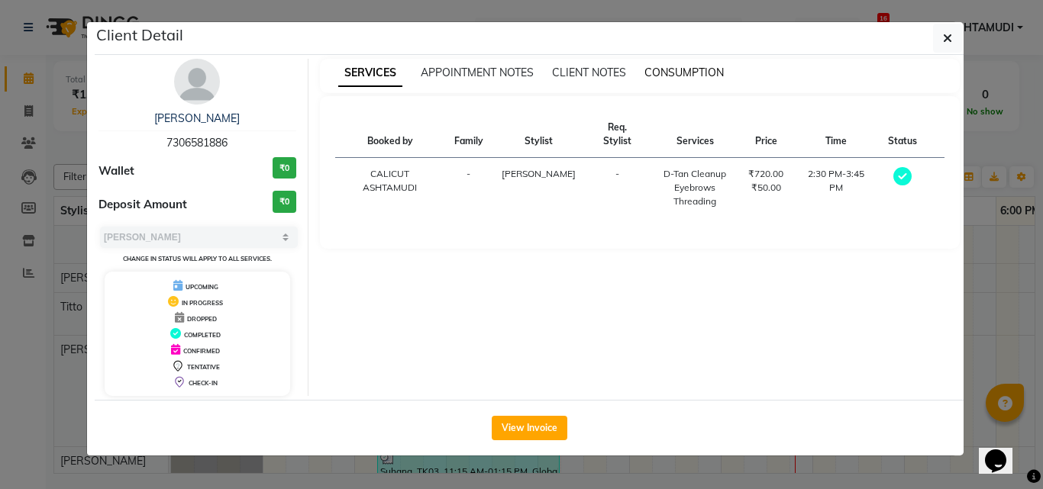
click at [680, 77] on span "CONSUMPTION" at bounding box center [683, 73] width 79 height 14
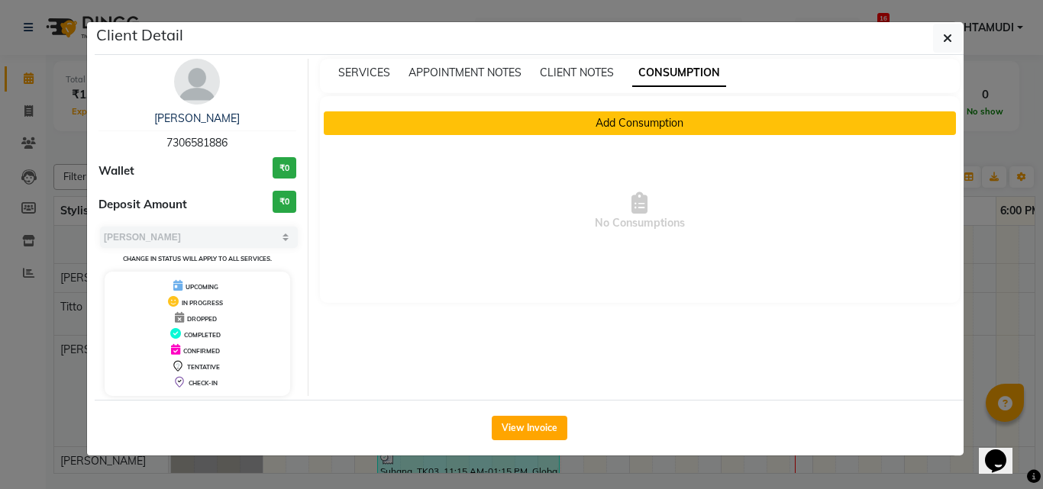
click at [612, 131] on button "Add Consumption" at bounding box center [640, 123] width 633 height 24
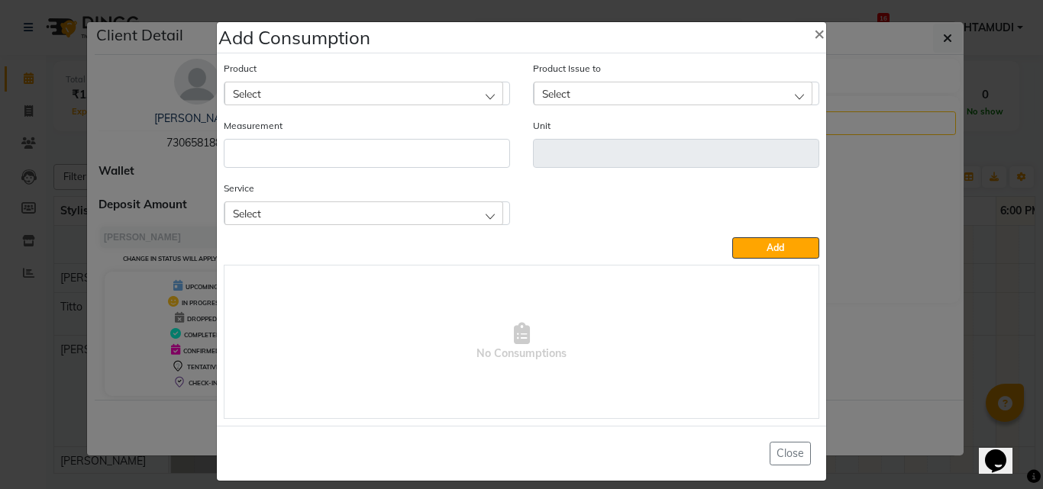
click at [299, 203] on div "Select" at bounding box center [363, 213] width 279 height 23
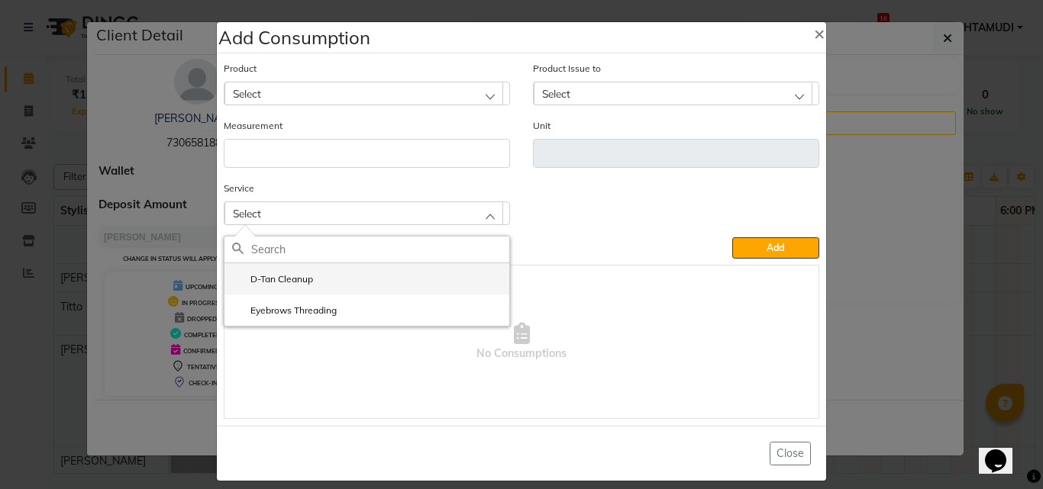
click at [297, 282] on label "D-Tan Cleanup" at bounding box center [272, 280] width 81 height 14
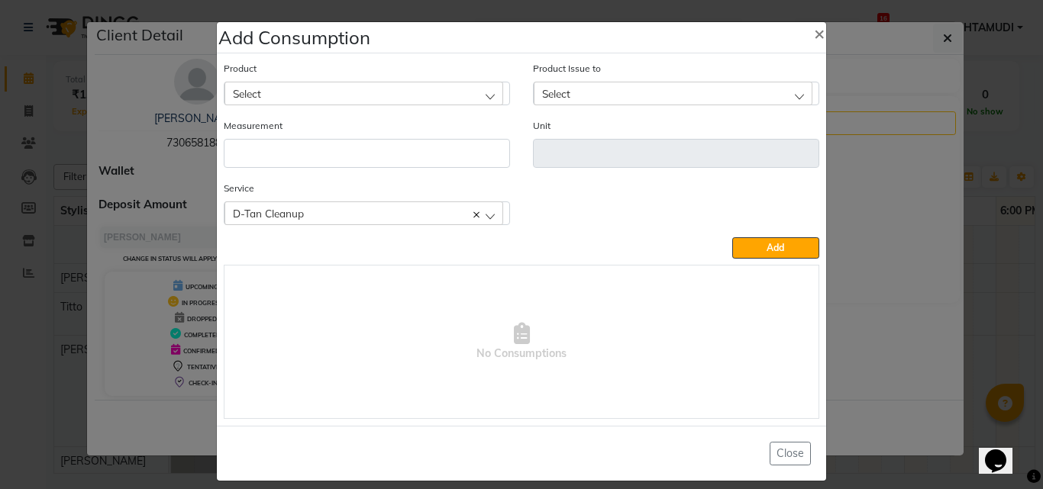
click at [326, 87] on div "Select" at bounding box center [363, 93] width 279 height 23
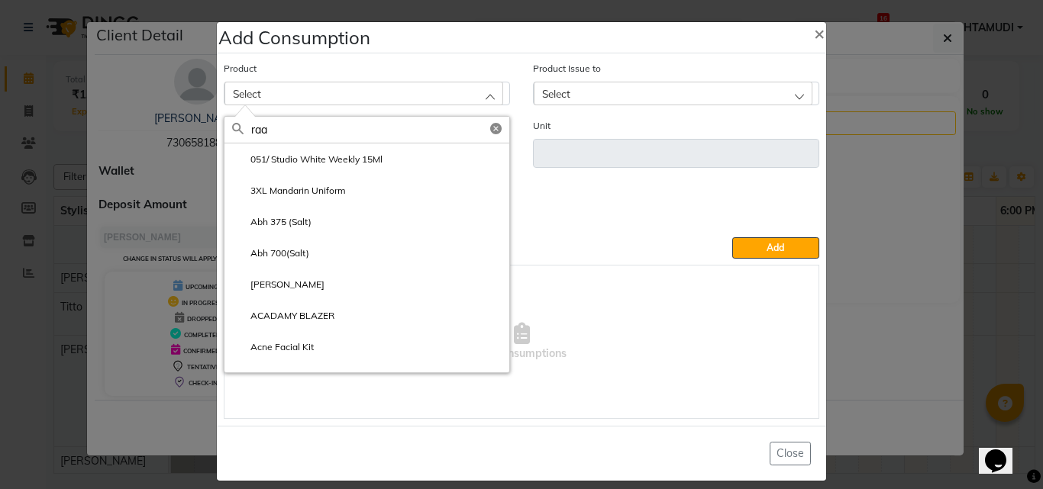
type input "raag"
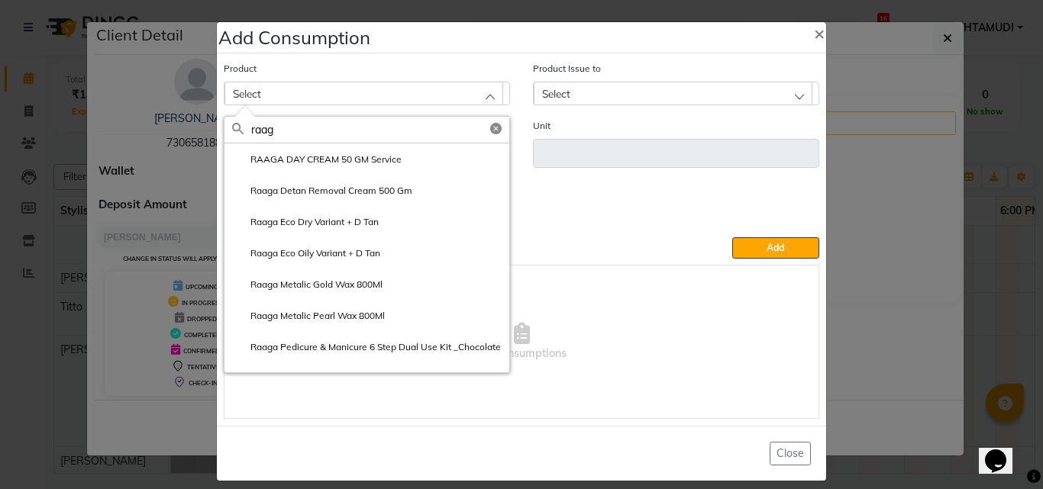
drag, startPoint x: 346, startPoint y: 200, endPoint x: 353, endPoint y: 192, distance: 10.3
click at [347, 199] on li "Raaga Detan Removal Cream 500 Gm" at bounding box center [366, 190] width 285 height 31
type input "gm"
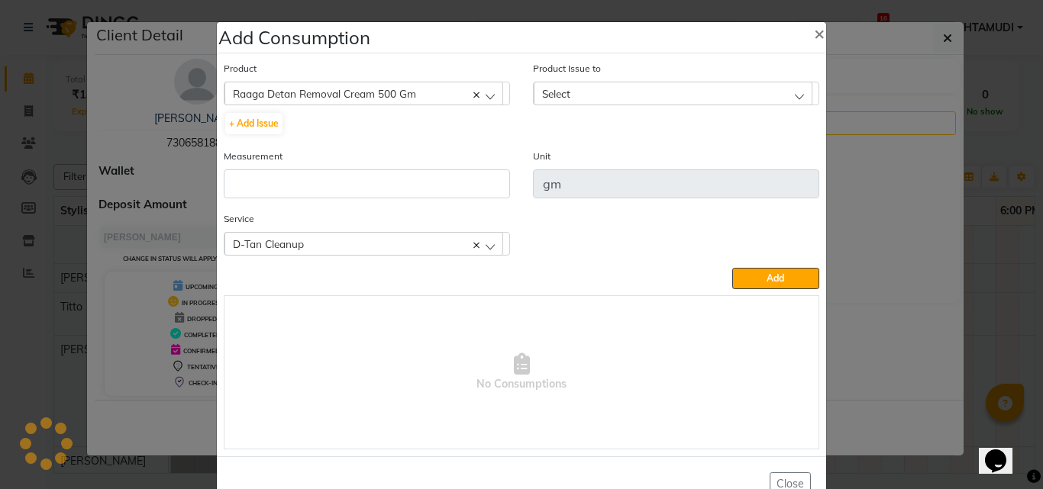
click at [547, 90] on span "Select" at bounding box center [556, 93] width 28 height 13
click at [441, 140] on div "Product Raaga Detan Removal Cream 500 Gm 051/ Studio White Weekly 15Ml + Add Is…" at bounding box center [366, 104] width 309 height 88
click at [474, 96] on div "Raaga Detan Removal Cream 500 Gm" at bounding box center [363, 93] width 279 height 23
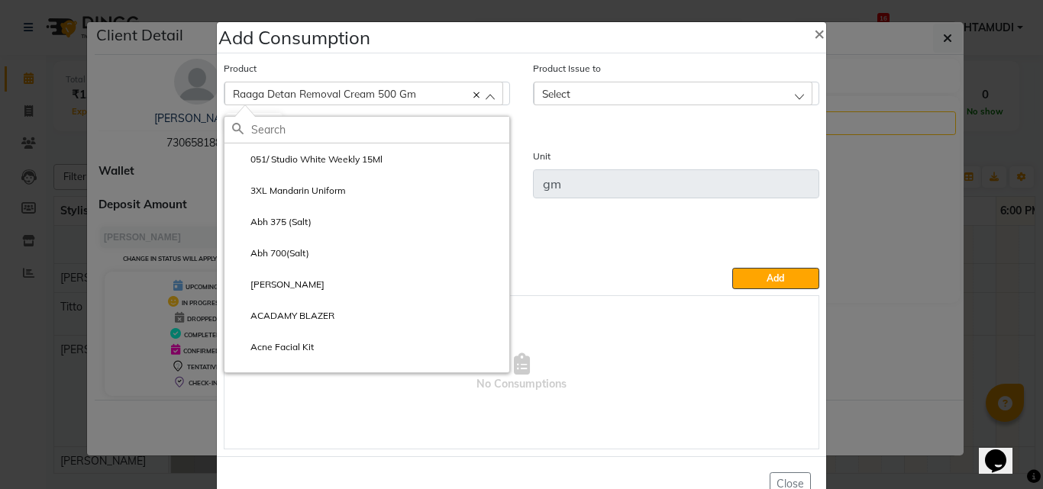
click at [938, 218] on ngb-modal-window "Add Consumption × Product Raaga Detan Removal Cream 500 Gm 051/ Studio White We…" at bounding box center [521, 244] width 1043 height 489
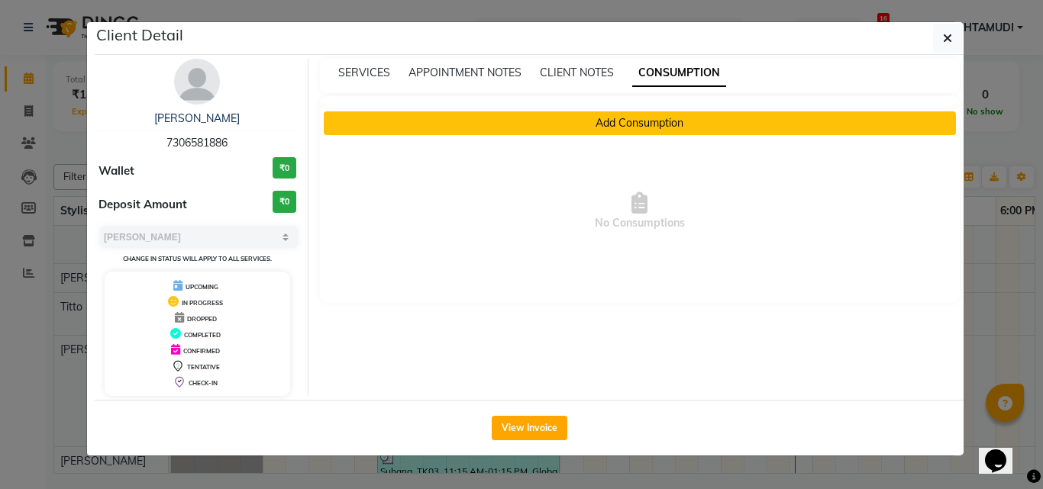
click at [641, 121] on button "Add Consumption" at bounding box center [640, 123] width 633 height 24
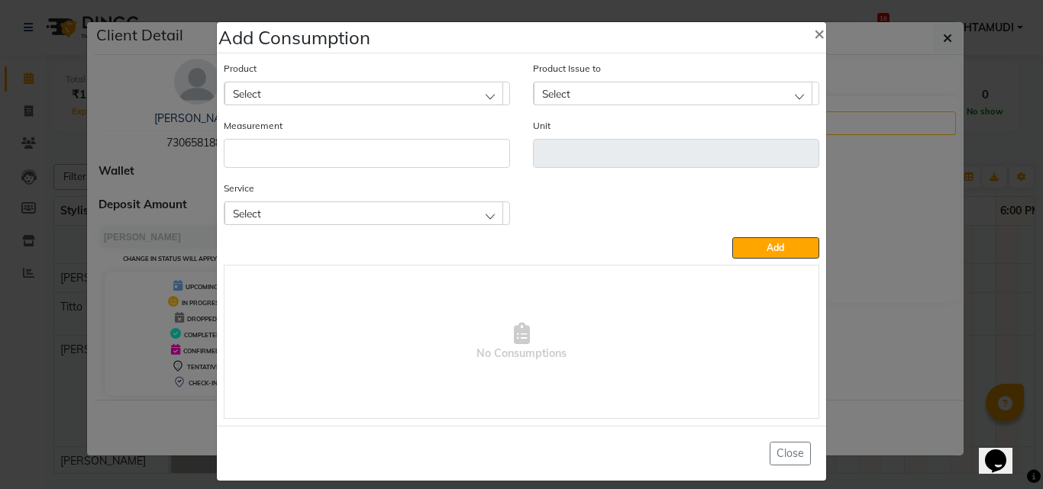
click at [341, 208] on div "Select" at bounding box center [363, 213] width 279 height 23
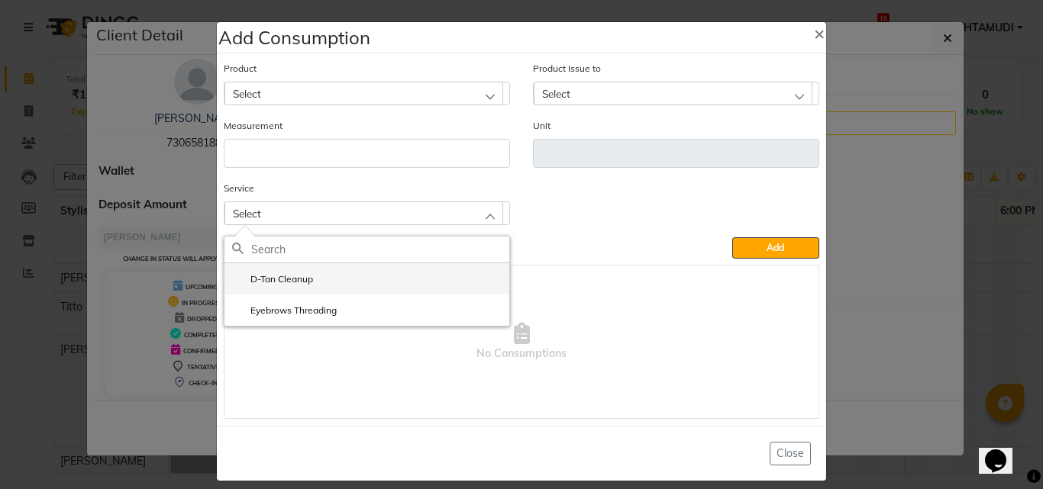
click at [281, 278] on label "D-Tan Cleanup" at bounding box center [272, 280] width 81 height 14
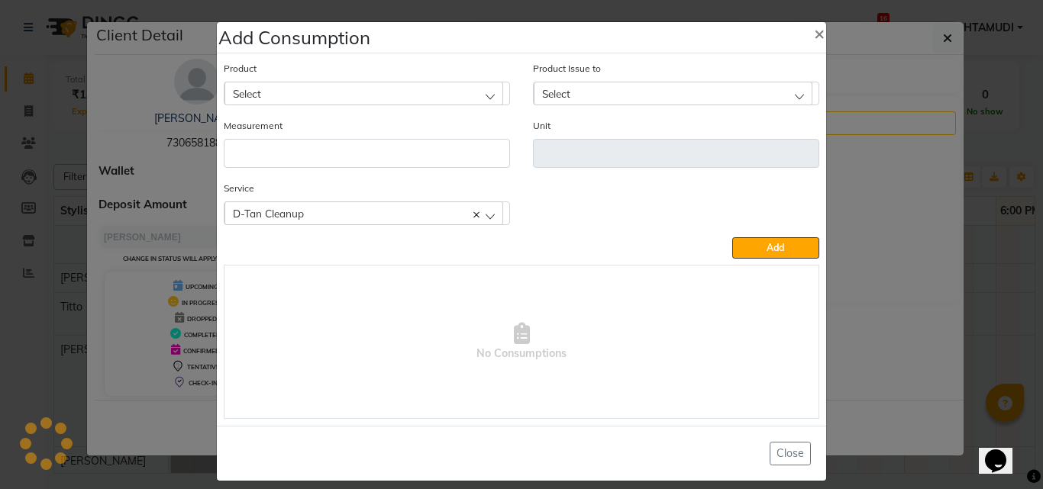
click at [312, 103] on div "Select" at bounding box center [363, 93] width 279 height 23
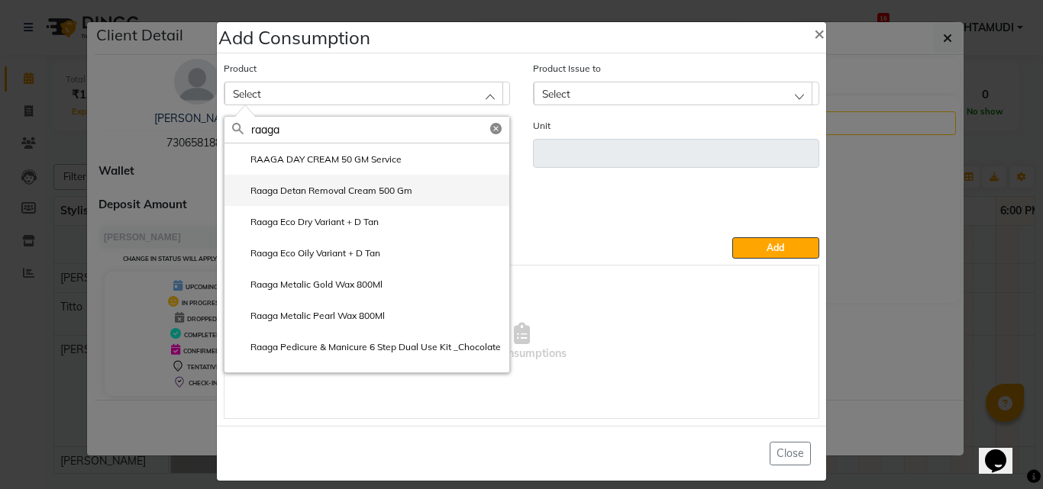
type input "raaga"
click at [379, 197] on label "Raaga Detan Removal Cream 500 Gm" at bounding box center [322, 191] width 180 height 14
type input "gm"
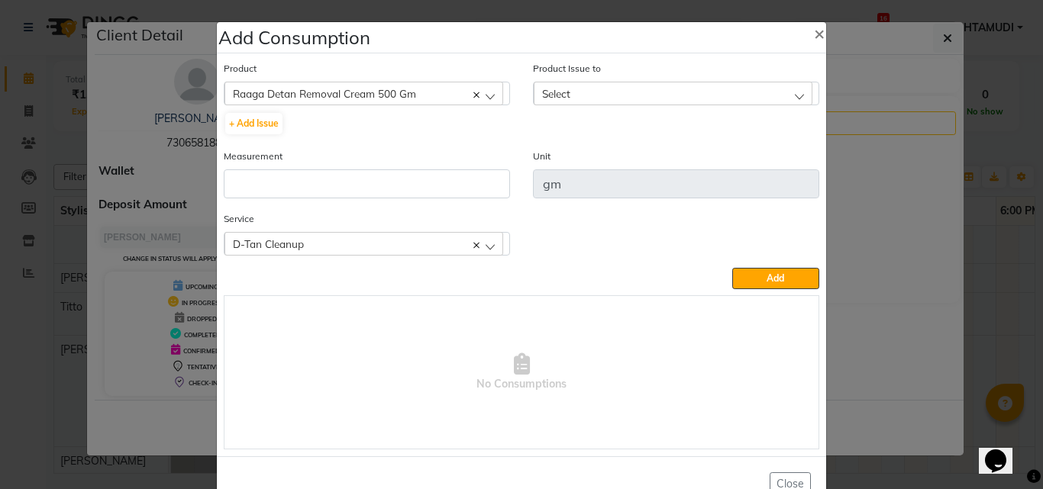
click at [561, 99] on span "Select" at bounding box center [556, 93] width 28 height 13
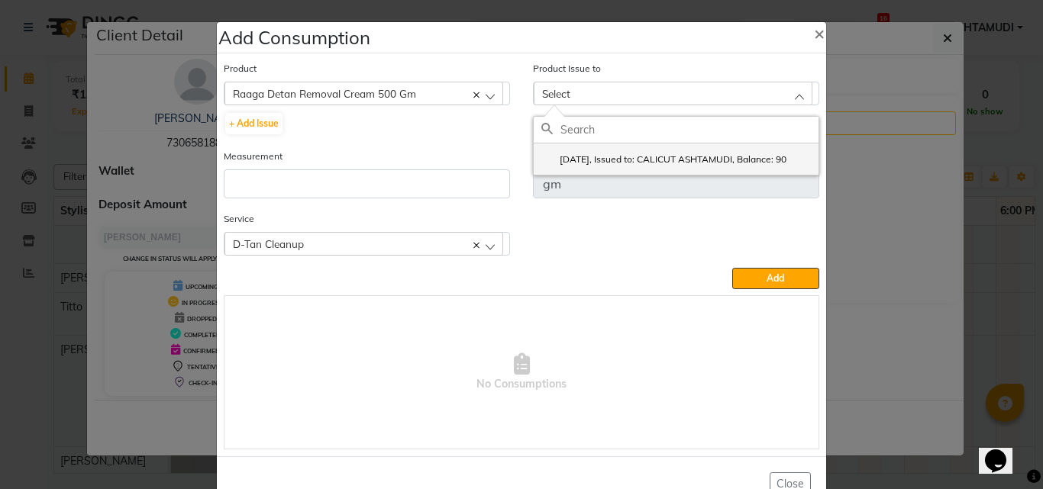
click at [589, 164] on label "2025-05-23, Issued to: CALICUT ASHTAMUDI, Balance: 90" at bounding box center [663, 160] width 245 height 14
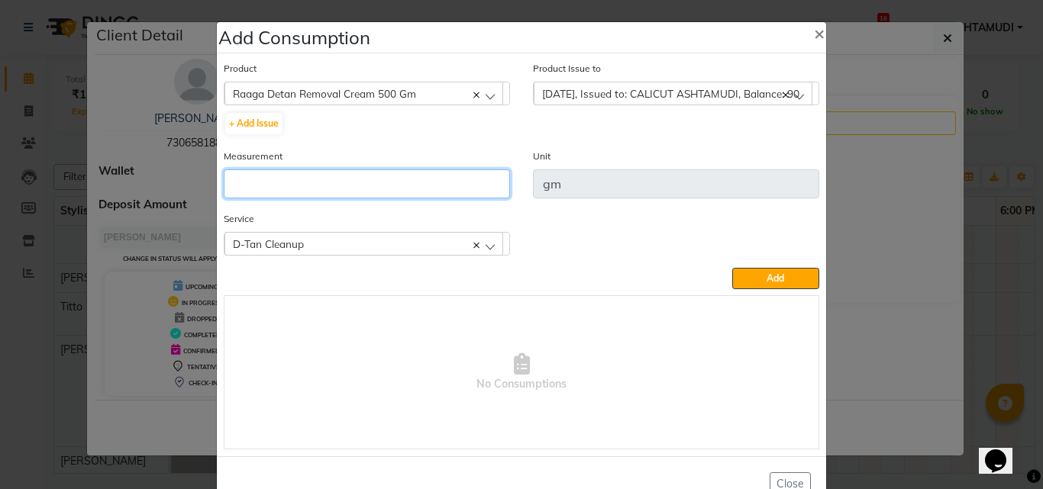
click at [360, 184] on input "number" at bounding box center [367, 183] width 286 height 29
type input "40"
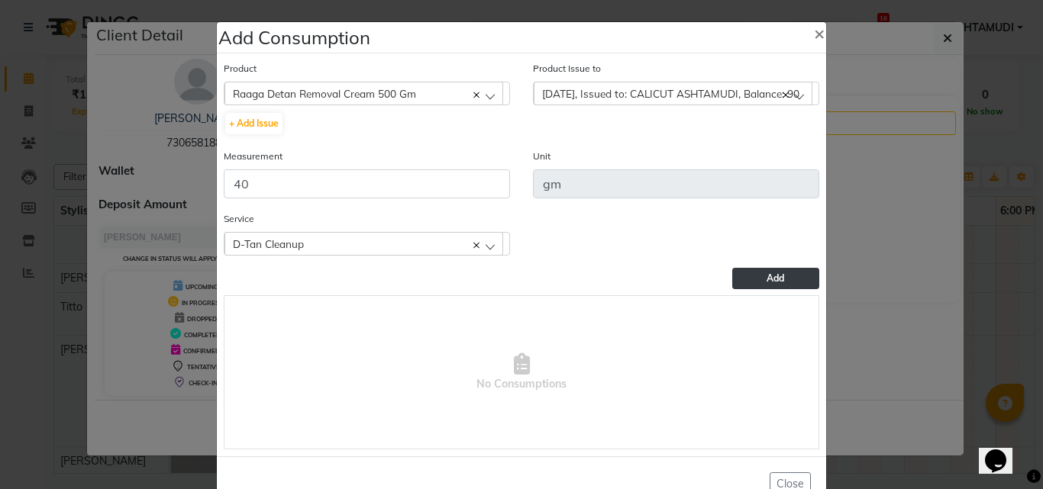
click at [767, 276] on span "Add" at bounding box center [776, 278] width 18 height 11
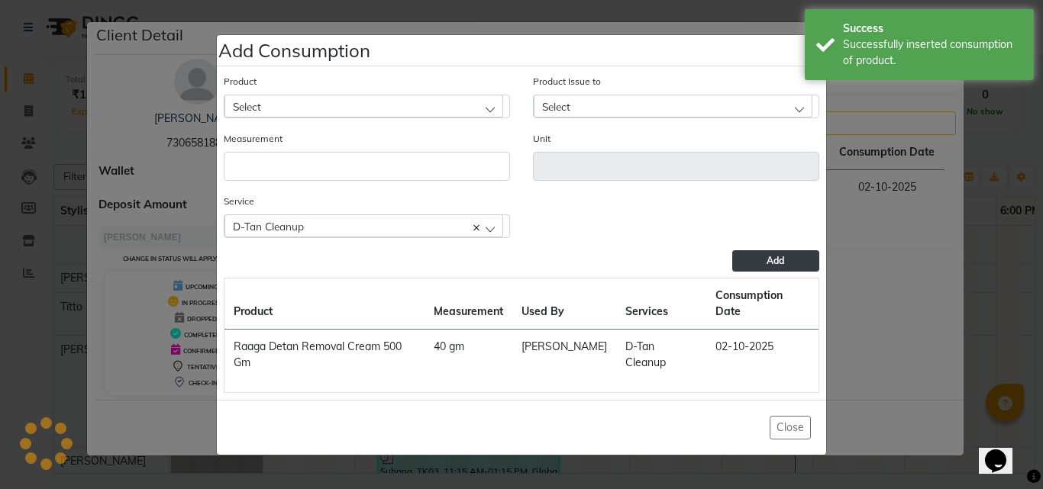
click at [890, 294] on ngb-modal-window "Add Consumption × Product Select 051/ Studio White Weekly 15Ml Product Issue to…" at bounding box center [521, 244] width 1043 height 489
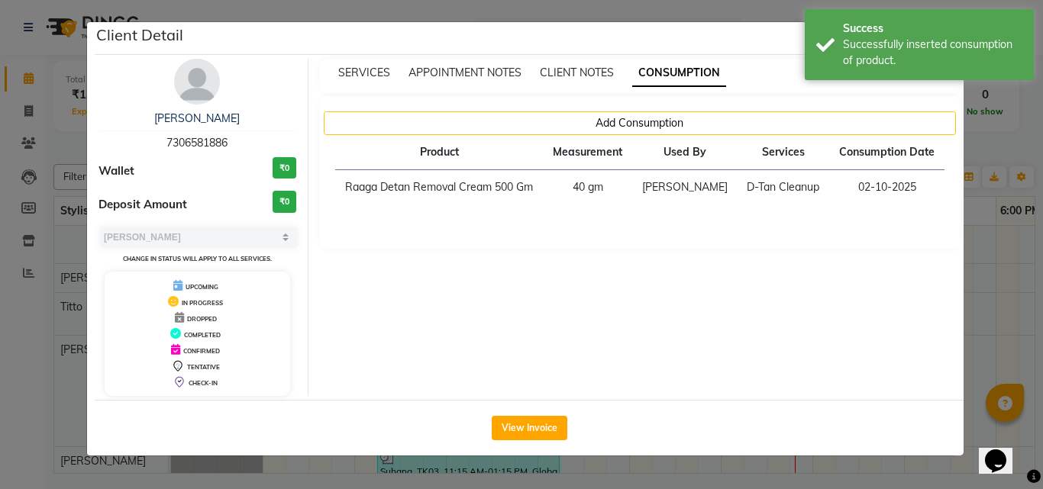
click at [976, 295] on ngb-modal-window "Client Detail Anjana 7306581886 Wallet ₹0 Deposit Amount ₹0 Select MARK DONE UP…" at bounding box center [521, 244] width 1043 height 489
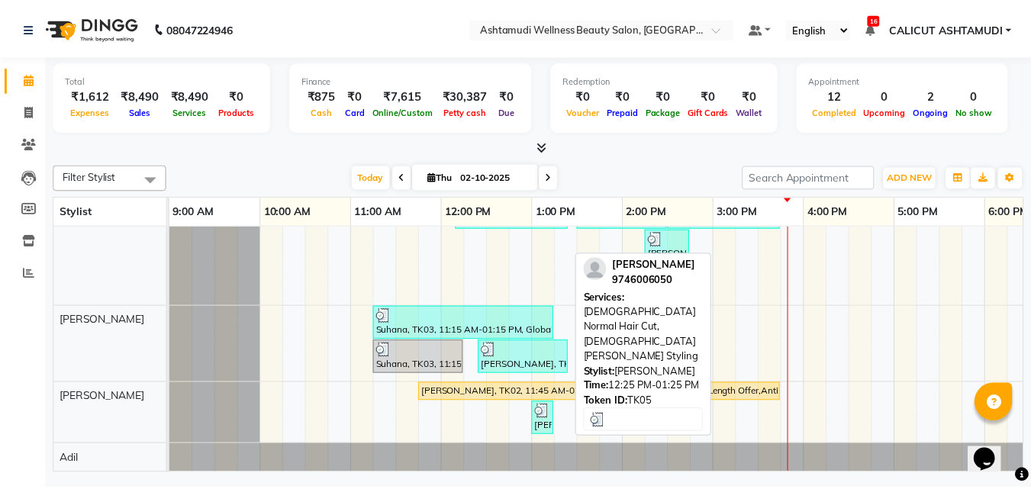
scroll to position [137, 0]
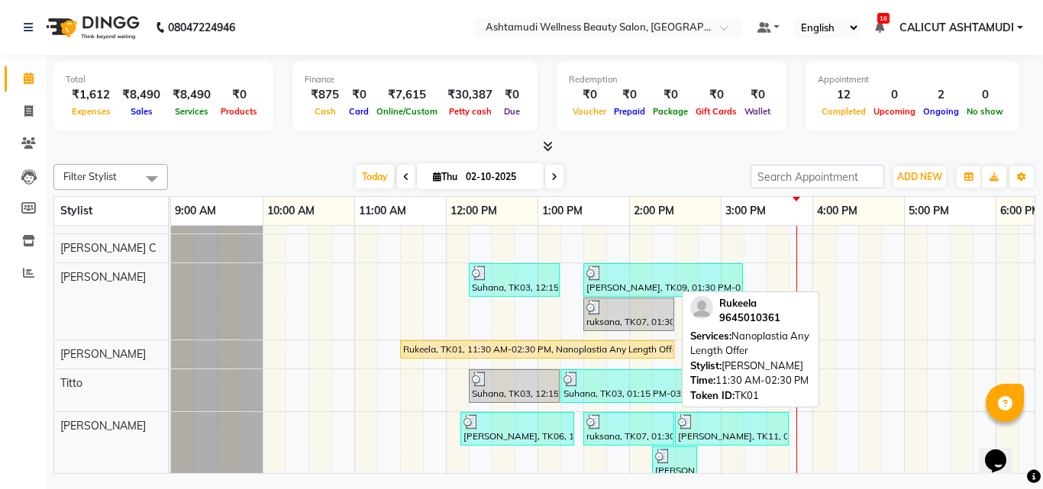
click at [507, 348] on div "Rukeela, TK01, 11:30 AM-02:30 PM, Nanoplastia Any Length Offer" at bounding box center [537, 350] width 271 height 14
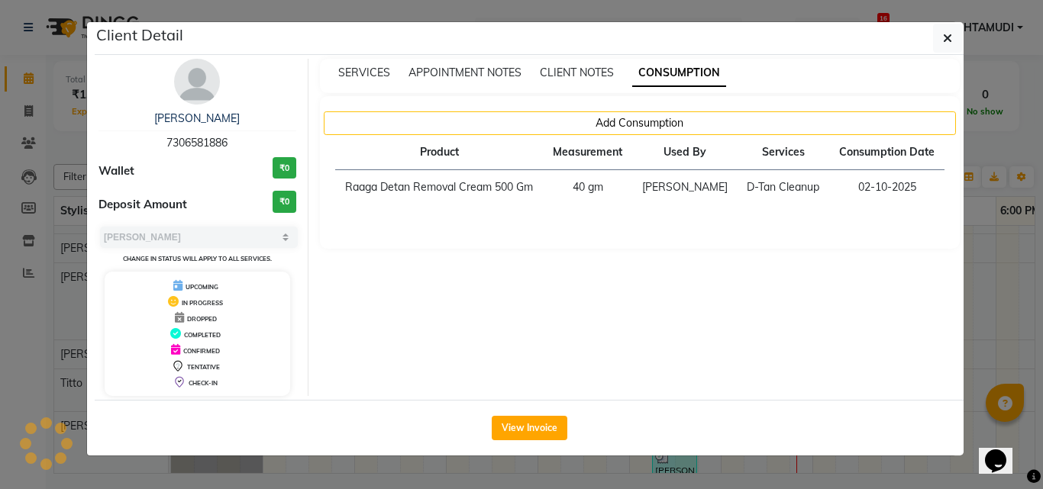
select select "1"
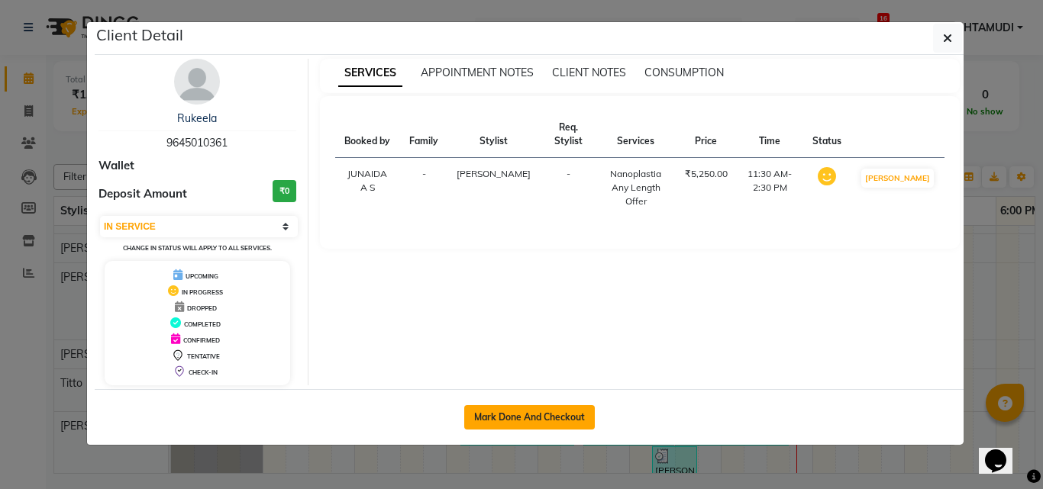
click at [539, 408] on button "Mark Done And Checkout" at bounding box center [529, 417] width 131 height 24
select select "service"
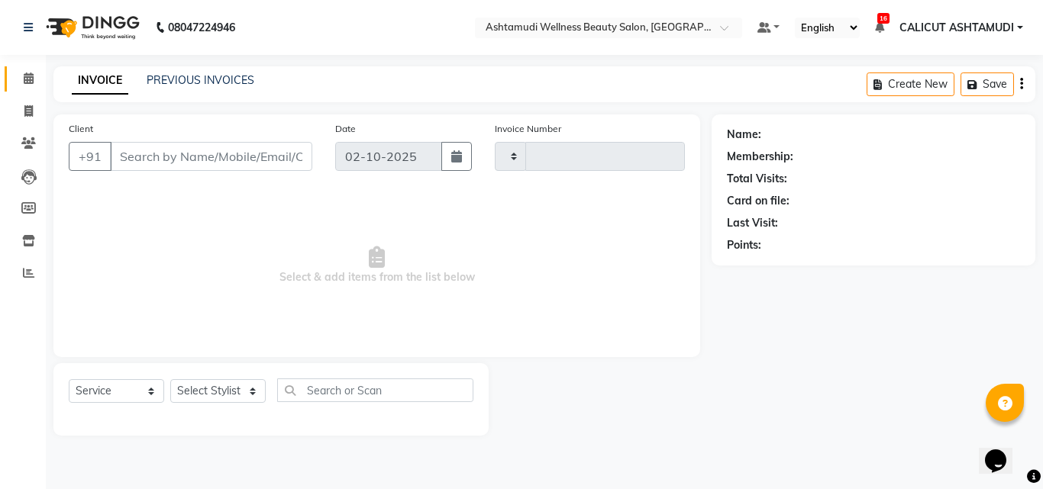
type input "4882"
select select "4630"
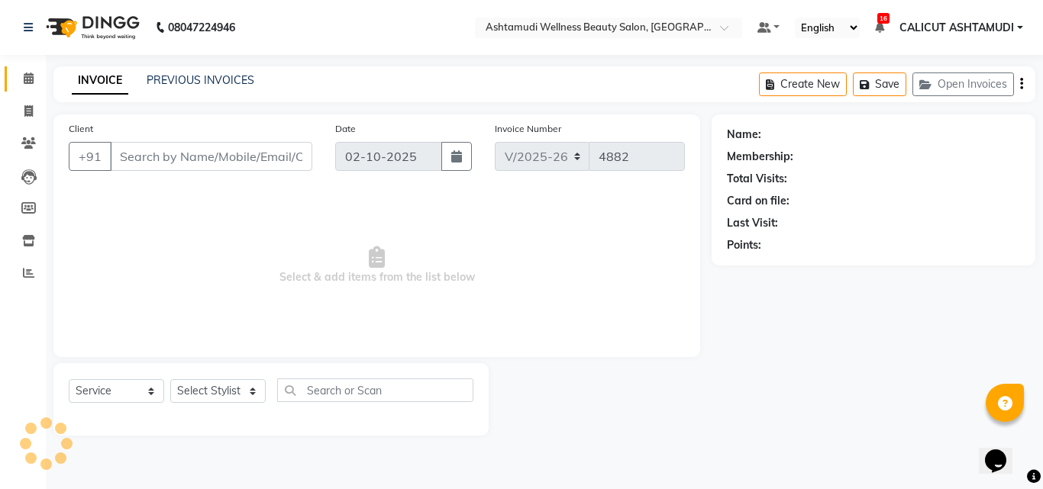
type input "9645010361"
select select "60453"
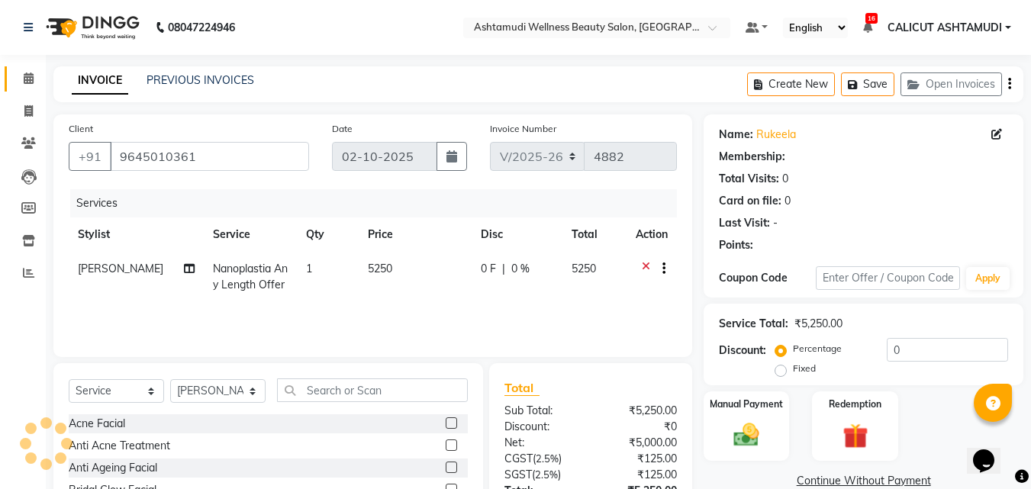
select select "1: Object"
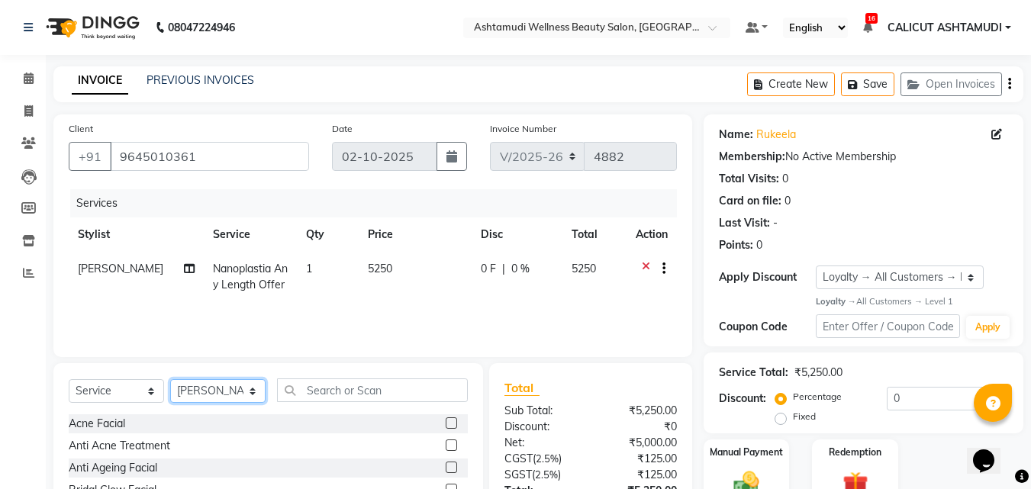
click at [219, 399] on select "Select Stylist Adil Amala George AMBILI C ANKITHA CALICUT ASHTAMUDI FRANKLY GRA…" at bounding box center [217, 391] width 95 height 24
select select "85034"
click at [170, 379] on select "Select Stylist Adil Amala George AMBILI C ANKITHA CALICUT ASHTAMUDI FRANKLY GRA…" at bounding box center [217, 391] width 95 height 24
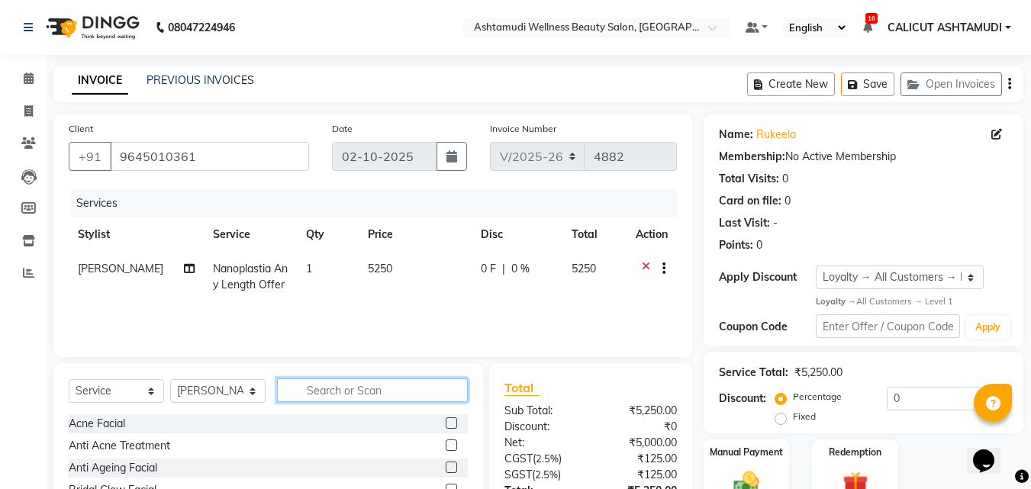
click at [315, 393] on input "text" at bounding box center [372, 391] width 191 height 24
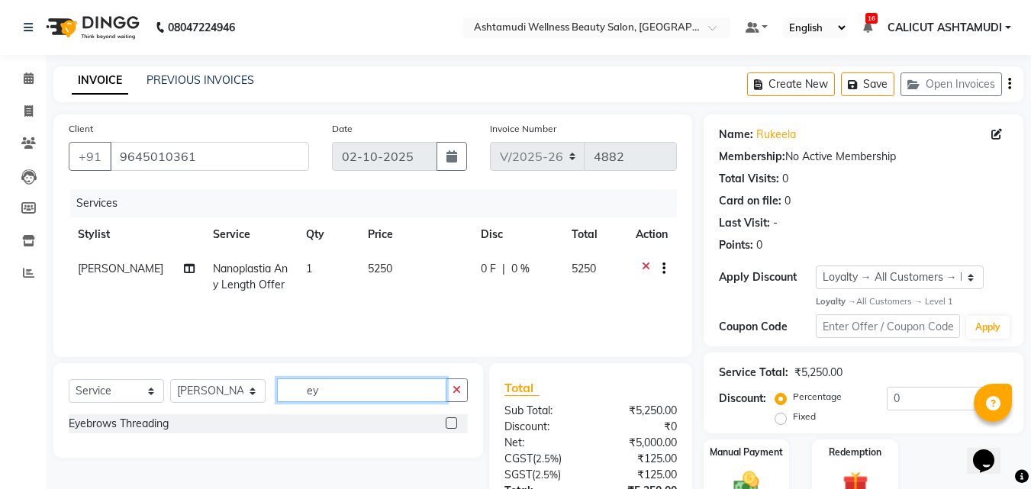
type input "ey"
click at [451, 420] on label at bounding box center [451, 423] width 11 height 11
click at [451, 420] on input "checkbox" at bounding box center [451, 424] width 10 height 10
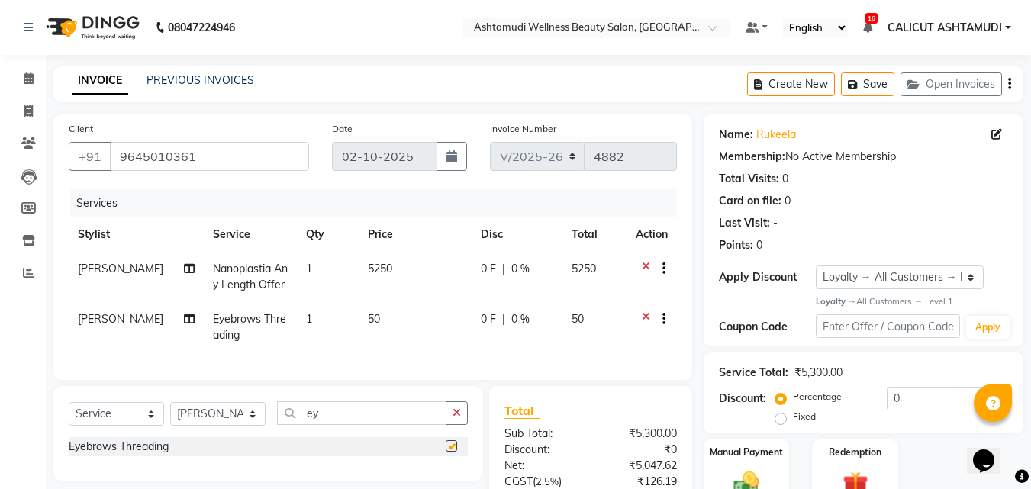
checkbox input "false"
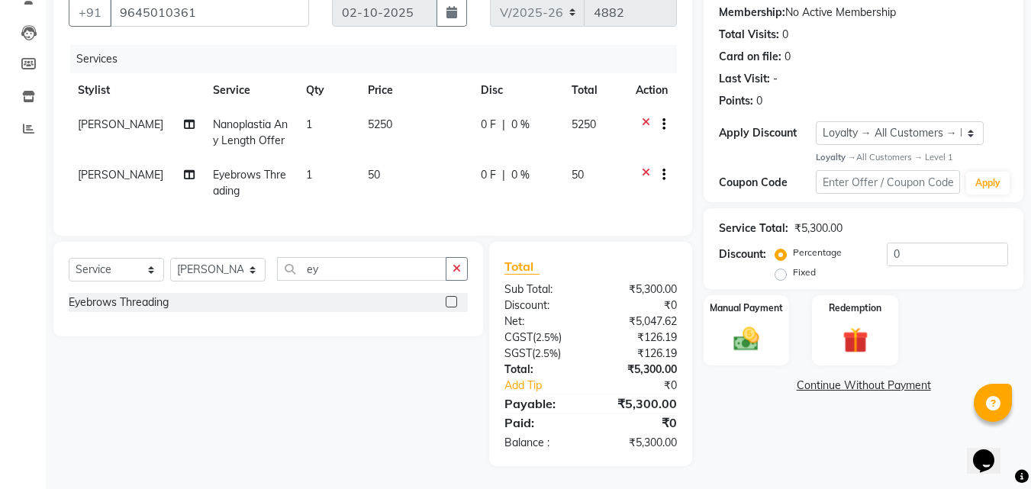
scroll to position [156, 0]
click at [89, 276] on select "Select Service Product Membership Package Voucher Prepaid Gift Card" at bounding box center [116, 270] width 95 height 24
select select "product"
click at [69, 258] on select "Select Service Product Membership Package Voucher Prepaid Gift Card" at bounding box center [116, 270] width 95 height 24
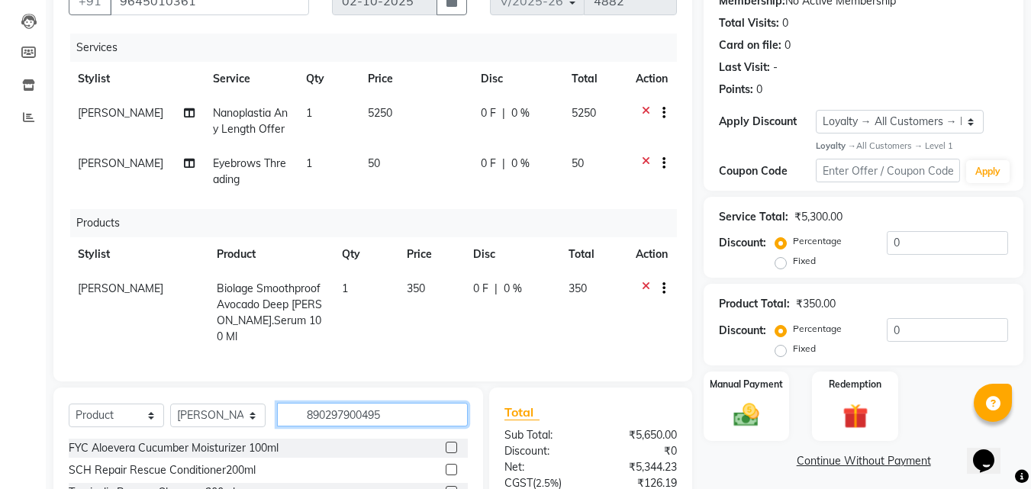
type input "8902979004954"
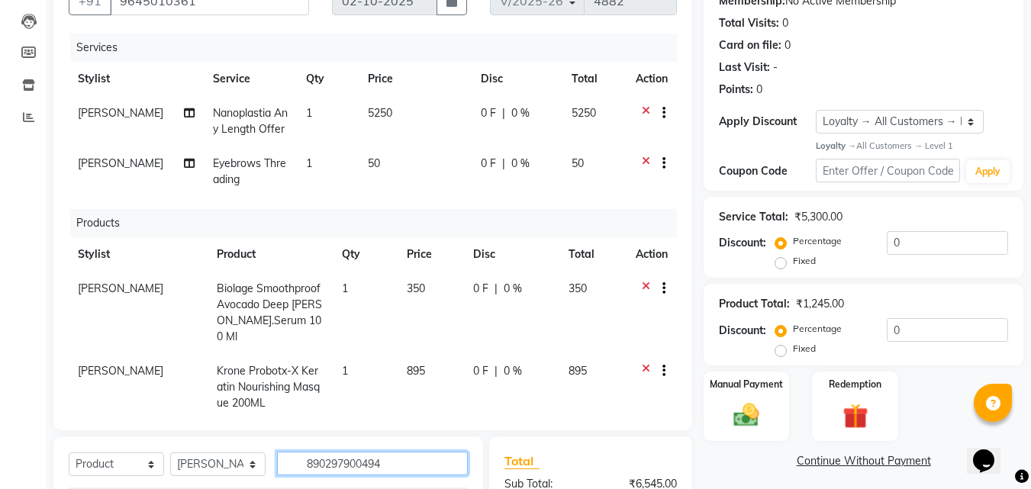
type input "8902979004947"
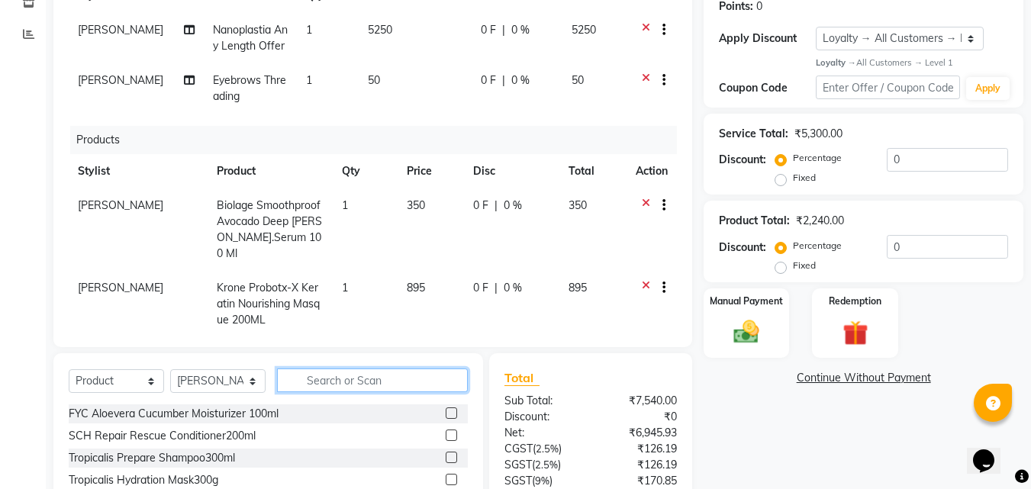
scroll to position [383, 0]
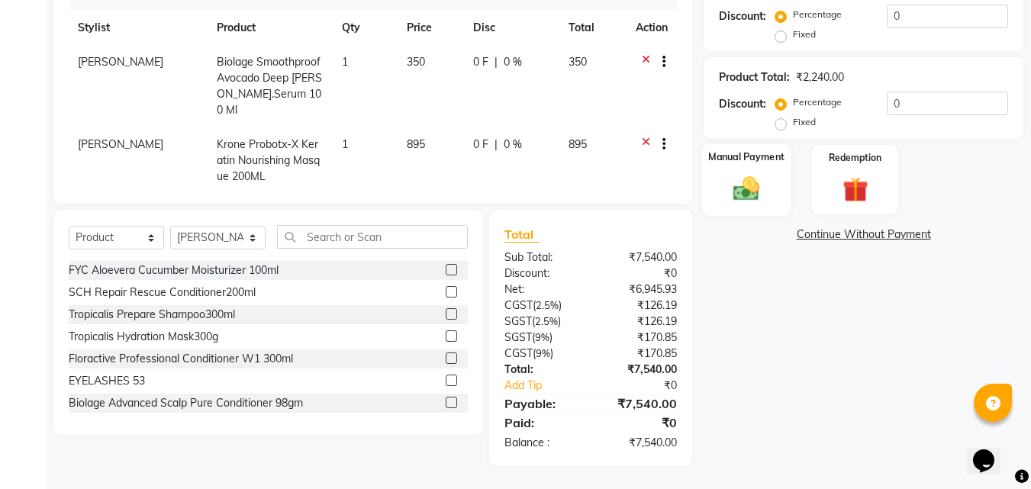
click at [723, 178] on div "Manual Payment" at bounding box center [746, 180] width 89 height 73
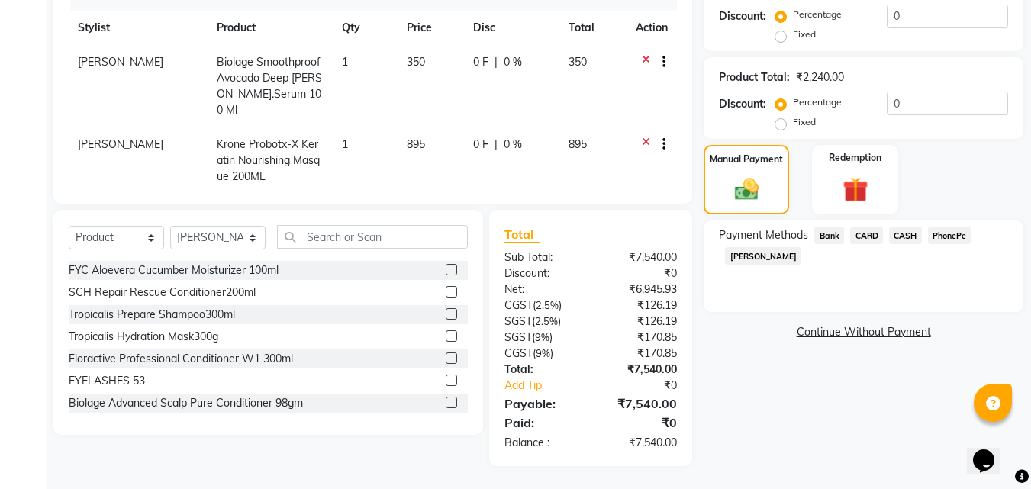
click at [958, 233] on span "PhonePe" at bounding box center [950, 236] width 44 height 18
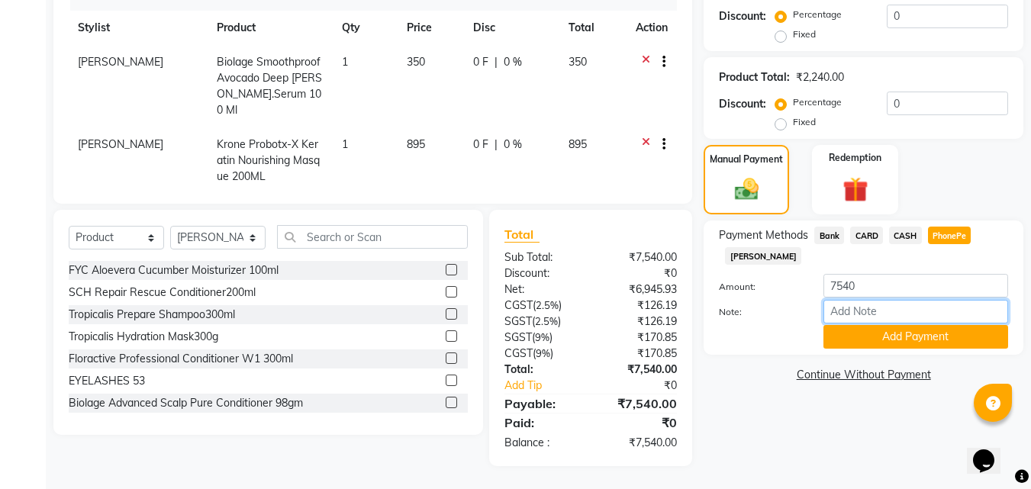
click at [893, 312] on input "Note:" at bounding box center [916, 312] width 185 height 24
type input "suhana"
click at [909, 337] on button "Add Payment" at bounding box center [916, 337] width 185 height 24
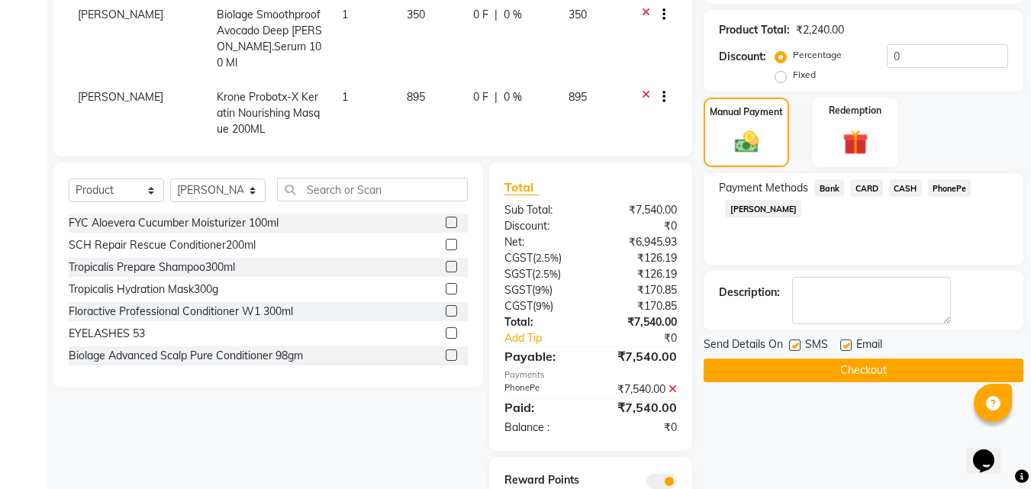
scroll to position [201, 0]
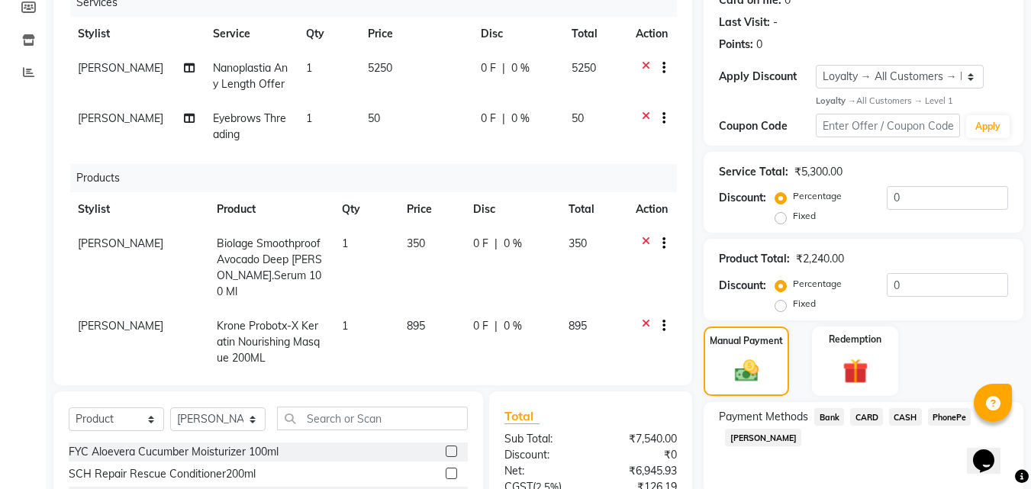
click at [642, 129] on icon at bounding box center [646, 120] width 8 height 19
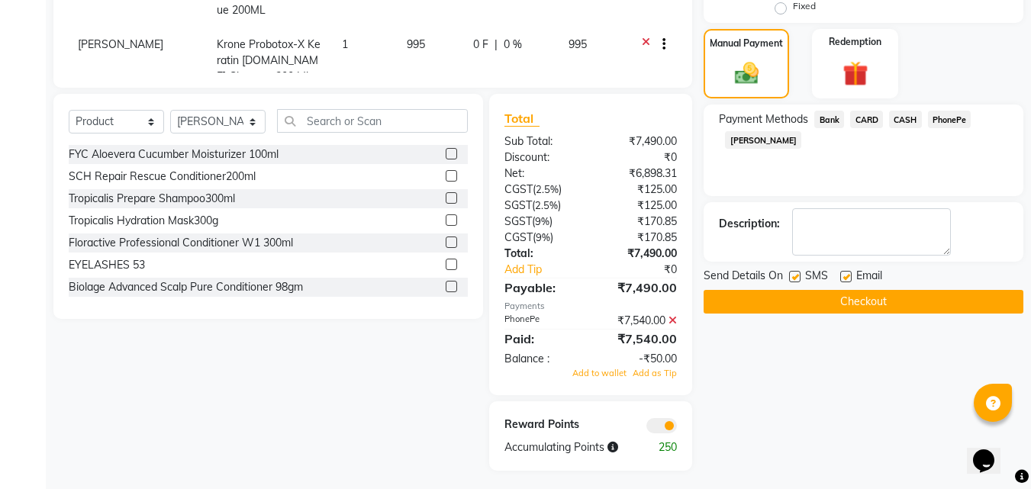
scroll to position [503, 0]
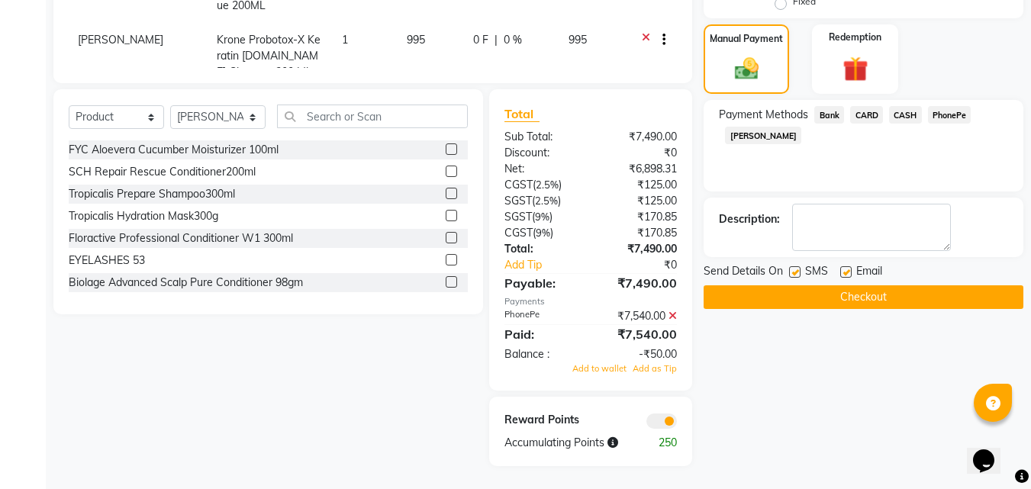
click at [905, 113] on span "CASH" at bounding box center [905, 115] width 33 height 18
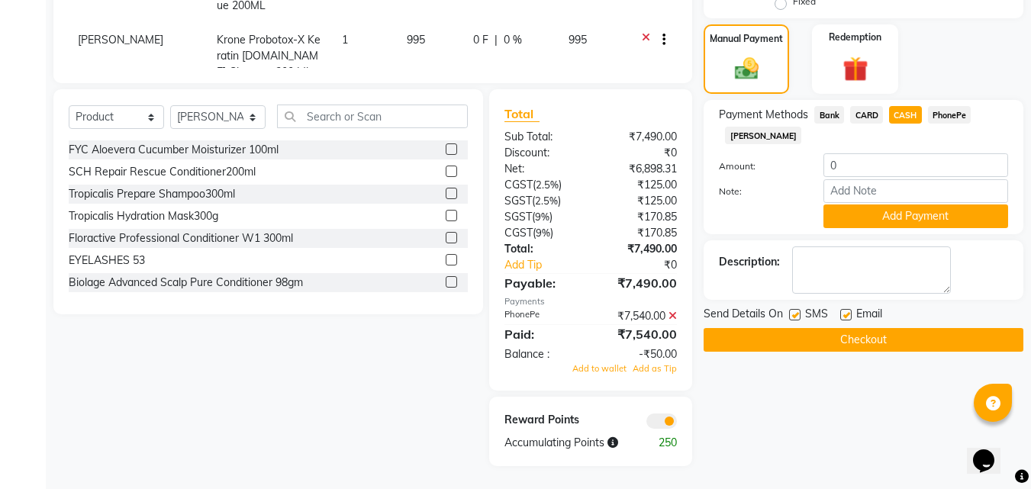
click at [949, 114] on span "PhonePe" at bounding box center [950, 115] width 44 height 18
click at [670, 319] on icon at bounding box center [673, 316] width 8 height 11
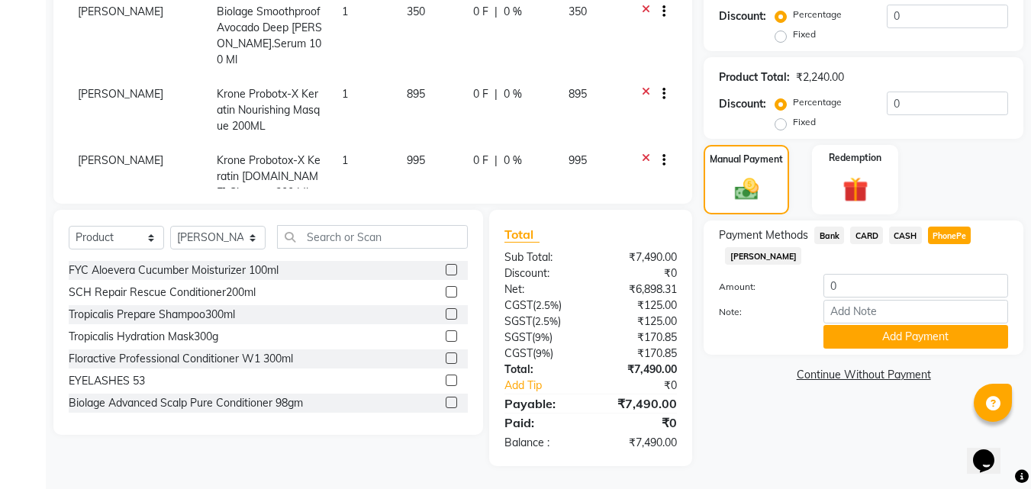
scroll to position [383, 0]
click at [843, 294] on input "0" at bounding box center [916, 286] width 185 height 24
click at [906, 229] on span "CASH" at bounding box center [905, 236] width 33 height 18
type input "7490"
click at [955, 237] on span "PhonePe" at bounding box center [950, 236] width 44 height 18
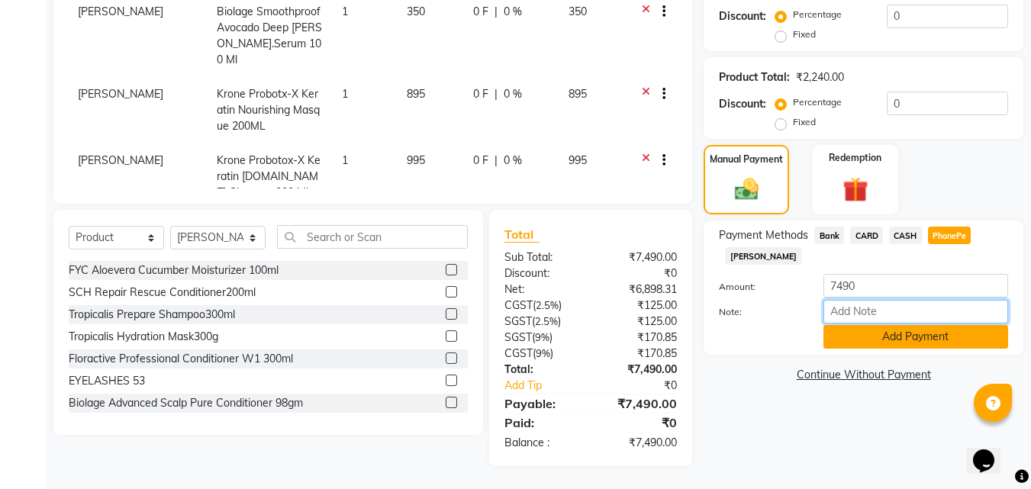
drag, startPoint x: 883, startPoint y: 311, endPoint x: 894, endPoint y: 325, distance: 18.0
click at [883, 311] on input "Note:" at bounding box center [916, 312] width 185 height 24
type input "suhana"
click at [910, 341] on button "Add Payment" at bounding box center [916, 337] width 185 height 24
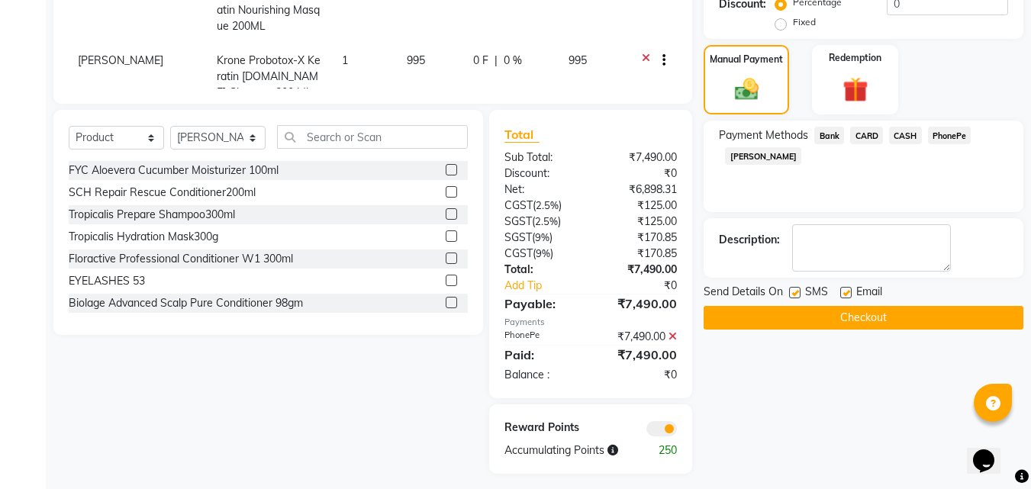
scroll to position [490, 0]
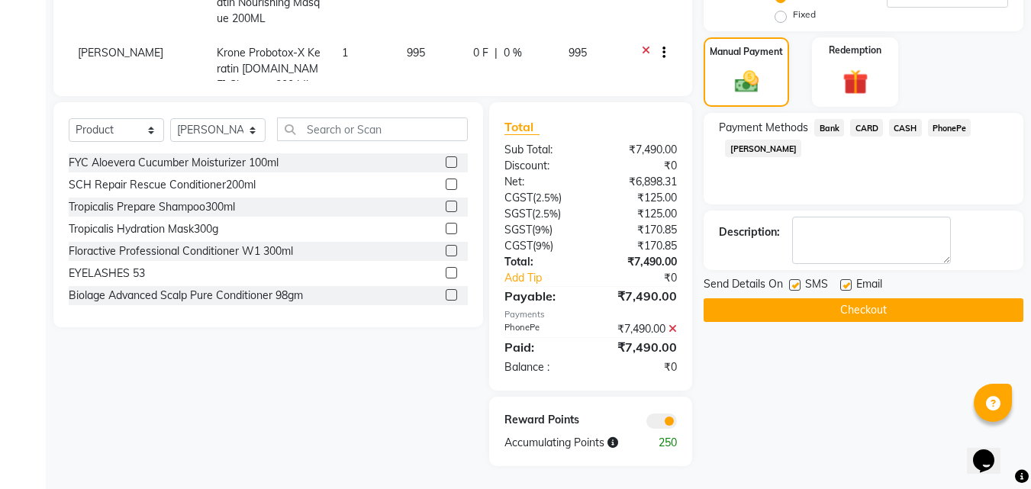
click at [767, 302] on button "Checkout" at bounding box center [864, 311] width 320 height 24
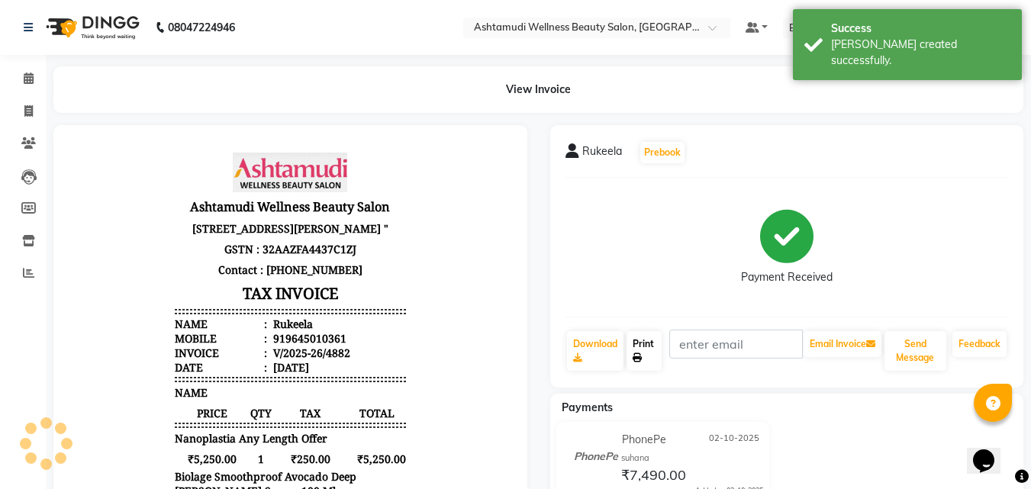
click at [638, 349] on link "Print" at bounding box center [644, 351] width 35 height 40
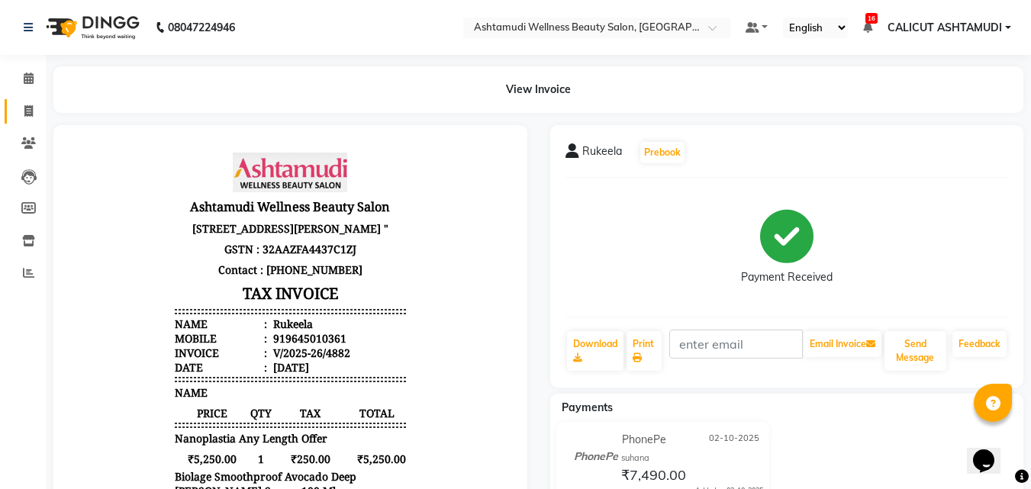
click at [32, 99] on link "Invoice" at bounding box center [23, 111] width 37 height 25
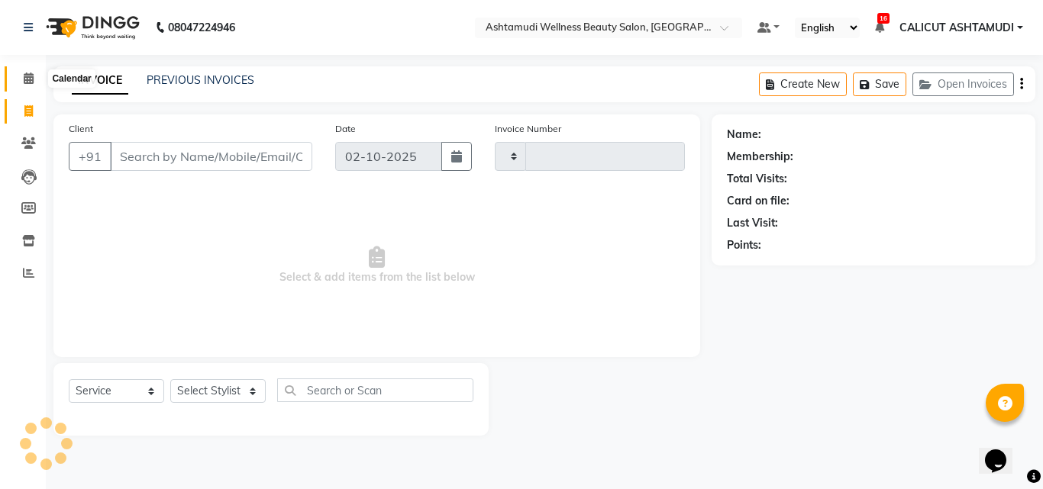
click at [27, 73] on icon at bounding box center [29, 78] width 10 height 11
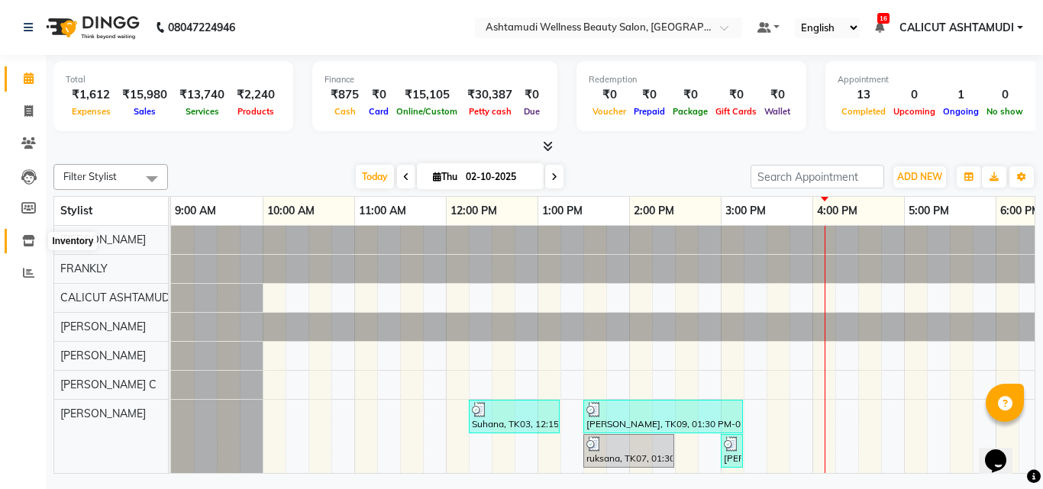
click at [30, 234] on span at bounding box center [28, 242] width 27 height 18
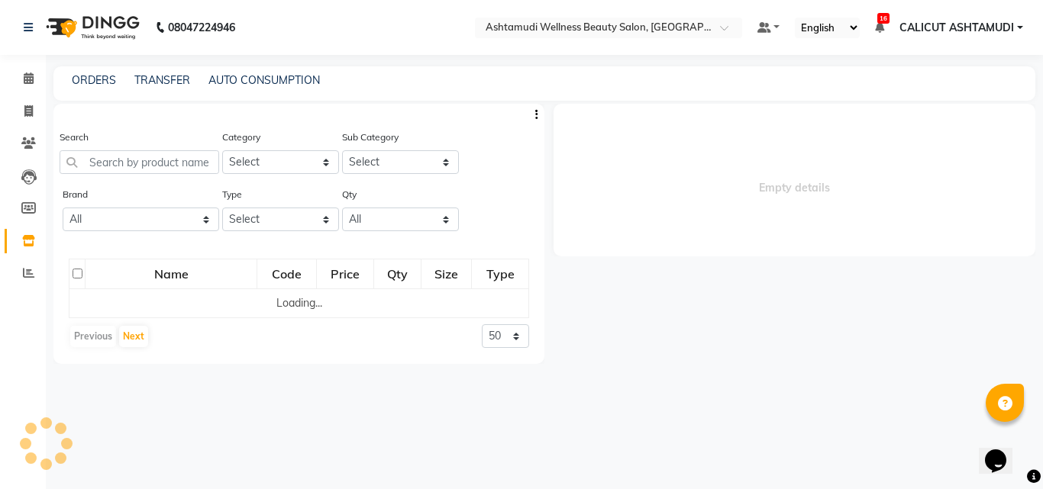
select select
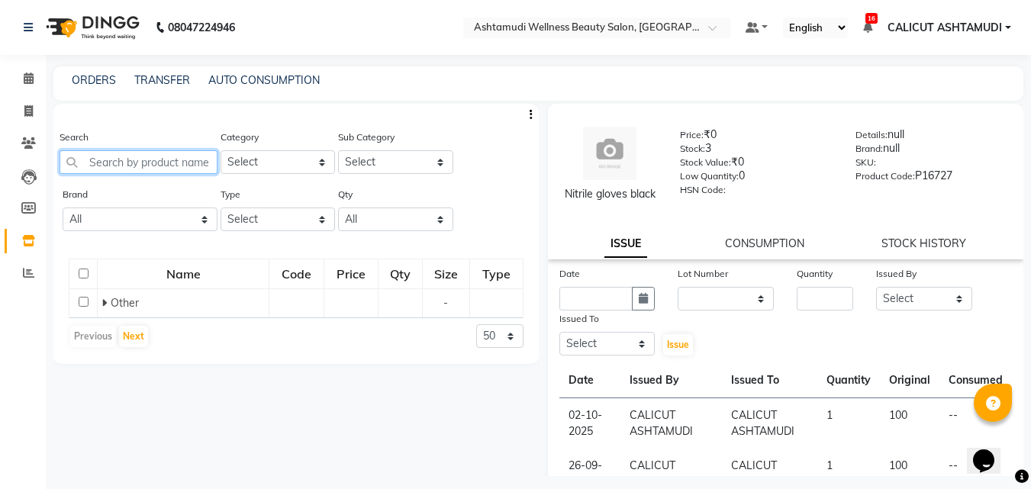
click at [116, 158] on input "text" at bounding box center [139, 162] width 158 height 24
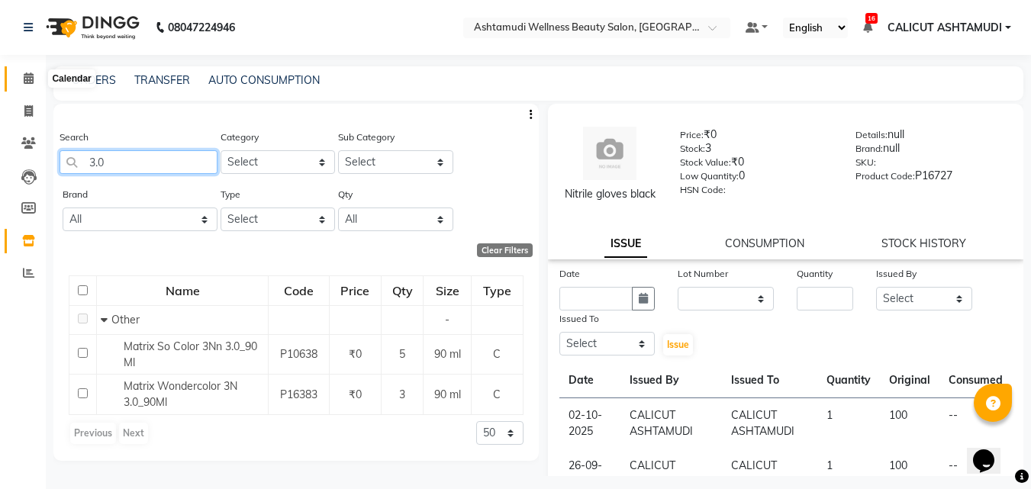
type input "3.0"
click at [34, 79] on span at bounding box center [28, 79] width 27 height 18
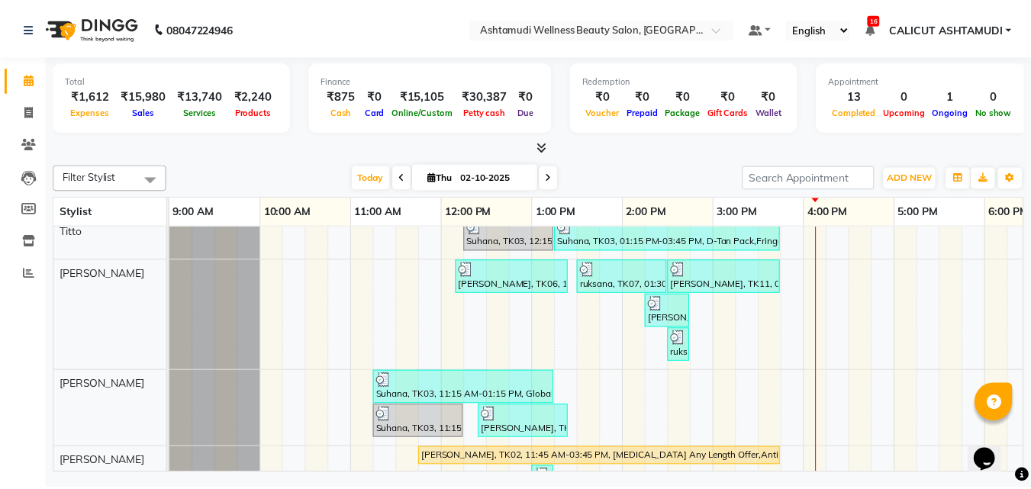
scroll to position [227, 0]
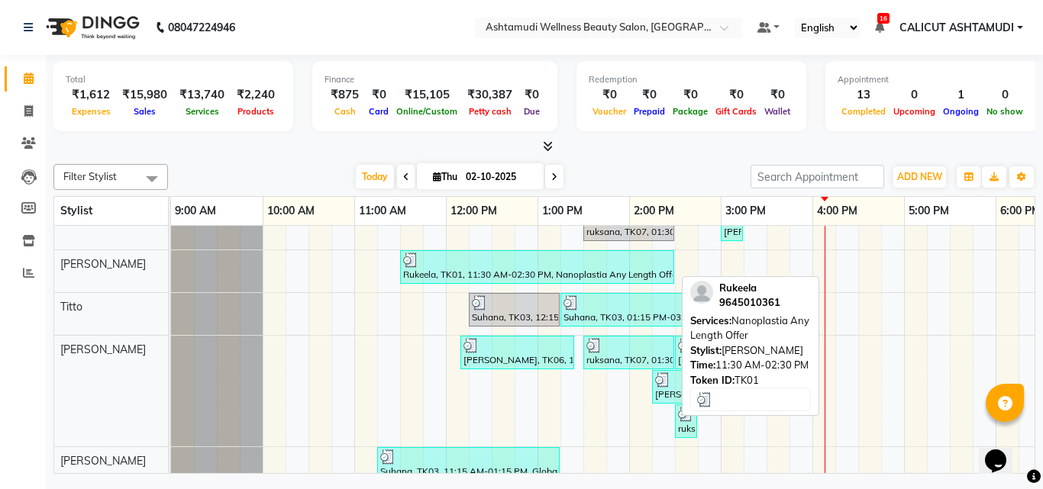
click at [473, 274] on div "Rukeela, TK01, 11:30 AM-02:30 PM, Nanoplastia Any Length Offer" at bounding box center [537, 267] width 271 height 29
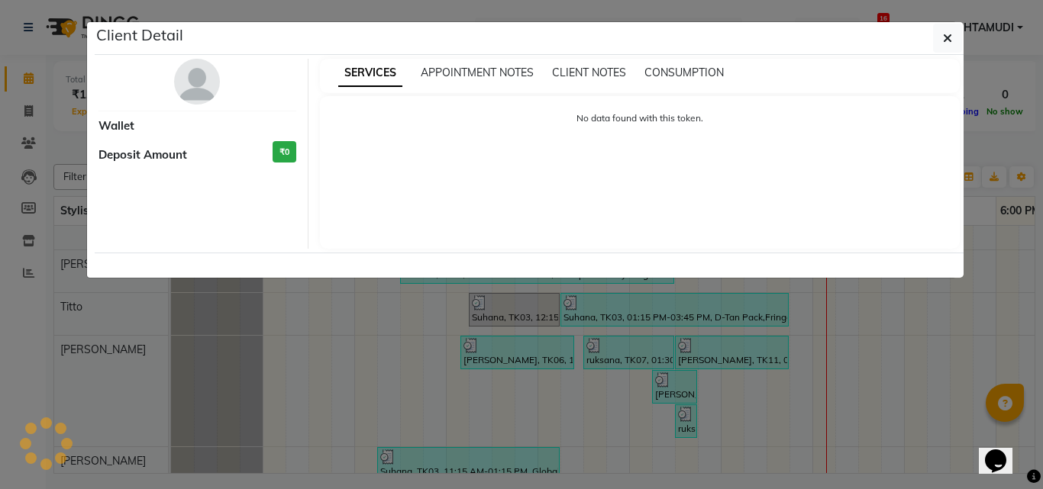
select select "3"
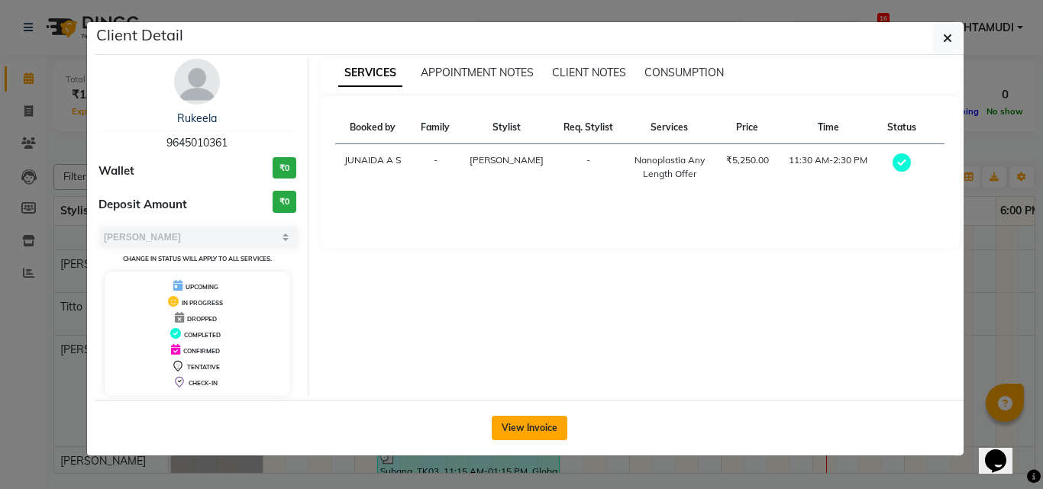
click at [547, 431] on button "View Invoice" at bounding box center [530, 428] width 76 height 24
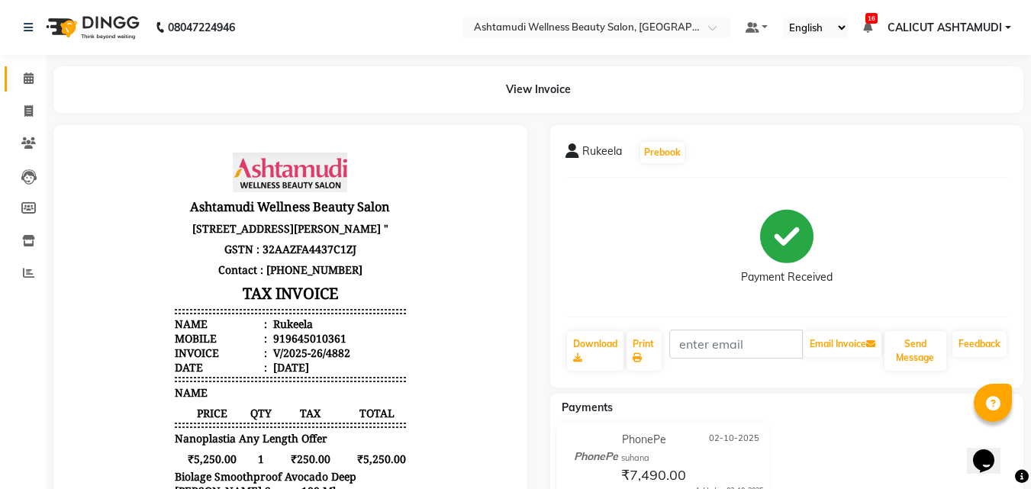
drag, startPoint x: 27, startPoint y: 62, endPoint x: 30, endPoint y: 74, distance: 12.6
click at [27, 68] on div "Calendar Invoice Clients Leads Members Inventory Reports Completed InProgress U…" at bounding box center [103, 488] width 206 height 889
click at [30, 76] on icon at bounding box center [29, 78] width 10 height 11
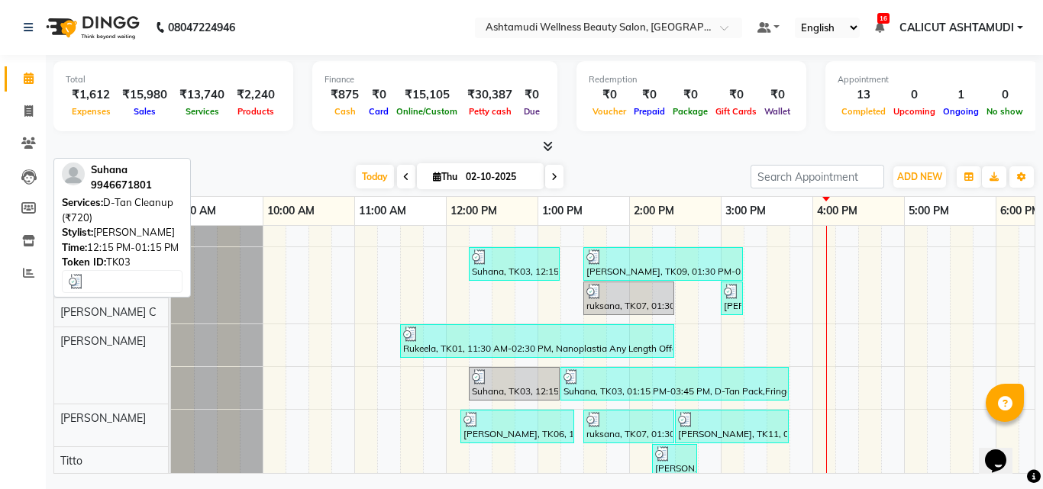
scroll to position [153, 0]
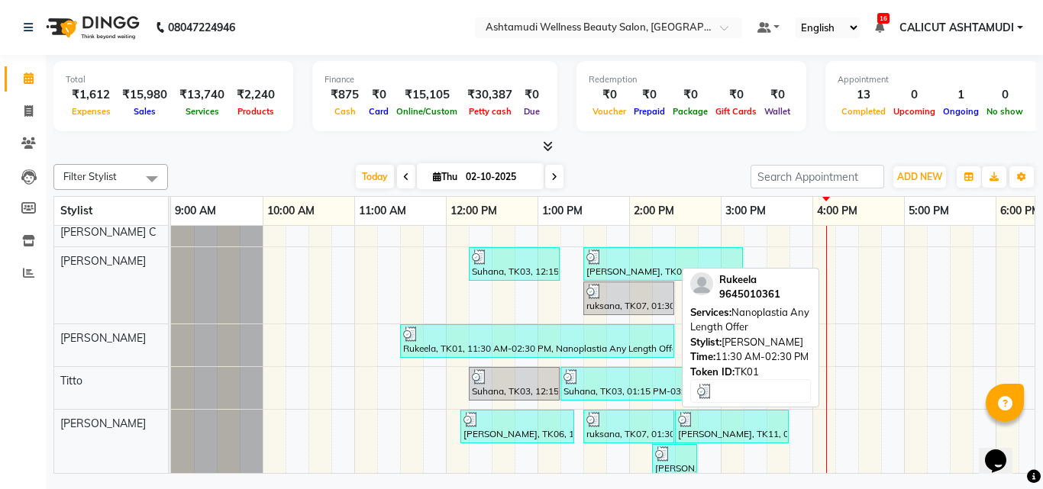
click at [538, 330] on div at bounding box center [537, 334] width 268 height 15
select select "3"
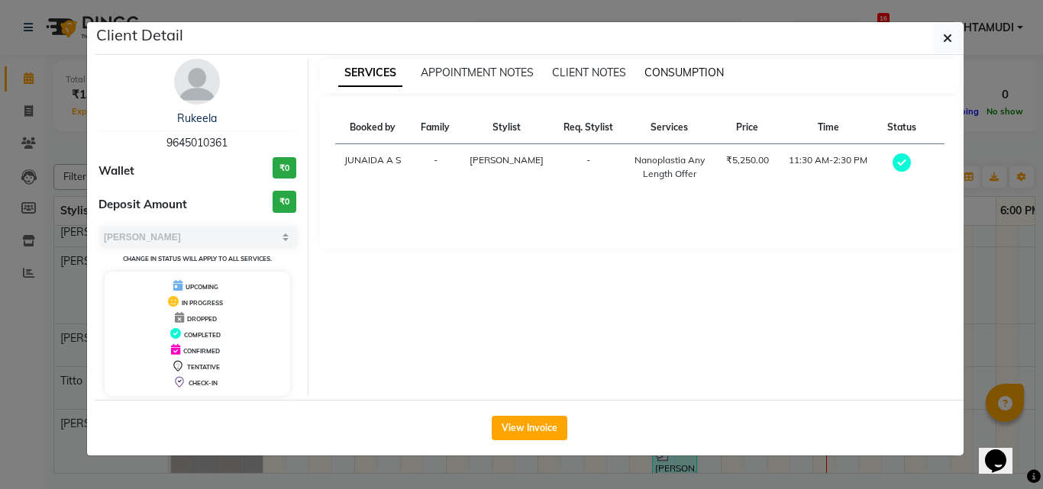
click at [696, 76] on span "CONSUMPTION" at bounding box center [683, 73] width 79 height 14
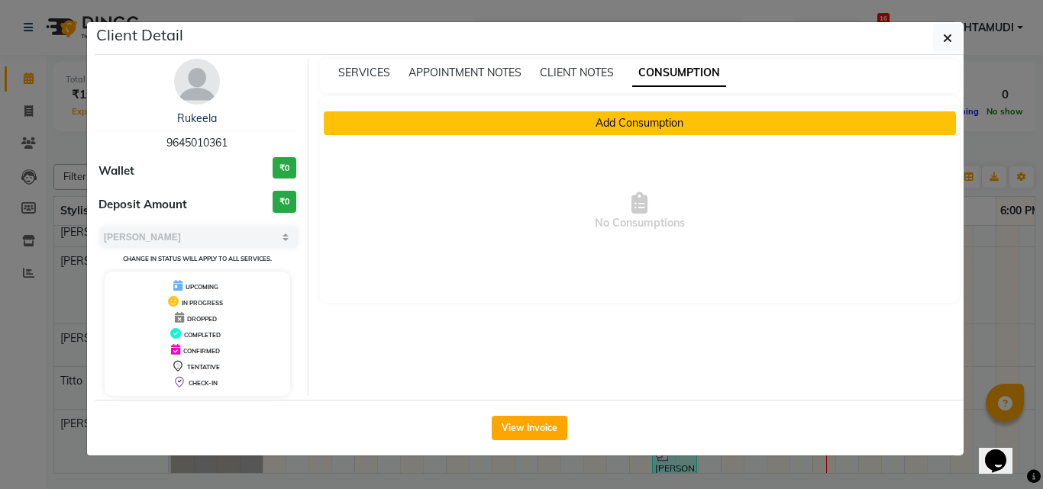
click at [674, 128] on button "Add Consumption" at bounding box center [640, 123] width 633 height 24
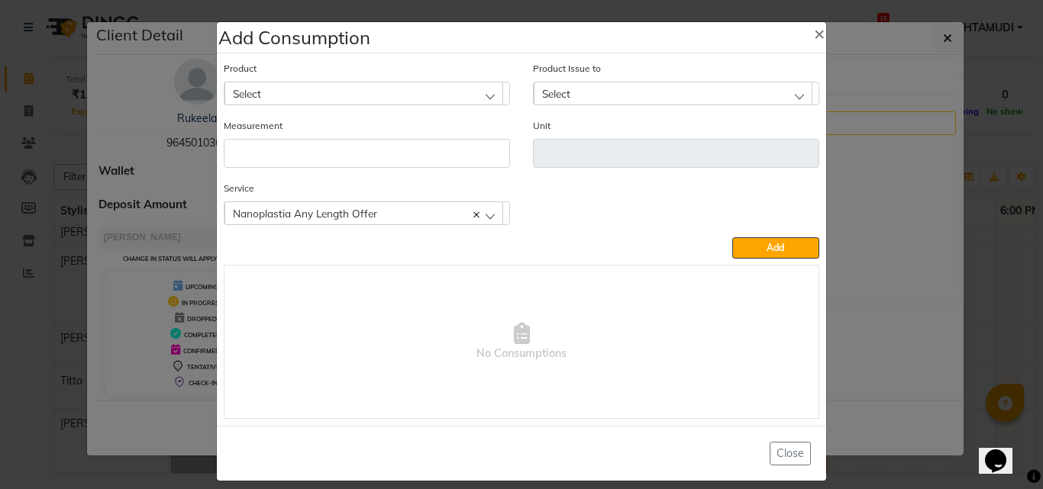
click at [383, 208] on div "Nanoplastia Any Length Offer" at bounding box center [363, 213] width 279 height 23
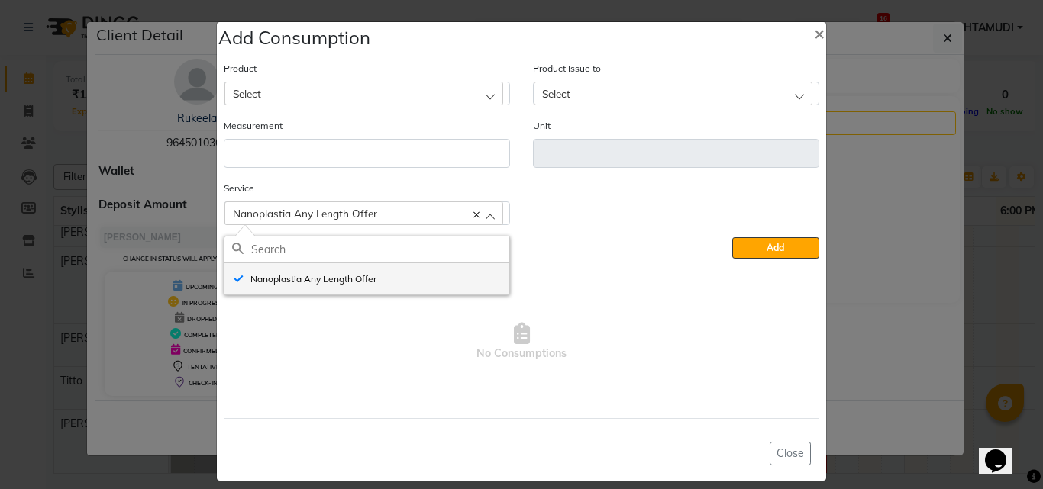
click at [370, 276] on label "Nanoplastia Any Length Offer" at bounding box center [304, 280] width 144 height 14
checkbox input "false"
click at [348, 90] on div "Select" at bounding box center [363, 93] width 279 height 23
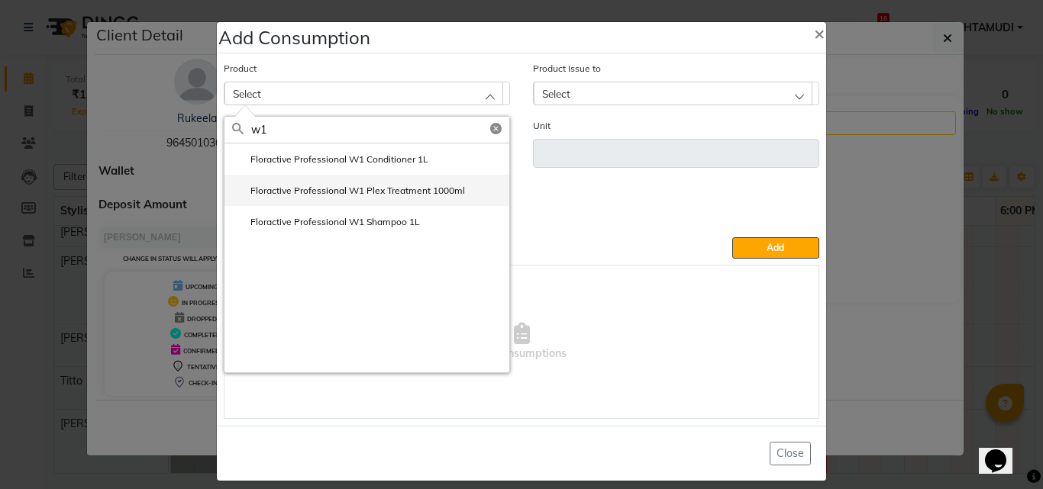
type input "w1"
click at [470, 186] on li "Floractive Professional W1 Plex Treatment 1000ml" at bounding box center [366, 190] width 285 height 31
type input "ml"
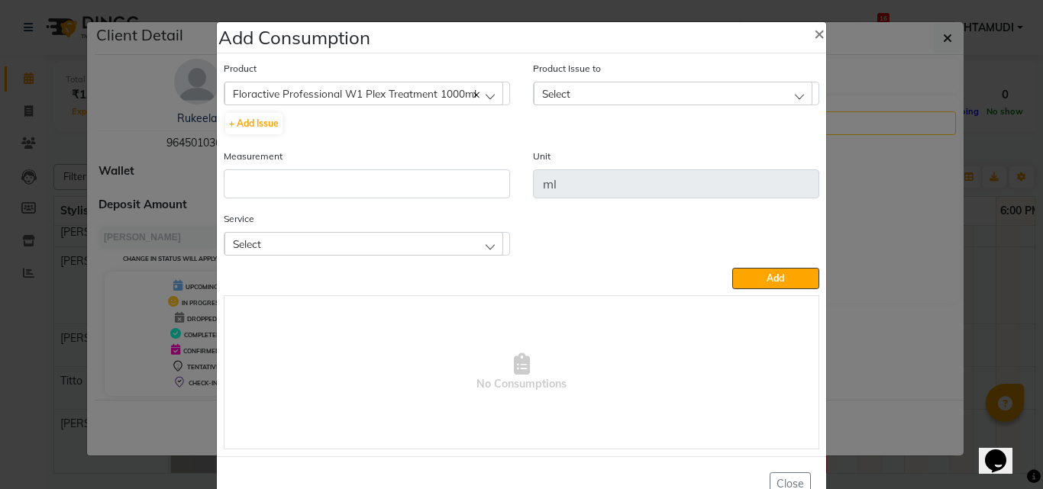
click at [550, 100] on div "Select" at bounding box center [673, 93] width 279 height 23
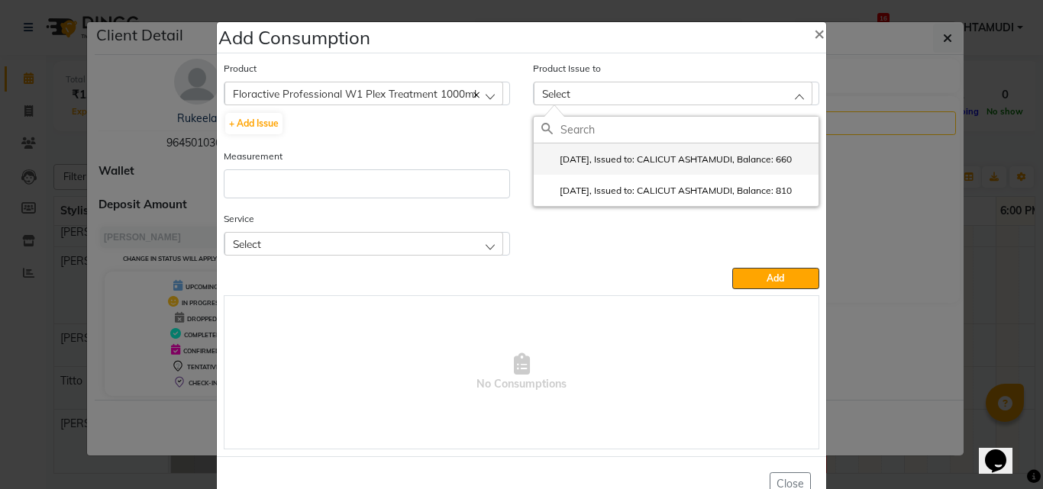
click at [576, 157] on label "2025-09-06, Issued to: CALICUT ASHTAMUDI, Balance: 660" at bounding box center [666, 160] width 250 height 14
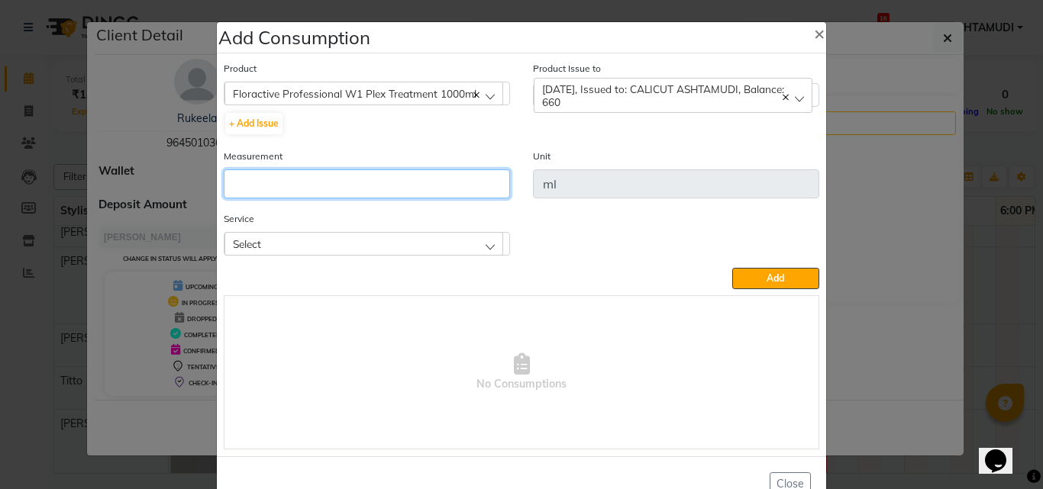
click at [387, 186] on input "number" at bounding box center [367, 183] width 286 height 29
type input "60"
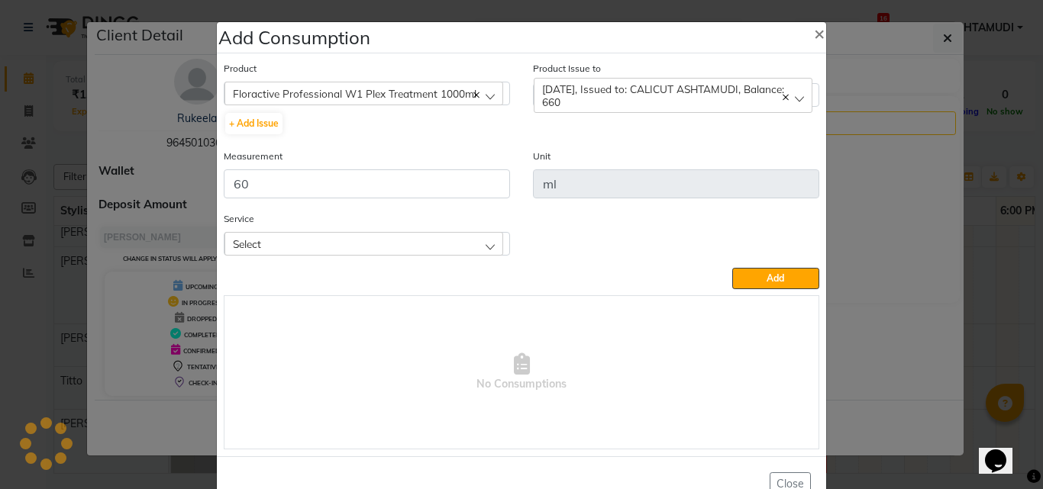
click at [402, 250] on div "Select" at bounding box center [363, 243] width 279 height 23
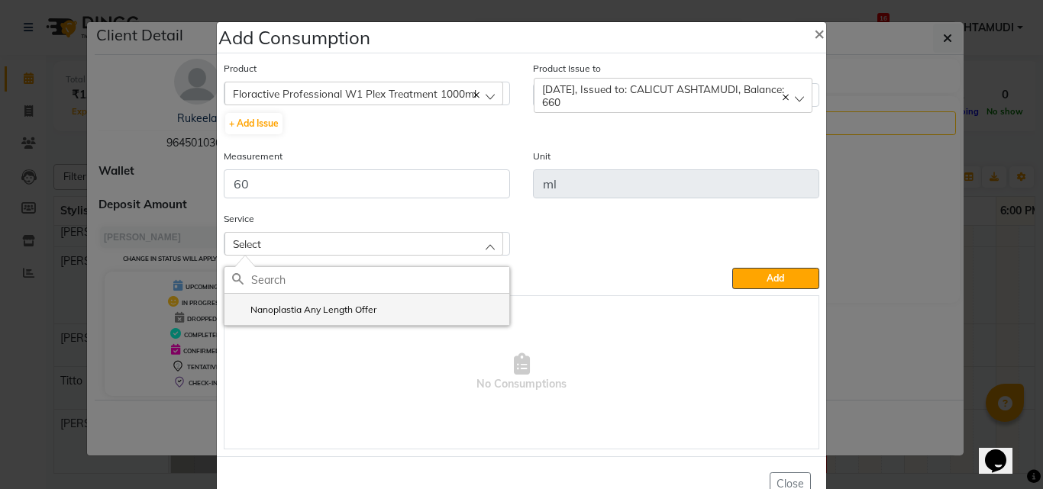
click at [349, 317] on label "Nanoplastia Any Length Offer" at bounding box center [304, 310] width 144 height 14
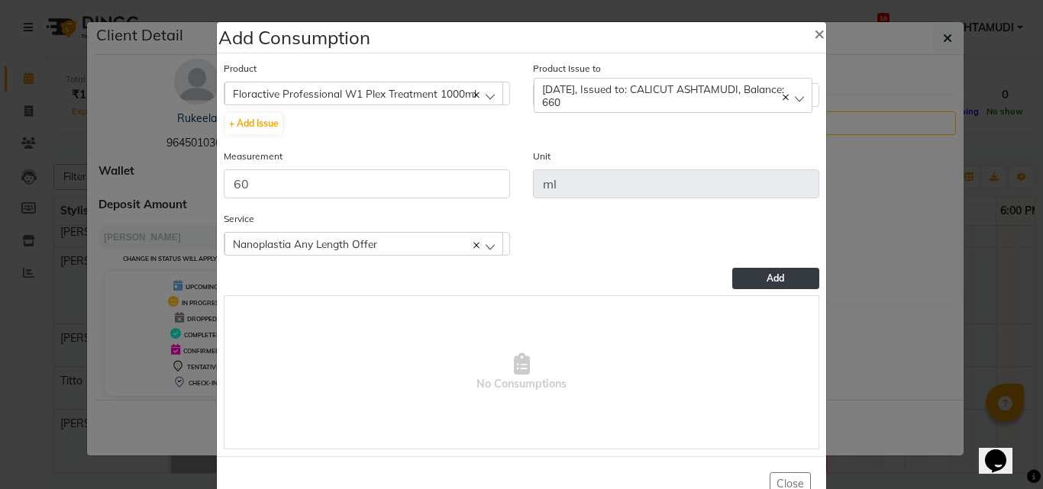
click at [758, 279] on button "Add" at bounding box center [775, 278] width 87 height 21
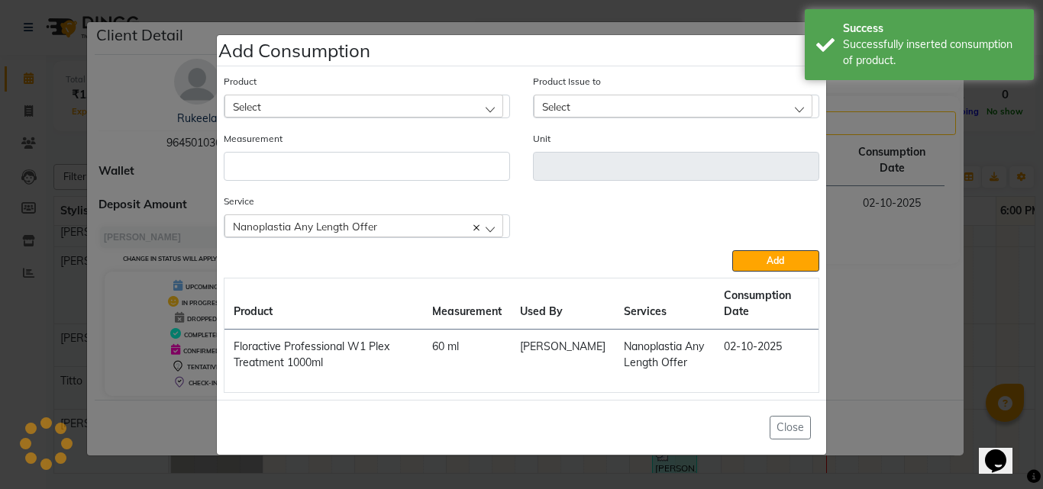
click at [887, 303] on ngb-modal-window "Add Consumption × Product Select 051/ Studio White Weekly 15Ml Product Issue to…" at bounding box center [521, 244] width 1043 height 489
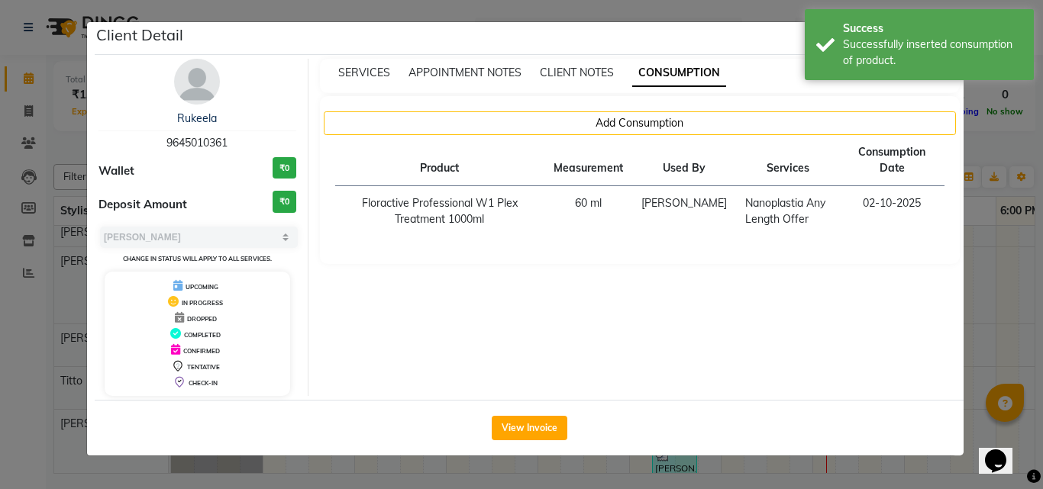
click at [991, 306] on ngb-modal-window "Client Detail Rukeela 9645010361 Wallet ₹0 Deposit Amount ₹0 Select MARK DONE U…" at bounding box center [521, 244] width 1043 height 489
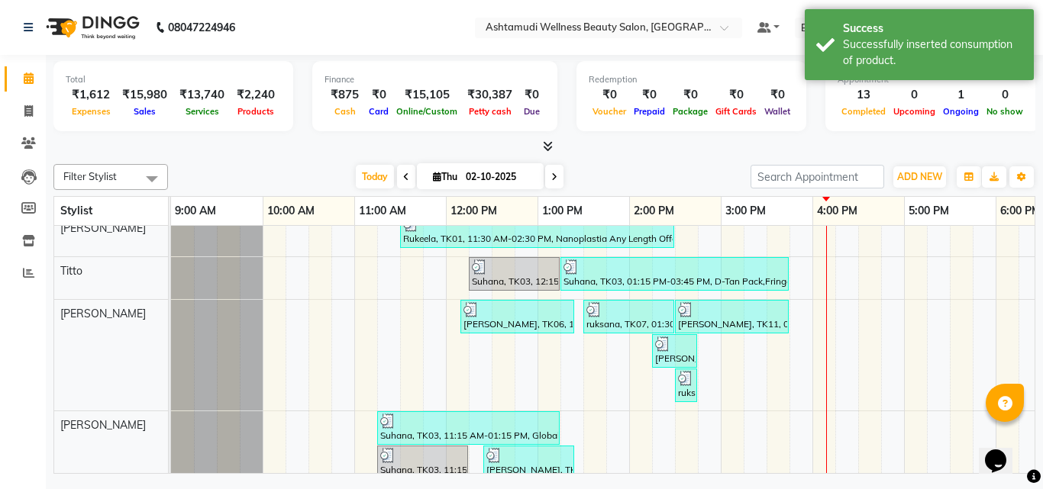
scroll to position [150, 0]
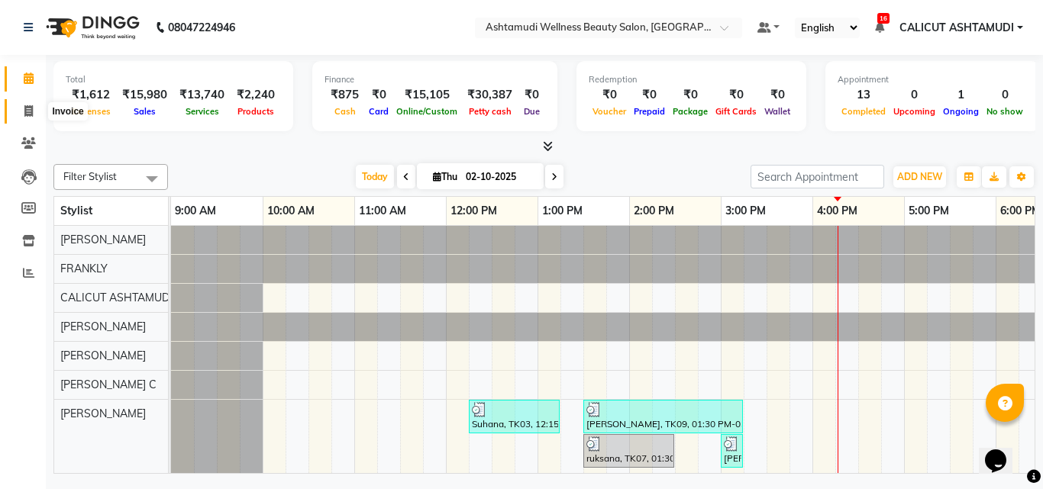
click at [27, 106] on icon at bounding box center [28, 110] width 8 height 11
select select "service"
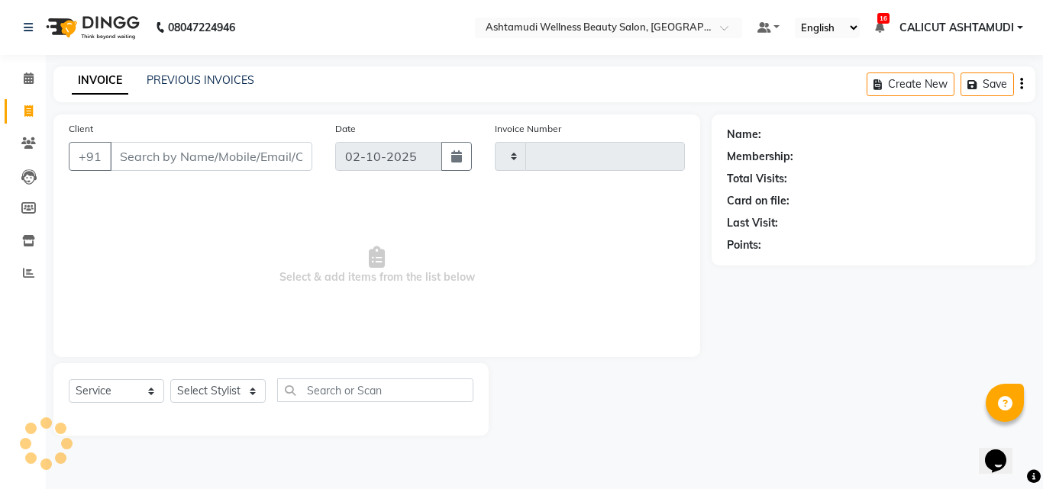
type input "4883"
select select "4630"
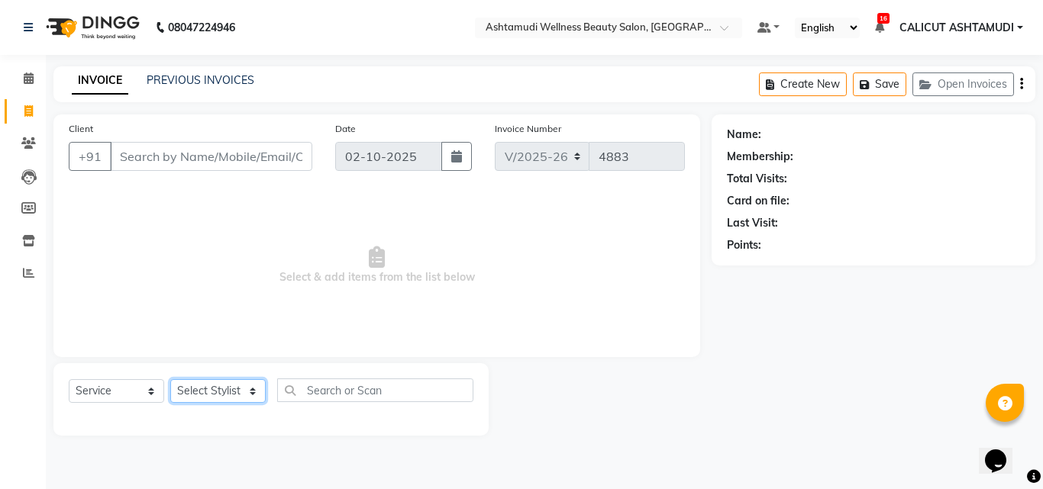
click at [184, 381] on select "Select Stylist" at bounding box center [217, 391] width 95 height 24
click at [198, 386] on select "Select Stylist Adil Amala George AMBILI C ANKITHA CALICUT ASHTAMUDI FRANKLY GRA…" at bounding box center [217, 391] width 95 height 24
select select "85034"
click at [170, 379] on select "Select Stylist Adil Amala George AMBILI C ANKITHA CALICUT ASHTAMUDI FRANKLY GRA…" at bounding box center [217, 391] width 95 height 24
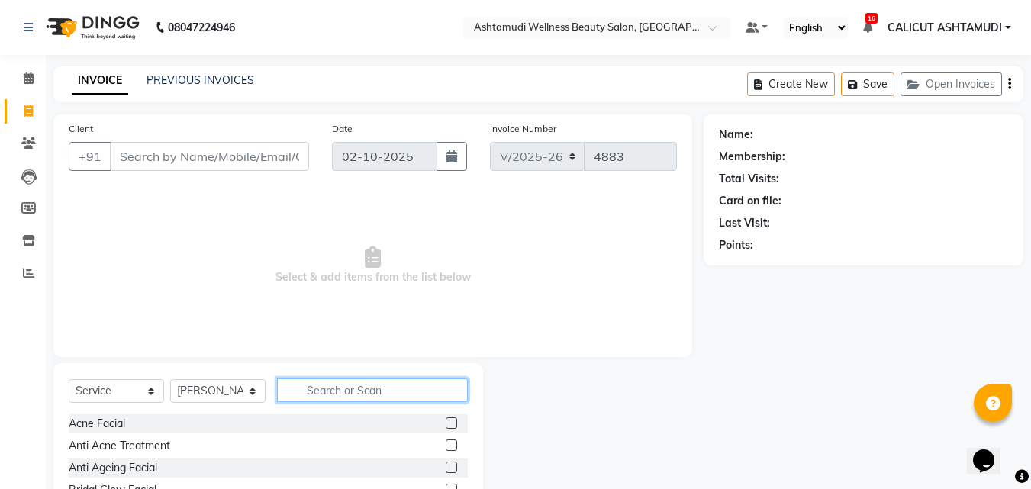
click at [347, 386] on input "text" at bounding box center [372, 391] width 191 height 24
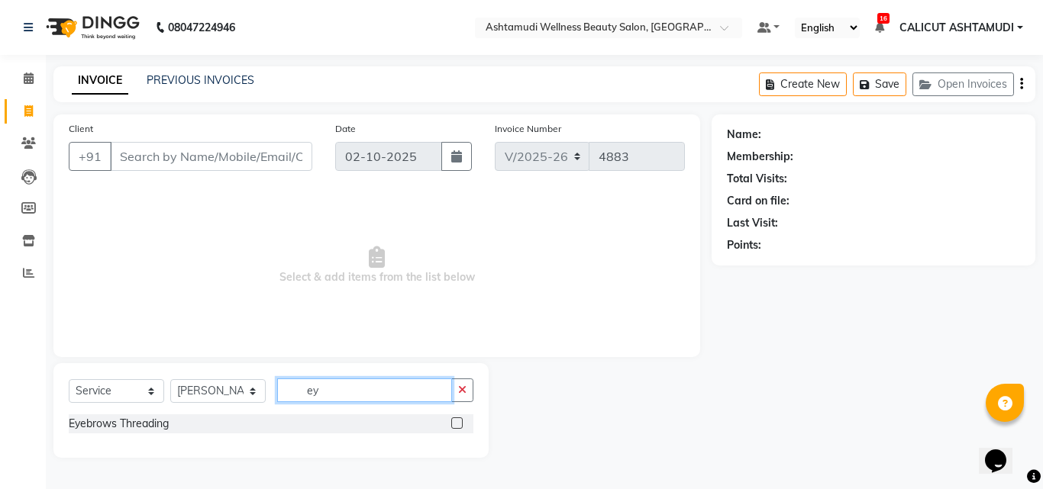
type input "ey"
click at [458, 425] on label at bounding box center [456, 423] width 11 height 11
click at [458, 425] on input "checkbox" at bounding box center [456, 424] width 10 height 10
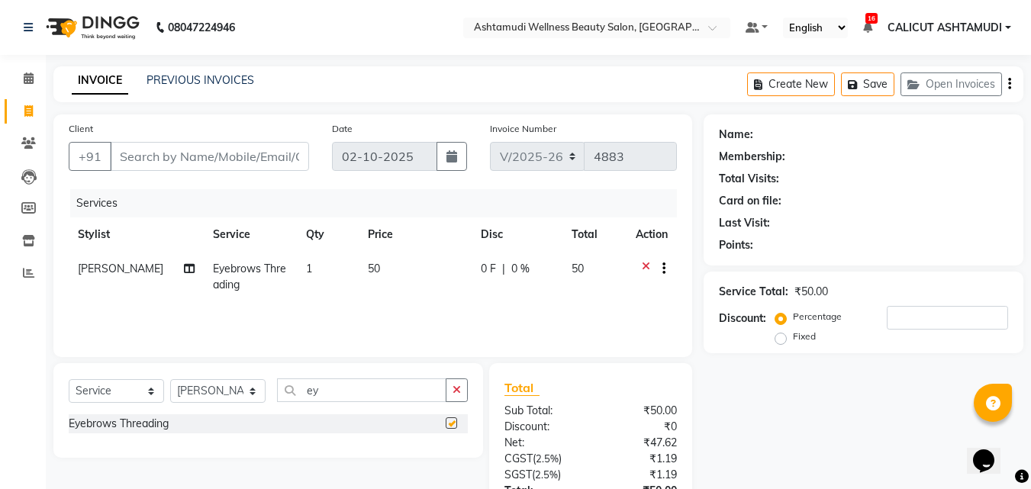
checkbox input "false"
click at [270, 159] on input "Client" at bounding box center [209, 156] width 199 height 29
click at [452, 391] on button "button" at bounding box center [457, 391] width 22 height 24
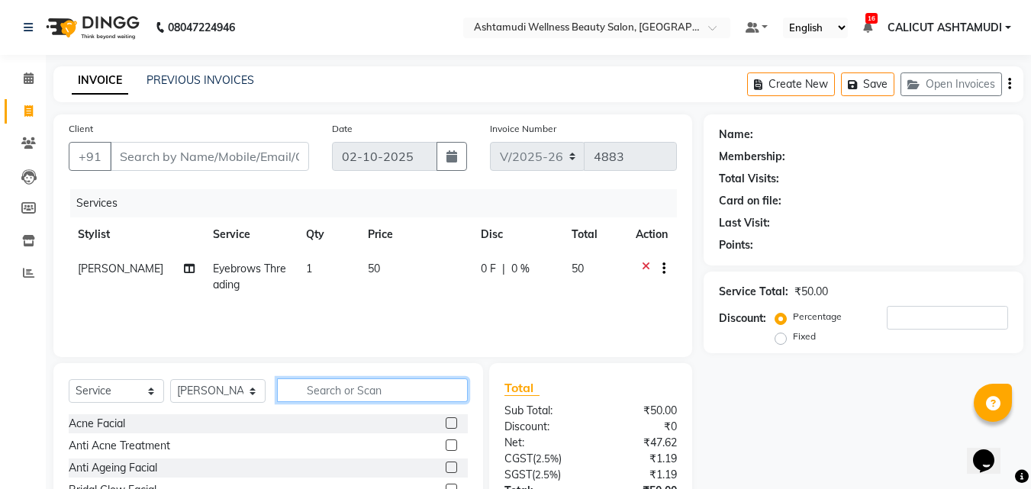
click at [426, 394] on input "text" at bounding box center [372, 391] width 191 height 24
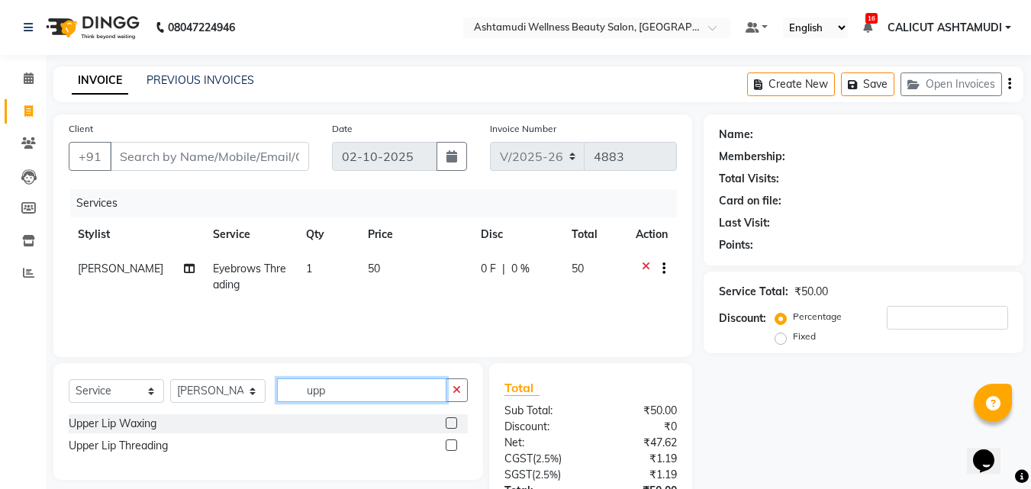
type input "upp"
click at [450, 445] on label at bounding box center [451, 445] width 11 height 11
click at [450, 445] on input "checkbox" at bounding box center [451, 446] width 10 height 10
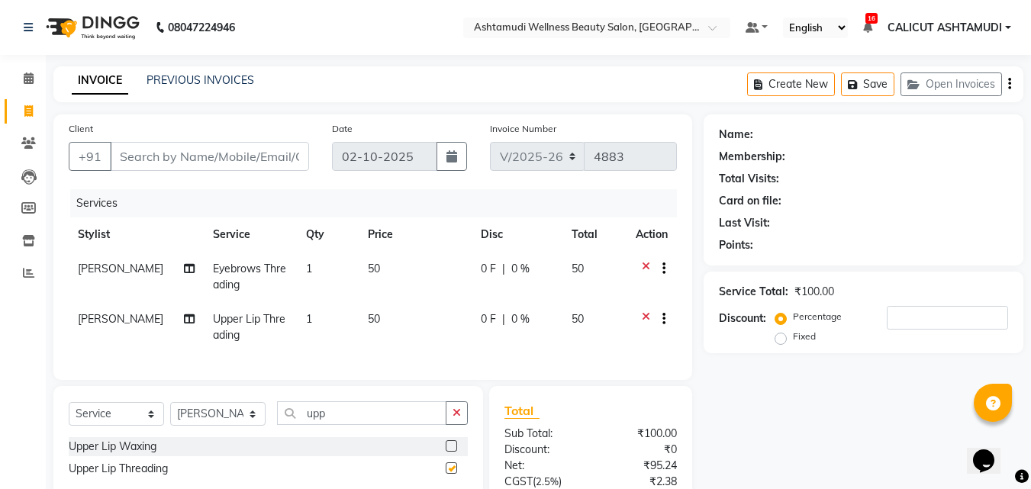
checkbox input "false"
click at [270, 158] on input "Client" at bounding box center [209, 156] width 199 height 29
type input "9"
type input "0"
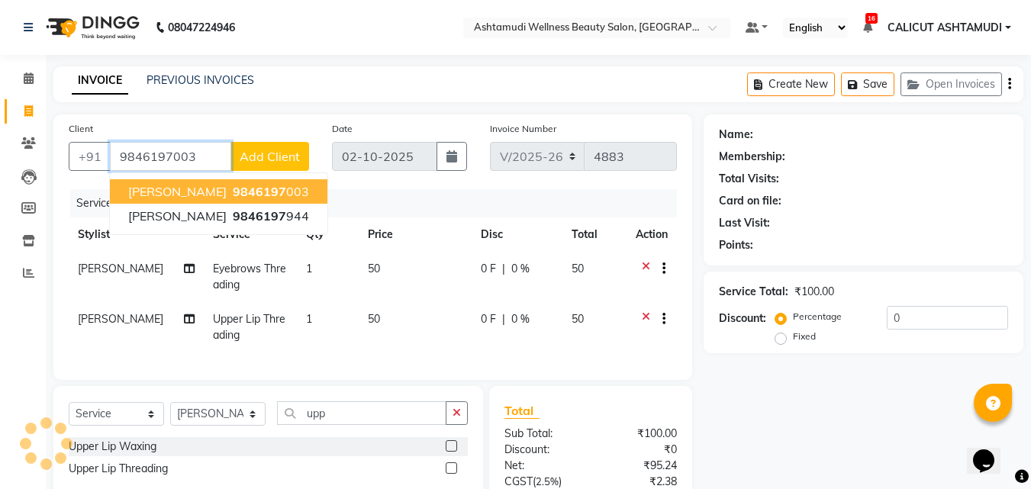
type input "9846197003"
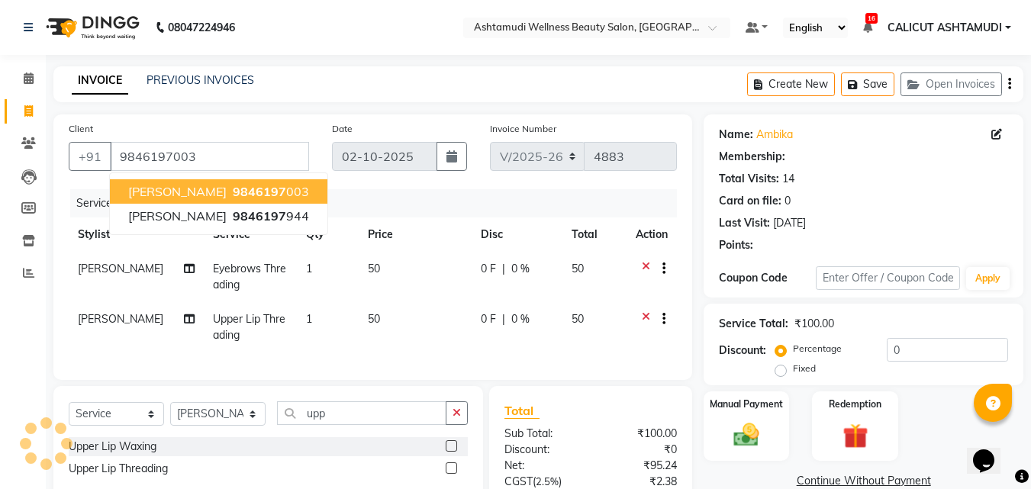
select select "2: Object"
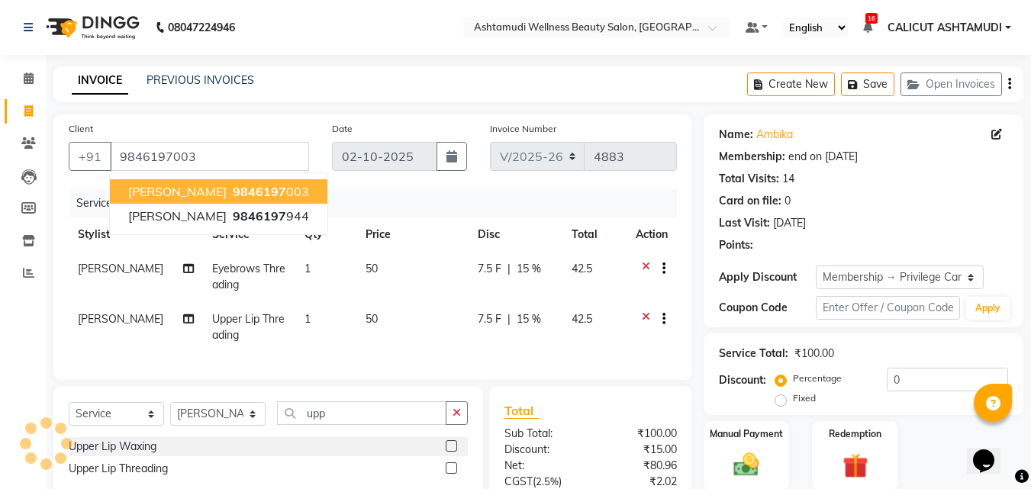
type input "15"
click at [443, 183] on div "Client +91 9846197003 ambika 9846197 003 Shiju 9846197 944 Date 02-10-2025 Invo…" at bounding box center [372, 248] width 639 height 266
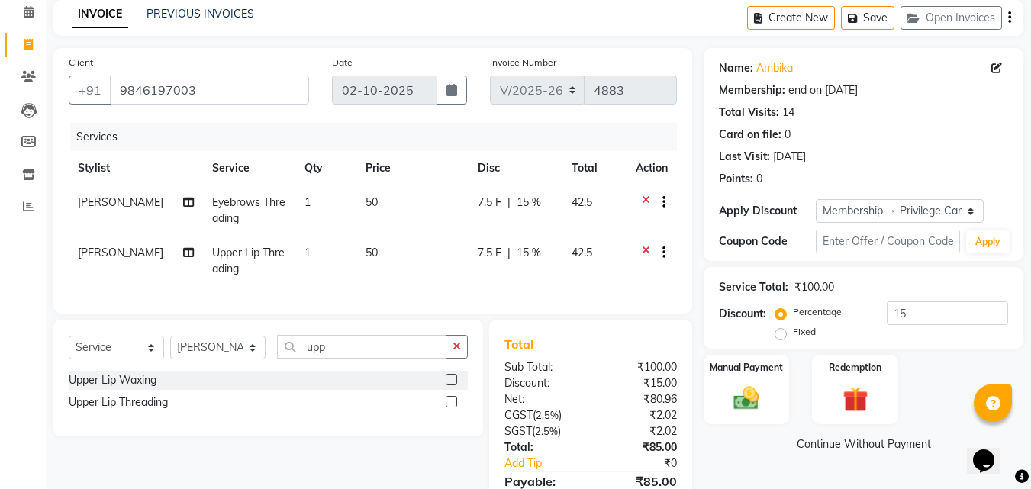
scroll to position [156, 0]
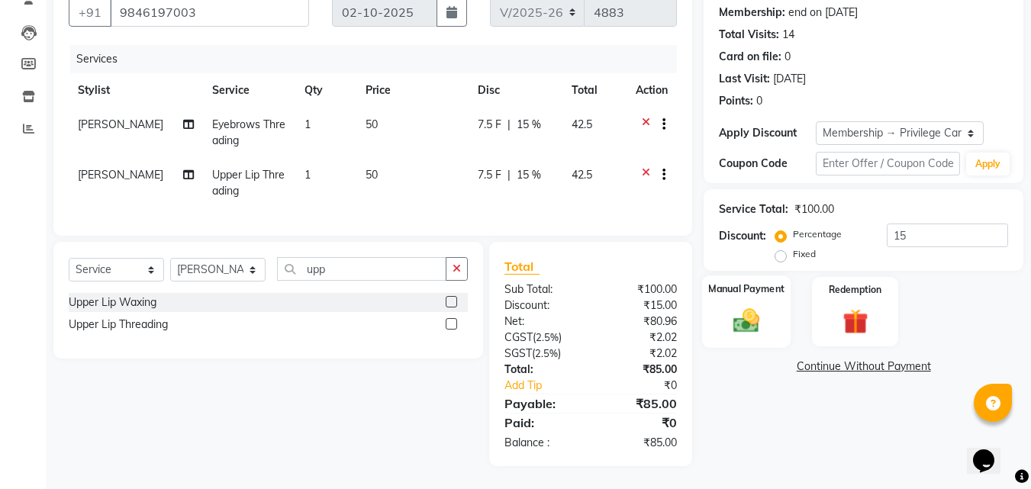
click at [760, 307] on img at bounding box center [746, 320] width 43 height 31
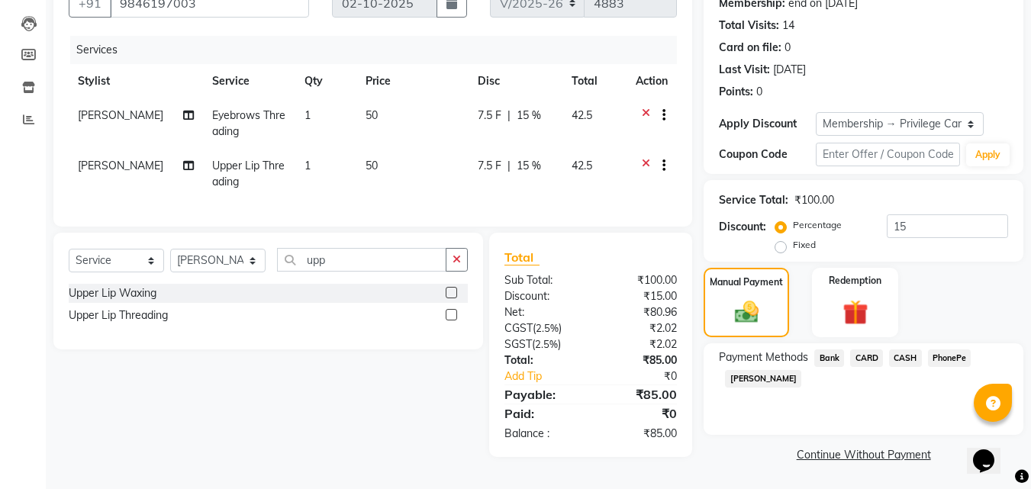
click at [950, 359] on span "PhonePe" at bounding box center [950, 359] width 44 height 18
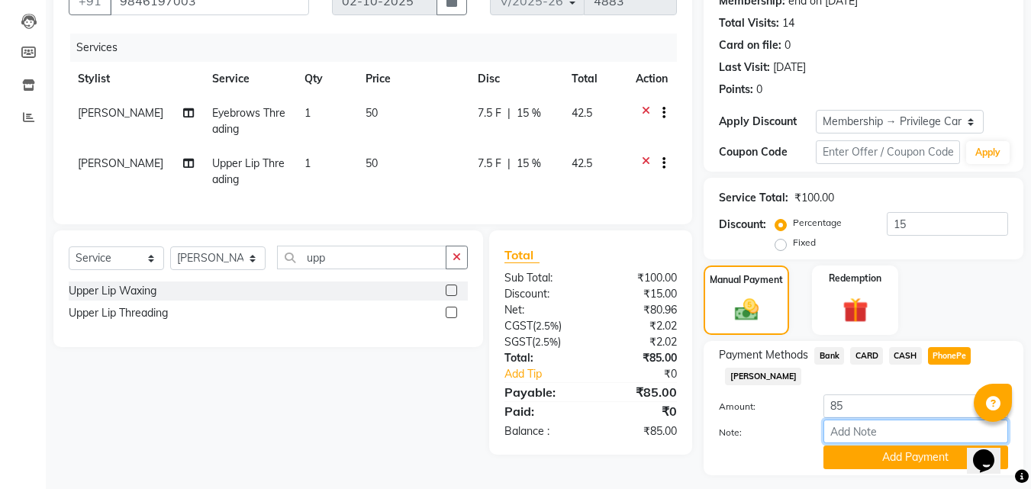
click at [888, 433] on input "Note:" at bounding box center [916, 432] width 185 height 24
type input "suhana"
click at [917, 462] on button "Add Payment" at bounding box center [916, 458] width 185 height 24
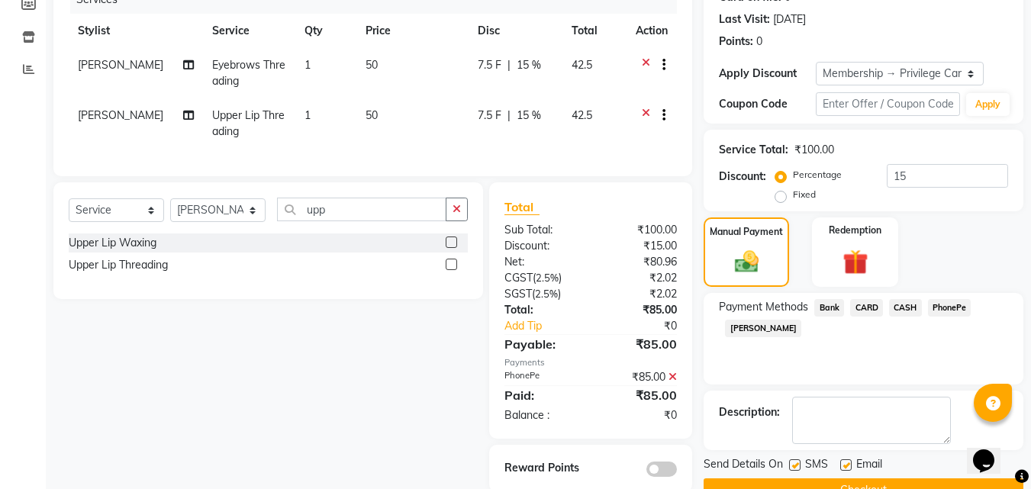
scroll to position [241, 0]
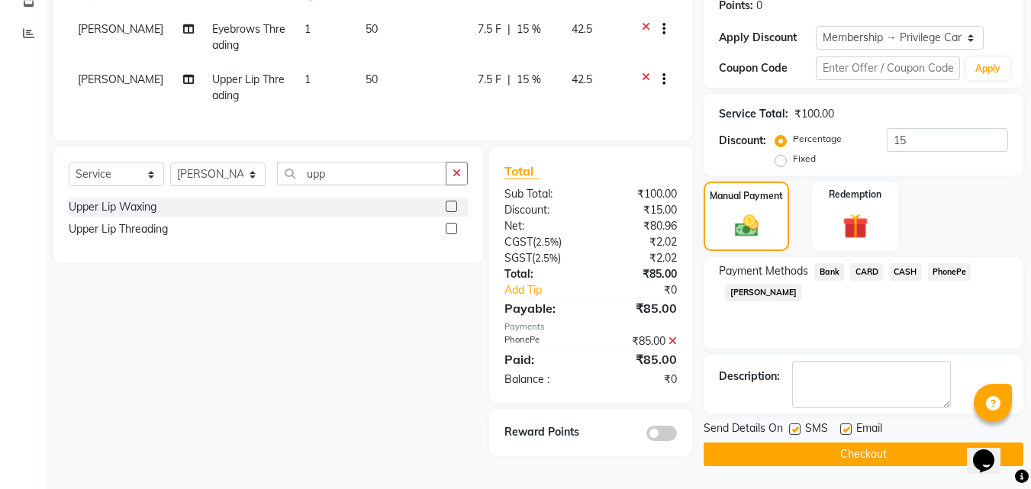
click at [903, 455] on button "Checkout" at bounding box center [864, 455] width 320 height 24
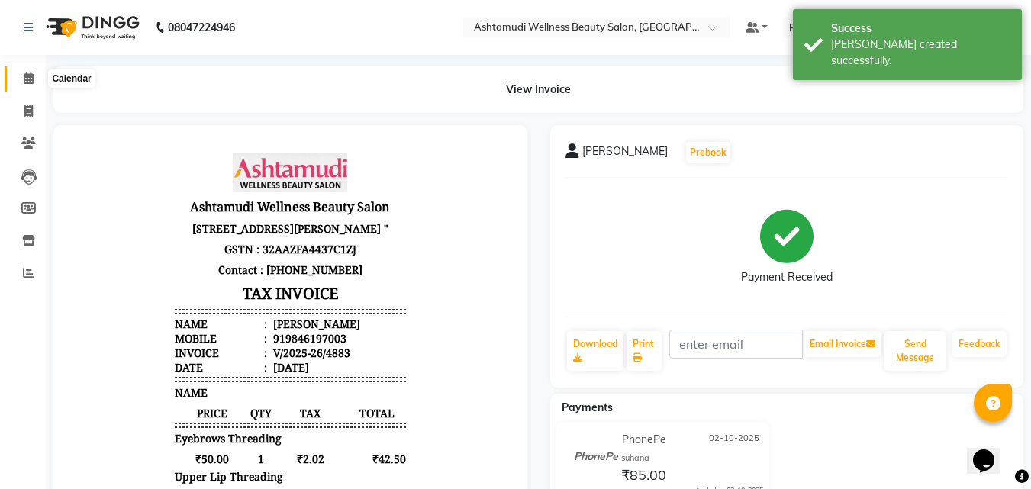
click at [24, 72] on span at bounding box center [28, 79] width 27 height 18
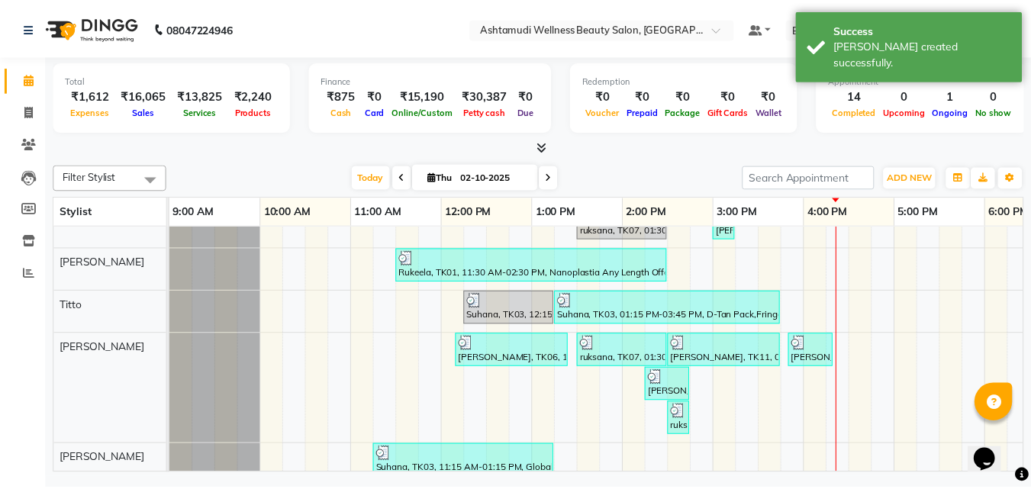
scroll to position [379, 0]
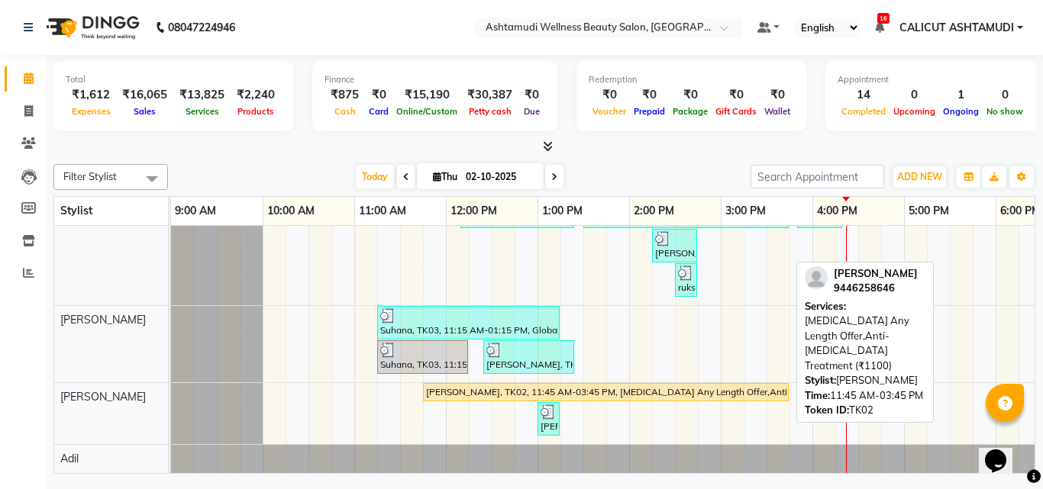
click at [472, 386] on div "JISHA, TK02, 11:45 AM-03:45 PM, Botox Any Length Offer,Anti-Dandruff Treatment …" at bounding box center [606, 393] width 363 height 14
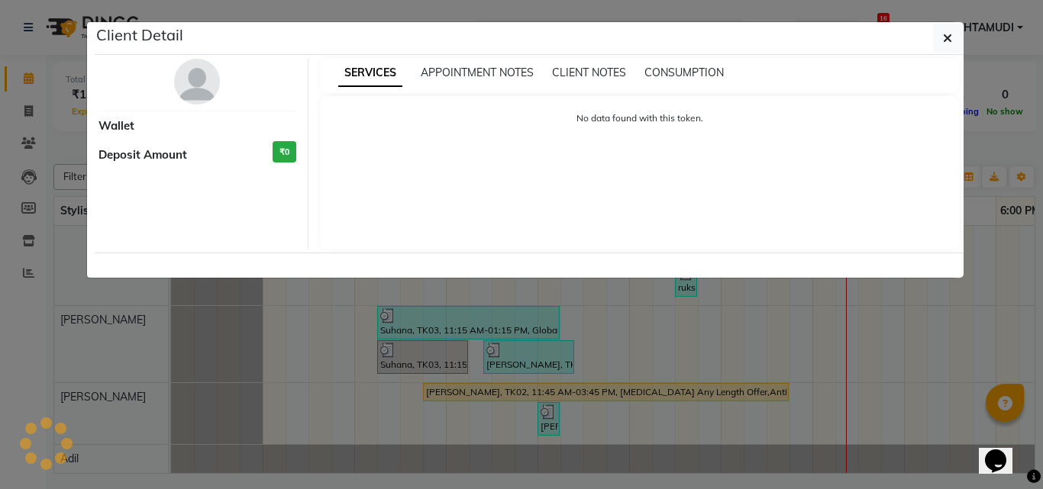
select select "1"
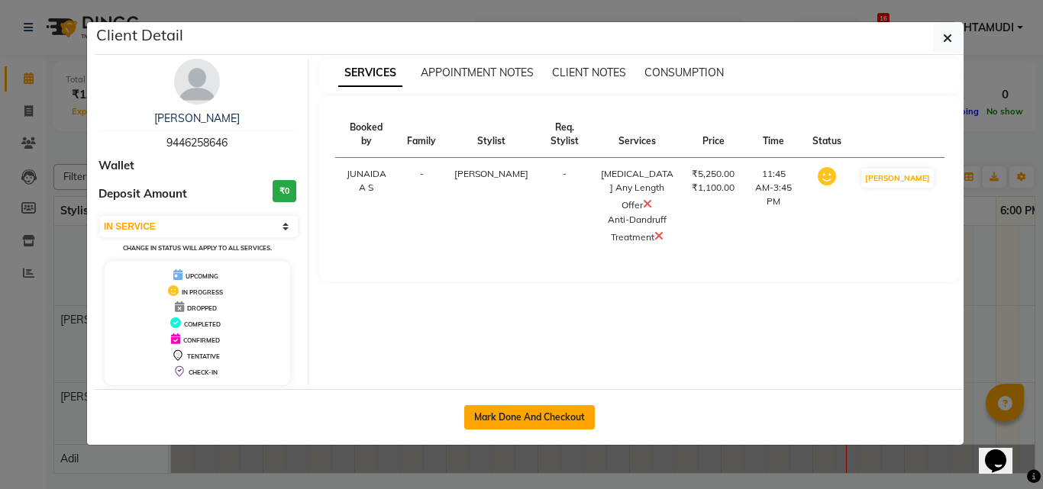
click at [545, 409] on button "Mark Done And Checkout" at bounding box center [529, 417] width 131 height 24
select select "4630"
select select "service"
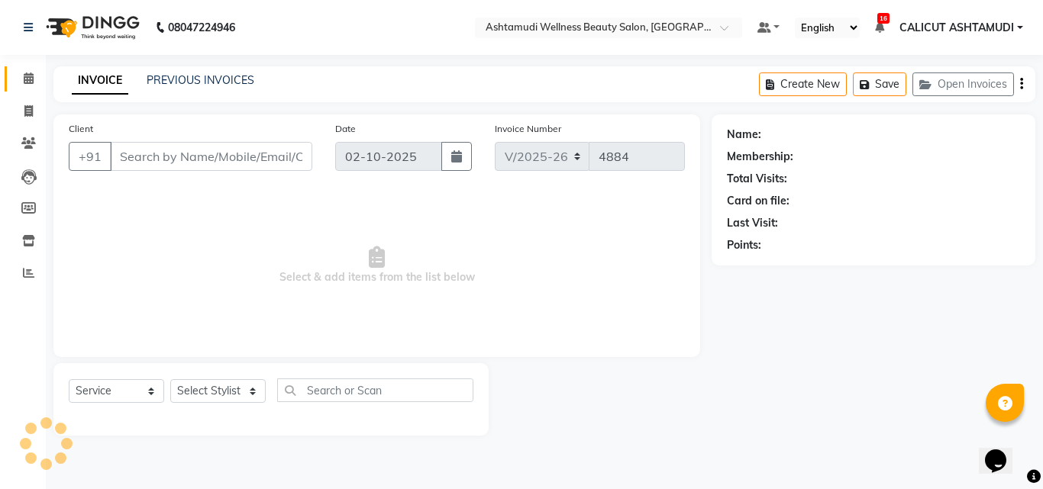
type input "9446258646"
select select "85202"
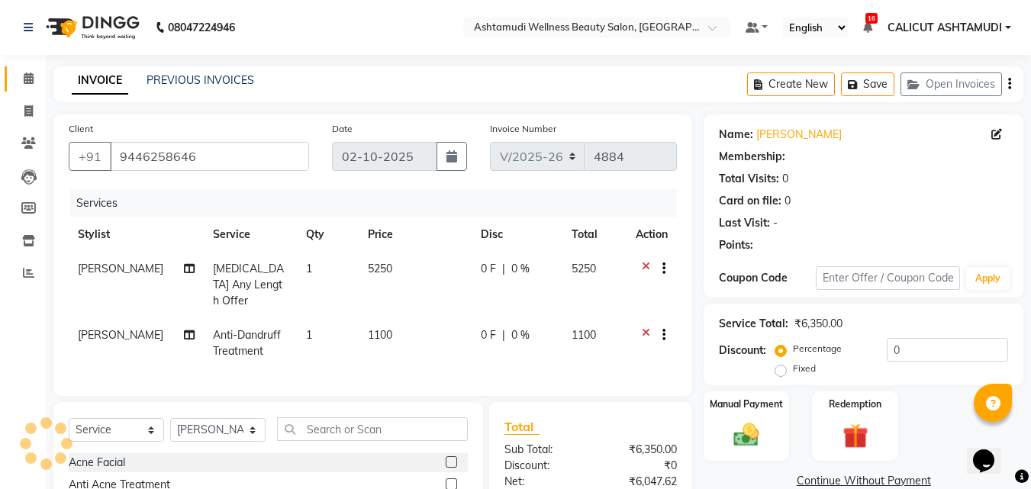
select select "1: Object"
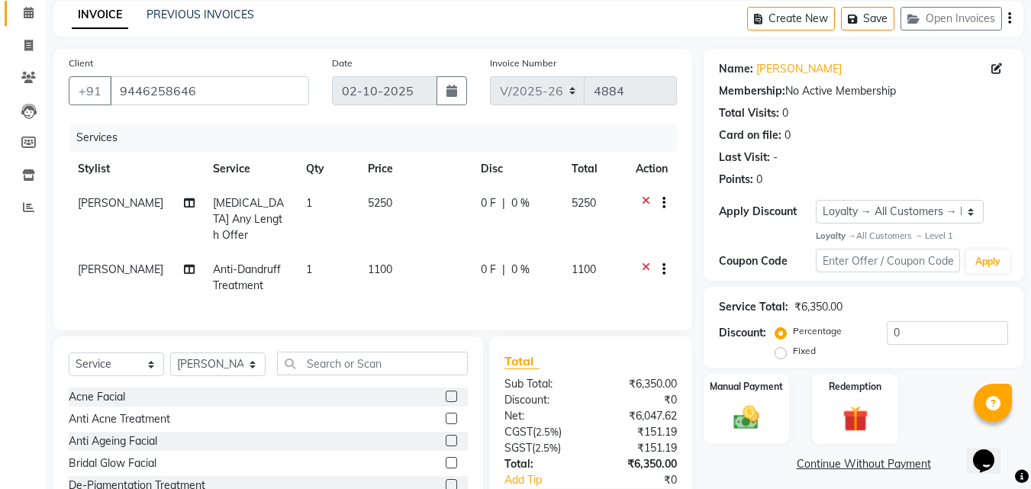
scroll to position [153, 0]
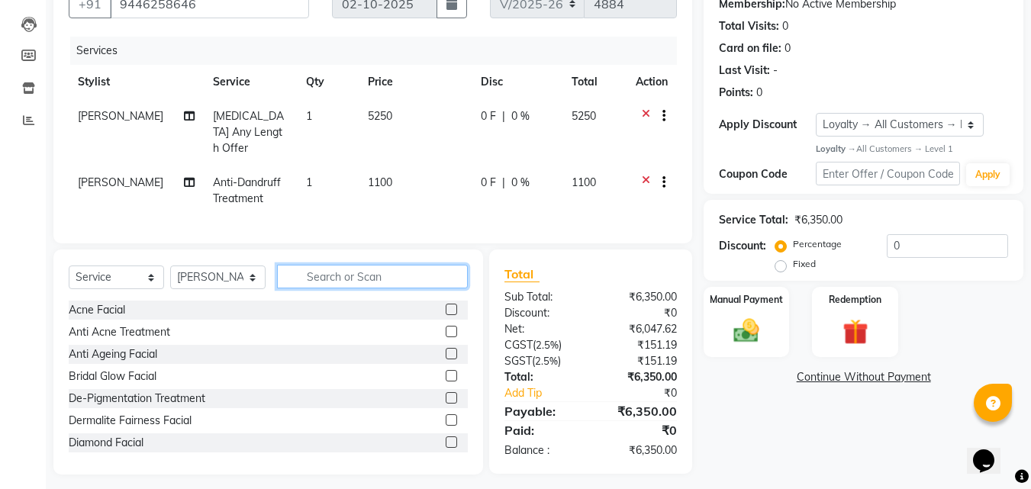
click at [335, 272] on input "text" at bounding box center [372, 277] width 191 height 24
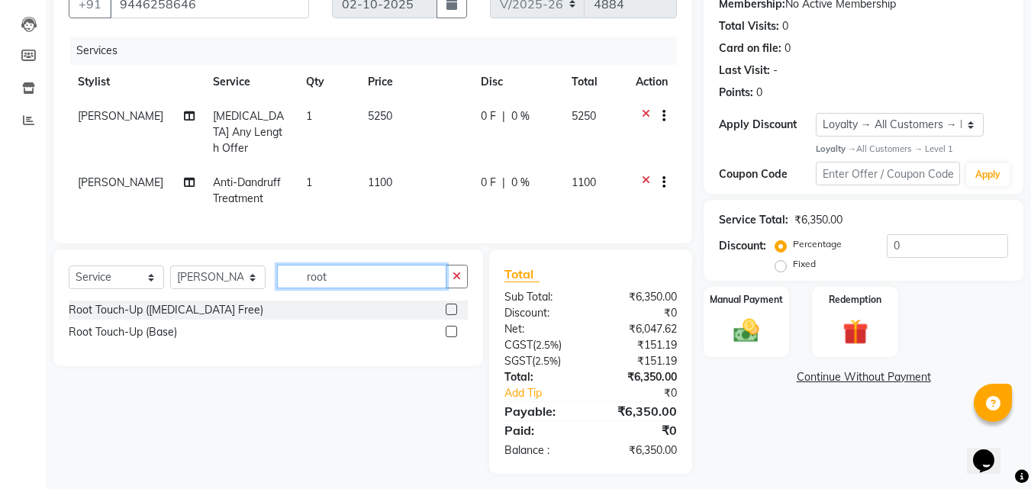
type input "root"
click at [452, 304] on label at bounding box center [451, 309] width 11 height 11
click at [452, 305] on input "checkbox" at bounding box center [451, 310] width 10 height 10
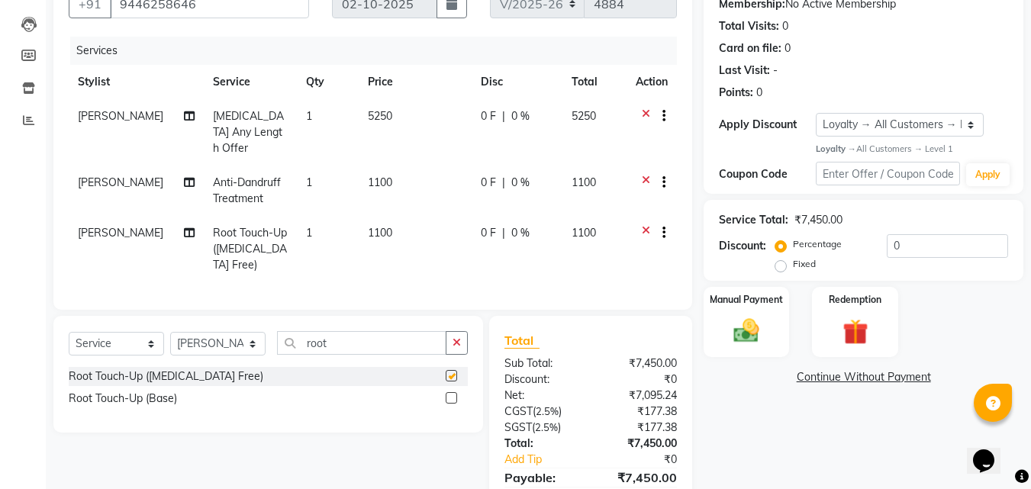
checkbox input "false"
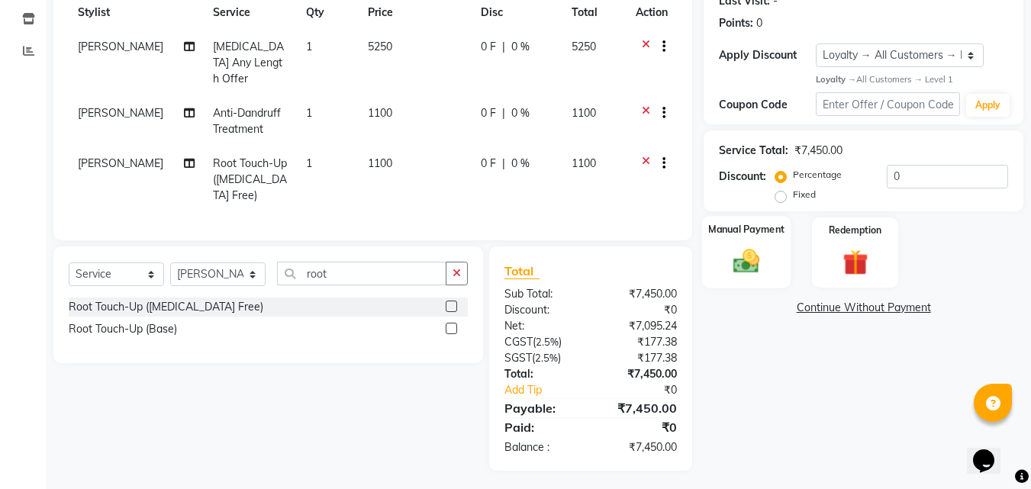
click at [757, 247] on img at bounding box center [746, 262] width 43 height 31
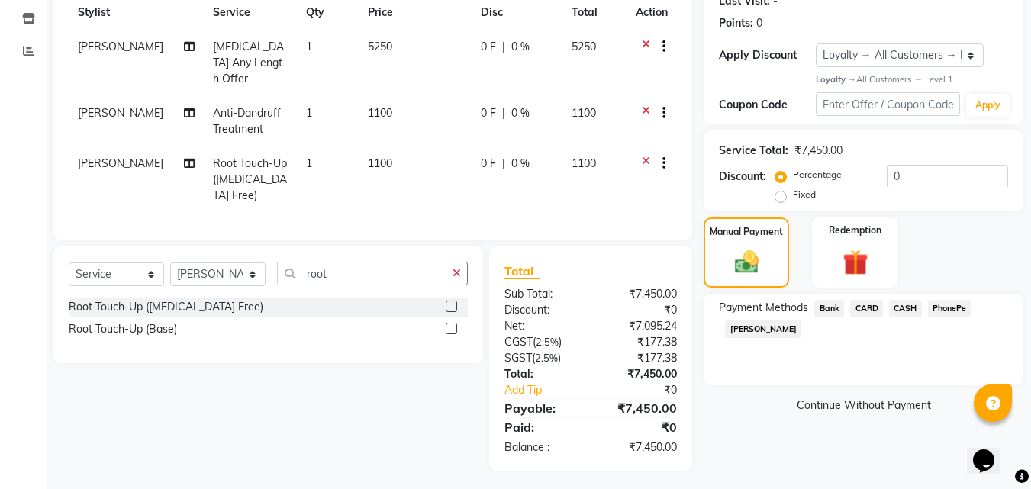
click at [950, 309] on span "PhonePe" at bounding box center [950, 309] width 44 height 18
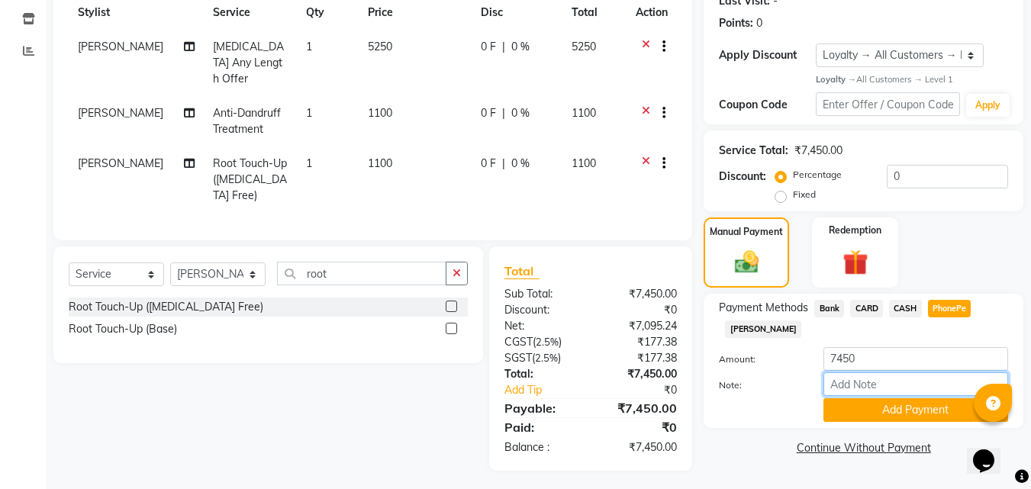
click at [898, 382] on input "Note:" at bounding box center [916, 385] width 185 height 24
type input "suhana"
click at [894, 400] on button "Add Payment" at bounding box center [916, 411] width 185 height 24
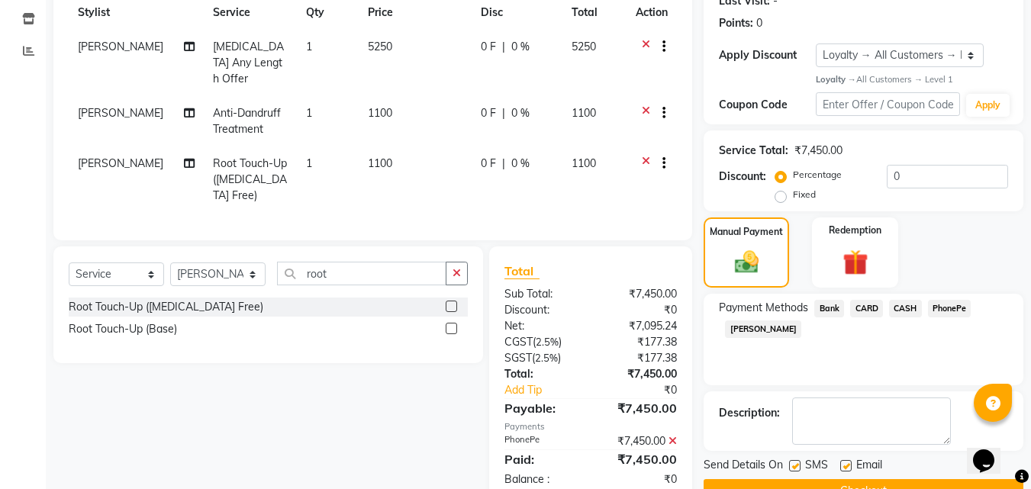
scroll to position [346, 0]
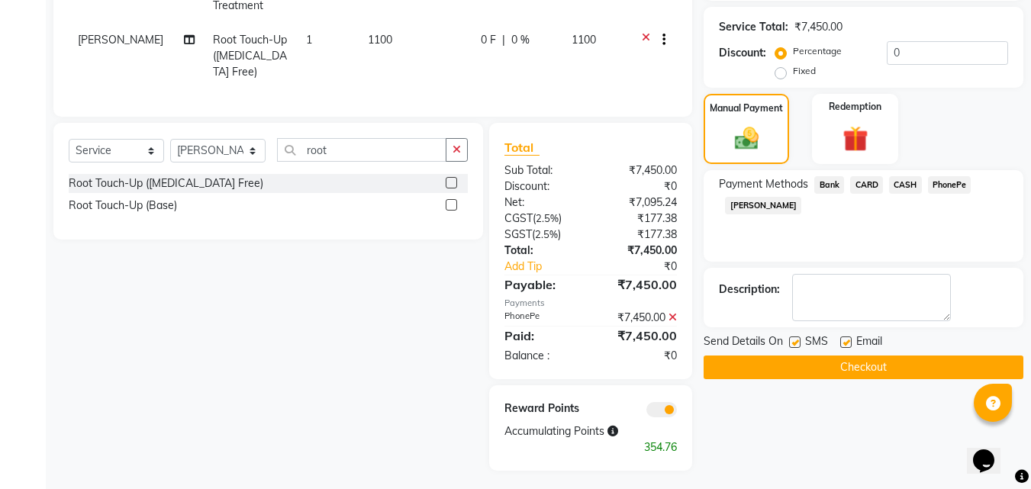
click at [899, 364] on button "Checkout" at bounding box center [864, 368] width 320 height 24
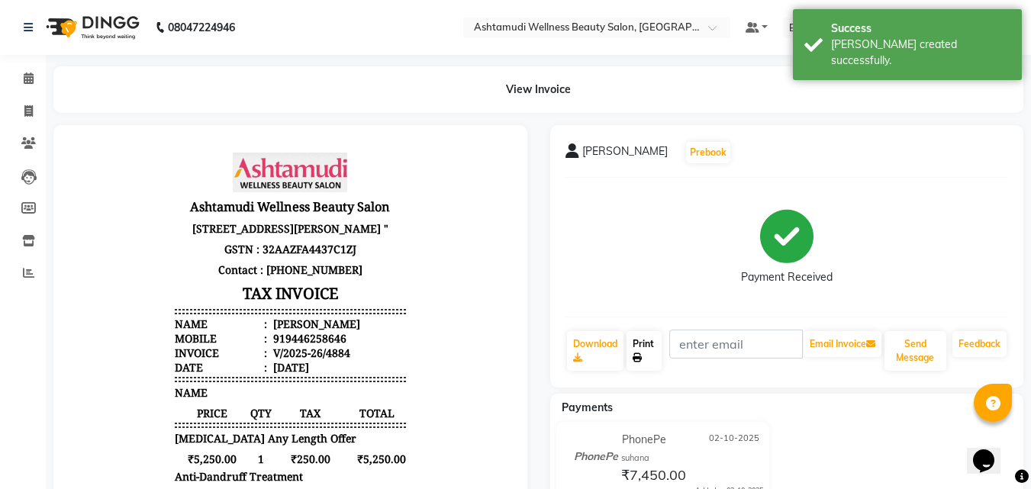
click at [645, 342] on link "Print" at bounding box center [644, 351] width 35 height 40
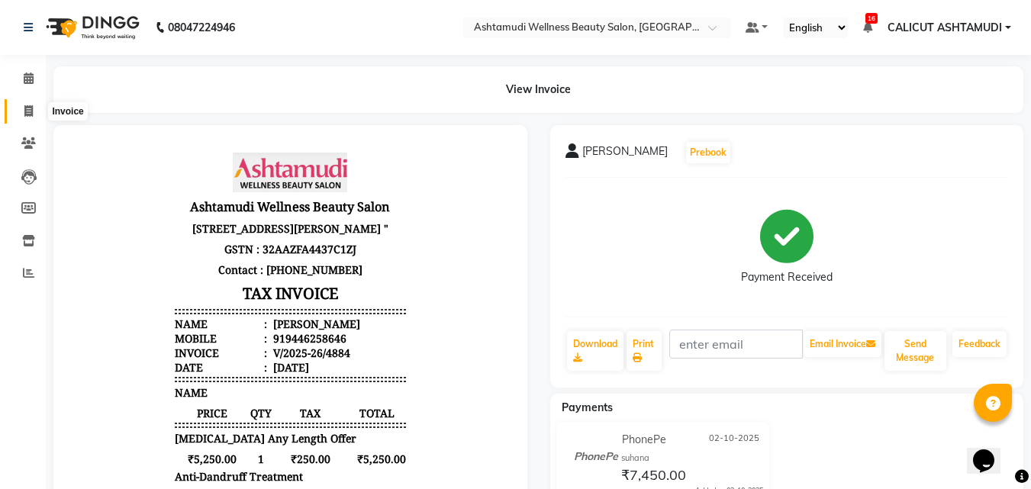
click at [22, 108] on span at bounding box center [28, 112] width 27 height 18
select select "service"
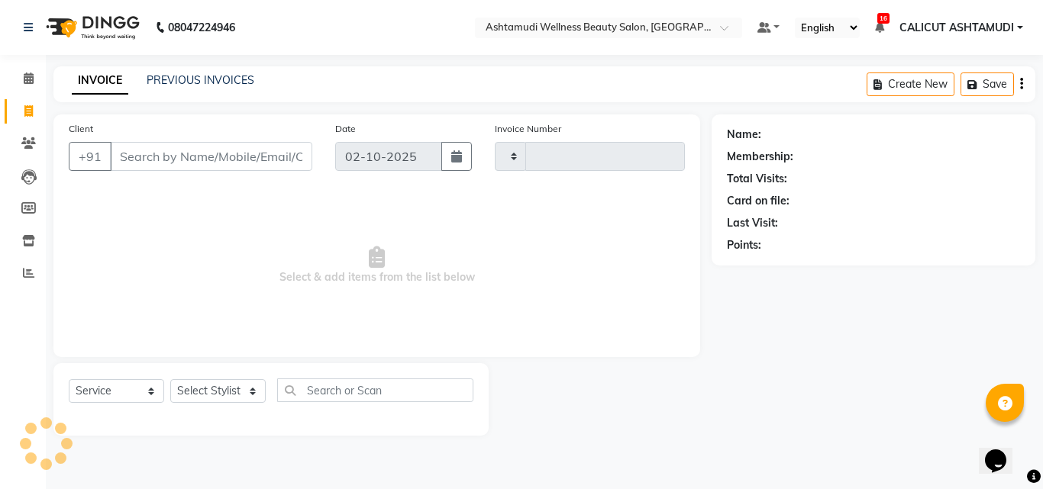
type input "4885"
select select "4630"
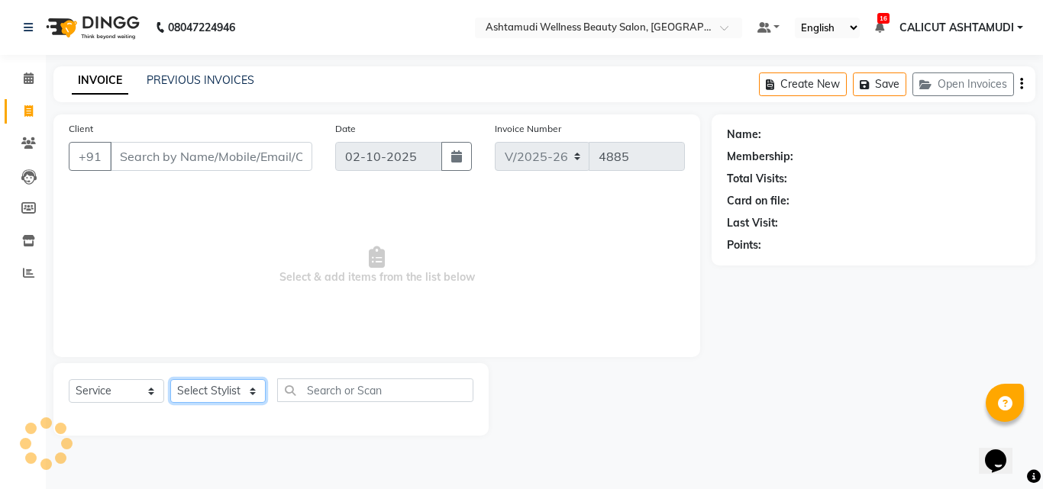
click at [193, 382] on select "Select Stylist" at bounding box center [217, 391] width 95 height 24
select select "54081"
click at [170, 379] on select "Select Stylist Adil Amala George AMBILI C ANKITHA CALICUT ASHTAMUDI FRANKLY GRA…" at bounding box center [217, 391] width 95 height 24
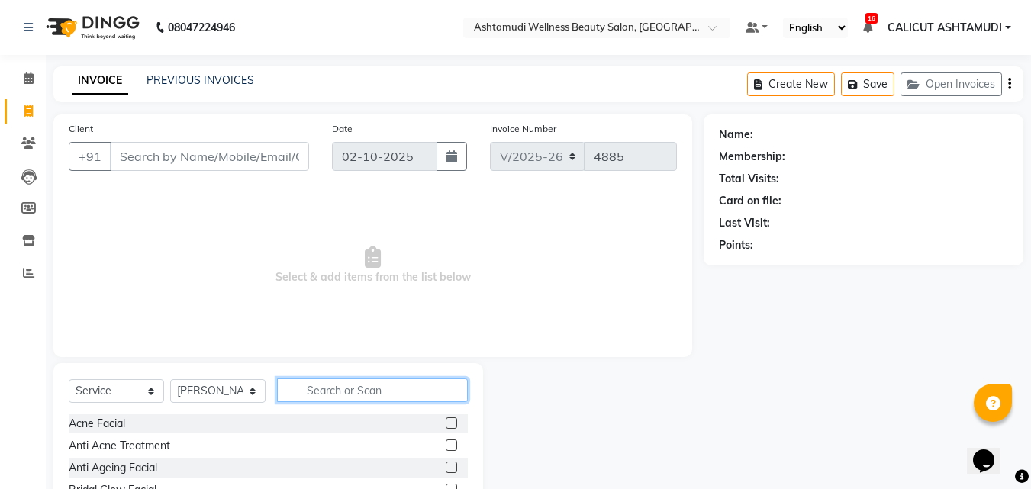
click at [378, 393] on input "text" at bounding box center [372, 391] width 191 height 24
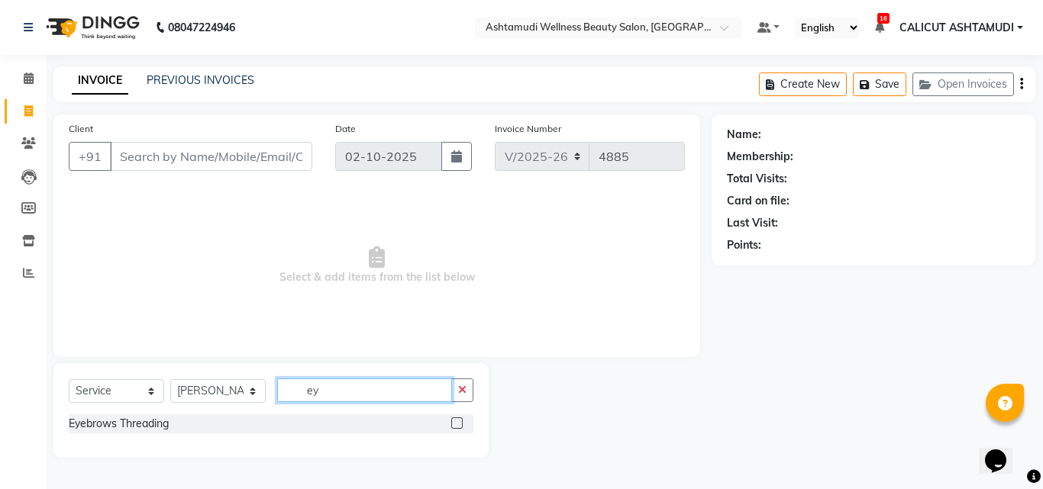
type input "ey"
click at [453, 421] on label at bounding box center [456, 423] width 11 height 11
click at [453, 421] on input "checkbox" at bounding box center [456, 424] width 10 height 10
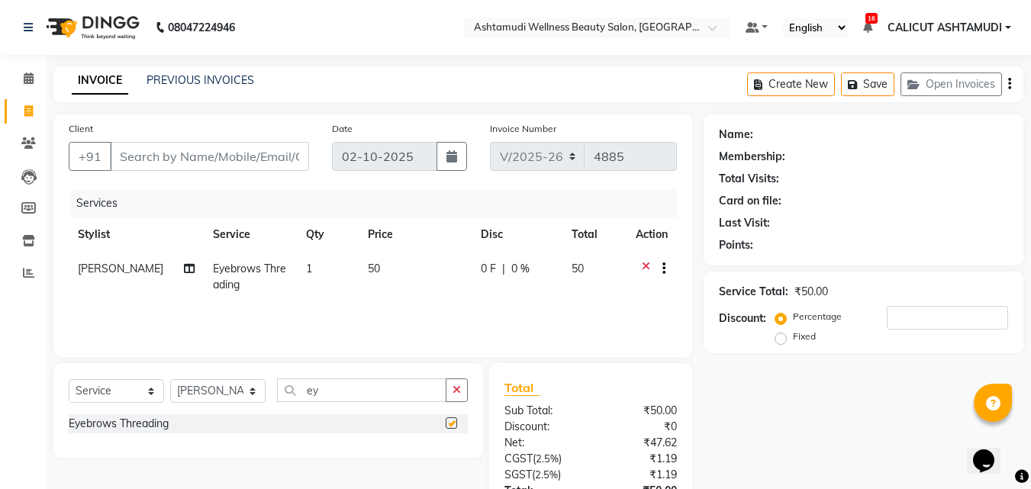
checkbox input "false"
click at [225, 163] on input "Client" at bounding box center [209, 156] width 199 height 29
type input "9"
type input "0"
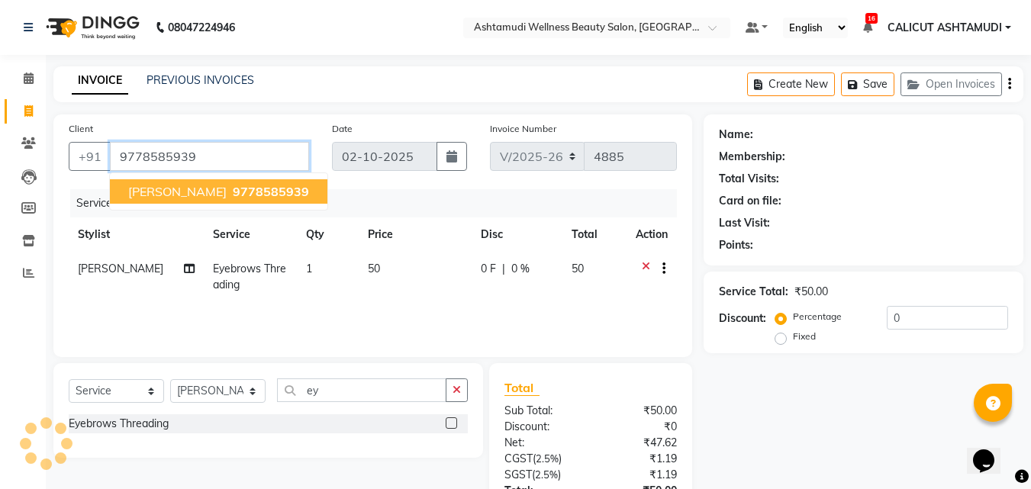
type input "9778585939"
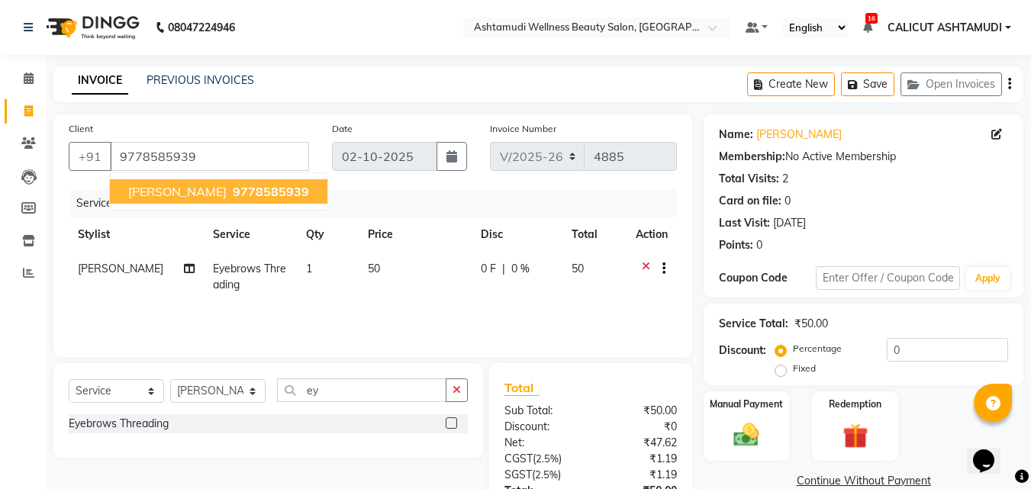
click at [315, 179] on div "Client +91 9778585939 RISHIKA 9778585939" at bounding box center [188, 152] width 263 height 63
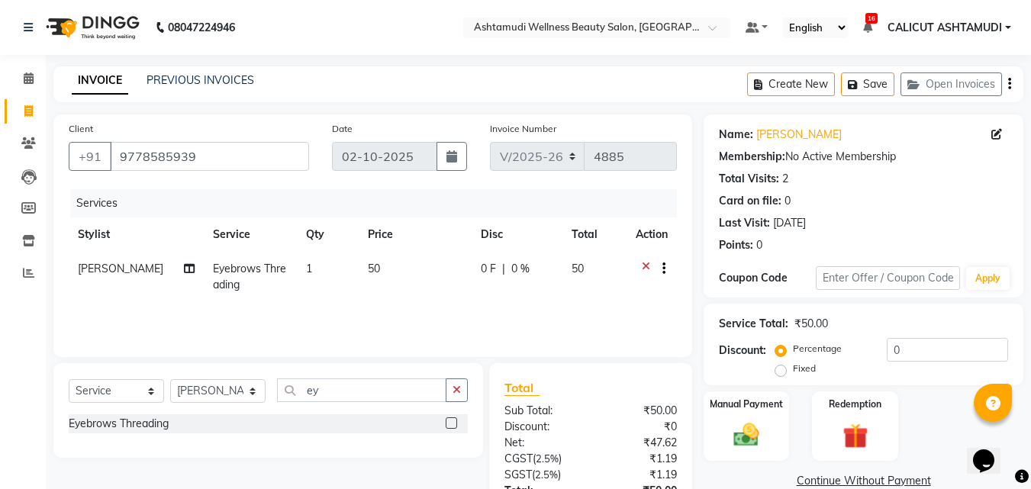
click at [333, 279] on td "1" at bounding box center [328, 277] width 62 height 50
select select "54081"
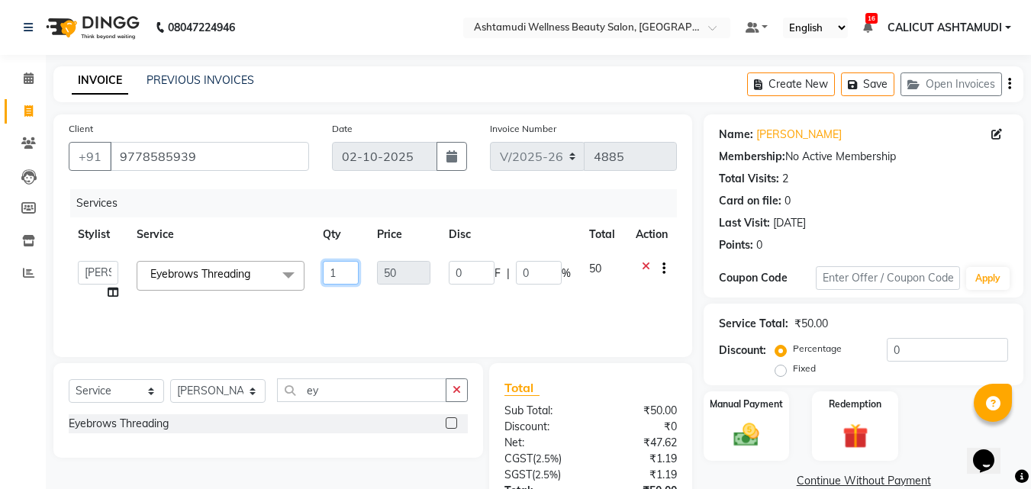
click at [348, 273] on input "1" at bounding box center [341, 273] width 37 height 24
type input "2"
click at [350, 320] on div "Services Stylist Service Qty Price Disc Total Action Adil Amala George AMBILI C…" at bounding box center [373, 265] width 609 height 153
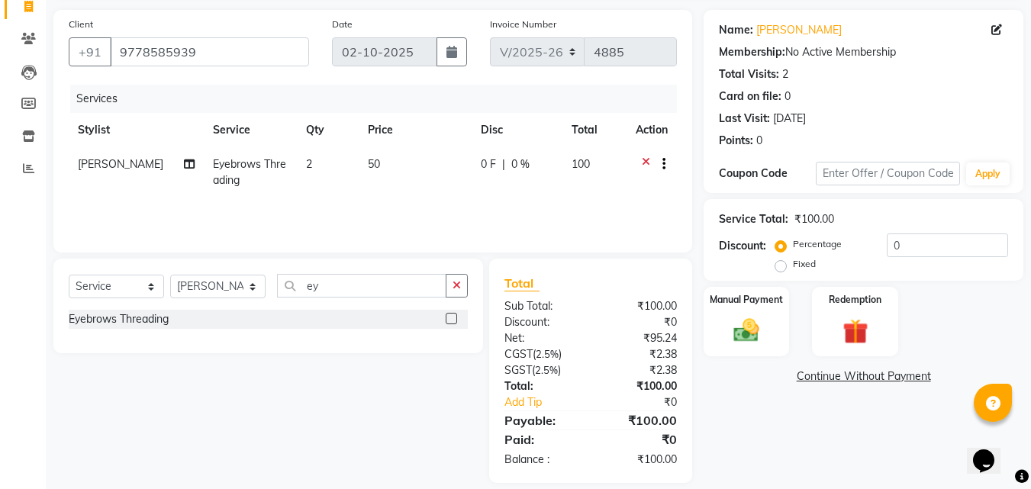
scroll to position [121, 0]
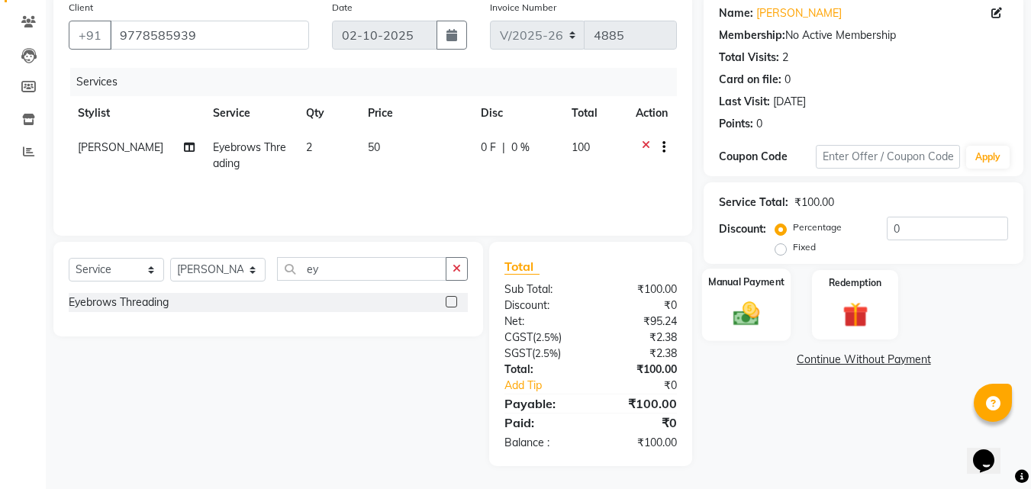
click at [759, 324] on img at bounding box center [746, 314] width 43 height 31
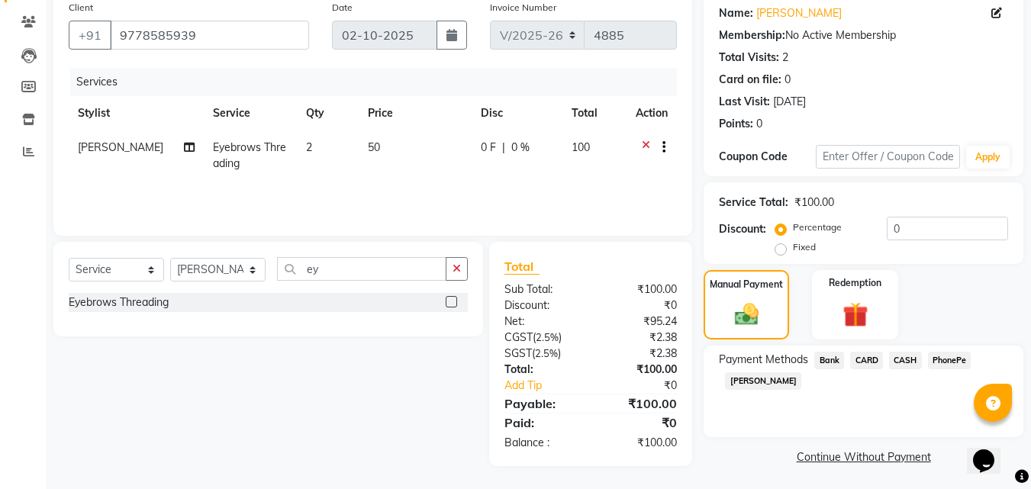
click at [949, 352] on span "PhonePe" at bounding box center [950, 361] width 44 height 18
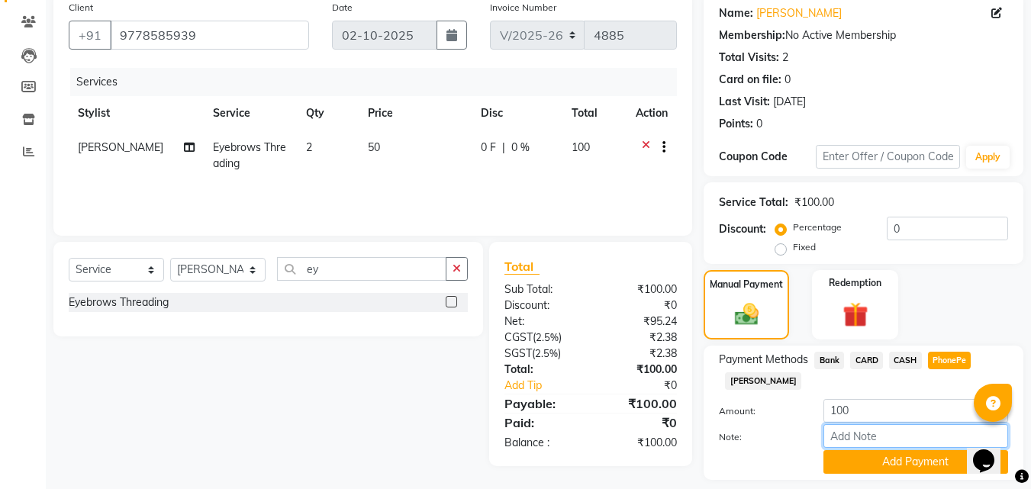
click at [886, 437] on input "Note:" at bounding box center [916, 437] width 185 height 24
type input "suhana"
click at [927, 472] on button "Add Payment" at bounding box center [916, 462] width 185 height 24
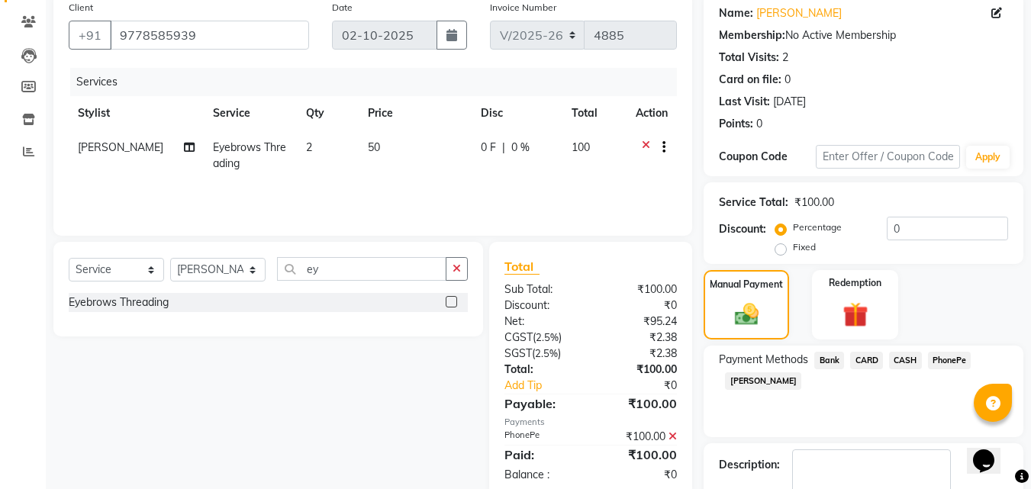
scroll to position [210, 0]
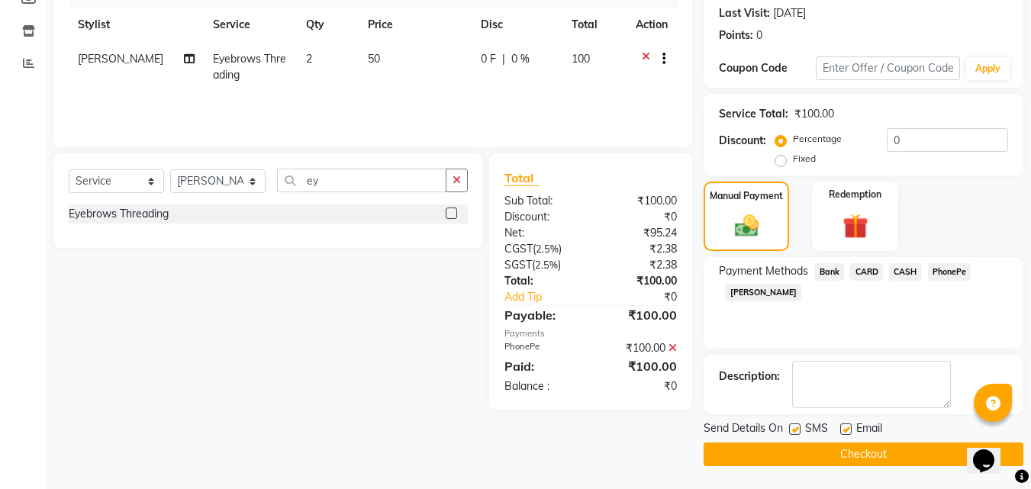
click at [867, 448] on button "Checkout" at bounding box center [864, 455] width 320 height 24
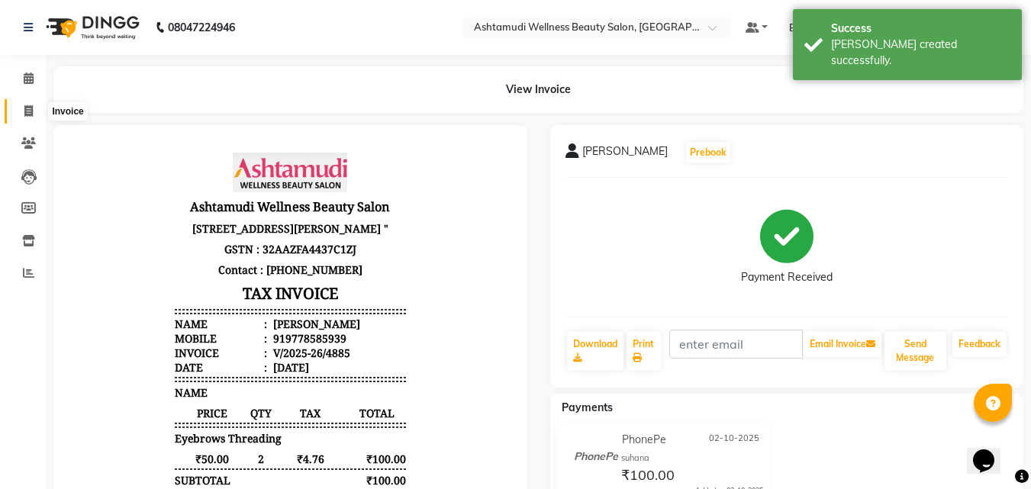
click at [28, 117] on span at bounding box center [28, 112] width 27 height 18
select select "service"
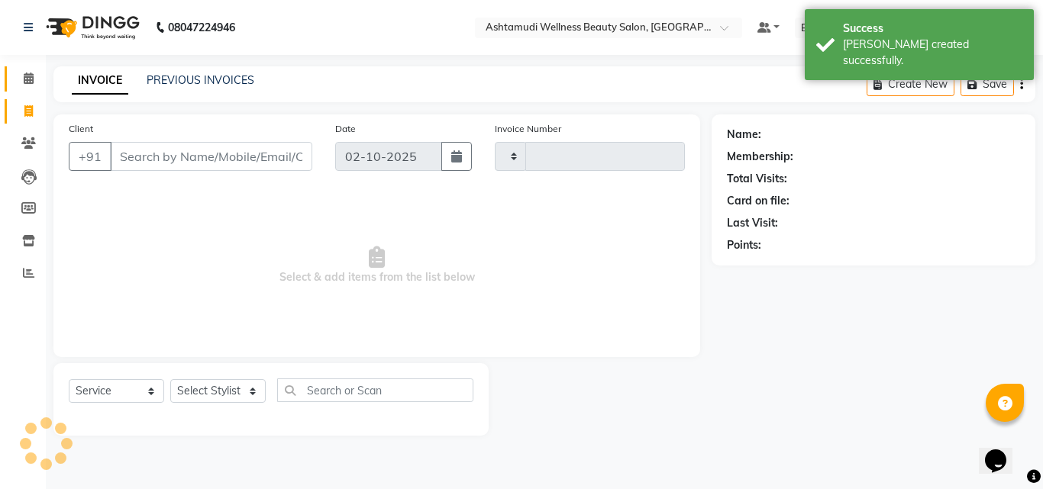
type input "4886"
select select "4630"
click at [29, 79] on icon at bounding box center [29, 78] width 10 height 11
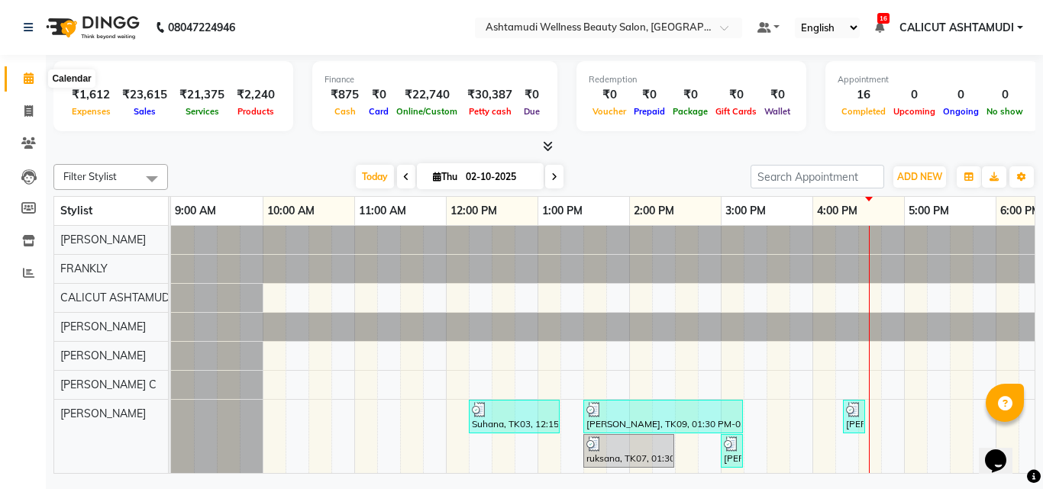
click at [20, 77] on span at bounding box center [28, 79] width 27 height 18
drag, startPoint x: 23, startPoint y: 121, endPoint x: 37, endPoint y: 146, distance: 29.1
click at [24, 121] on link "Invoice" at bounding box center [23, 111] width 37 height 25
select select "service"
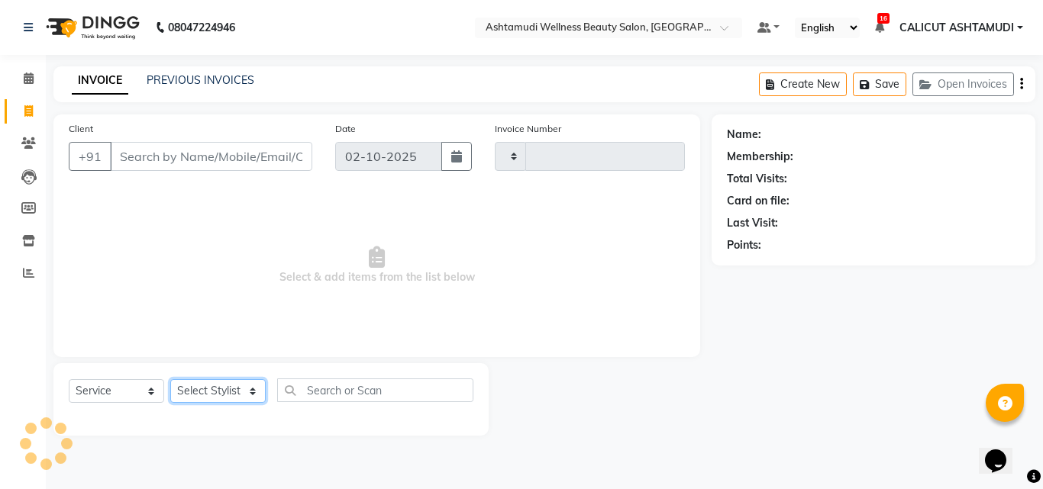
click at [195, 396] on select "Select Stylist" at bounding box center [217, 391] width 95 height 24
type input "4886"
select select "4630"
click at [189, 386] on select "Select Stylist" at bounding box center [217, 391] width 95 height 24
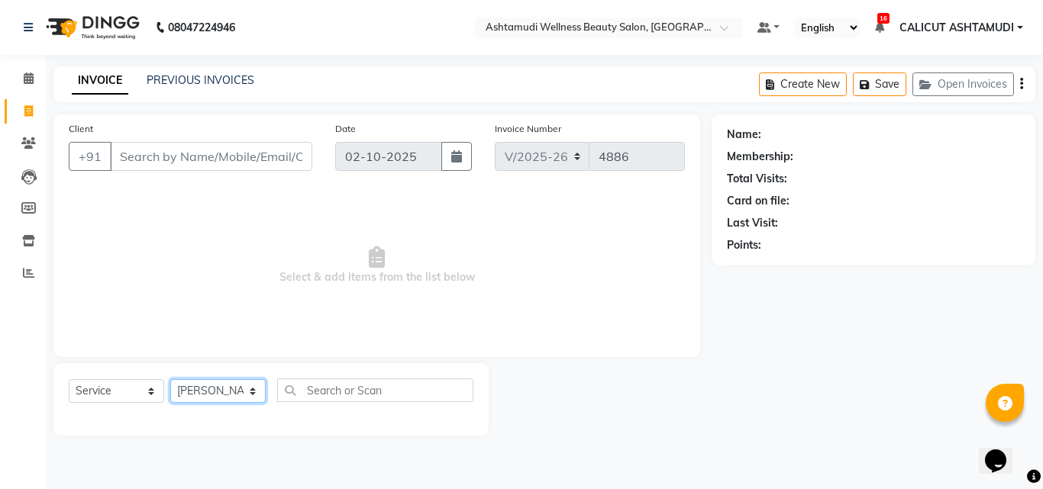
click at [170, 379] on select "Select Stylist Adil Amala George AMBILI C ANKITHA CALICUT ASHTAMUDI FRANKLY GRA…" at bounding box center [217, 391] width 95 height 24
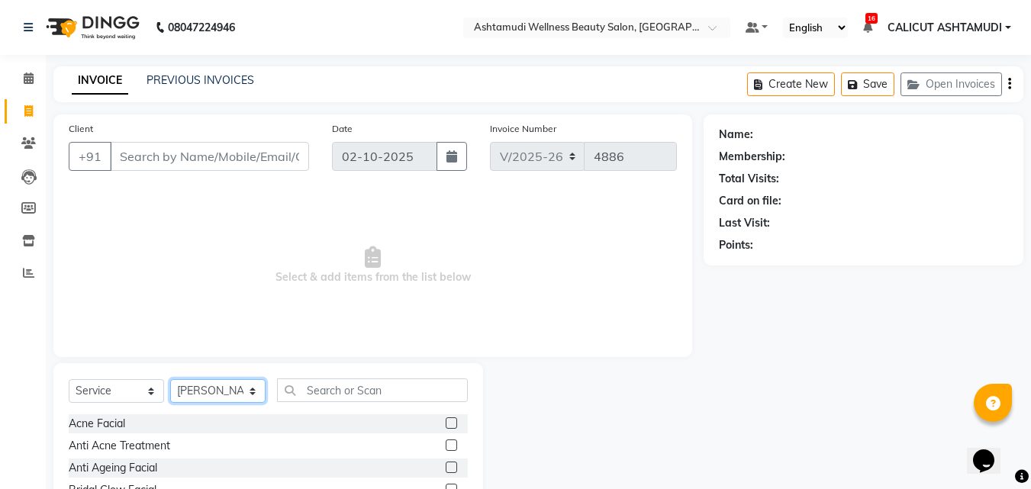
drag, startPoint x: 208, startPoint y: 390, endPoint x: 220, endPoint y: 379, distance: 16.2
click at [208, 390] on select "Select Stylist Adil Amala George AMBILI C ANKITHA CALICUT ASHTAMUDI FRANKLY GRA…" at bounding box center [217, 391] width 95 height 24
select select "85034"
click at [170, 379] on select "Select Stylist Adil Amala George AMBILI C ANKITHA CALICUT ASHTAMUDI FRANKLY GRA…" at bounding box center [217, 391] width 95 height 24
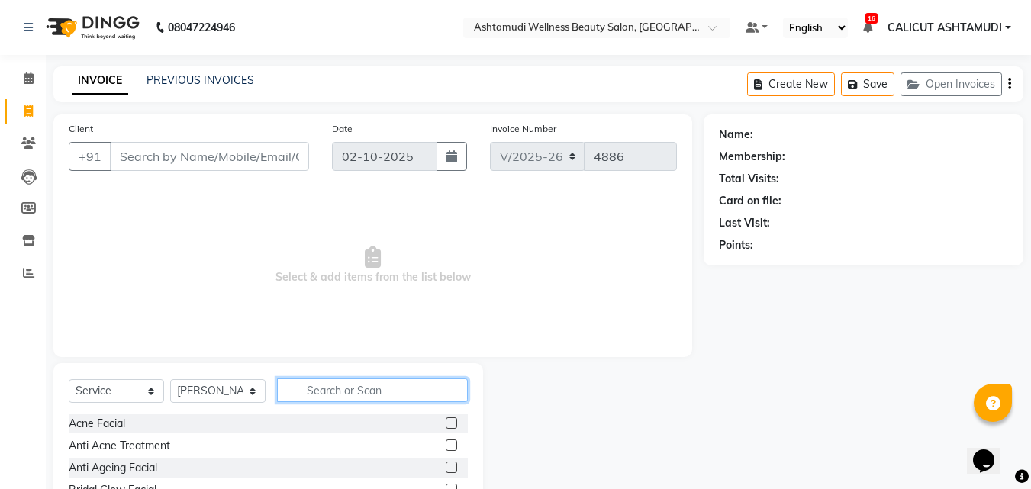
click at [344, 384] on input "text" at bounding box center [372, 391] width 191 height 24
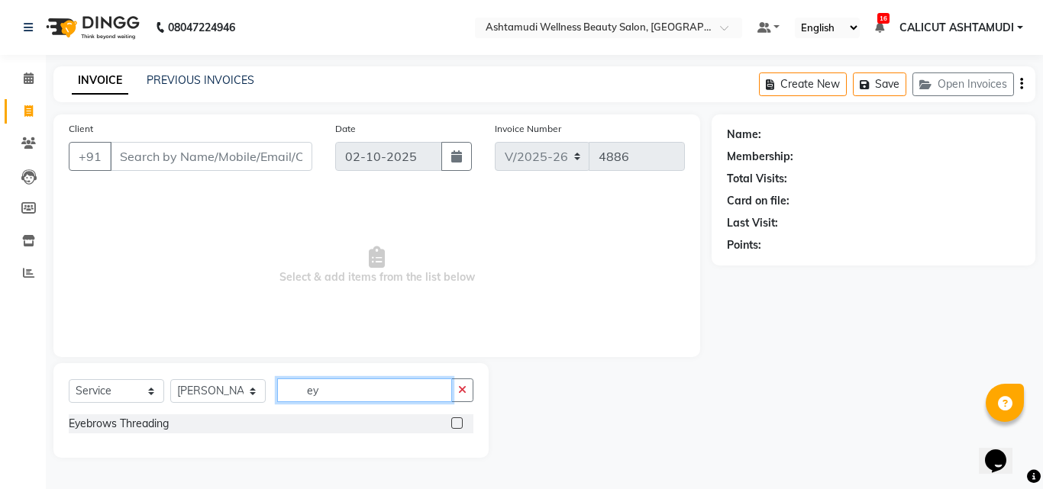
type input "ey"
click at [454, 422] on label at bounding box center [456, 423] width 11 height 11
click at [454, 422] on input "checkbox" at bounding box center [456, 424] width 10 height 10
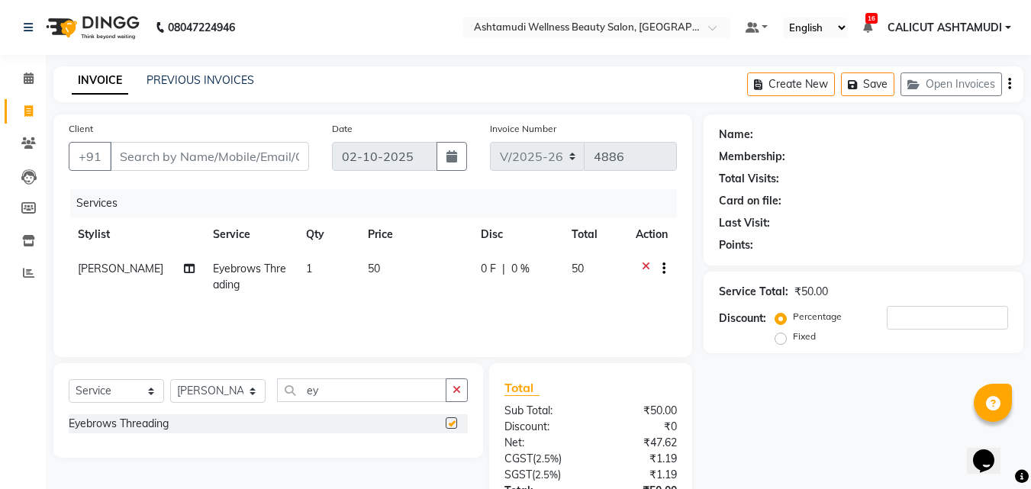
checkbox input "false"
click at [154, 158] on input "Client" at bounding box center [209, 156] width 199 height 29
click at [127, 273] on span "[PERSON_NAME]" at bounding box center [121, 269] width 86 height 14
select select "85034"
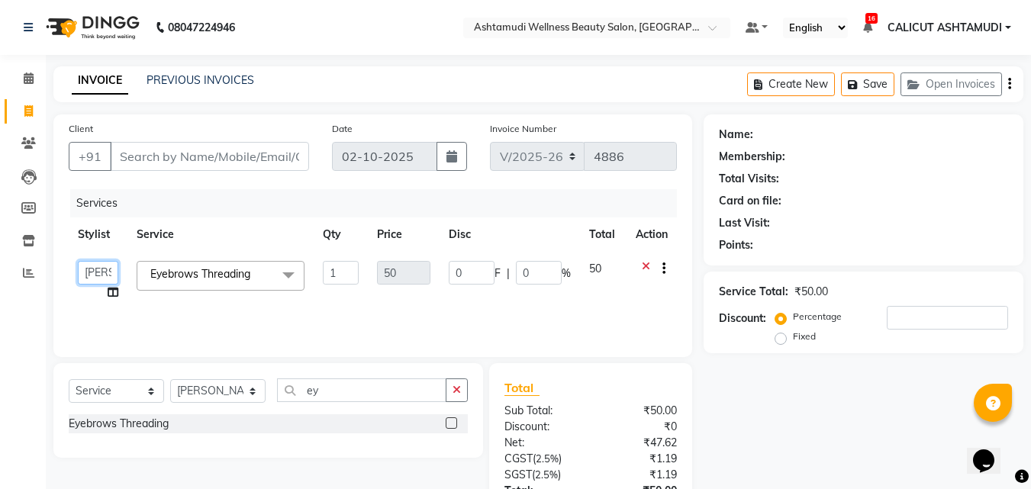
click at [108, 269] on select "Adil Amala George AMBILI C ANKITHA CALICUT ASHTAMUDI FRANKLY GRACY KRISHNA Nite…" at bounding box center [98, 273] width 40 height 24
select select "54081"
click at [230, 308] on td "Eyebrows Threading x Acne Facial Anti Acne Treatment Anti Ageing Facial Bridal …" at bounding box center [221, 281] width 186 height 58
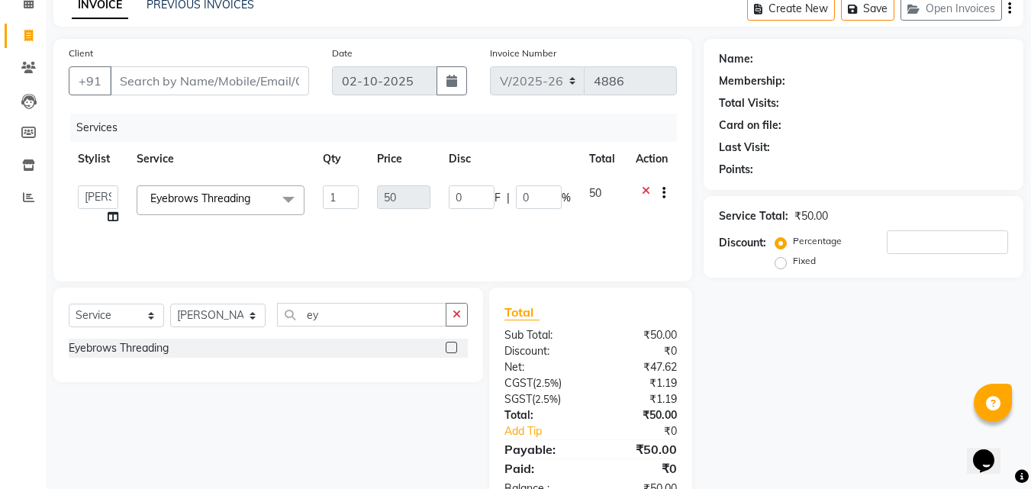
scroll to position [76, 0]
click at [199, 82] on input "Client" at bounding box center [209, 80] width 199 height 29
type input "9"
type input "0"
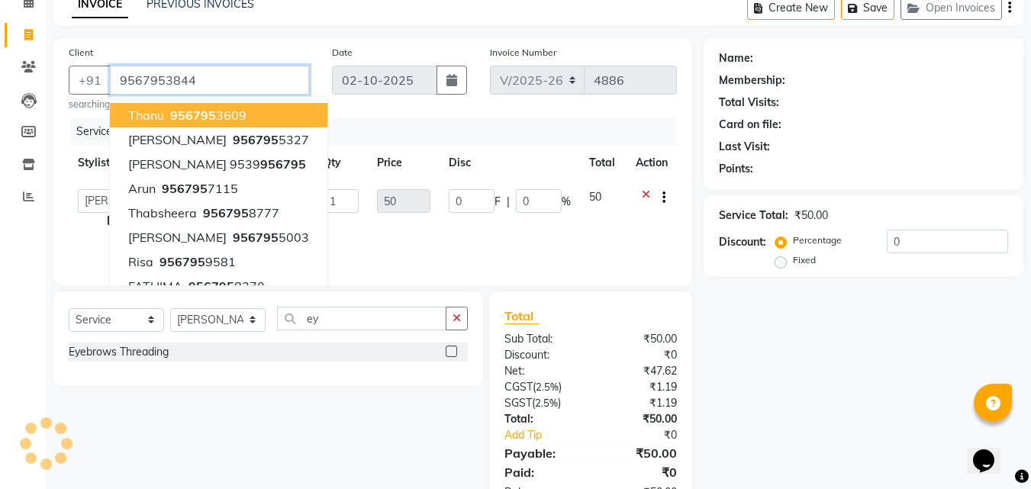
type input "9567953844"
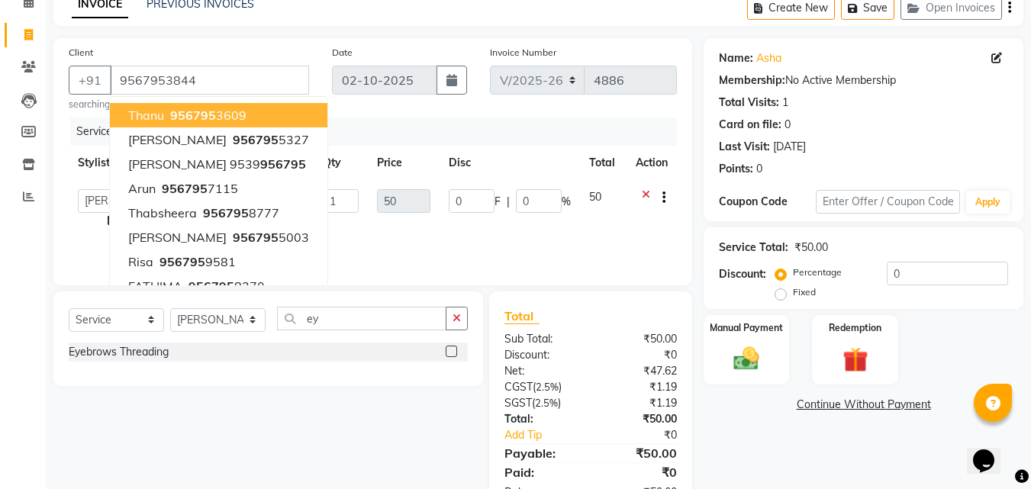
click at [341, 101] on div "Date 02-10-2025" at bounding box center [400, 77] width 158 height 67
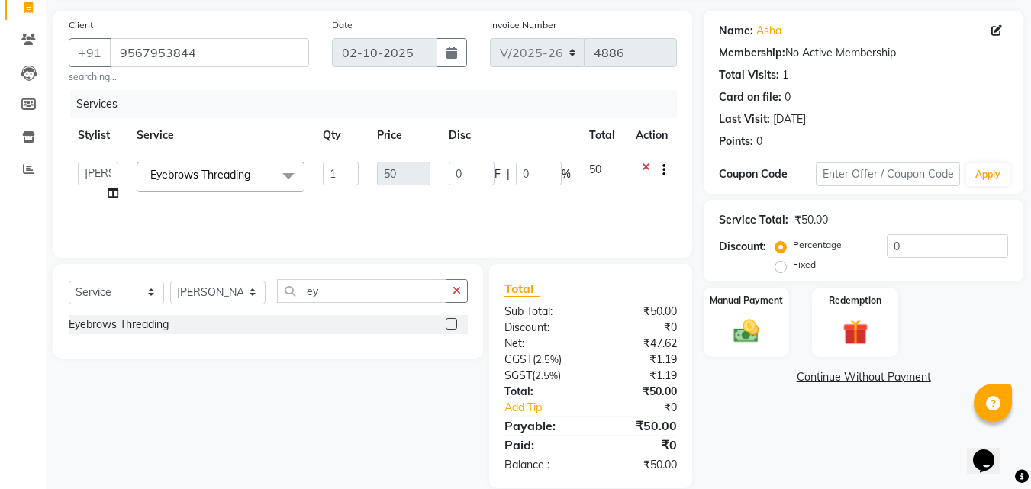
scroll to position [126, 0]
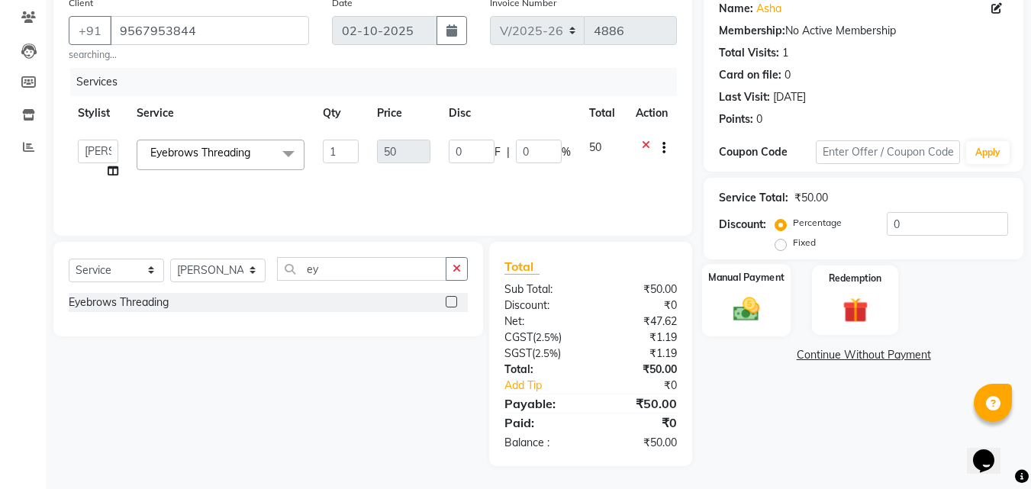
click at [767, 298] on img at bounding box center [746, 309] width 43 height 31
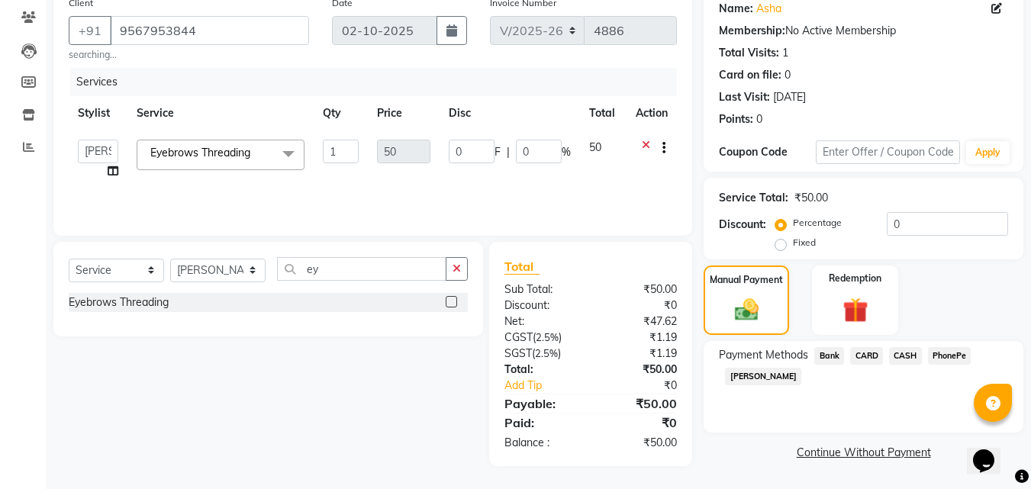
click at [911, 357] on span "CASH" at bounding box center [905, 356] width 33 height 18
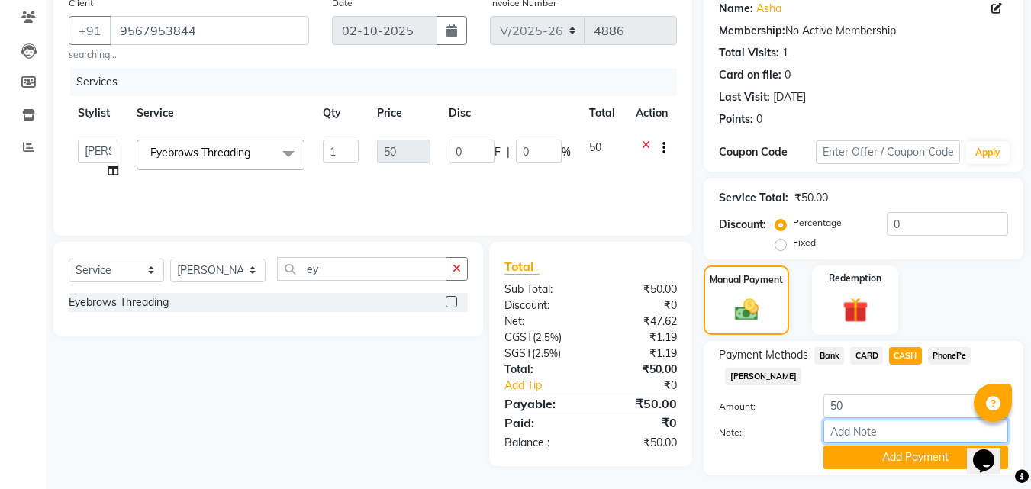
drag, startPoint x: 892, startPoint y: 438, endPoint x: 934, endPoint y: 431, distance: 42.6
click at [892, 438] on input "Note:" at bounding box center [916, 432] width 185 height 24
type input "suhana"
click at [931, 459] on button "Add Payment" at bounding box center [916, 458] width 185 height 24
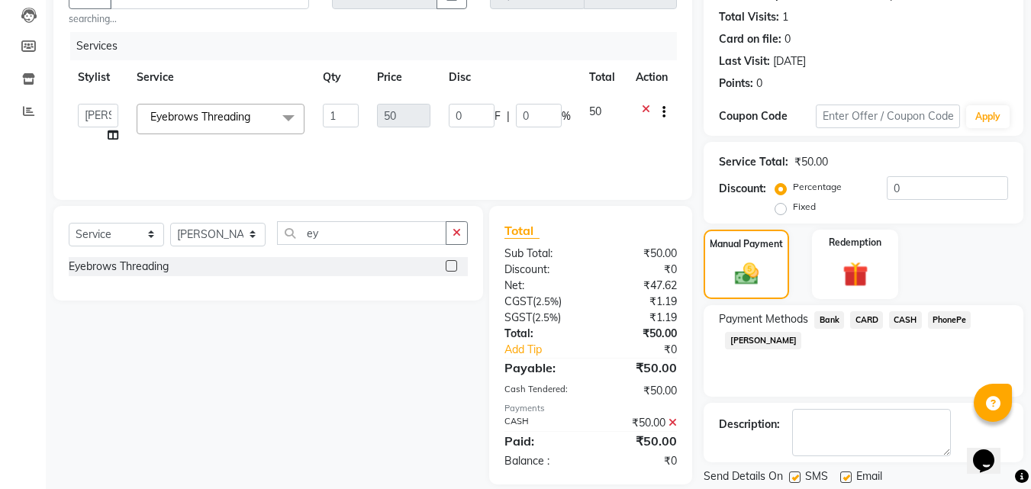
scroll to position [210, 0]
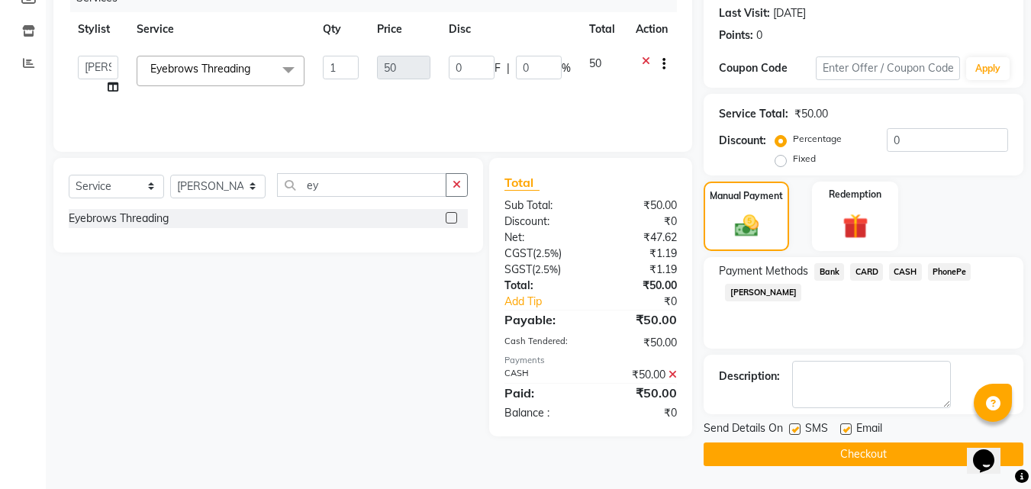
click at [890, 447] on button "Checkout" at bounding box center [864, 455] width 320 height 24
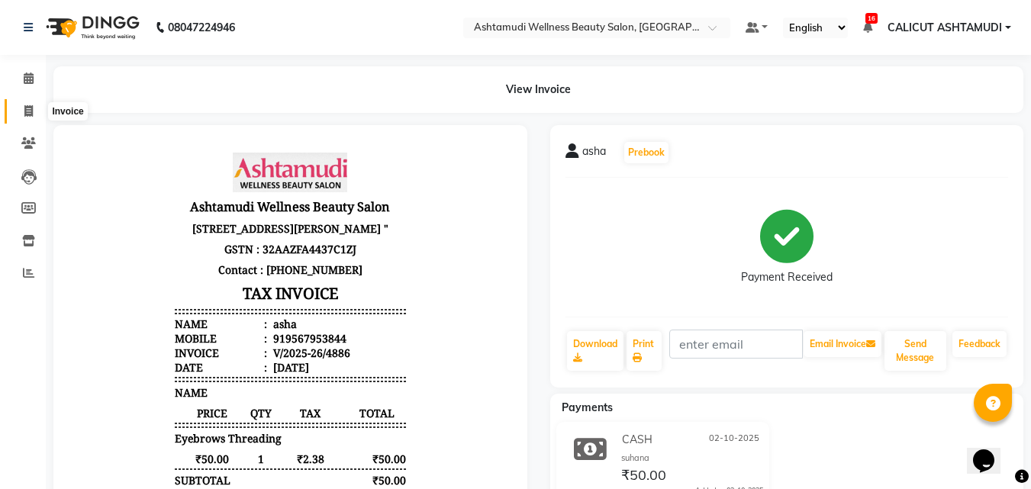
click at [15, 109] on span at bounding box center [28, 112] width 27 height 18
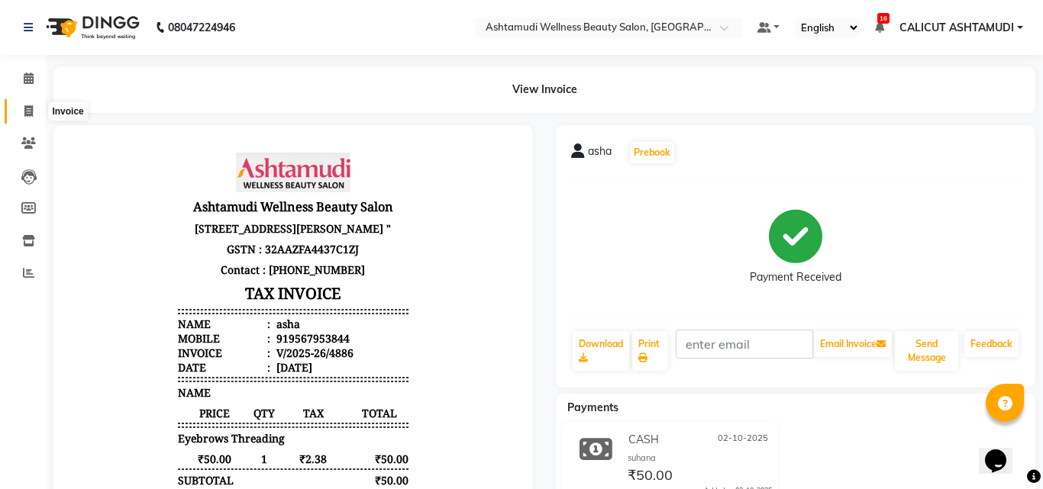
select select "service"
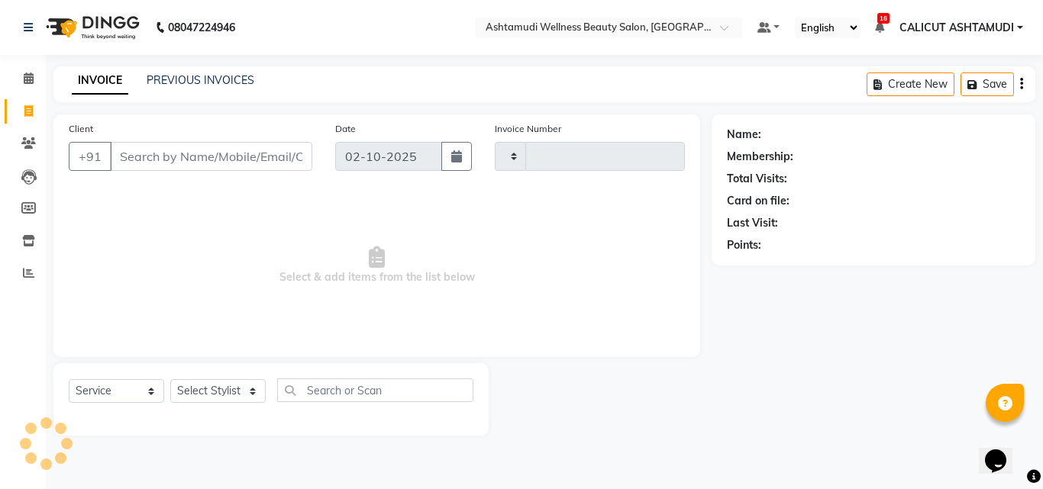
type input "4887"
select select "4630"
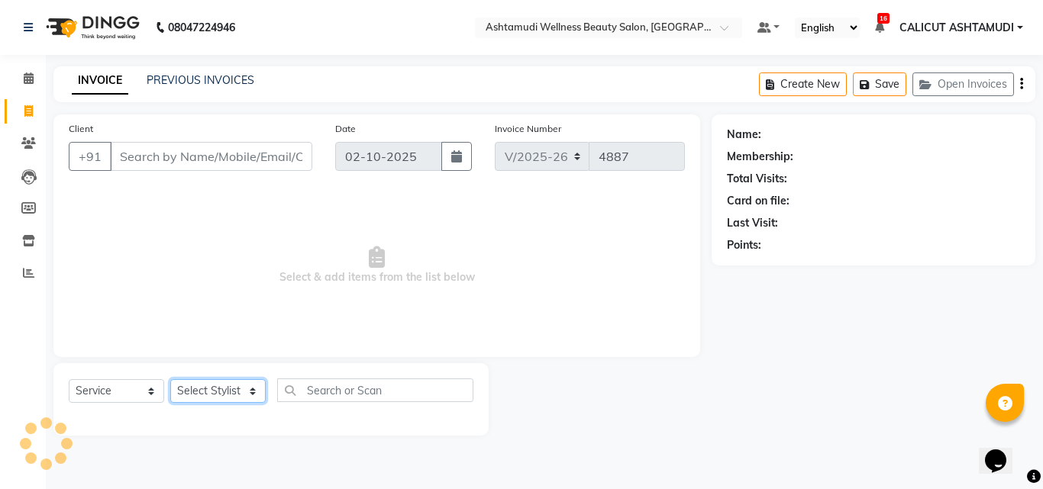
click at [200, 395] on select "Select Stylist Adil Amala George AMBILI C ANKITHA CALICUT ASHTAMUDI FRANKLY GRA…" at bounding box center [217, 391] width 95 height 24
select select "85034"
click at [170, 379] on select "Select Stylist Adil Amala George AMBILI C ANKITHA CALICUT ASHTAMUDI FRANKLY GRA…" at bounding box center [217, 391] width 95 height 24
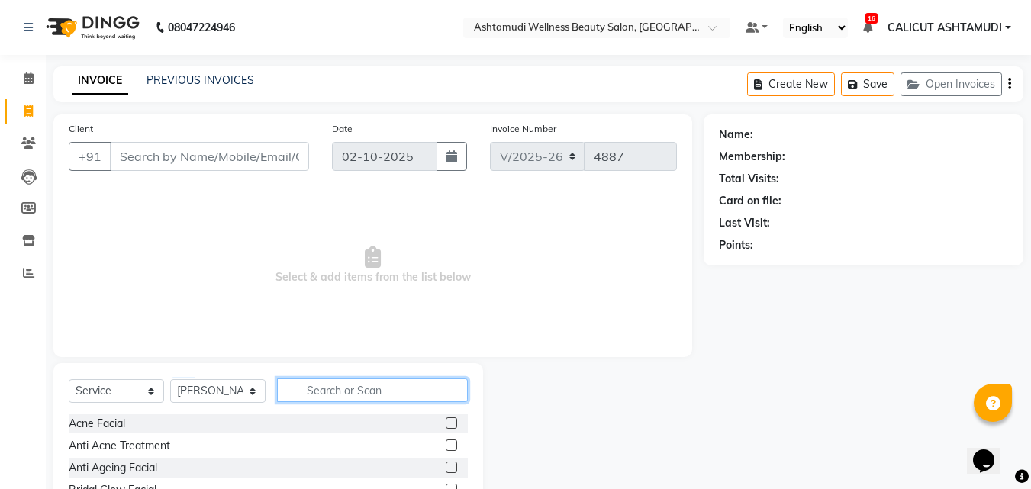
click at [337, 386] on input "text" at bounding box center [372, 391] width 191 height 24
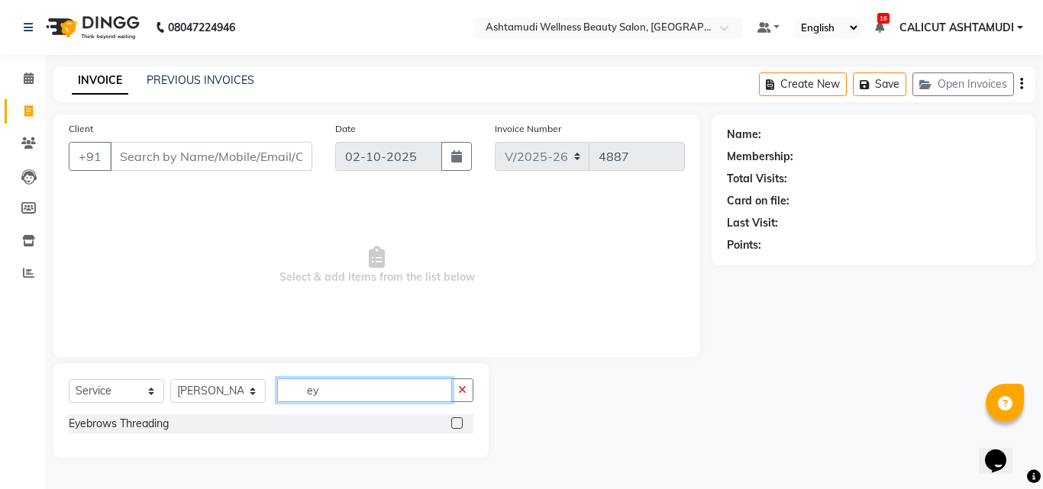
type input "ey"
click at [457, 418] on label at bounding box center [456, 423] width 11 height 11
click at [457, 419] on input "checkbox" at bounding box center [456, 424] width 10 height 10
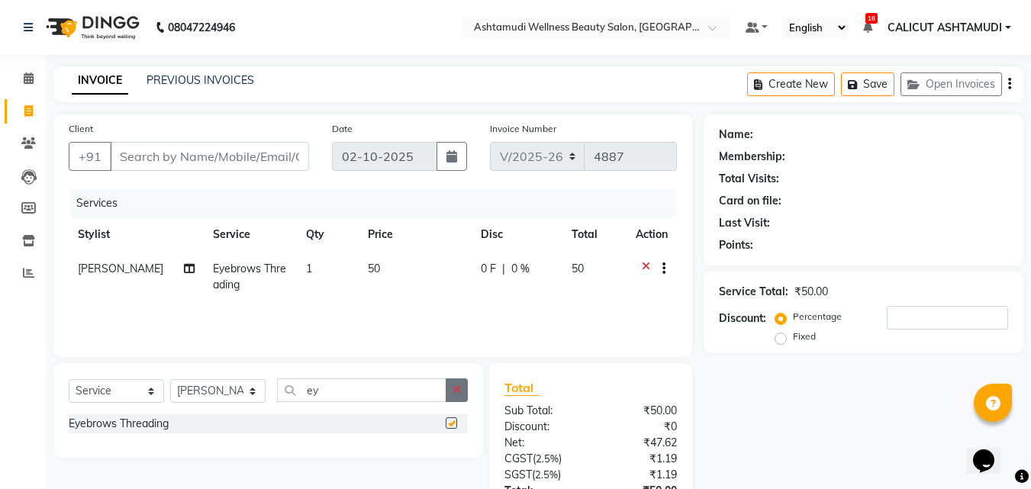
checkbox input "false"
click at [460, 389] on icon "button" at bounding box center [457, 390] width 8 height 11
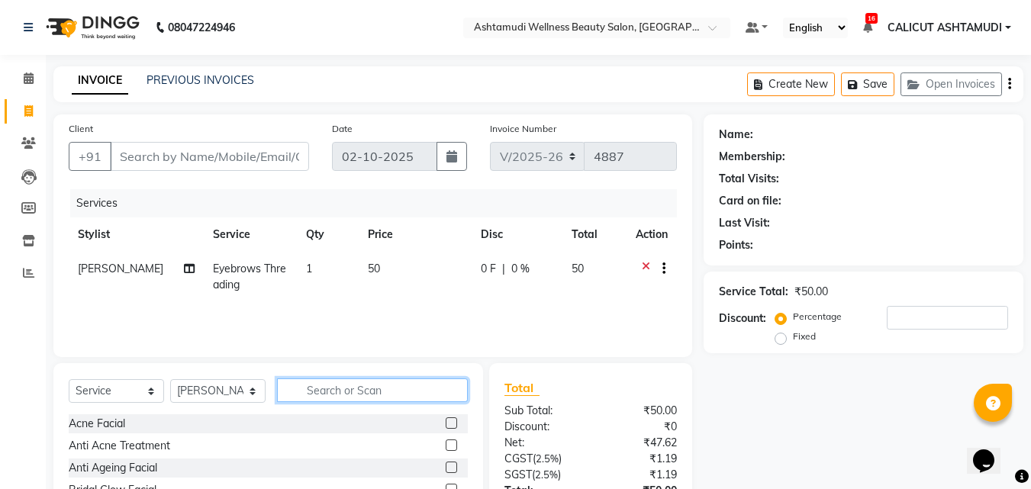
click at [415, 384] on input "text" at bounding box center [372, 391] width 191 height 24
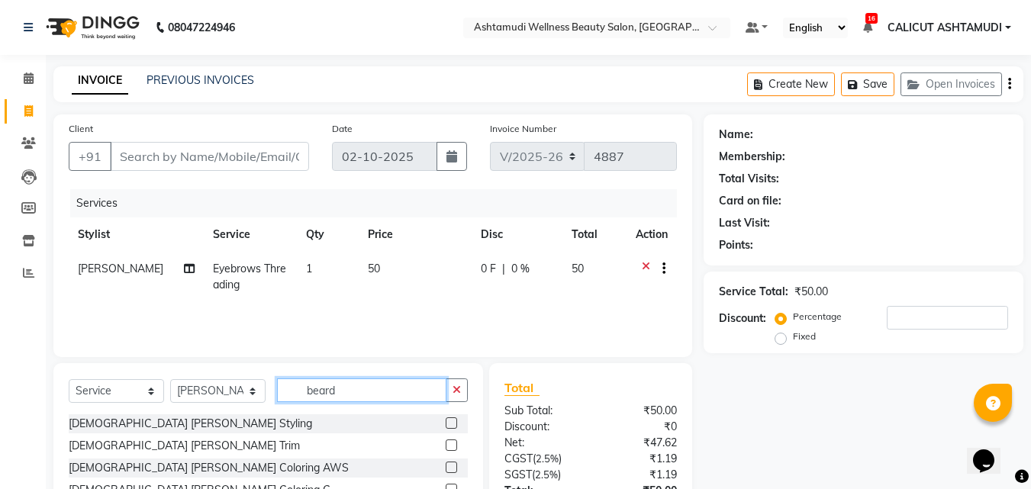
type input "beard"
click at [454, 425] on label at bounding box center [451, 423] width 11 height 11
click at [454, 425] on input "checkbox" at bounding box center [451, 424] width 10 height 10
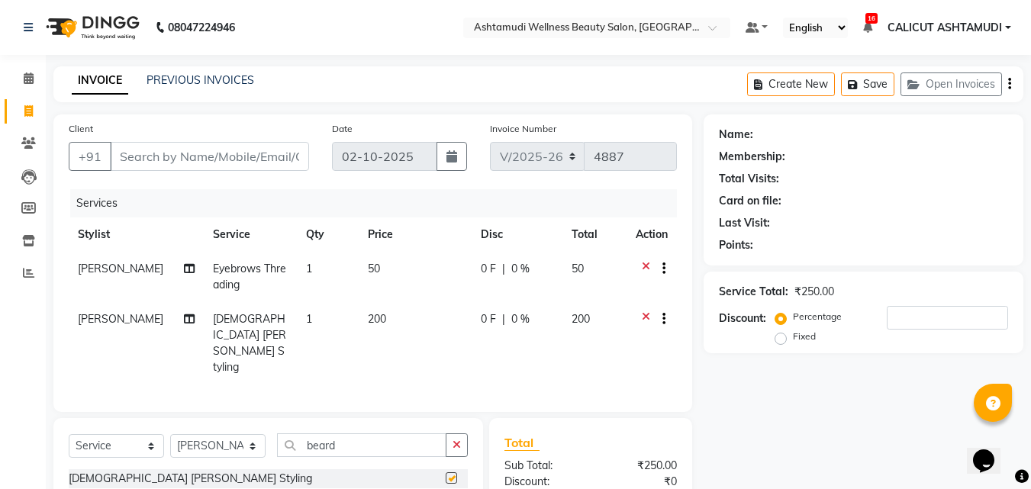
checkbox input "false"
click at [199, 155] on input "Client" at bounding box center [209, 156] width 199 height 29
click at [160, 159] on input "Client" at bounding box center [209, 156] width 199 height 29
click at [104, 324] on span "[PERSON_NAME]" at bounding box center [121, 319] width 86 height 14
select select "85034"
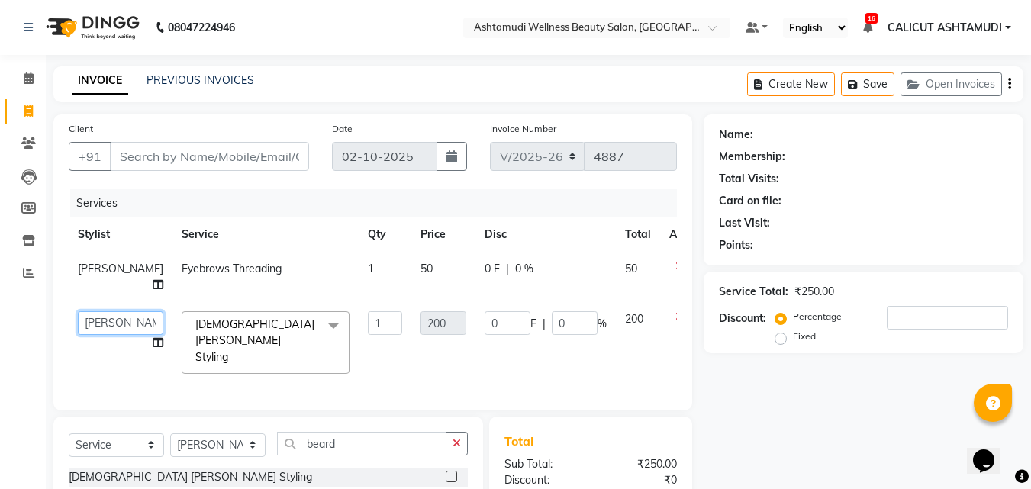
click at [111, 335] on select "Adil Amala George AMBILI C ANKITHA CALICUT ASHTAMUDI FRANKLY GRACY KRISHNA Nite…" at bounding box center [121, 324] width 86 height 24
select select "60453"
click at [208, 383] on div "Services Stylist Service Qty Price Disc Total Action Punam Gurung Eyebrows Thre…" at bounding box center [373, 292] width 609 height 206
click at [232, 453] on select "Select Stylist Adil Amala George AMBILI C ANKITHA CALICUT ASHTAMUDI FRANKLY GRA…" at bounding box center [217, 446] width 95 height 24
select select "60453"
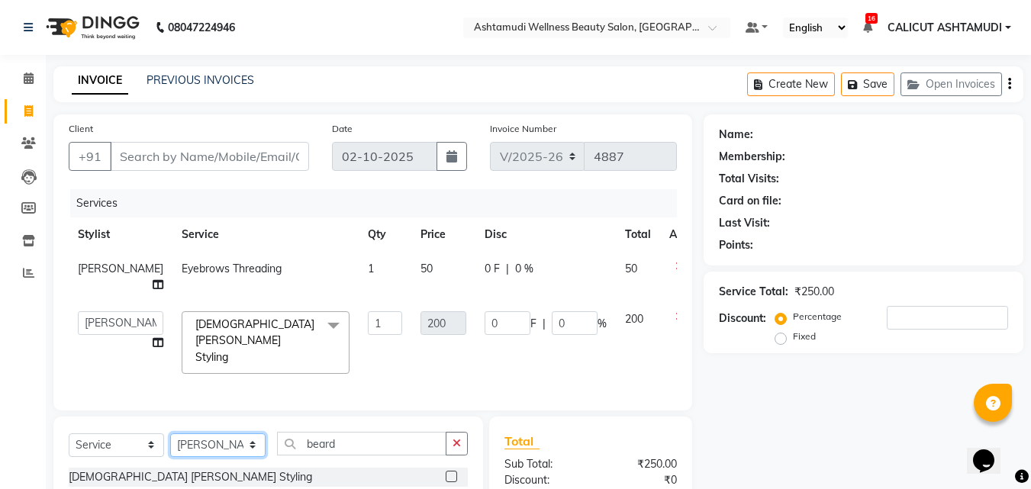
click at [170, 437] on select "Select Stylist Adil Amala George AMBILI C ANKITHA CALICUT ASHTAMUDI FRANKLY GRA…" at bounding box center [217, 446] width 95 height 24
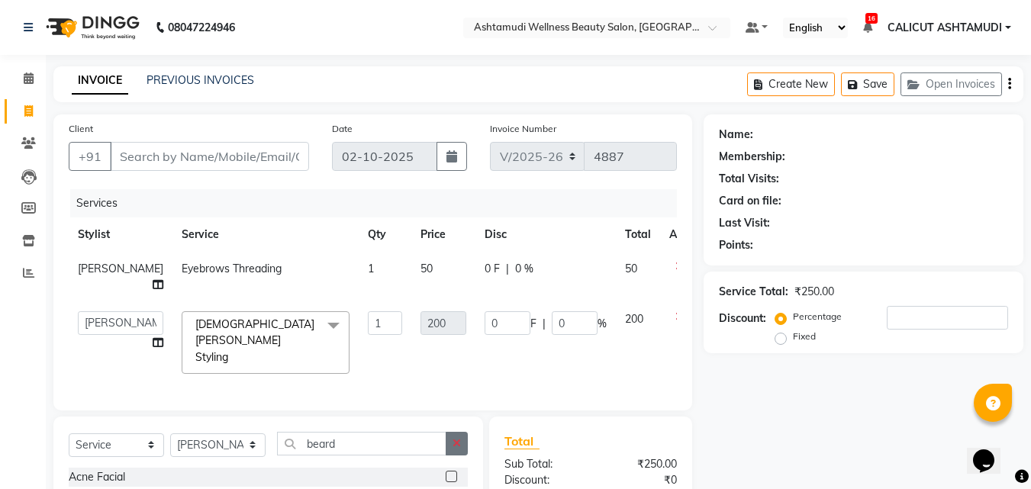
click at [463, 450] on button "button" at bounding box center [457, 444] width 22 height 24
click at [405, 446] on input "text" at bounding box center [372, 444] width 191 height 24
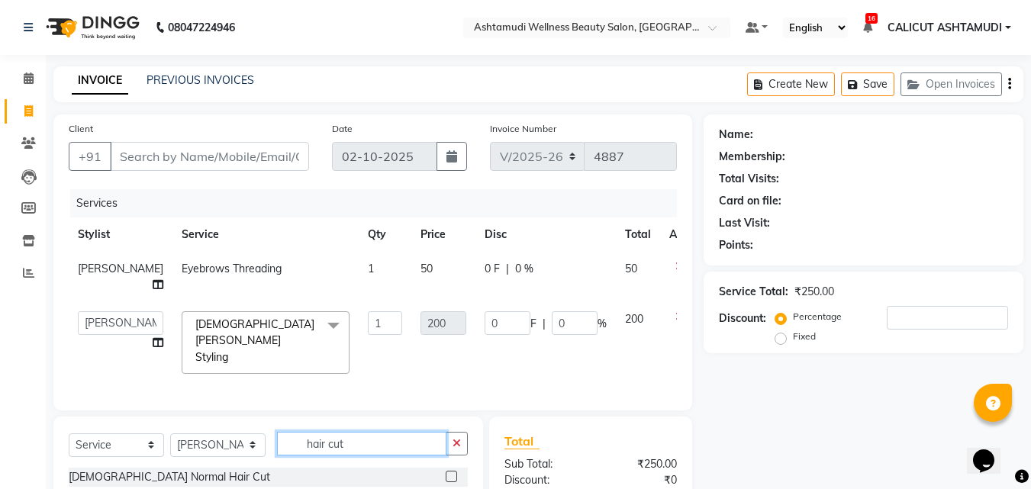
scroll to position [76, 0]
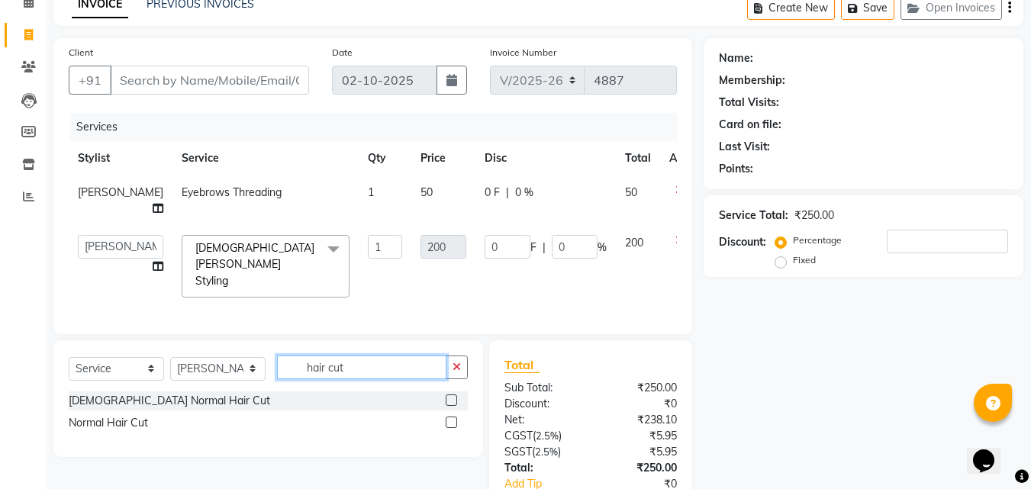
type input "hair cut"
click at [450, 402] on label at bounding box center [451, 400] width 11 height 11
click at [450, 402] on input "checkbox" at bounding box center [451, 401] width 10 height 10
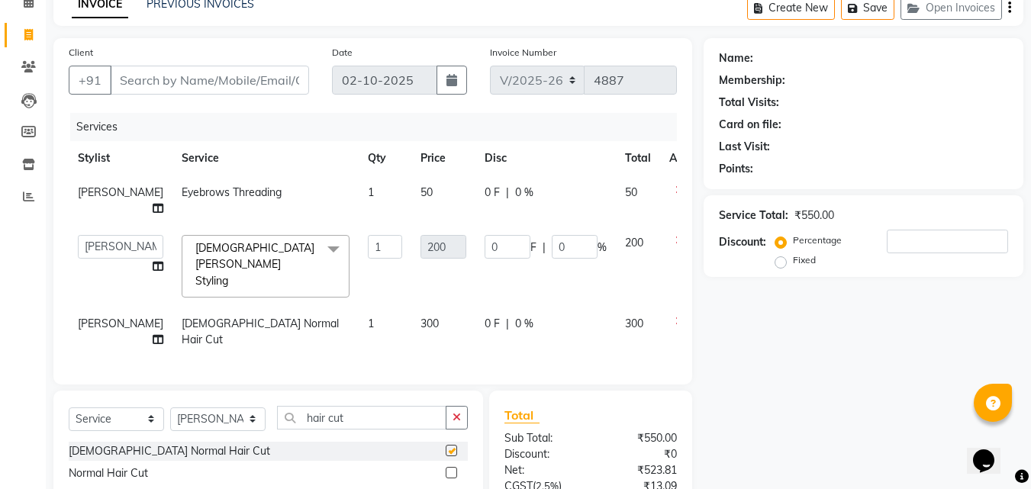
checkbox input "false"
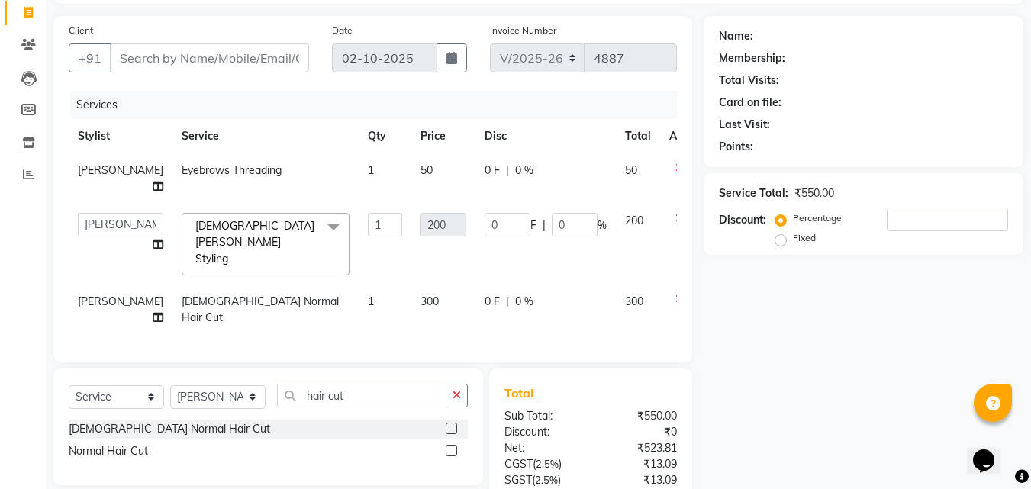
scroll to position [0, 0]
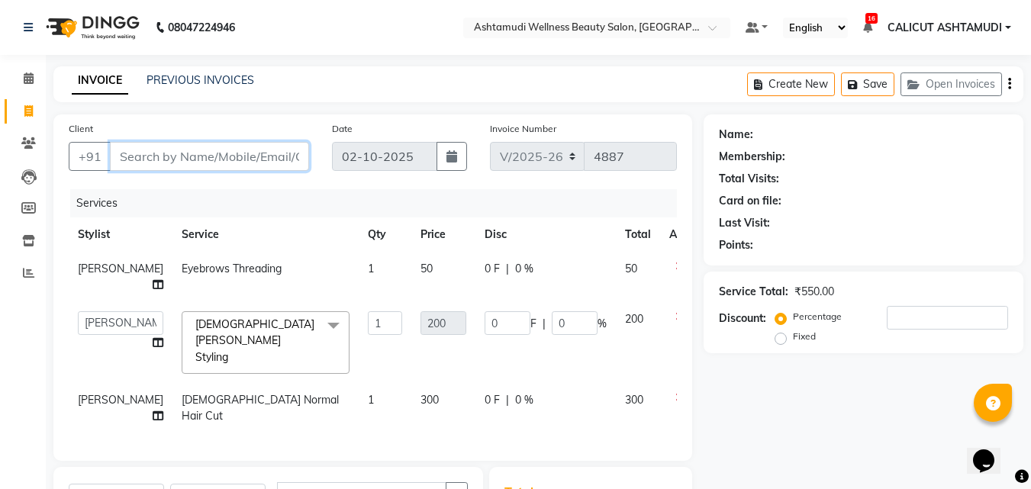
click at [179, 156] on input "Client" at bounding box center [209, 156] width 199 height 29
type input "9"
type input "0"
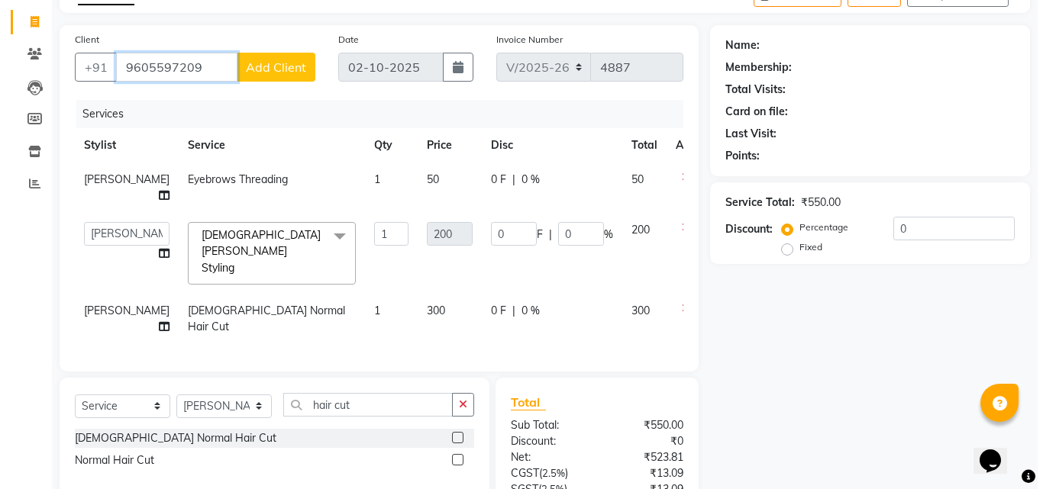
scroll to position [76, 0]
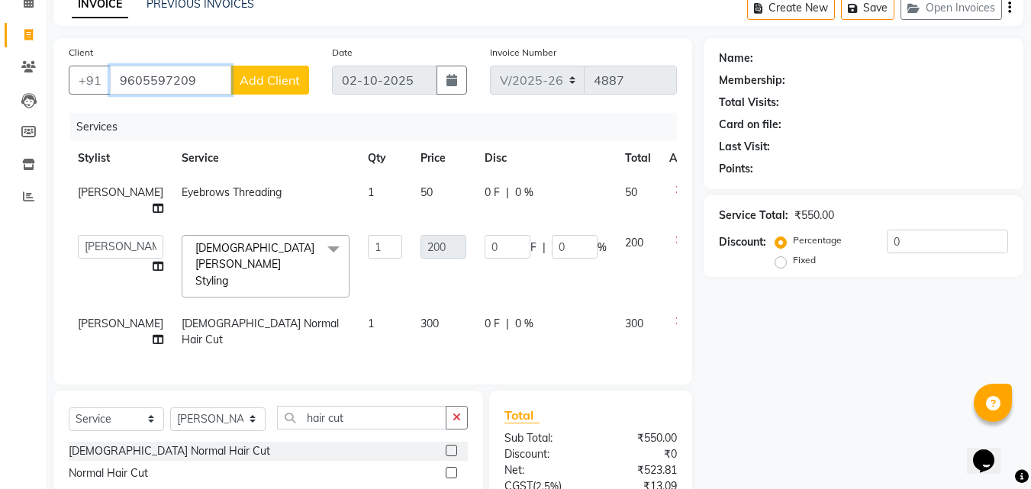
type input "9605597209"
click at [263, 84] on span "Add Client" at bounding box center [270, 80] width 60 height 15
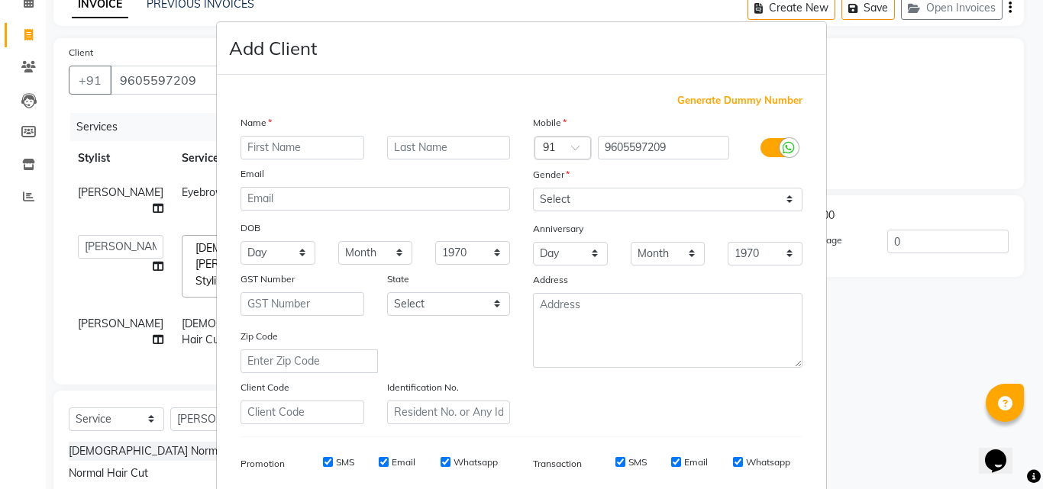
click at [288, 145] on input "text" at bounding box center [302, 148] width 124 height 24
type input "dinusha"
click at [563, 197] on select "Select Male Female Other Prefer Not To Say" at bounding box center [668, 200] width 270 height 24
select select "female"
click at [533, 188] on select "Select Male Female Other Prefer Not To Say" at bounding box center [668, 200] width 270 height 24
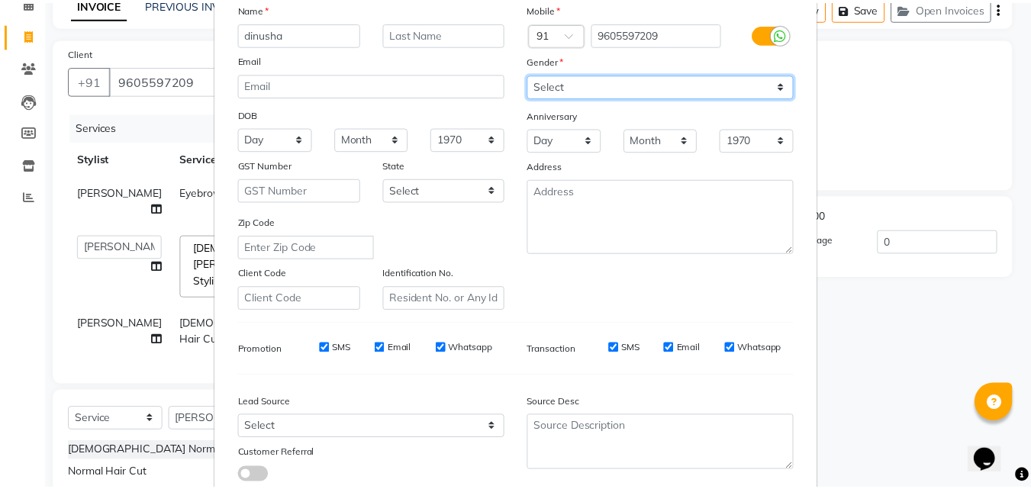
scroll to position [215, 0]
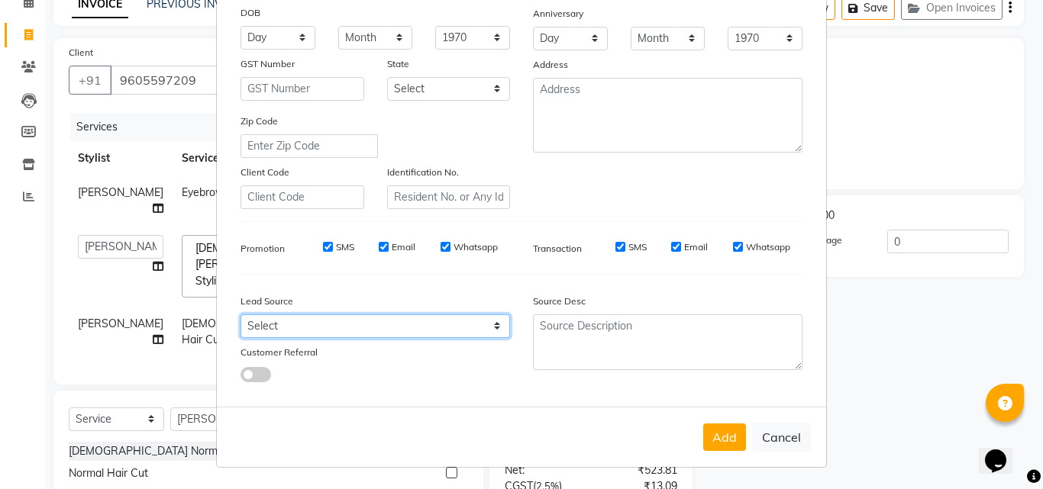
drag, startPoint x: 415, startPoint y: 329, endPoint x: 415, endPoint y: 315, distance: 14.5
click at [415, 329] on select "Select Walk-in Referral Internet Friend Word of Mouth Advertisement Facebook Ju…" at bounding box center [375, 327] width 270 height 24
select select "31336"
click at [240, 315] on select "Select Walk-in Referral Internet Friend Word of Mouth Advertisement Facebook Ju…" at bounding box center [375, 327] width 270 height 24
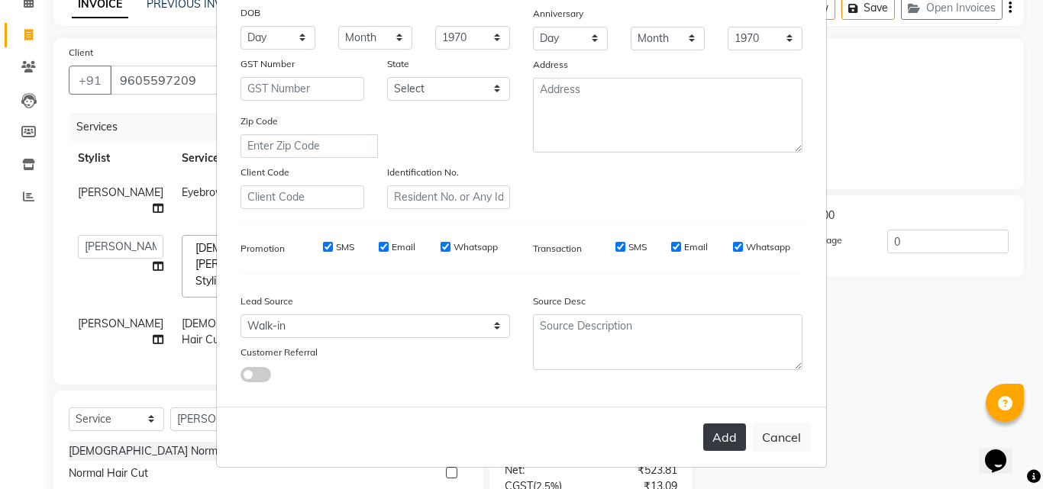
click at [720, 434] on button "Add" at bounding box center [724, 437] width 43 height 27
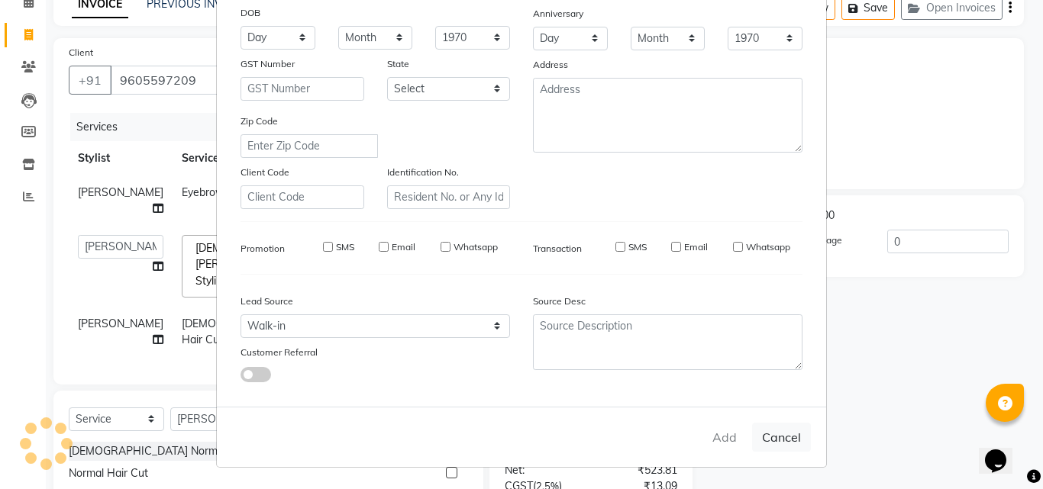
select select
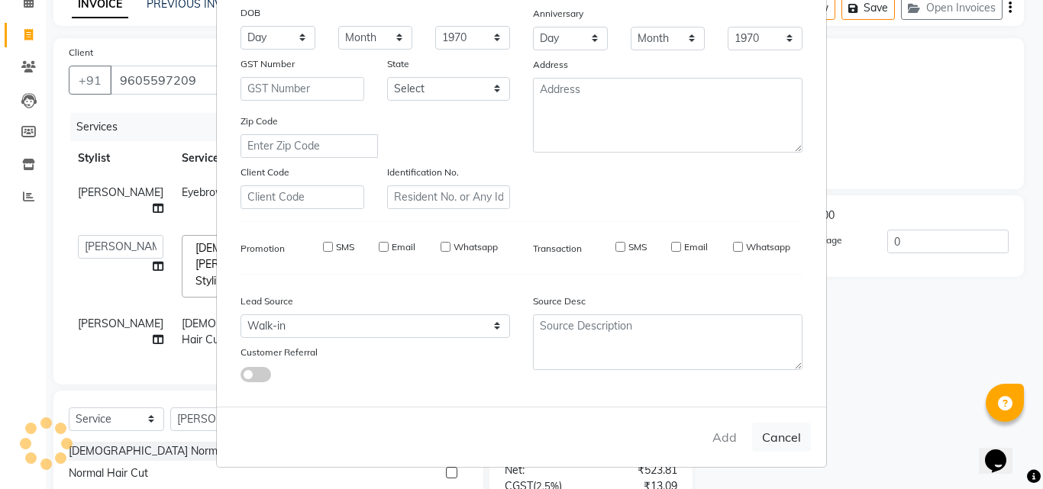
select select
checkbox input "false"
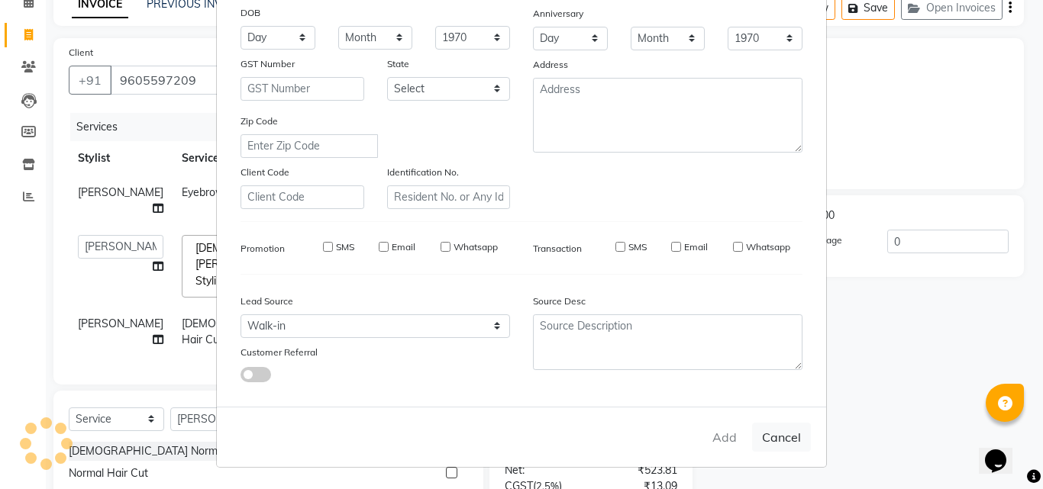
checkbox input "false"
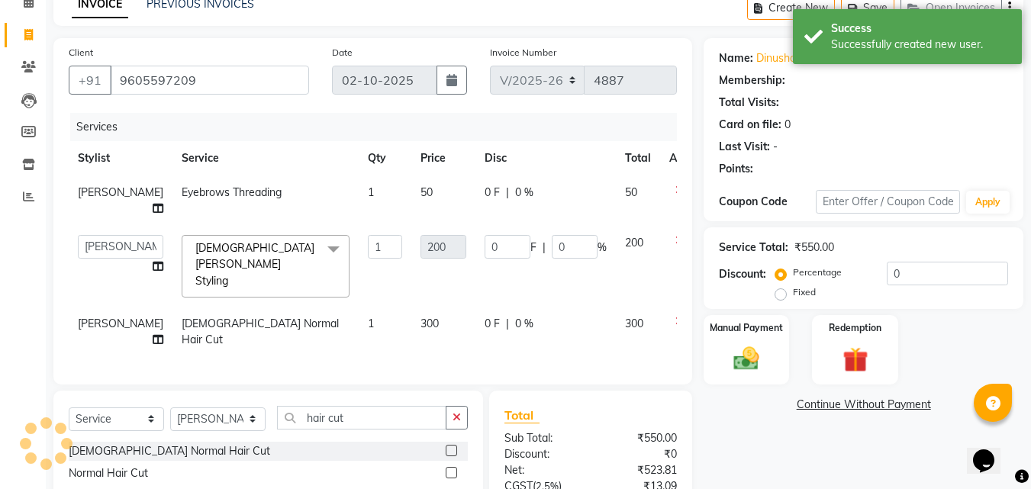
select select "1: Object"
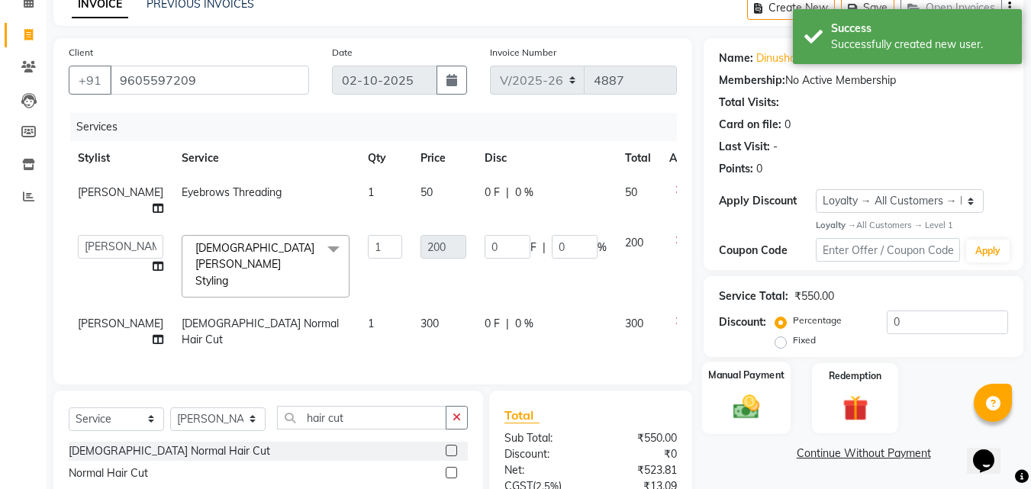
click at [737, 389] on div "Manual Payment" at bounding box center [746, 398] width 89 height 73
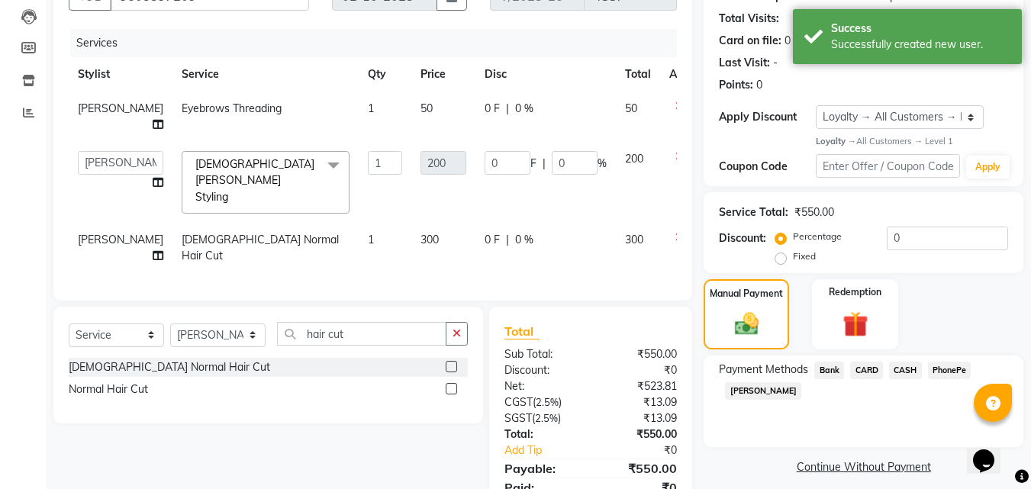
scroll to position [230, 0]
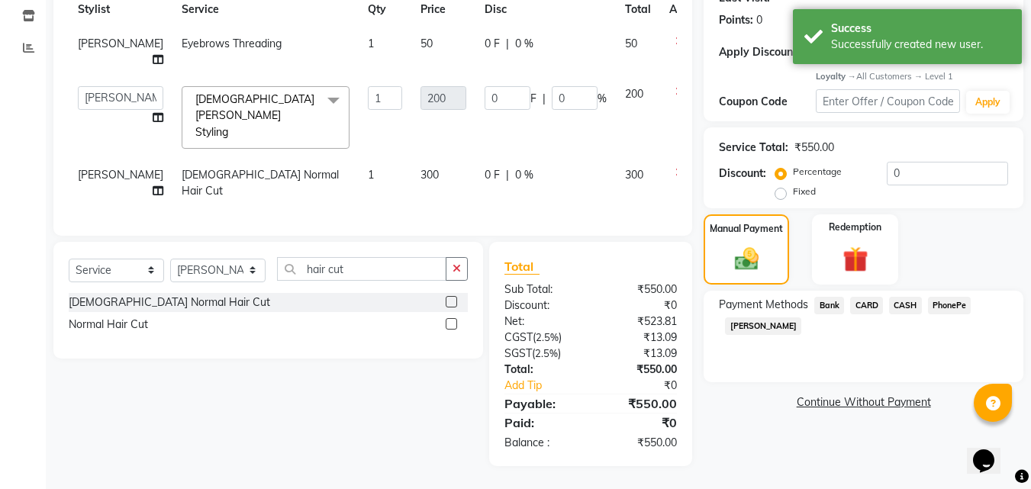
click at [951, 297] on span "PhonePe" at bounding box center [950, 306] width 44 height 18
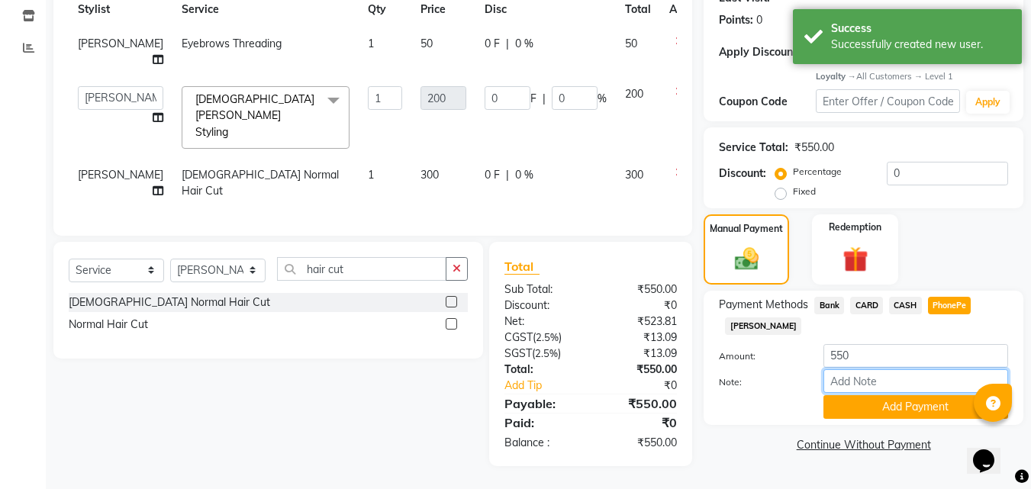
click at [857, 379] on input "Note:" at bounding box center [916, 382] width 185 height 24
type input "suhana"
click at [913, 399] on button "Add Payment" at bounding box center [916, 407] width 185 height 24
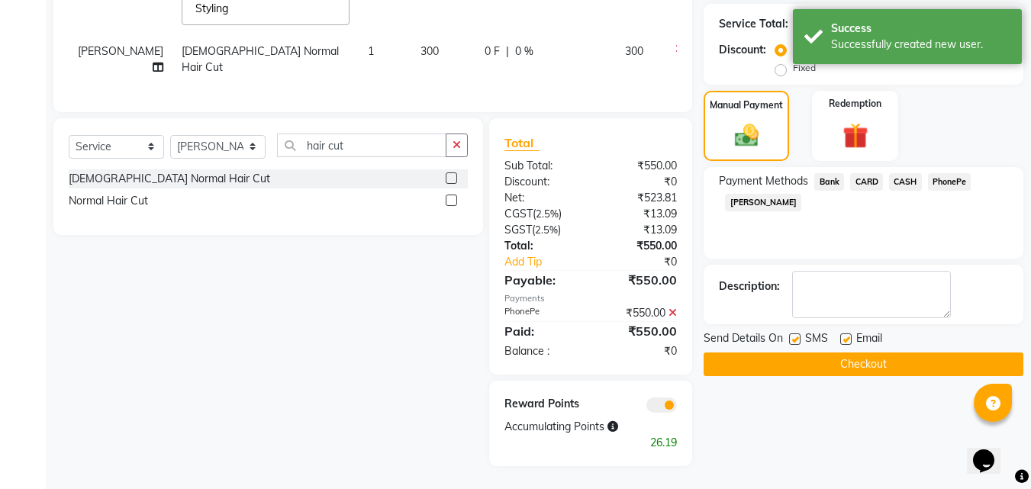
scroll to position [353, 0]
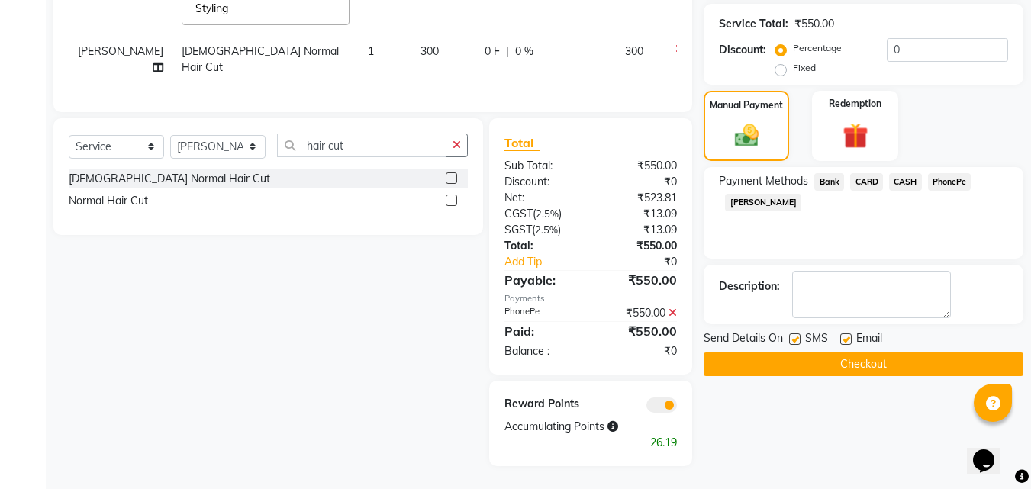
click at [923, 362] on button "Checkout" at bounding box center [864, 365] width 320 height 24
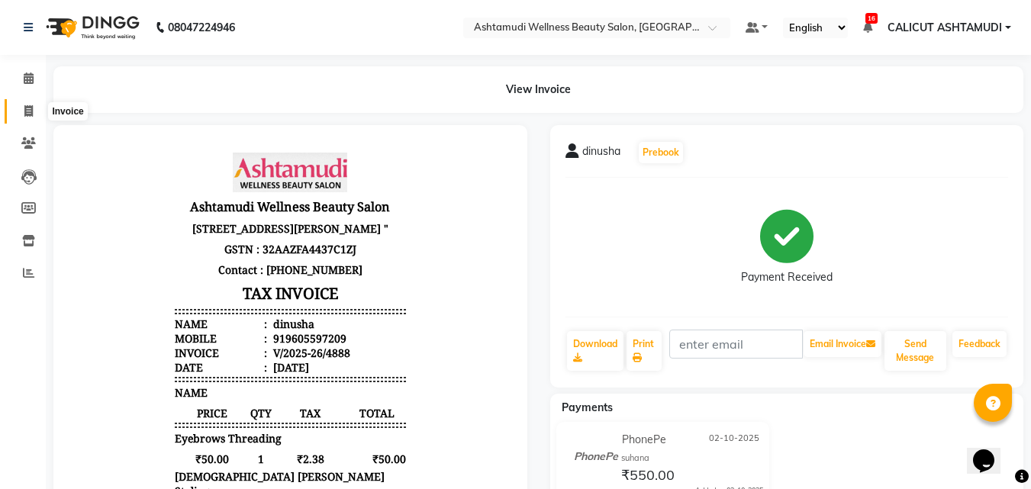
click at [22, 111] on span at bounding box center [28, 112] width 27 height 18
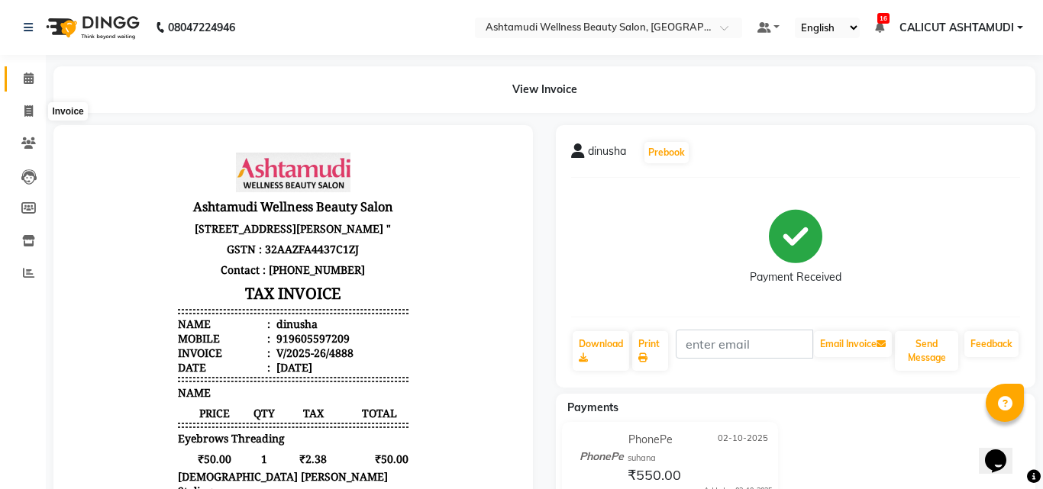
select select "service"
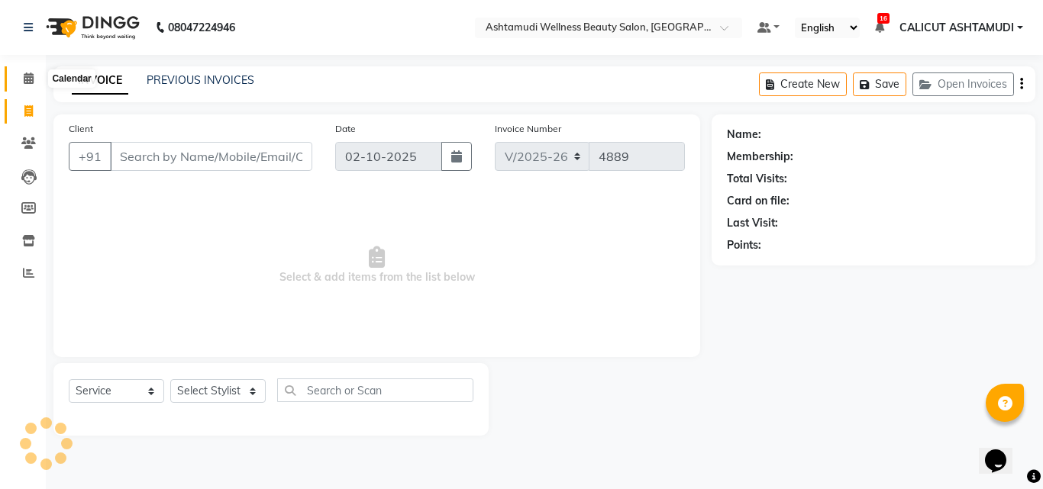
click at [28, 80] on icon at bounding box center [29, 78] width 10 height 11
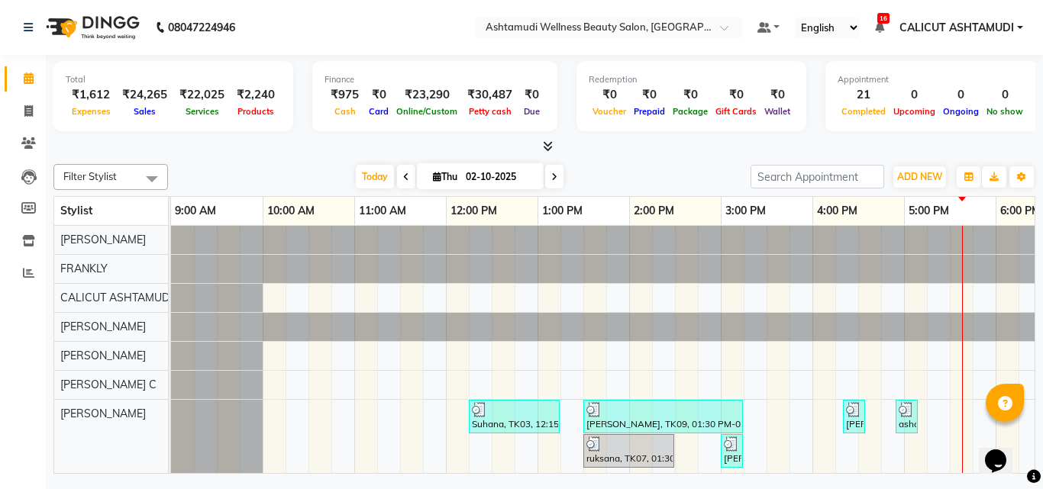
click at [397, 177] on span at bounding box center [406, 177] width 18 height 24
type input "01-10-2025"
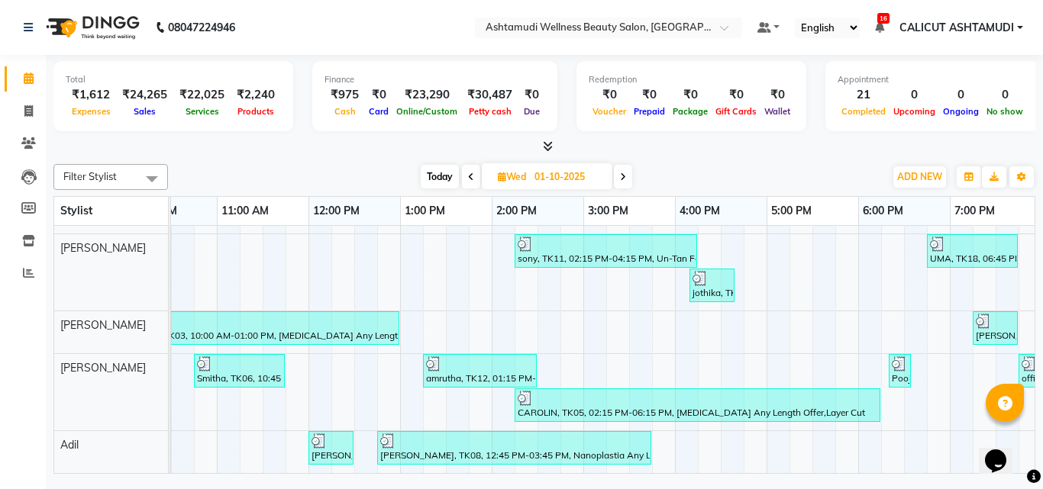
scroll to position [422, 137]
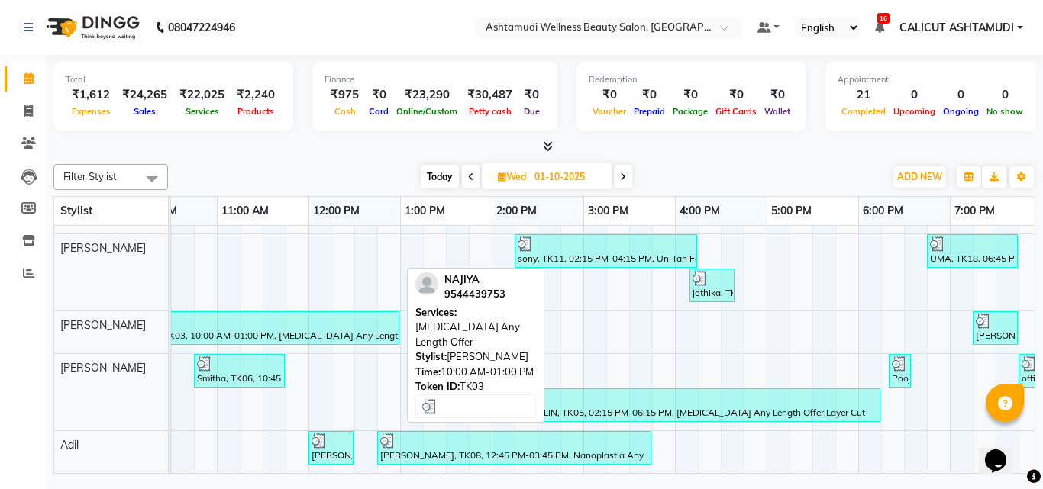
click at [315, 321] on div "NAJIYA, TK03, 10:00 AM-01:00 PM, Botox Any Length Offer" at bounding box center [262, 328] width 271 height 29
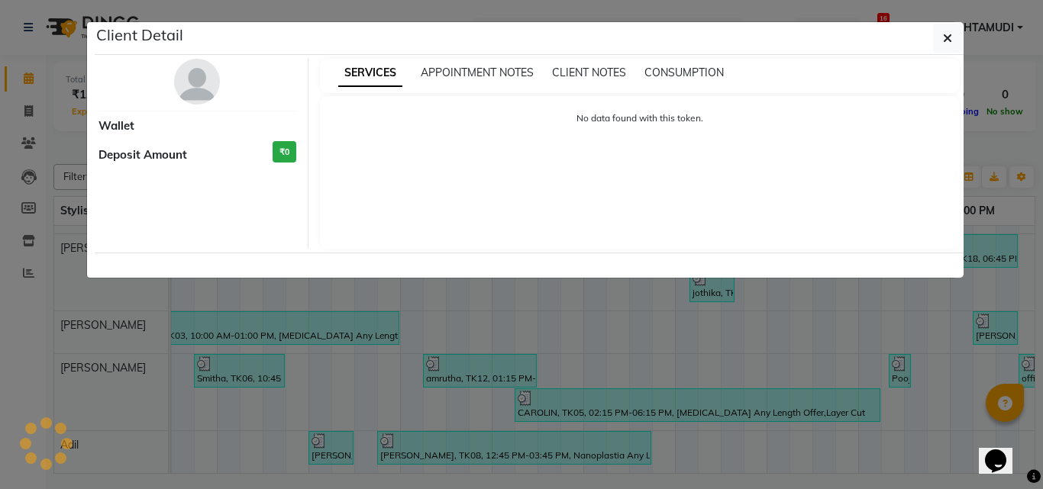
select select "3"
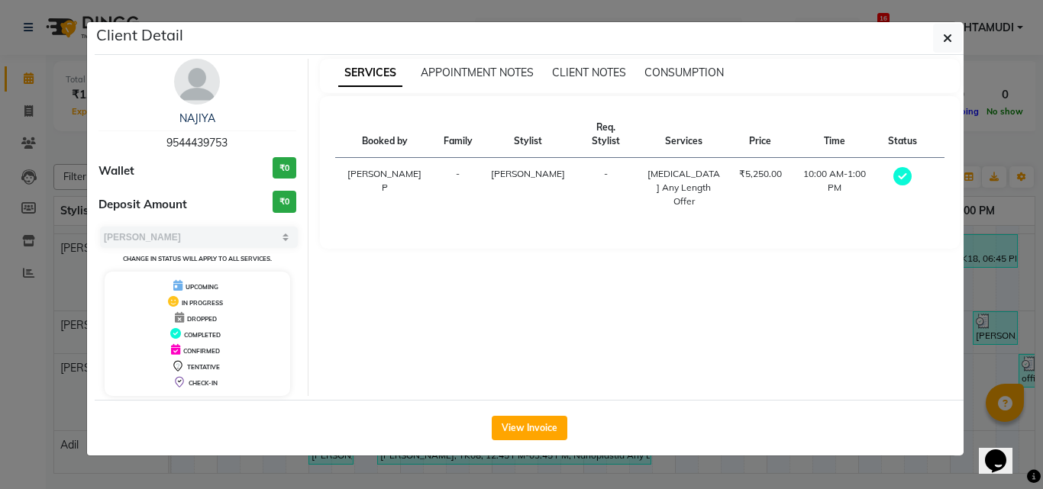
click at [983, 353] on ngb-modal-window "Client Detail NAJIYA 9544439753 Wallet ₹0 Deposit Amount ₹0 Select MARK DONE UP…" at bounding box center [521, 244] width 1043 height 489
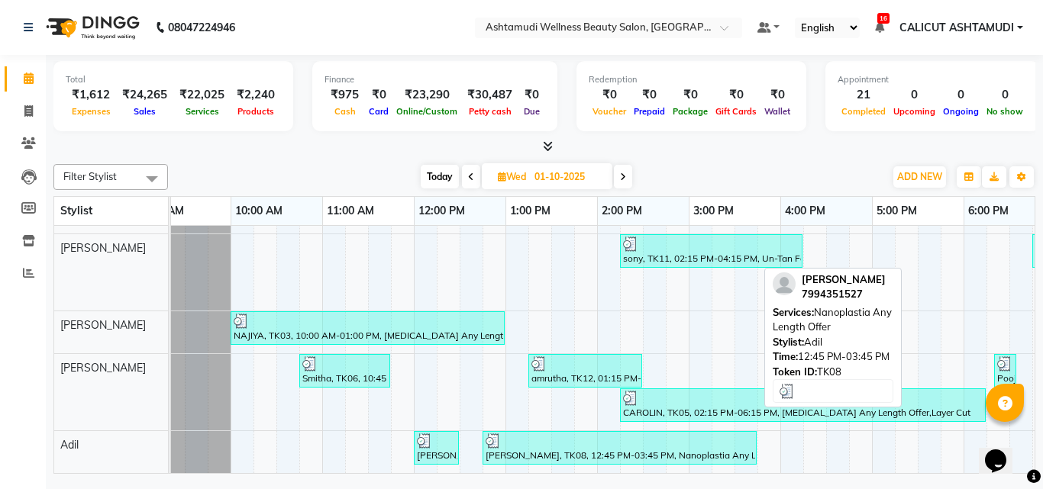
click at [499, 441] on div "sreelakshmi, TK08, 12:45 PM-03:45 PM, Nanoplastia Any Length Offer" at bounding box center [619, 448] width 271 height 29
select select "3"
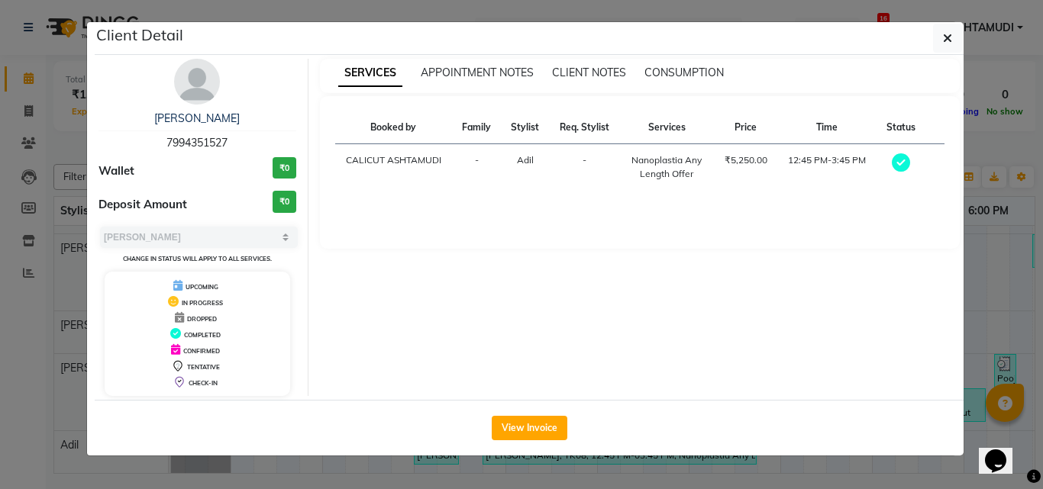
click at [982, 279] on ngb-modal-window "Client Detail sreelakshmi 7994351527 Wallet ₹0 Deposit Amount ₹0 Select MARK DO…" at bounding box center [521, 244] width 1043 height 489
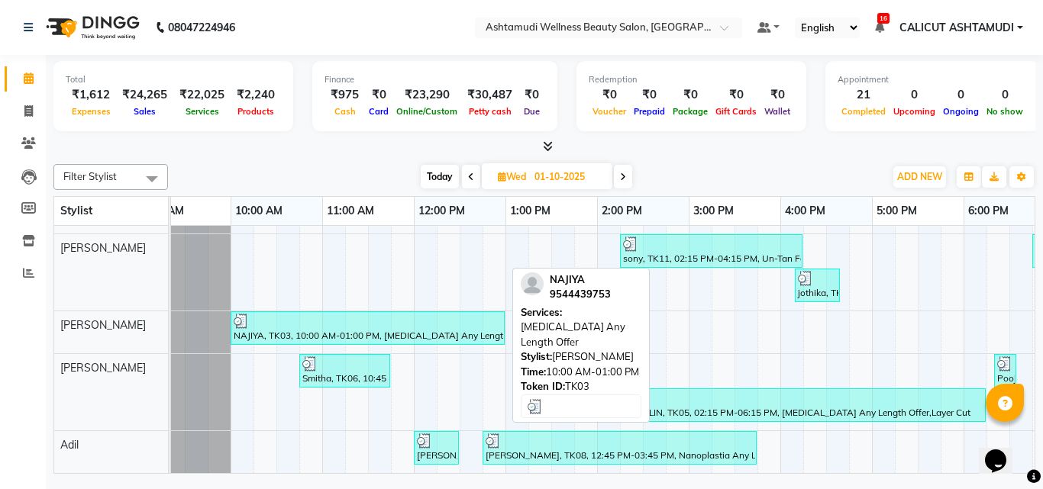
click at [331, 315] on div at bounding box center [368, 321] width 268 height 15
select select "3"
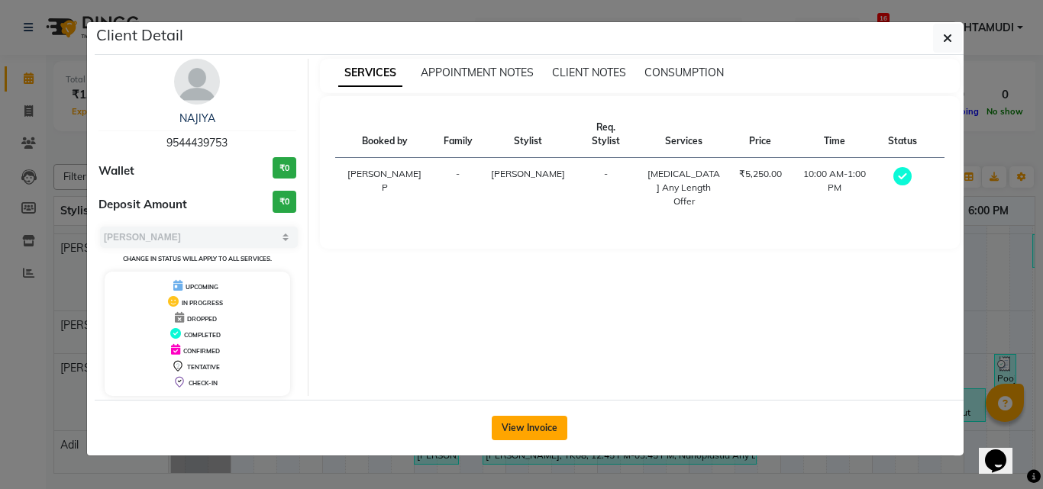
click at [522, 423] on button "View Invoice" at bounding box center [530, 428] width 76 height 24
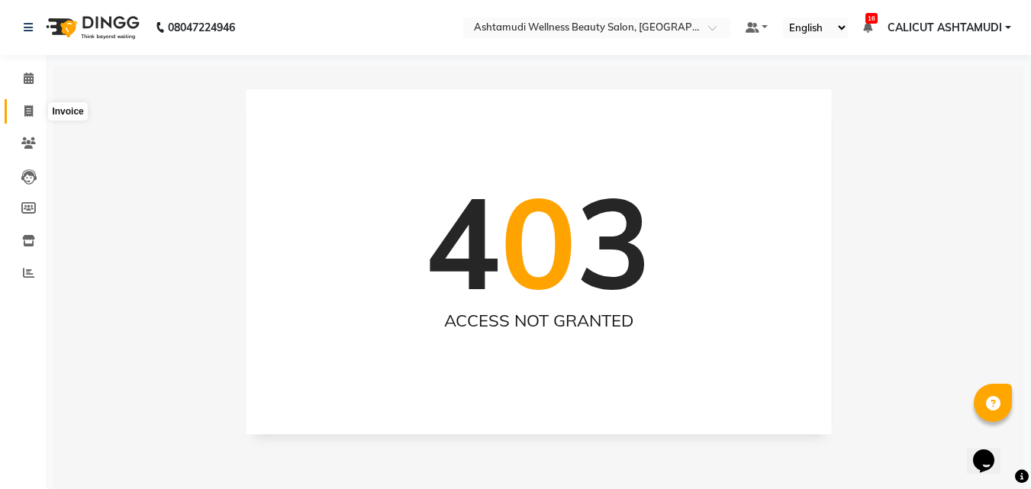
click at [26, 110] on icon at bounding box center [28, 110] width 8 height 11
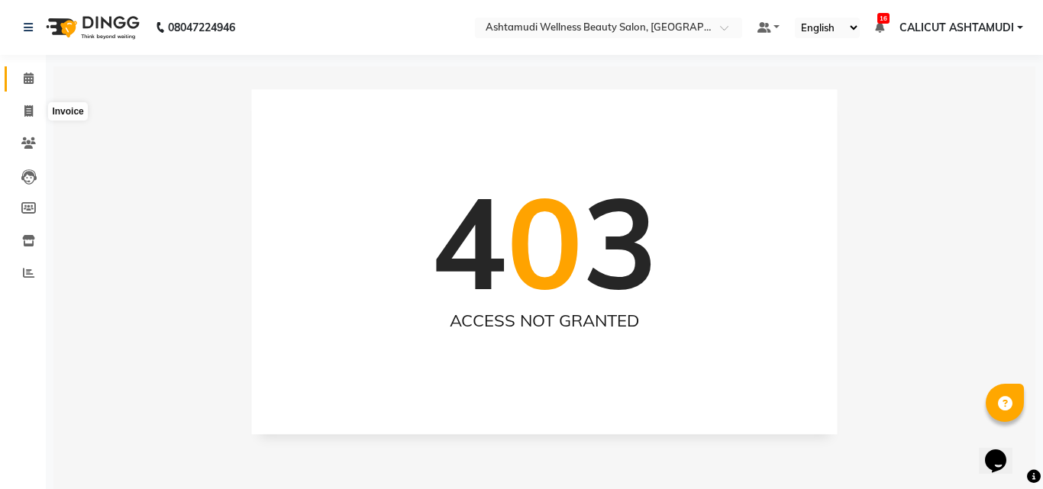
select select "service"
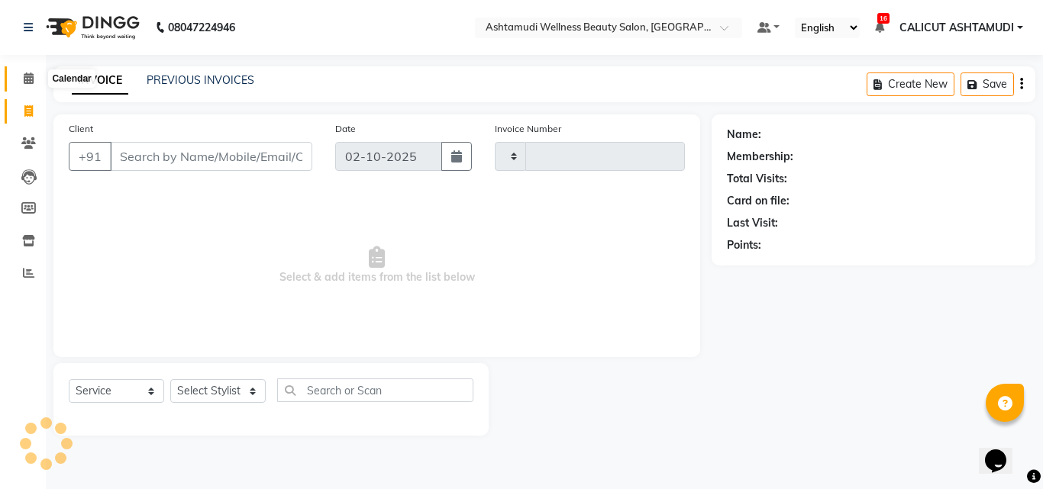
type input "4889"
select select "4630"
click at [21, 76] on span at bounding box center [28, 79] width 27 height 18
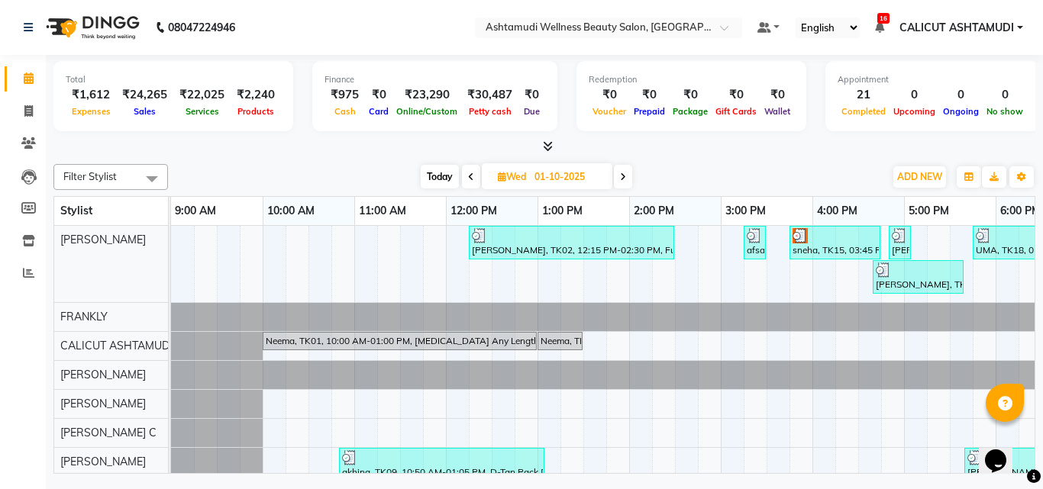
click at [465, 168] on span at bounding box center [471, 177] width 18 height 24
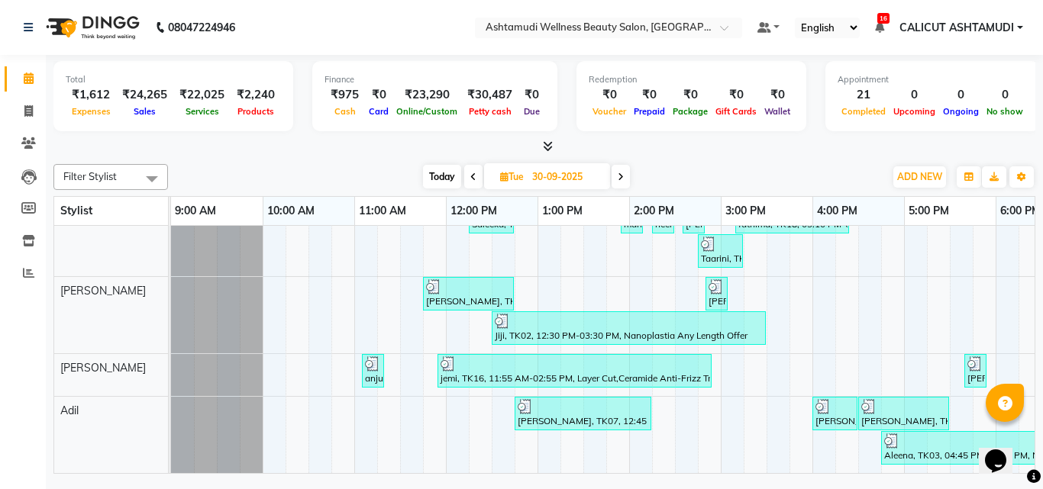
click at [622, 180] on icon at bounding box center [621, 177] width 6 height 9
type input "01-10-2025"
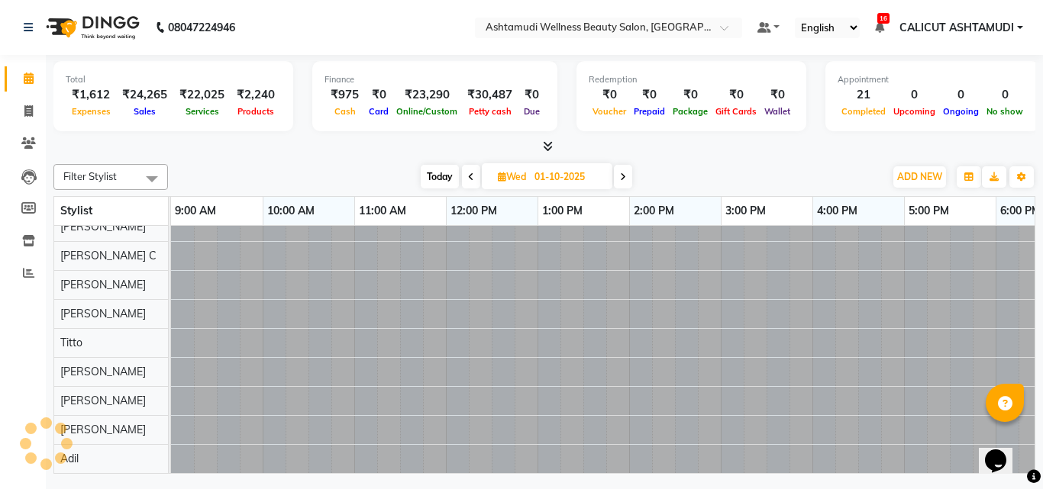
scroll to position [140, 0]
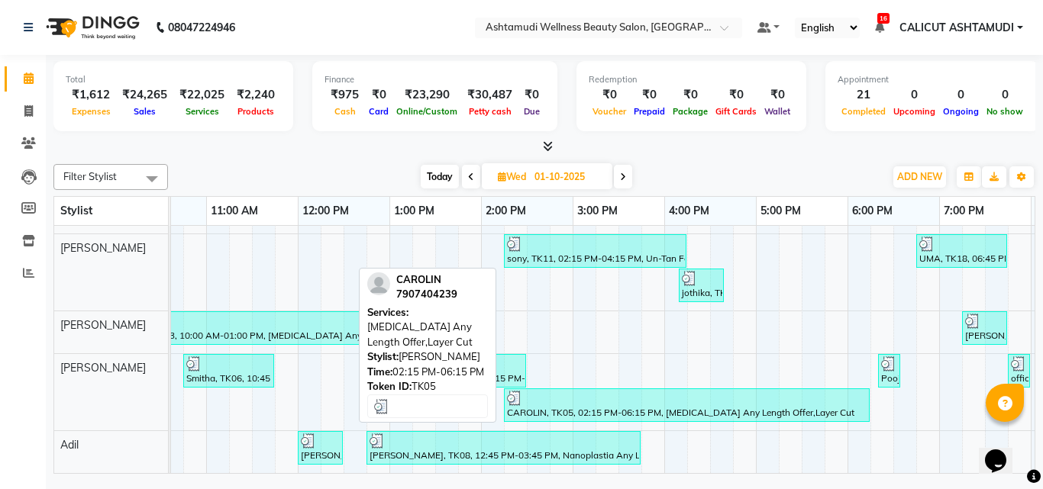
click at [536, 391] on div at bounding box center [687, 398] width 360 height 15
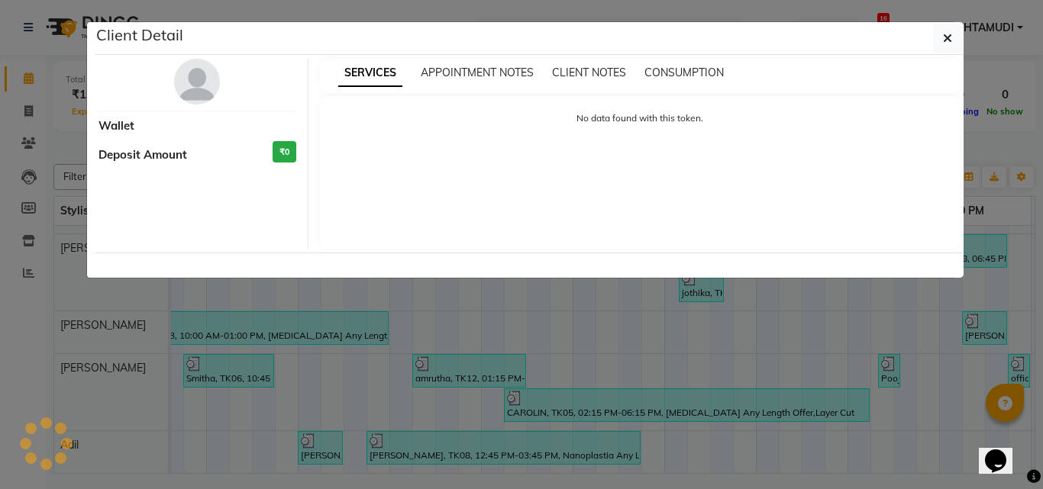
select select "3"
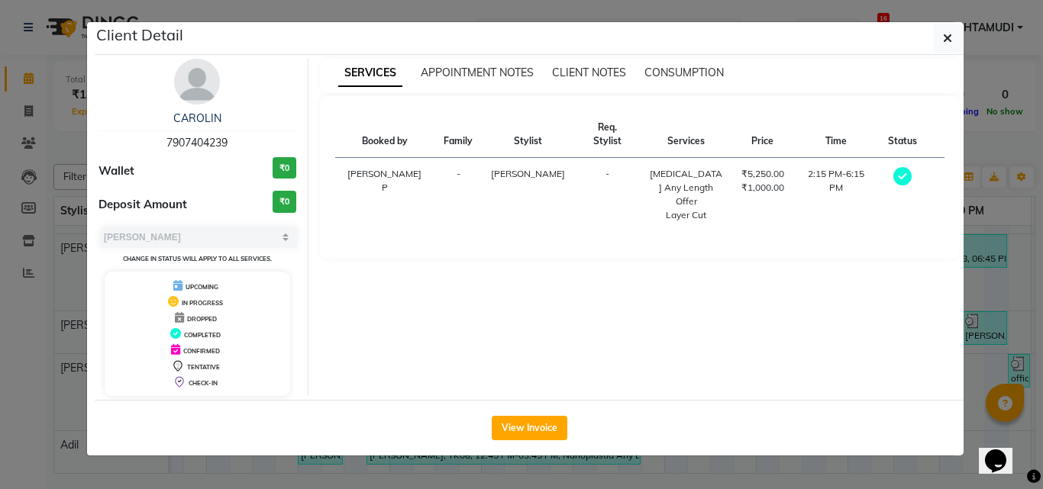
click at [410, 290] on div "SERVICES APPOINTMENT NOTES CLIENT NOTES CONSUMPTION Booked by Family Stylist Re…" at bounding box center [639, 227] width 663 height 337
click at [993, 270] on ngb-modal-window "Client Detail CAROLIN 7907404239 Wallet ₹0 Deposit Amount ₹0 Select MARK DONE U…" at bounding box center [521, 244] width 1043 height 489
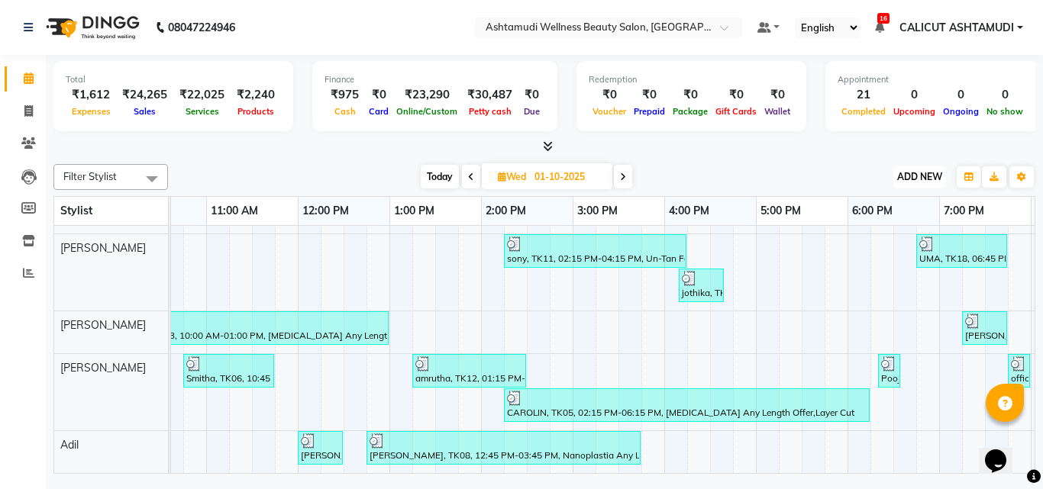
click at [910, 179] on span "ADD NEW" at bounding box center [919, 176] width 45 height 11
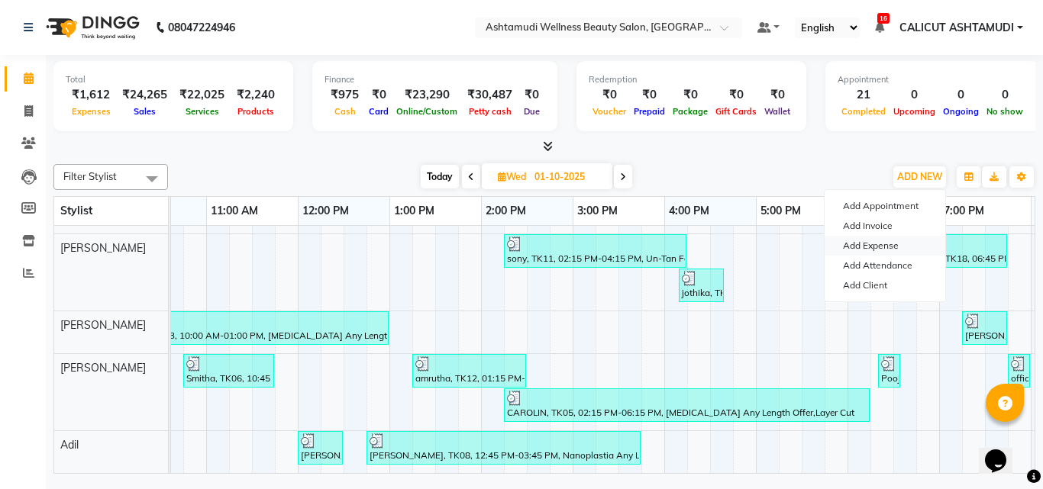
click at [884, 244] on link "Add Expense" at bounding box center [885, 246] width 121 height 20
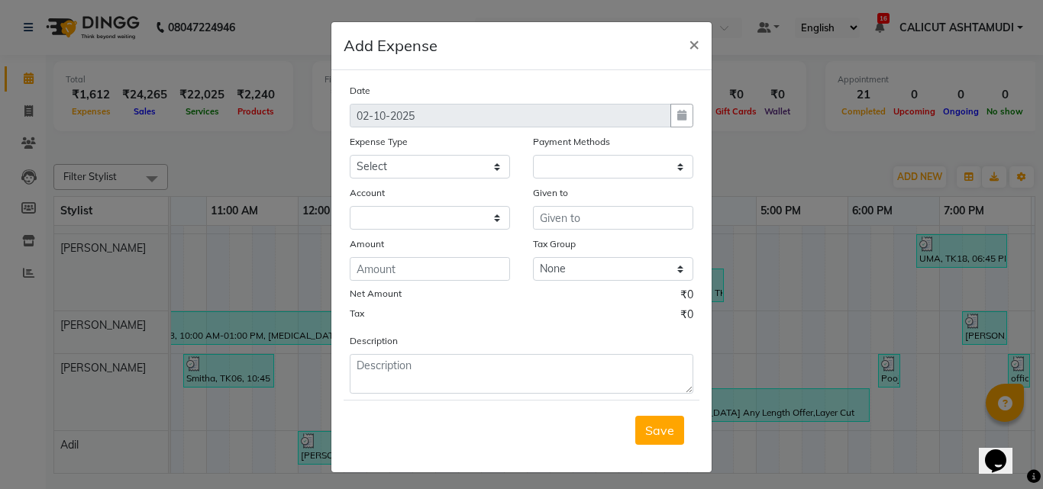
select select "1"
select select "3461"
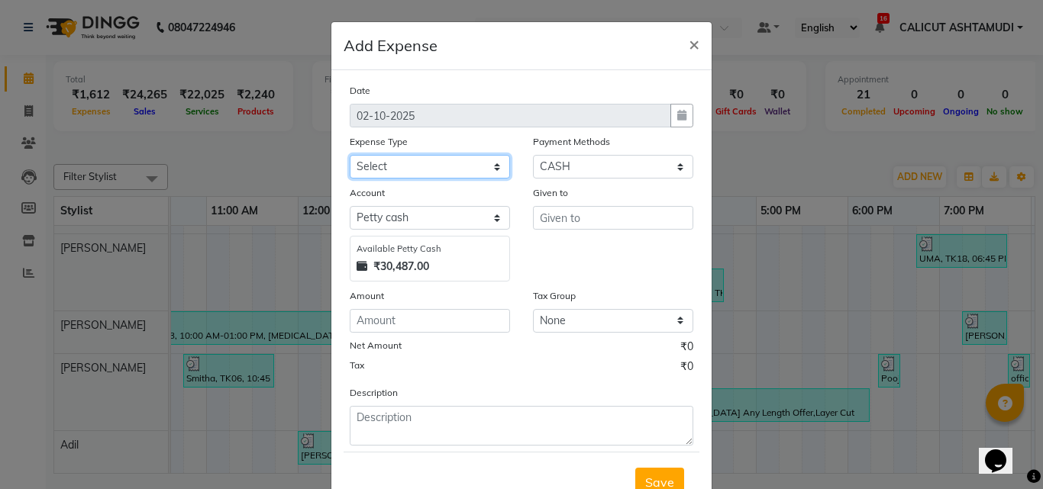
click at [368, 157] on select "Select ACCOMODATION EXPENSES ADVERTISEMENT SALES PROMOTIONAL EXPENSES Bonus BRI…" at bounding box center [430, 167] width 160 height 24
select select "6179"
click at [376, 163] on select "Select ACCOMODATION EXPENSES ADVERTISEMENT SALES PROMOTIONAL EXPENSES Bonus BRI…" at bounding box center [430, 167] width 160 height 24
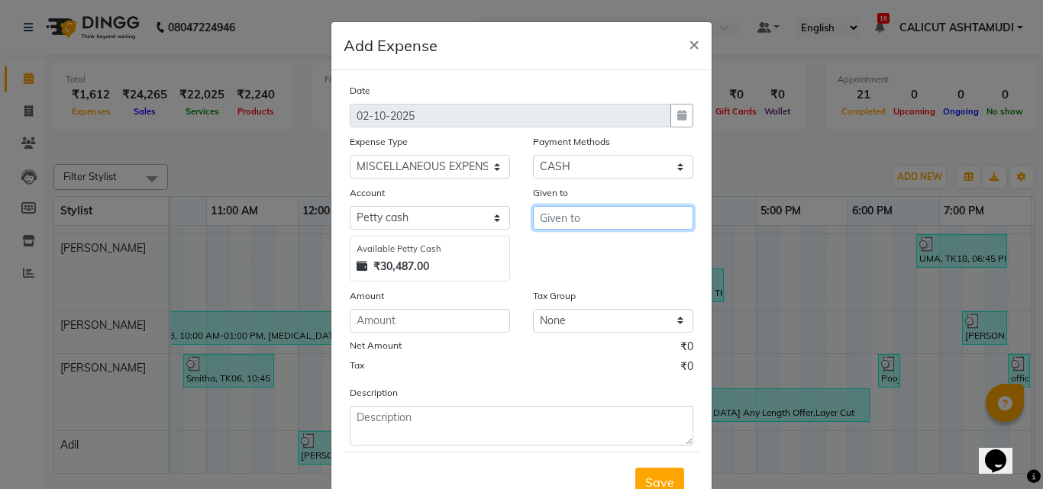
click at [576, 222] on input "text" at bounding box center [613, 218] width 160 height 24
type input "divya"
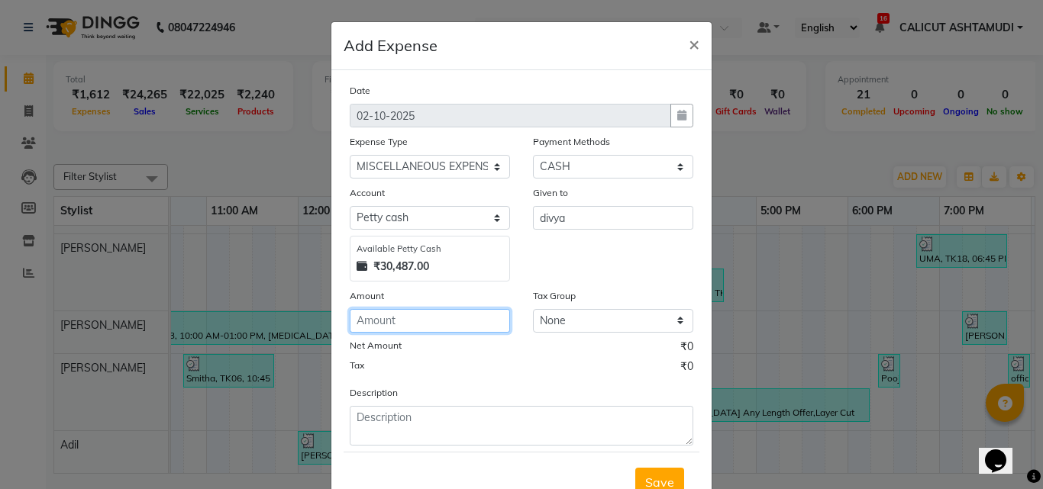
click at [396, 313] on input "number" at bounding box center [430, 321] width 160 height 24
type input "10"
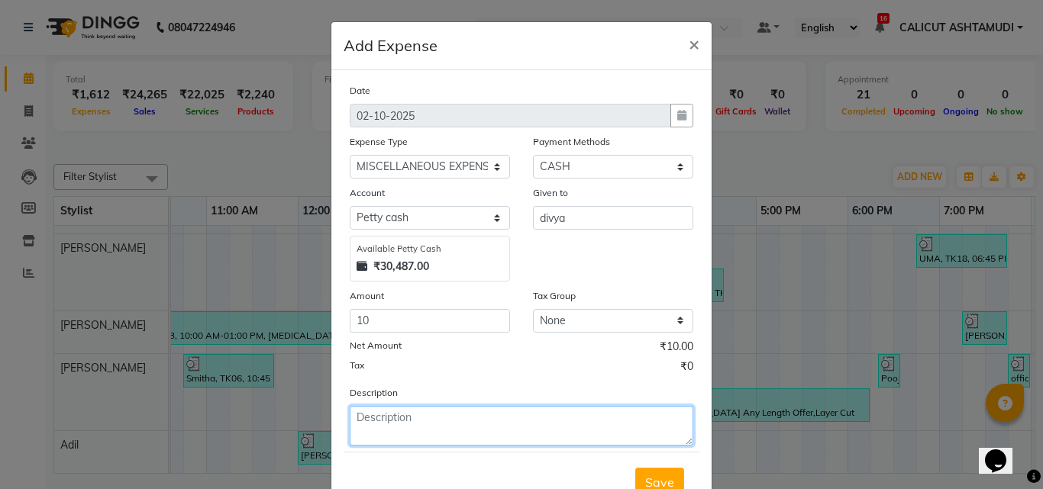
click at [407, 422] on textarea at bounding box center [522, 426] width 344 height 40
type textarea "parkimg"
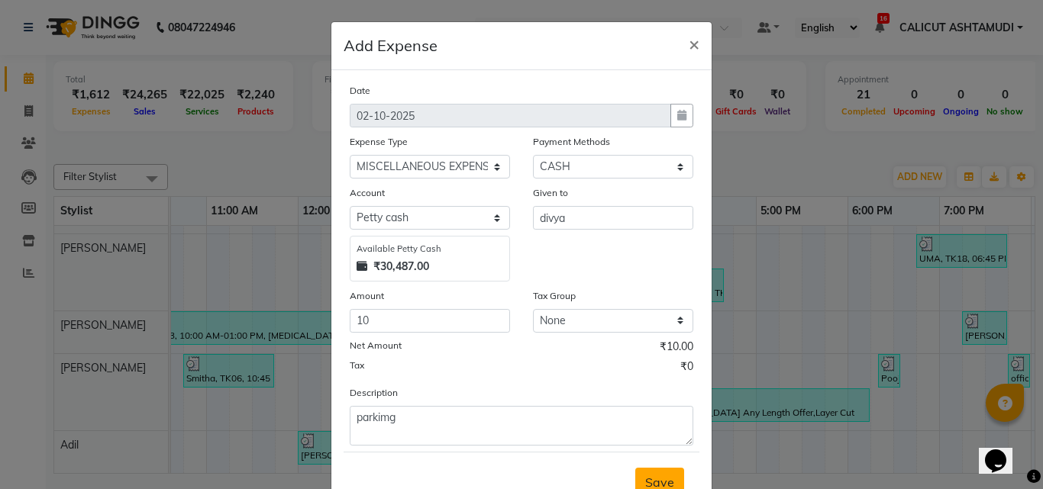
click at [663, 476] on span "Save" at bounding box center [659, 482] width 29 height 15
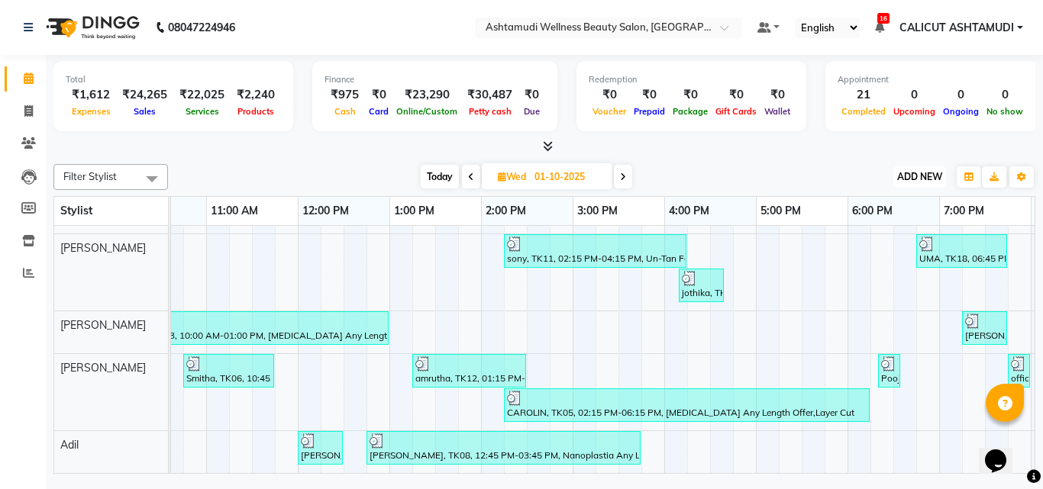
click at [893, 176] on button "ADD NEW Toggle Dropdown" at bounding box center [919, 176] width 53 height 21
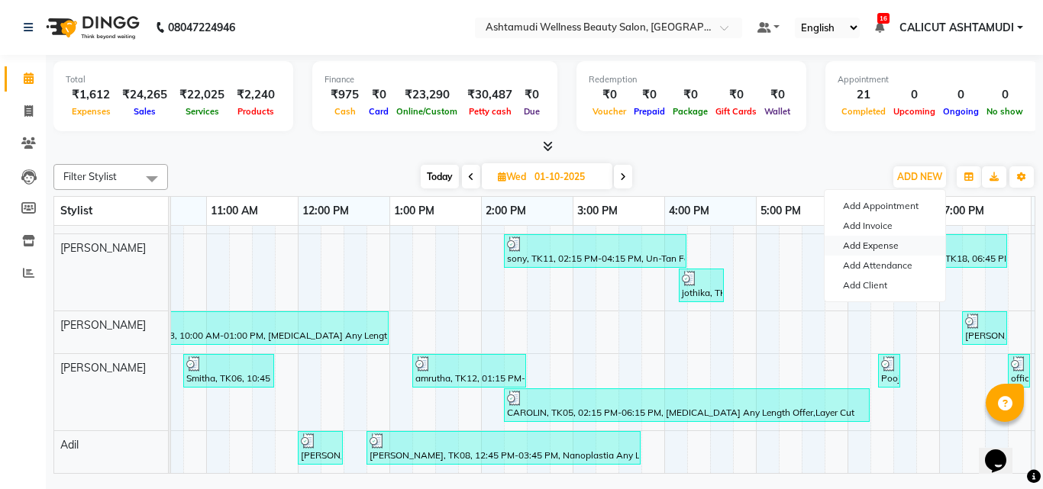
click at [893, 251] on link "Add Expense" at bounding box center [885, 246] width 121 height 20
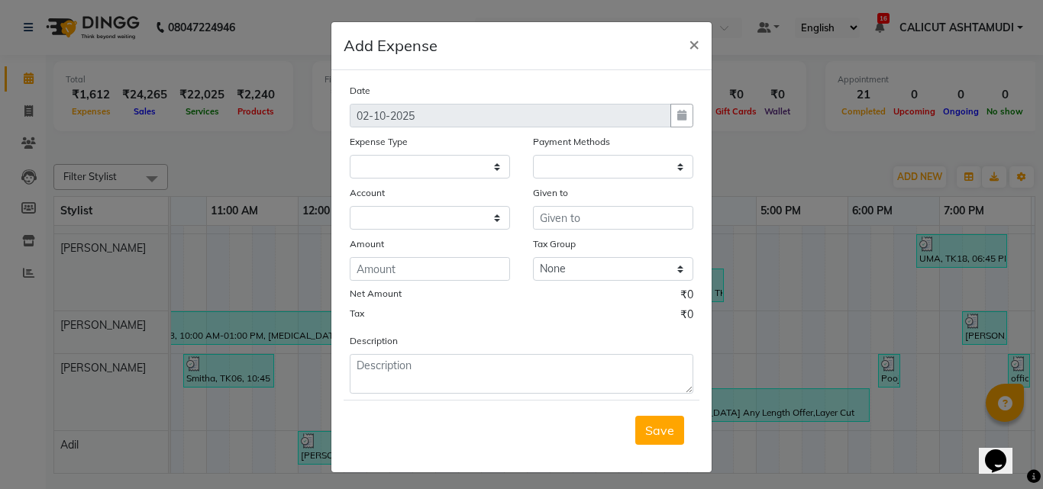
select select "1"
select select "3461"
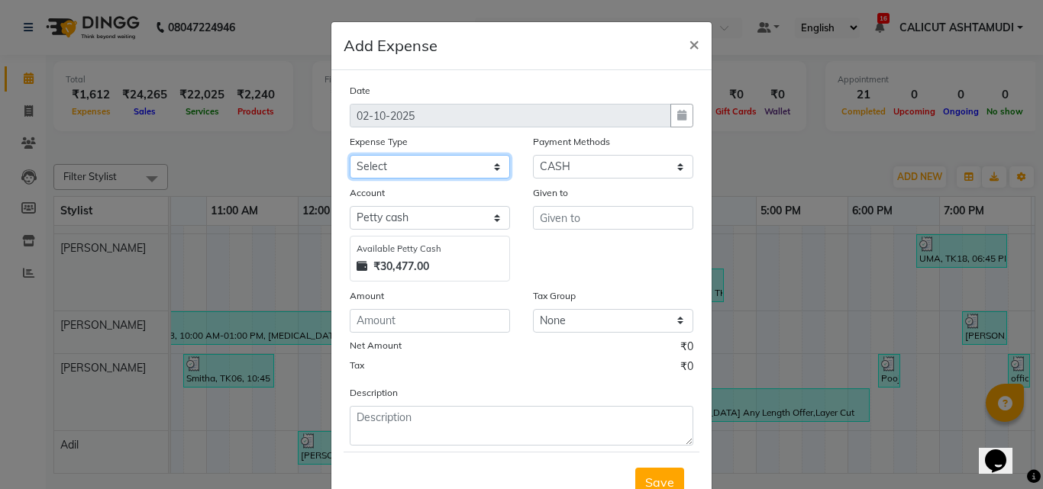
click at [415, 166] on select "Select ACCOMODATION EXPENSES ADVERTISEMENT SALES PROMOTIONAL EXPENSES Bonus BRI…" at bounding box center [430, 167] width 160 height 24
select select "6180"
click at [415, 166] on select "Select ACCOMODATION EXPENSES ADVERTISEMENT SALES PROMOTIONAL EXPENSES Bonus BRI…" at bounding box center [430, 167] width 160 height 24
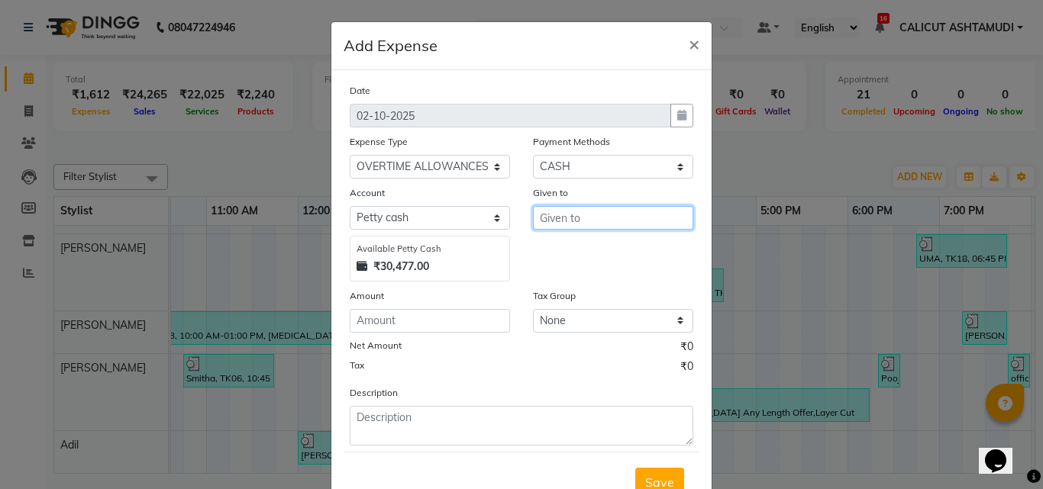
click at [545, 214] on input "text" at bounding box center [613, 218] width 160 height 24
type input "titto,sewan"
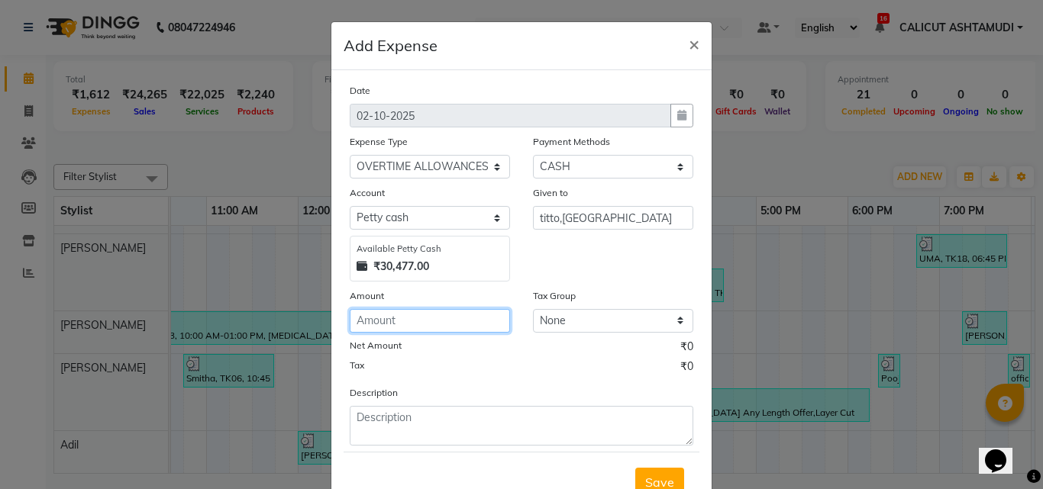
click at [428, 312] on input "number" at bounding box center [430, 321] width 160 height 24
type input "300"
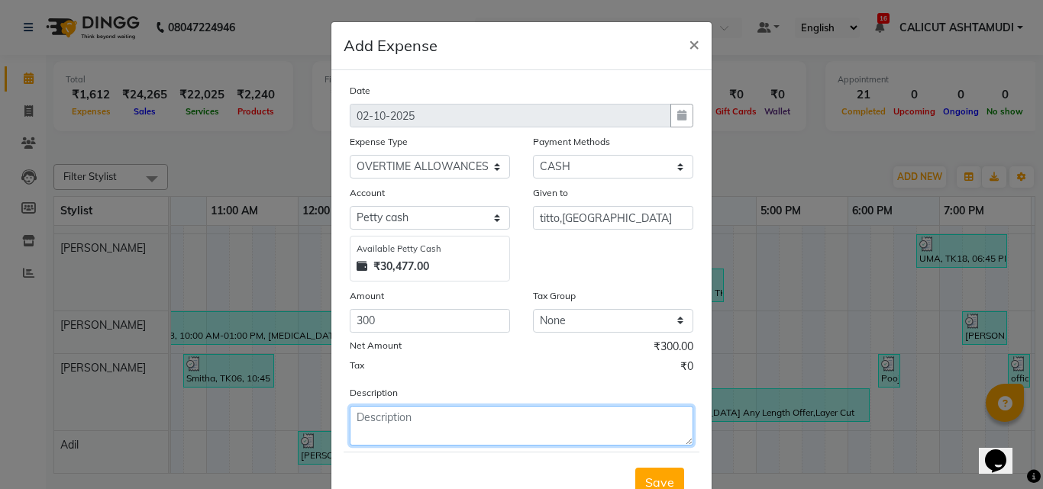
click at [412, 420] on textarea at bounding box center [522, 426] width 344 height 40
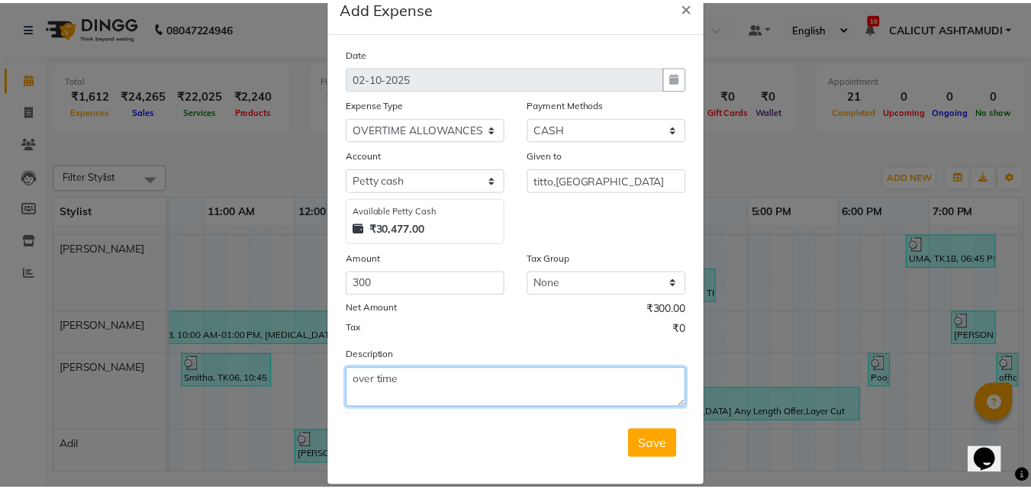
scroll to position [57, 0]
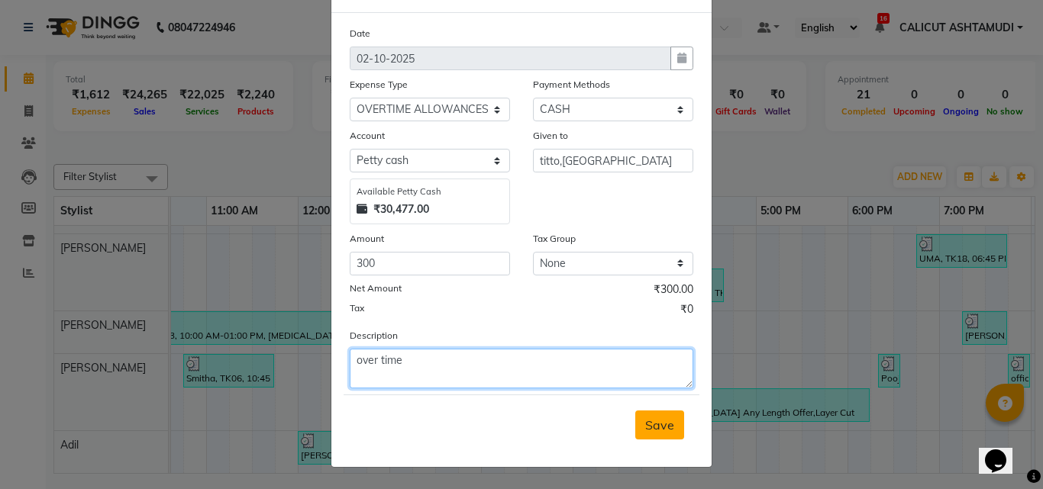
type textarea "over time"
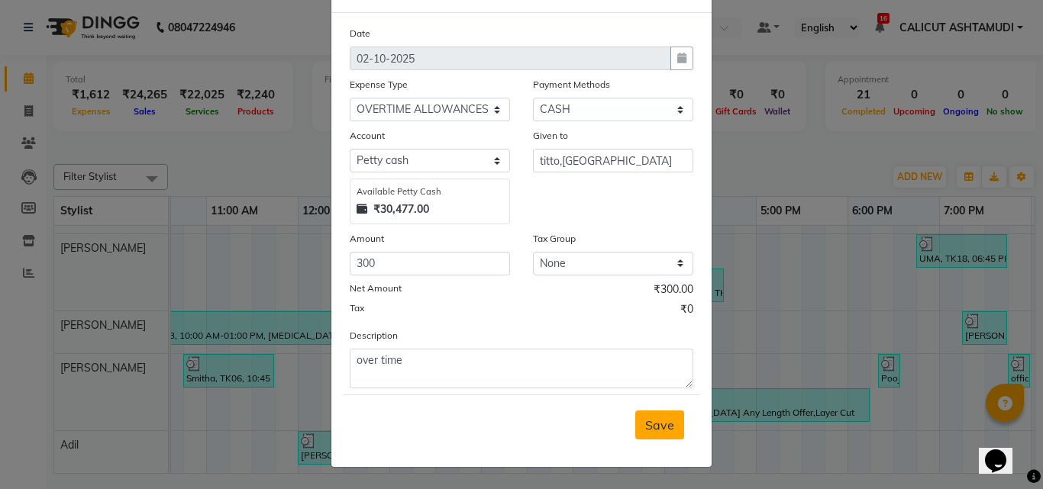
click at [662, 420] on span "Save" at bounding box center [659, 425] width 29 height 15
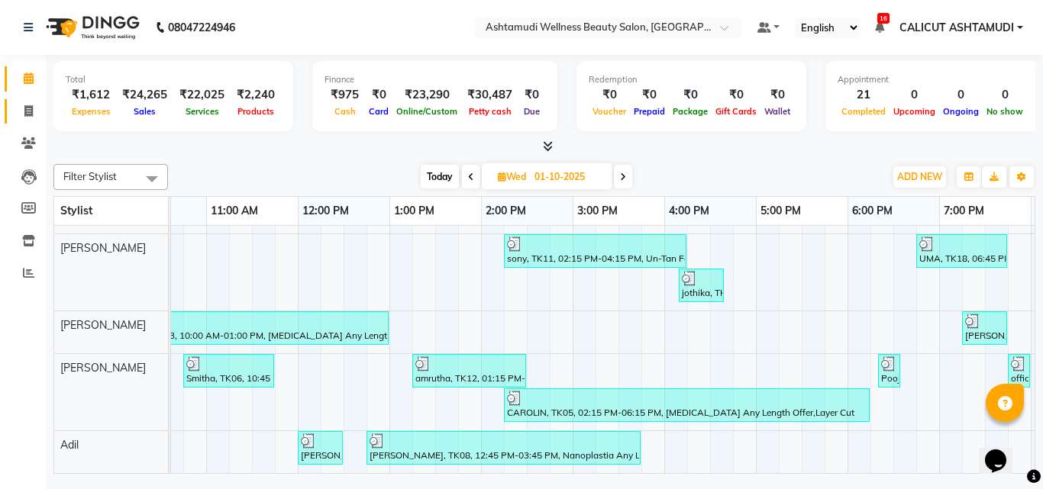
click at [11, 105] on link "Invoice" at bounding box center [23, 111] width 37 height 25
select select "service"
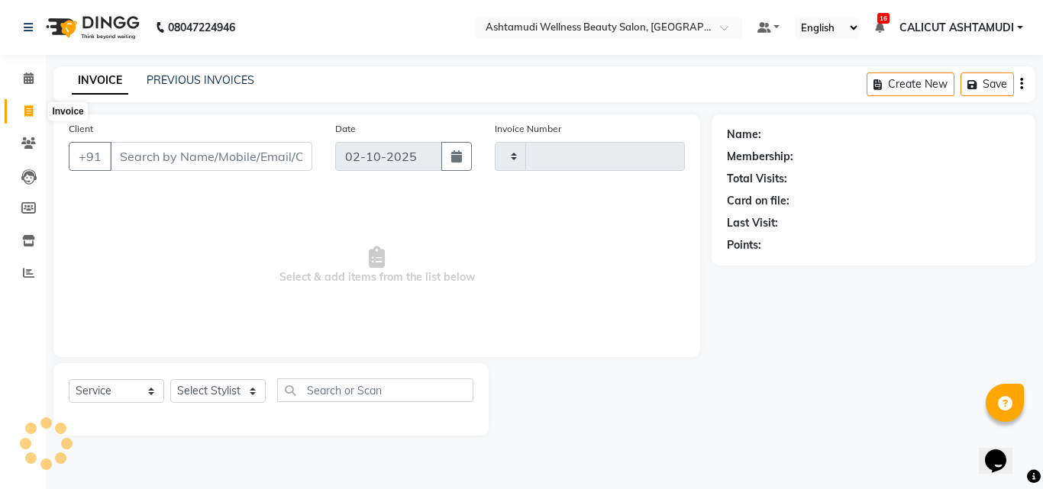
type input "4890"
select select "4630"
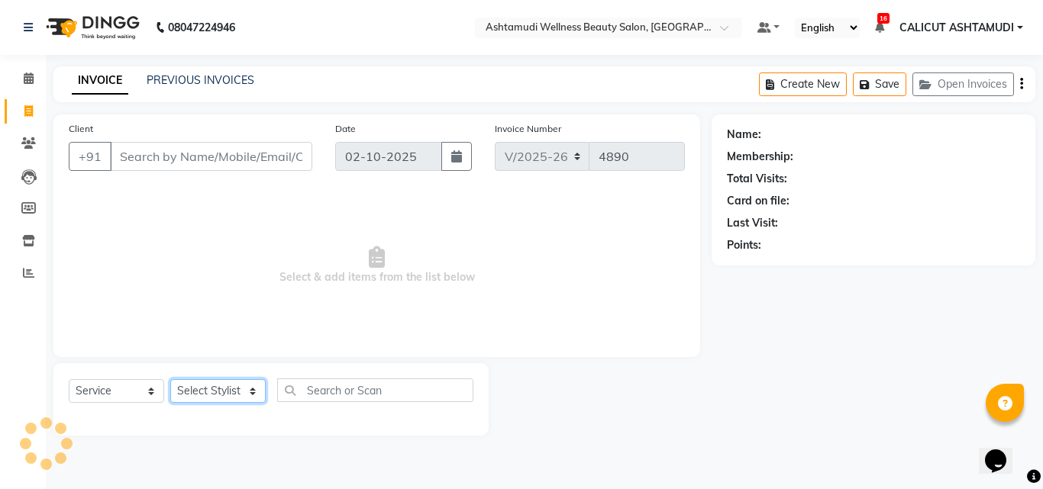
click at [215, 392] on select "Select Stylist Adil Amala George AMBILI C ANKITHA CALICUT ASHTAMUDI FRANKLY GRA…" at bounding box center [217, 391] width 95 height 24
select select "85034"
click at [170, 379] on select "Select Stylist Adil Amala George AMBILI C ANKITHA CALICUT ASHTAMUDI FRANKLY GRA…" at bounding box center [217, 391] width 95 height 24
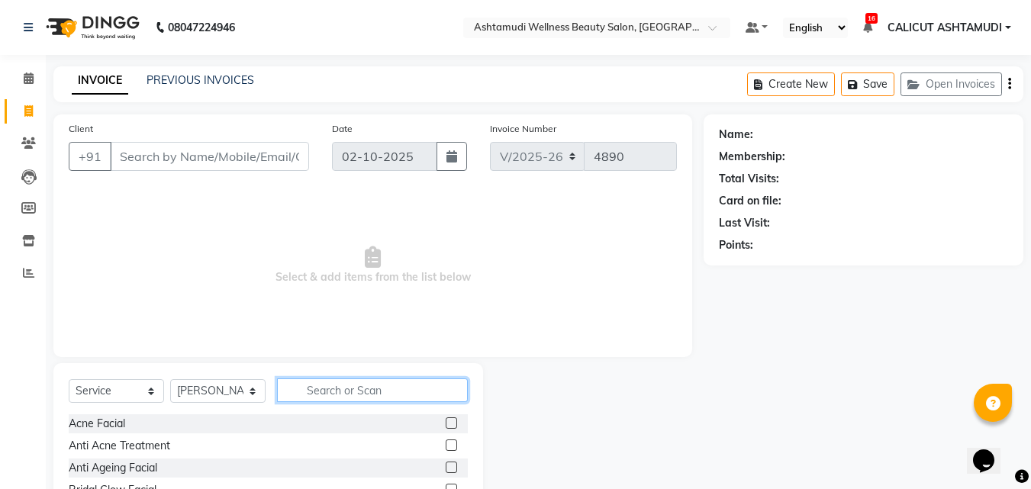
click at [316, 395] on input "text" at bounding box center [372, 391] width 191 height 24
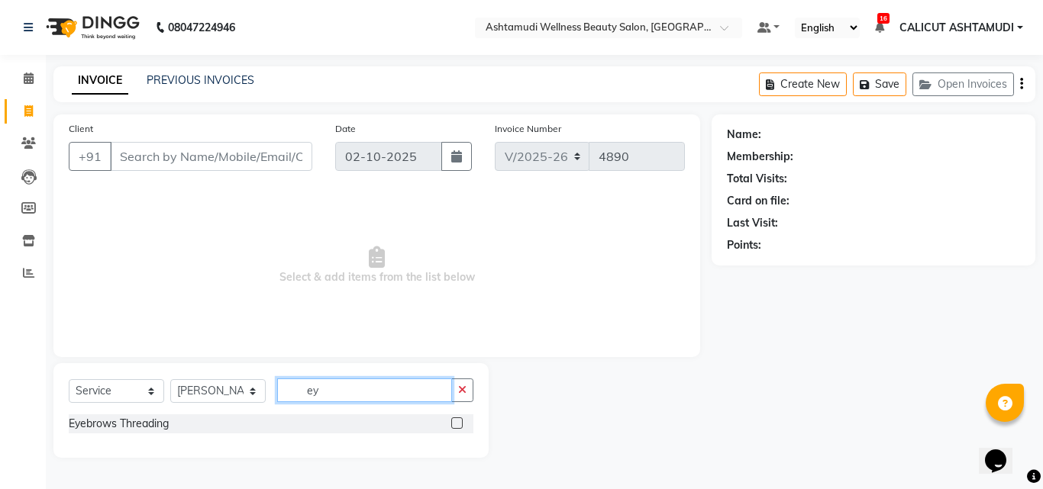
type input "ey"
click at [456, 425] on label at bounding box center [456, 423] width 11 height 11
click at [456, 425] on input "checkbox" at bounding box center [456, 424] width 10 height 10
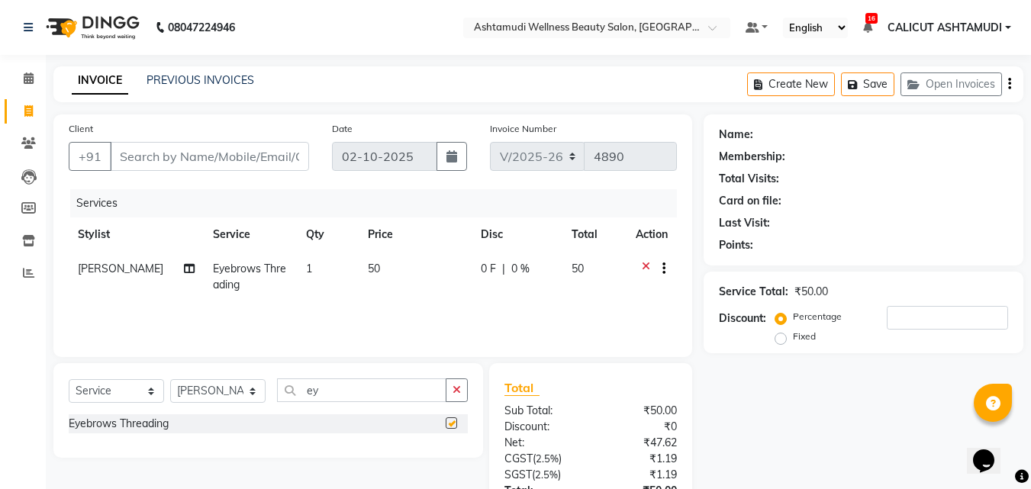
checkbox input "false"
click at [135, 163] on input "Client" at bounding box center [209, 156] width 199 height 29
type input "9"
type input "0"
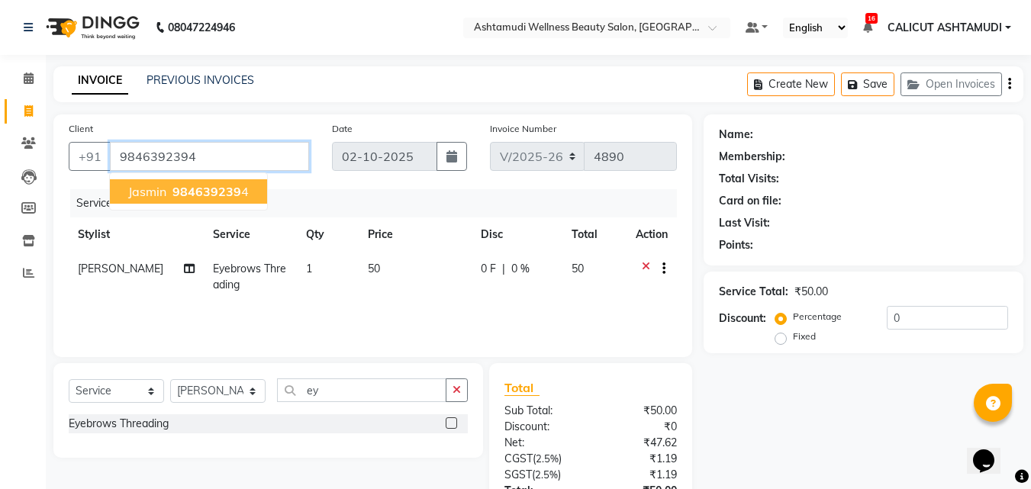
type input "9846392394"
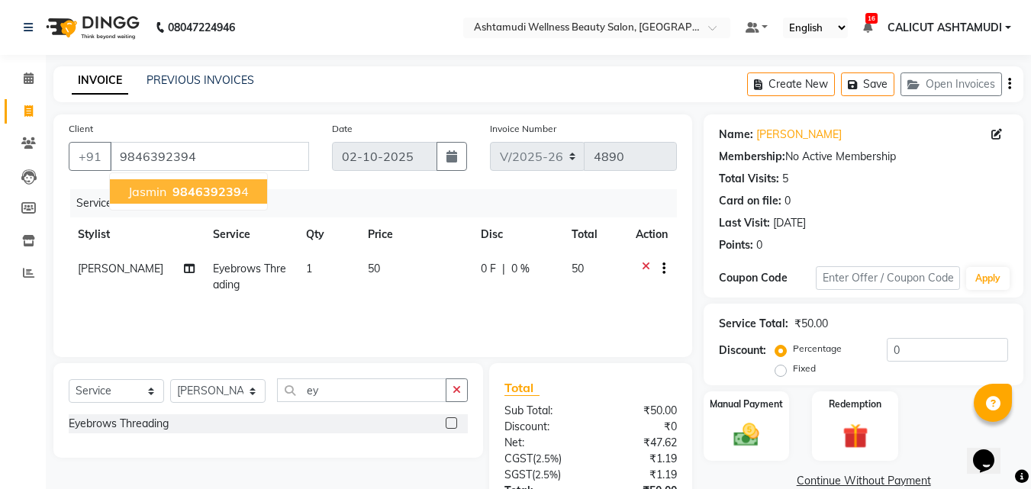
click at [212, 186] on span "984639239" at bounding box center [207, 191] width 69 height 15
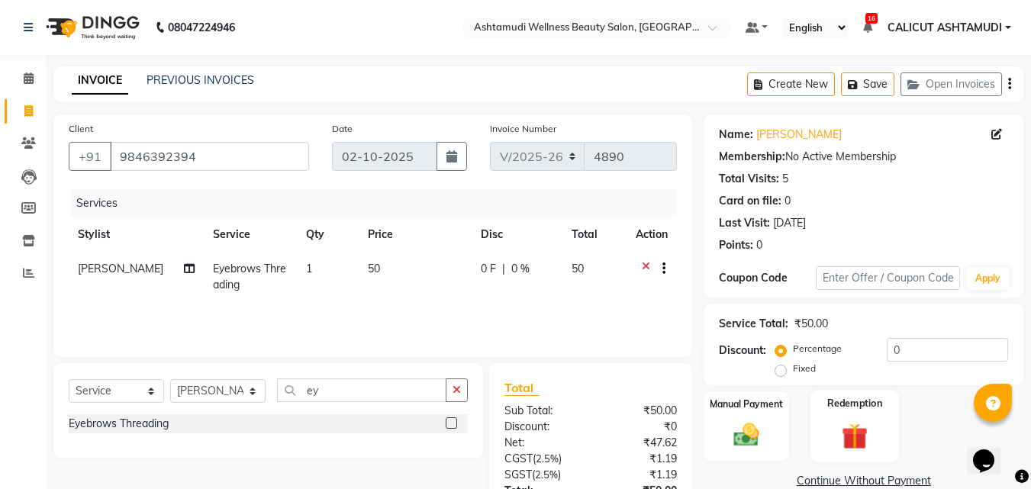
scroll to position [121, 0]
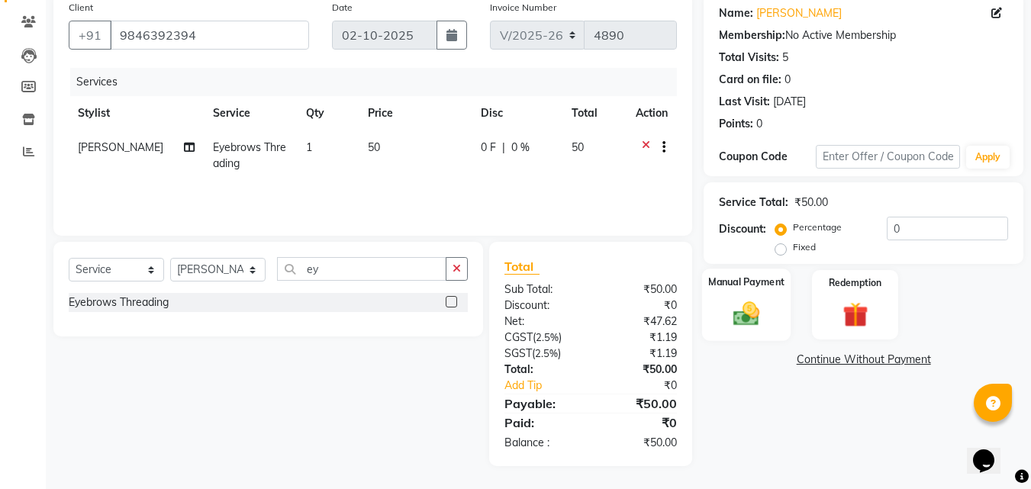
click at [786, 308] on div "Manual Payment" at bounding box center [746, 305] width 89 height 73
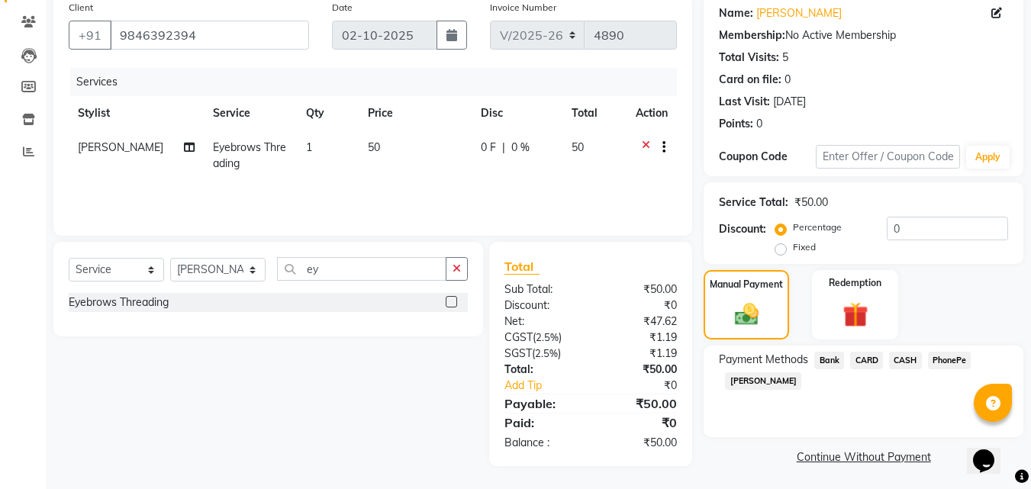
click at [947, 360] on span "PhonePe" at bounding box center [950, 361] width 44 height 18
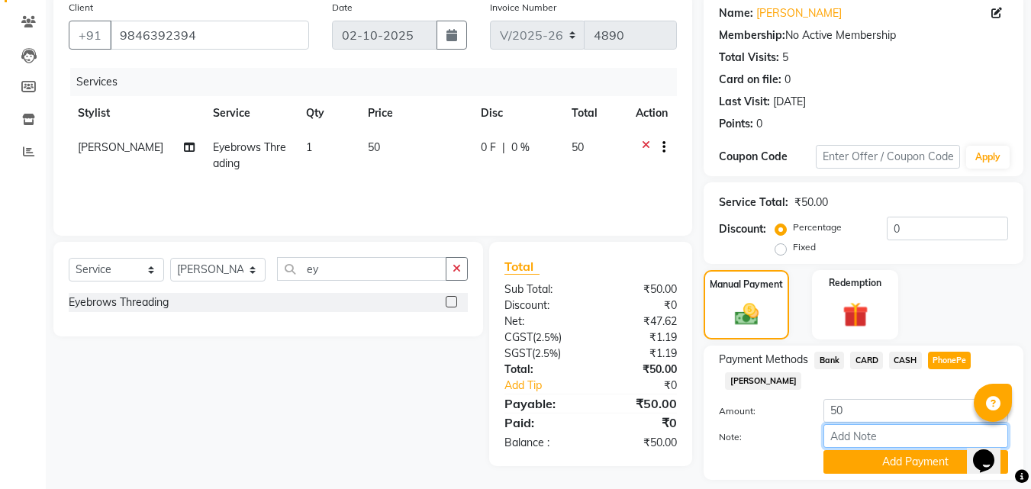
click at [898, 442] on input "Note:" at bounding box center [916, 437] width 185 height 24
type input "suhana"
click at [925, 454] on button "Add Payment" at bounding box center [916, 462] width 185 height 24
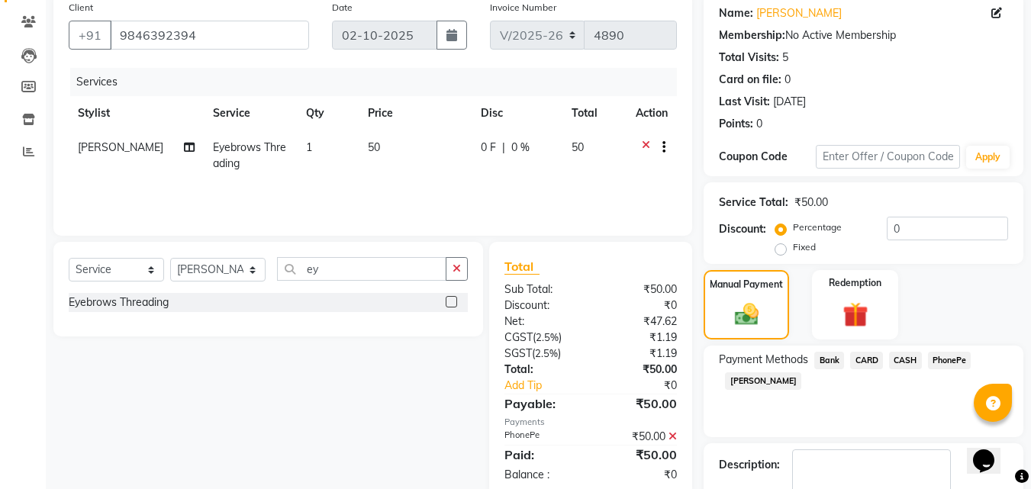
scroll to position [210, 0]
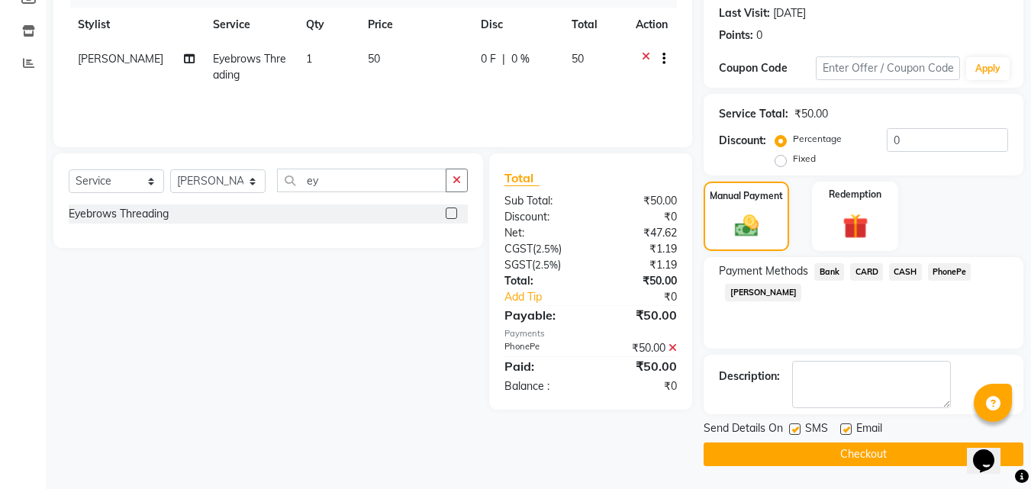
click at [858, 456] on button "Checkout" at bounding box center [864, 455] width 320 height 24
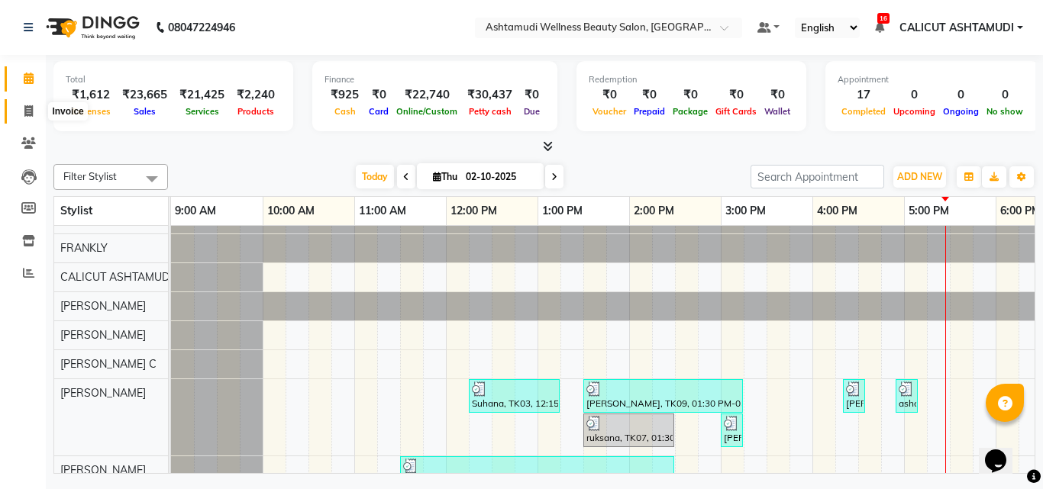
click at [24, 113] on icon at bounding box center [28, 110] width 8 height 11
select select "4630"
select select "service"
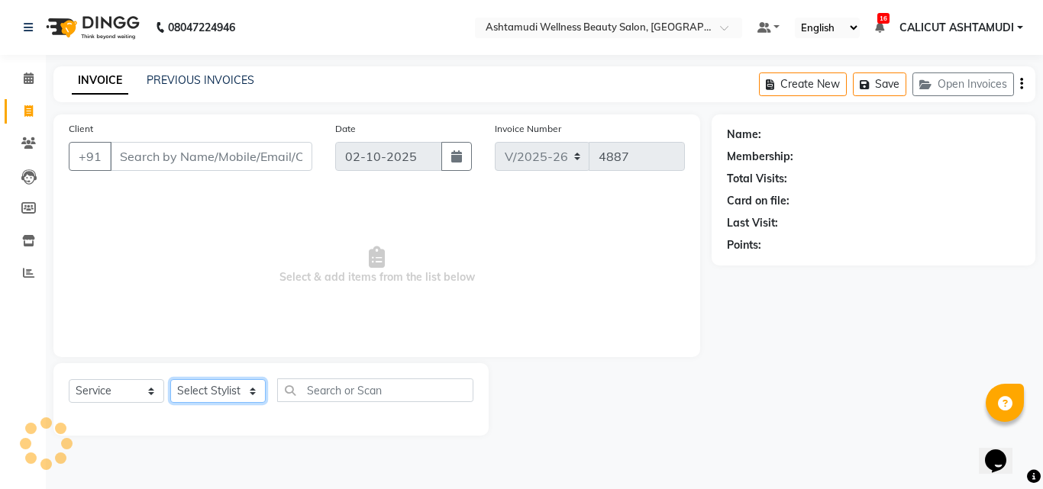
click at [230, 396] on select "Select Stylist" at bounding box center [217, 391] width 95 height 24
select select "85202"
click at [170, 379] on select "Select Stylist Adil Amala George AMBILI C ANKITHA CALICUT ASHTAMUDI FRANKLY GRA…" at bounding box center [217, 391] width 95 height 24
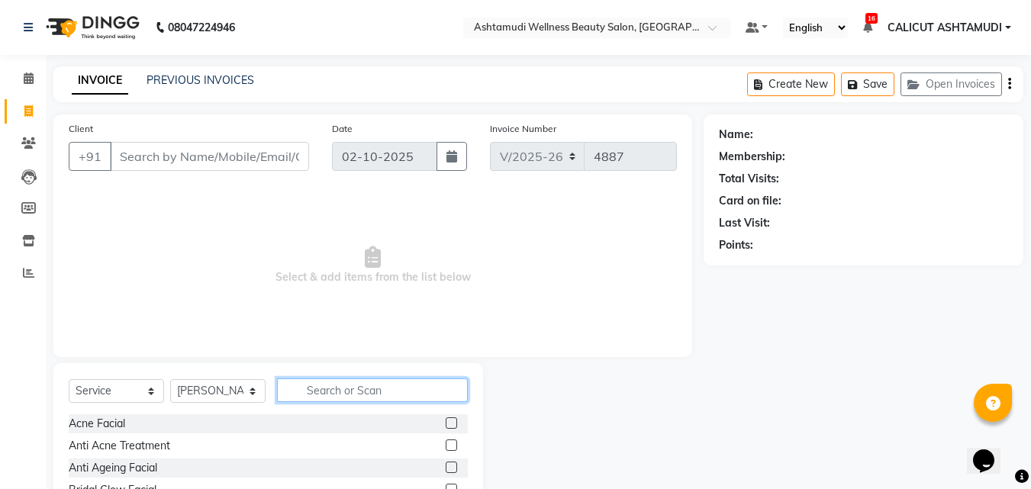
click at [318, 379] on input "text" at bounding box center [372, 391] width 191 height 24
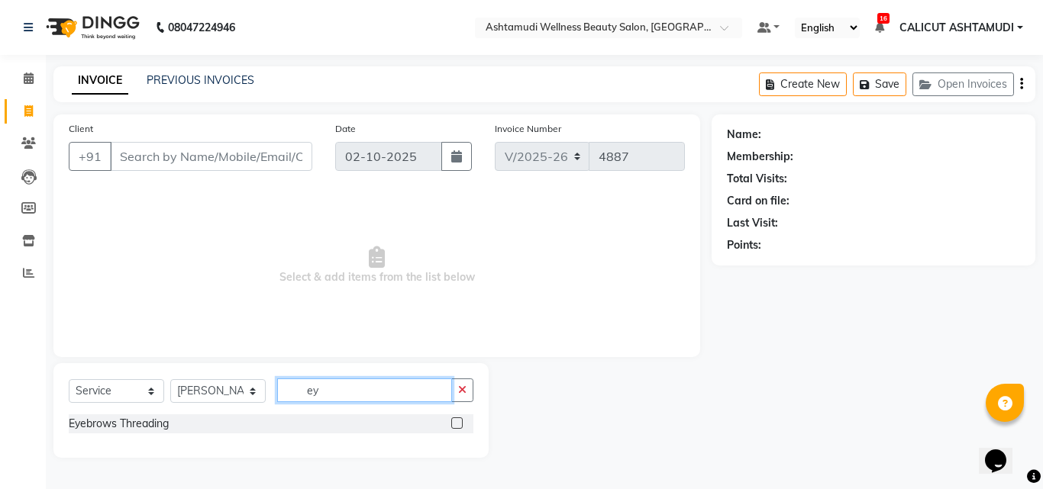
type input "ey"
click at [460, 421] on label at bounding box center [456, 423] width 11 height 11
click at [460, 421] on input "checkbox" at bounding box center [456, 424] width 10 height 10
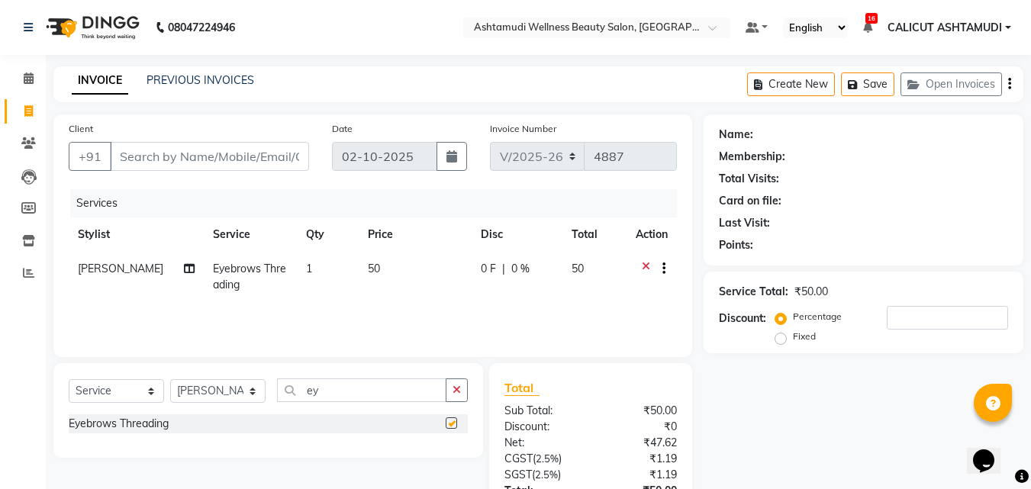
checkbox input "false"
click at [261, 155] on input "Client" at bounding box center [209, 156] width 199 height 29
type input "o"
type input "0"
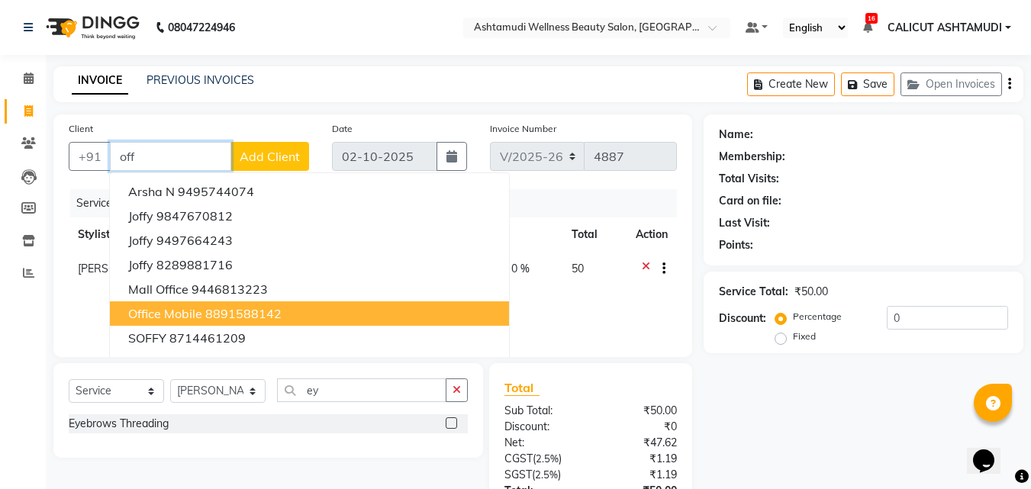
click at [251, 317] on ngb-highlight "8891588142" at bounding box center [243, 313] width 76 height 15
type input "8891588142"
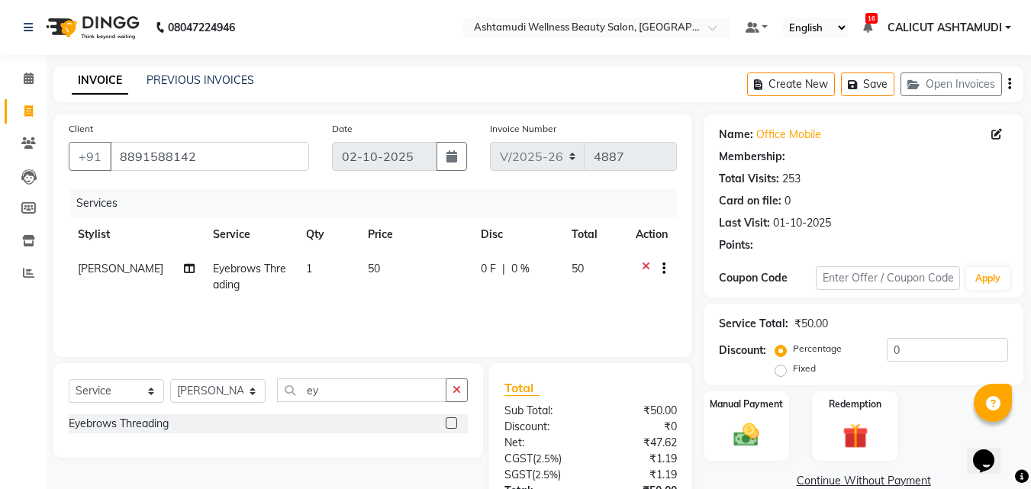
select select "2: Object"
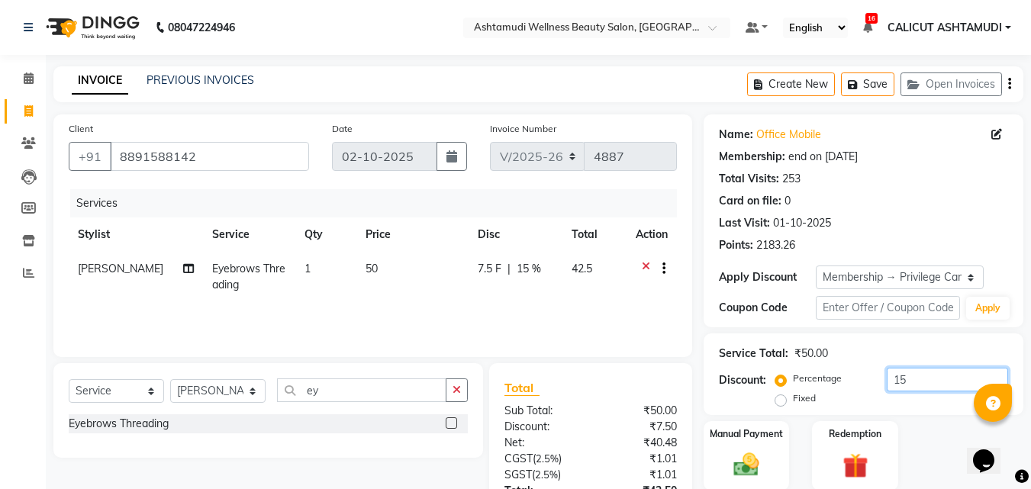
click at [917, 379] on input "15" at bounding box center [947, 380] width 121 height 24
type input "1"
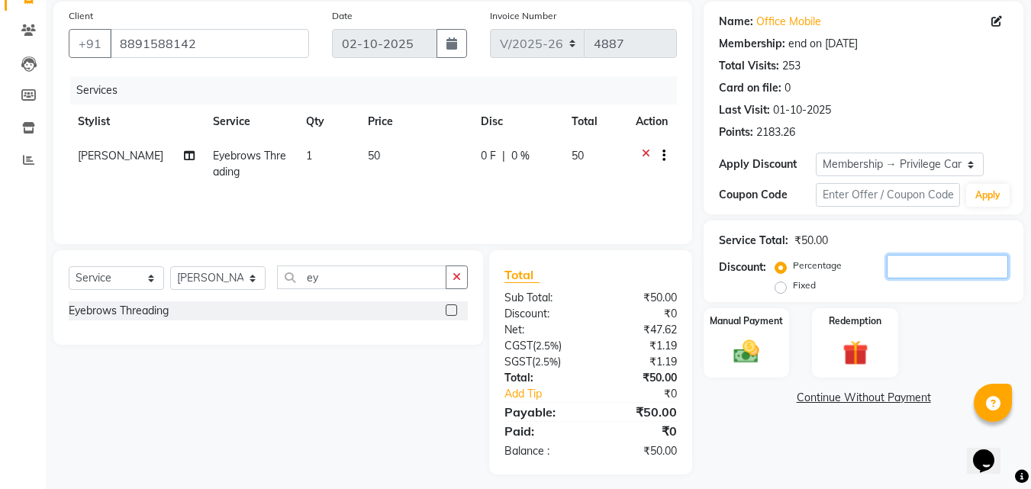
scroll to position [121, 0]
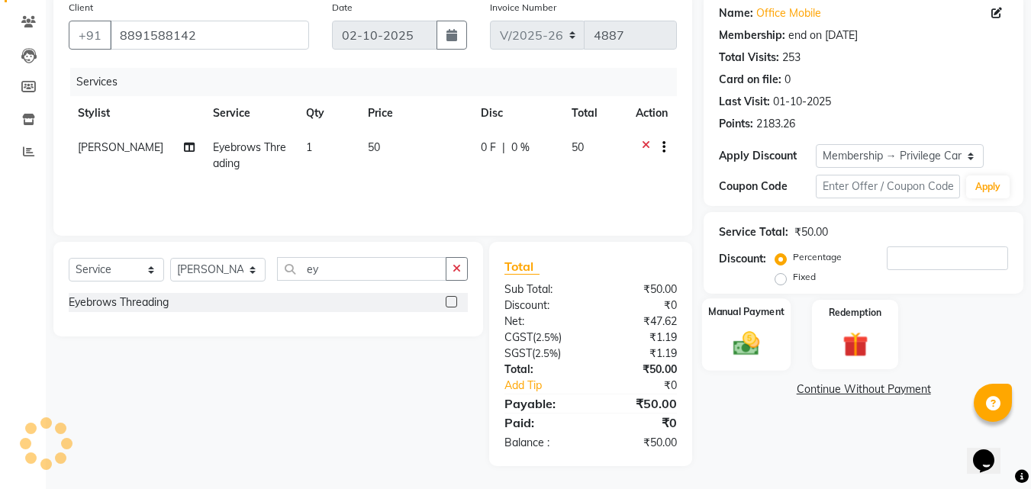
click at [774, 334] on div "Manual Payment" at bounding box center [746, 335] width 89 height 73
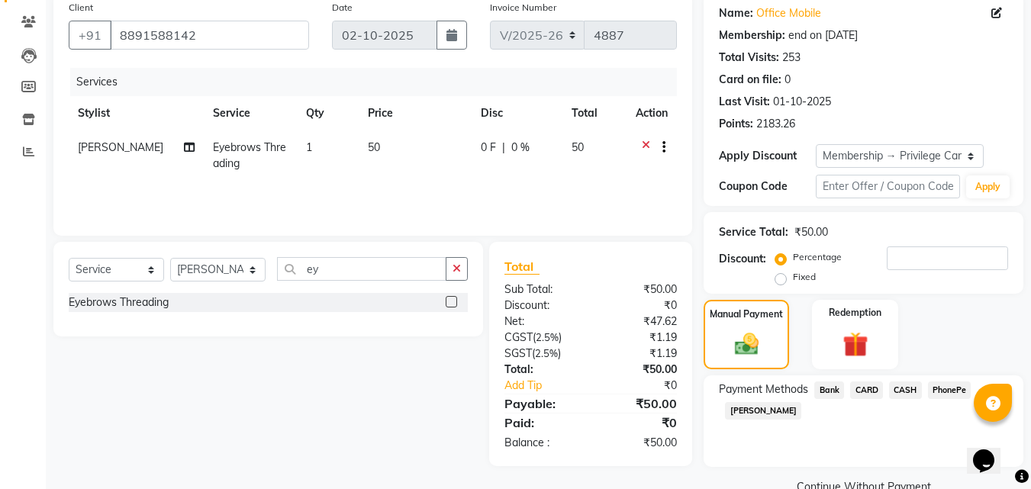
click at [901, 394] on span "CASH" at bounding box center [905, 391] width 33 height 18
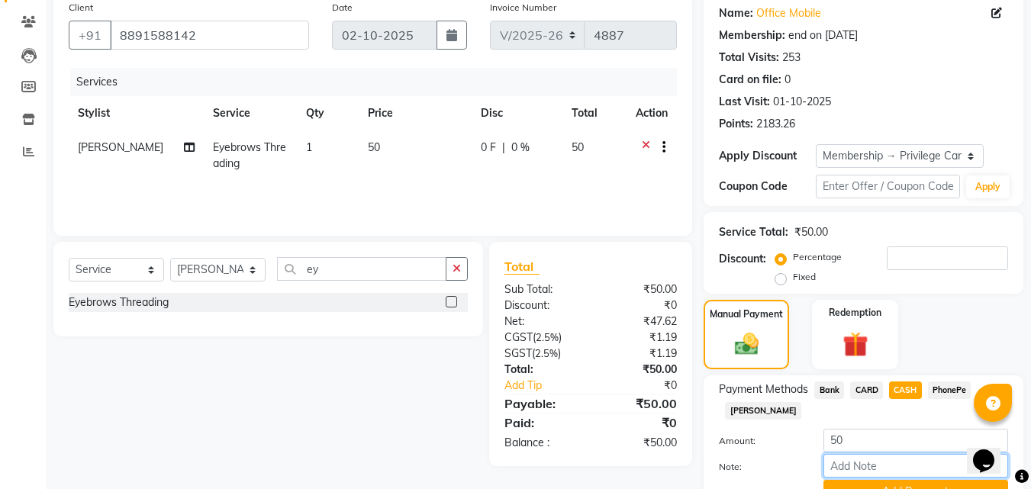
click at [888, 459] on input "Note:" at bounding box center [916, 466] width 185 height 24
type input "suhana"
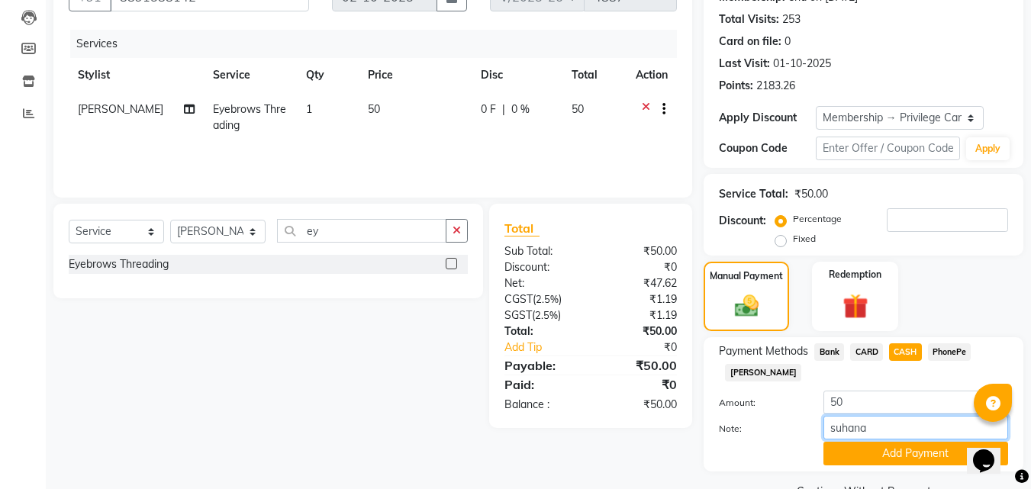
scroll to position [196, 0]
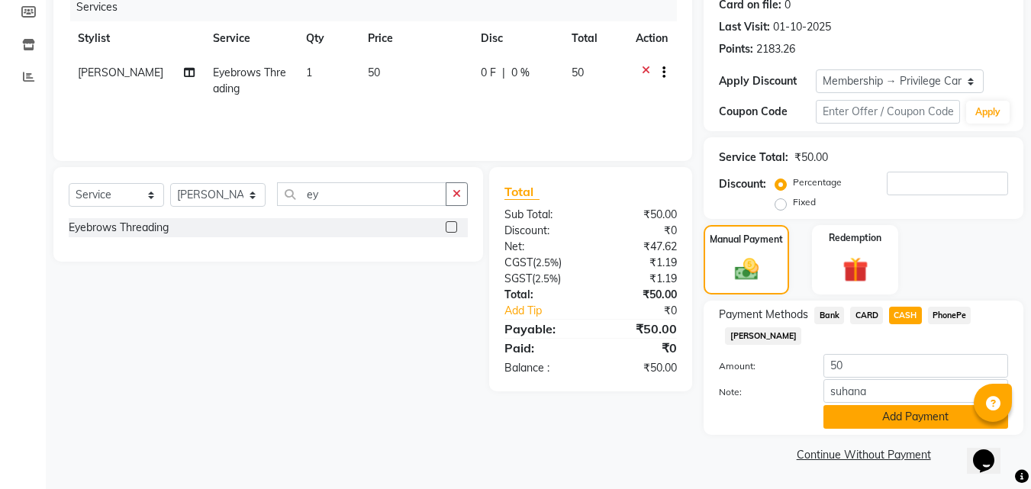
click at [918, 420] on button "Add Payment" at bounding box center [916, 417] width 185 height 24
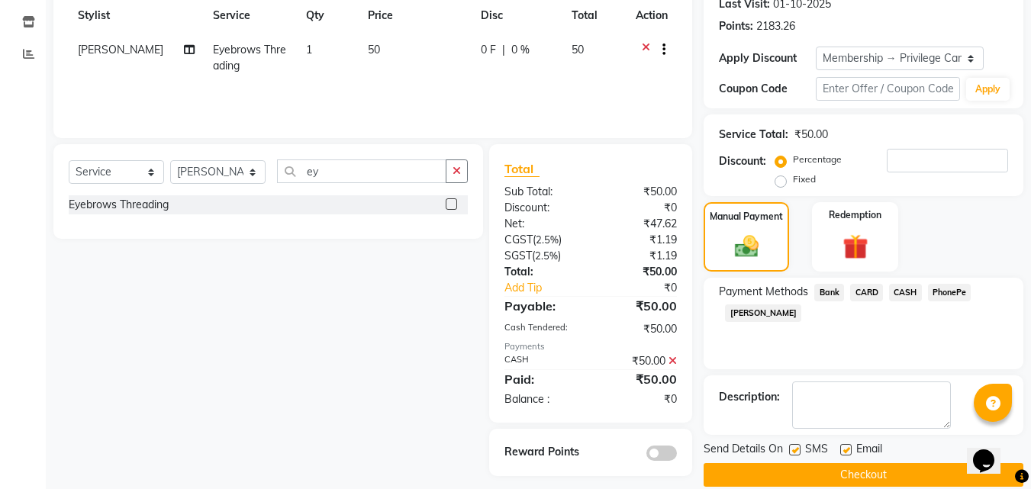
scroll to position [240, 0]
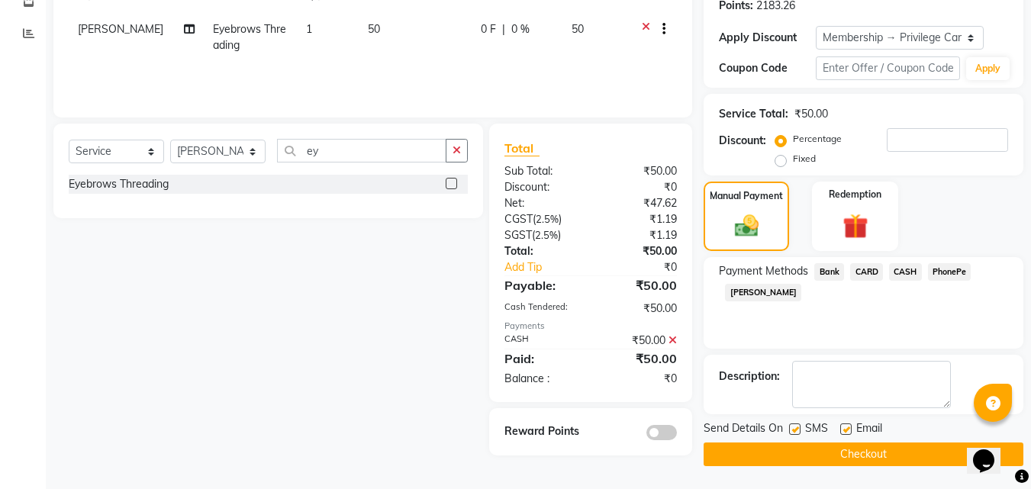
click at [893, 445] on button "Checkout" at bounding box center [864, 455] width 320 height 24
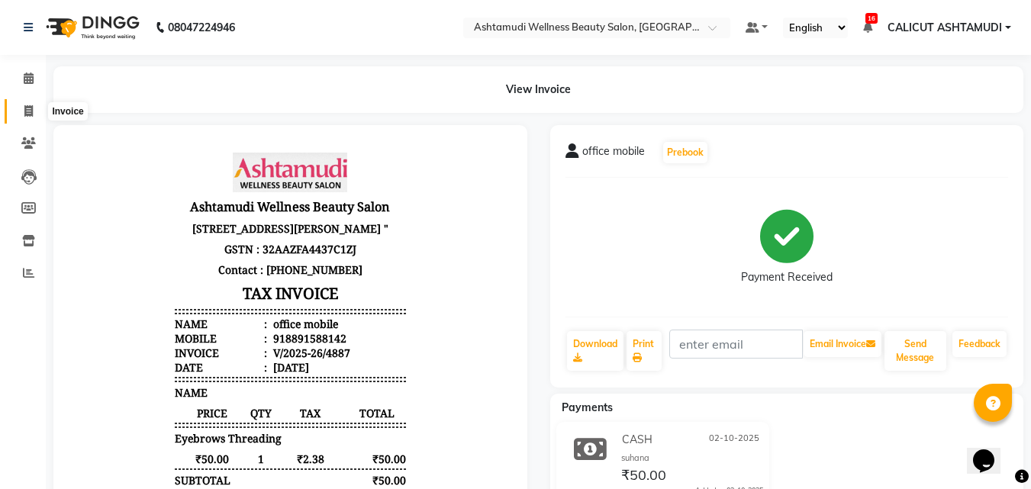
click at [29, 107] on icon at bounding box center [28, 110] width 8 height 11
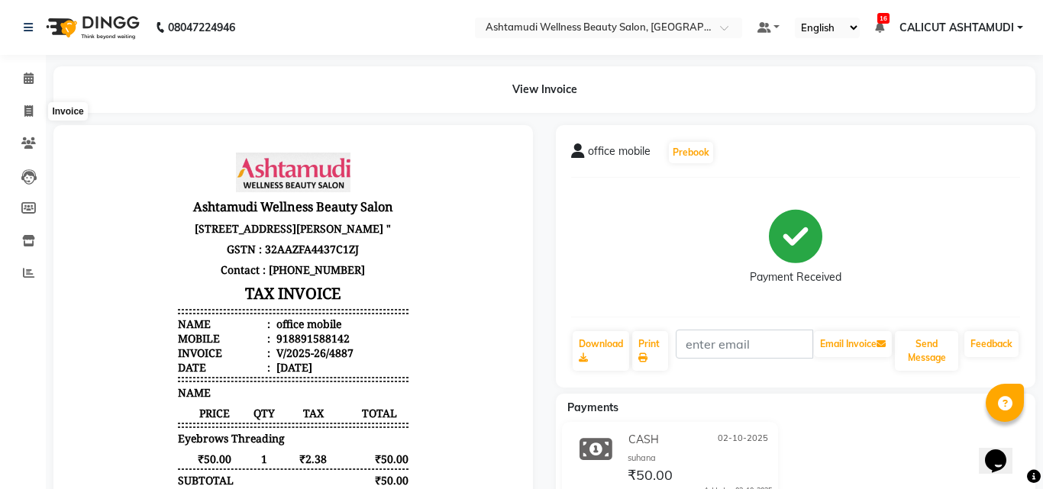
select select "4630"
select select "service"
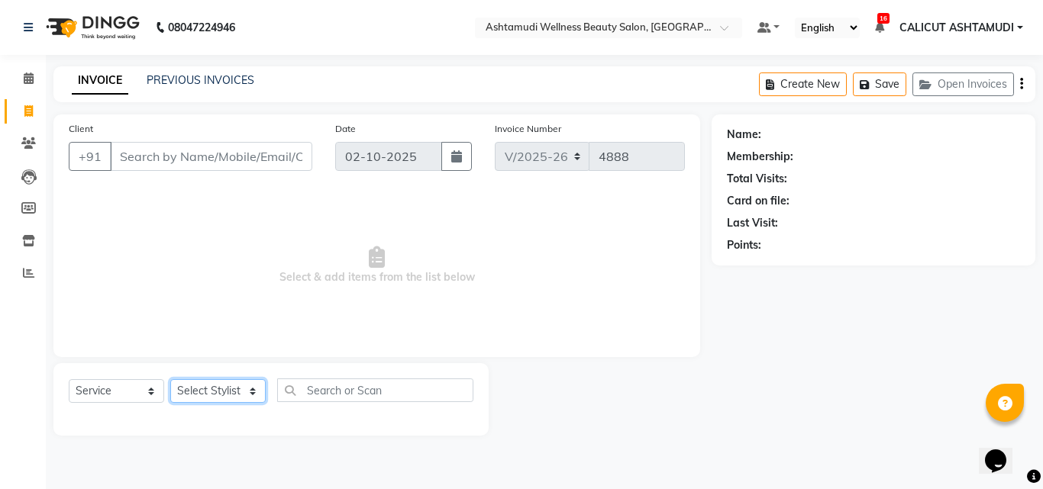
click at [203, 398] on select "Select Stylist" at bounding box center [217, 391] width 95 height 24
select select "72440"
click at [170, 379] on select "Select Stylist Adil Amala George AMBILI C ANKITHA CALICUT ASHTAMUDI FRANKLY GRA…" at bounding box center [217, 391] width 95 height 24
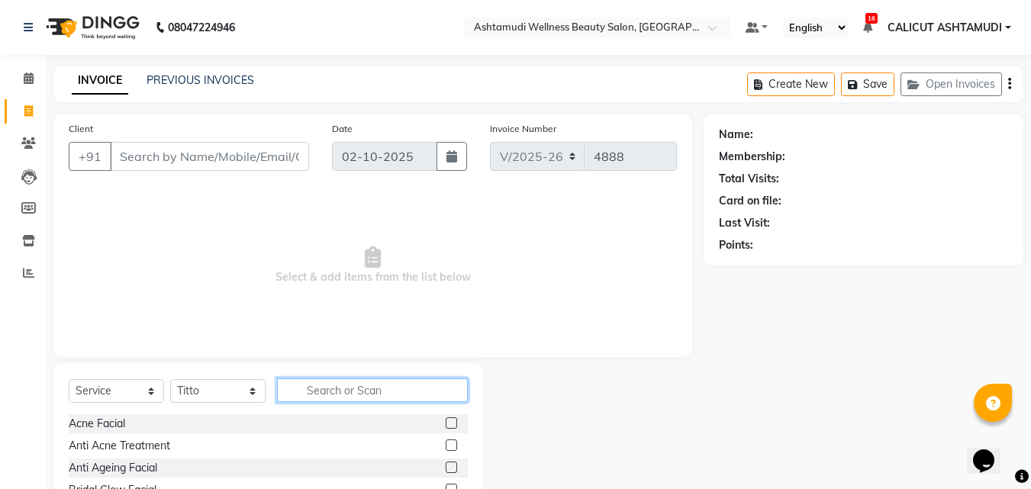
click at [312, 396] on input "text" at bounding box center [372, 391] width 191 height 24
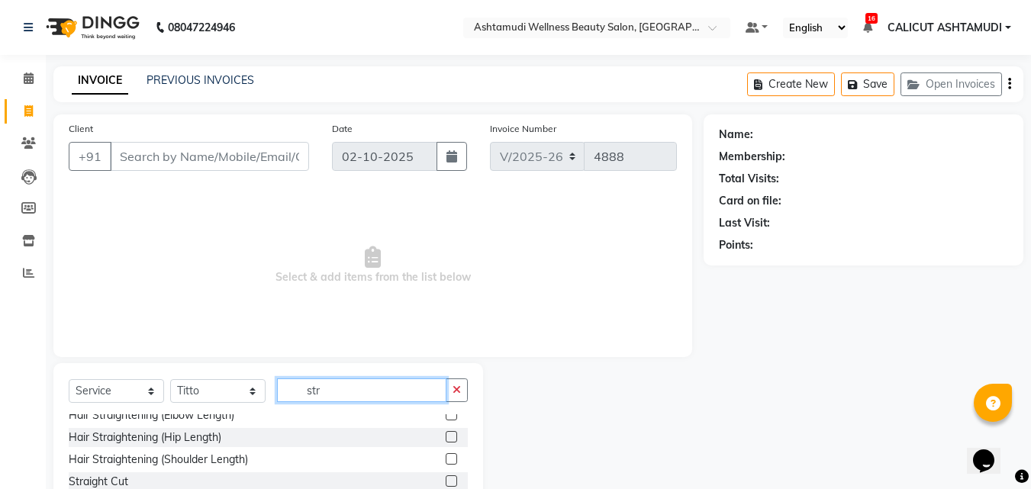
scroll to position [47, 0]
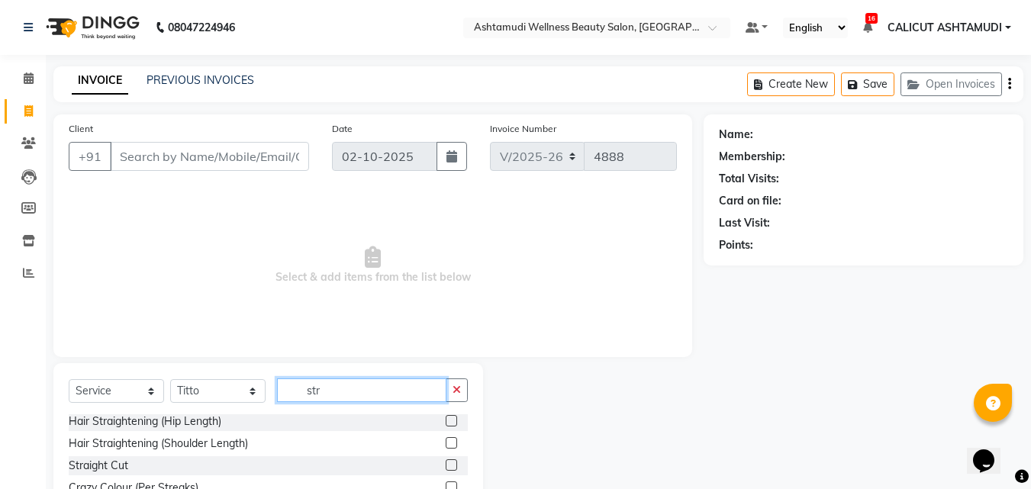
type input "str"
click at [446, 464] on label at bounding box center [451, 465] width 11 height 11
click at [446, 464] on input "checkbox" at bounding box center [451, 466] width 10 height 10
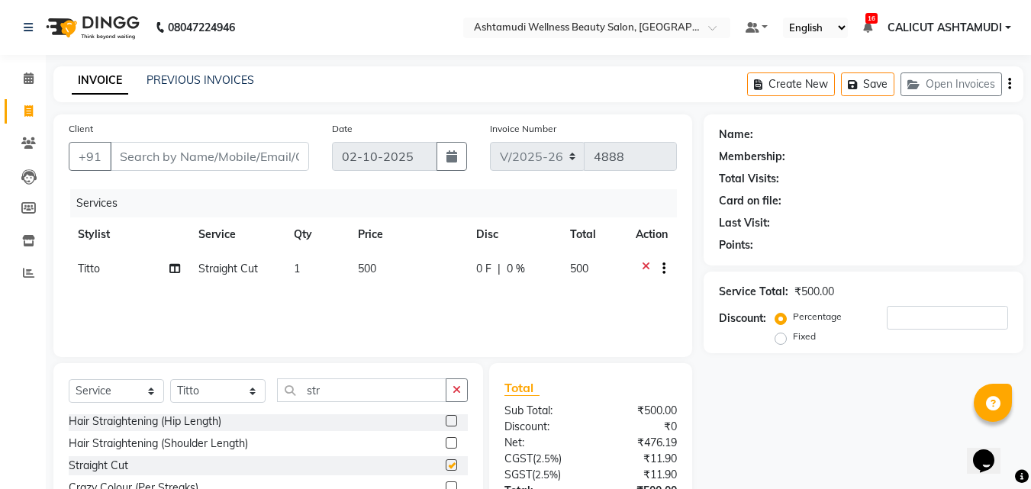
checkbox input "false"
click at [228, 159] on input "Client" at bounding box center [209, 156] width 199 height 29
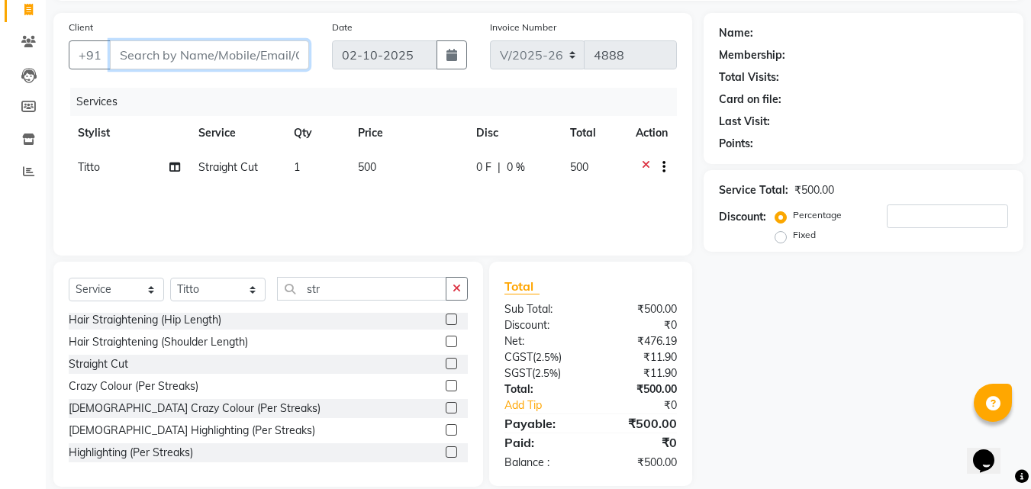
scroll to position [122, 0]
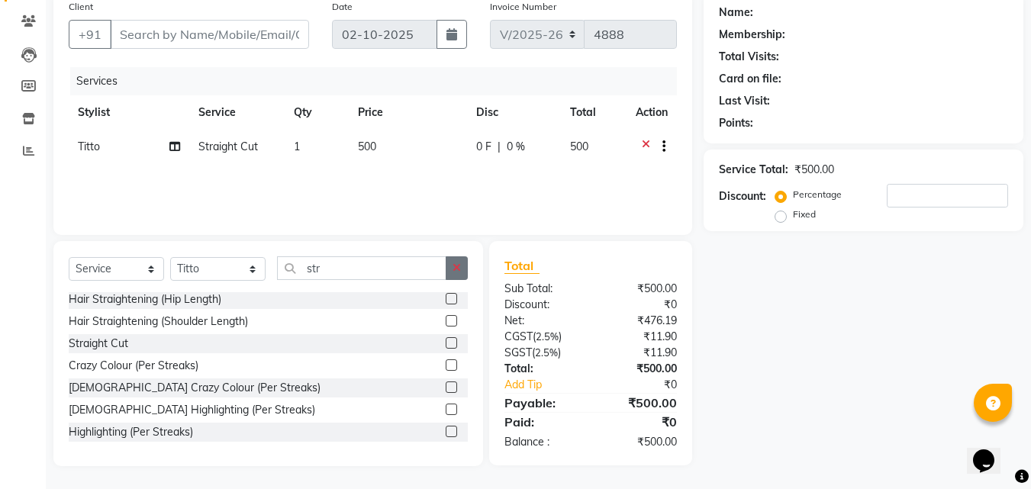
click at [457, 273] on button "button" at bounding box center [457, 269] width 22 height 24
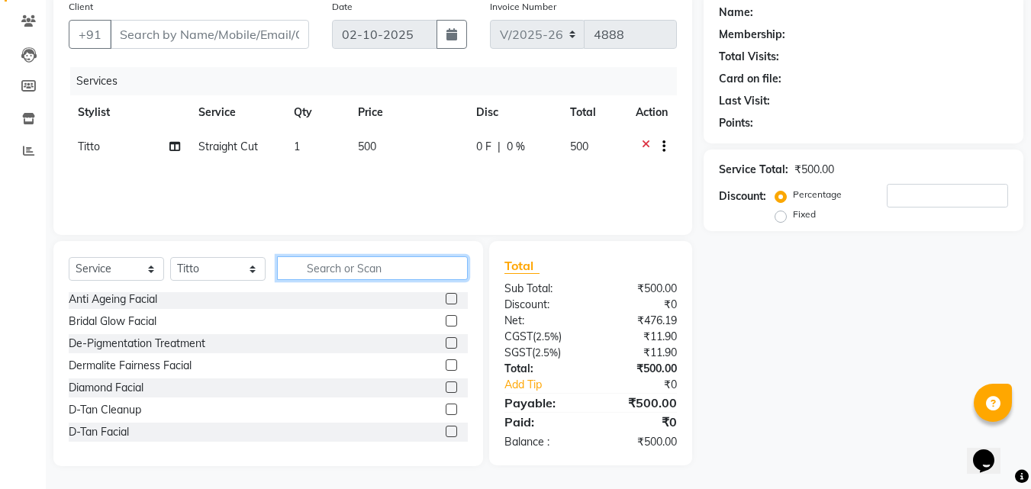
click at [424, 270] on input "text" at bounding box center [372, 269] width 191 height 24
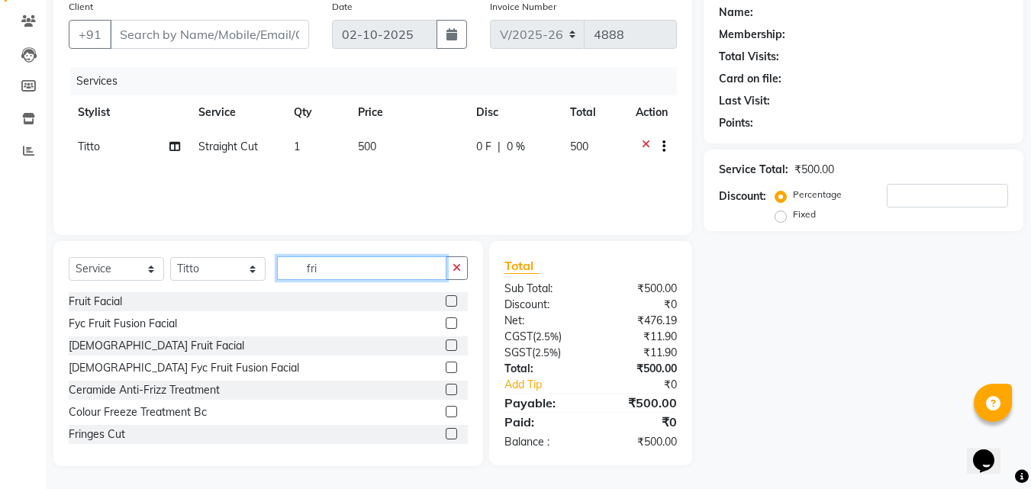
scroll to position [121, 0]
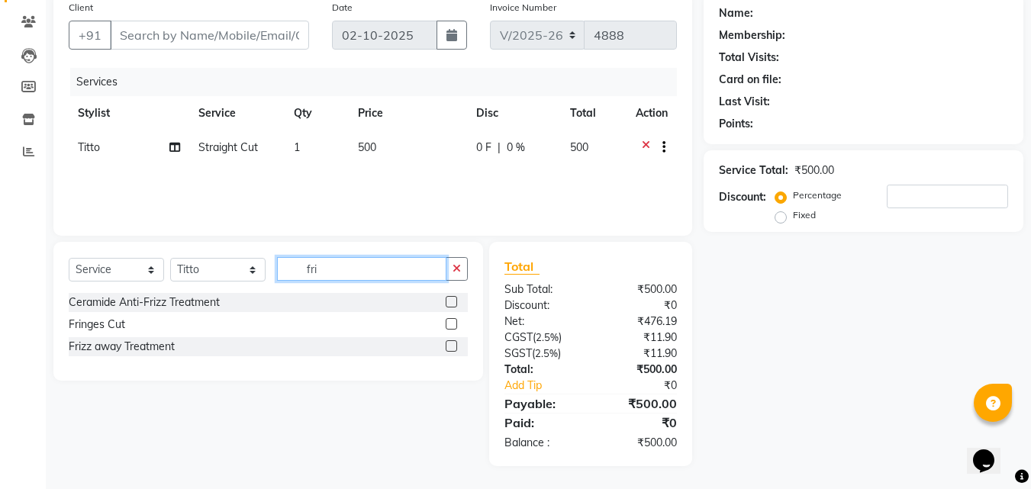
type input "fri"
click at [454, 327] on label at bounding box center [451, 323] width 11 height 11
click at [454, 327] on input "checkbox" at bounding box center [451, 325] width 10 height 10
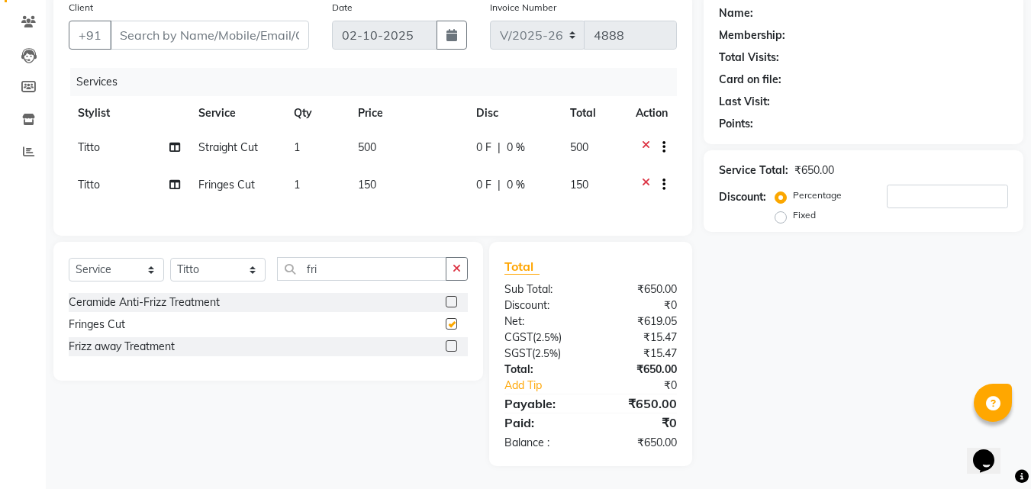
checkbox input "false"
click at [147, 36] on input "Client" at bounding box center [209, 35] width 199 height 29
click at [150, 38] on input "Client" at bounding box center [209, 35] width 199 height 29
type input "9"
type input "0"
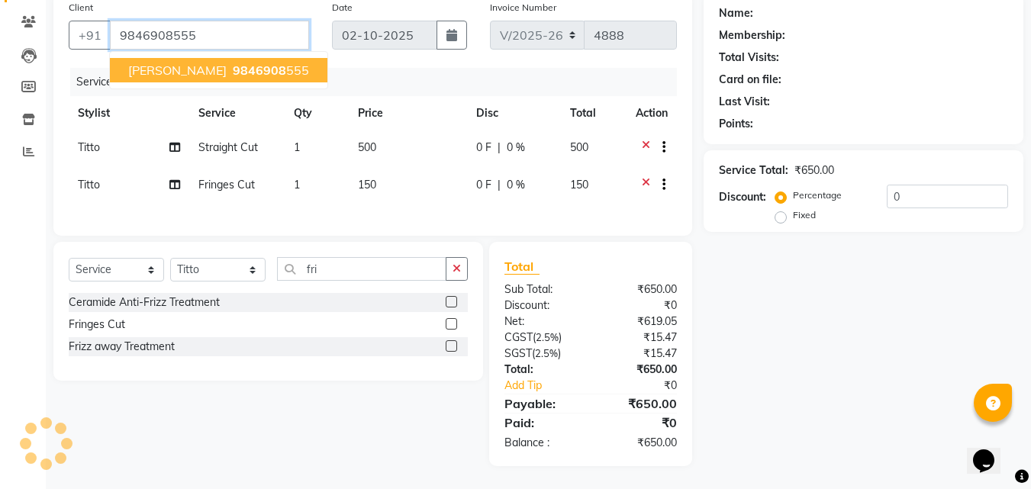
type input "9846908555"
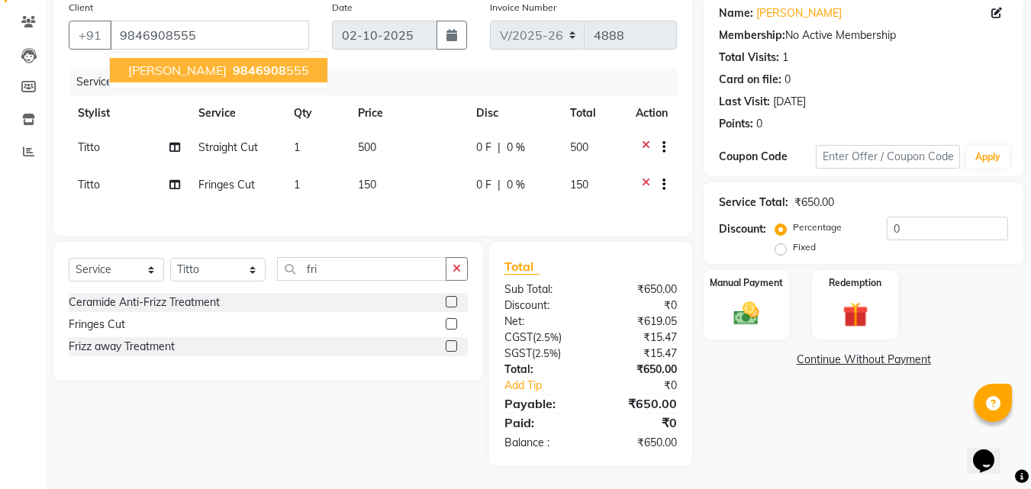
click at [328, 60] on div "Date 02-10-2025" at bounding box center [400, 30] width 158 height 63
click at [753, 305] on img at bounding box center [746, 314] width 43 height 31
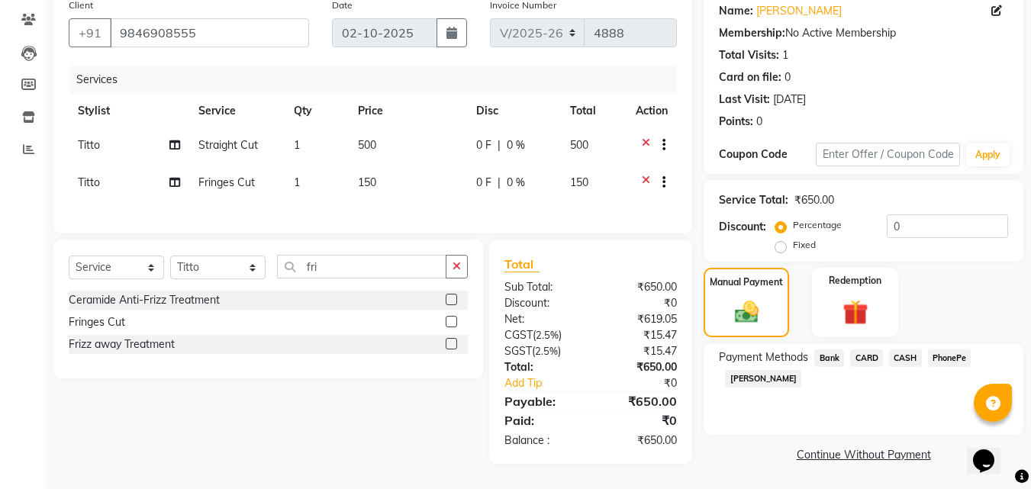
click at [941, 353] on span "PhonePe" at bounding box center [950, 359] width 44 height 18
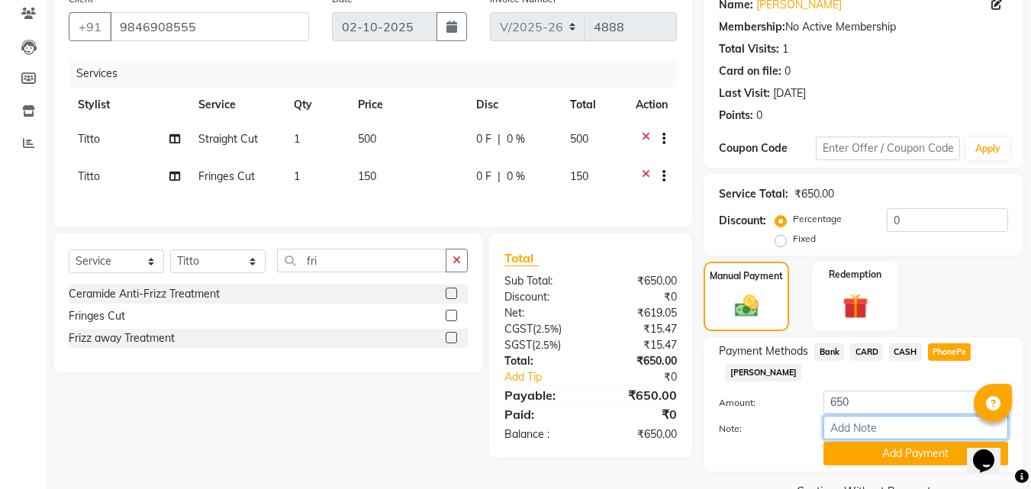
click at [891, 429] on input "Note:" at bounding box center [916, 428] width 185 height 24
type input "suhana"
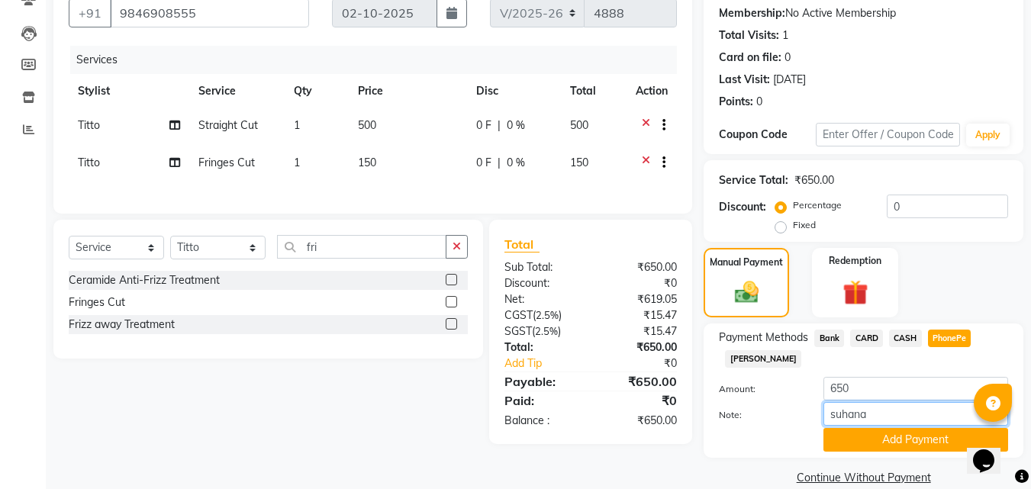
scroll to position [166, 0]
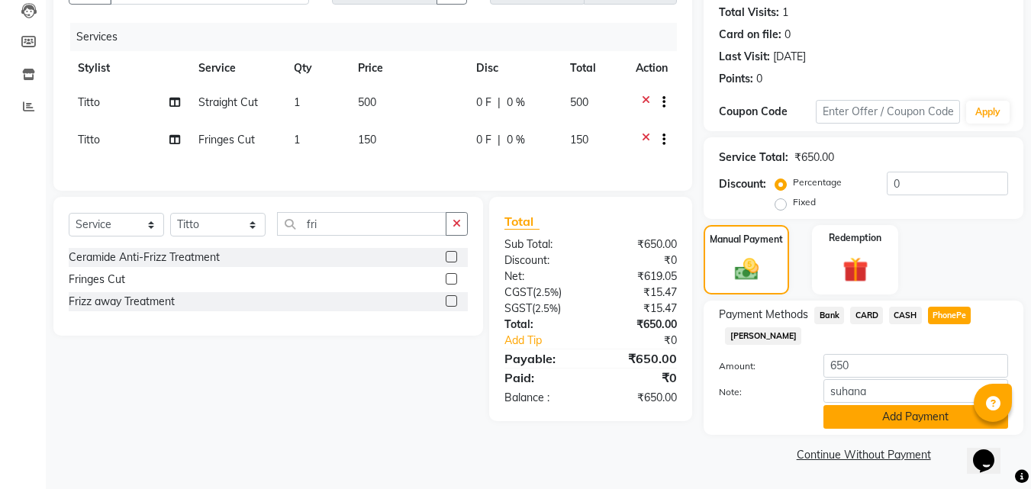
click at [886, 420] on button "Add Payment" at bounding box center [916, 417] width 185 height 24
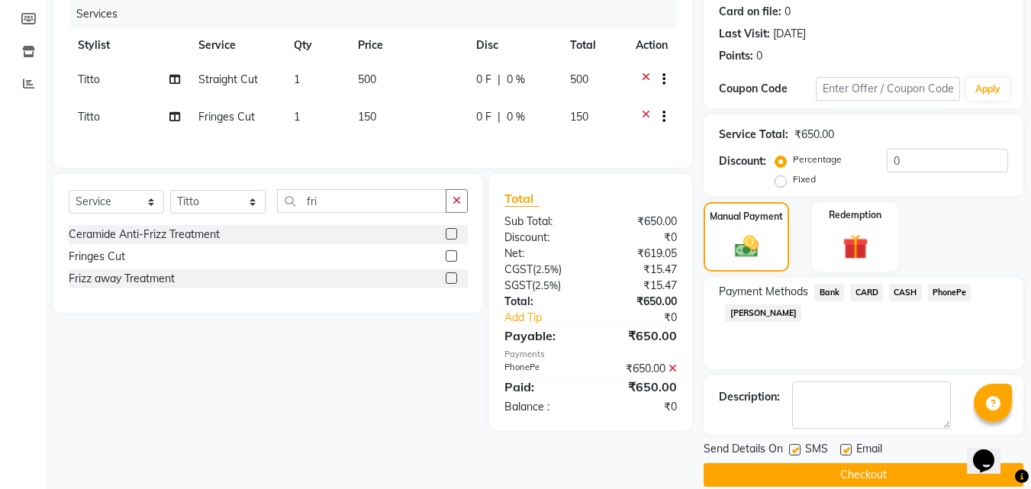
scroll to position [210, 0]
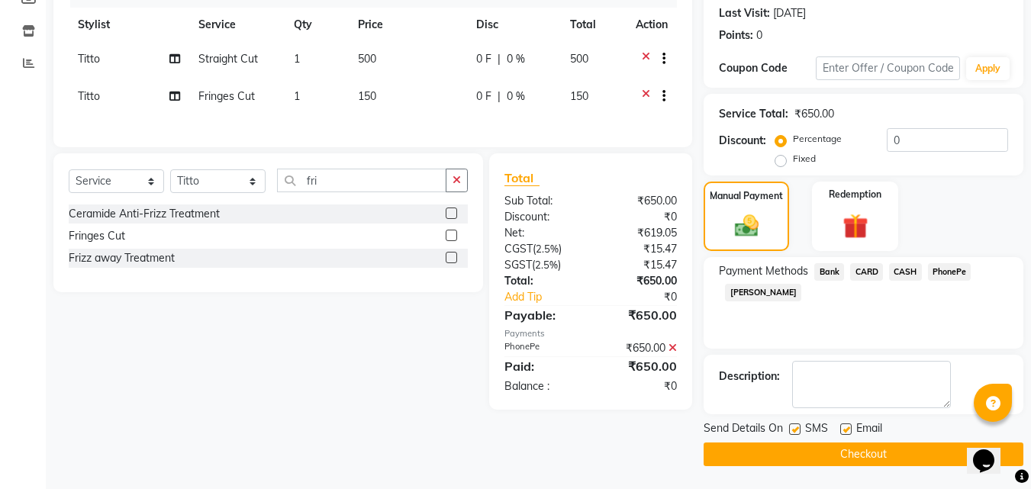
click at [830, 447] on button "Checkout" at bounding box center [864, 455] width 320 height 24
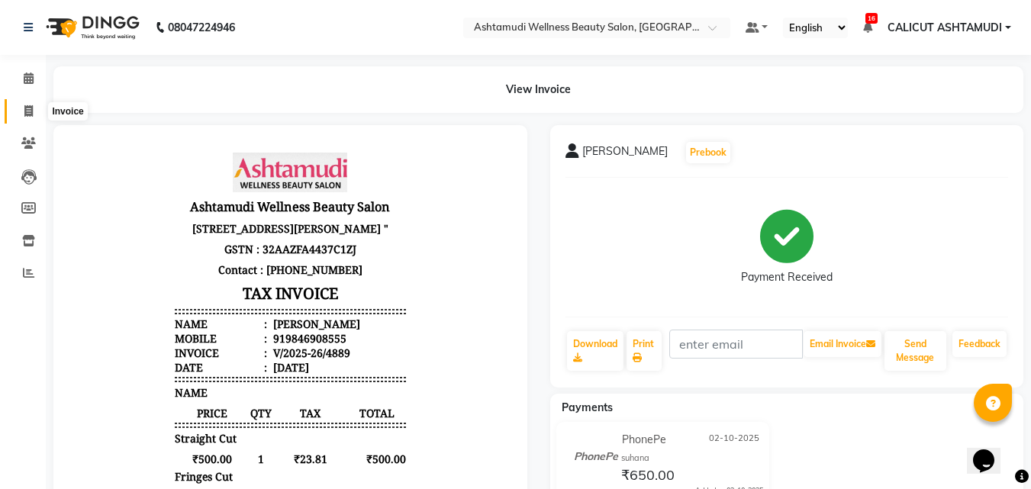
click at [30, 111] on icon at bounding box center [28, 110] width 8 height 11
select select "service"
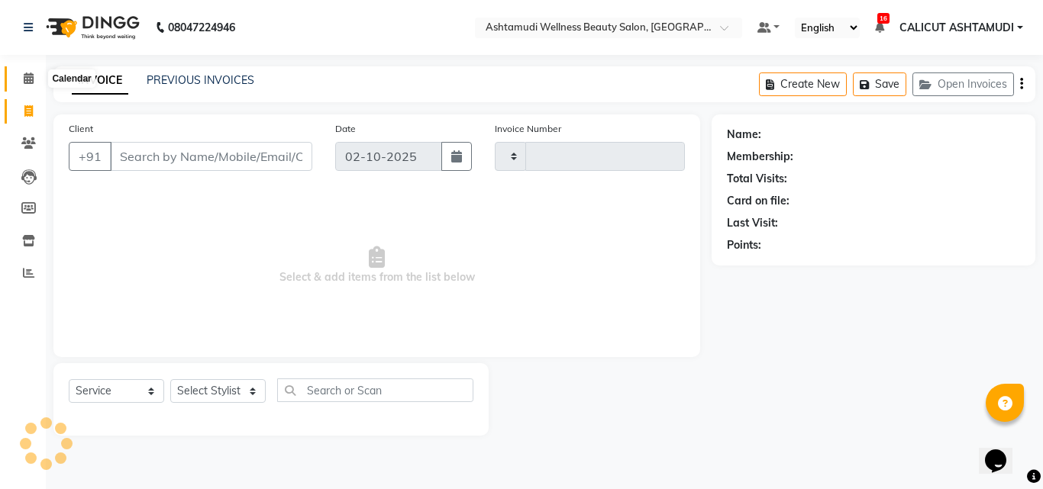
type input "4891"
select select "4630"
click at [21, 76] on span at bounding box center [28, 79] width 27 height 18
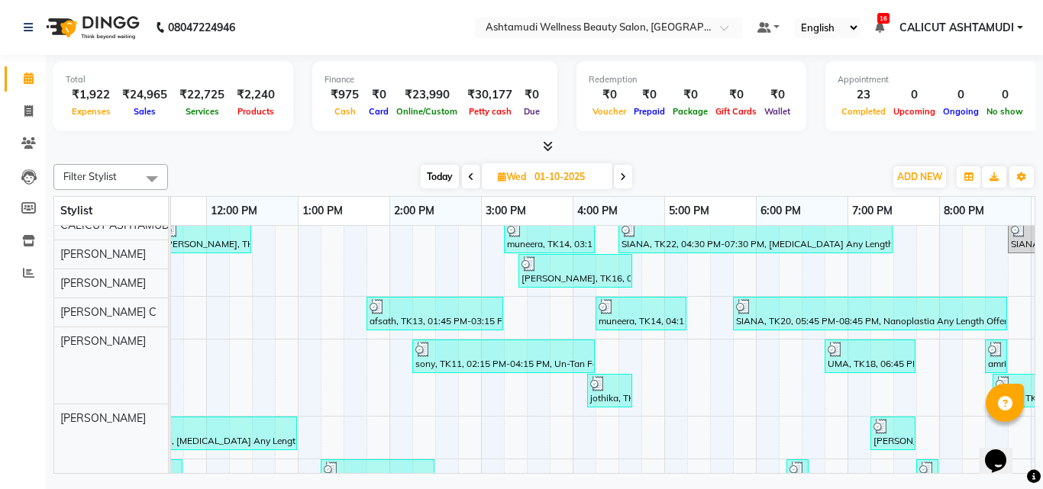
scroll to position [305, 0]
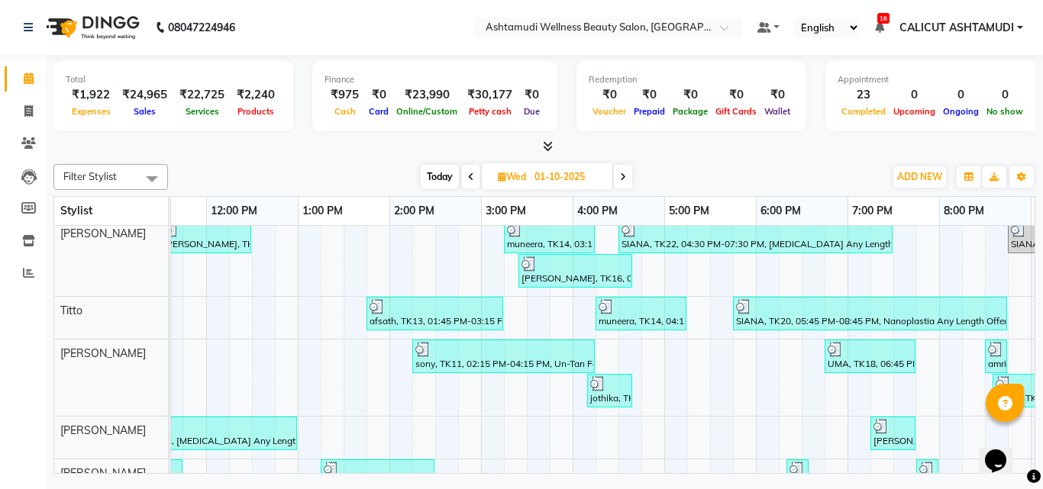
click at [437, 176] on span "Today" at bounding box center [440, 177] width 38 height 24
type input "02-10-2025"
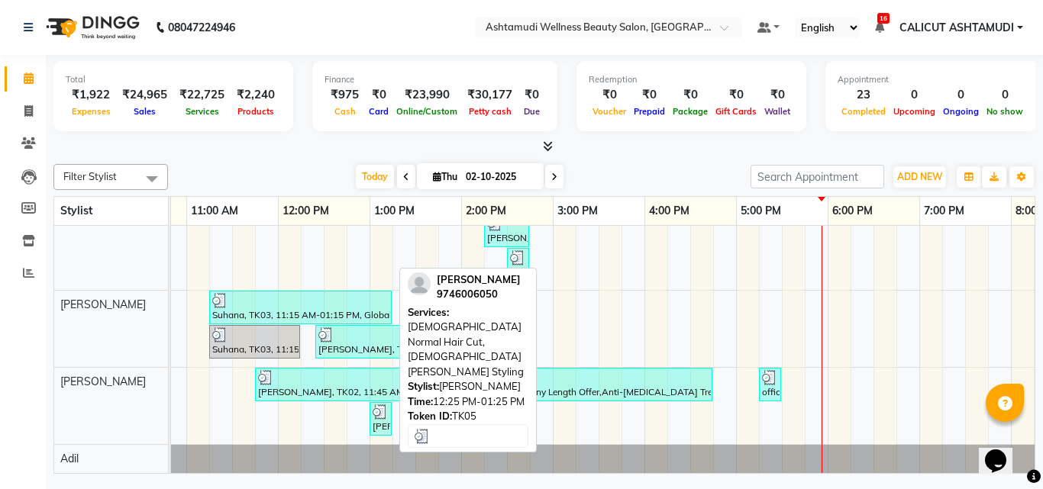
scroll to position [395, 0]
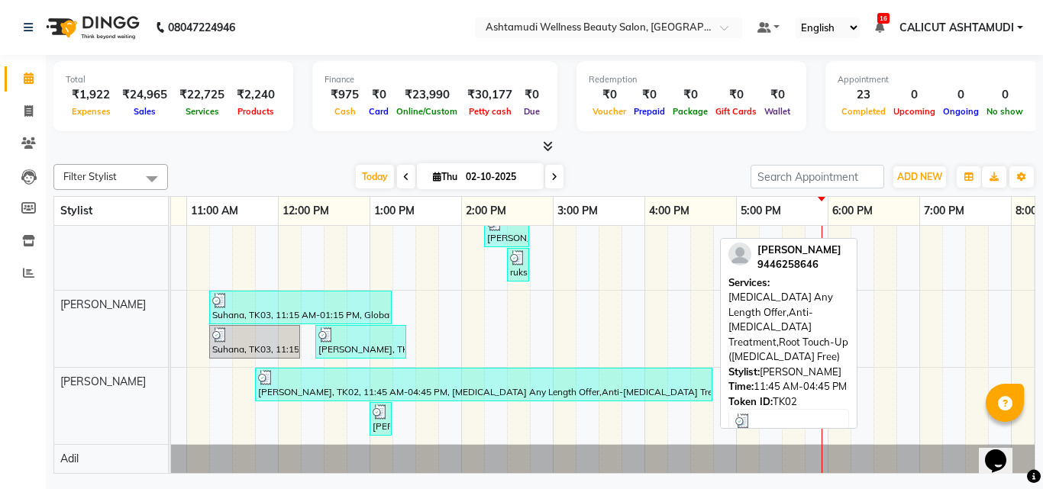
click at [359, 375] on div "[PERSON_NAME], TK02, 11:45 AM-04:45 PM, [MEDICAL_DATA] Any Length Offer,Anti-[M…" at bounding box center [484, 384] width 454 height 29
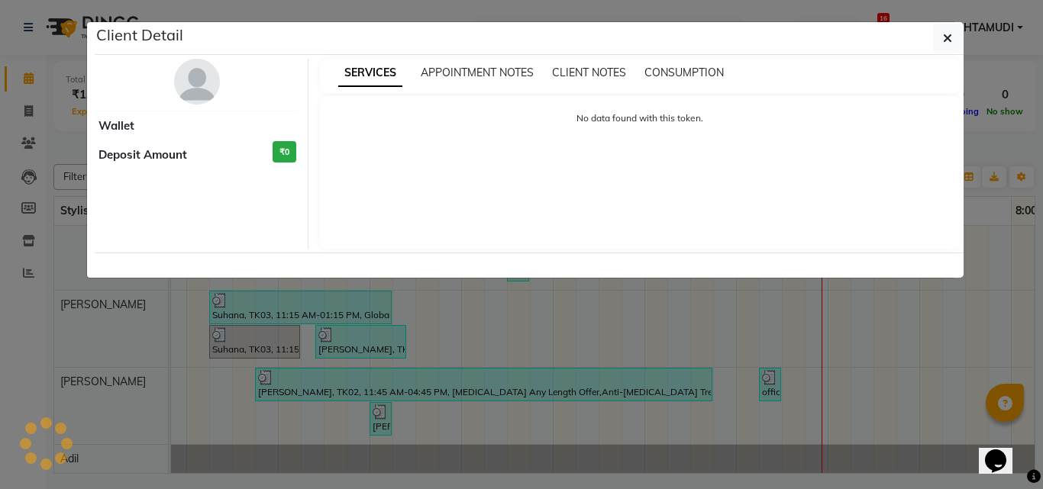
select select "3"
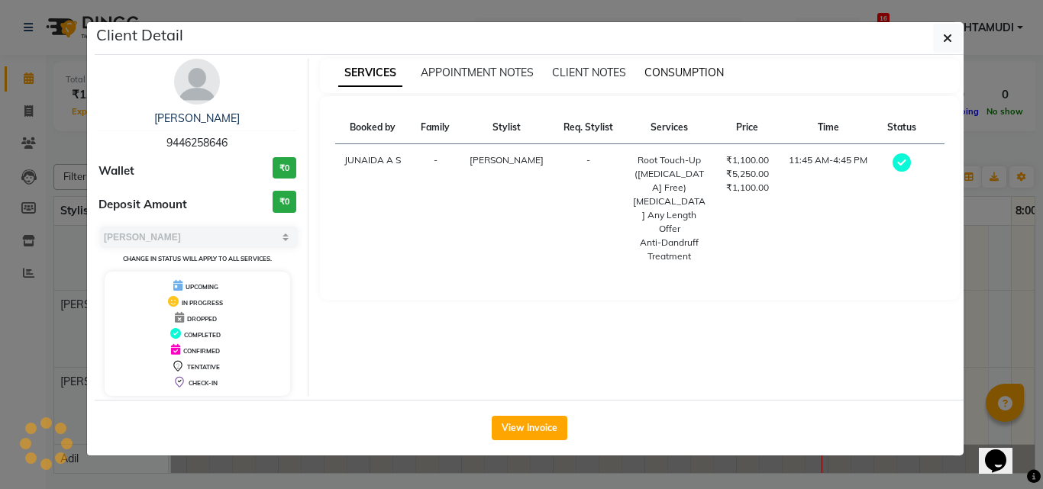
click at [686, 76] on span "CONSUMPTION" at bounding box center [683, 73] width 79 height 14
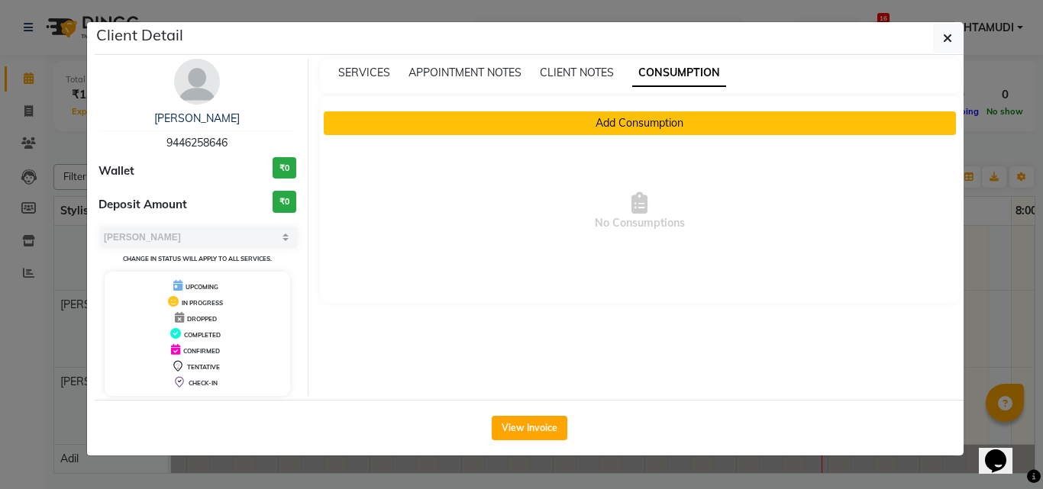
click at [657, 122] on button "Add Consumption" at bounding box center [640, 123] width 633 height 24
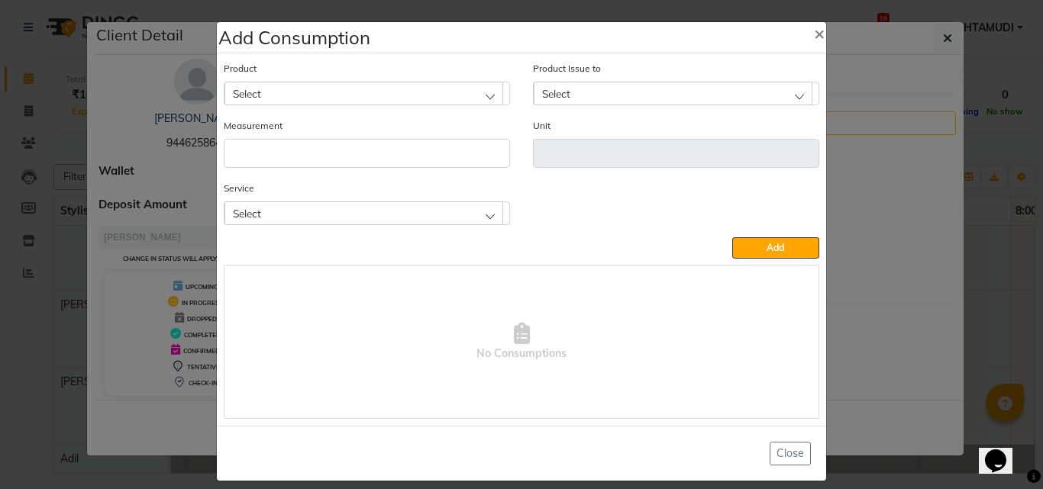
click at [337, 91] on div "Select" at bounding box center [363, 93] width 279 height 23
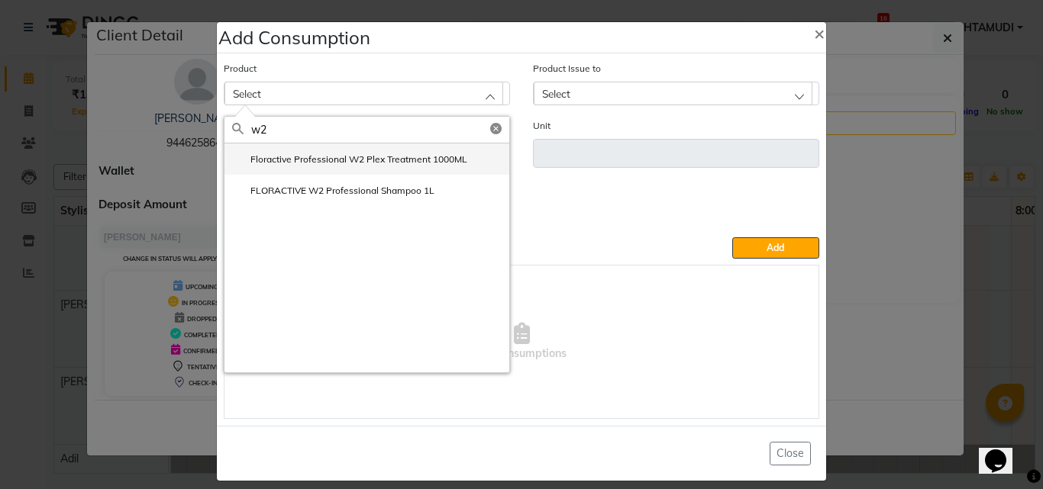
type input "w2"
click at [399, 161] on label "Floractive Professional W2 Plex Treatment 1000ML" at bounding box center [349, 160] width 235 height 14
type input "ml"
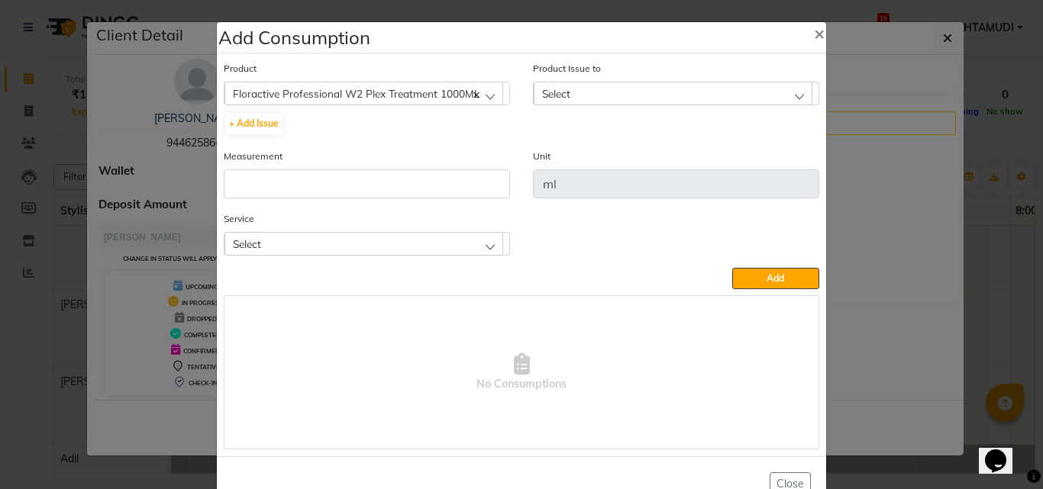
click at [551, 105] on div "Select" at bounding box center [673, 93] width 279 height 23
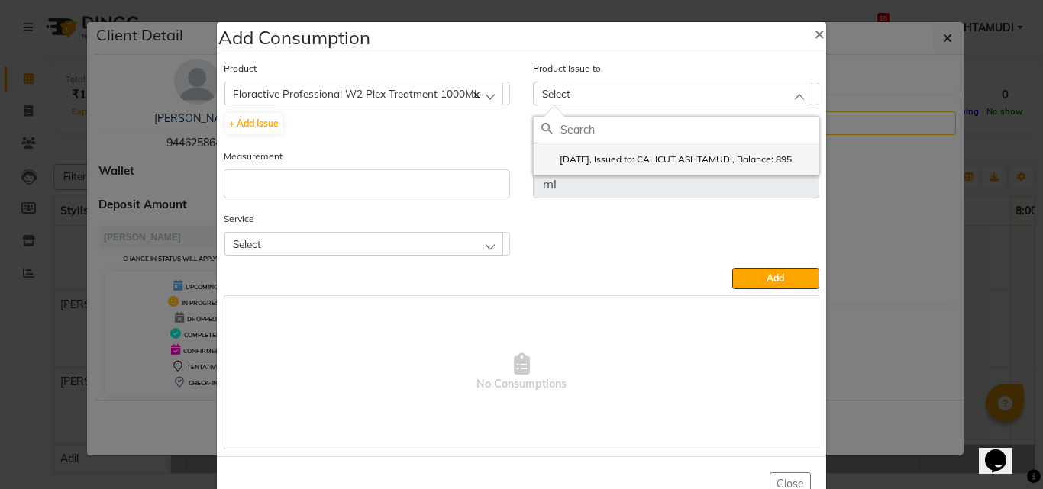
drag, startPoint x: 562, startPoint y: 167, endPoint x: 473, endPoint y: 169, distance: 88.6
click at [563, 166] on label "2025-09-24, Issued to: CALICUT ASHTAMUDI, Balance: 895" at bounding box center [666, 160] width 250 height 14
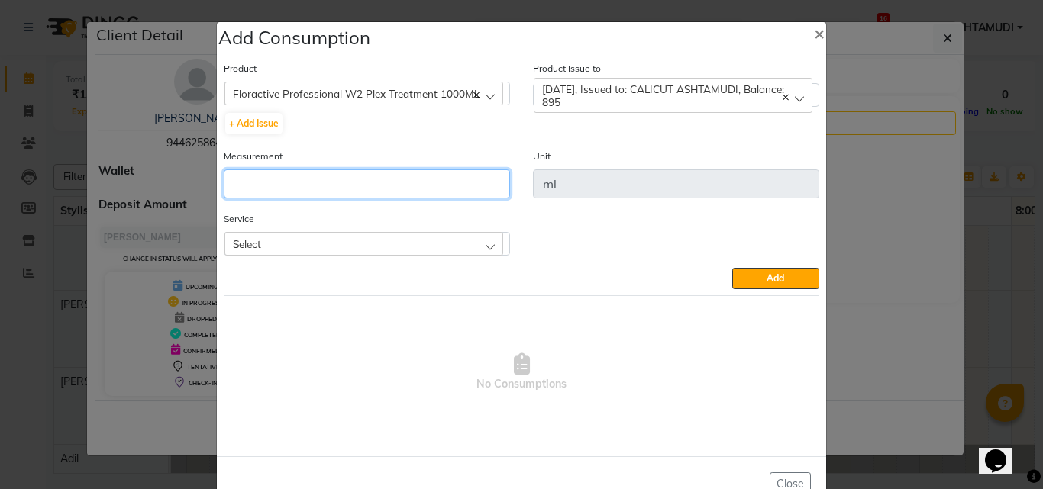
click at [371, 179] on input "number" at bounding box center [367, 183] width 286 height 29
type input "60"
click at [358, 250] on div "Select" at bounding box center [363, 243] width 279 height 23
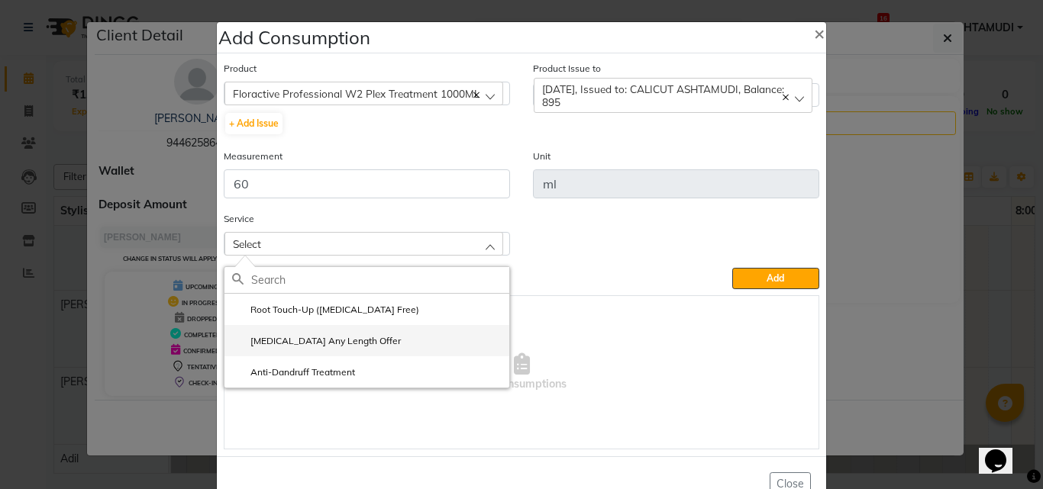
click at [327, 333] on li "Botox Any Length Offer" at bounding box center [366, 340] width 285 height 31
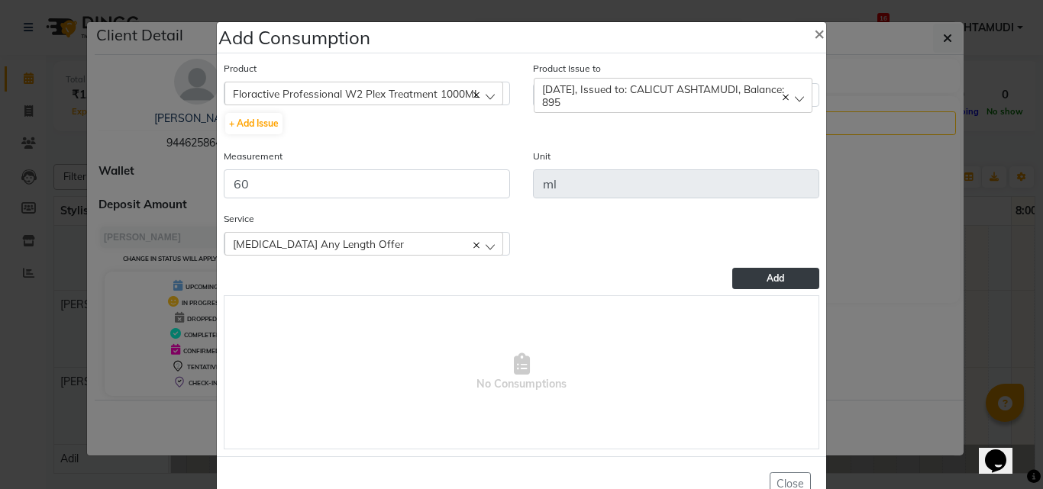
click at [738, 273] on button "Add" at bounding box center [775, 278] width 87 height 21
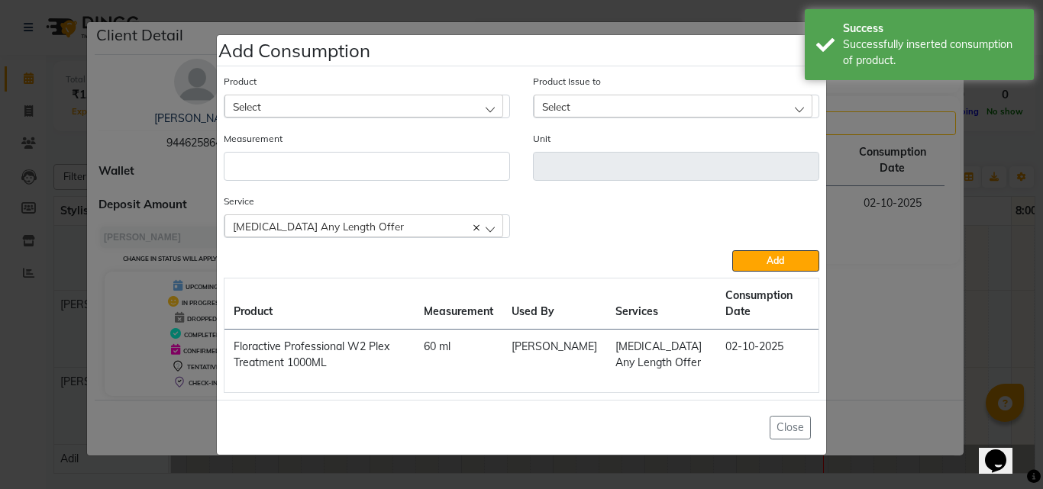
click at [376, 234] on div "Botox Any Length Offer" at bounding box center [363, 226] width 279 height 23
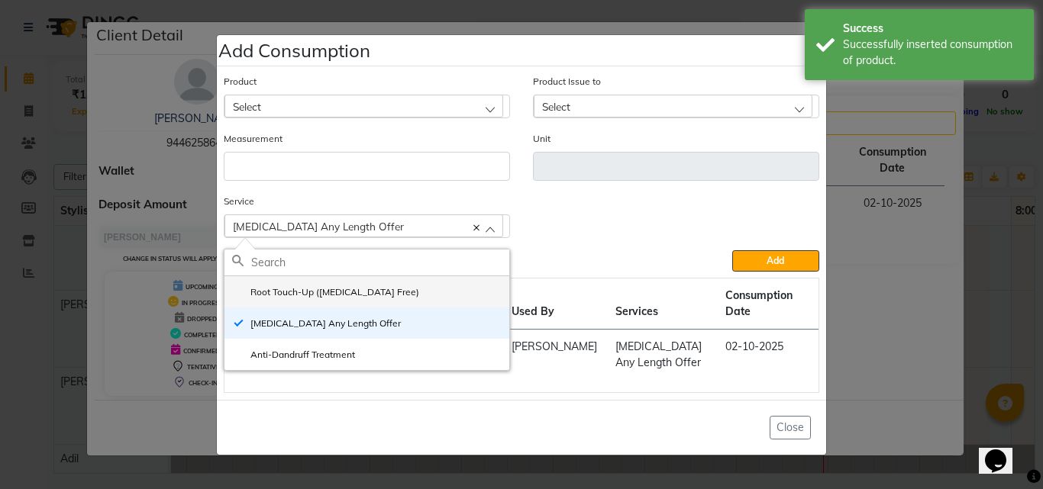
click at [309, 294] on label "Root Touch-Up (Ammonia Free)" at bounding box center [325, 293] width 187 height 14
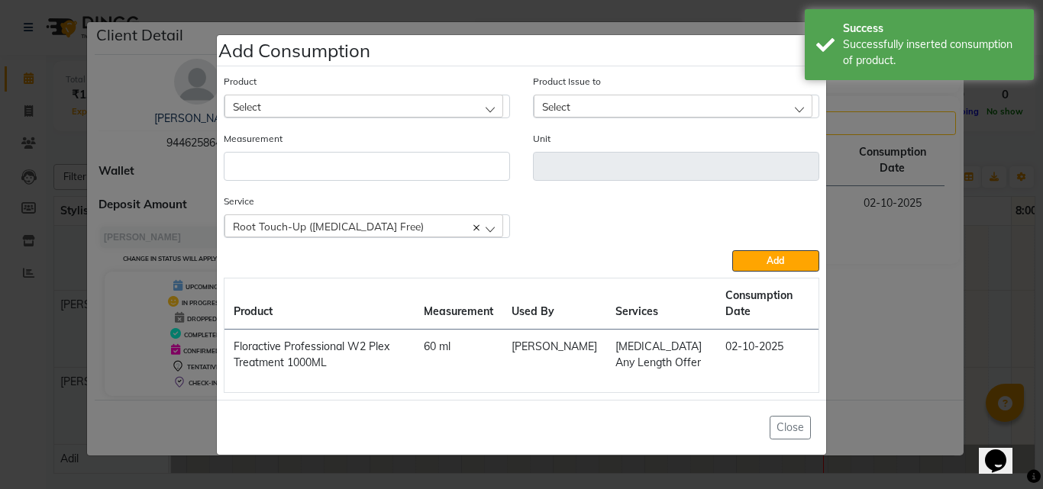
click at [305, 109] on div "Select" at bounding box center [363, 106] width 279 height 23
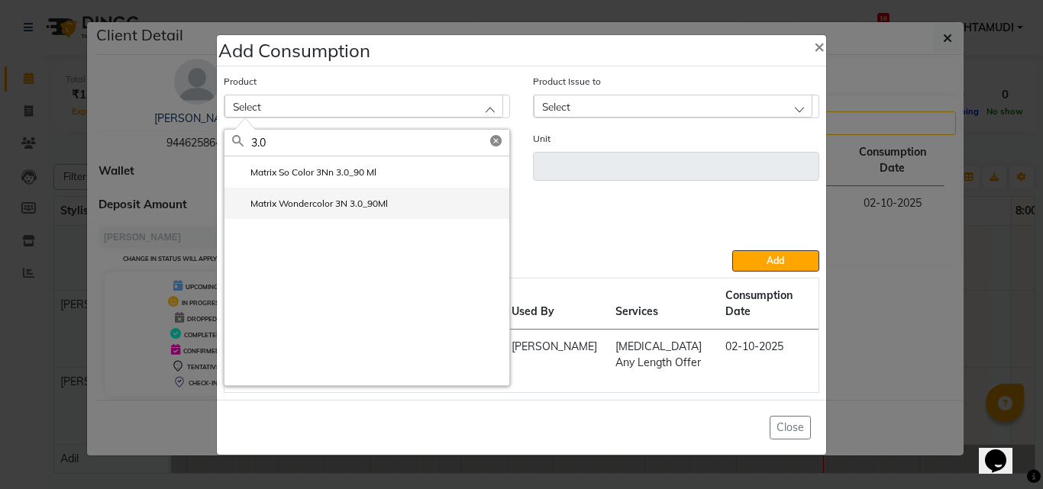
type input "3.0"
click at [333, 204] on label "Matrix Wondercolor 3N 3.0_90Ml" at bounding box center [310, 204] width 156 height 14
type input "ml"
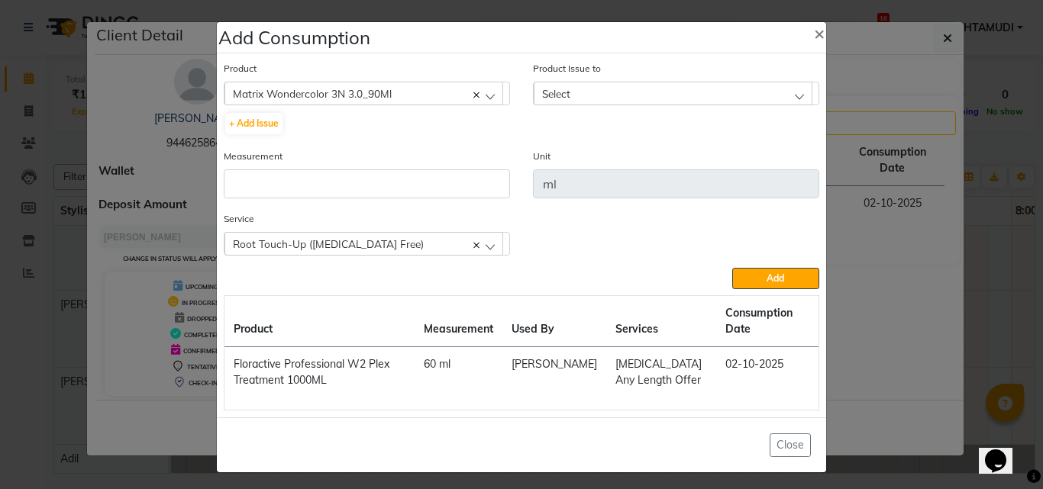
drag, startPoint x: 582, startPoint y: 94, endPoint x: 581, endPoint y: 102, distance: 8.4
click at [583, 94] on div "Select" at bounding box center [673, 93] width 279 height 23
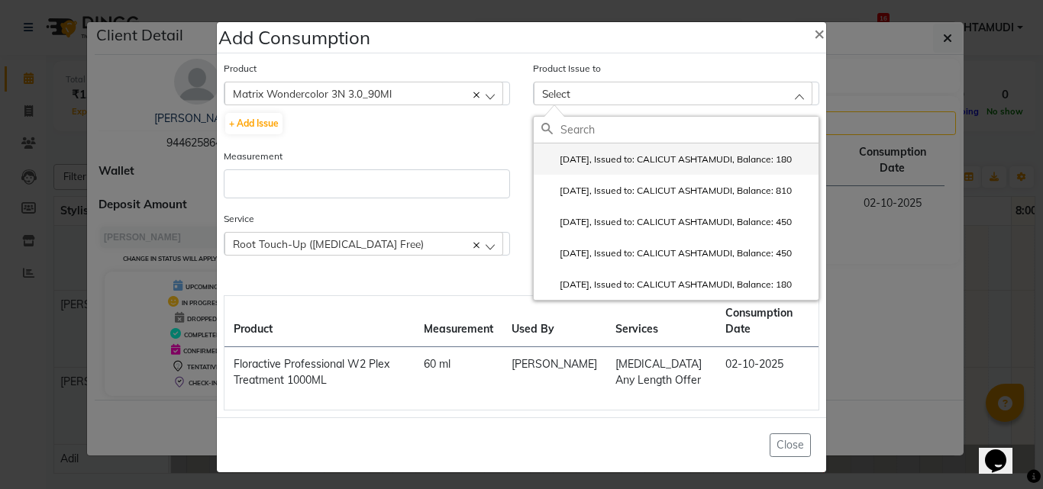
click at [573, 153] on label "2025-09-25, Issued to: CALICUT ASHTAMUDI, Balance: 180" at bounding box center [666, 160] width 250 height 14
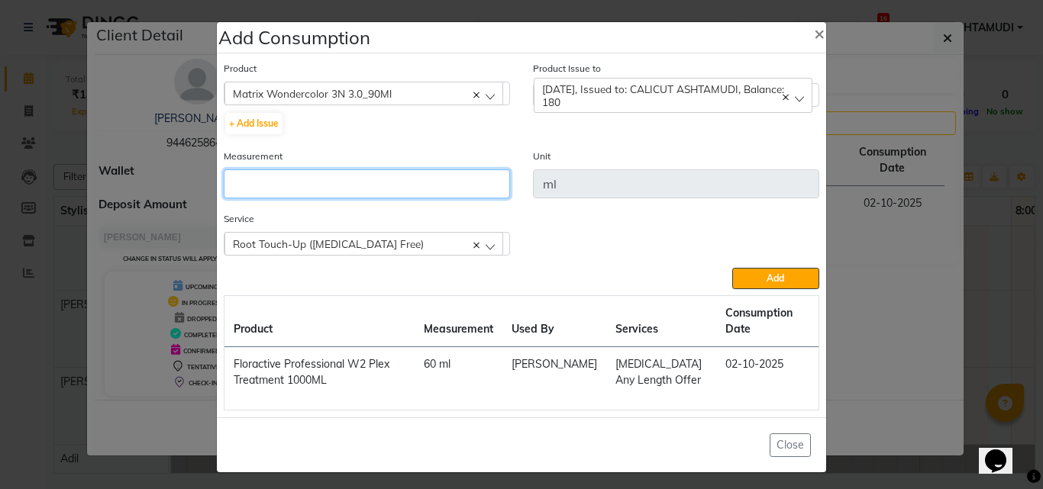
click at [410, 192] on input "number" at bounding box center [367, 183] width 286 height 29
type input "15"
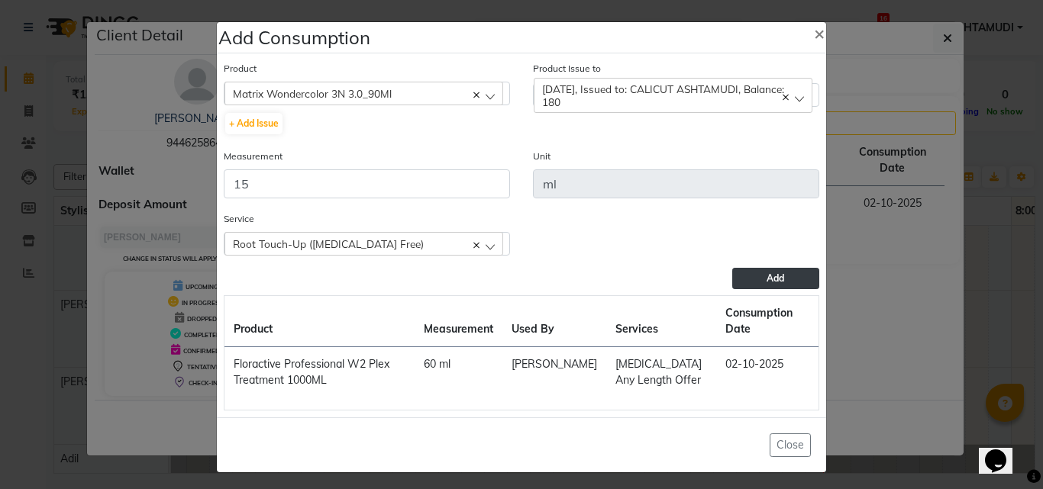
click at [751, 279] on button "Add" at bounding box center [775, 278] width 87 height 21
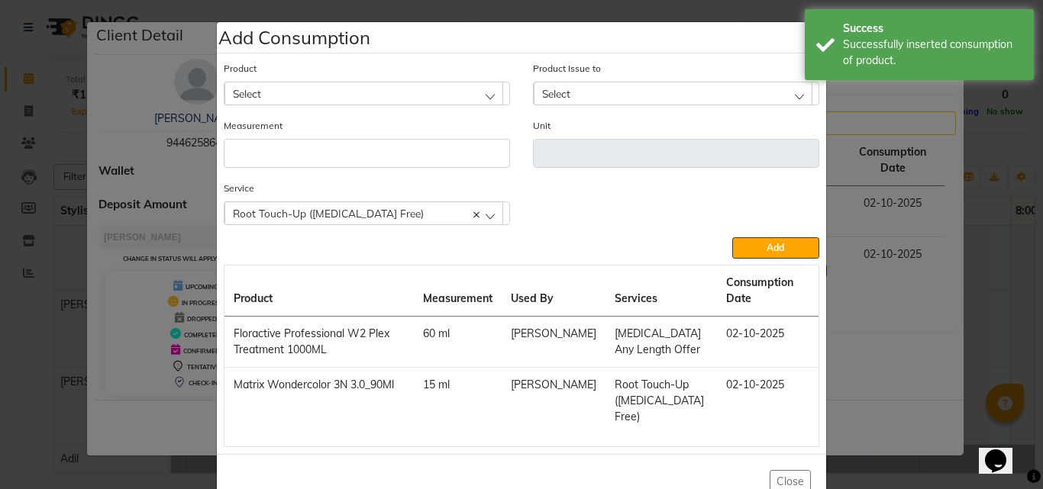
click at [295, 85] on div "Select" at bounding box center [363, 93] width 279 height 23
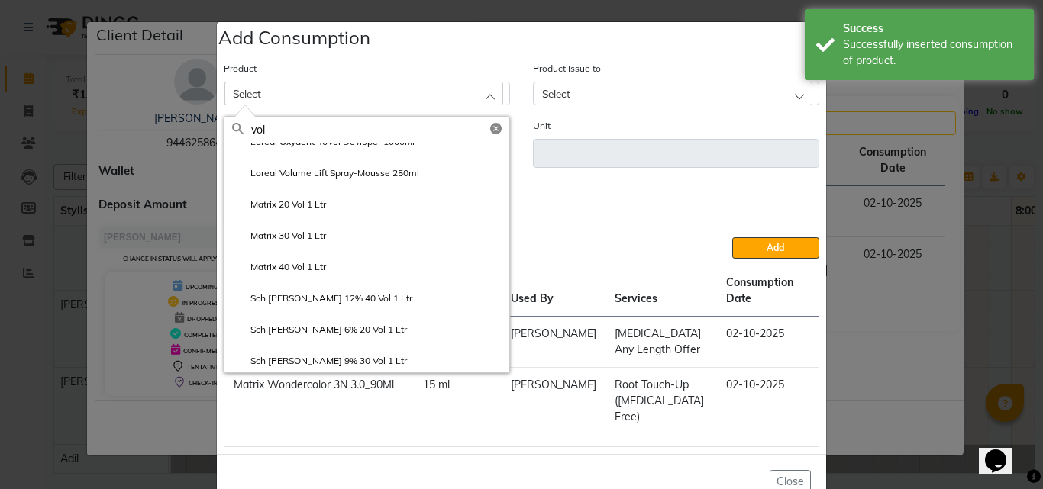
scroll to position [272, 0]
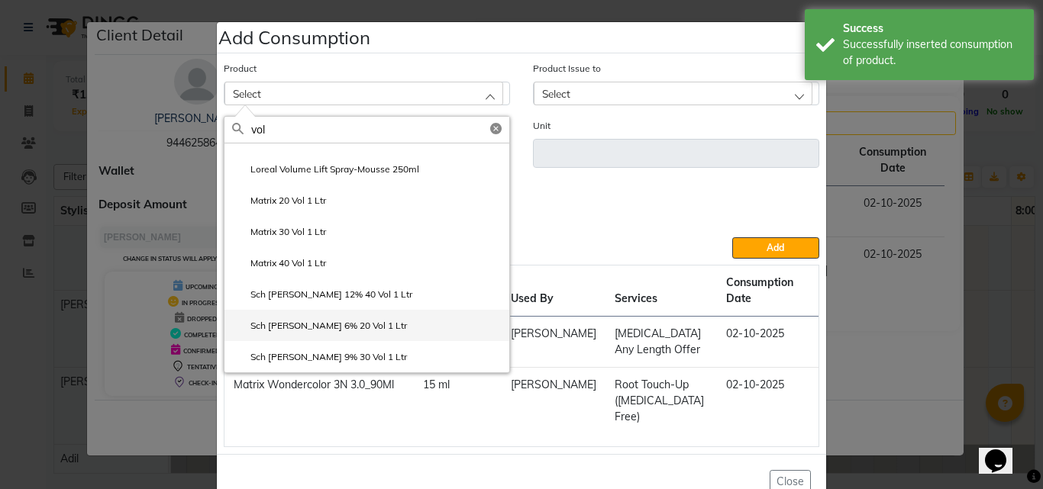
type input "vol"
click at [328, 324] on label "Sch Igora 6% 20 Vol 1 Ltr" at bounding box center [319, 326] width 175 height 14
type input "ml"
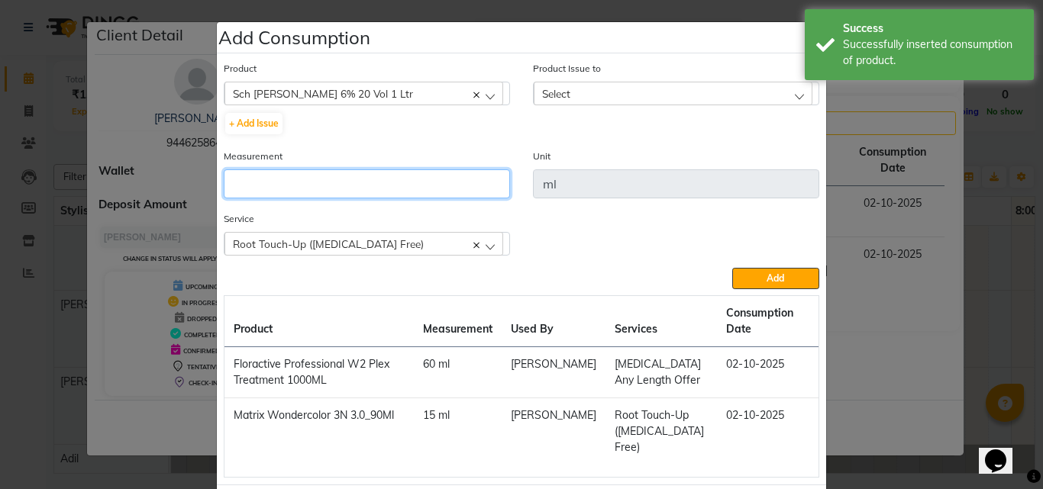
click at [383, 182] on input "number" at bounding box center [367, 183] width 286 height 29
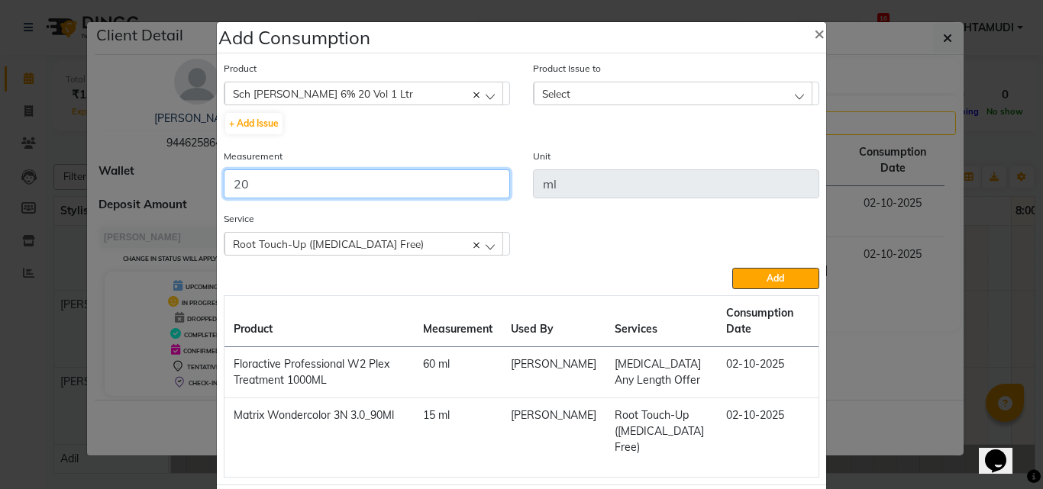
type input "20"
click at [534, 95] on div "Select" at bounding box center [673, 93] width 279 height 23
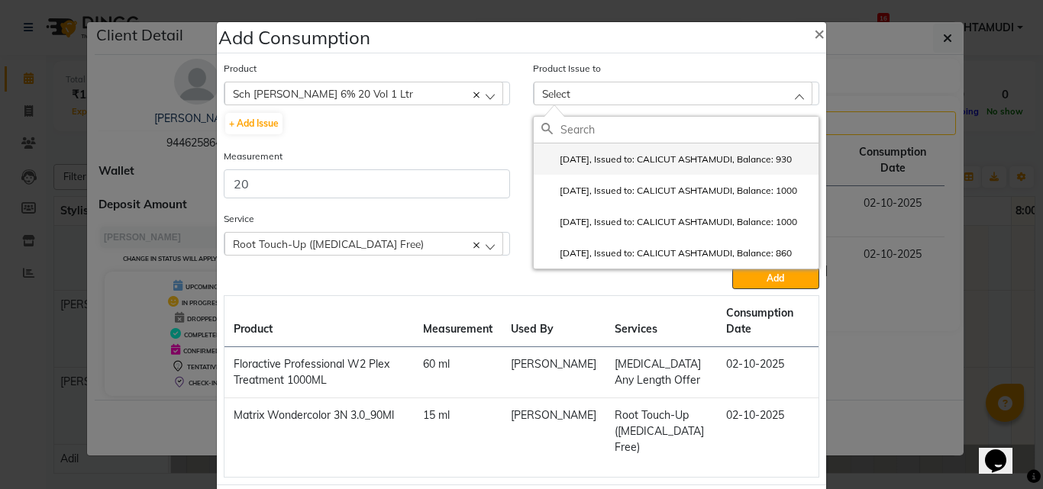
click at [565, 165] on label "2025-09-24, Issued to: CALICUT ASHTAMUDI, Balance: 930" at bounding box center [666, 160] width 250 height 14
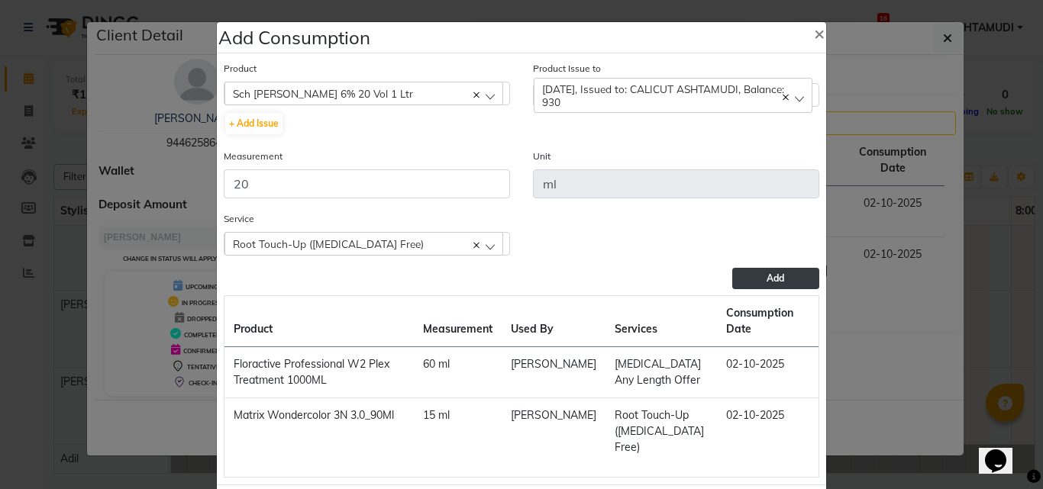
click at [763, 287] on button "Add" at bounding box center [775, 278] width 87 height 21
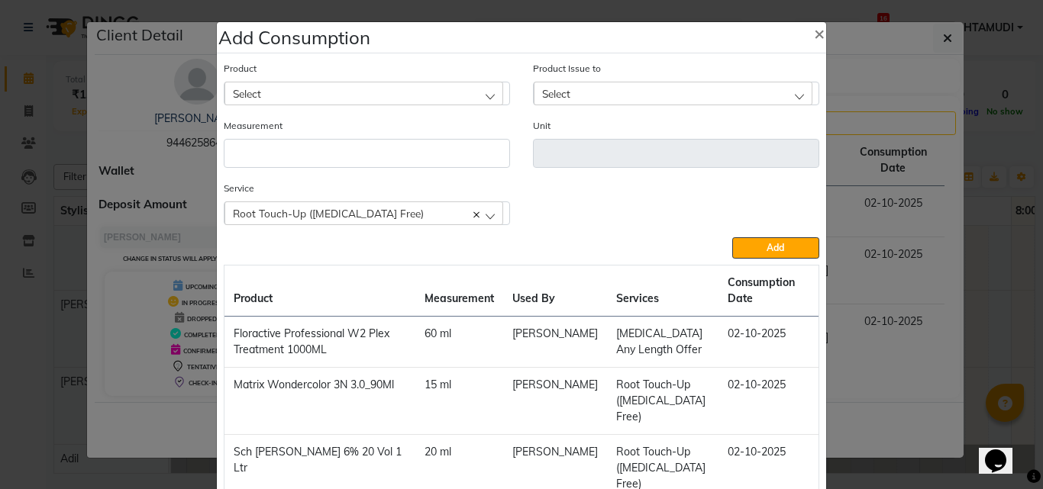
click at [359, 221] on div "Root Touch-Up (Ammonia Free)" at bounding box center [363, 213] width 279 height 23
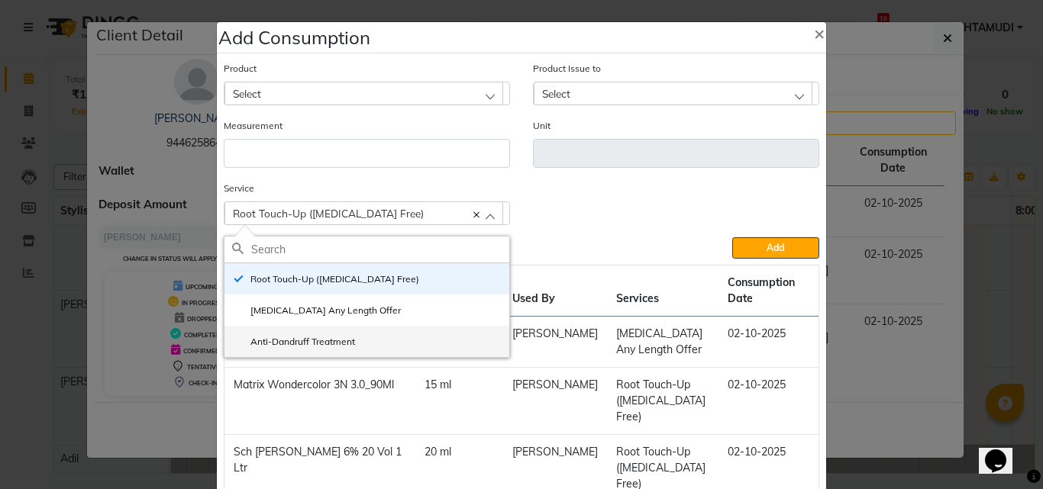
click at [305, 340] on label "Anti-Dandruff Treatment" at bounding box center [293, 342] width 123 height 14
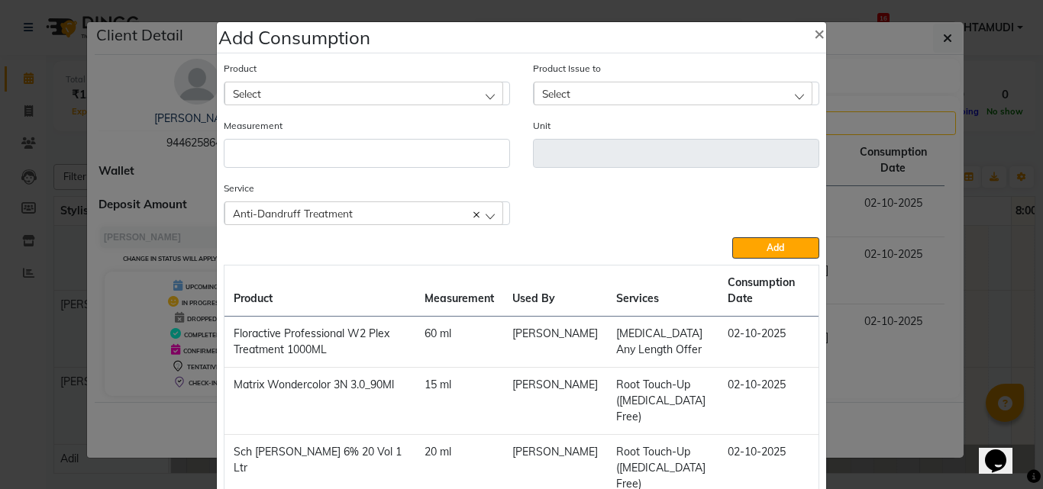
click at [306, 96] on div "Select" at bounding box center [363, 93] width 279 height 23
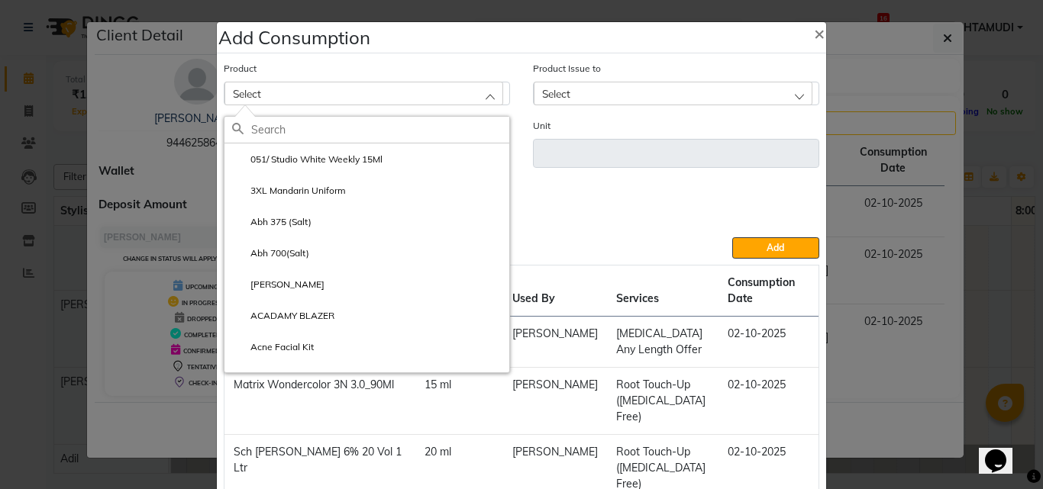
click at [305, 135] on input "text" at bounding box center [380, 130] width 258 height 26
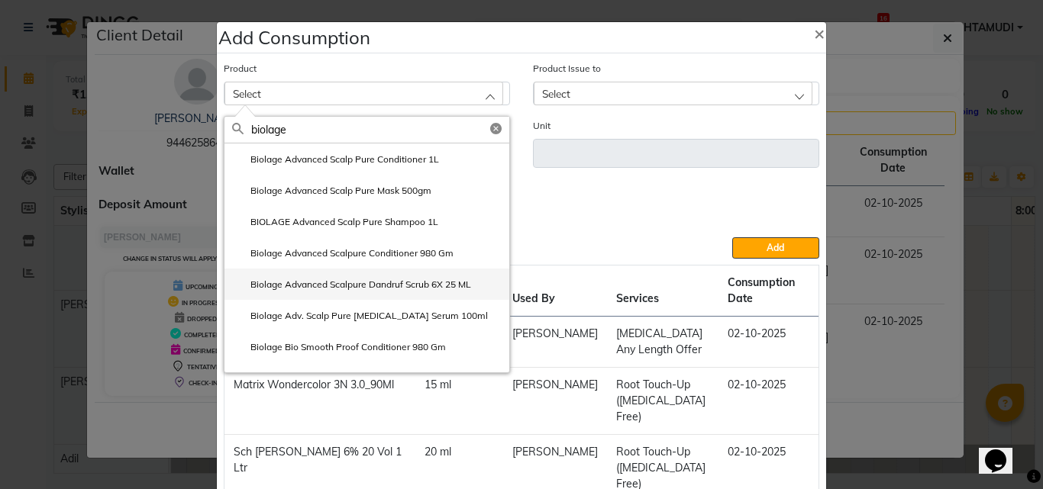
type input "biolage"
click at [374, 289] on label "Biolage Advanced Scalpure Dandruf Scrub 6X 25 ML" at bounding box center [351, 285] width 239 height 14
type input "pcs"
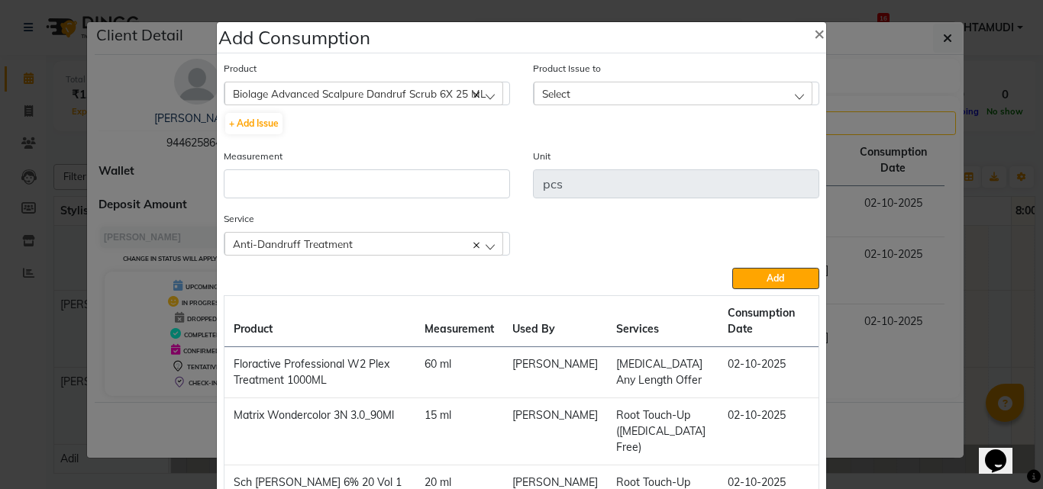
click at [576, 89] on div "Select" at bounding box center [673, 93] width 279 height 23
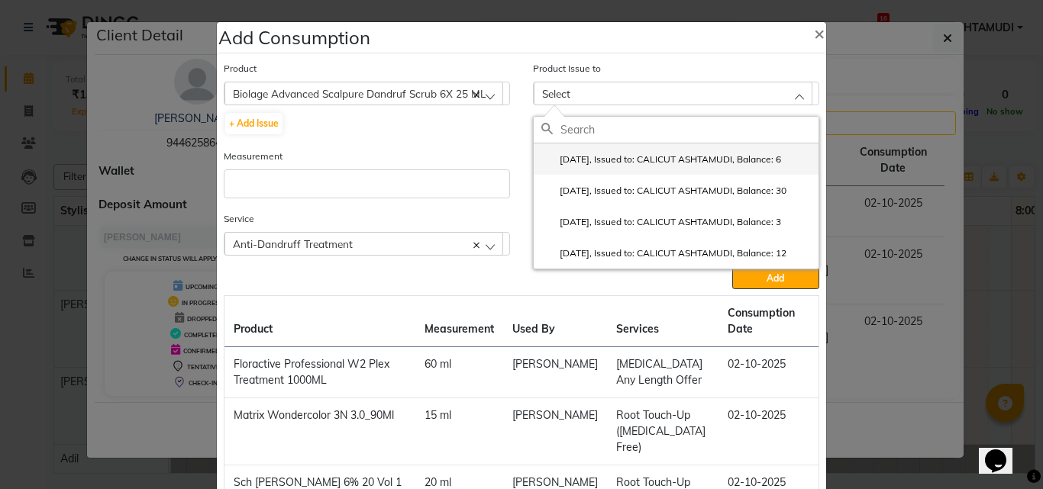
click at [585, 156] on label "2025-10-01, Issued to: CALICUT ASHTAMUDI, Balance: 6" at bounding box center [661, 160] width 240 height 14
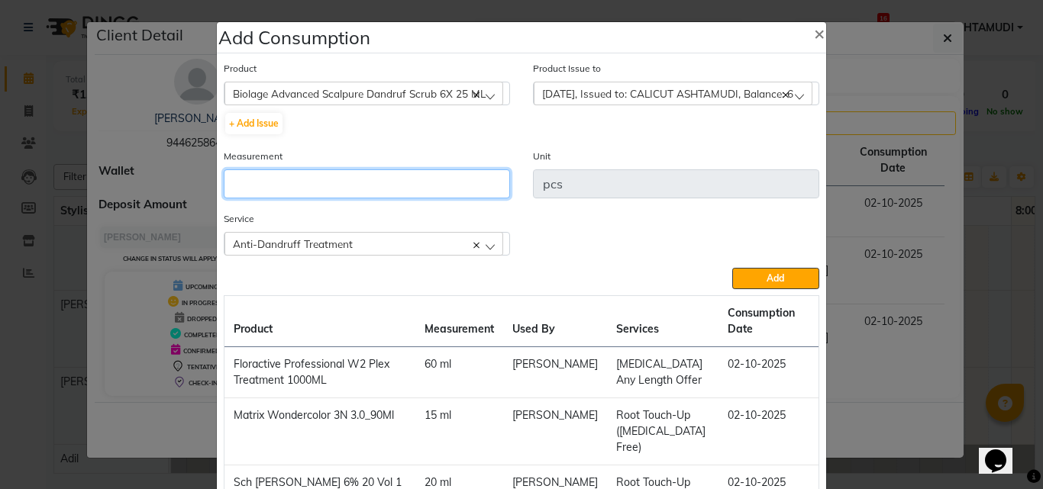
click at [399, 171] on input "number" at bounding box center [367, 183] width 286 height 29
type input "1"
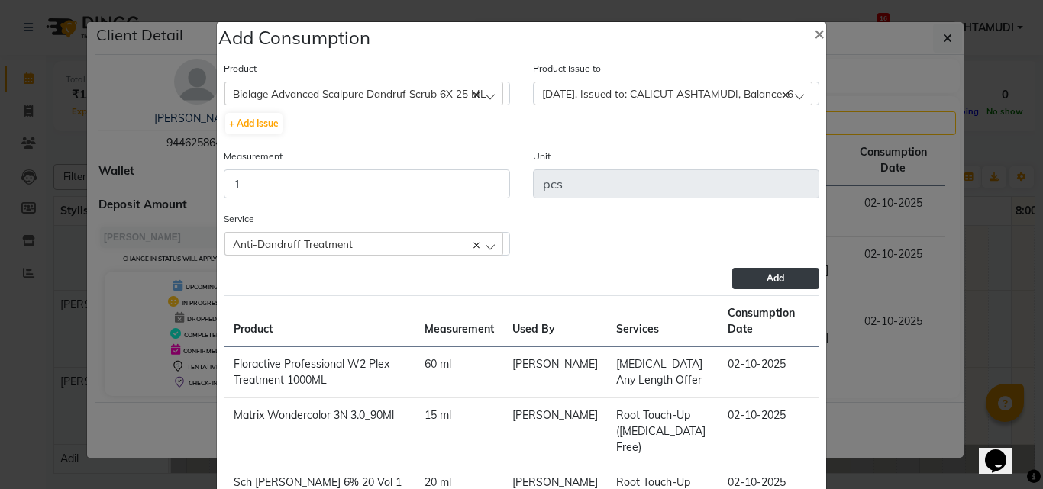
click at [741, 273] on button "Add" at bounding box center [775, 278] width 87 height 21
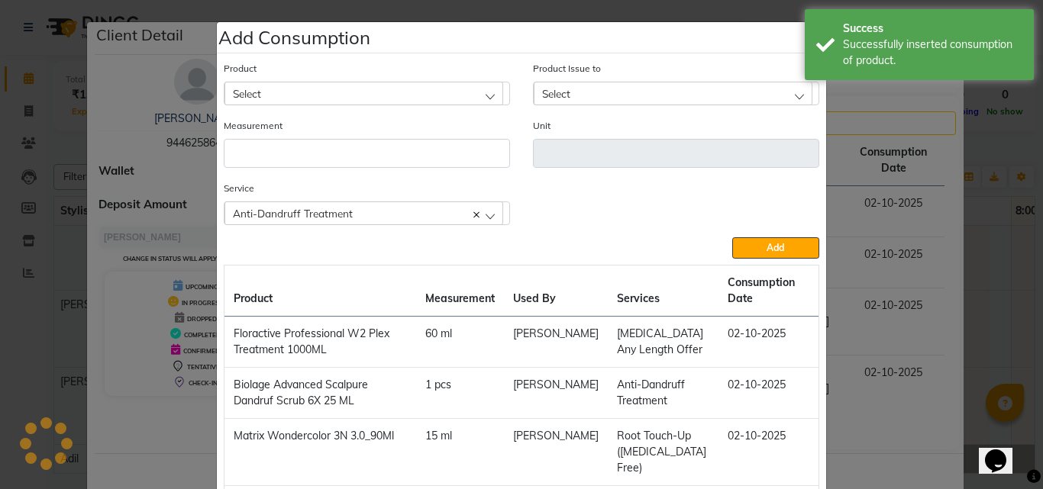
click at [876, 350] on ngb-modal-window "Add Consumption × Product Select 051/ Studio White Weekly 15Ml Product Issue to…" at bounding box center [521, 244] width 1043 height 489
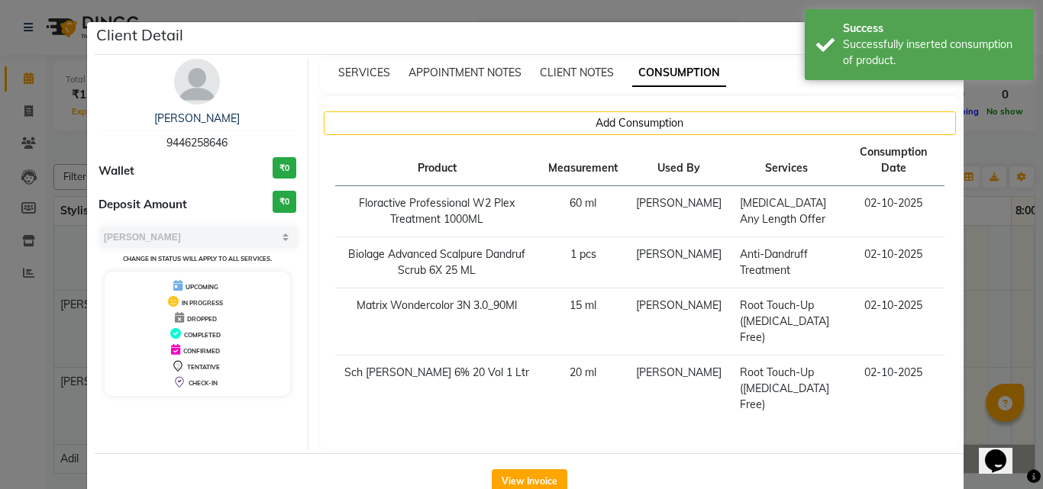
click at [999, 298] on ngb-modal-window "Client Detail JISHA 9446258646 Wallet ₹0 Deposit Amount ₹0 Select MARK DONE UPC…" at bounding box center [521, 244] width 1043 height 489
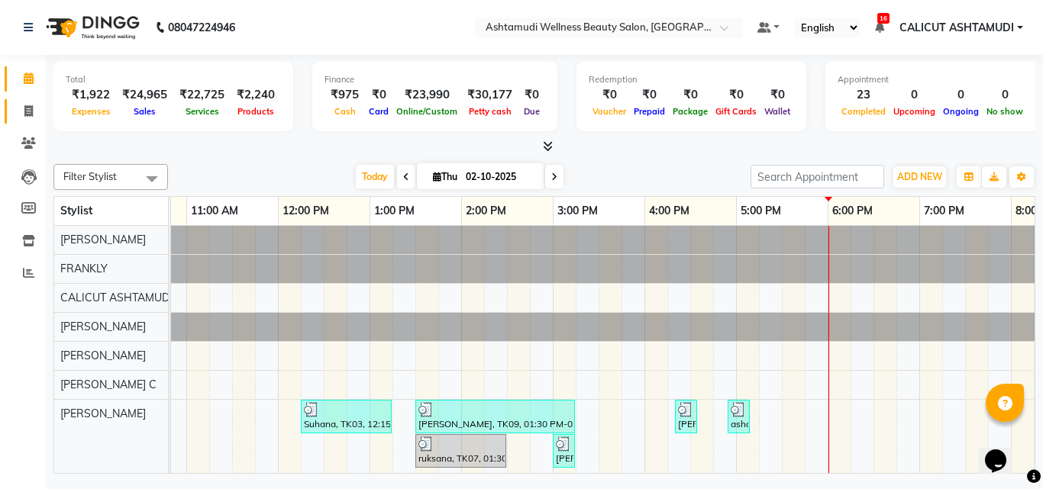
click at [30, 105] on icon at bounding box center [28, 110] width 8 height 11
select select "service"
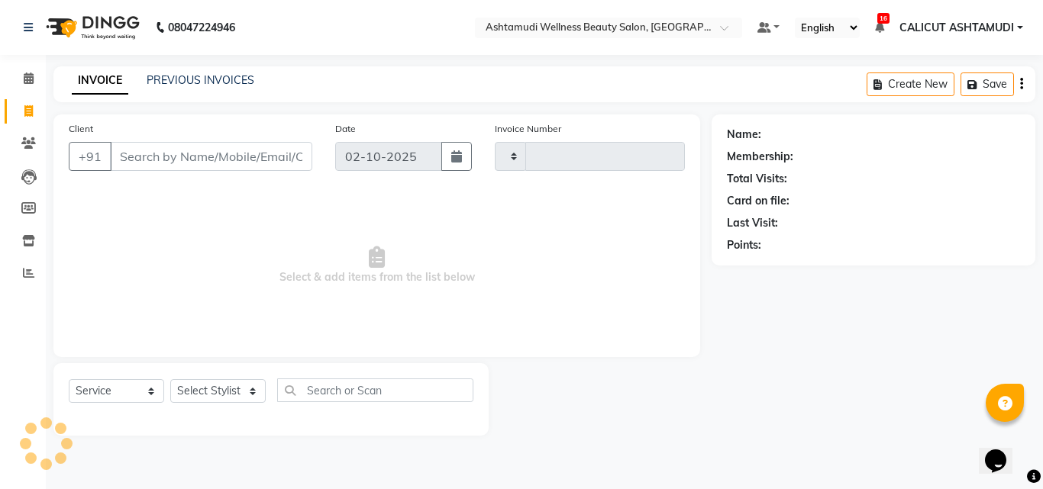
type input "4891"
select select "4630"
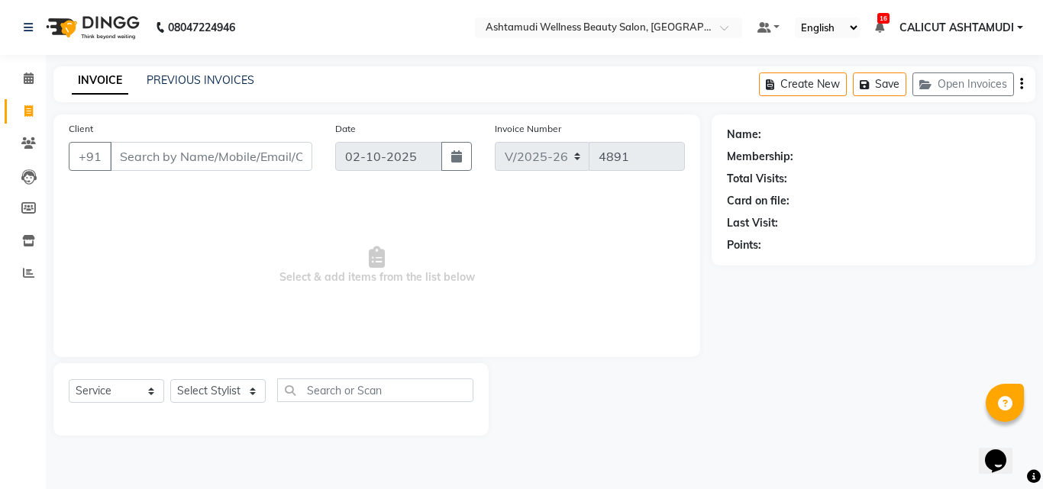
click at [692, 443] on main "INVOICE PREVIOUS INVOICES Create New Save Open Invoices Client +91 Date 02-10-2…" at bounding box center [544, 262] width 997 height 392
click at [199, 394] on select "Select Stylist Adil Amala George AMBILI C ANKITHA CALICUT ASHTAMUDI FRANKLY GRA…" at bounding box center [217, 391] width 95 height 24
select select "54081"
click at [170, 379] on select "Select Stylist Adil Amala George AMBILI C ANKITHA CALICUT ASHTAMUDI FRANKLY GRA…" at bounding box center [217, 391] width 95 height 24
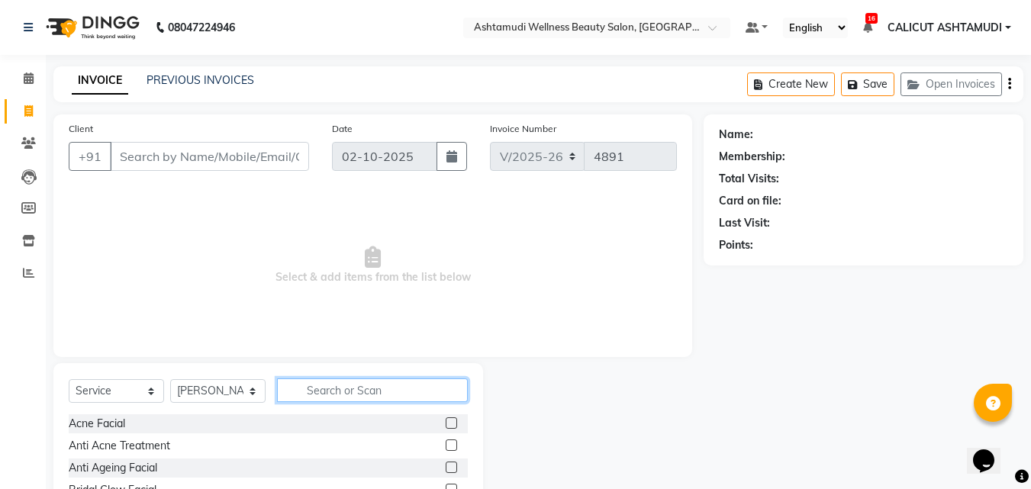
click at [350, 398] on input "text" at bounding box center [372, 391] width 191 height 24
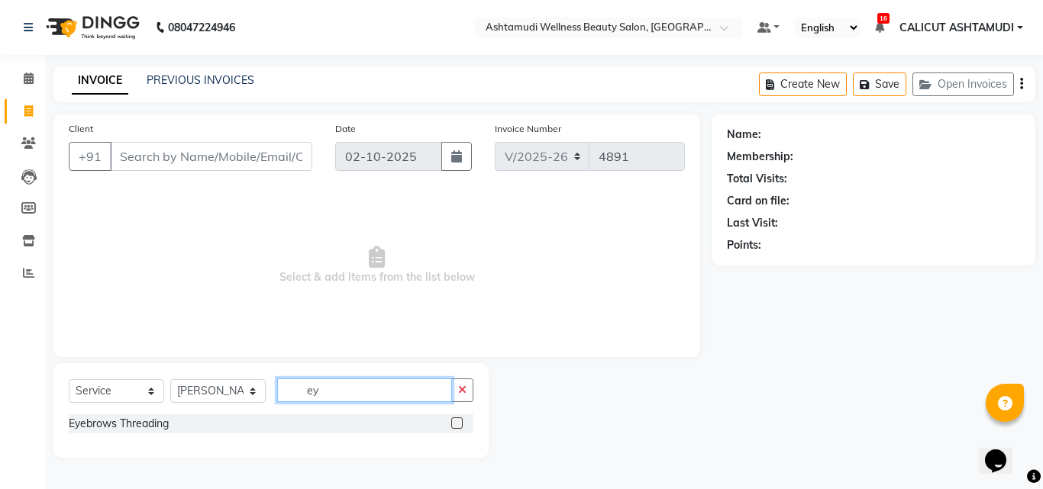
type input "ey"
click at [455, 423] on label at bounding box center [456, 423] width 11 height 11
click at [455, 423] on input "checkbox" at bounding box center [456, 424] width 10 height 10
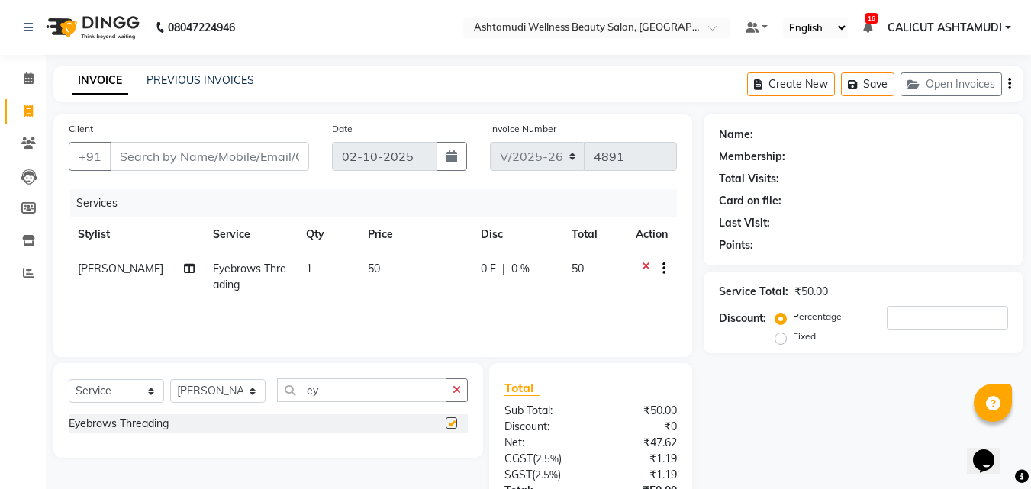
checkbox input "false"
click at [192, 151] on input "Client" at bounding box center [209, 156] width 199 height 29
type input "9"
type input "0"
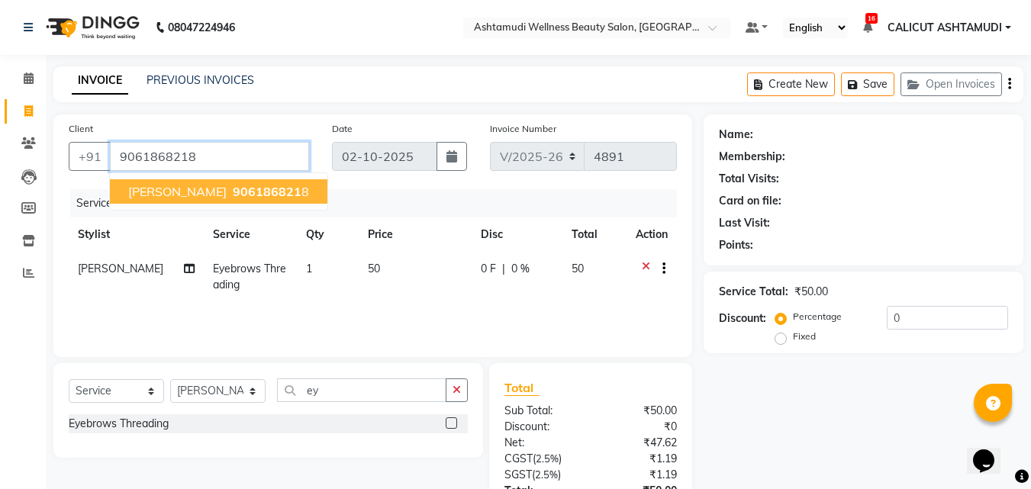
type input "9061868218"
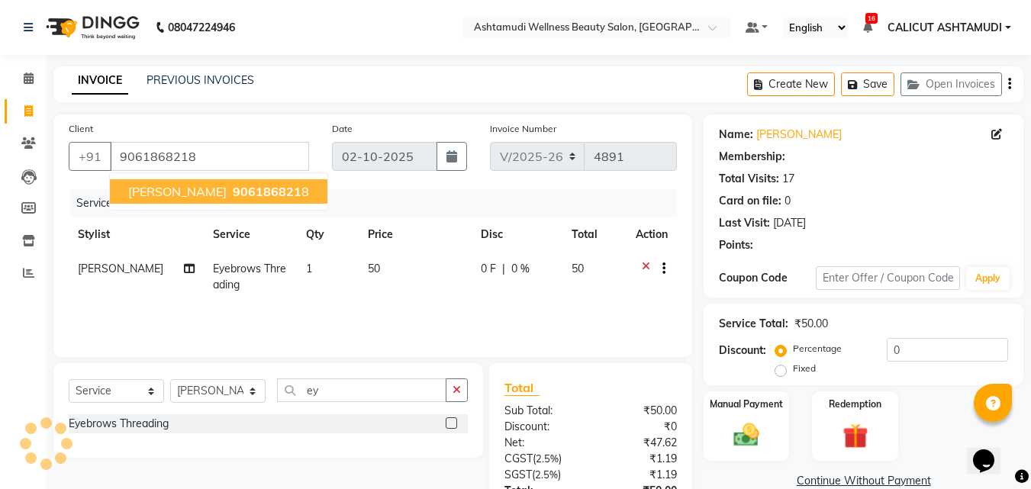
select select "1: Object"
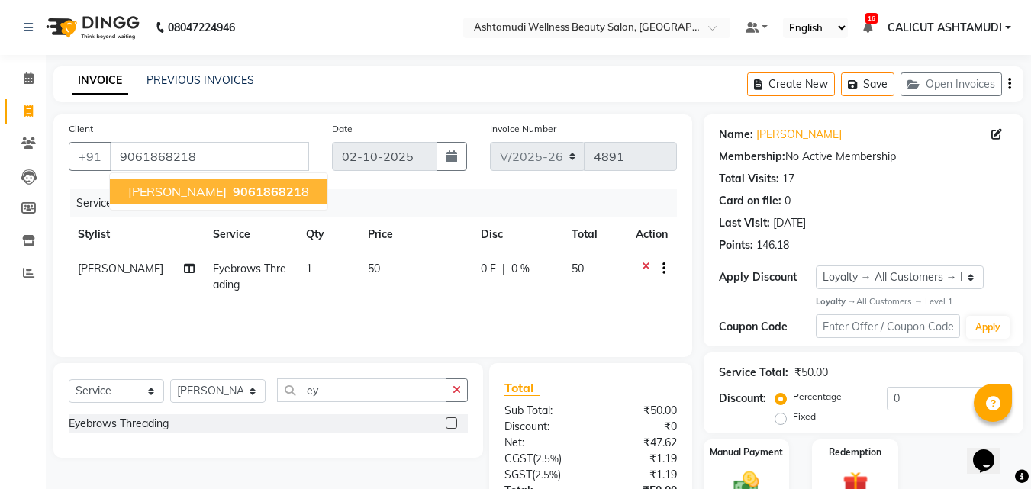
click at [252, 192] on ngb-highlight "906186821 8" at bounding box center [269, 191] width 79 height 15
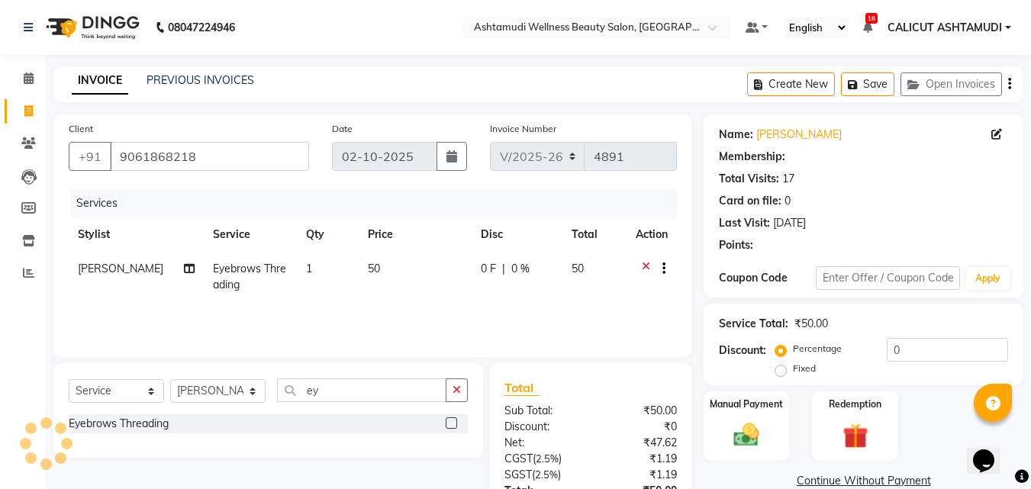
select select "1: Object"
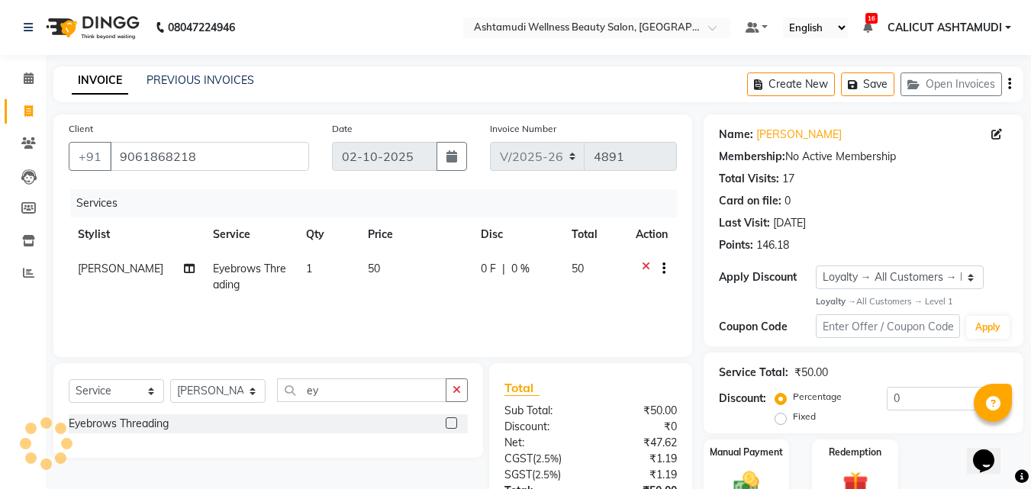
scroll to position [121, 0]
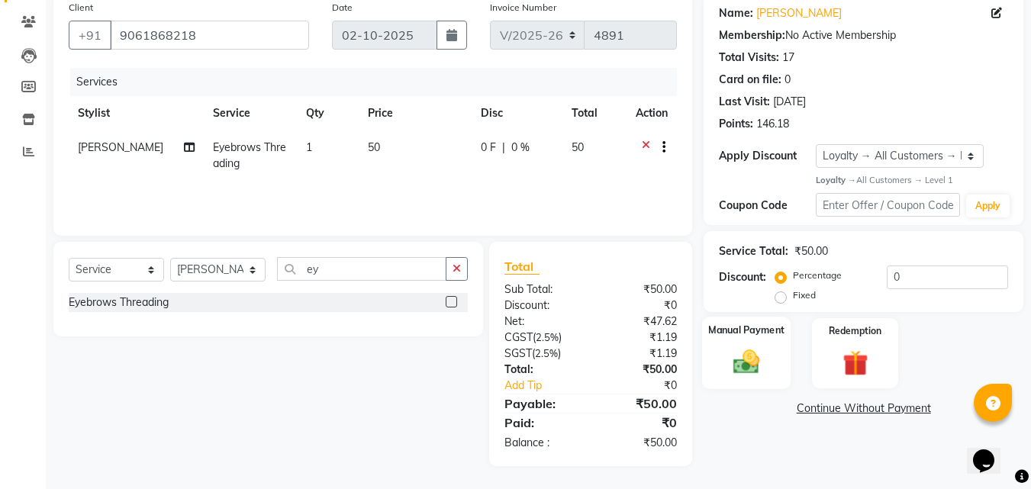
click at [770, 358] on div "Manual Payment" at bounding box center [746, 353] width 89 height 73
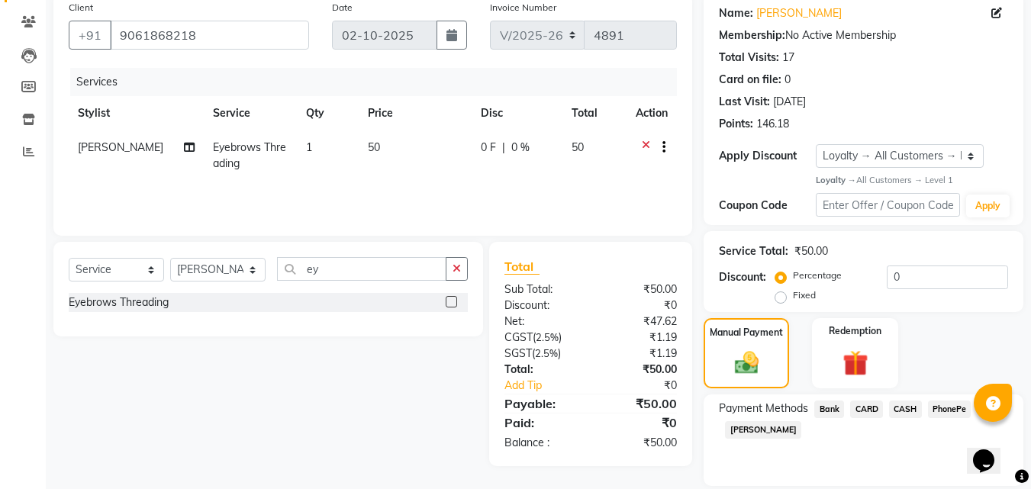
click at [909, 412] on span "CASH" at bounding box center [905, 410] width 33 height 18
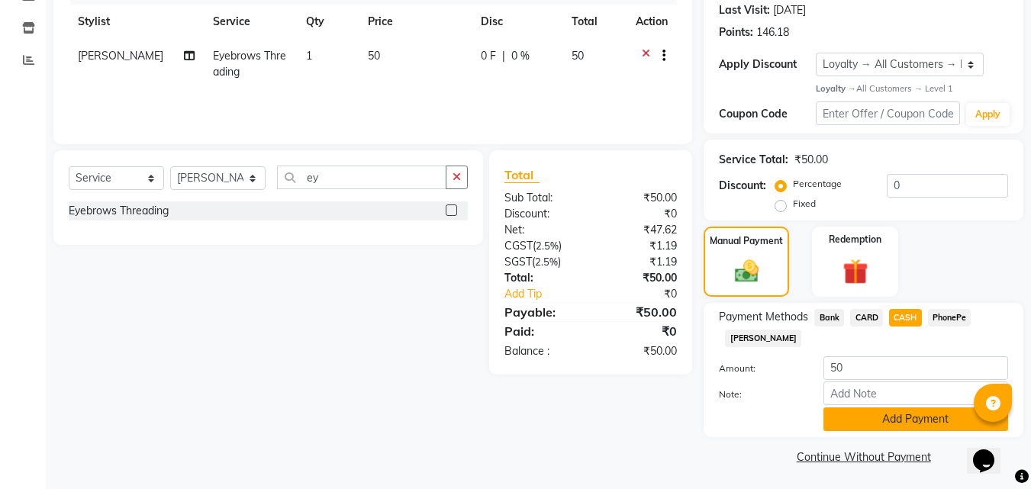
scroll to position [215, 0]
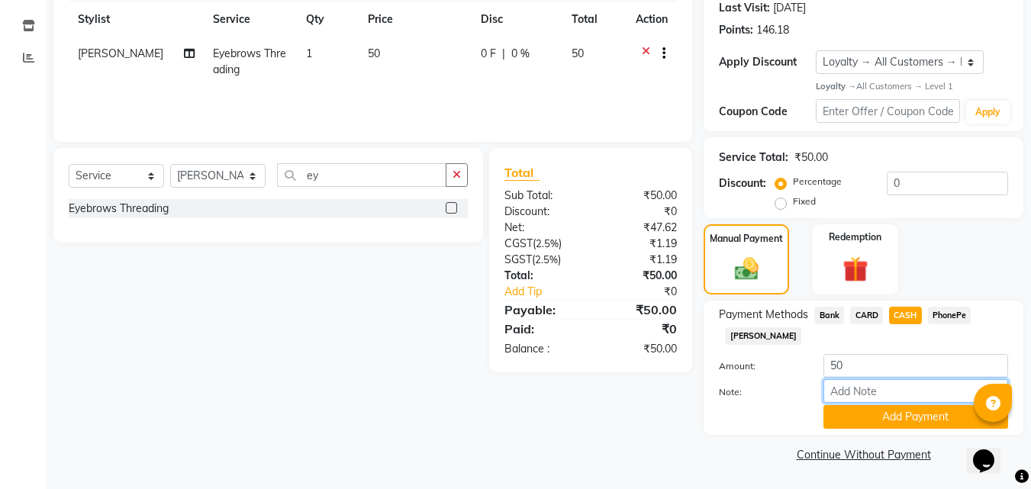
click at [918, 400] on input "Note:" at bounding box center [916, 391] width 185 height 24
type input "suhana"
click at [918, 418] on button "Add Payment" at bounding box center [916, 417] width 185 height 24
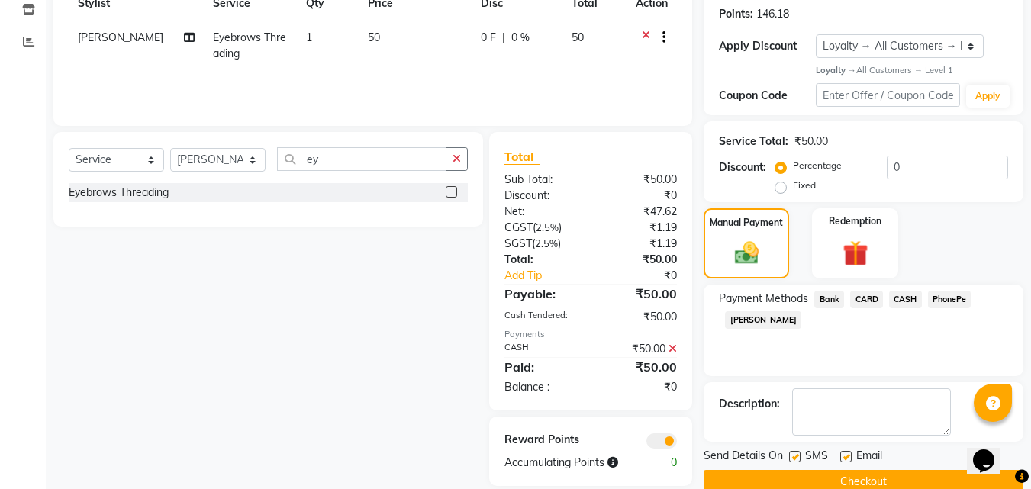
scroll to position [259, 0]
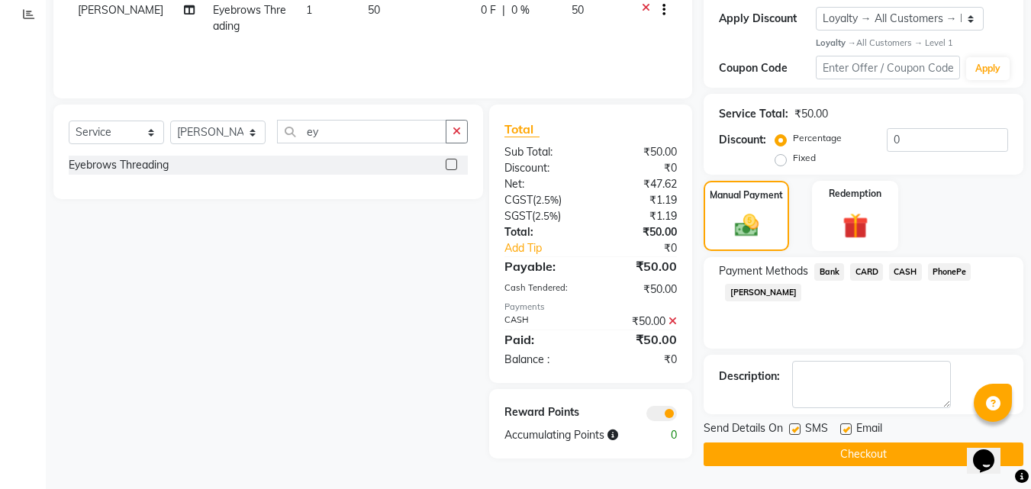
click at [905, 460] on button "Checkout" at bounding box center [864, 455] width 320 height 24
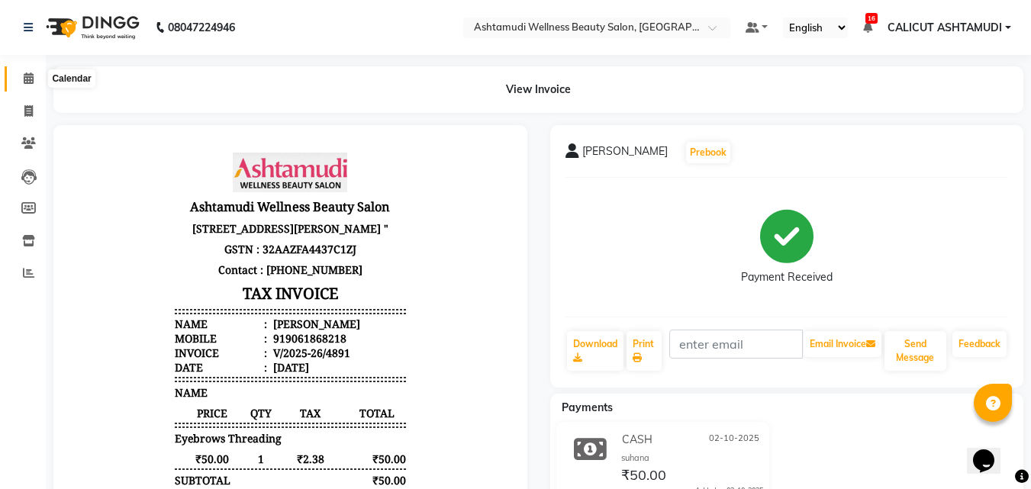
click at [26, 73] on icon at bounding box center [29, 78] width 10 height 11
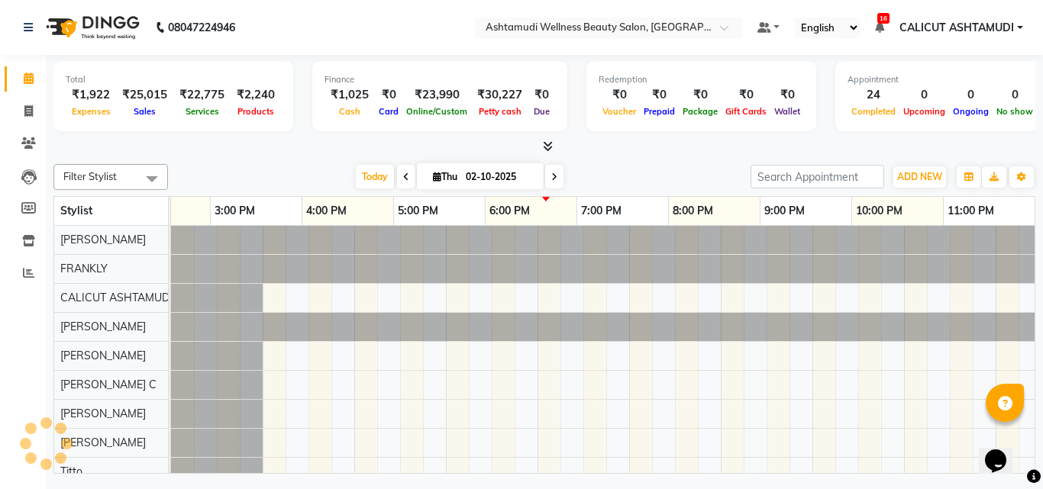
scroll to position [0, 511]
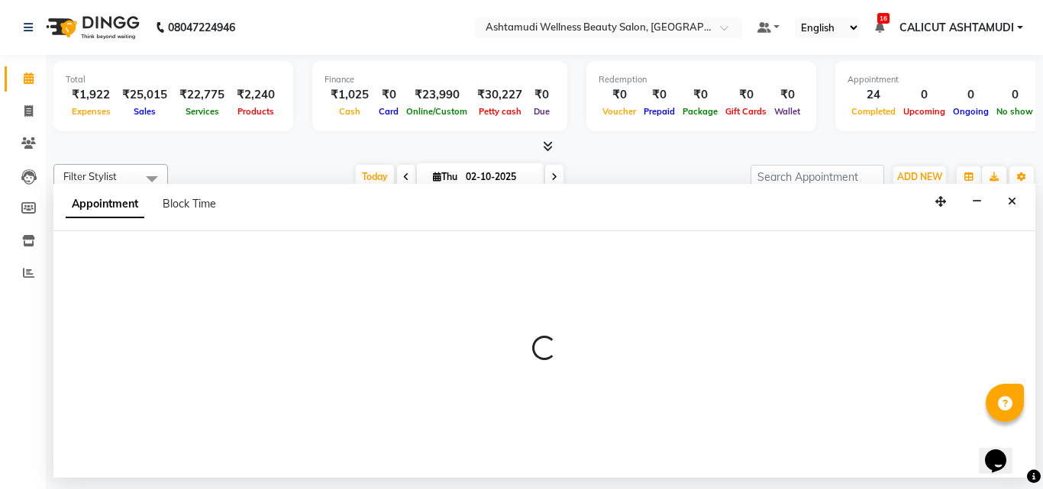
select select "45788"
select select "1125"
select select "tentative"
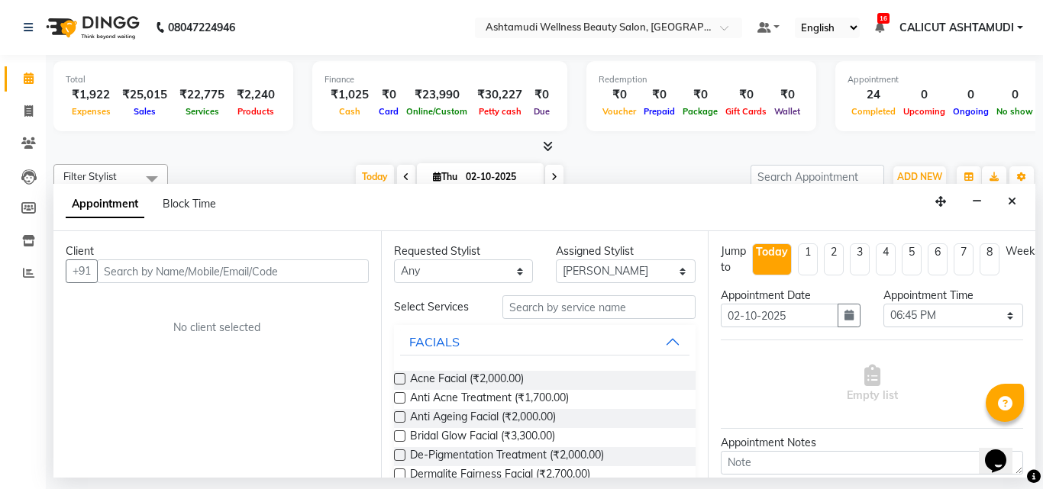
click at [195, 269] on input "text" at bounding box center [233, 272] width 272 height 24
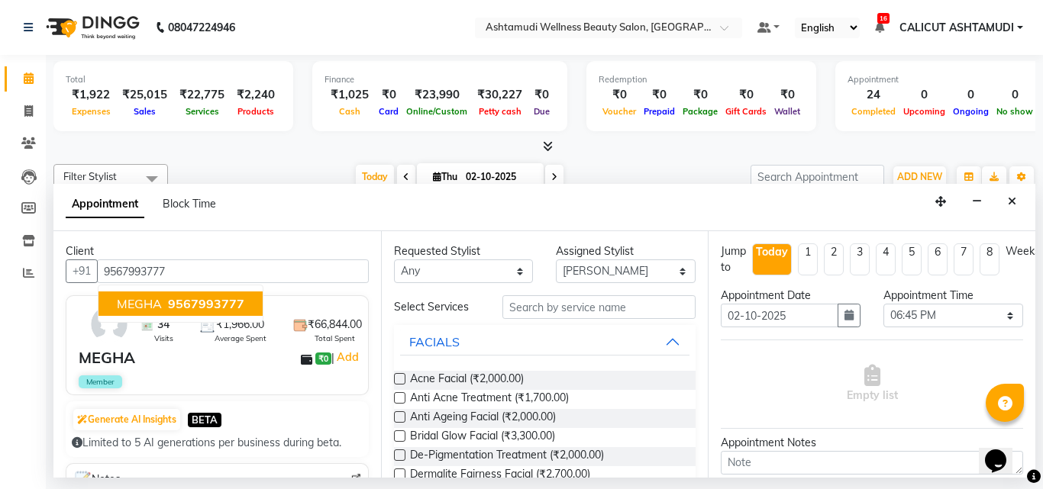
click at [228, 304] on span "9567993777" at bounding box center [206, 303] width 76 height 15
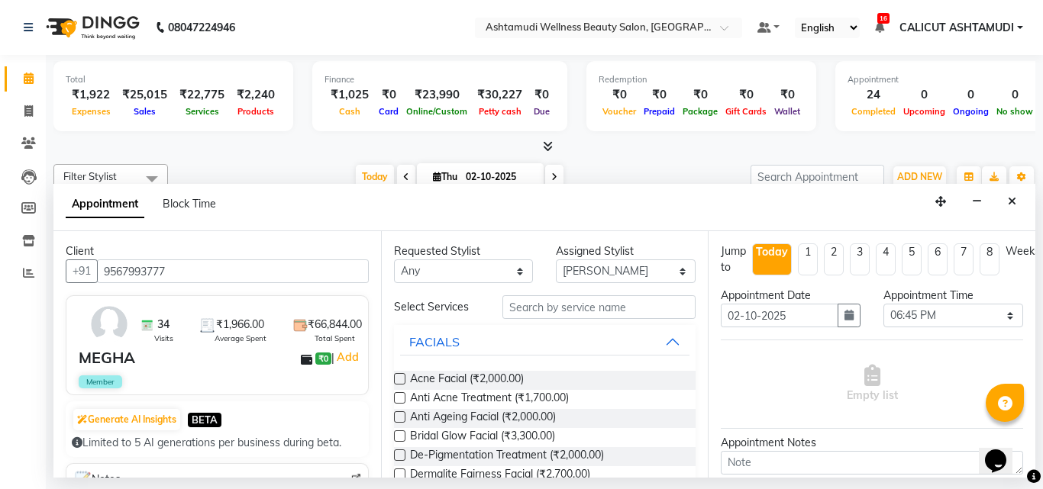
type input "9567993777"
click at [571, 267] on select "Select Adil Amala George AMBILI C ANKITHA CALICUT ASHTAMUDI FRANKLY KRISHNA Nit…" at bounding box center [626, 272] width 140 height 24
select select "54081"
click at [556, 260] on select "Select Adil Amala George AMBILI C ANKITHA CALICUT ASHTAMUDI FRANKLY KRISHNA Nit…" at bounding box center [626, 272] width 140 height 24
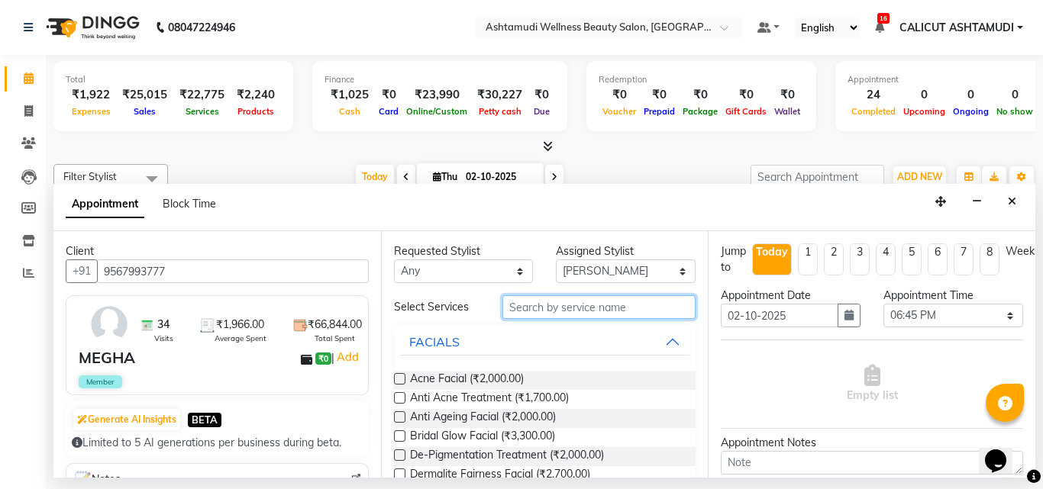
click at [595, 309] on input "text" at bounding box center [599, 307] width 194 height 24
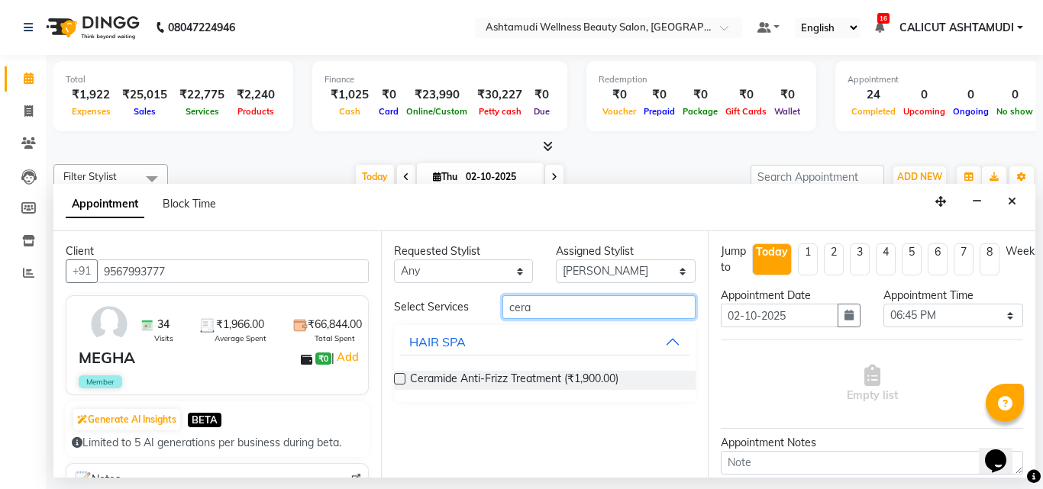
type input "cera"
click at [401, 381] on label at bounding box center [399, 378] width 11 height 11
click at [401, 381] on input "checkbox" at bounding box center [399, 381] width 10 height 10
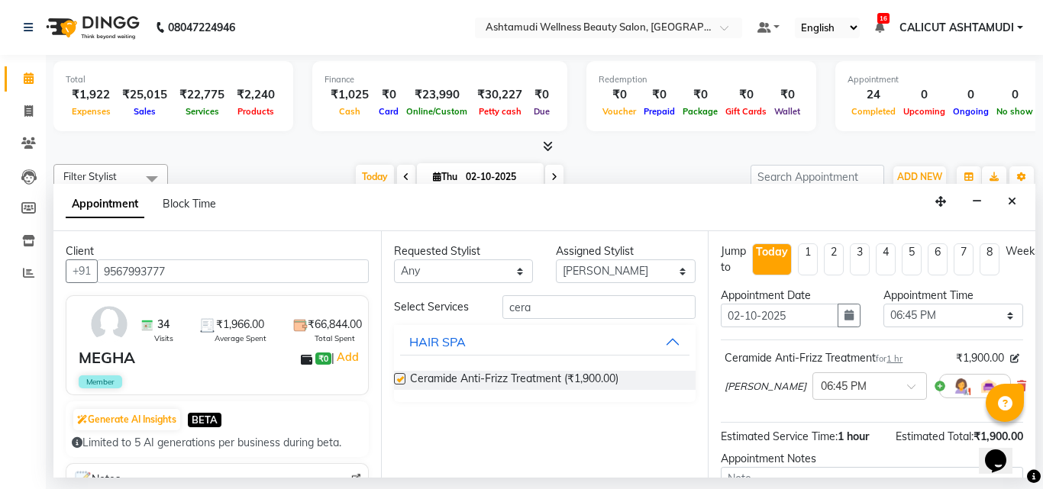
checkbox input "false"
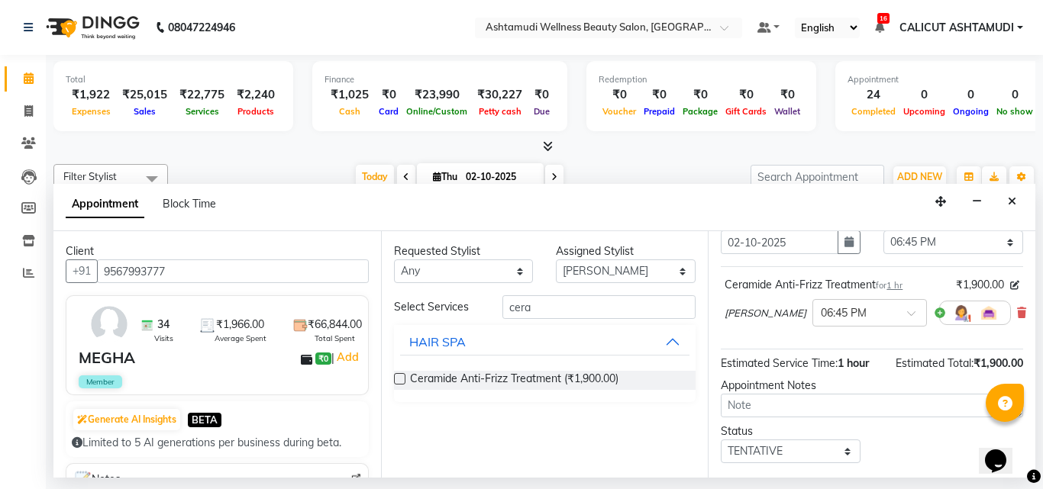
scroll to position [169, 0]
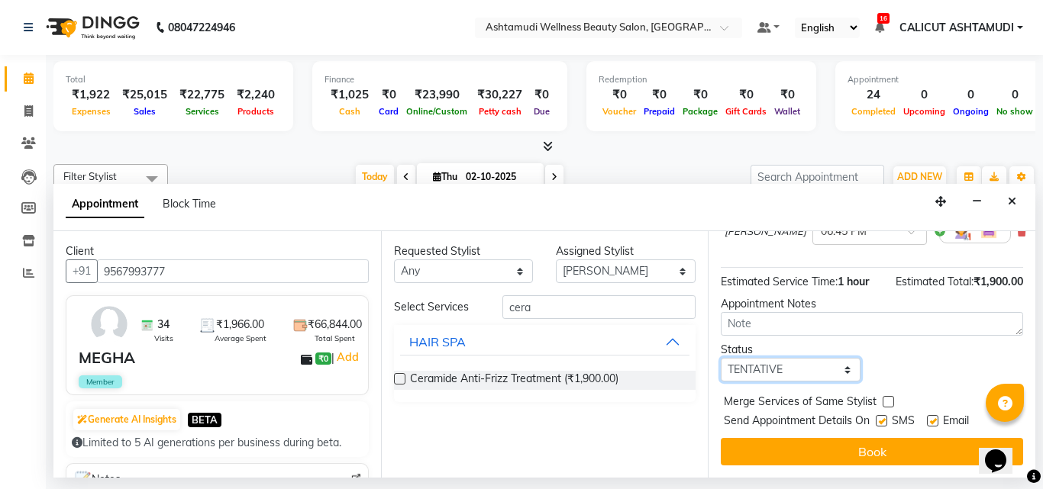
click at [778, 360] on select "Select TENTATIVE CONFIRM CHECK-IN UPCOMING" at bounding box center [791, 370] width 140 height 24
select select "check-in"
click at [721, 358] on select "Select TENTATIVE CONFIRM CHECK-IN UPCOMING" at bounding box center [791, 370] width 140 height 24
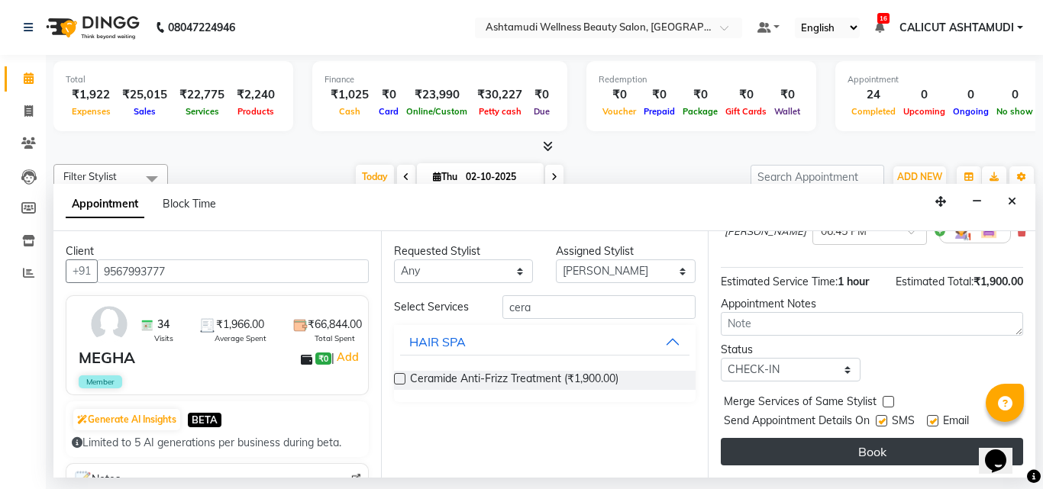
click at [827, 438] on button "Book" at bounding box center [872, 451] width 302 height 27
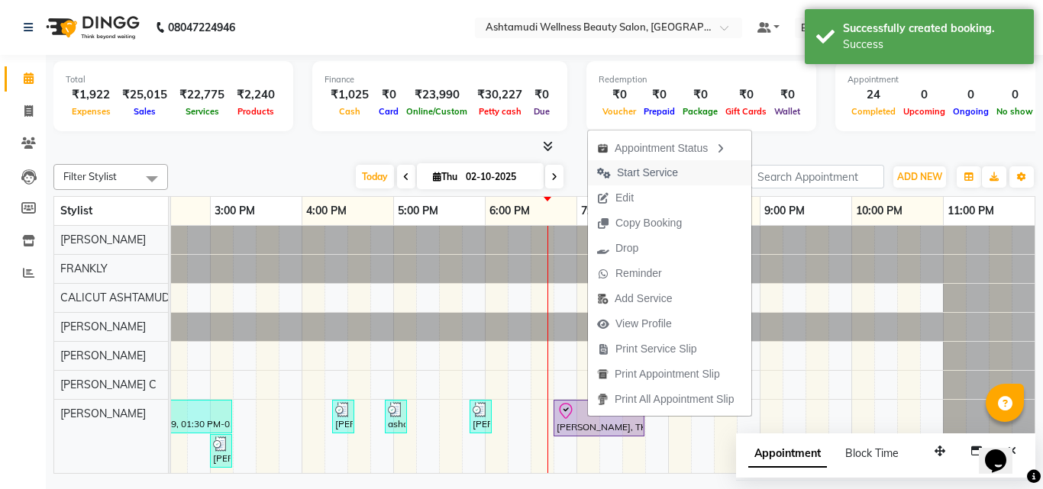
click at [637, 179] on span "Start Service" at bounding box center [647, 173] width 61 height 16
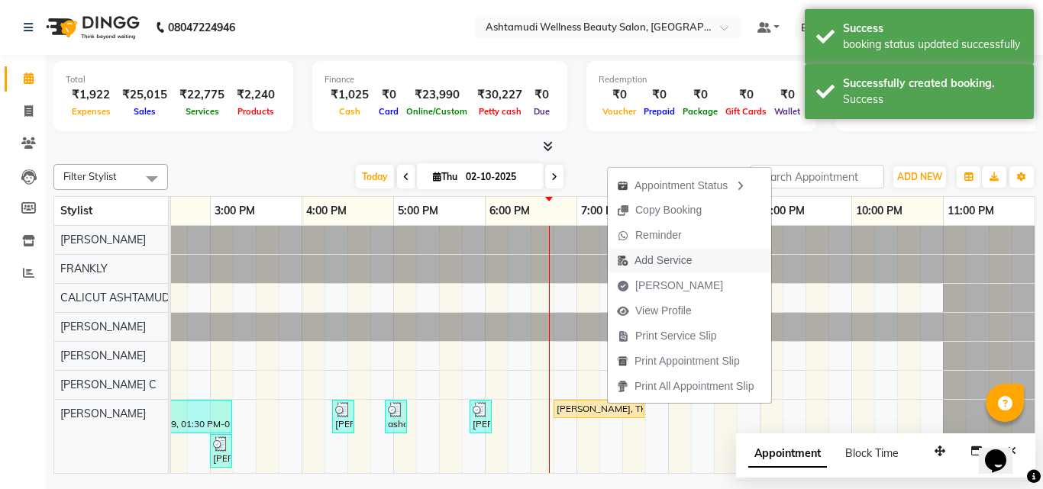
click at [663, 265] on span "Add Service" at bounding box center [662, 261] width 57 height 16
select select "54081"
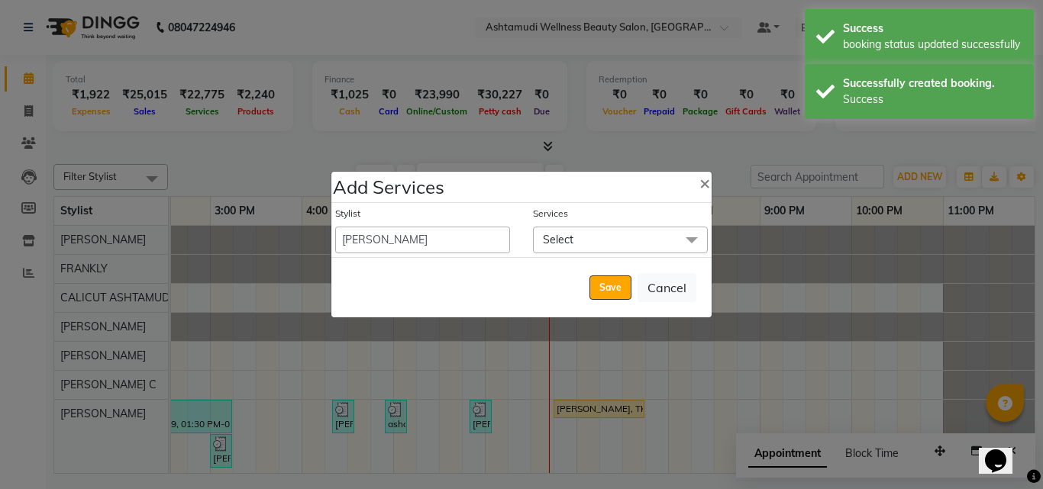
click at [547, 233] on span "Select" at bounding box center [558, 240] width 31 height 14
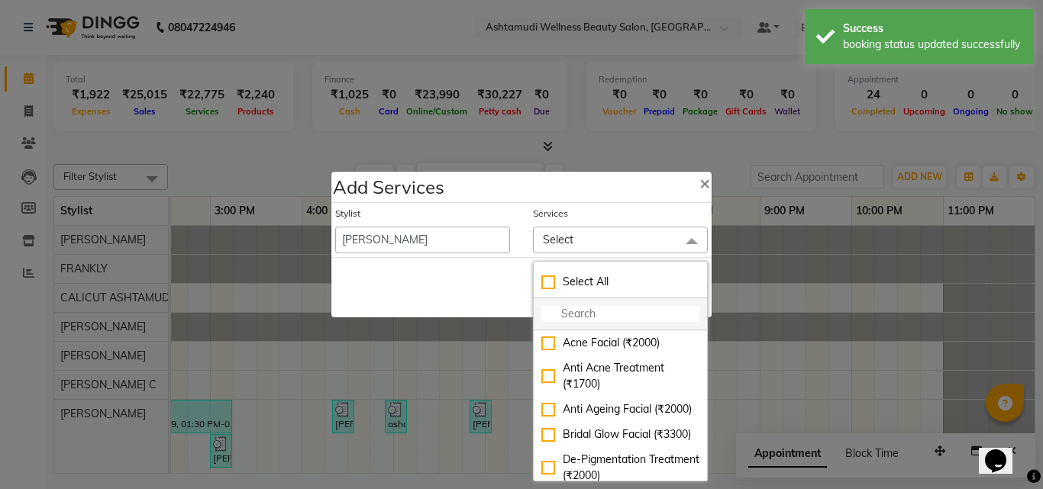
click at [560, 318] on input "multiselect-search" at bounding box center [620, 314] width 158 height 16
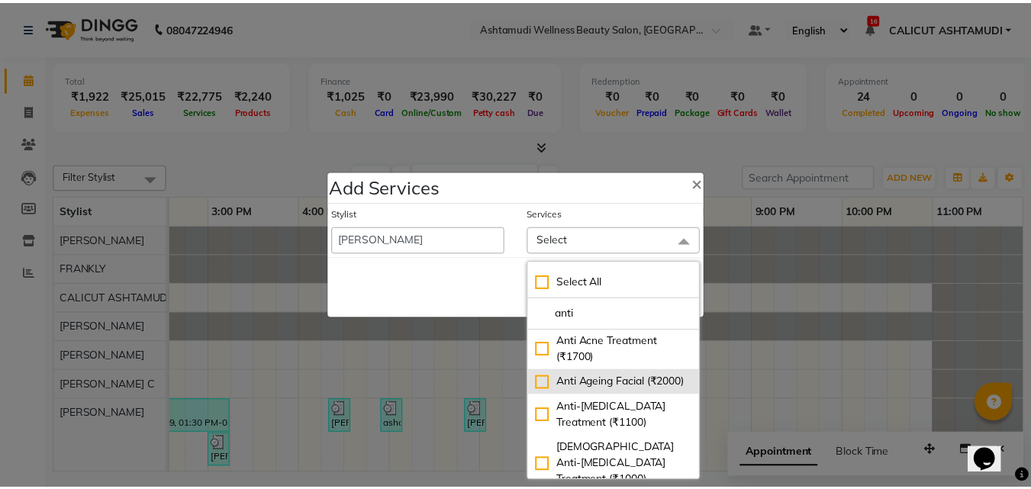
scroll to position [0, 0]
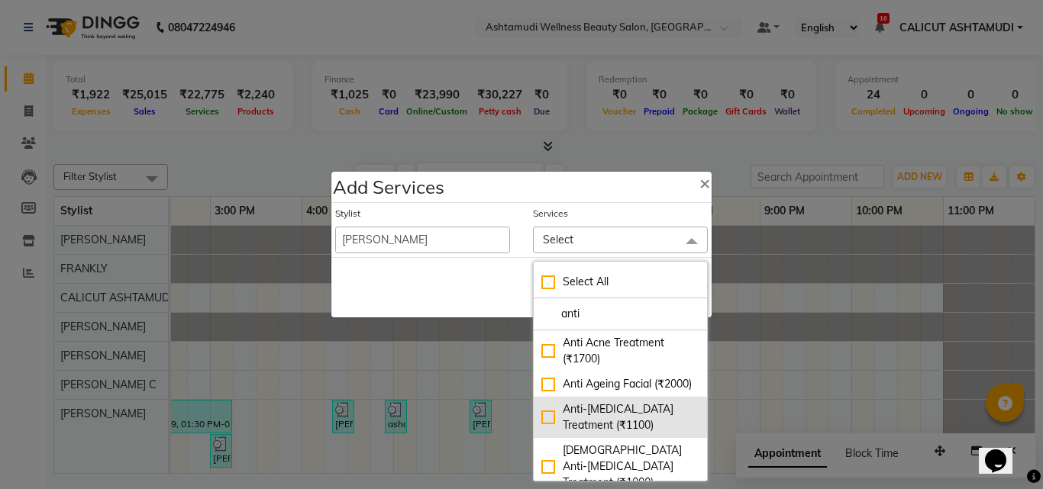
type input "anti"
click at [543, 433] on div "Anti-Dandruff Treatment (₹1100)" at bounding box center [620, 418] width 158 height 32
checkbox input "true"
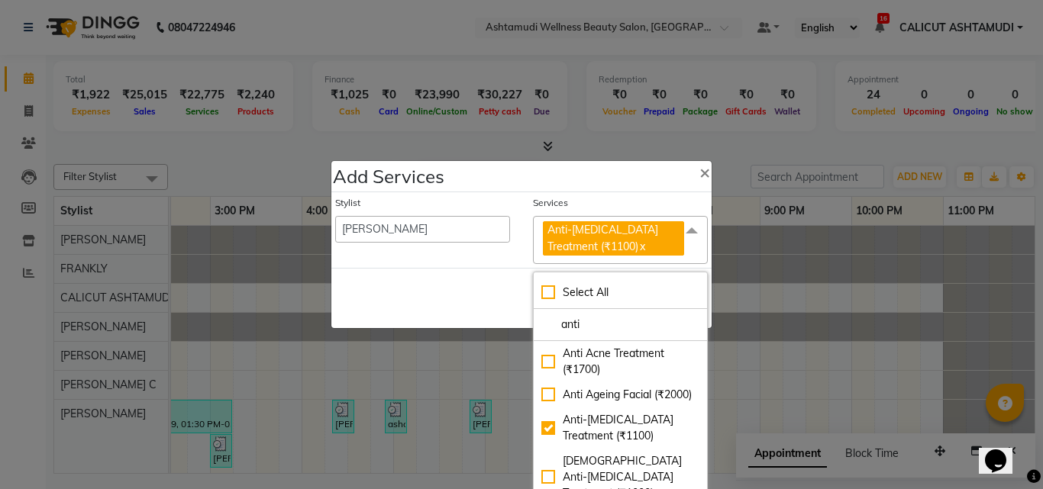
click at [443, 272] on div "Save Cancel" at bounding box center [521, 298] width 380 height 60
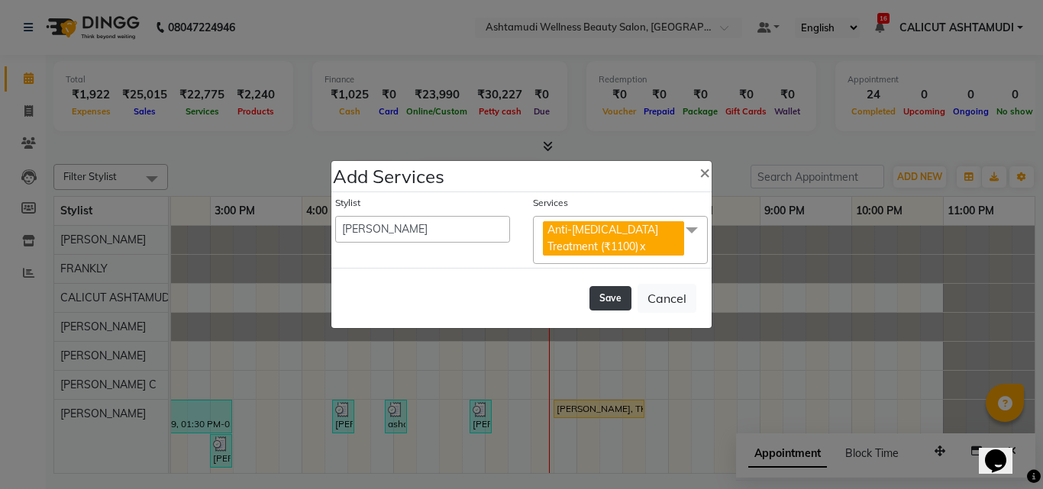
click at [604, 296] on button "Save" at bounding box center [610, 298] width 42 height 24
select select "91855"
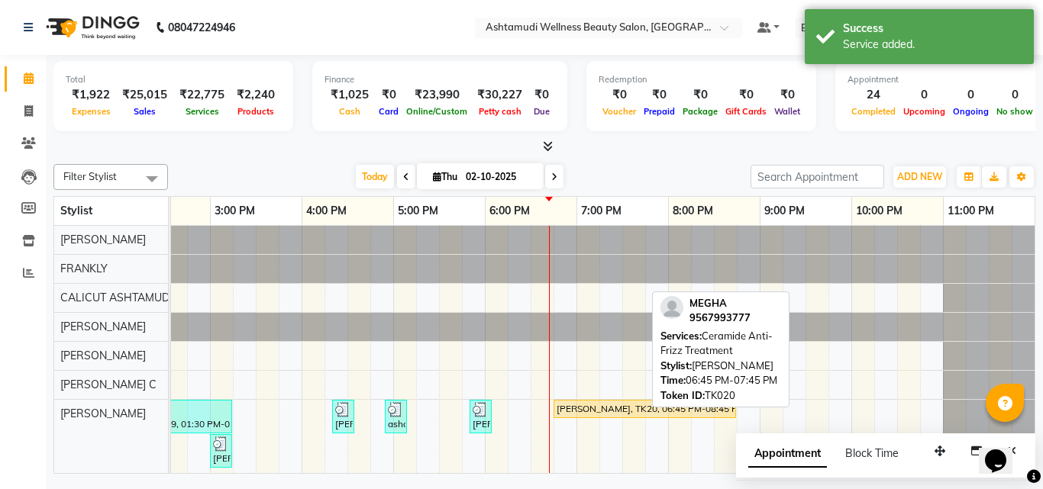
click at [613, 409] on div "[PERSON_NAME], TK20, 06:45 PM-08:45 PM, Ceramide Anti-Frizz Treatment ,Anti-[ME…" at bounding box center [644, 409] width 179 height 14
select select "1"
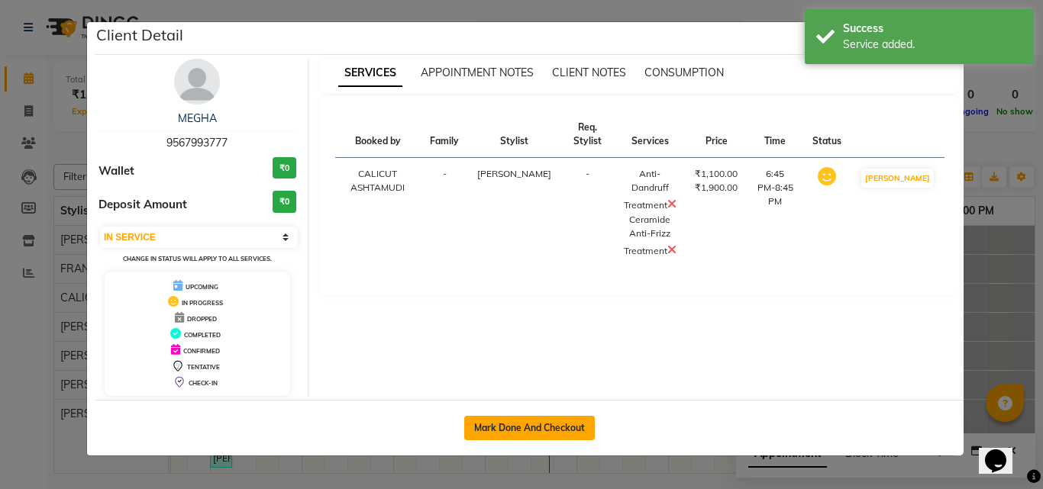
click at [537, 421] on button "Mark Done And Checkout" at bounding box center [529, 428] width 131 height 24
select select "service"
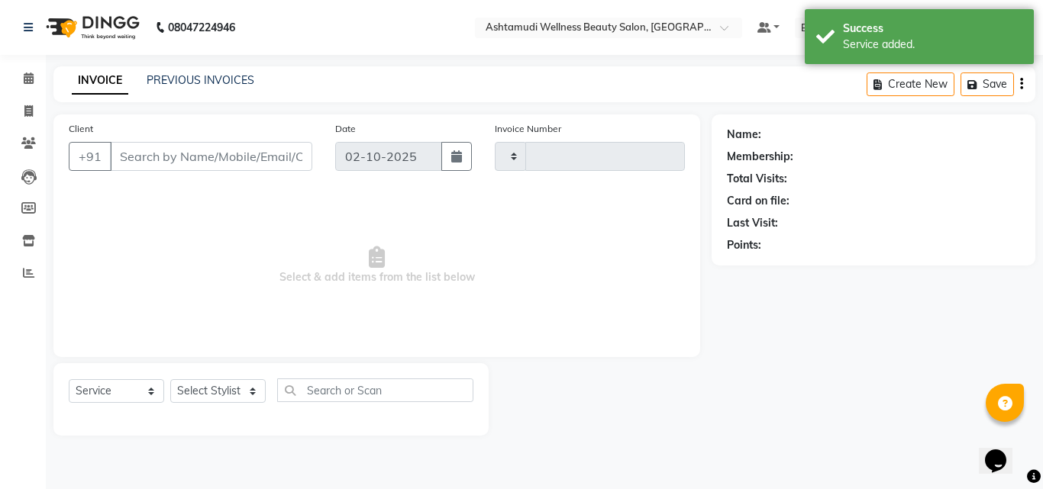
type input "4892"
select select "4630"
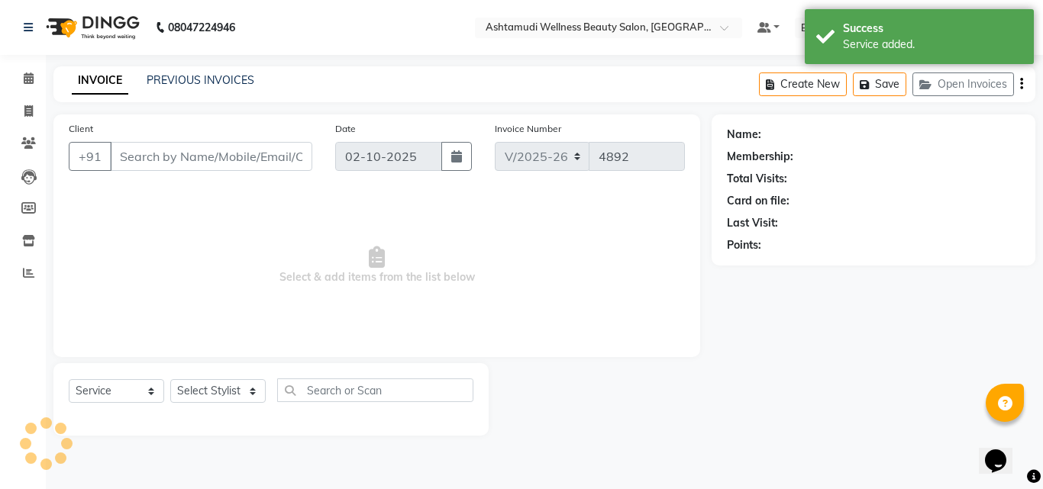
type input "9567993777"
select select "54081"
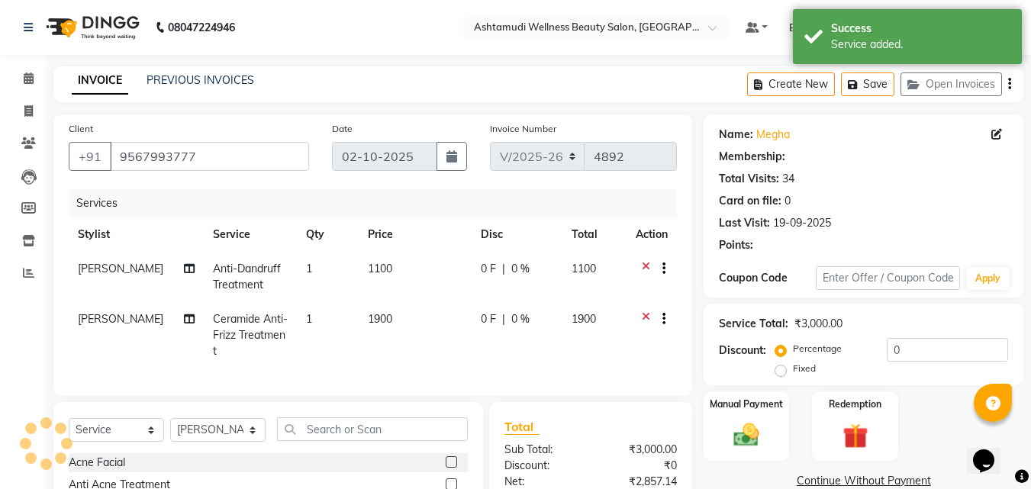
select select "2: Object"
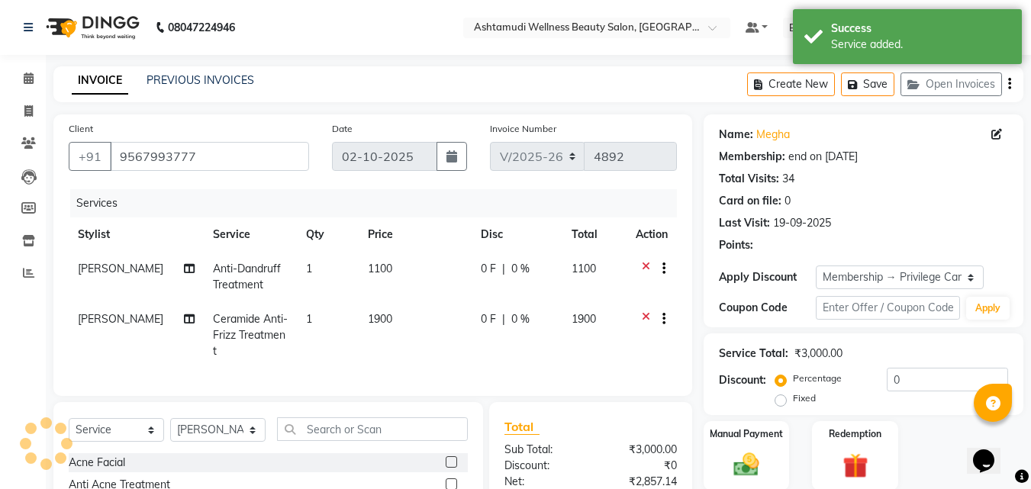
type input "15"
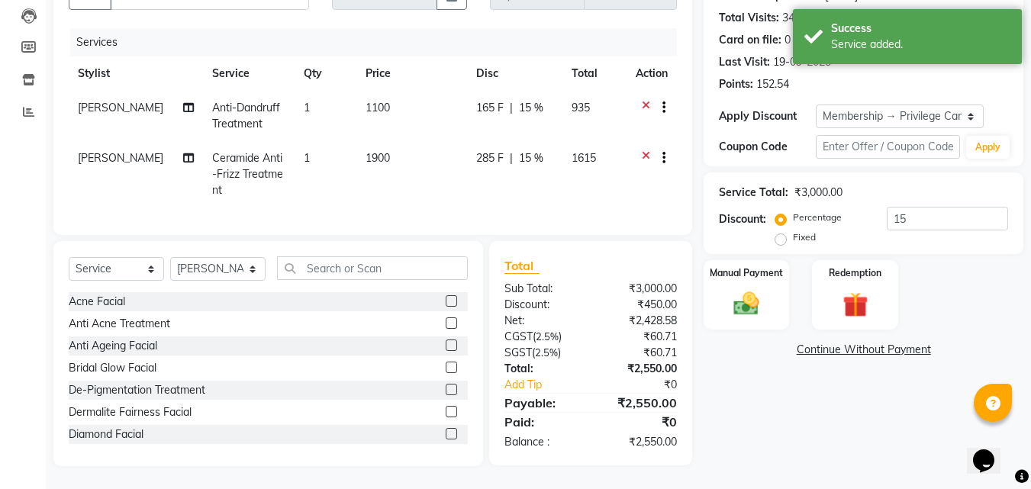
scroll to position [173, 0]
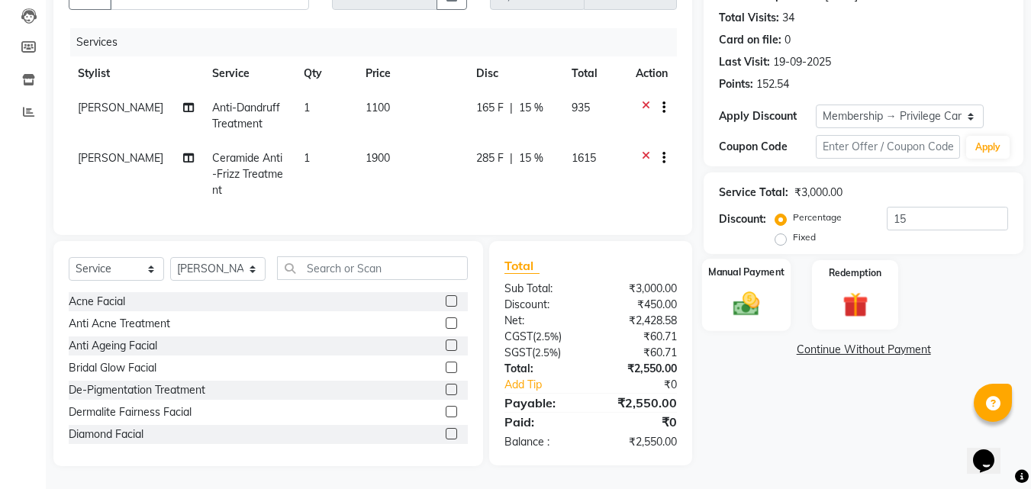
click at [769, 297] on div "Manual Payment" at bounding box center [746, 295] width 89 height 73
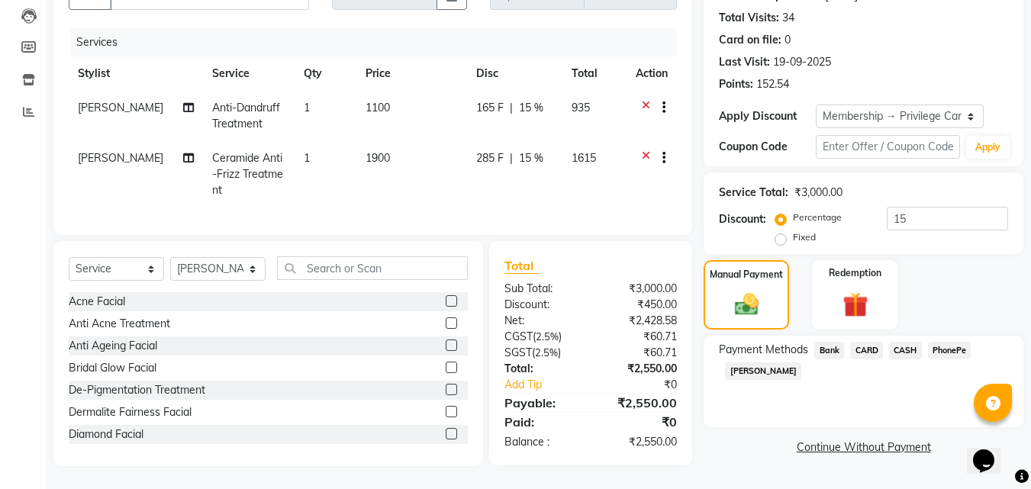
click at [948, 342] on span "PhonePe" at bounding box center [950, 351] width 44 height 18
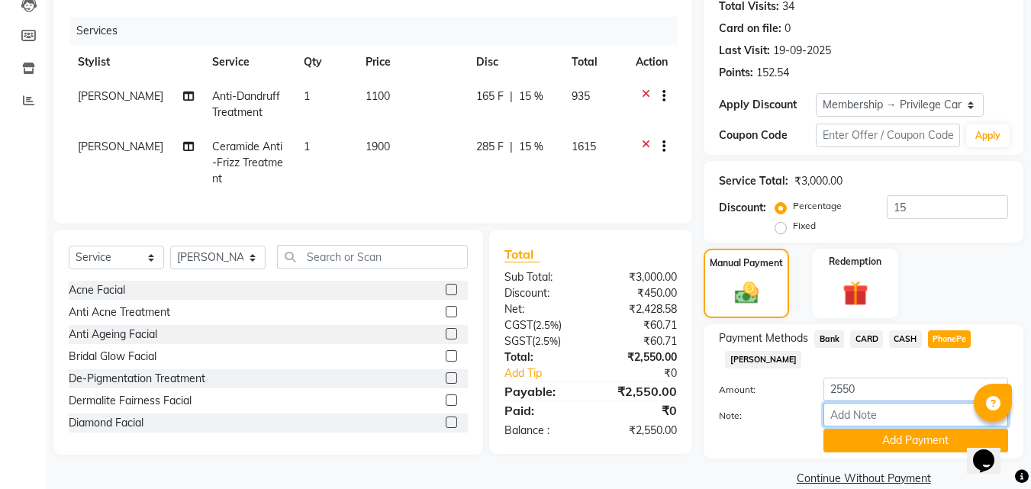
click at [865, 413] on input "Note:" at bounding box center [916, 415] width 185 height 24
type input "suhana"
click at [922, 444] on button "Add Payment" at bounding box center [916, 441] width 185 height 24
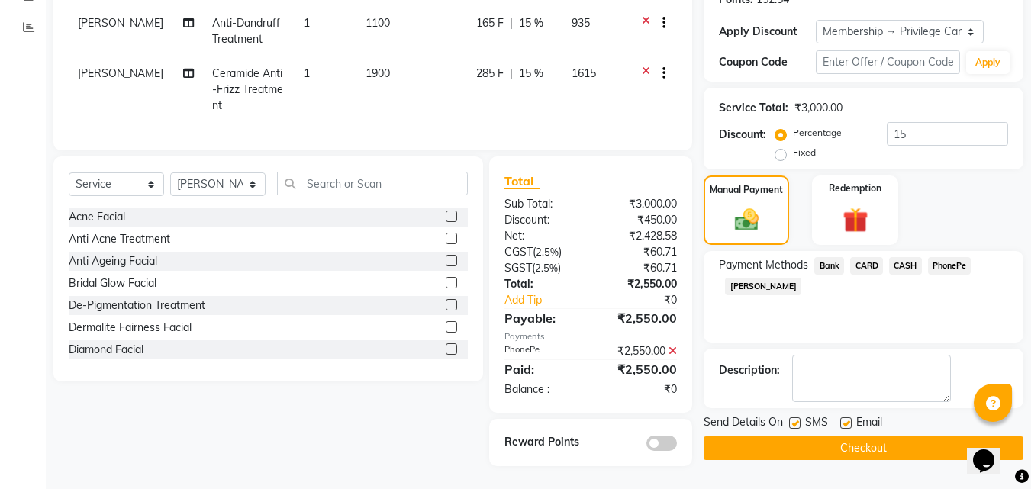
scroll to position [257, 0]
click at [884, 437] on button "Checkout" at bounding box center [864, 449] width 320 height 24
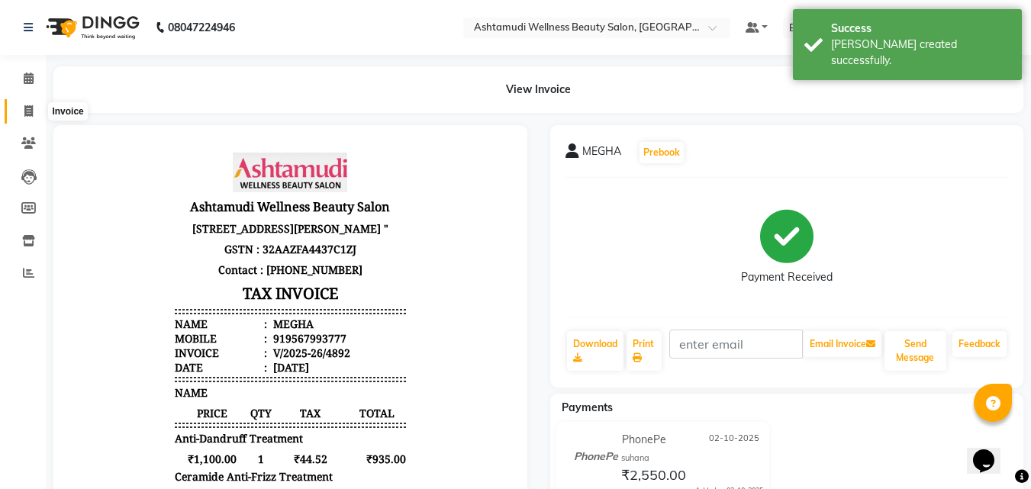
click at [31, 108] on icon at bounding box center [28, 110] width 8 height 11
select select "service"
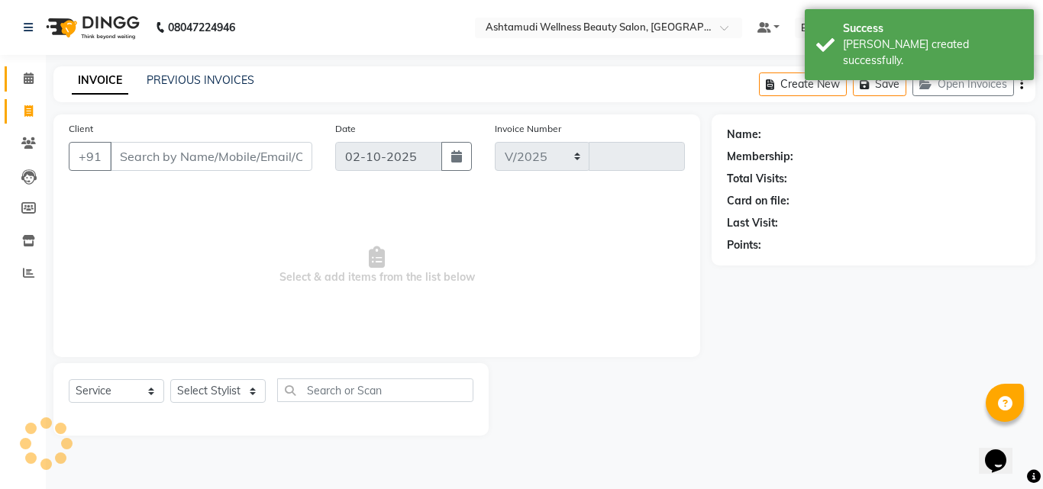
select select "4630"
type input "4893"
click at [25, 86] on span at bounding box center [28, 79] width 27 height 18
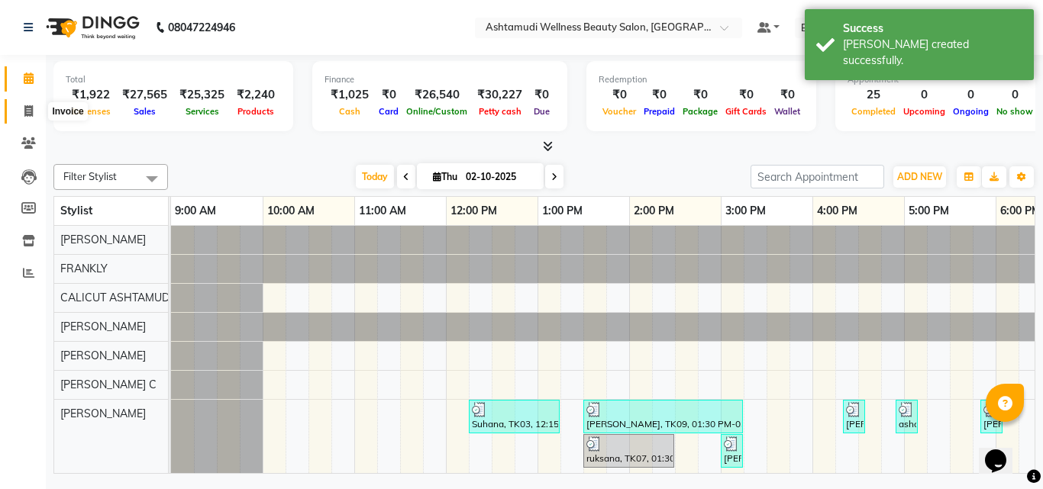
click at [23, 115] on span at bounding box center [28, 112] width 27 height 18
select select "service"
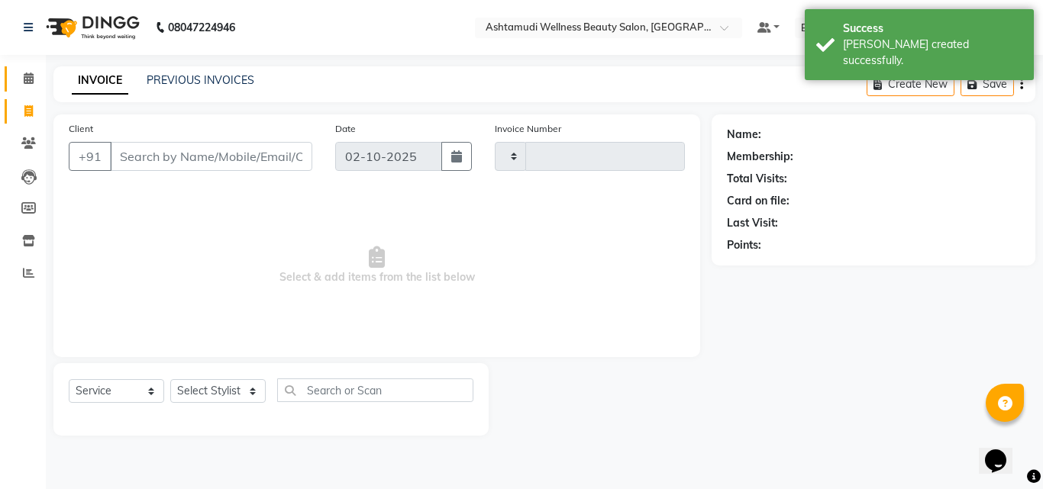
type input "4893"
select select "4630"
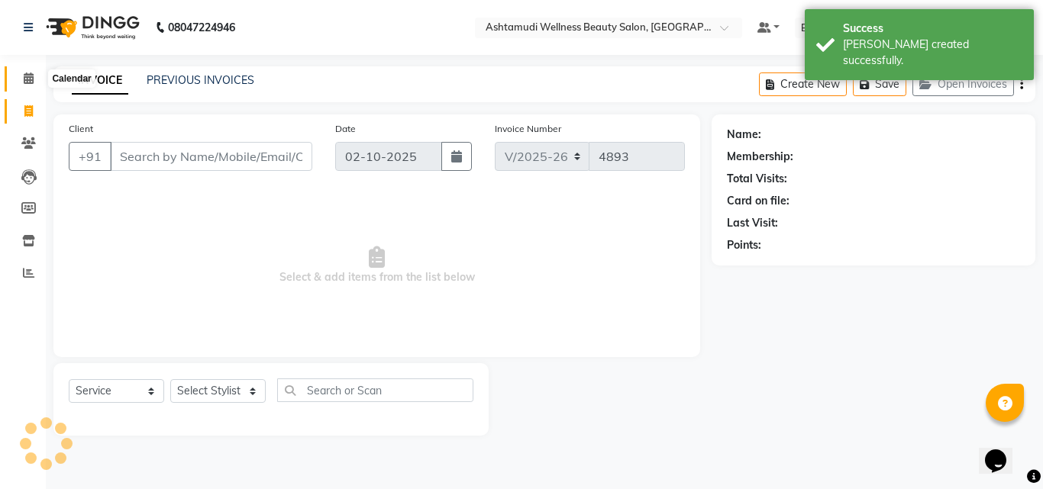
click at [29, 79] on icon at bounding box center [29, 78] width 10 height 11
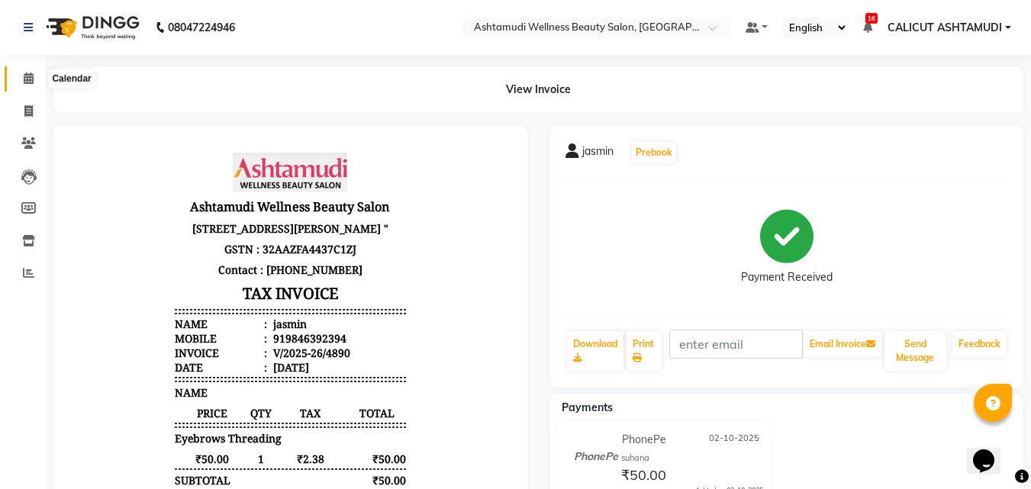
click at [40, 85] on span at bounding box center [28, 79] width 27 height 18
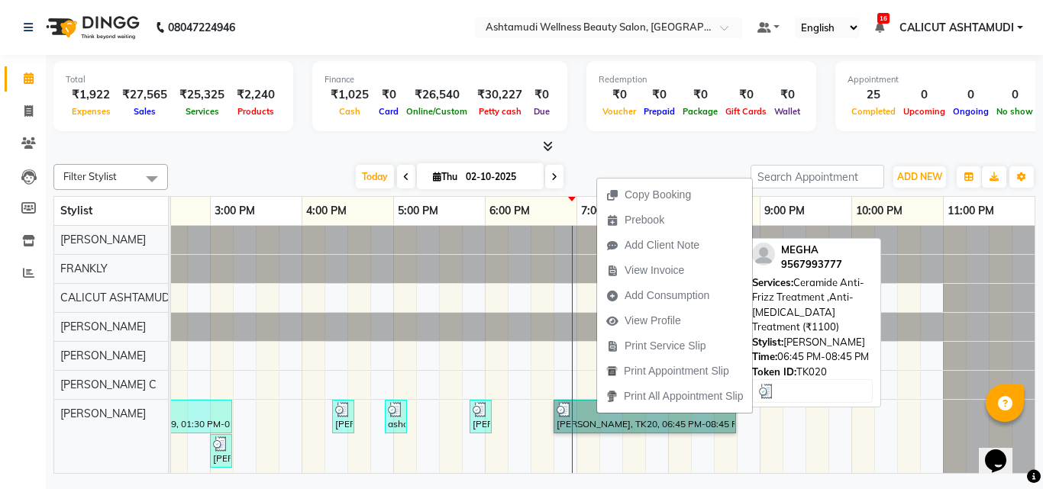
click at [573, 406] on link "[PERSON_NAME], TK20, 06:45 PM-08:45 PM, Ceramide Anti-Frizz Treatment ,Anti-[ME…" at bounding box center [645, 417] width 182 height 34
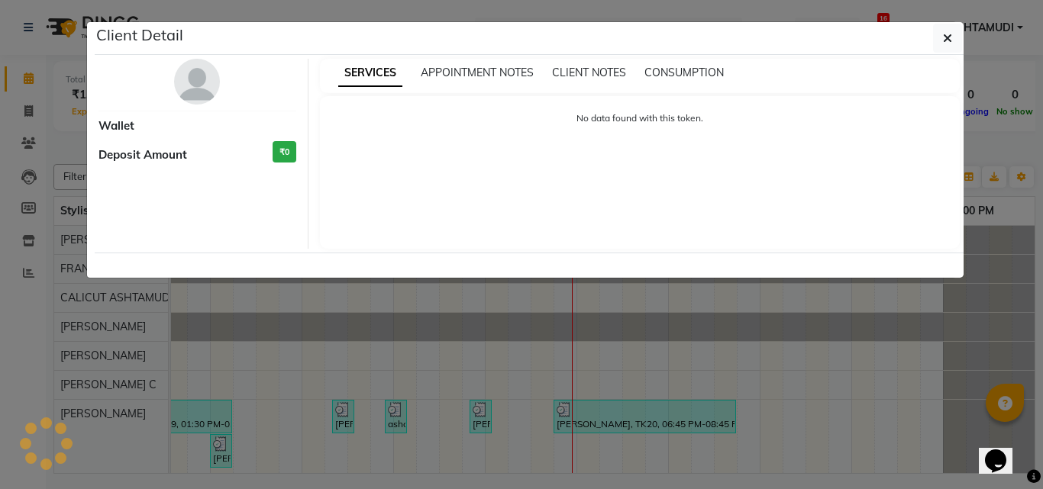
select select "3"
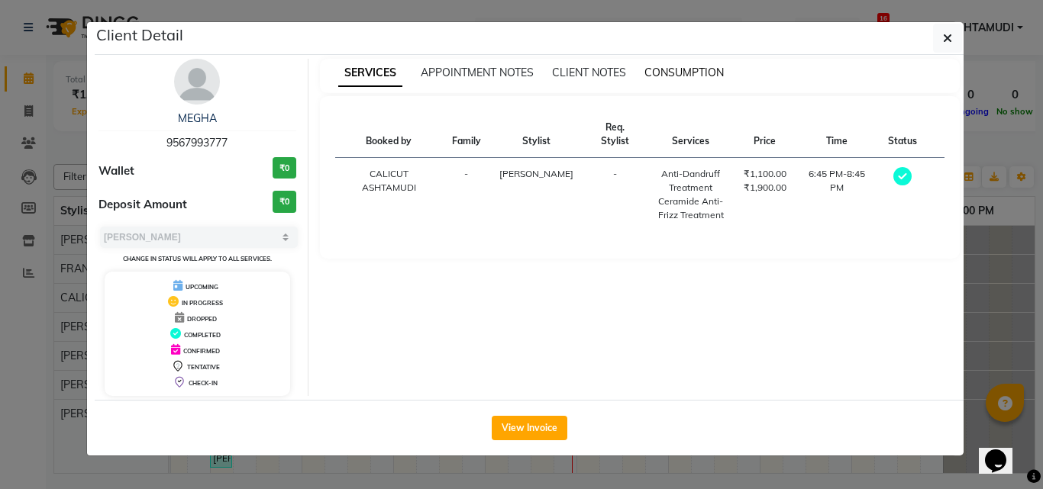
click at [692, 76] on span "CONSUMPTION" at bounding box center [683, 73] width 79 height 14
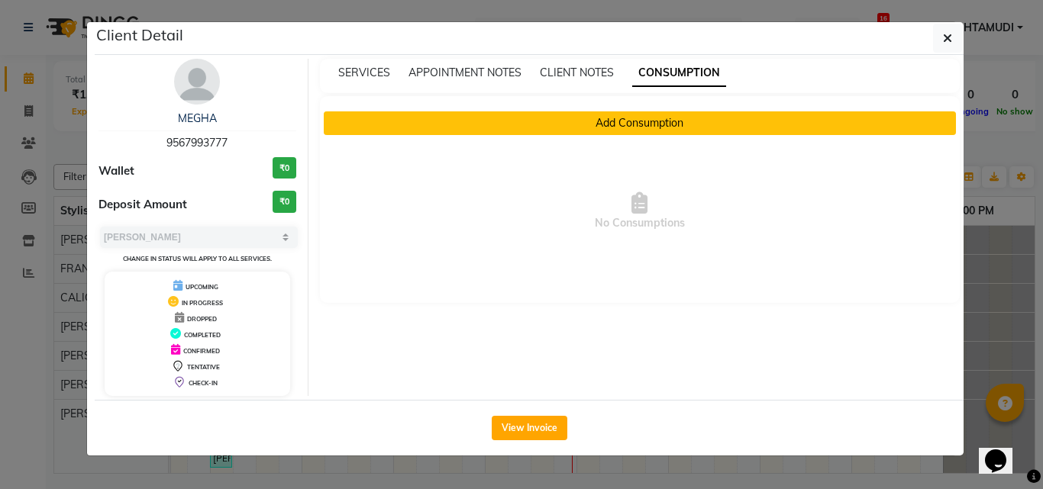
click at [623, 127] on button "Add Consumption" at bounding box center [640, 123] width 633 height 24
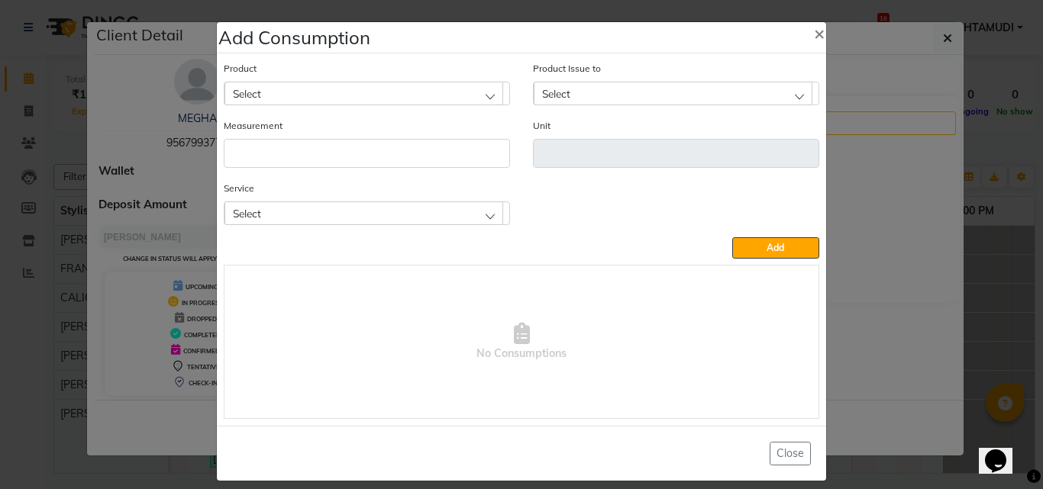
click at [361, 210] on div "Select" at bounding box center [363, 213] width 279 height 23
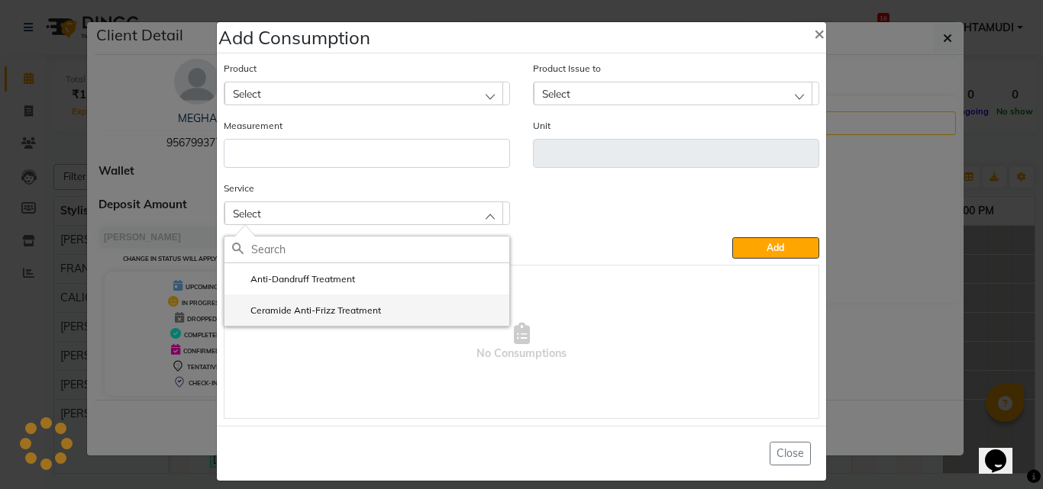
click at [312, 308] on label "Ceramide Anti-Frizz Treatment" at bounding box center [306, 311] width 149 height 14
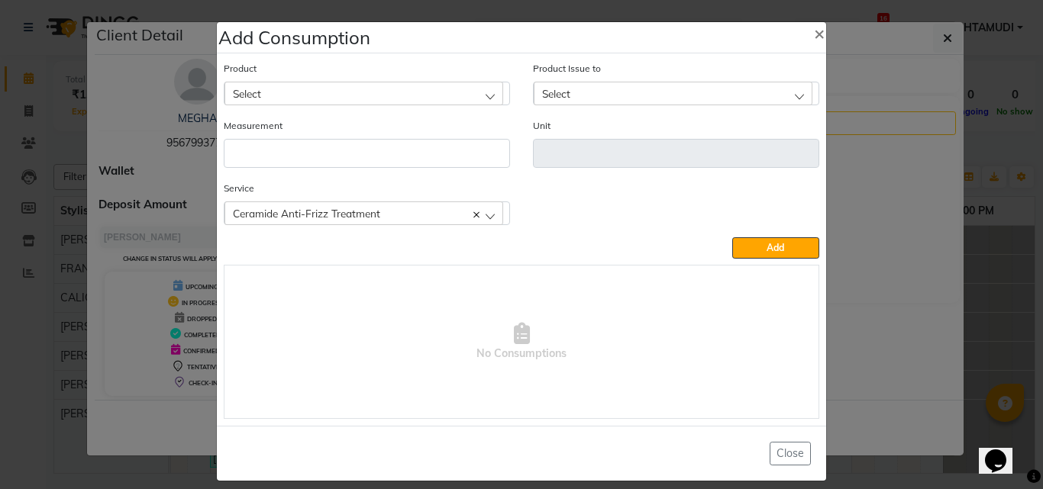
click at [368, 95] on div "Select" at bounding box center [363, 93] width 279 height 23
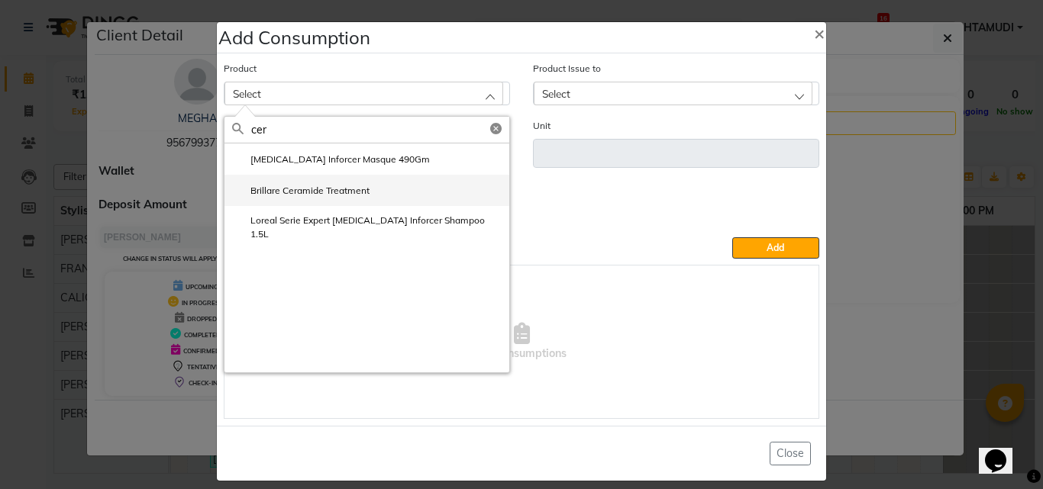
type input "cer"
click at [350, 189] on label "Brillare Ceramide Treatment" at bounding box center [300, 191] width 137 height 14
type input "ml"
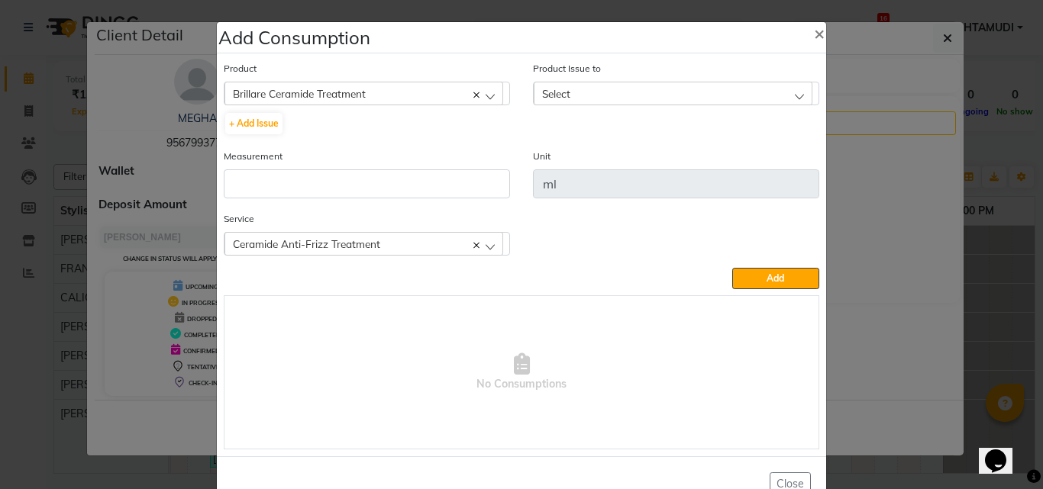
click at [541, 100] on div "Select" at bounding box center [673, 93] width 279 height 23
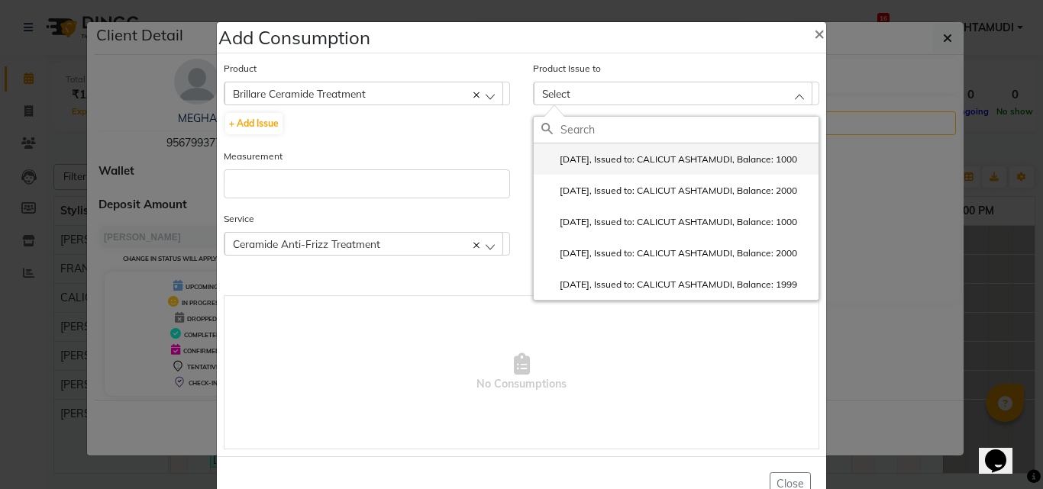
click at [581, 165] on label "[DATE], Issued to: CALICUT ASHTAMUDI, Balance: 1000" at bounding box center [669, 160] width 256 height 14
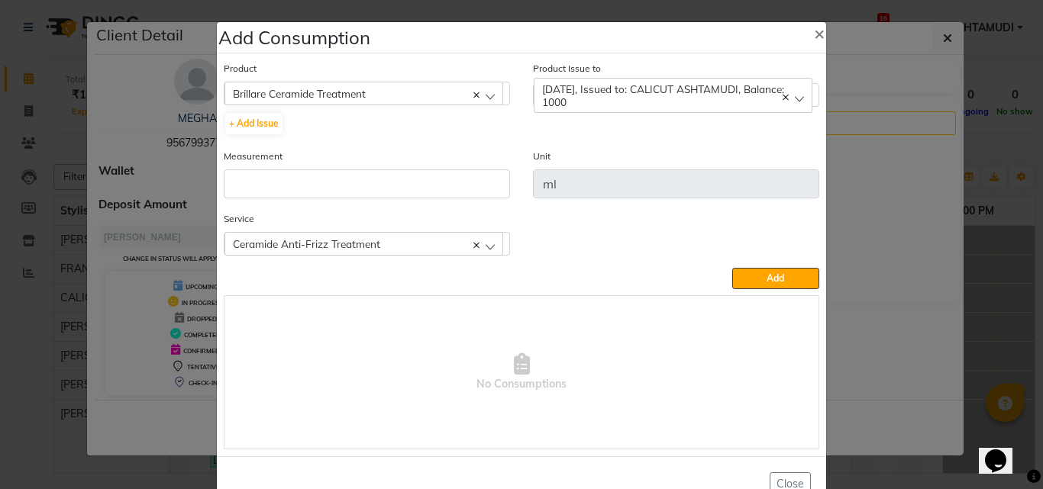
click at [783, 95] on icon at bounding box center [786, 97] width 6 height 6
click at [466, 98] on div "Brillare Ceramide Treatment" at bounding box center [363, 93] width 279 height 23
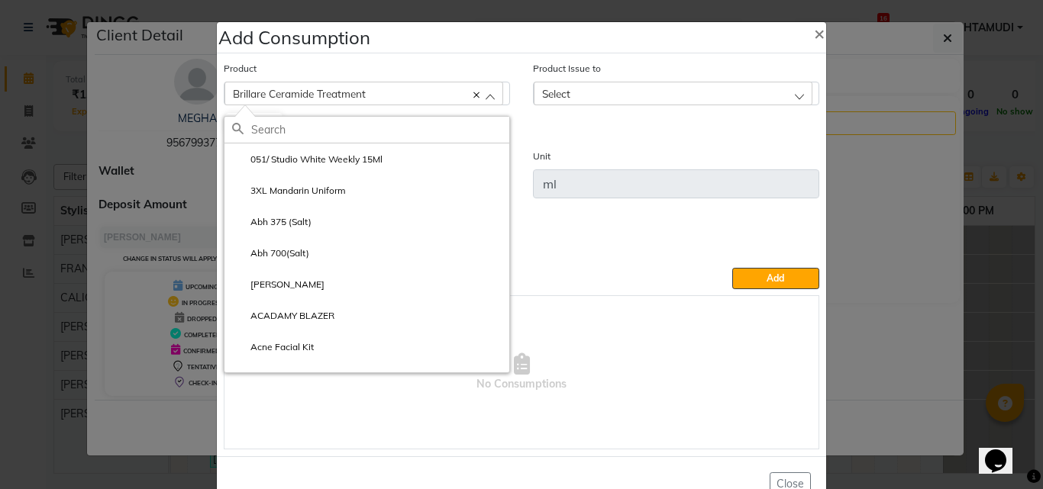
click at [473, 92] on icon at bounding box center [476, 95] width 6 height 6
click at [435, 92] on div "Select" at bounding box center [363, 93] width 279 height 23
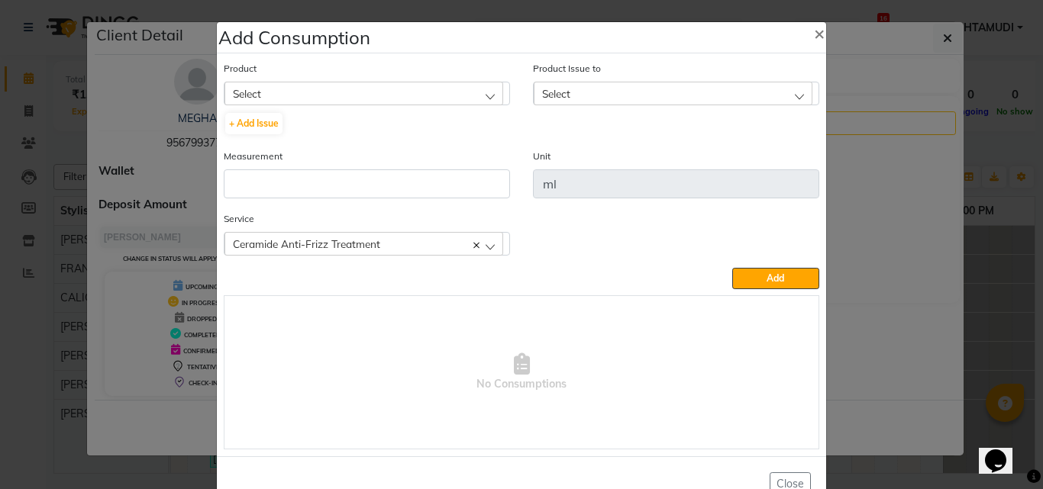
click at [363, 92] on div "Select" at bounding box center [363, 93] width 279 height 23
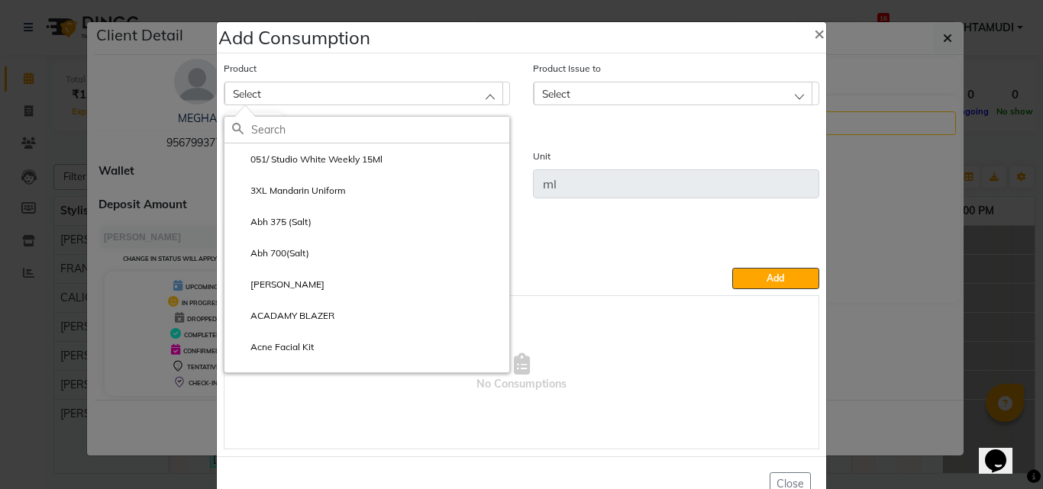
click at [279, 135] on input "text" at bounding box center [380, 130] width 258 height 26
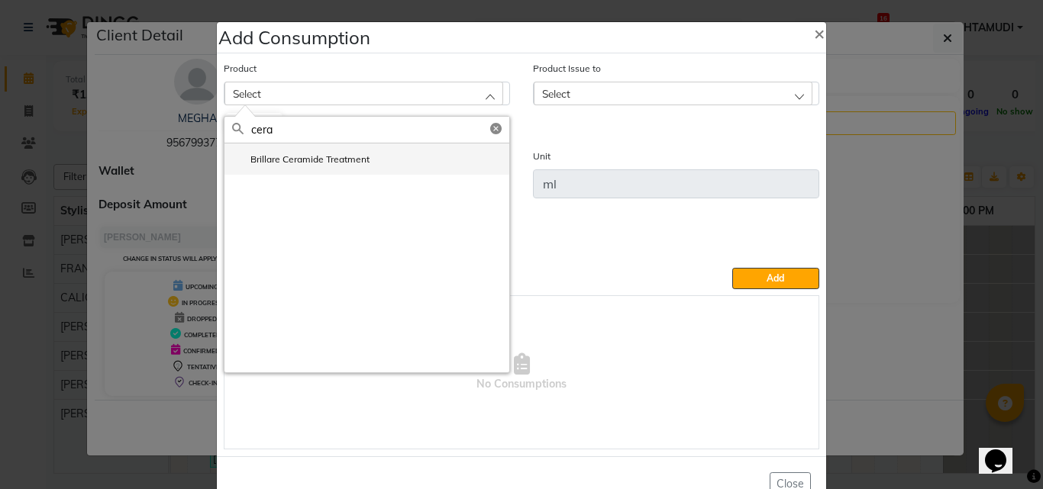
type input "cera"
click at [342, 164] on label "Brillare Ceramide Treatment" at bounding box center [300, 160] width 137 height 14
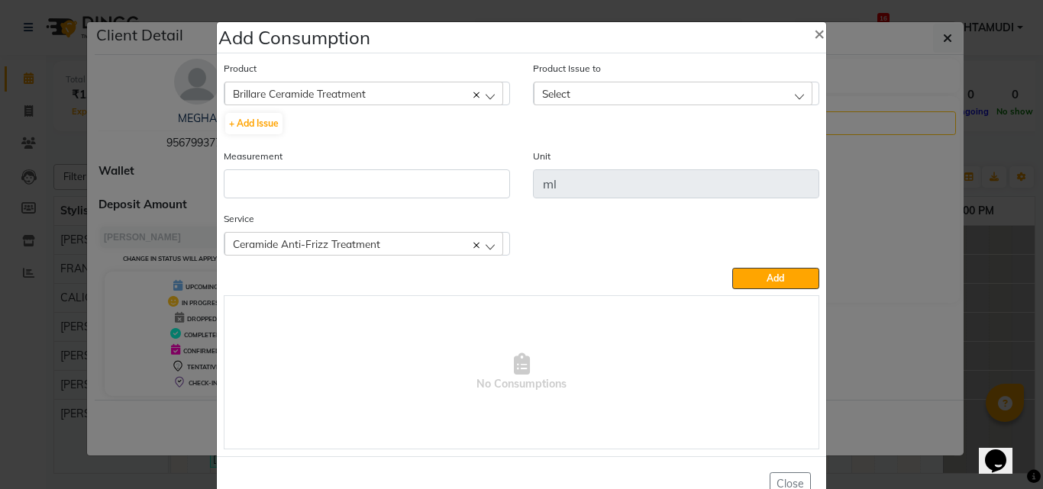
click at [560, 90] on span "Select" at bounding box center [556, 93] width 28 height 13
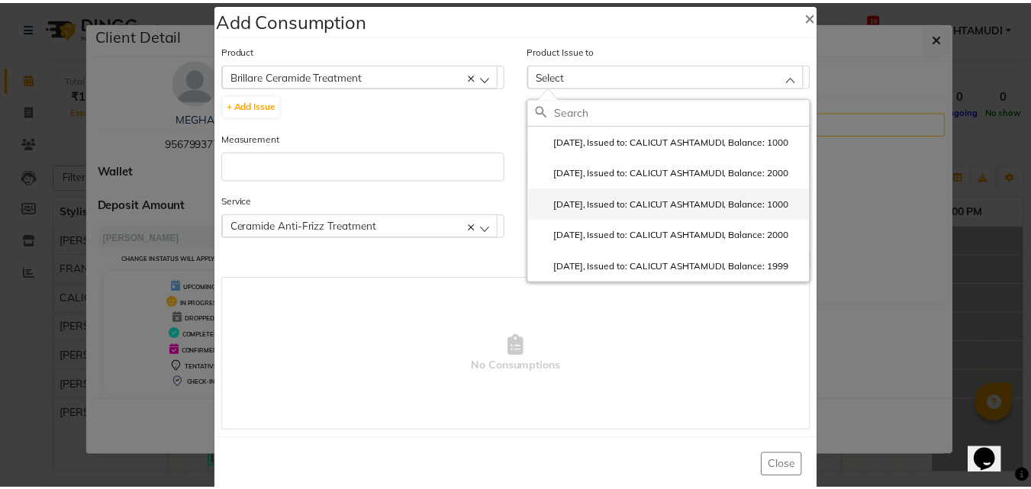
scroll to position [44, 0]
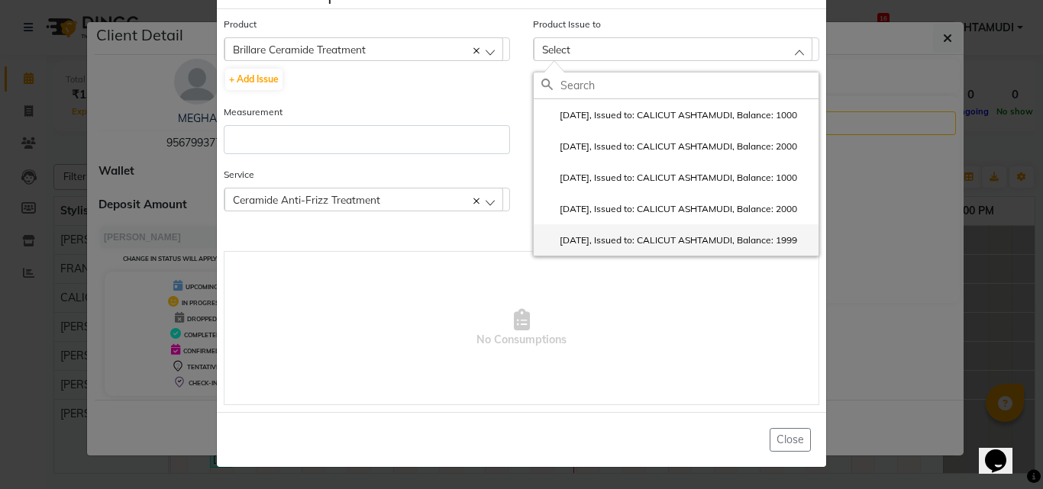
click at [591, 247] on label "[DATE], Issued to: CALICUT ASHTAMUDI, Balance: 1999" at bounding box center [669, 241] width 256 height 14
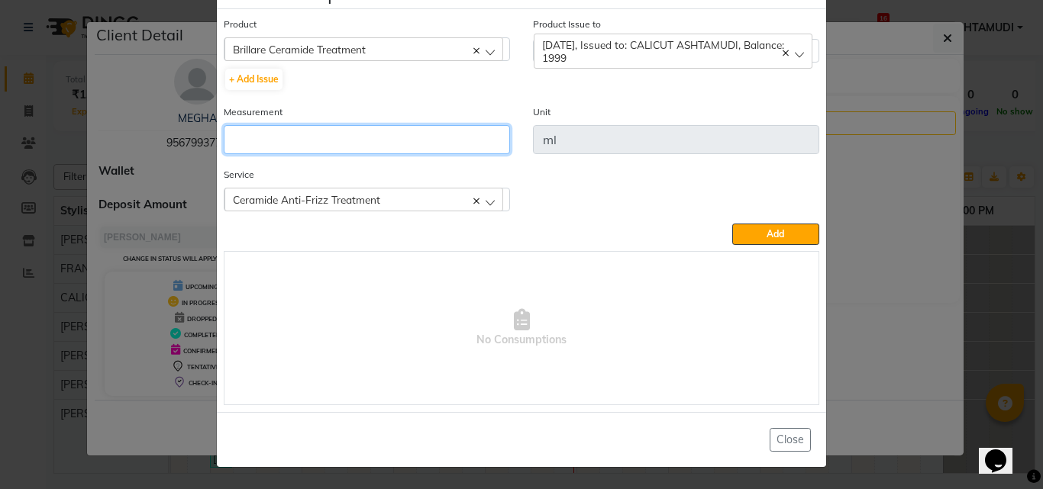
click at [290, 137] on input "number" at bounding box center [367, 139] width 286 height 29
click at [897, 321] on ngb-modal-window "Add Consumption × Product Brillare Ceramide Treatment 051/ Studio White Weekly …" at bounding box center [521, 244] width 1043 height 489
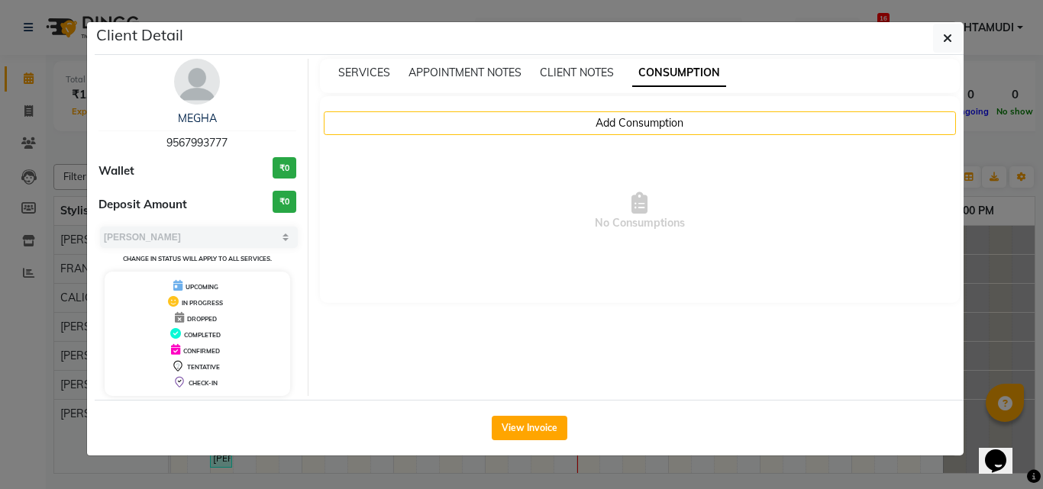
click at [999, 279] on ngb-modal-window "Client Detail [PERSON_NAME] 9567993777 Wallet ₹0 Deposit Amount ₹0 Select MARK …" at bounding box center [521, 244] width 1043 height 489
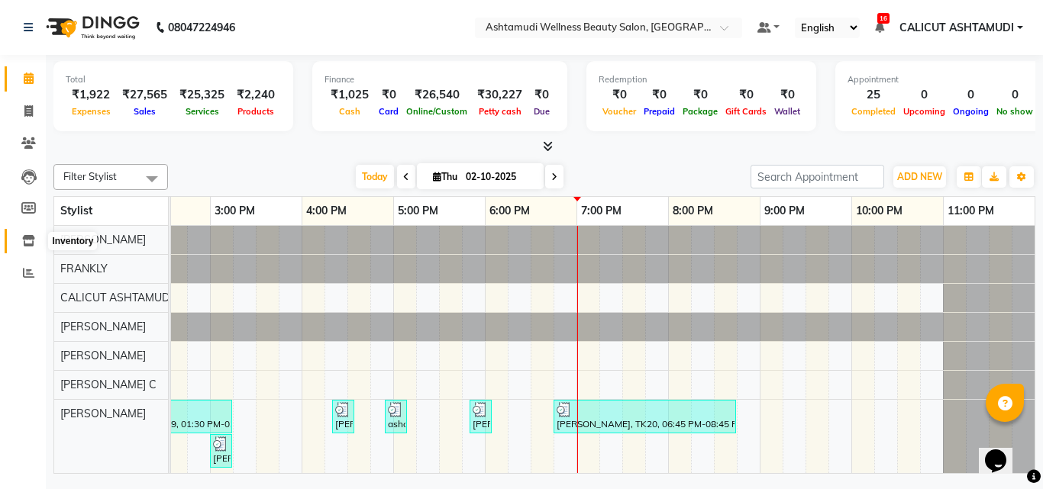
click at [27, 240] on icon at bounding box center [28, 240] width 13 height 11
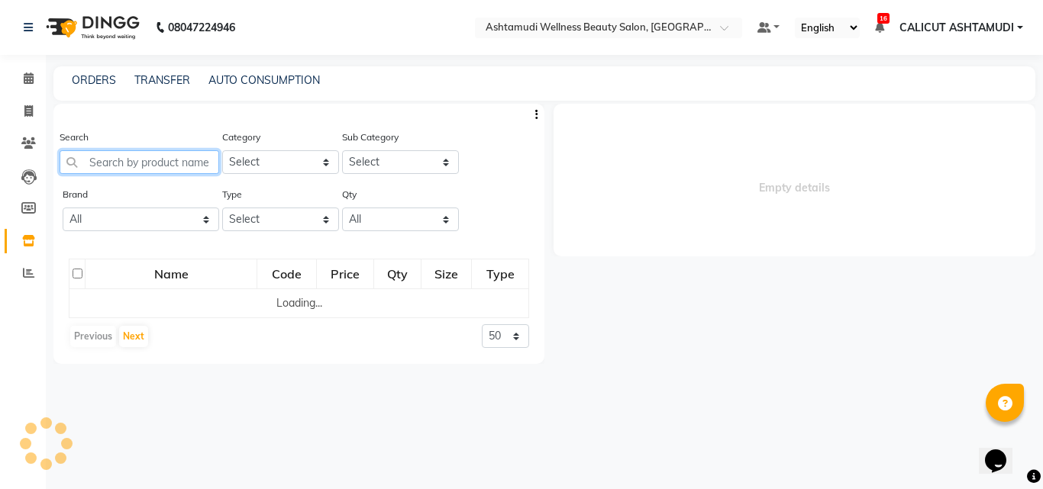
click at [145, 161] on input "text" at bounding box center [140, 162] width 160 height 24
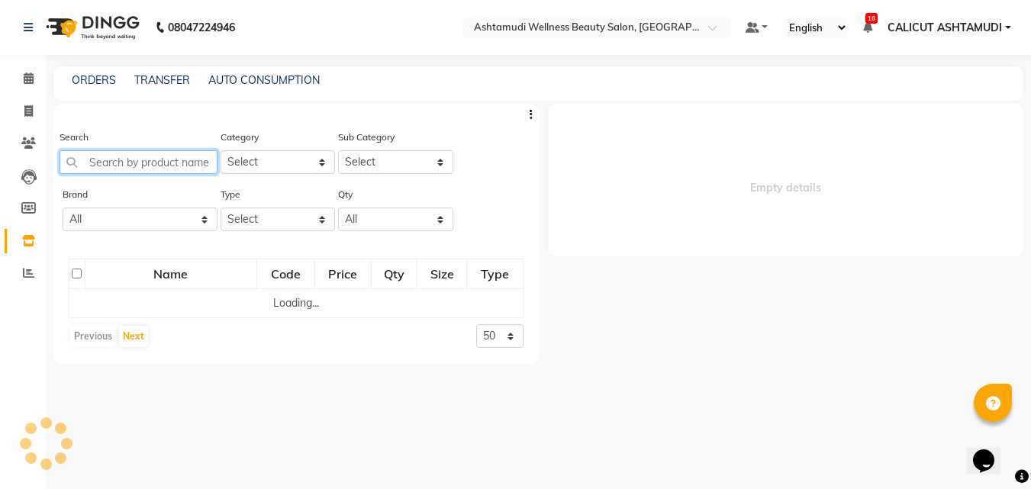
select select
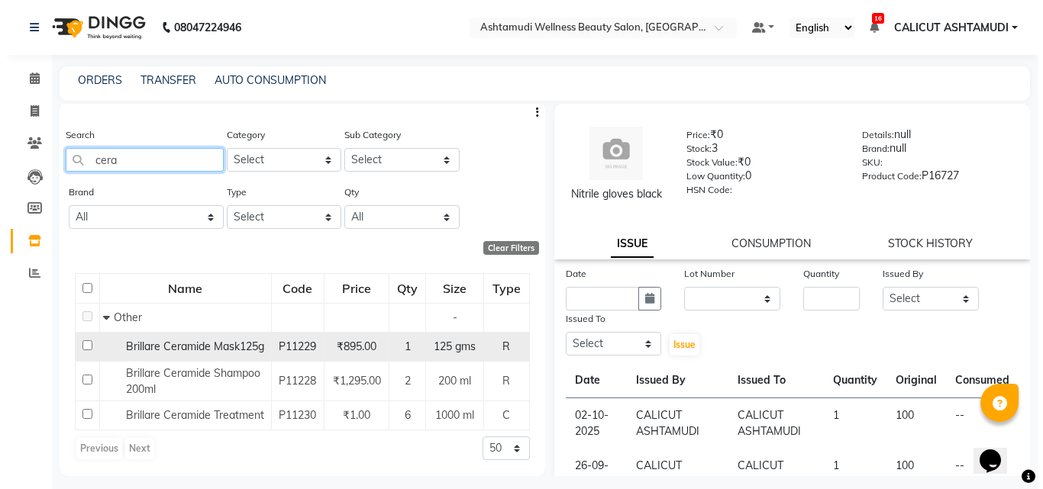
scroll to position [18, 0]
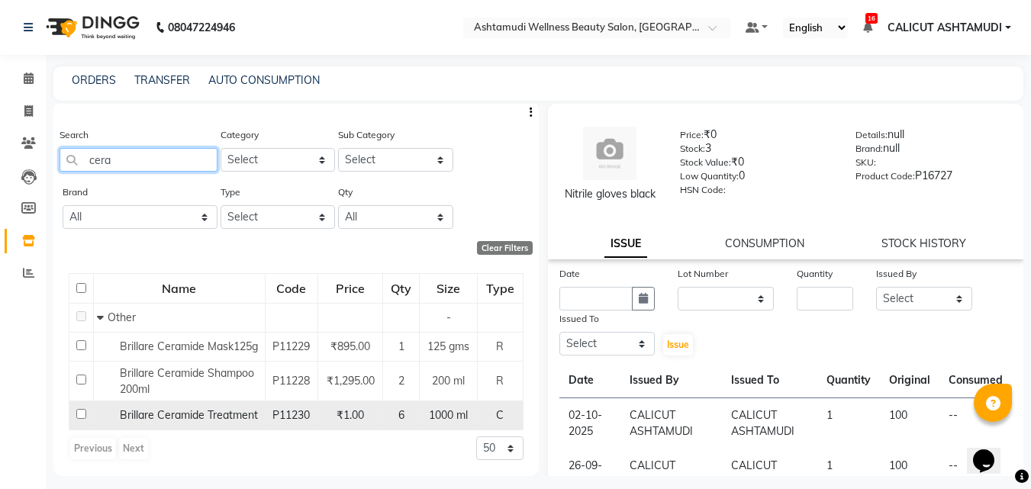
type input "cera"
click at [80, 414] on input "checkbox" at bounding box center [81, 414] width 10 height 10
checkbox input "true"
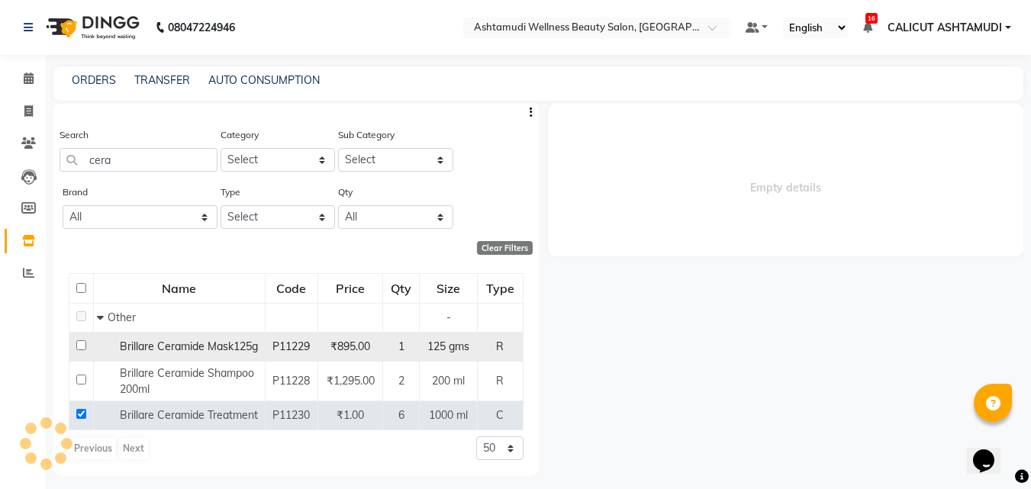
select select
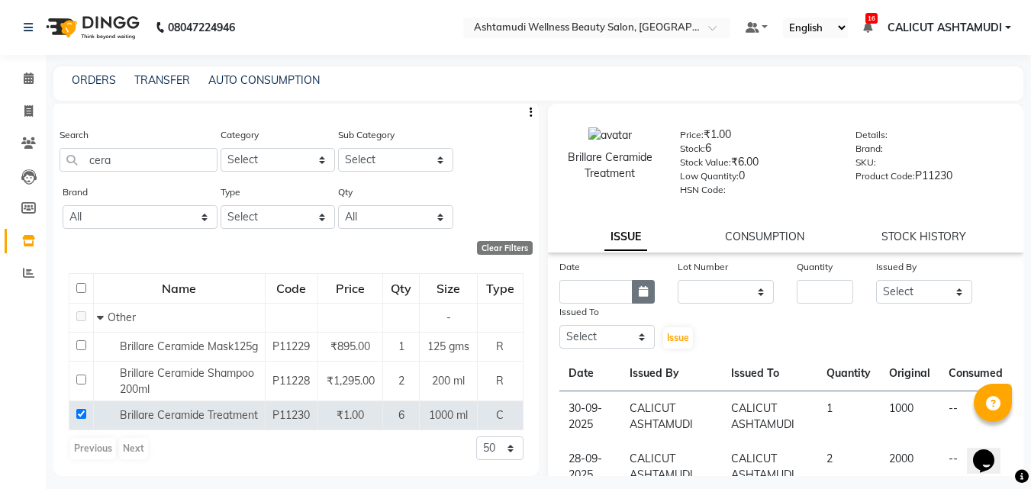
click at [646, 291] on button "button" at bounding box center [643, 292] width 23 height 24
select select "10"
select select "2025"
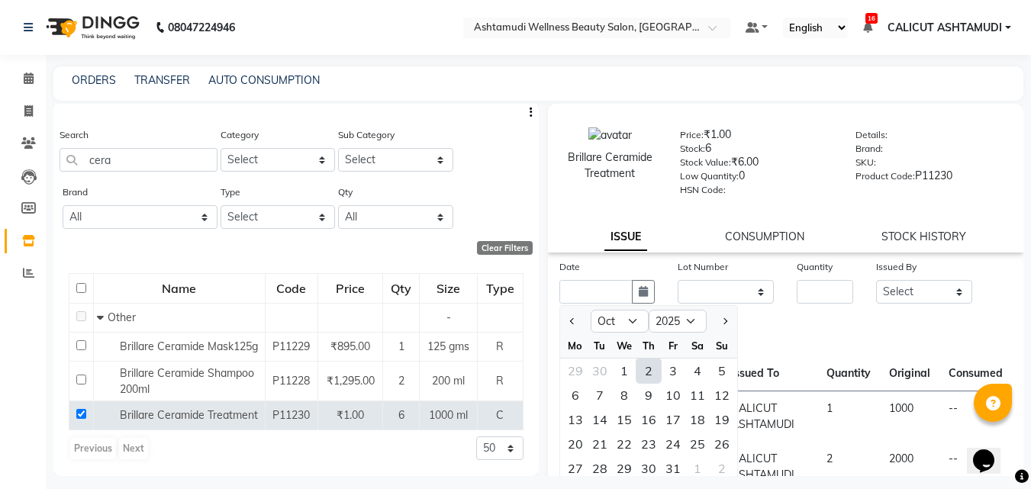
click at [657, 368] on div "2" at bounding box center [649, 371] width 24 height 24
type input "02-10-2025"
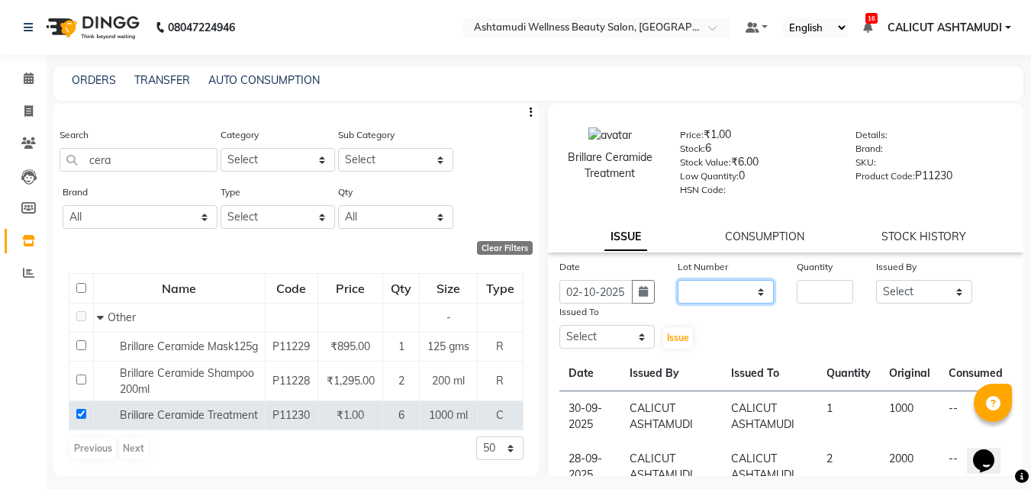
drag, startPoint x: 699, startPoint y: 292, endPoint x: 709, endPoint y: 301, distance: 13.0
click at [699, 292] on select "None" at bounding box center [726, 292] width 96 height 24
select select "0: null"
click at [678, 280] on select "None" at bounding box center [726, 292] width 96 height 24
click at [822, 292] on input "number" at bounding box center [825, 292] width 56 height 24
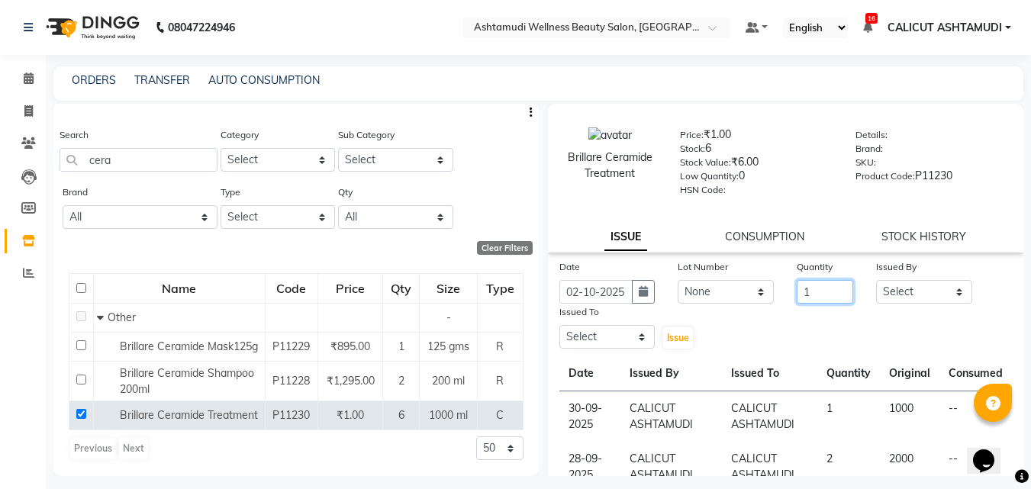
type input "1"
click at [896, 290] on select "Select [PERSON_NAME] [PERSON_NAME] [PERSON_NAME] CALICUT ASHTAMUDI FRANKLY [PER…" at bounding box center [924, 292] width 96 height 24
select select "27314"
click at [876, 280] on select "Select [PERSON_NAME] [PERSON_NAME] [PERSON_NAME] CALICUT ASHTAMUDI FRANKLY [PER…" at bounding box center [924, 292] width 96 height 24
drag, startPoint x: 615, startPoint y: 348, endPoint x: 618, endPoint y: 333, distance: 15.4
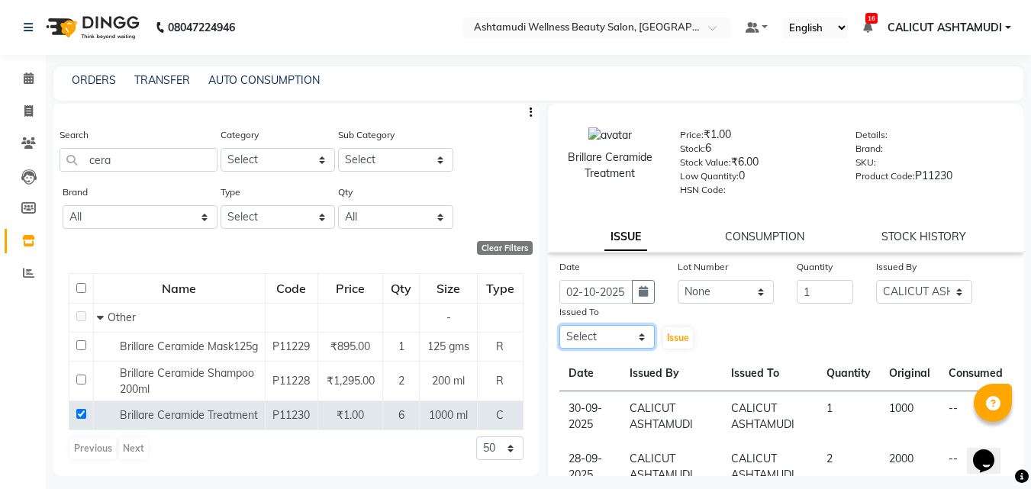
click at [615, 348] on select "Select [PERSON_NAME] [PERSON_NAME] [PERSON_NAME] CALICUT ASHTAMUDI FRANKLY [PER…" at bounding box center [608, 337] width 96 height 24
select select "27314"
click at [560, 325] on select "Select [PERSON_NAME] [PERSON_NAME] [PERSON_NAME] CALICUT ASHTAMUDI FRANKLY [PER…" at bounding box center [608, 337] width 96 height 24
click at [683, 341] on span "Issue" at bounding box center [678, 337] width 22 height 11
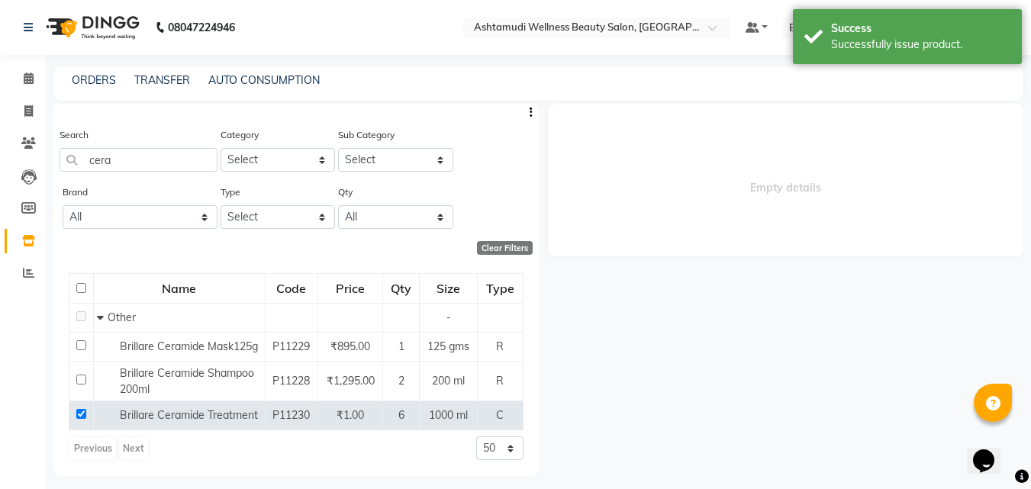
select select
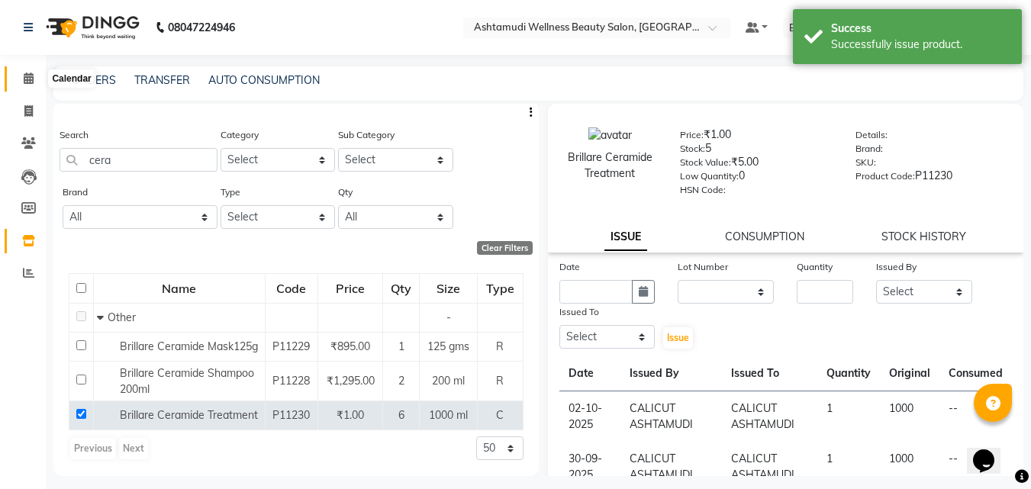
click at [29, 74] on icon at bounding box center [29, 78] width 10 height 11
